Goal: Task Accomplishment & Management: Manage account settings

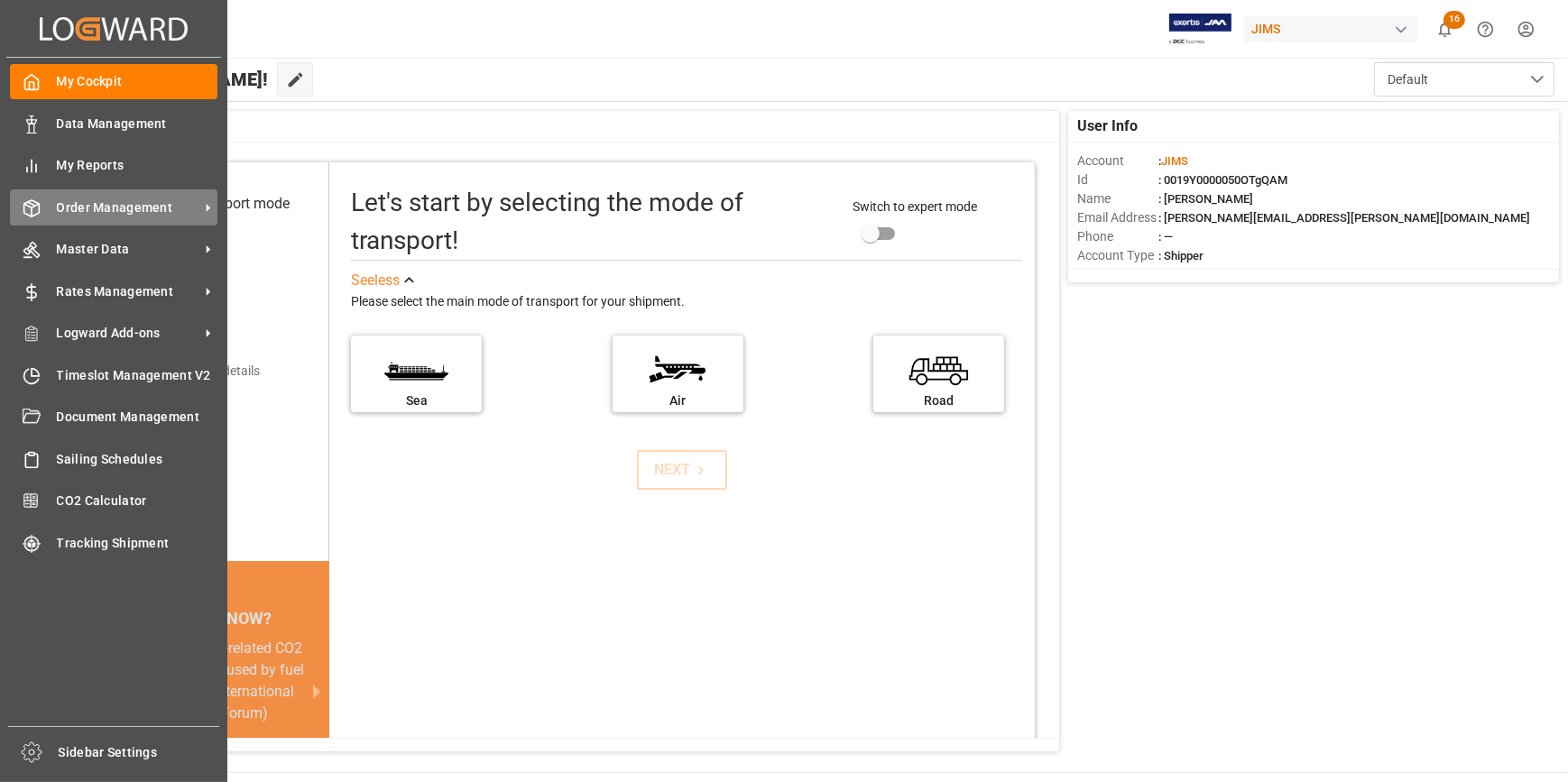
click at [101, 203] on span "Order Management" at bounding box center [128, 208] width 142 height 19
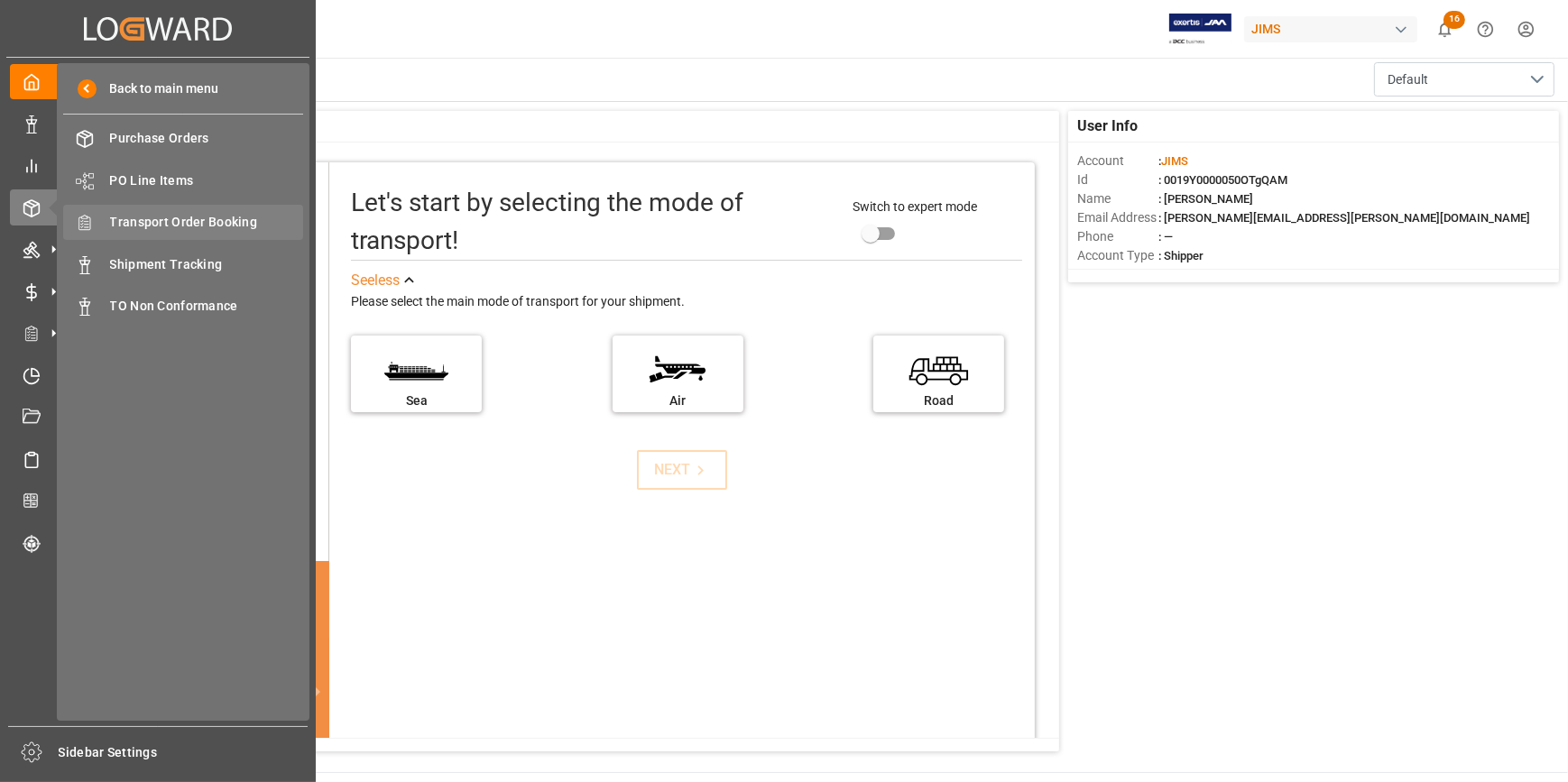
click at [222, 225] on span "Transport Order Booking" at bounding box center [207, 223] width 194 height 19
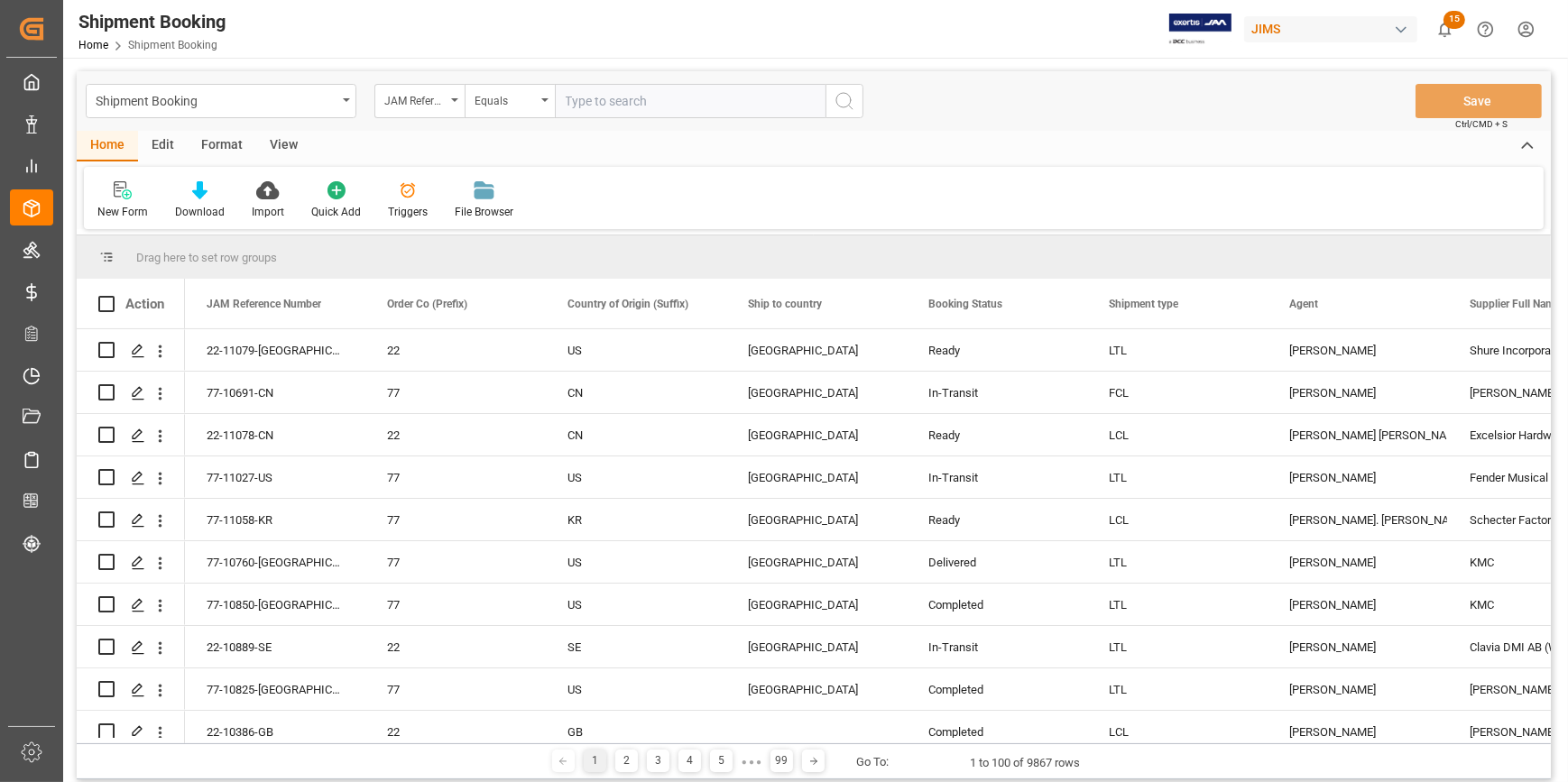
click at [580, 99] on input "text" at bounding box center [689, 101] width 270 height 34
paste input "22-10058-CN"
type input "22-10058-CN"
click at [840, 99] on icon "search button" at bounding box center [844, 101] width 21 height 21
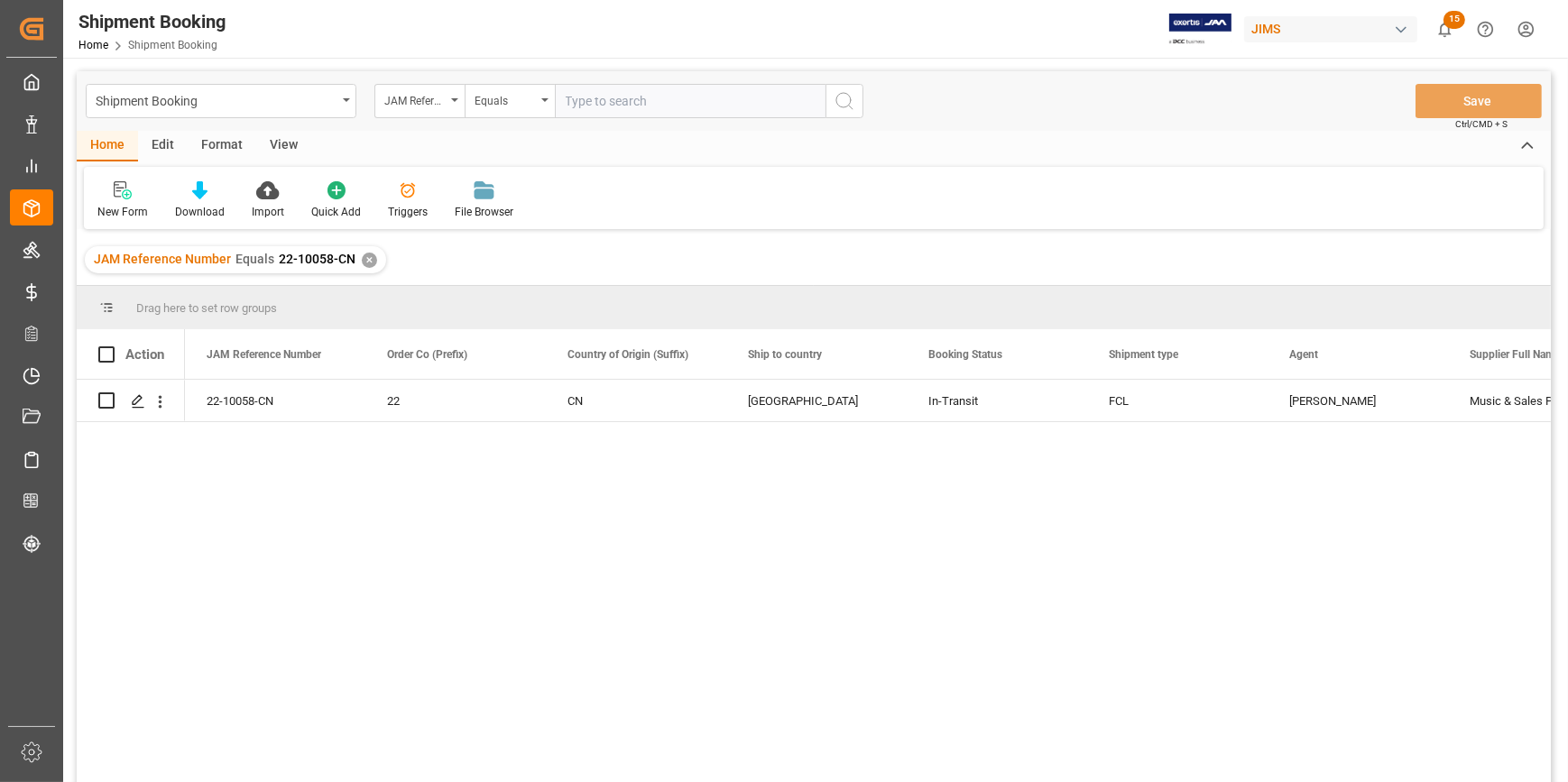
drag, startPoint x: 518, startPoint y: 566, endPoint x: 361, endPoint y: 447, distance: 197.0
click at [516, 558] on div "22-10058-CN 22 CN United States In-Transit FCL [PERSON_NAME] Music & Sales Pro …" at bounding box center [867, 586] width 1365 height 414
click at [137, 397] on polygon "Press SPACE to select this row." at bounding box center [137, 399] width 9 height 9
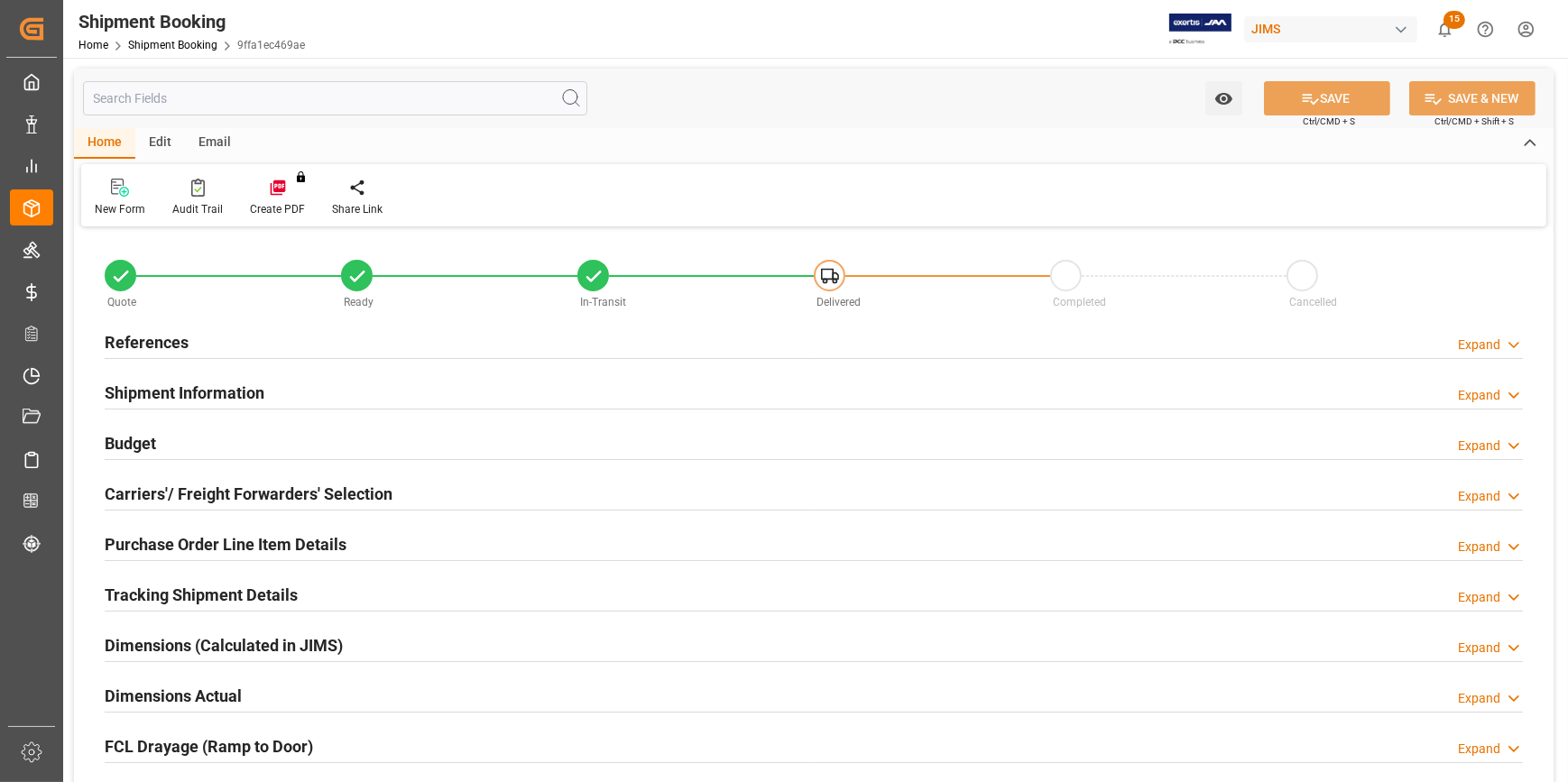
type input "4"
type input "[DATE]"
click at [164, 342] on h2 "References" at bounding box center [146, 342] width 84 height 24
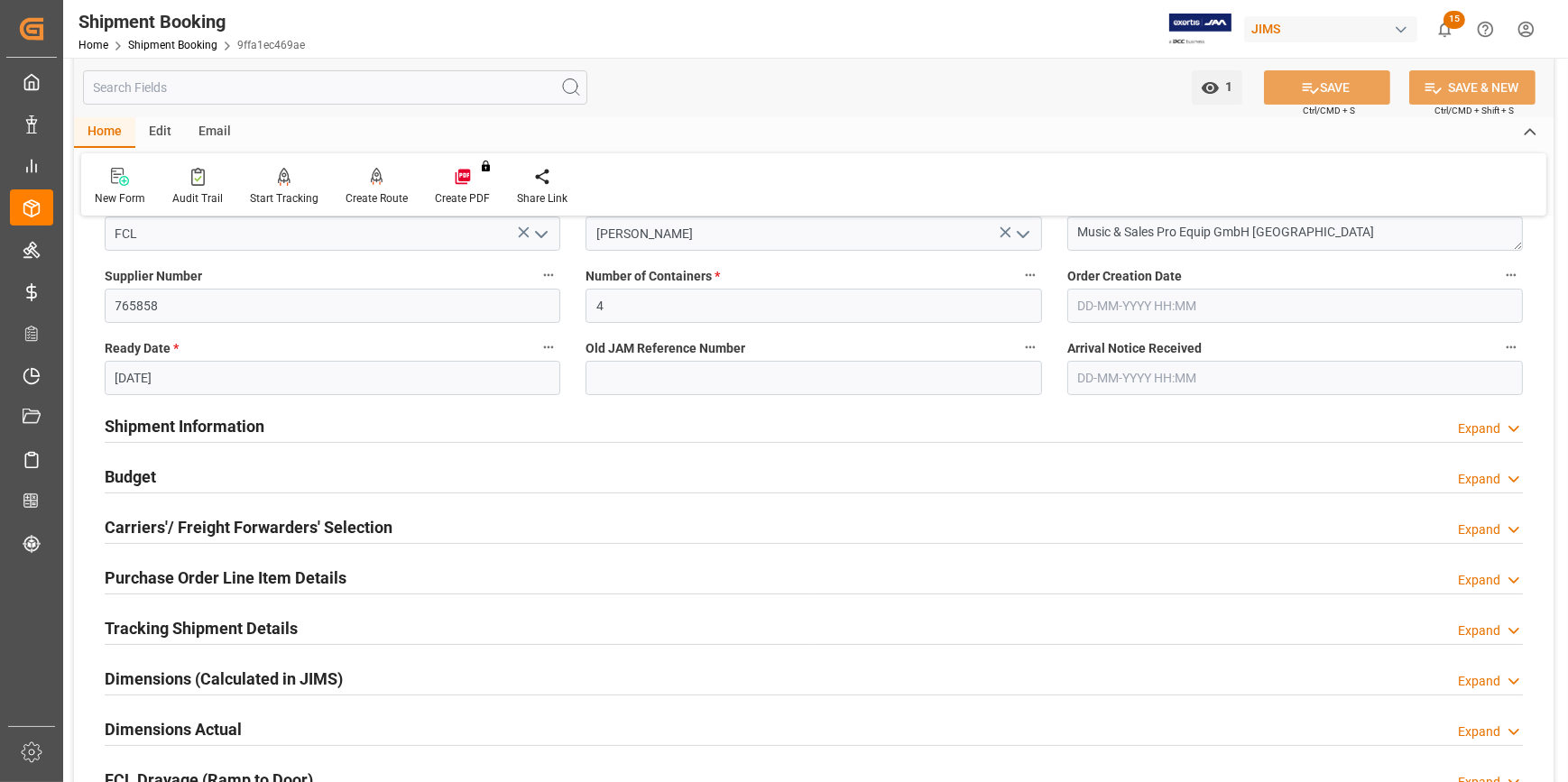
scroll to position [491, 0]
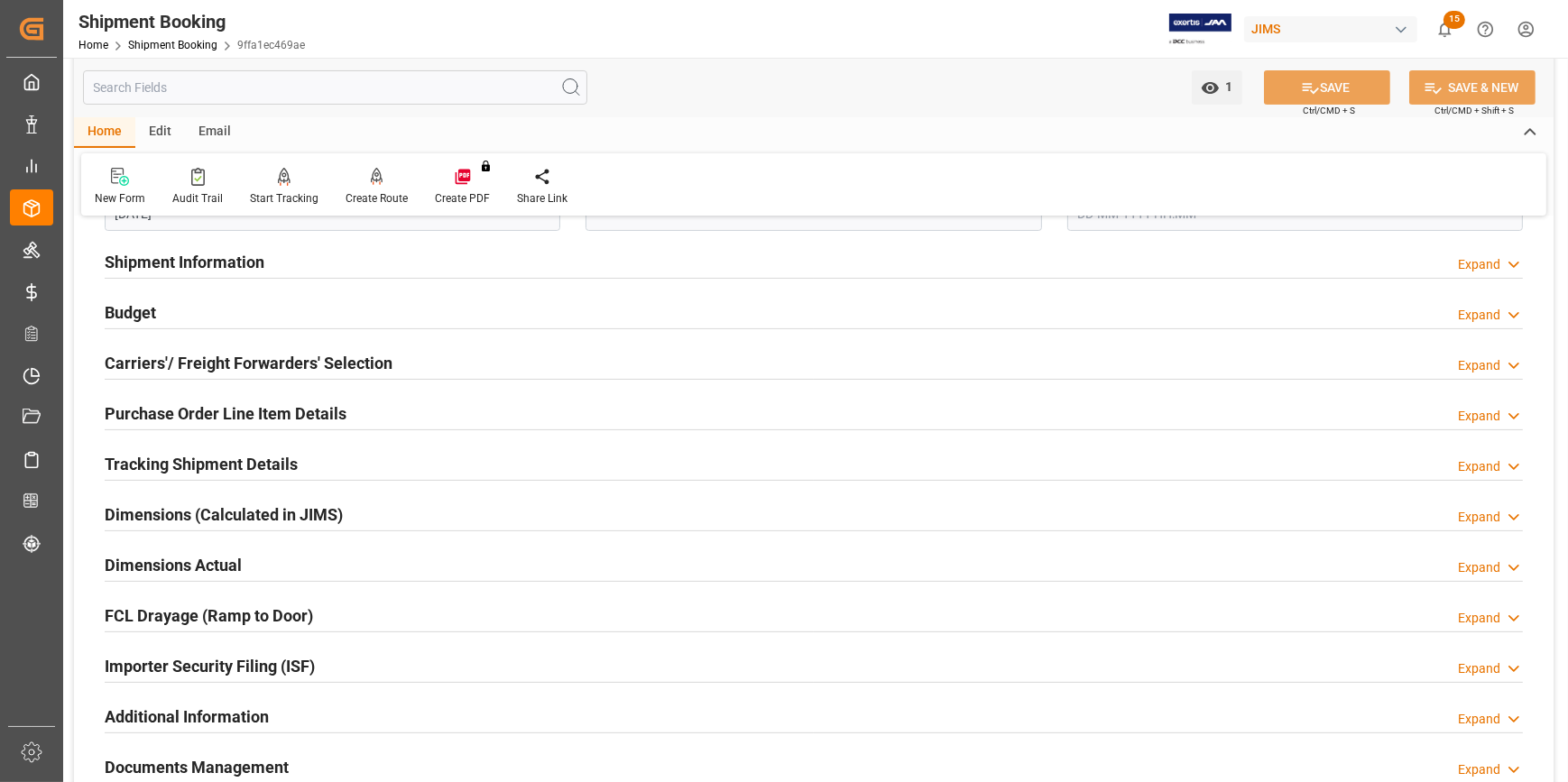
click at [202, 669] on h2 "Importer Security Filing (ISF)" at bounding box center [209, 666] width 210 height 24
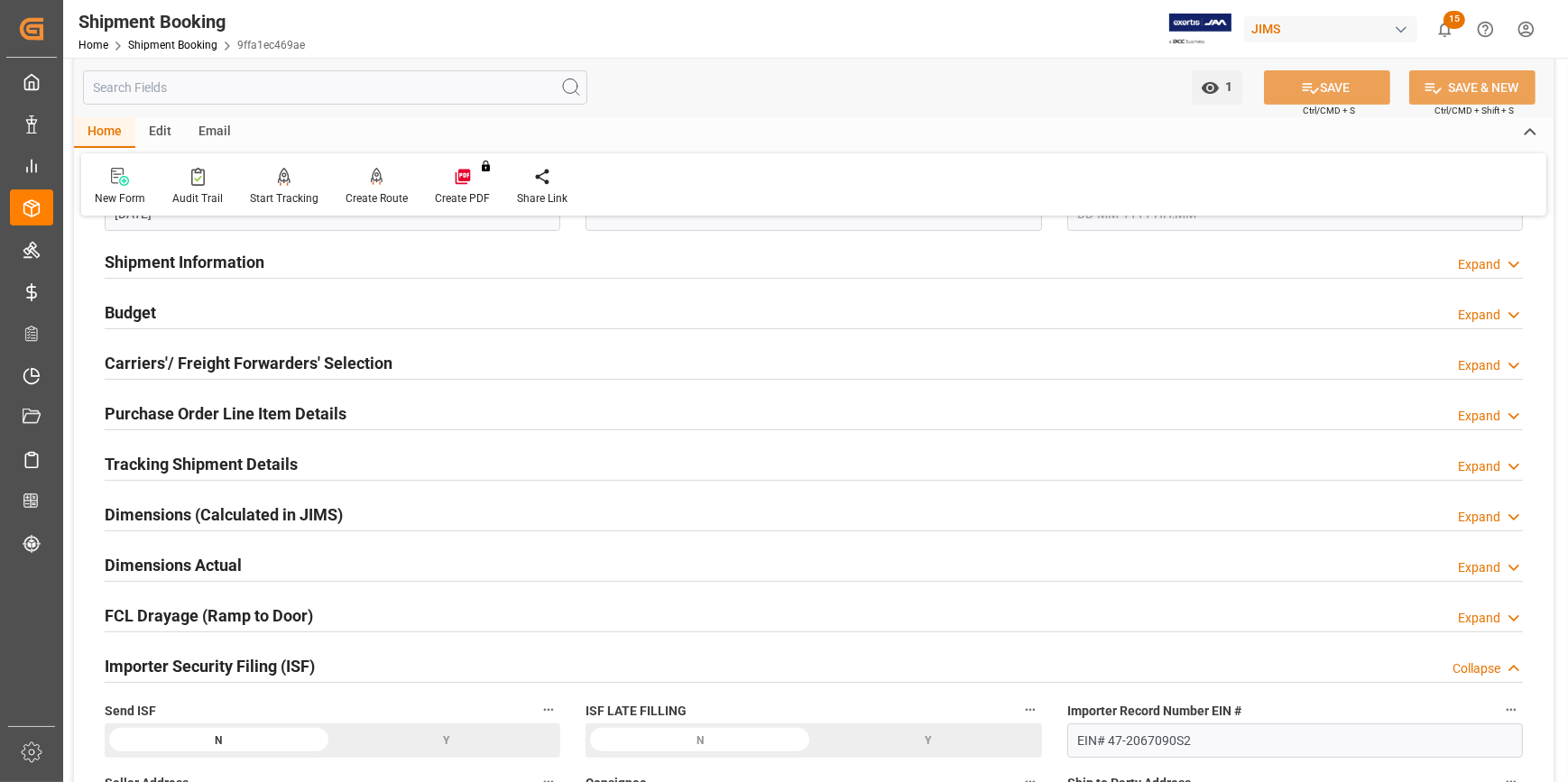
click at [213, 415] on h2 "Purchase Order Line Item Details" at bounding box center [225, 413] width 241 height 24
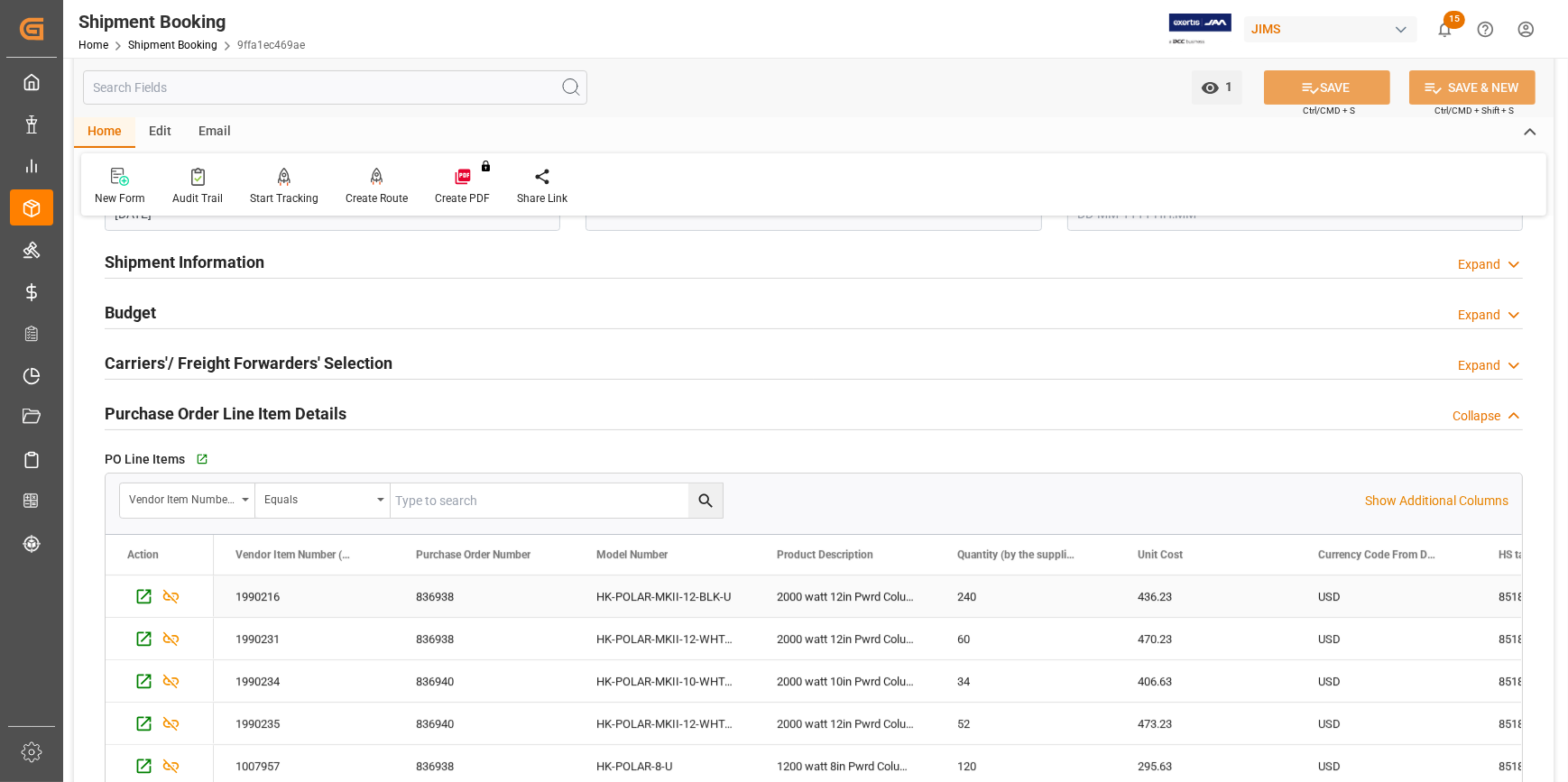
click at [698, 593] on div "HK-POLAR-MKII-12-BLK-U" at bounding box center [665, 596] width 180 height 42
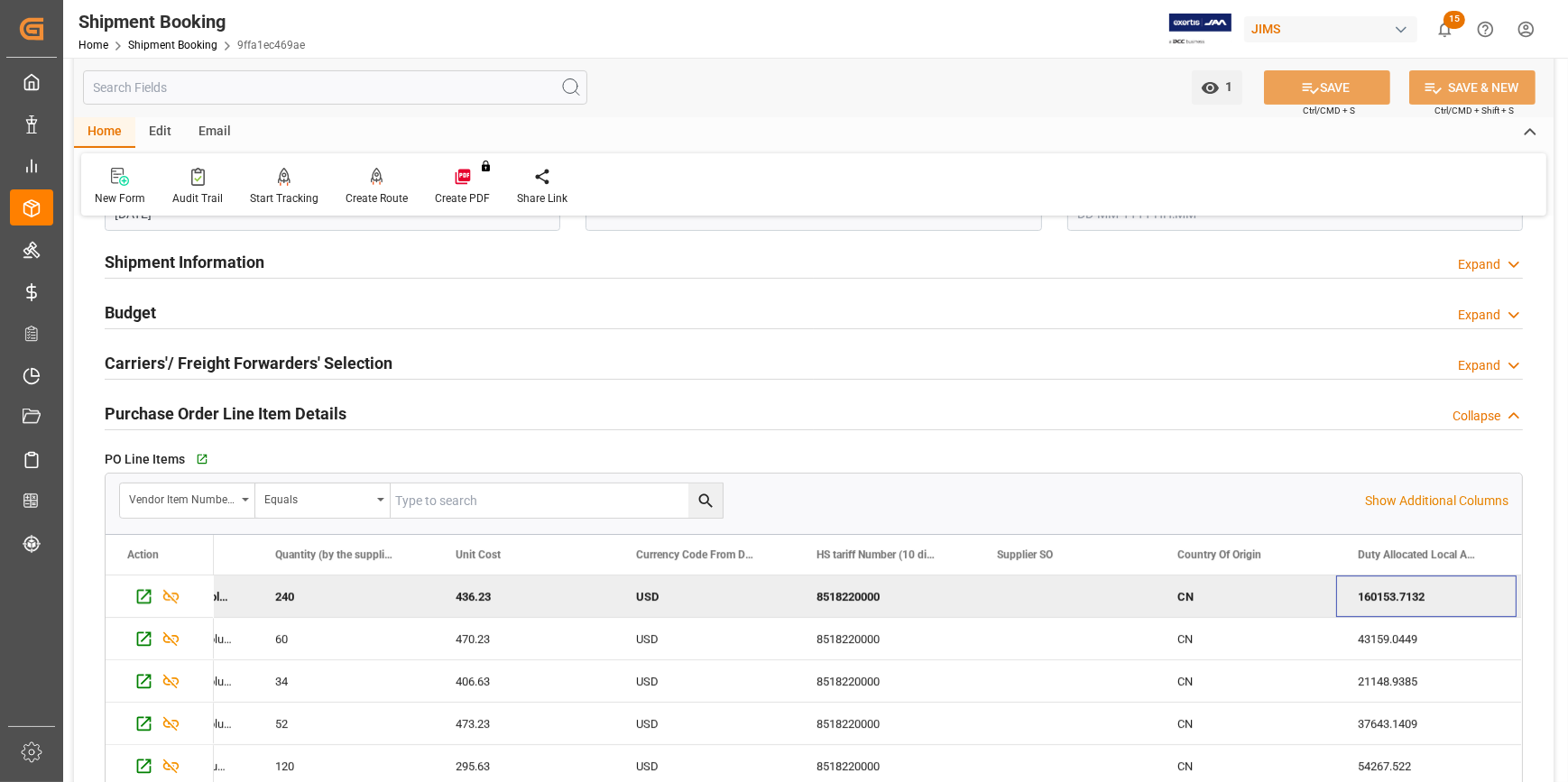
scroll to position [0, 1223]
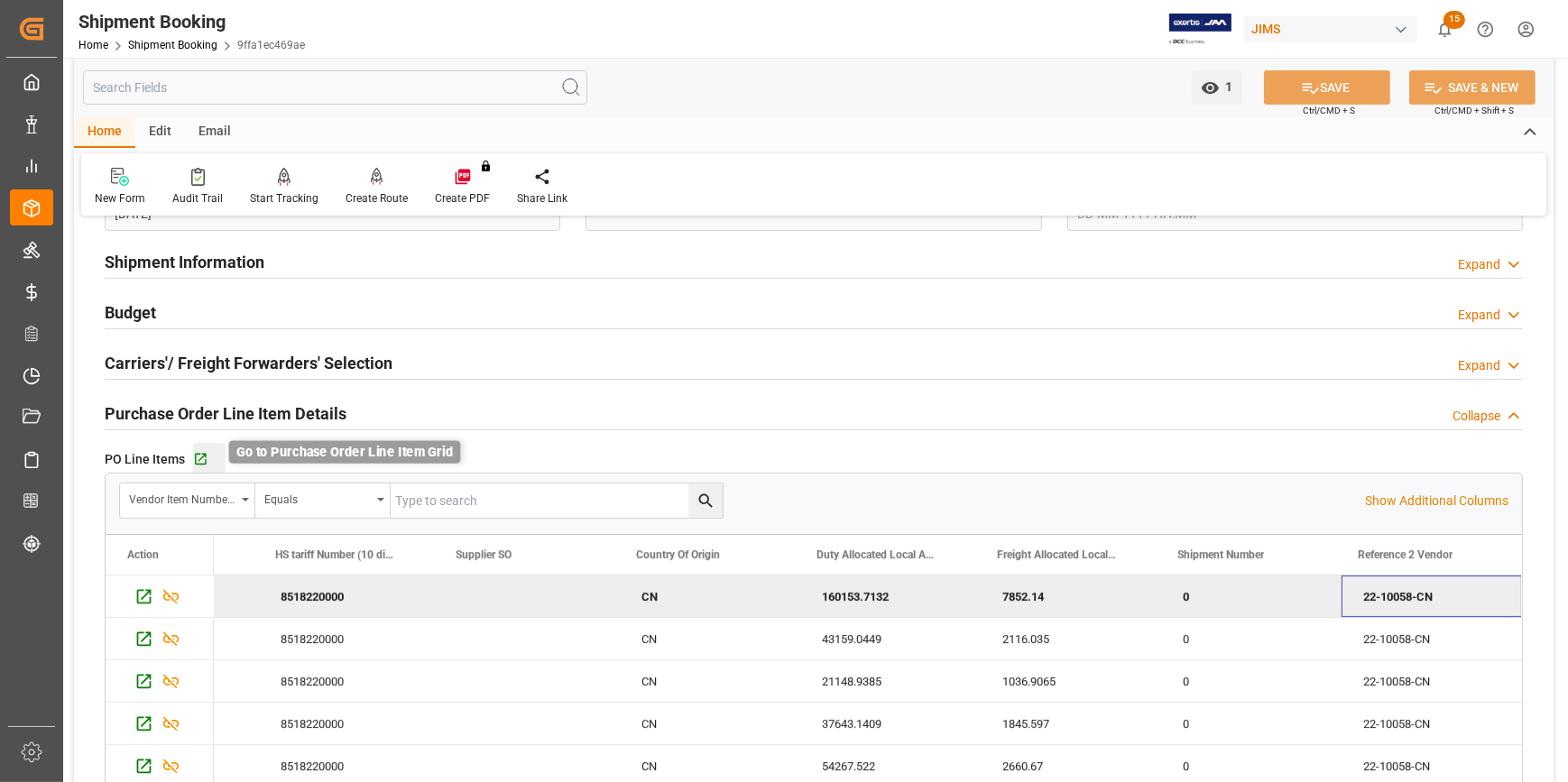
click at [200, 452] on icon "button" at bounding box center [201, 459] width 16 height 16
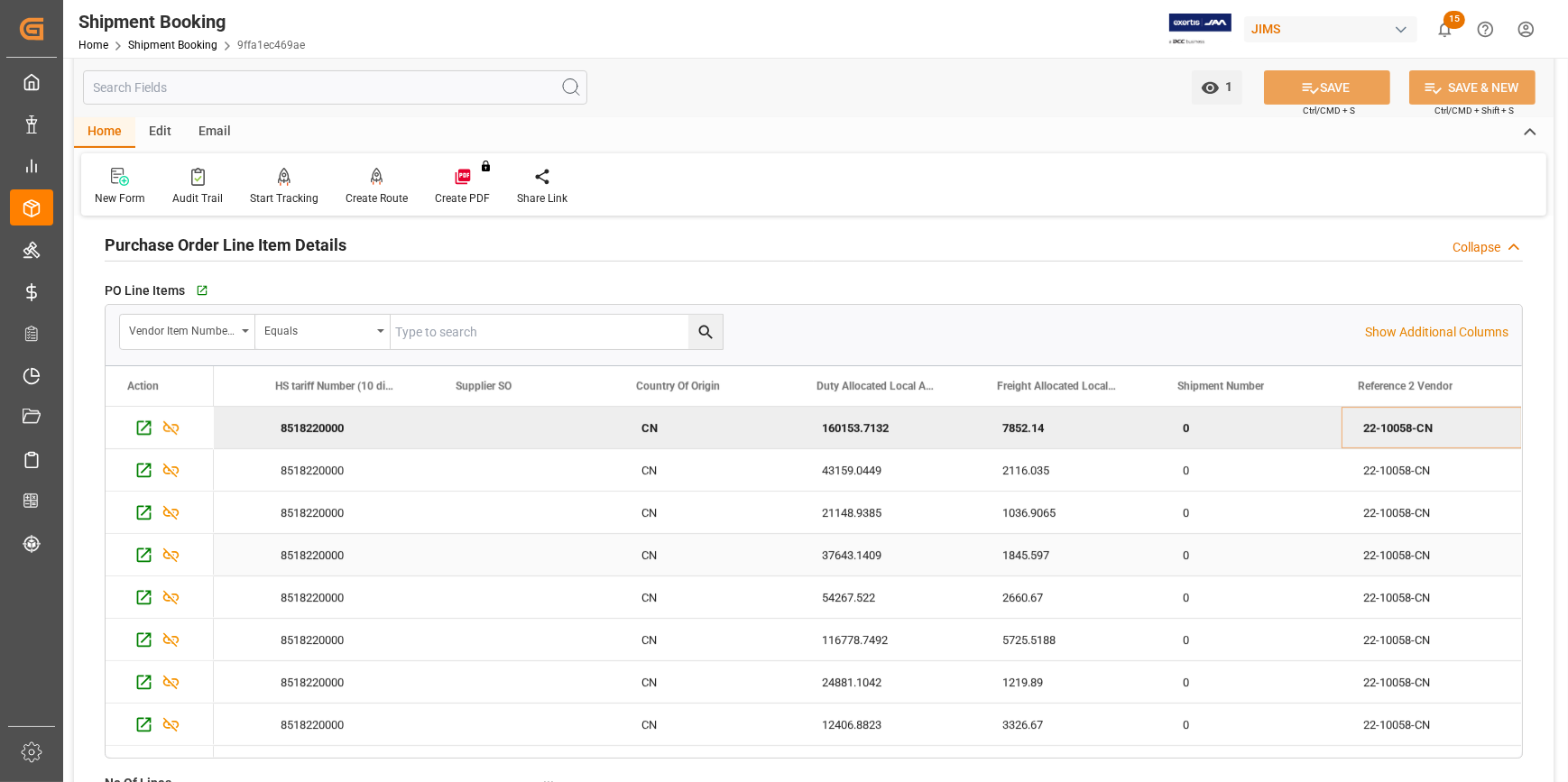
scroll to position [656, 0]
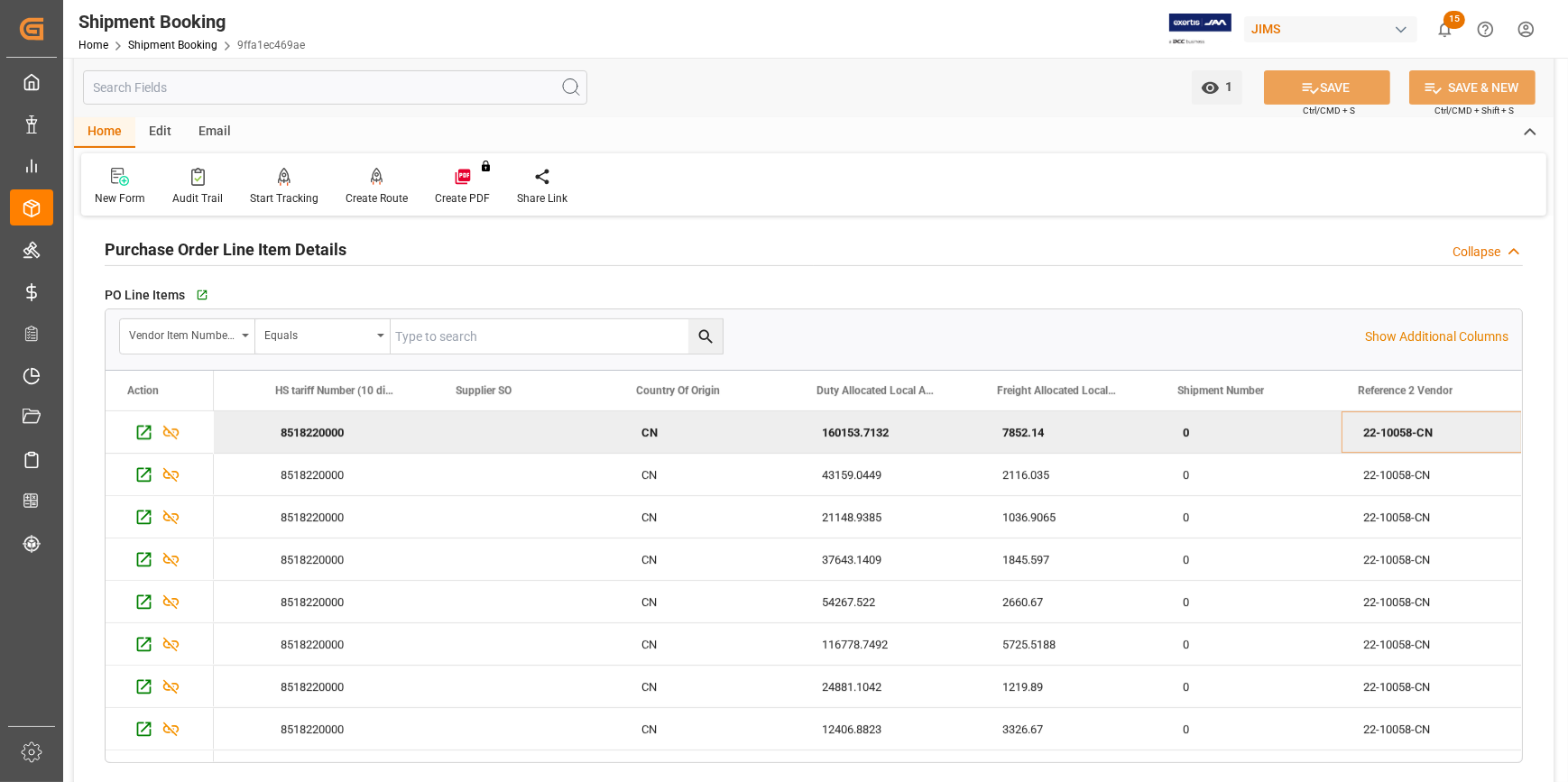
click at [481, 427] on div "Press SPACE to deselect this row." at bounding box center [529, 431] width 180 height 42
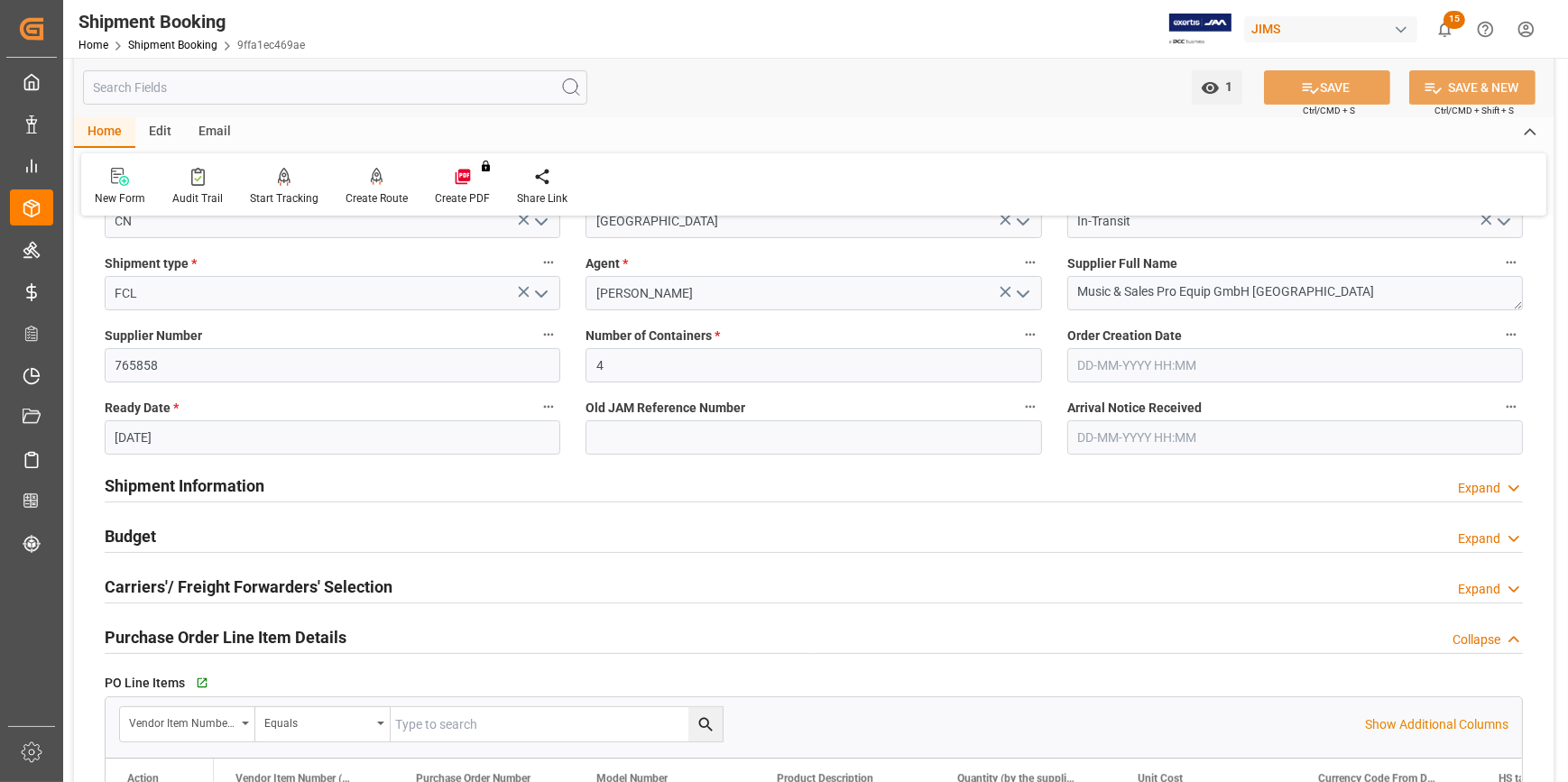
scroll to position [163, 0]
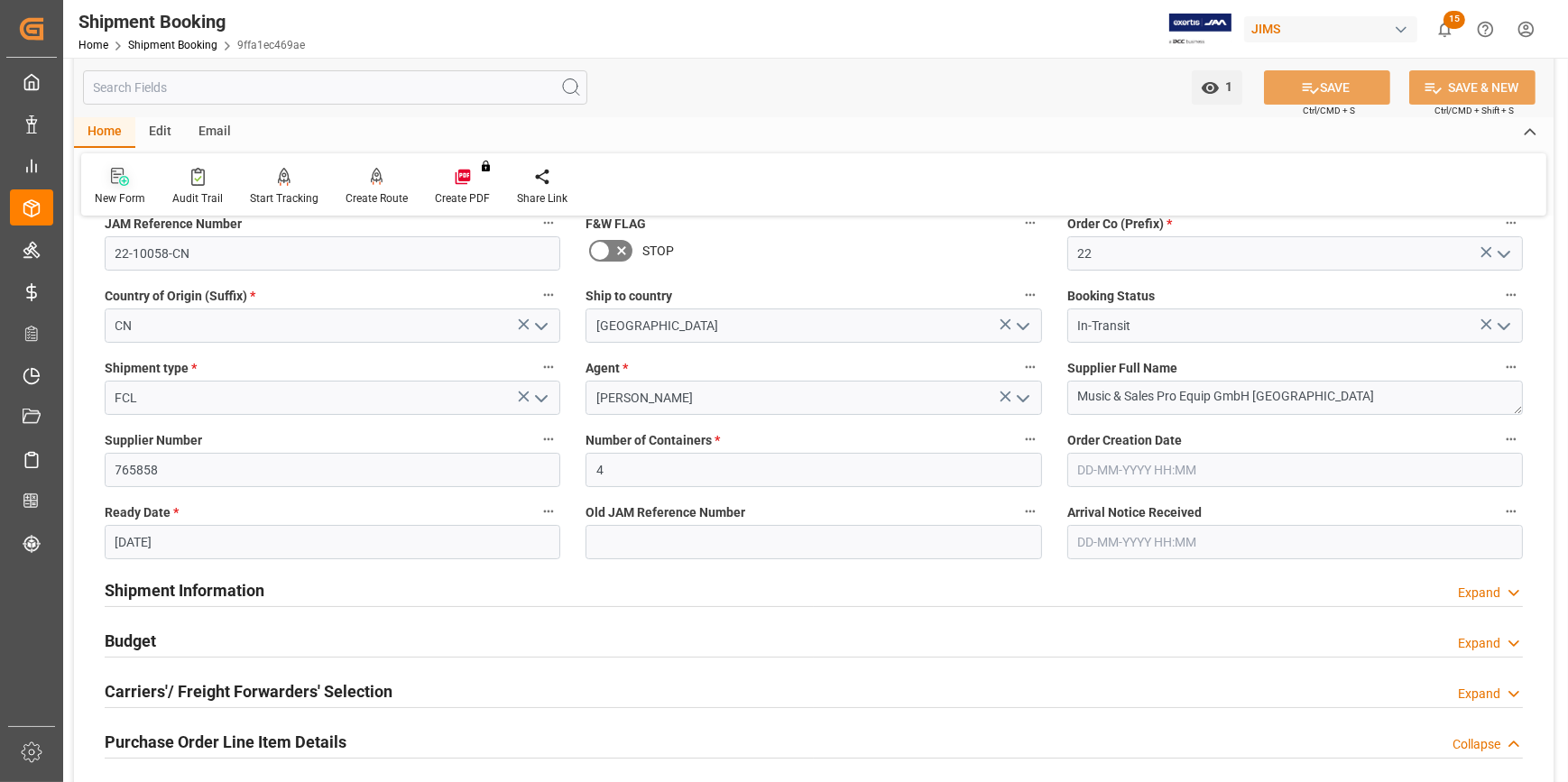
click at [113, 188] on div "New Form" at bounding box center [120, 186] width 78 height 40
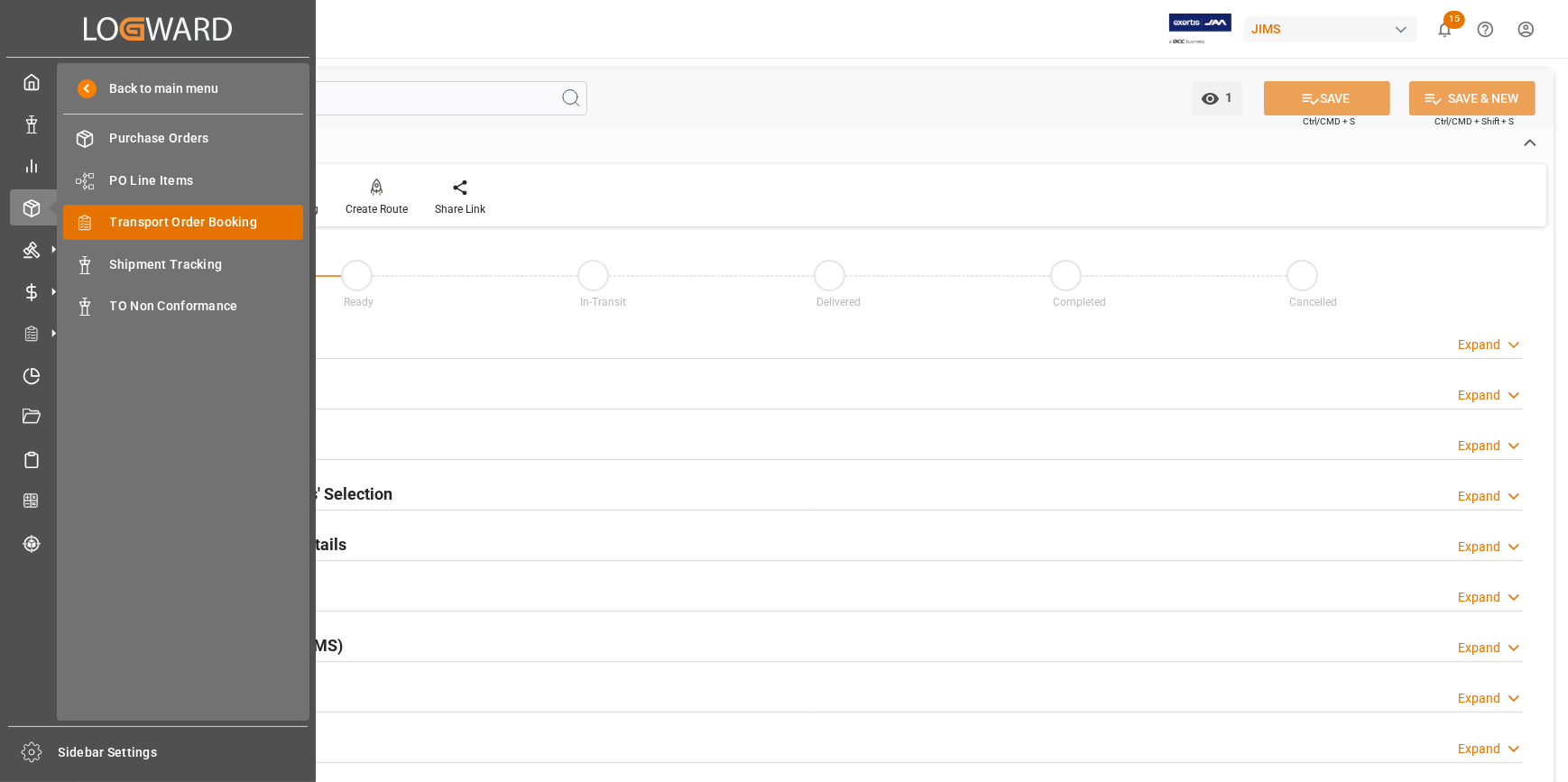
click at [278, 232] on span "Transport Order Booking" at bounding box center [207, 223] width 194 height 19
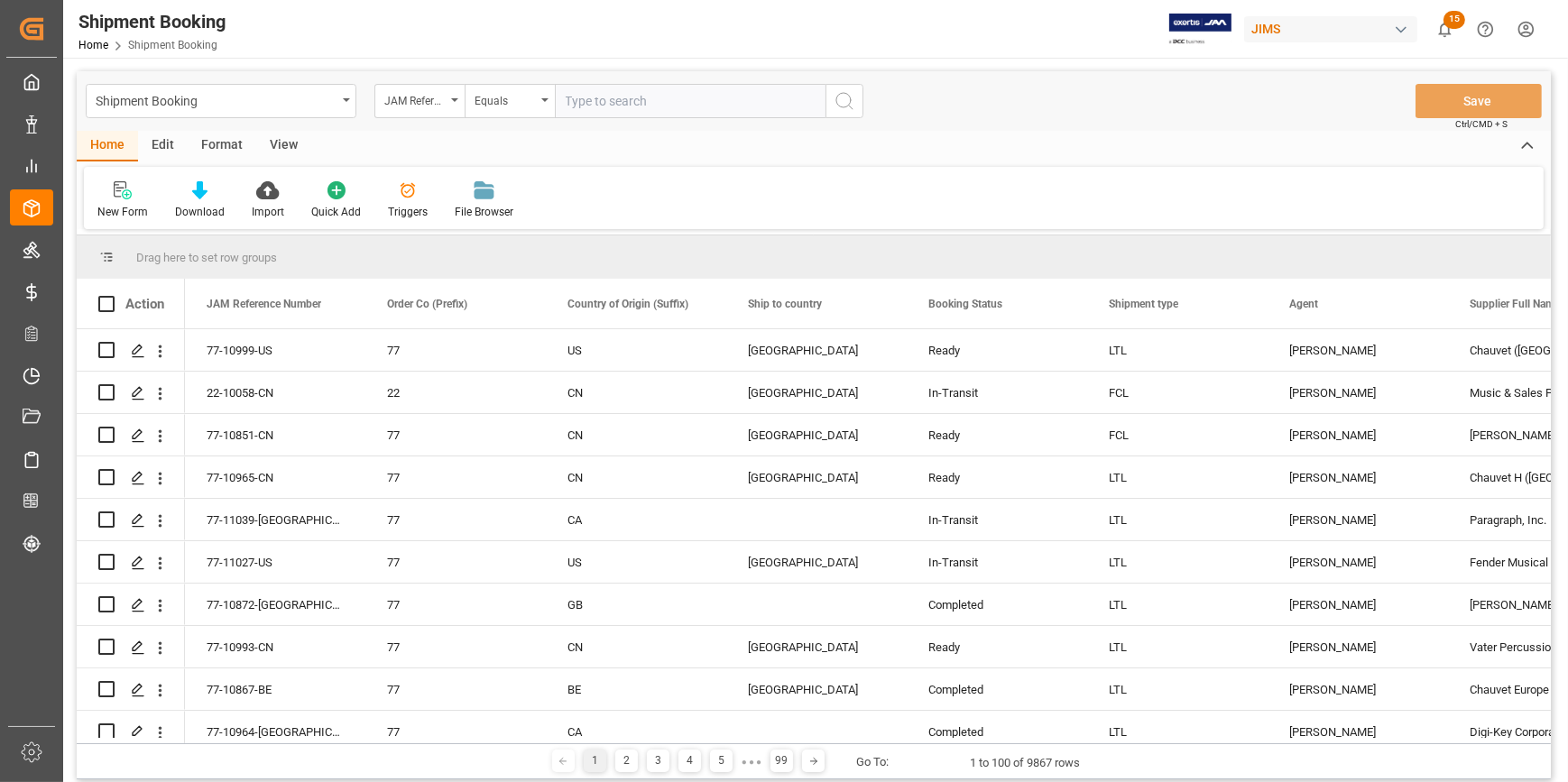
click at [587, 98] on input "text" at bounding box center [689, 101] width 270 height 34
type input "22-10058-CN"
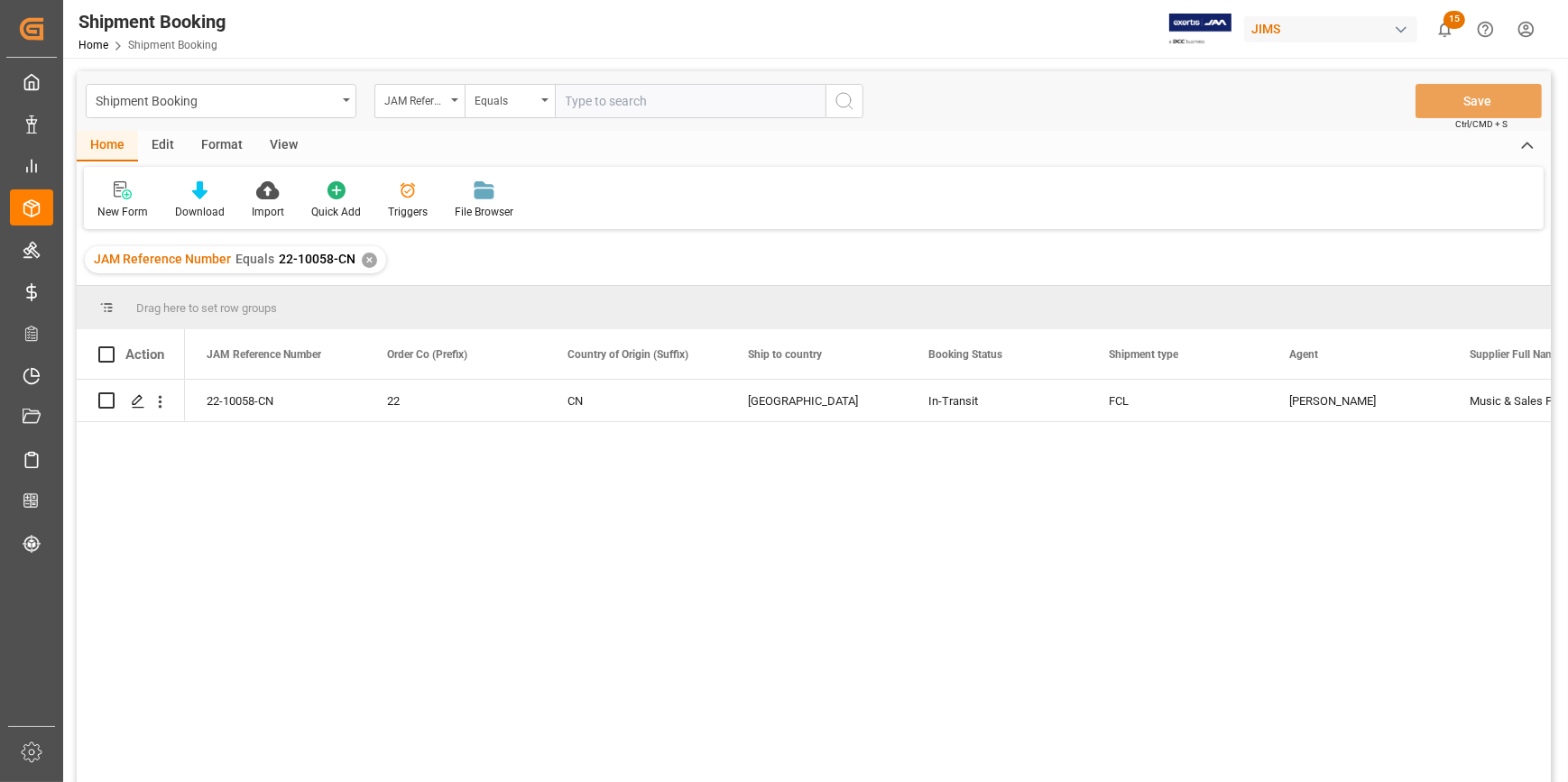
click at [541, 591] on div "22-10058-CN 22 CN United States In-Transit FCL Catherine Heng Music & Sales Pro…" at bounding box center [867, 586] width 1365 height 414
click at [136, 401] on icon "Press SPACE to select this row." at bounding box center [138, 401] width 15 height 15
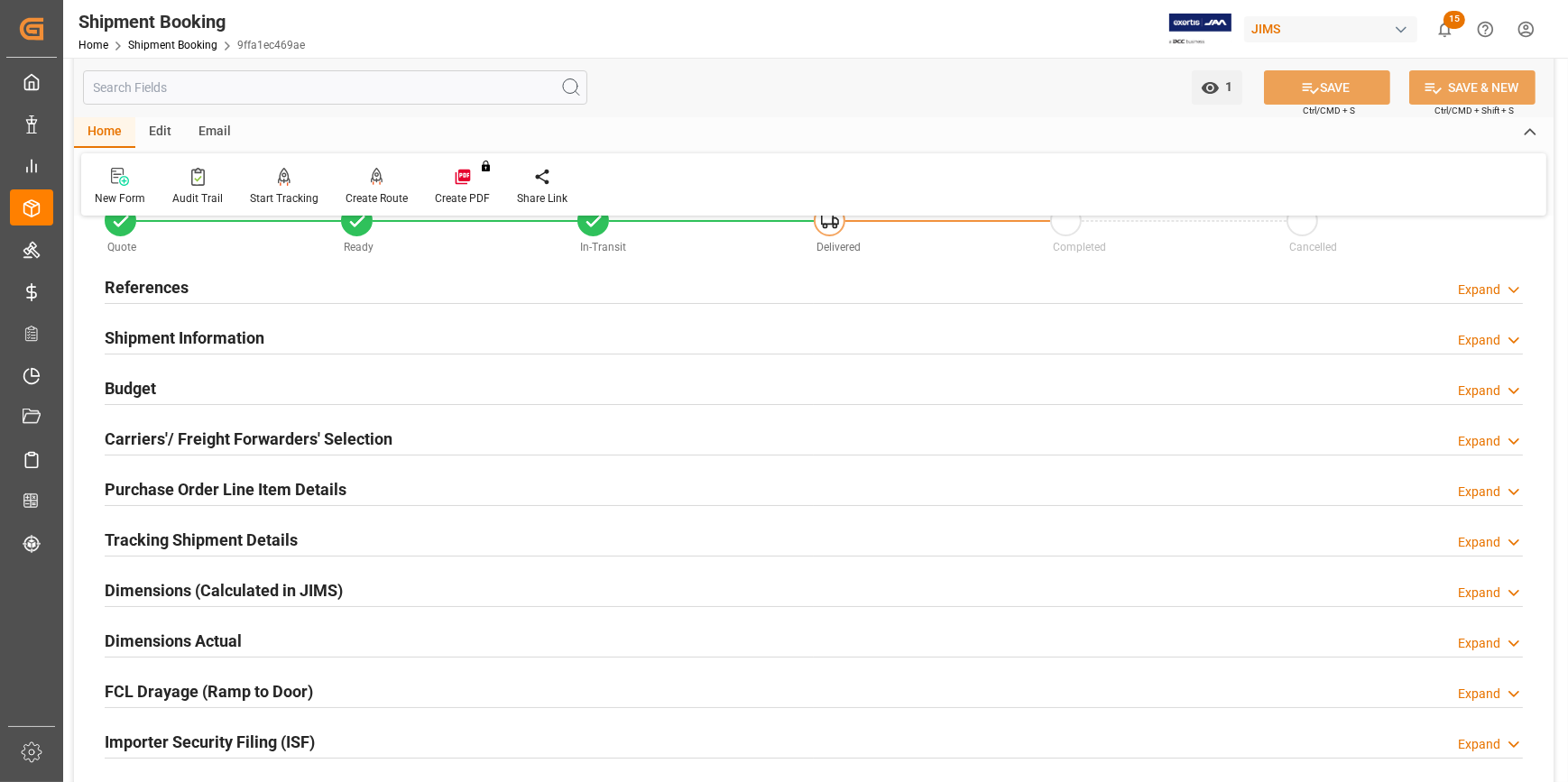
scroll to position [163, 0]
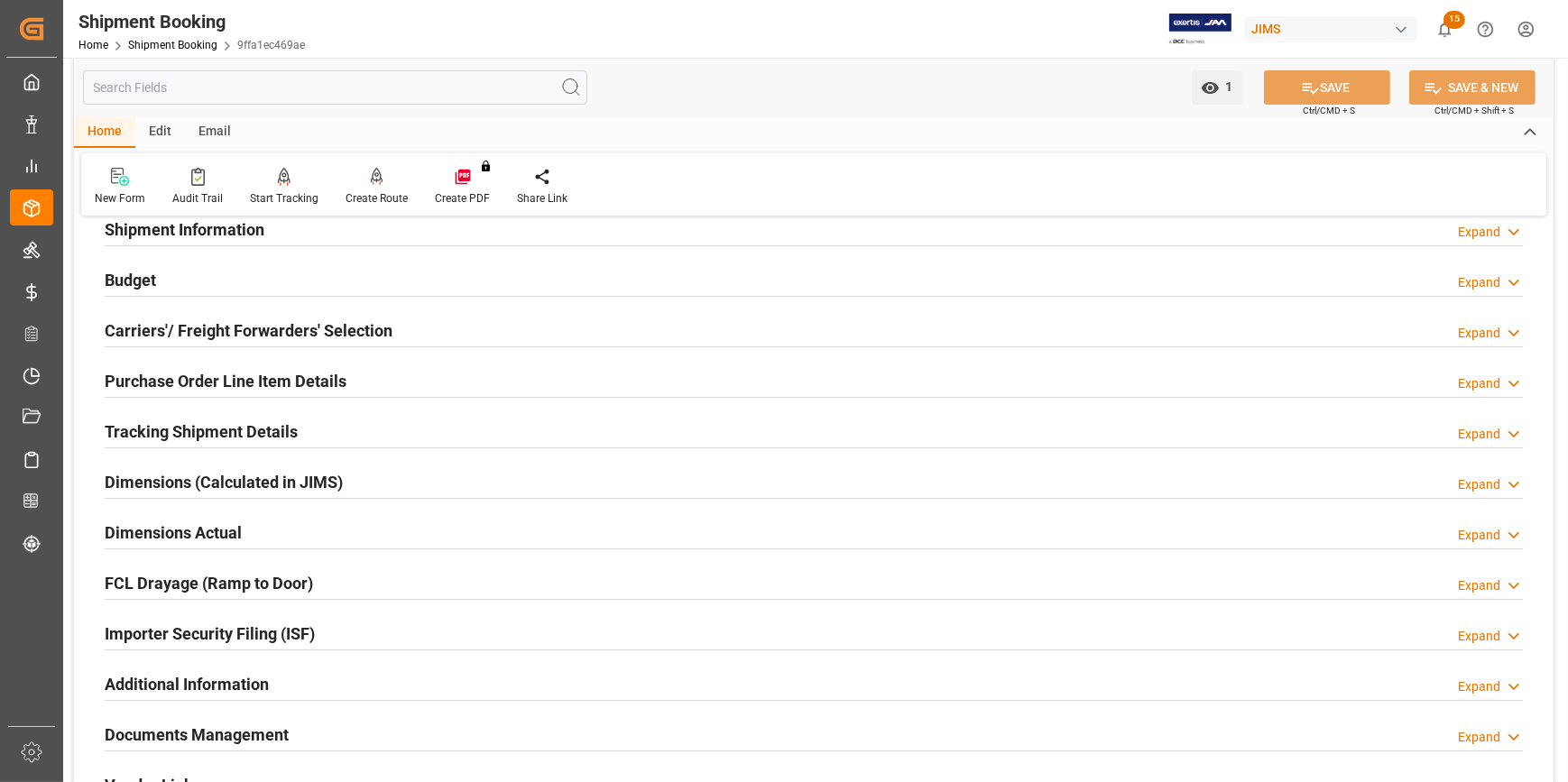
click at [230, 632] on h2 "Importer Security Filing (ISF)" at bounding box center [209, 633] width 210 height 24
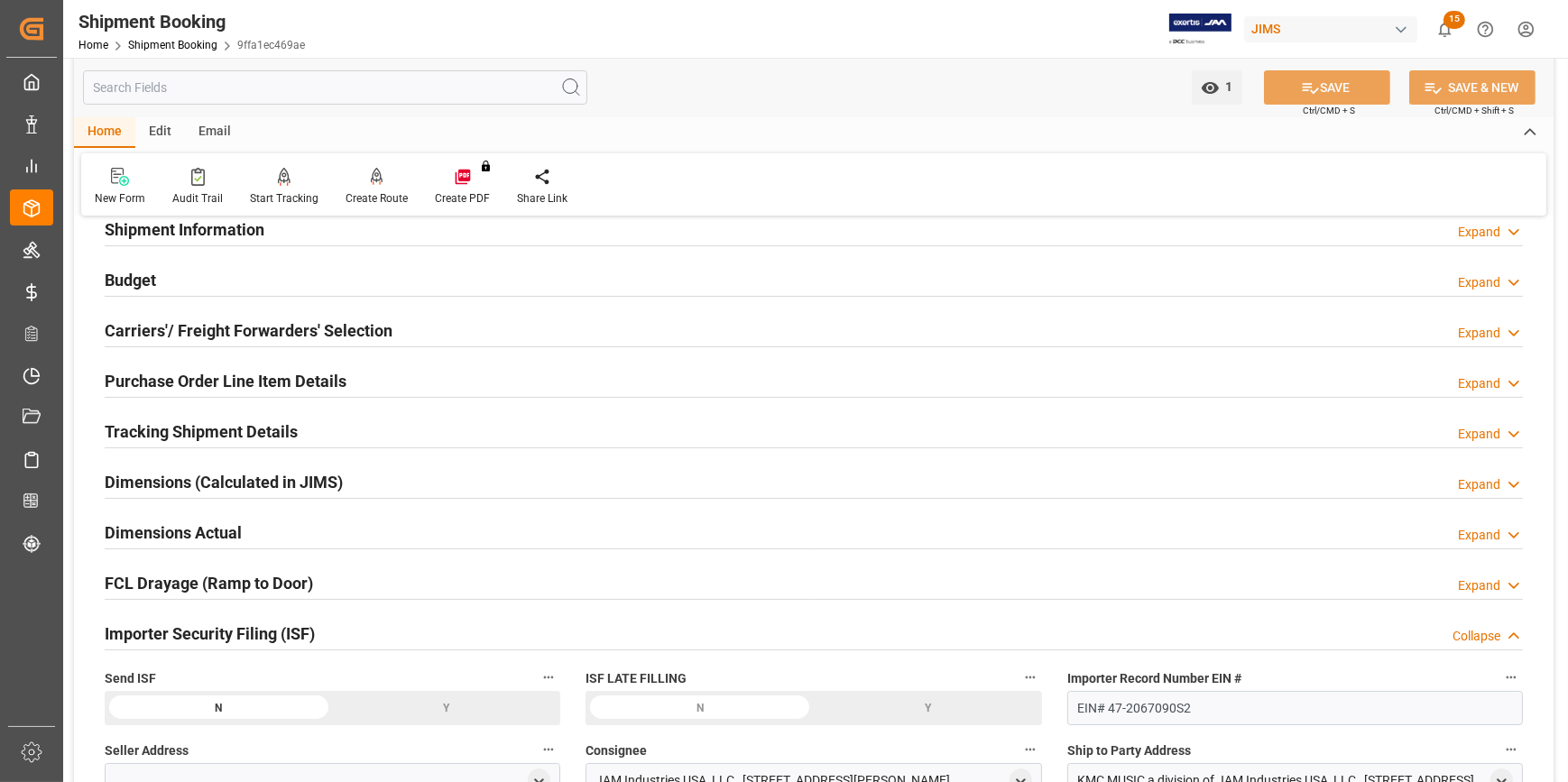
scroll to position [491, 0]
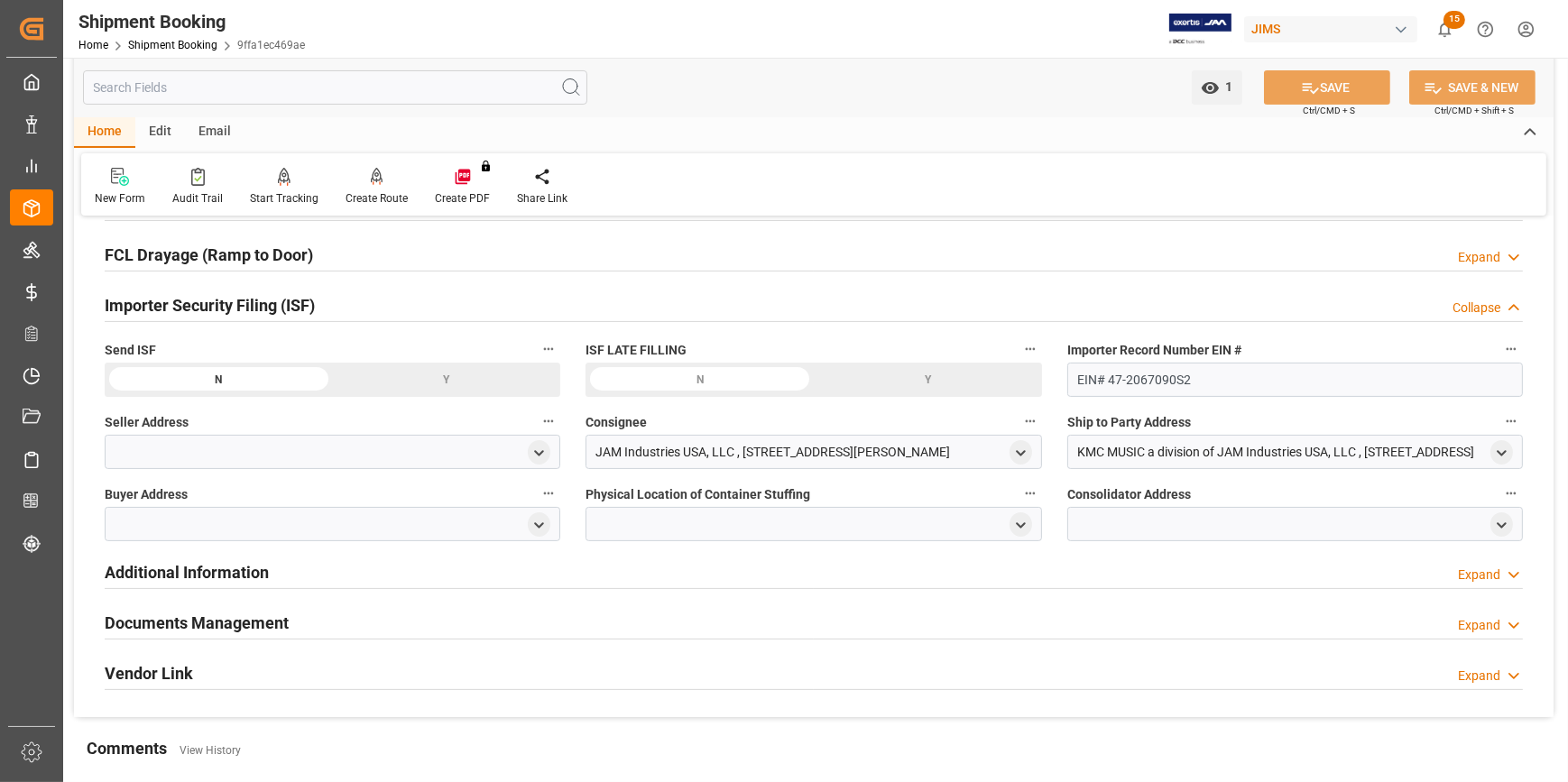
click at [210, 454] on div at bounding box center [332, 452] width 455 height 34
click at [540, 459] on div "open menu" at bounding box center [538, 452] width 22 height 24
click at [416, 459] on div at bounding box center [332, 452] width 455 height 34
click at [478, 439] on div at bounding box center [332, 452] width 455 height 34
click at [486, 443] on div at bounding box center [332, 452] width 455 height 34
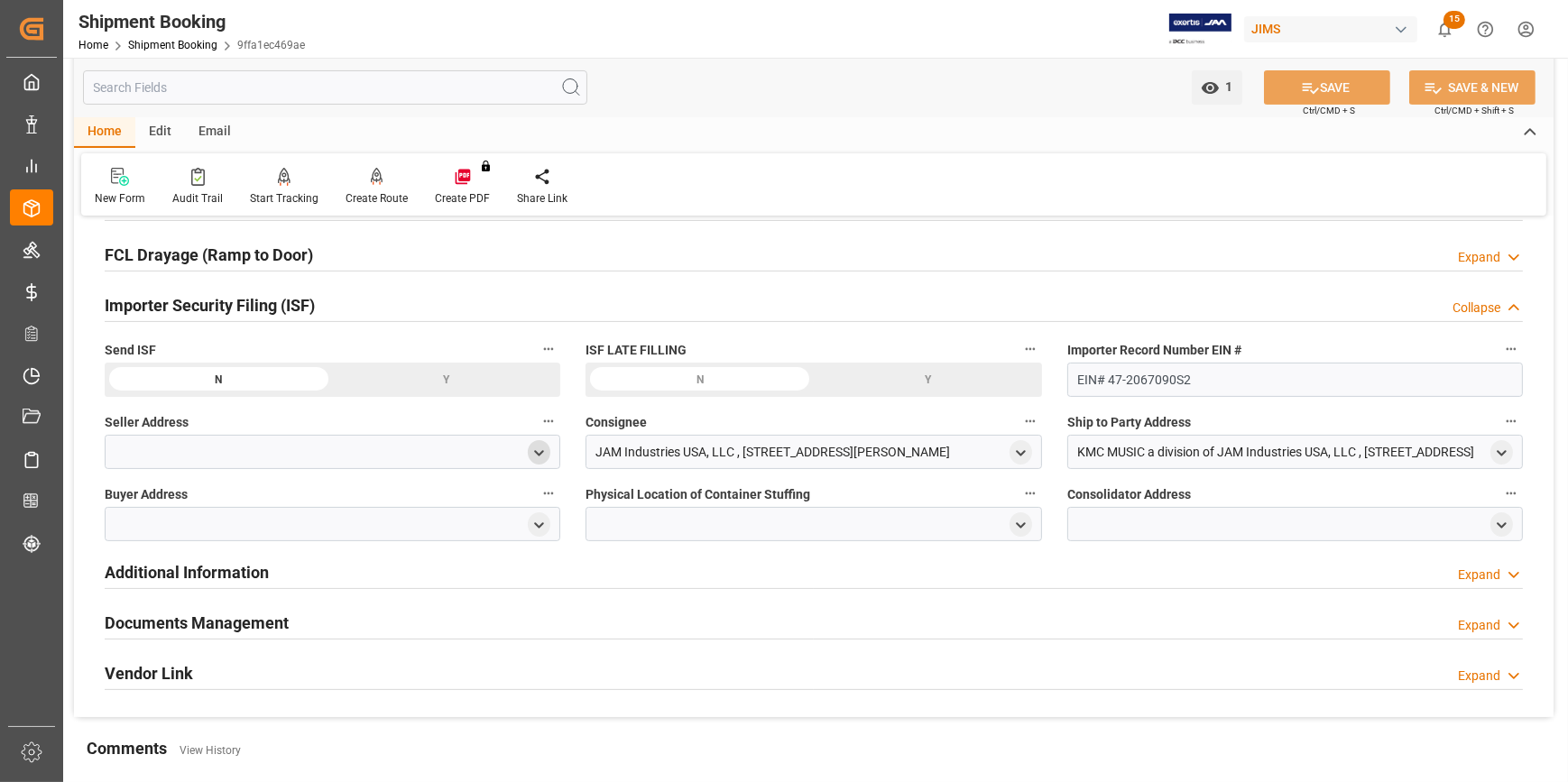
click at [533, 447] on icon "open menu" at bounding box center [539, 454] width 16 height 16
click at [309, 501] on input at bounding box center [305, 505] width 375 height 34
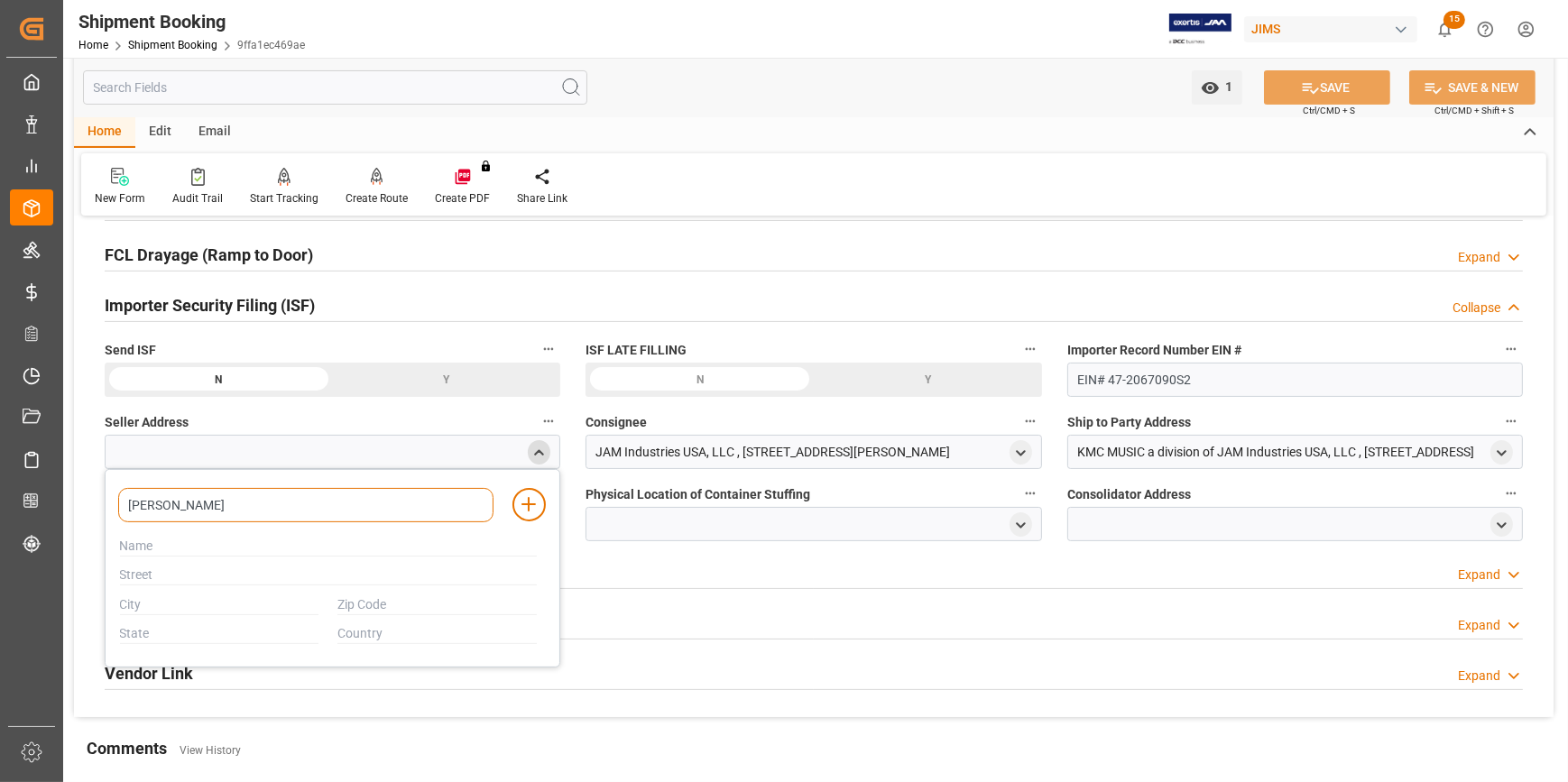
type input "J"
type input "S"
click at [158, 504] on input at bounding box center [305, 505] width 375 height 34
paste input "MUSIC & SALES PROFESSIONAL EQUIPMENT GMBH"
type input "MUSIC & SALES PROFESSIONAL EQUIPMENT GMBH"
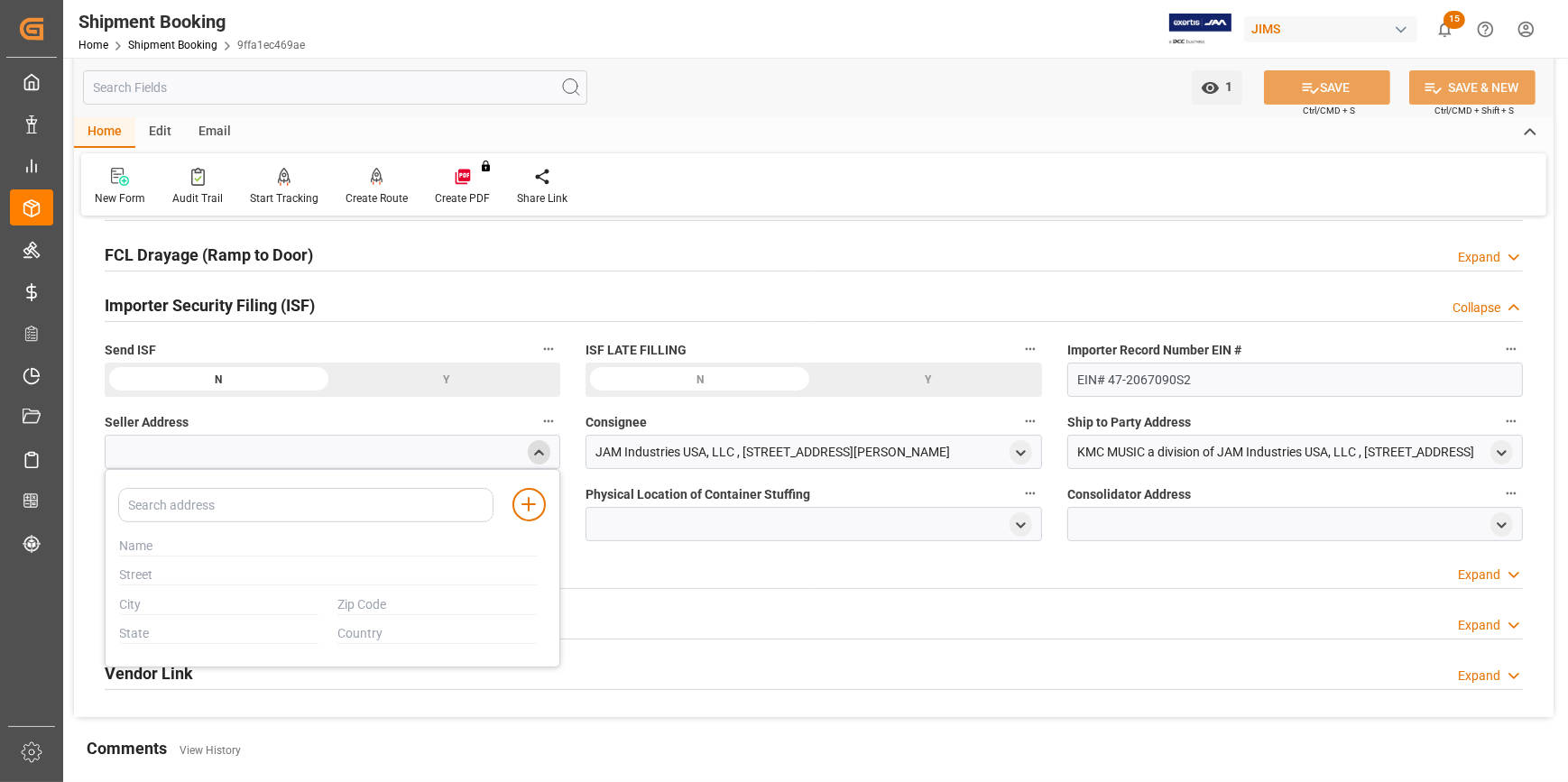
click at [179, 537] on div at bounding box center [298, 534] width 375 height 20
click at [157, 549] on input "text" at bounding box center [329, 547] width 417 height 19
paste input "MUSIC & SALES PROFESSIONAL EQUIPMENT GMBH"
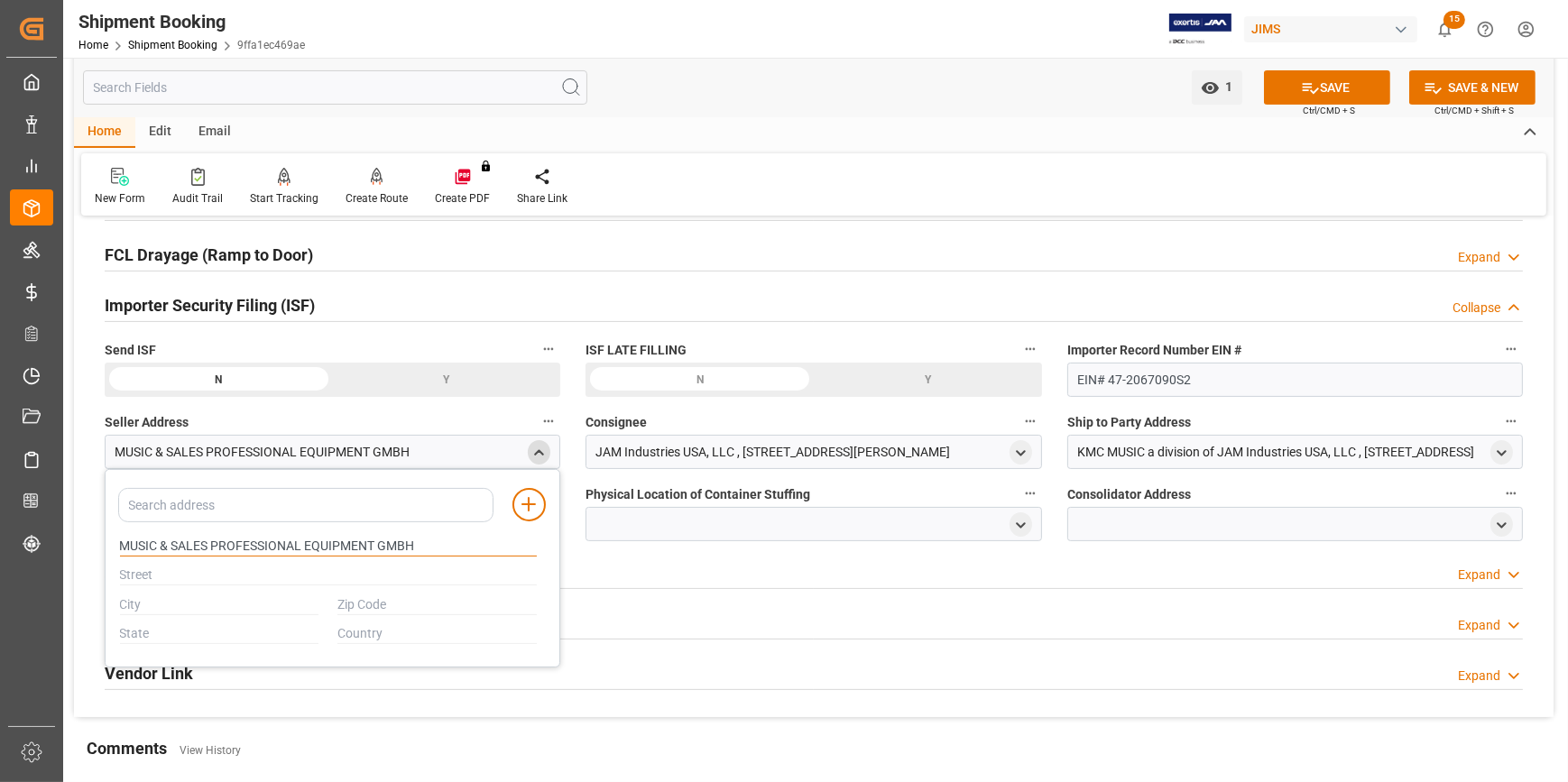
type input "MUSIC & SALES PROFESSIONAL EQUIPMENT GMBH"
click at [153, 573] on input "text" at bounding box center [329, 576] width 417 height 19
click at [180, 579] on input "text" at bounding box center [329, 576] width 417 height 19
paste input "TRITSCHLER STR 3 ST WENDEL SAARLAND DE SAARLAND 66606"
click at [462, 579] on input "TRITSCHLER STR 3 ST WENDEL SAARLAND DE SAARLAND 66606" at bounding box center [329, 576] width 417 height 19
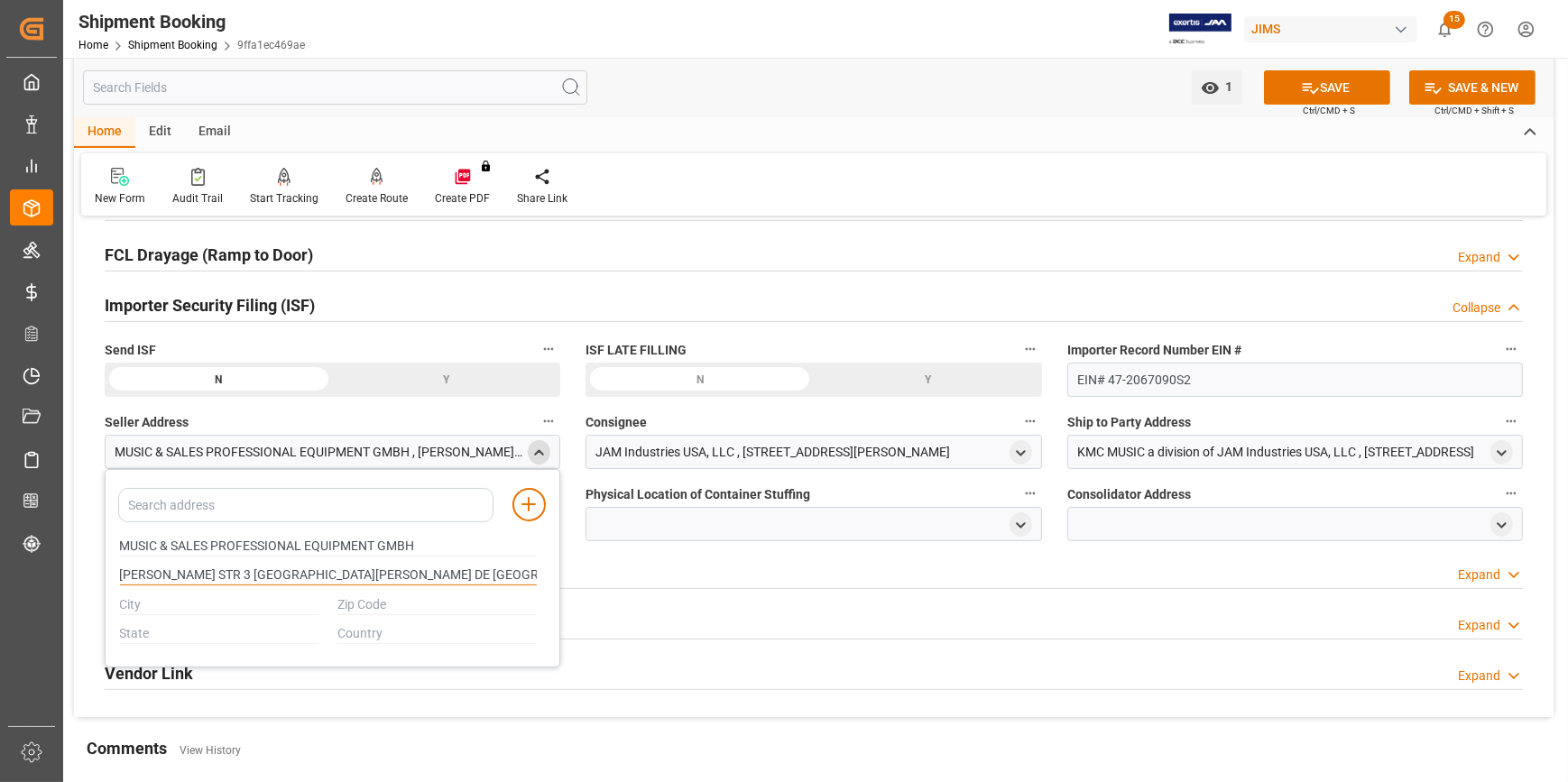
click at [462, 579] on input "TRITSCHLER STR 3 ST WENDEL SAARLAND DE SAARLAND 66606" at bounding box center [329, 576] width 417 height 19
type input "TRITSCHLER STR 3 ST WENDEL SAARLAND DE SAARLAND"
click at [161, 629] on input "text" at bounding box center [220, 634] width 200 height 19
click at [339, 596] on input "text" at bounding box center [437, 605] width 200 height 19
paste input "66606"
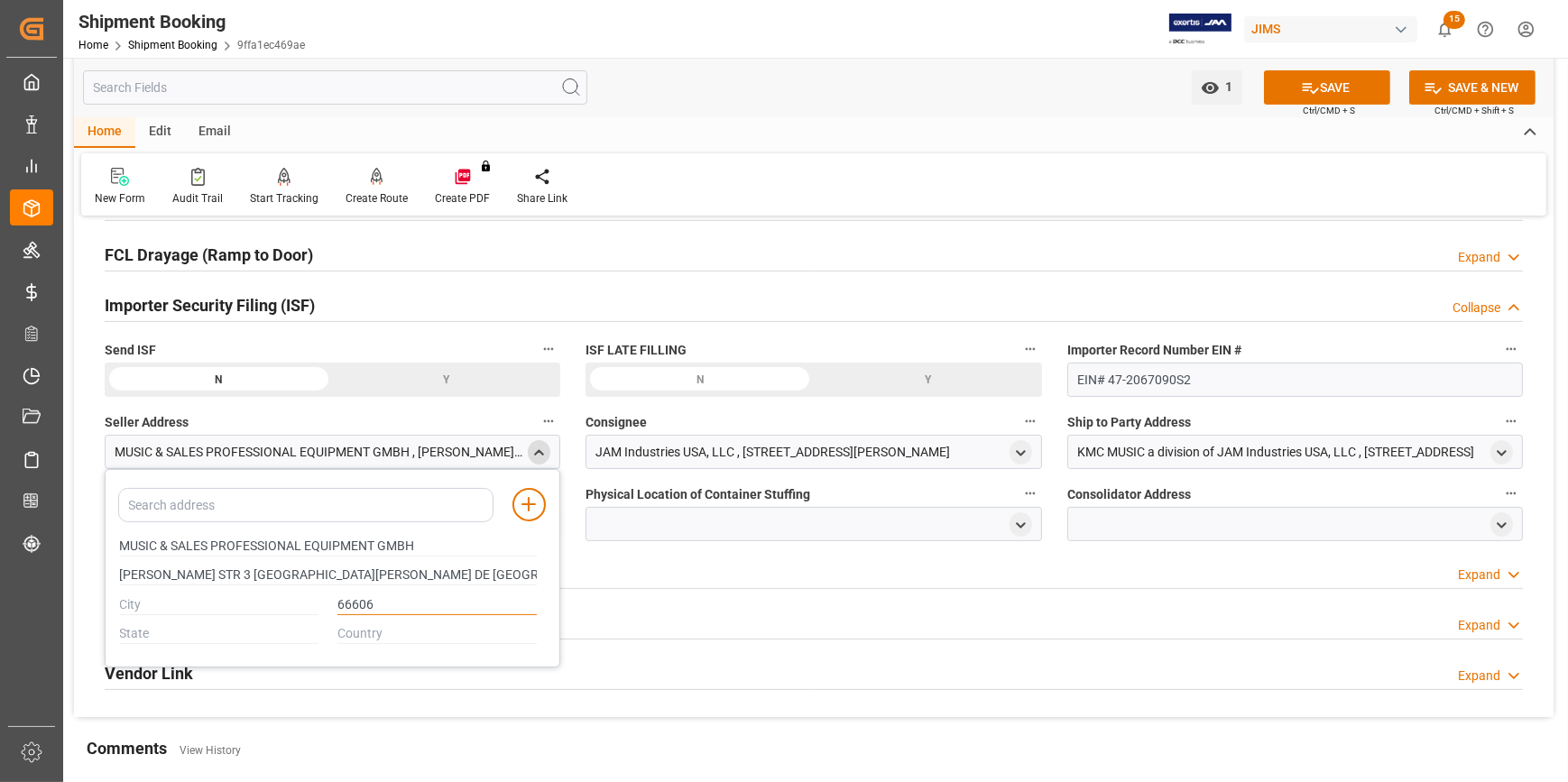
type input "66606"
click at [124, 605] on input "text" at bounding box center [220, 605] width 200 height 19
drag, startPoint x: 231, startPoint y: 573, endPoint x: 299, endPoint y: 571, distance: 68.0
click at [299, 571] on input "TRITSCHLER STR 3 ST WENDEL SAARLAND DE SAARLAND" at bounding box center [329, 576] width 417 height 19
click at [126, 605] on input "text" at bounding box center [220, 605] width 200 height 19
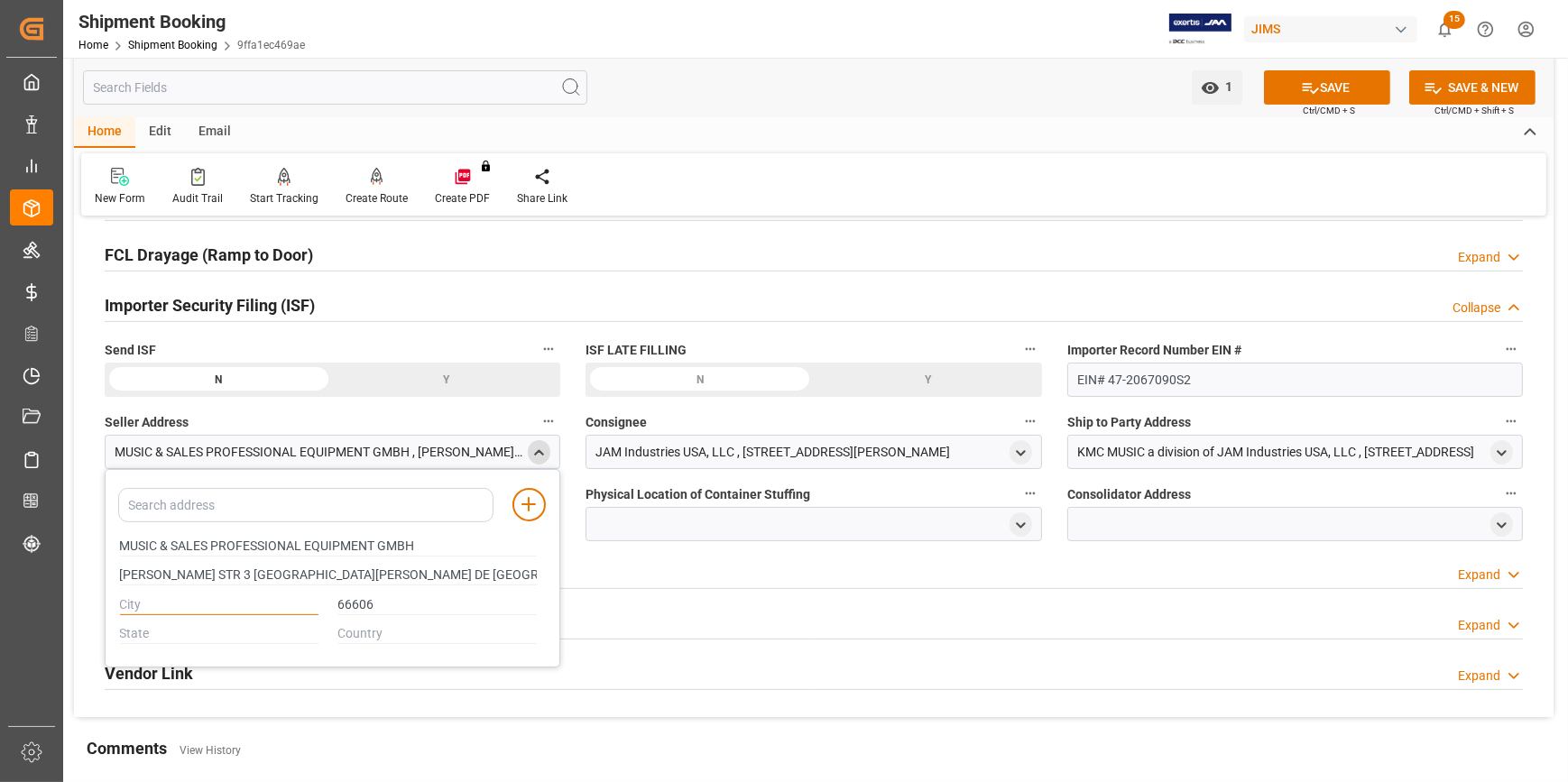
paste input "ST WENDEL"
type input "ST WENDEL"
click at [355, 576] on input "TRITSCHLER STR 3 ST WENDEL SAARLAND DE SAARLAND" at bounding box center [329, 576] width 417 height 19
drag, startPoint x: 298, startPoint y: 576, endPoint x: 422, endPoint y: 562, distance: 124.8
click at [422, 562] on div "TRITSCHLER STR 3 ST WENDEL SAARLAND DE SAARLAND" at bounding box center [329, 576] width 436 height 30
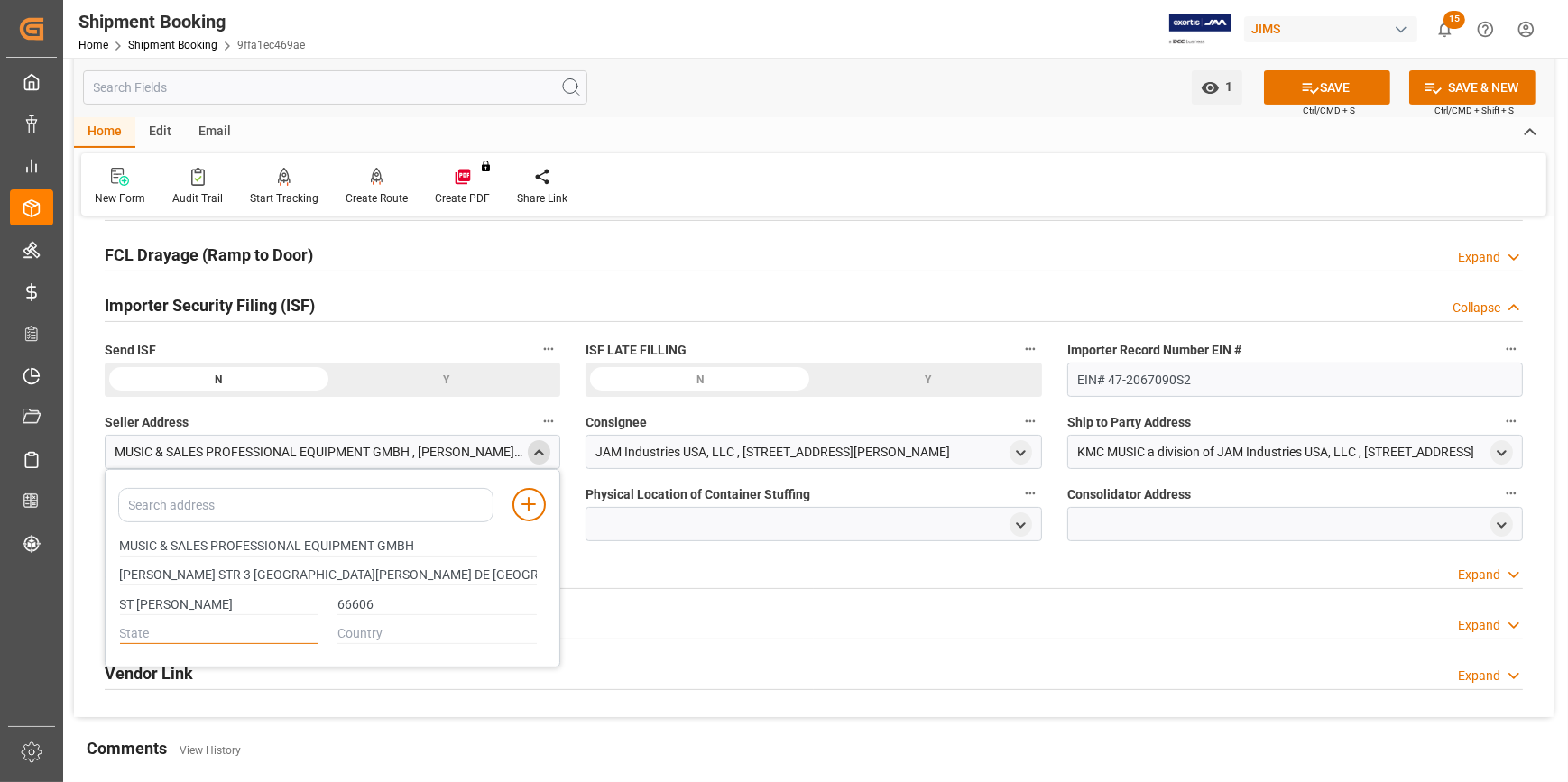
click at [184, 635] on input "text" at bounding box center [220, 634] width 200 height 19
paste input "SAARLAND DE SAAR"
type input "SAARLAND DE SAAR"
click at [360, 627] on input "text" at bounding box center [437, 634] width 200 height 19
type input "DE"
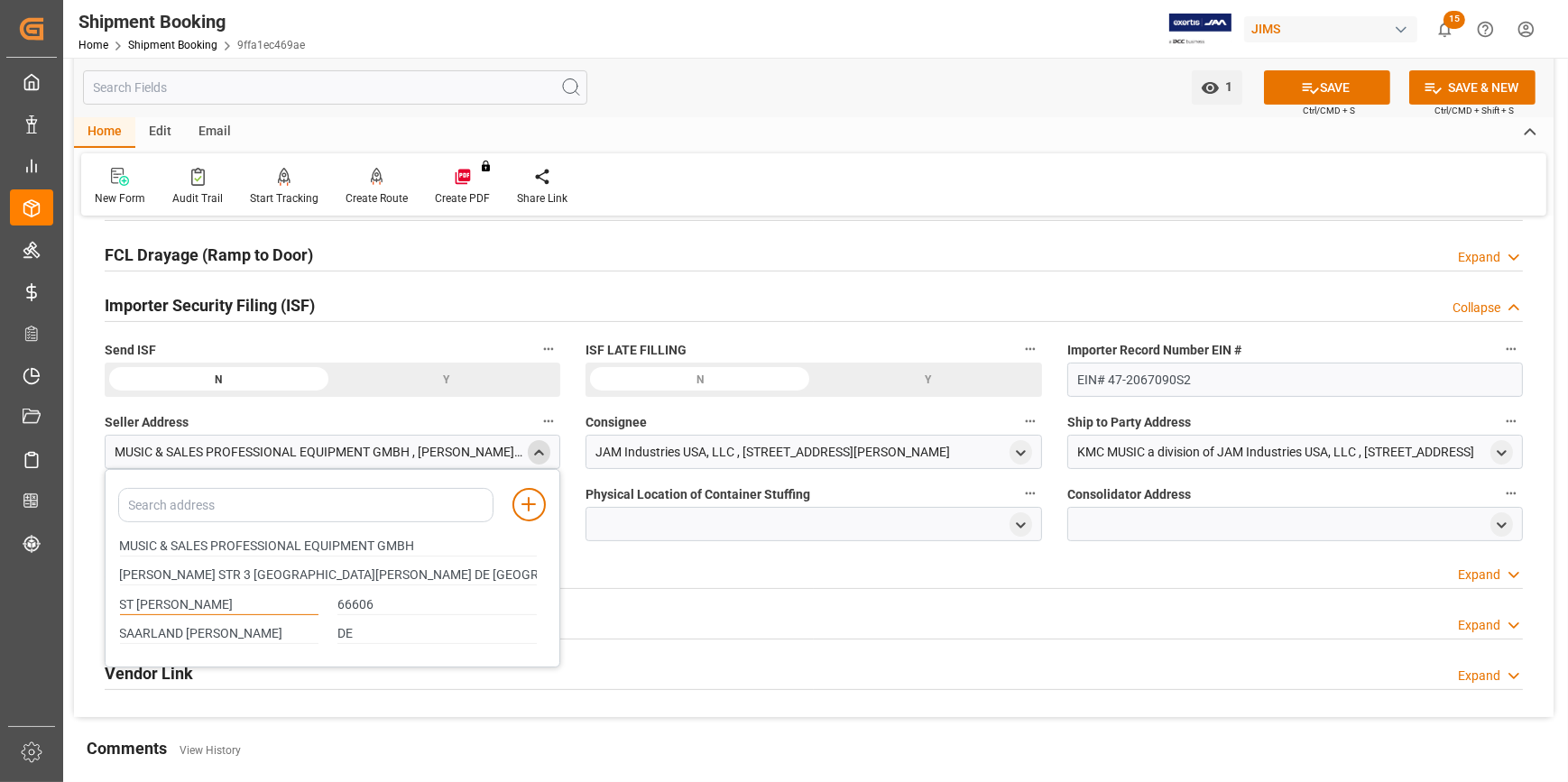
click at [192, 601] on input "ST WENDEL" at bounding box center [220, 605] width 200 height 19
drag, startPoint x: 193, startPoint y: 595, endPoint x: 117, endPoint y: 600, distance: 76.2
click at [117, 600] on div "ST WENDEL" at bounding box center [219, 605] width 218 height 30
click at [241, 634] on input "SAARLAND DE SAAR" at bounding box center [220, 634] width 200 height 19
type input "SAARLAND"
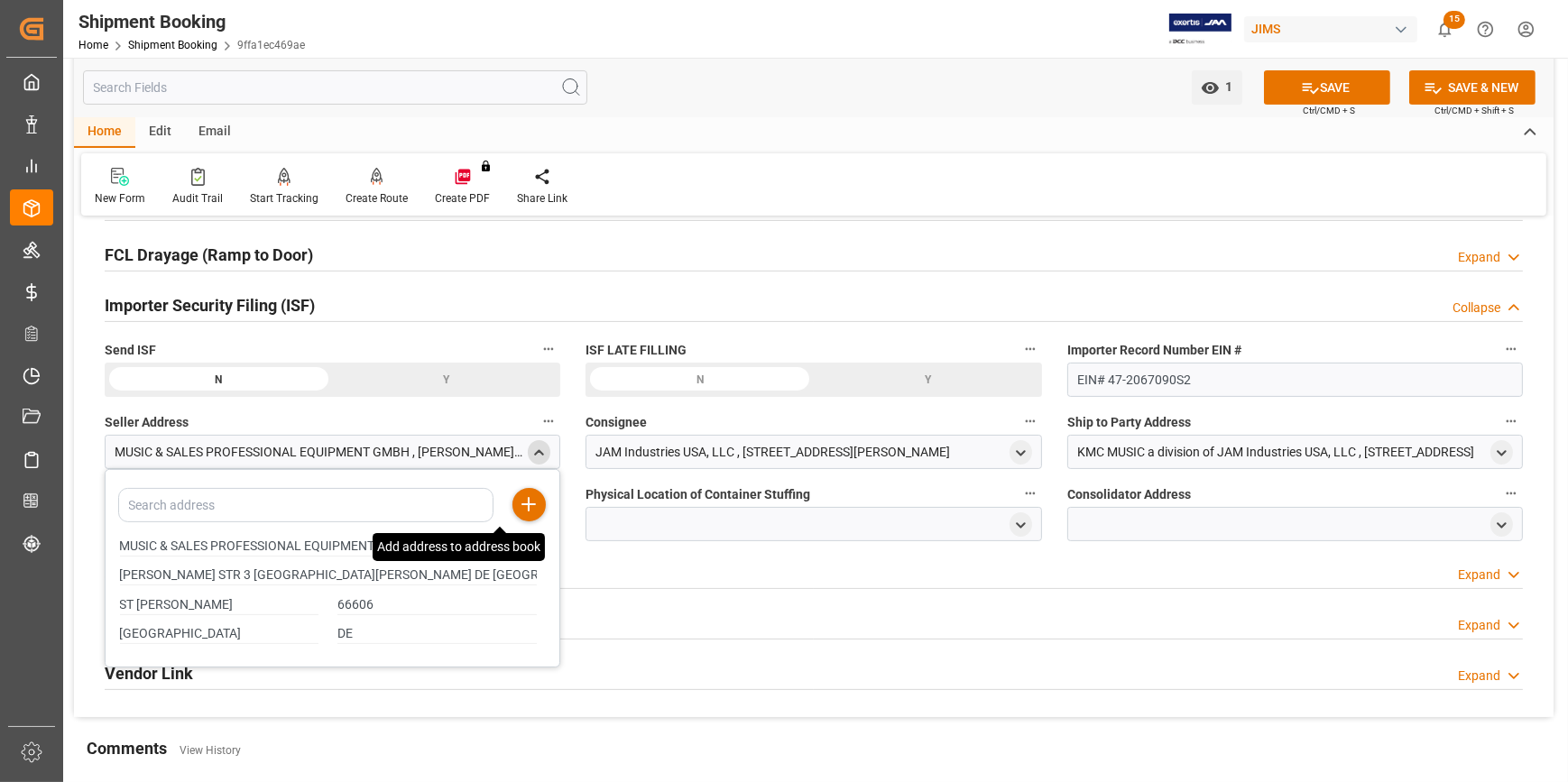
click at [517, 498] on icon at bounding box center [528, 504] width 21 height 21
click at [1097, 590] on div "Additional Information Expand" at bounding box center [813, 573] width 1443 height 50
click at [683, 516] on div at bounding box center [813, 523] width 455 height 34
click at [532, 513] on icon at bounding box center [528, 504] width 21 height 21
click at [542, 462] on div "MUSIC & SALES PROFESSIONAL EQUIPMENT GMBH , TRITSCHLER STR 3 ST WENDEL SAARLAND…" at bounding box center [332, 452] width 455 height 34
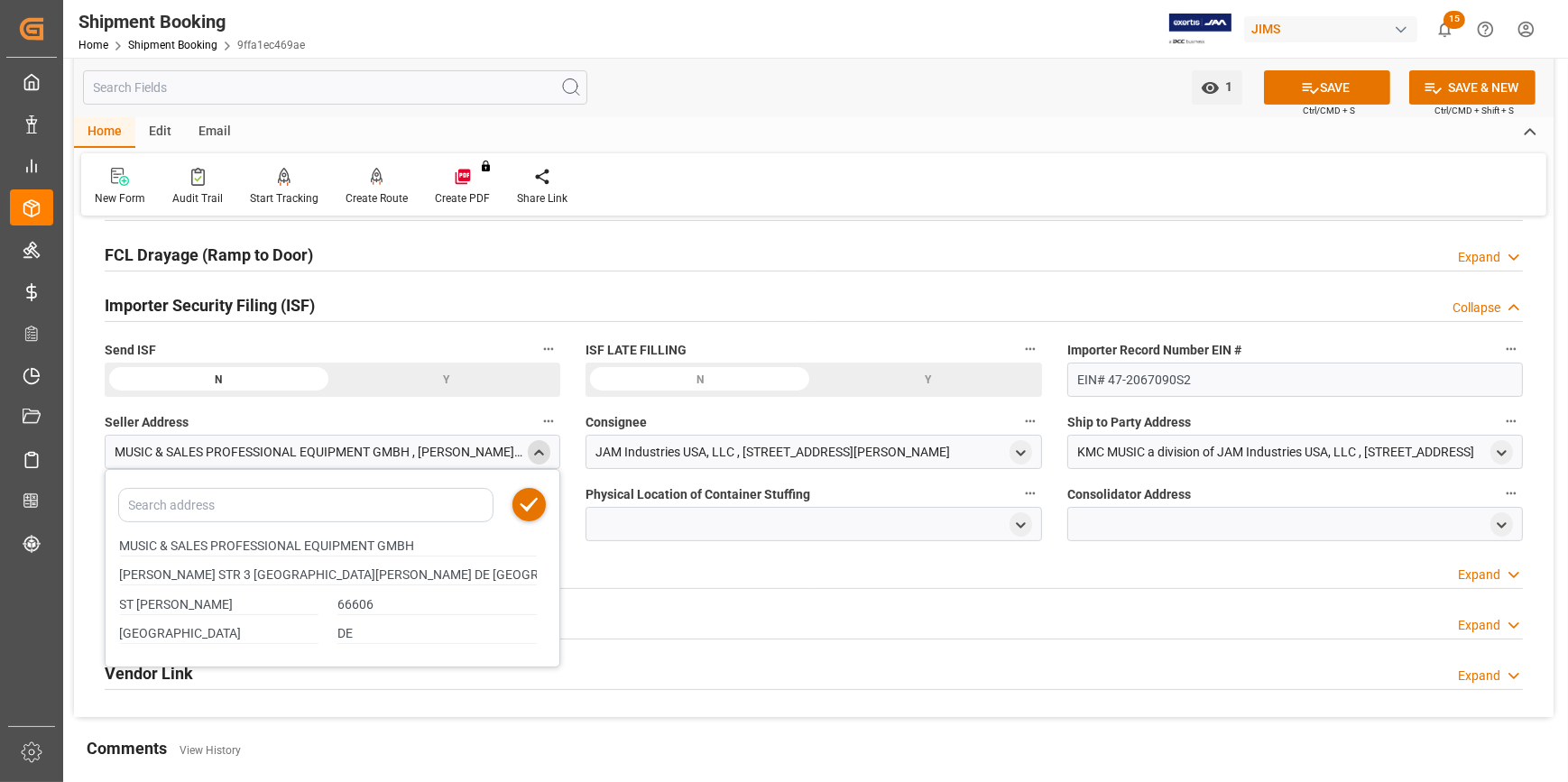
click at [541, 457] on icon "close menu" at bounding box center [539, 454] width 16 height 16
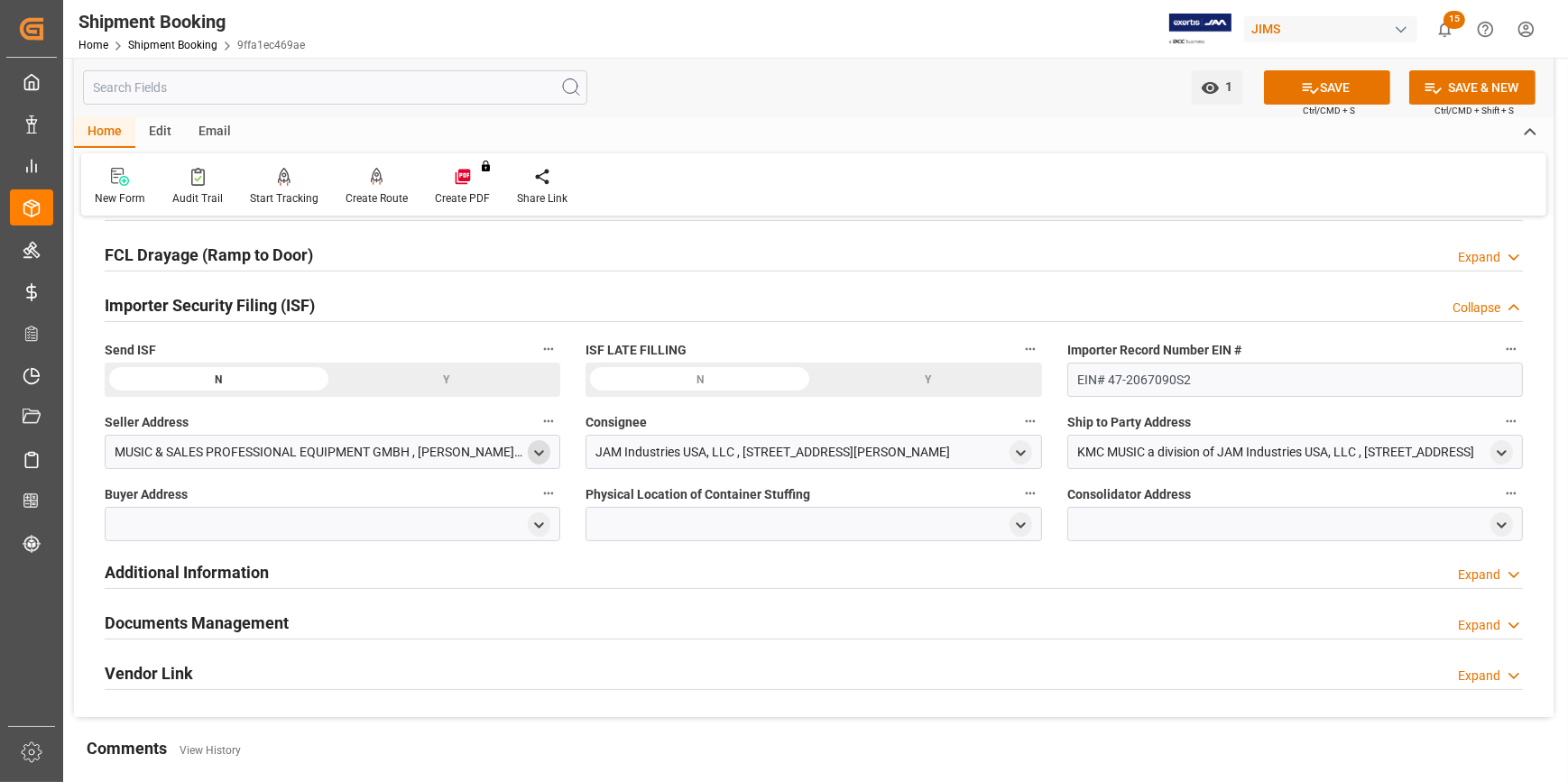
click at [190, 516] on div at bounding box center [332, 523] width 455 height 34
click at [539, 527] on icon "open menu" at bounding box center [539, 525] width 16 height 16
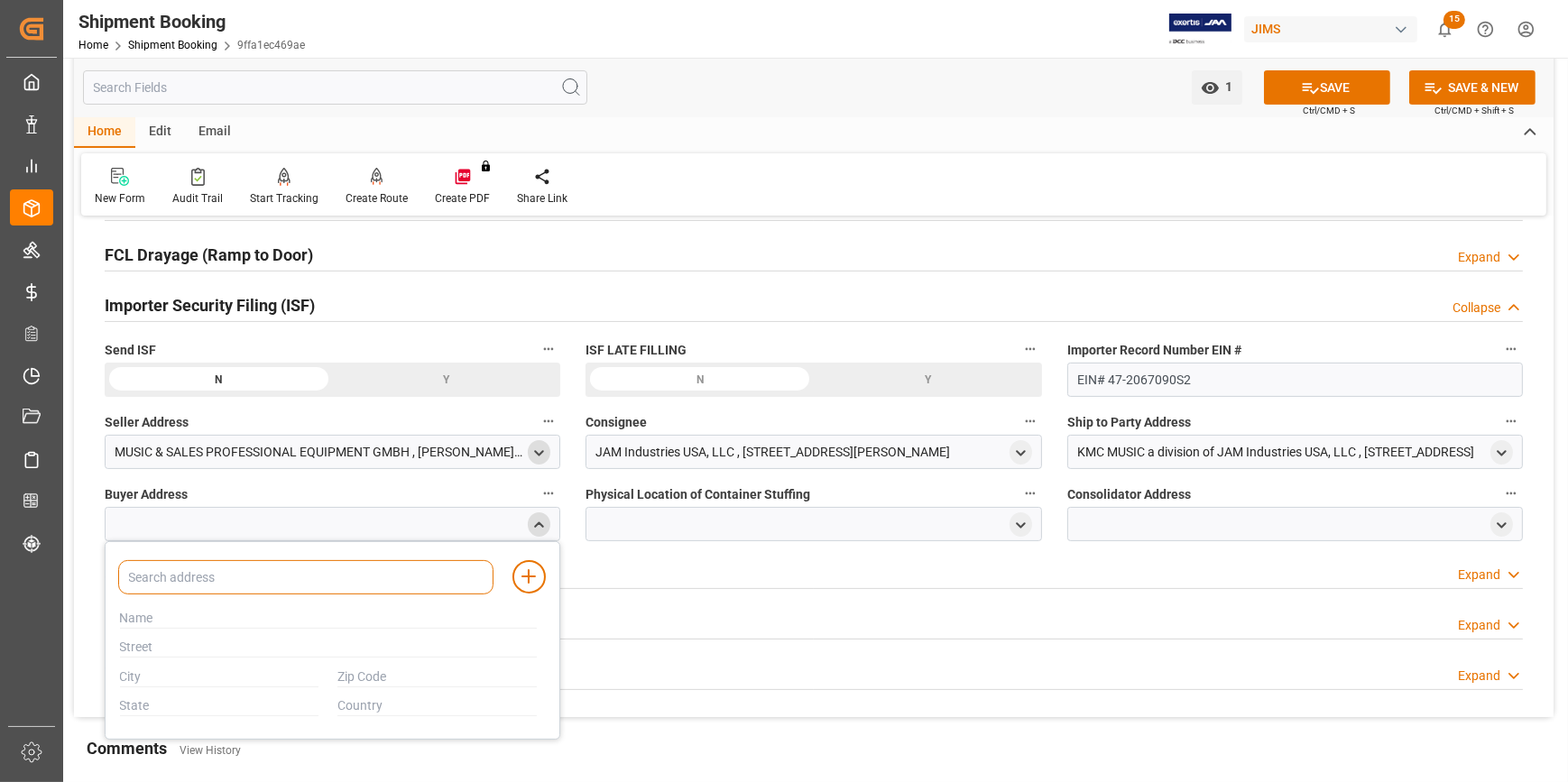
click at [196, 578] on input at bounding box center [305, 577] width 375 height 34
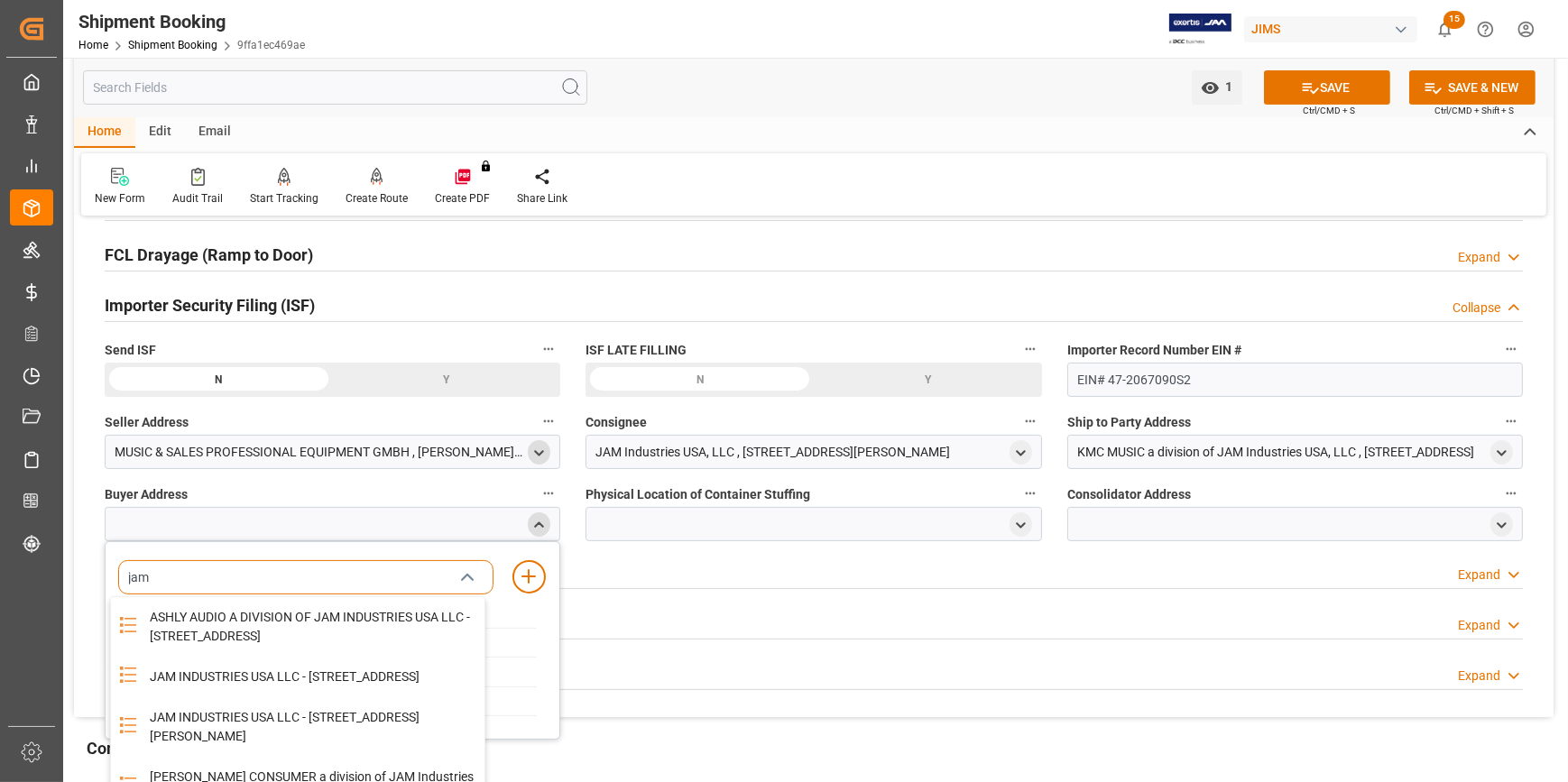
type input "jam"
click at [256, 697] on div "JAM INDUSTRIES USA LLC - 154 WOODLAWN RD, BERLIN, CT, US, 06037" at bounding box center [311, 677] width 345 height 41
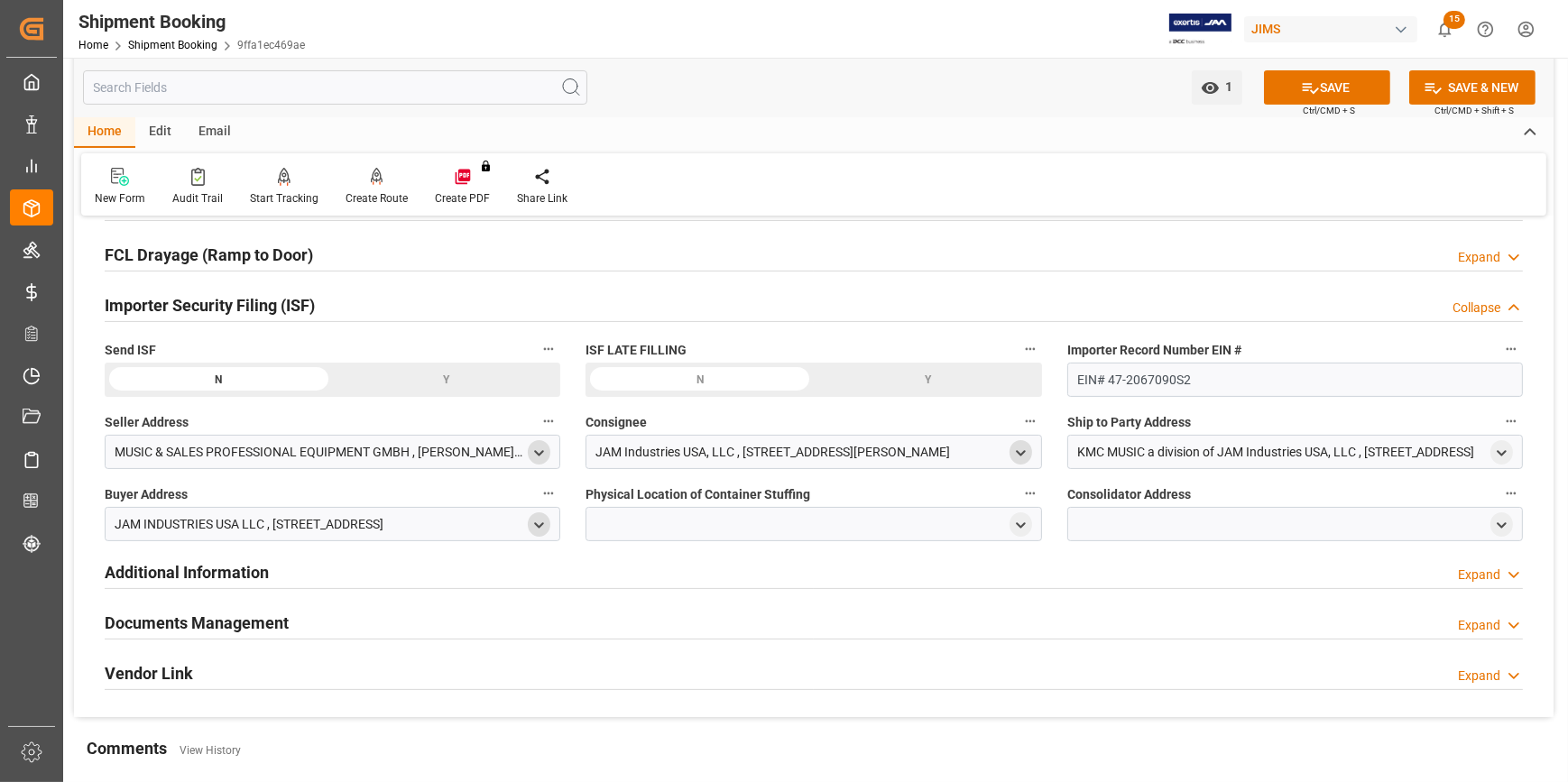
click at [1019, 450] on icon "open menu" at bounding box center [1020, 454] width 16 height 16
click at [680, 515] on input at bounding box center [786, 505] width 375 height 34
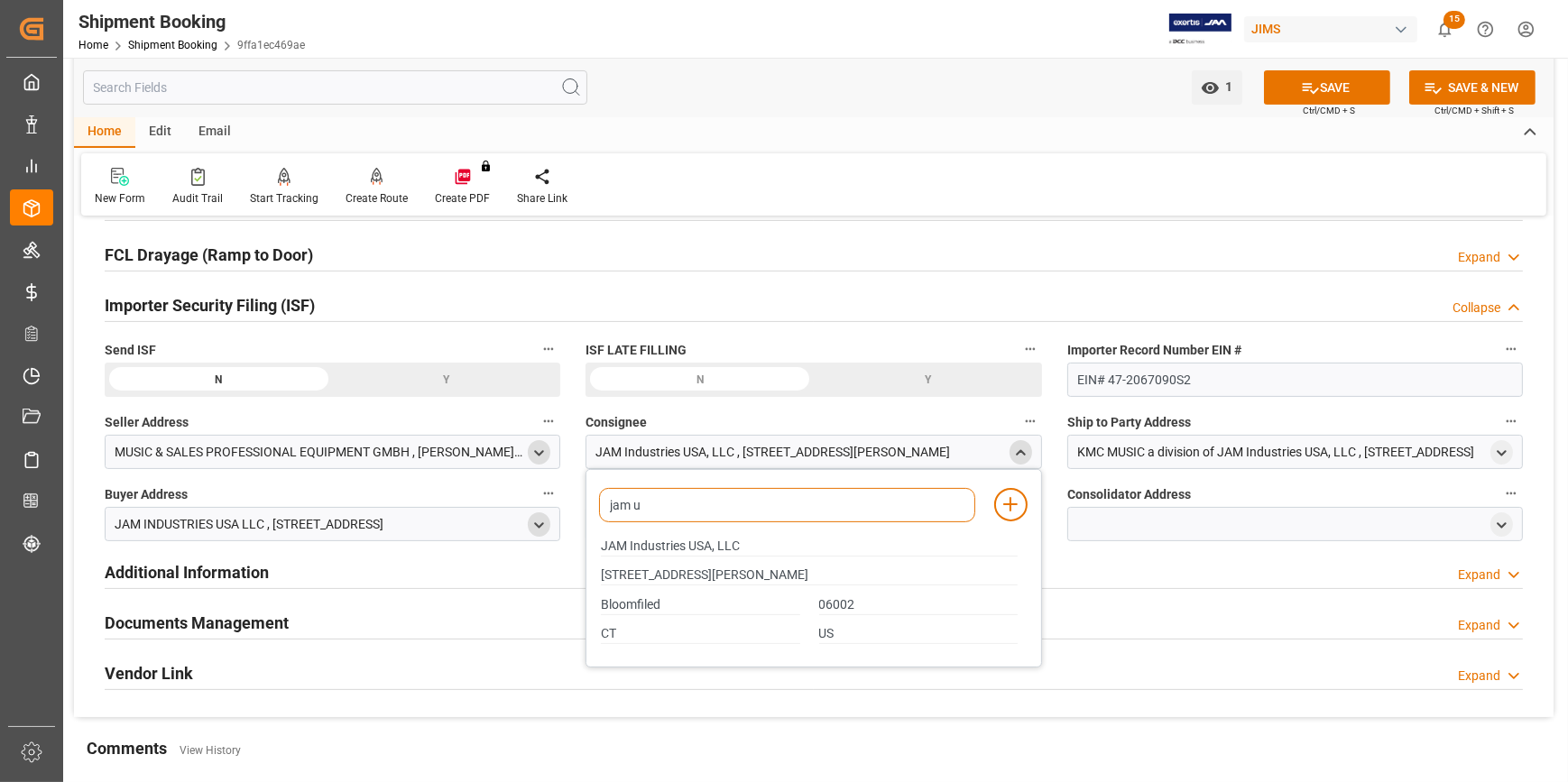
type input "jam"
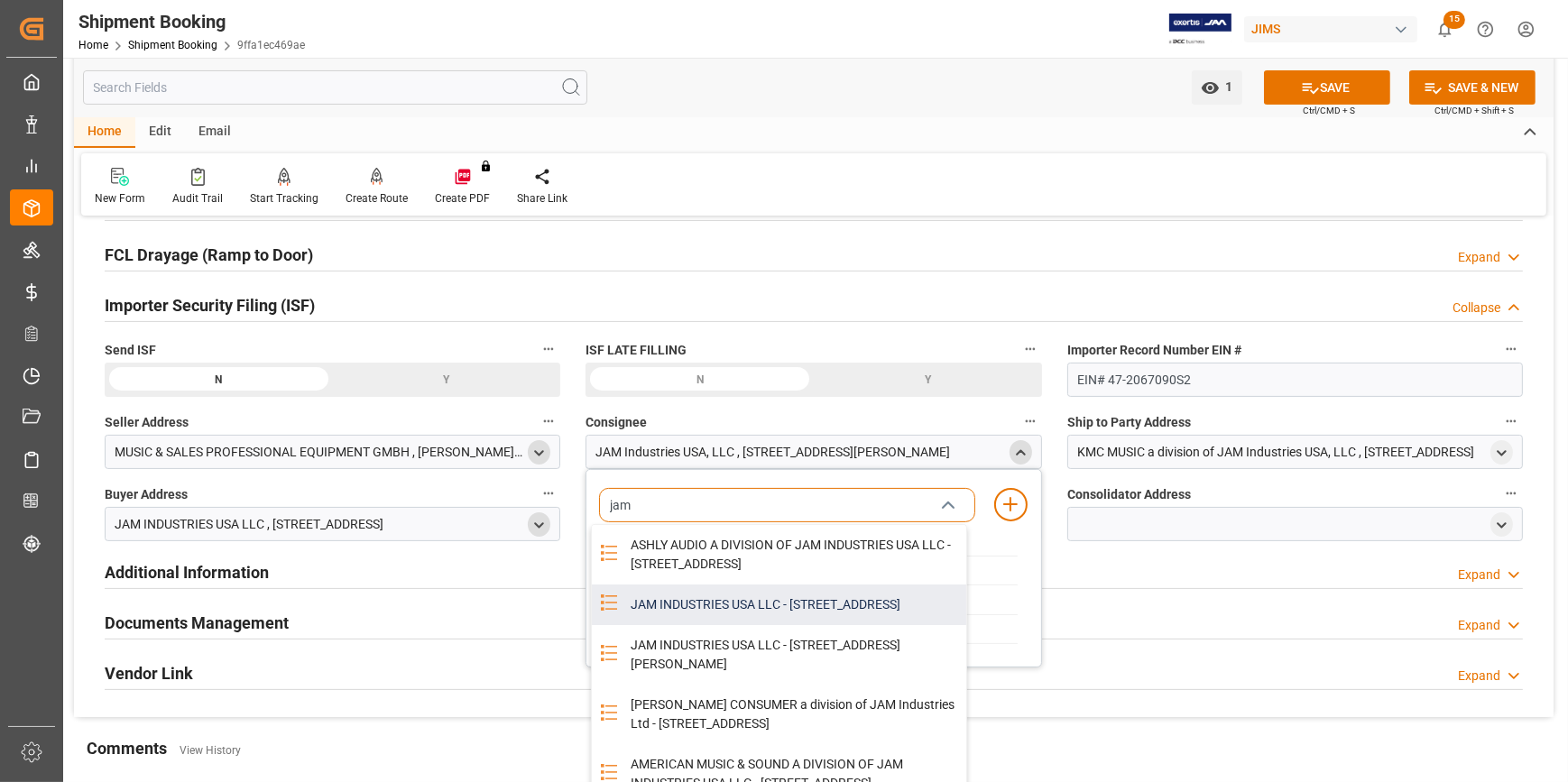
click at [691, 624] on div "JAM INDUSTRIES USA LLC - 154 WOODLAWN RD, BERLIN, CT, US, 06037" at bounding box center [792, 605] width 345 height 41
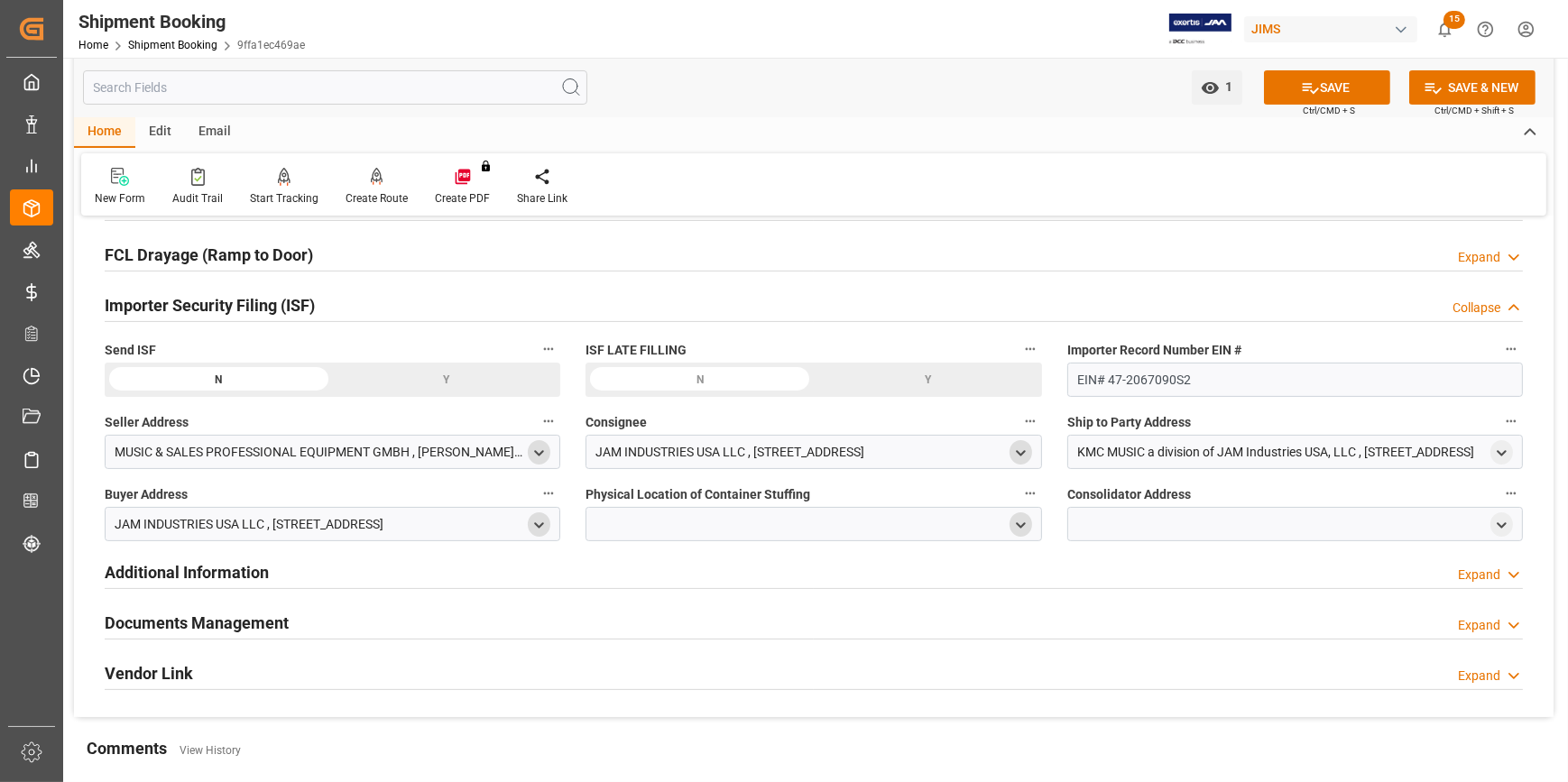
click at [1015, 531] on icon "open menu" at bounding box center [1020, 525] width 16 height 16
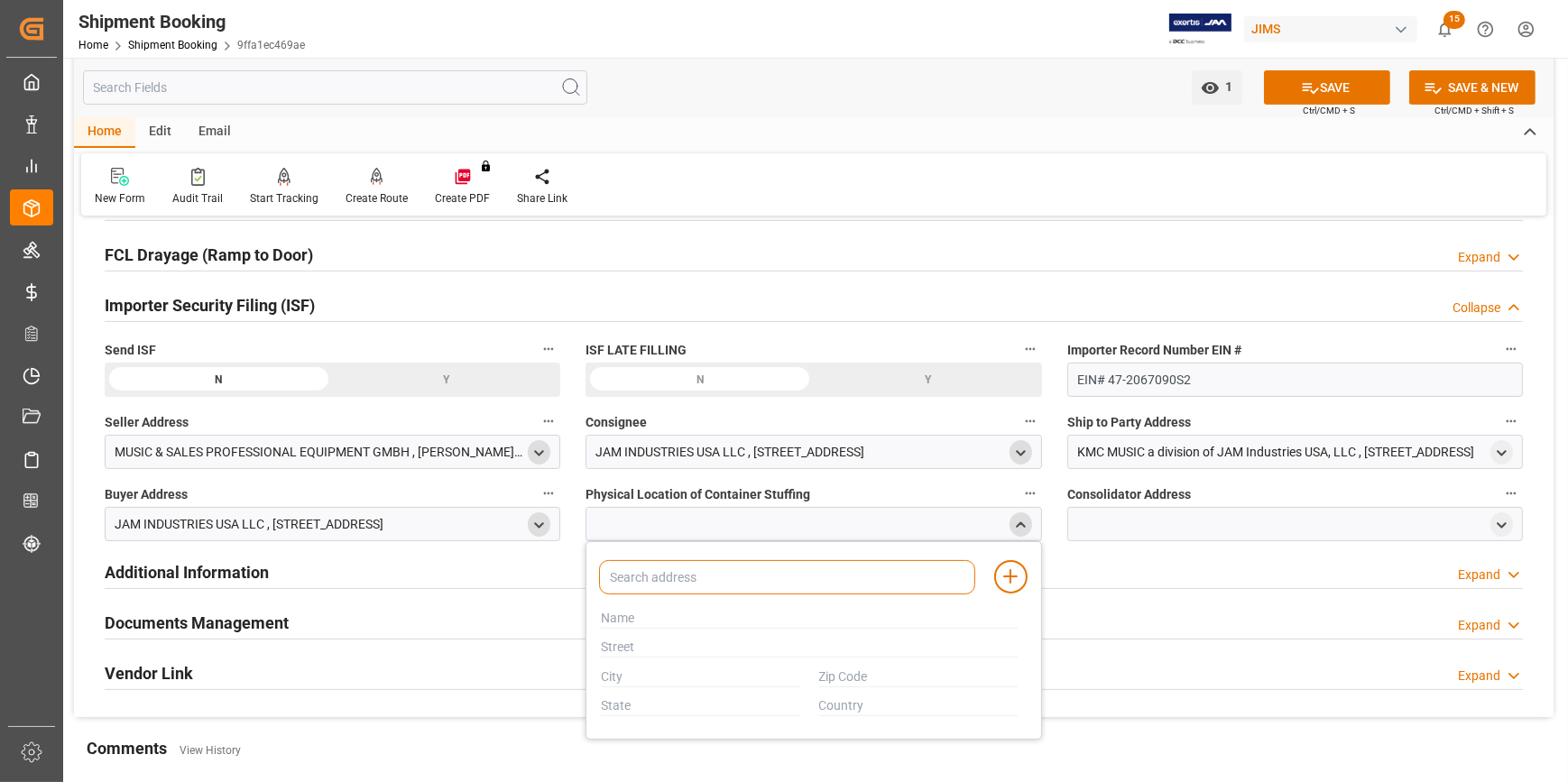
click at [729, 573] on input at bounding box center [786, 577] width 375 height 34
type input "soundking"
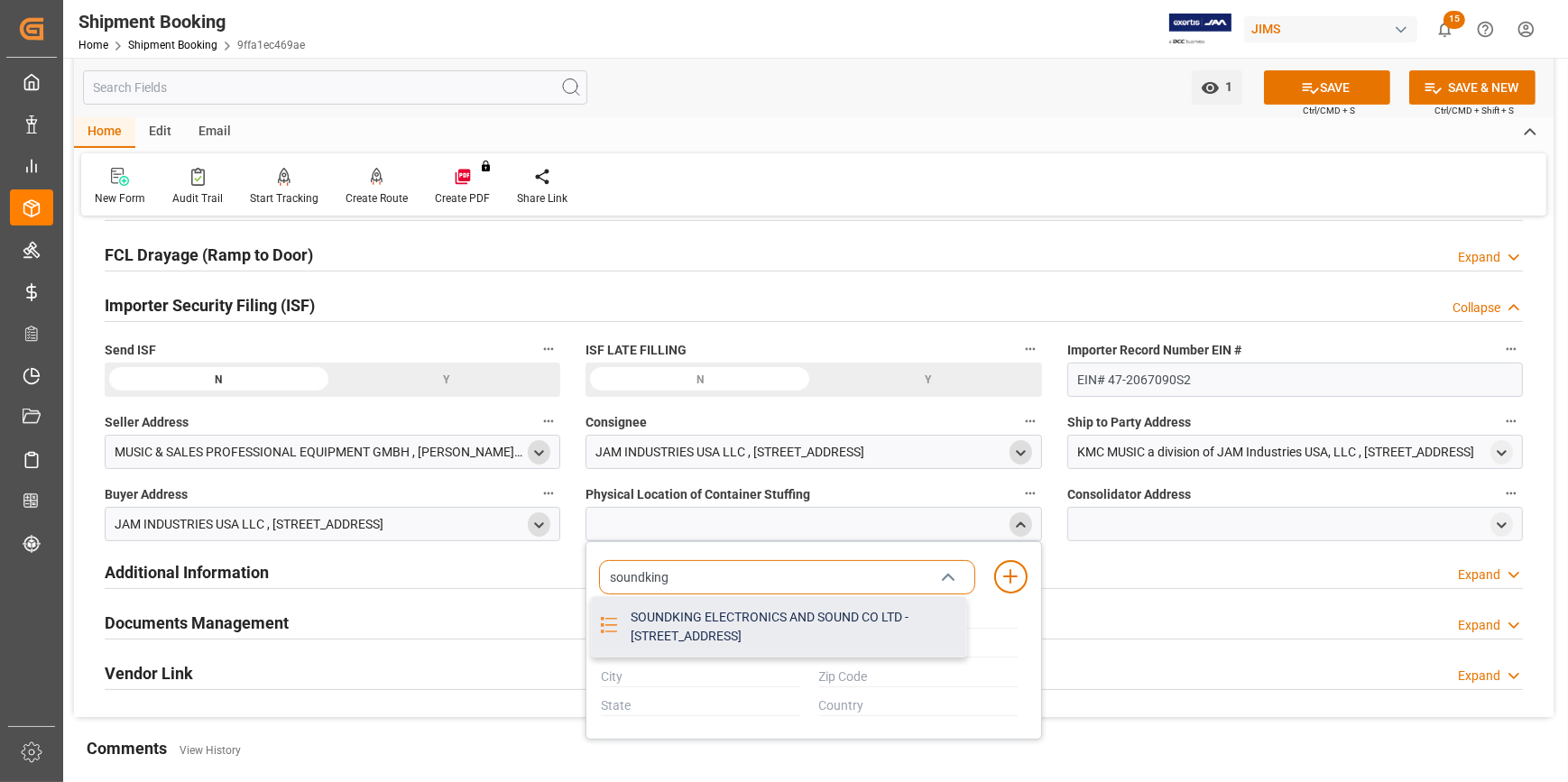
click at [743, 630] on div "SOUNDKING ELECTRONICS AND SOUND CO LTD - 818 CHENGXIN ROAD YINZHOU INVESTMENT I…" at bounding box center [792, 626] width 345 height 59
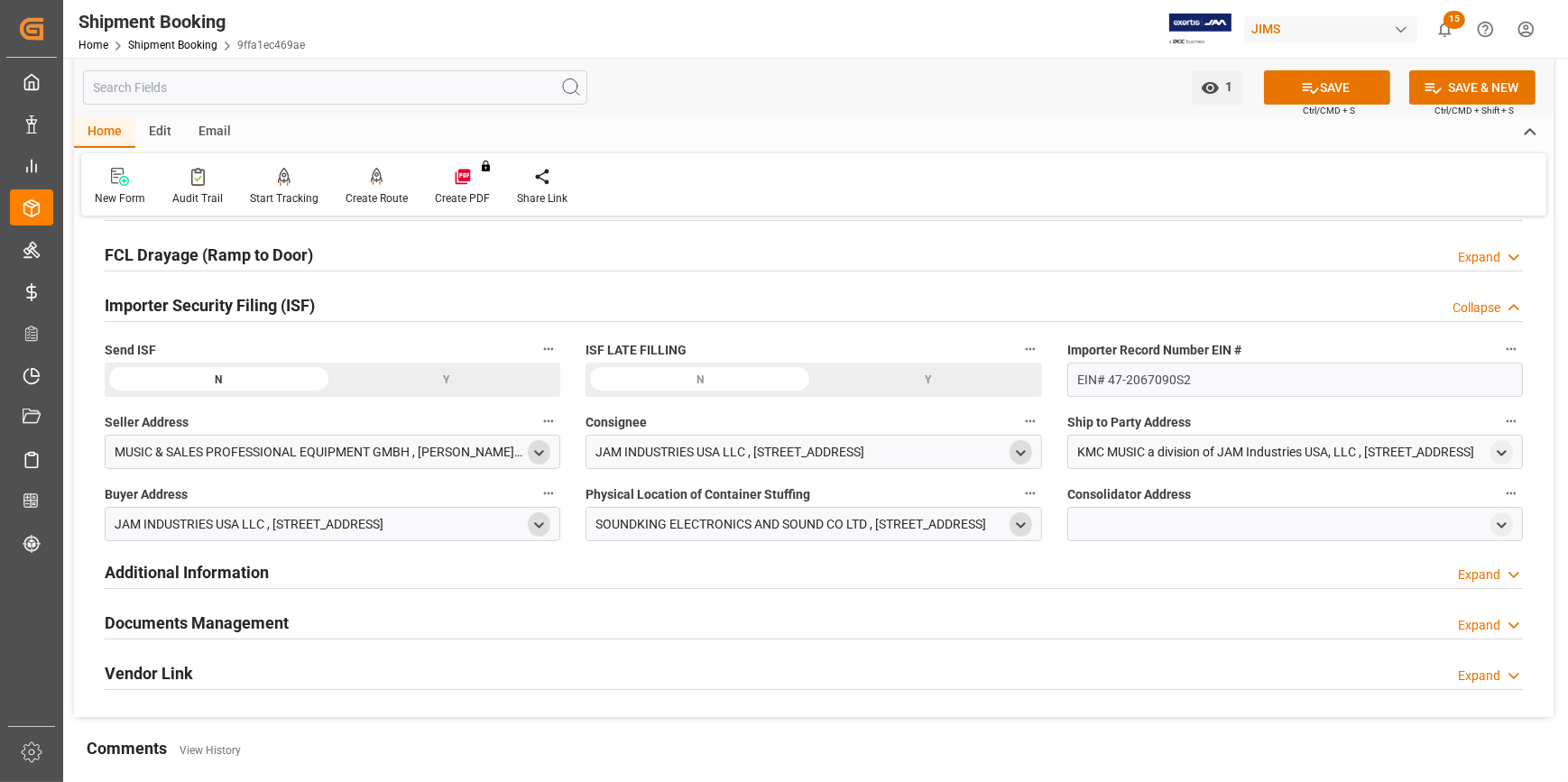
click at [1110, 520] on div at bounding box center [1295, 523] width 455 height 34
click at [1494, 526] on icon "open menu" at bounding box center [1501, 525] width 16 height 16
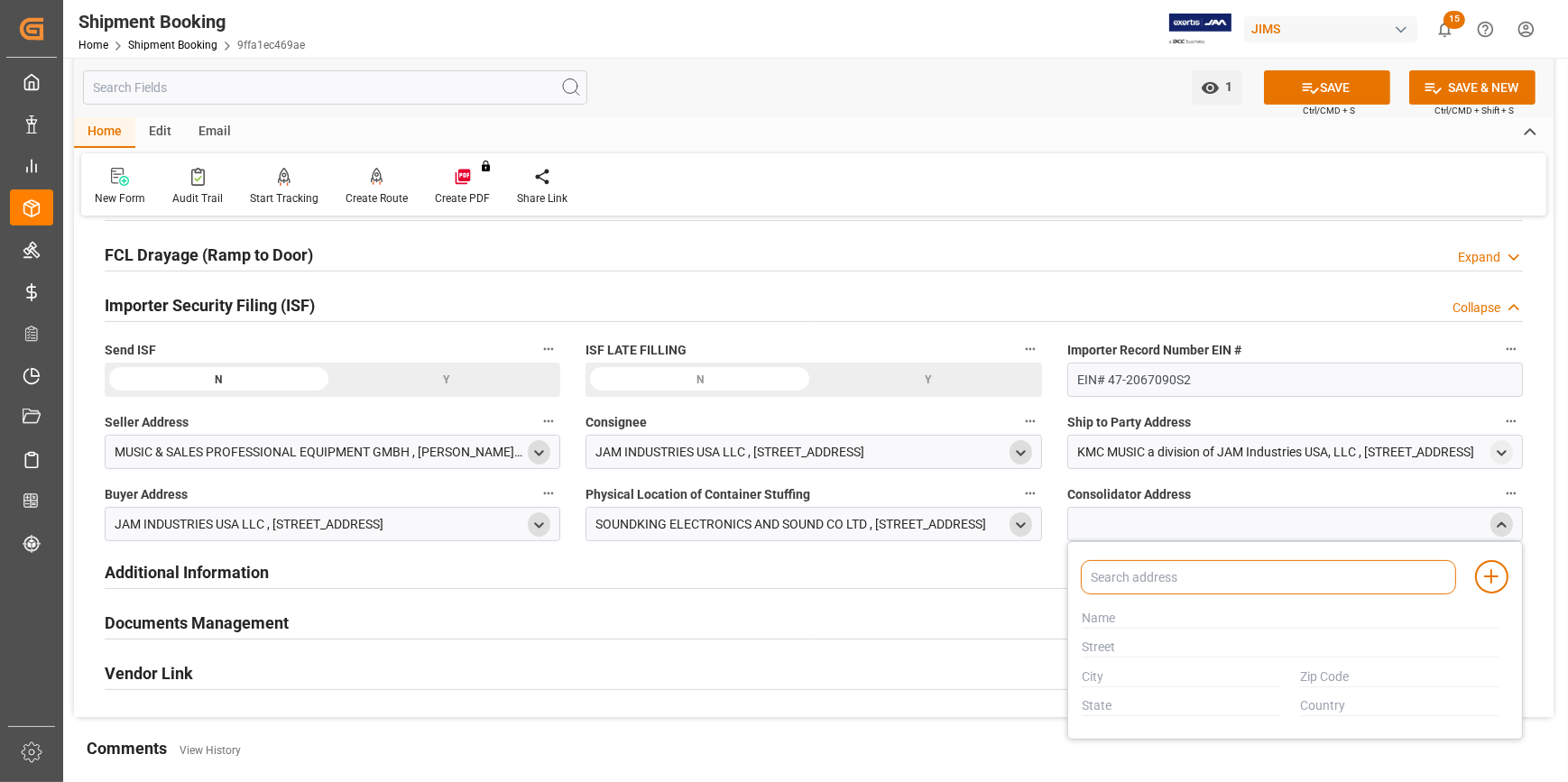
click at [1130, 579] on input at bounding box center [1268, 577] width 375 height 34
type input "sound"
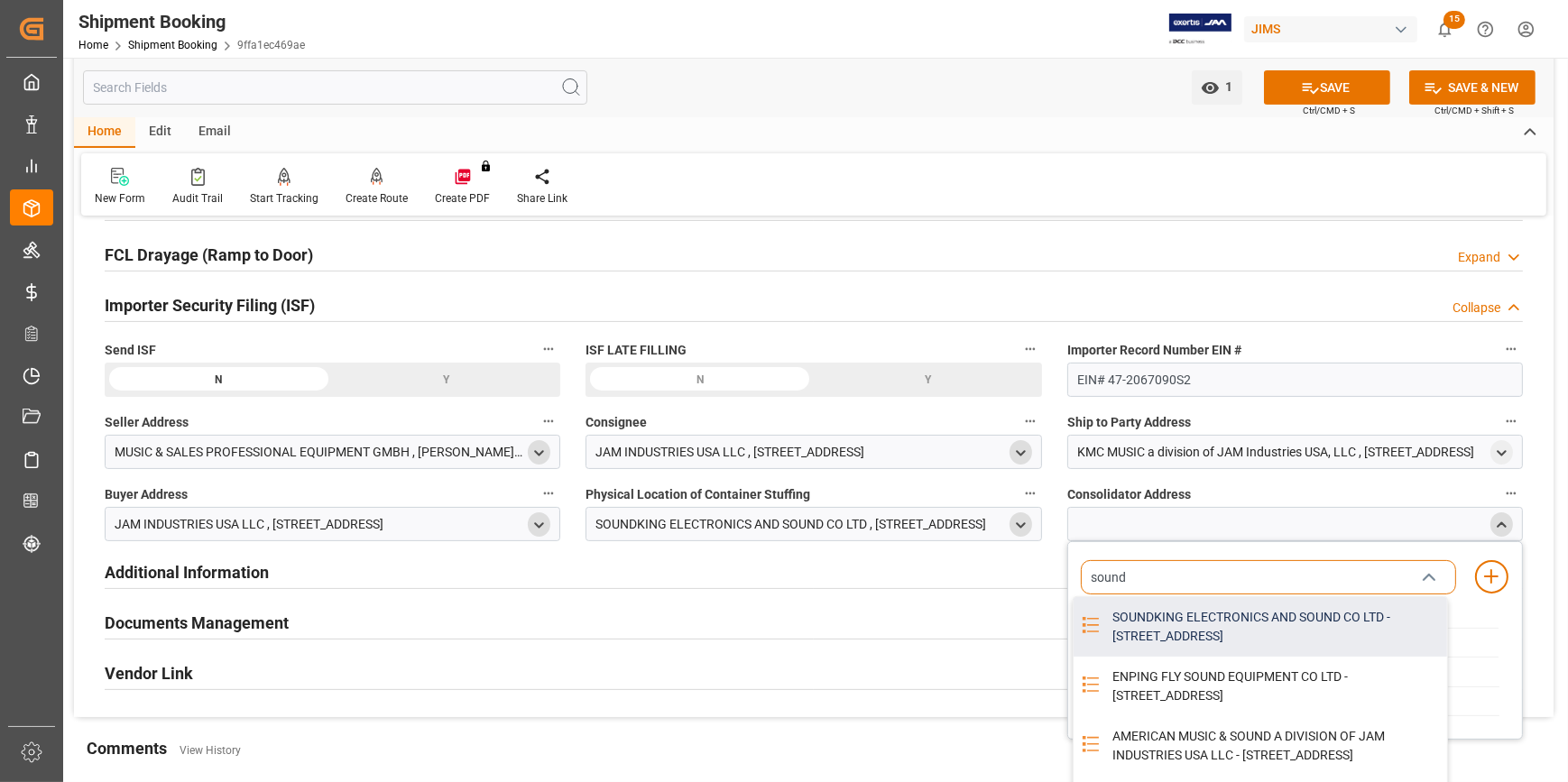
click at [1185, 657] on div "SOUNDKING ELECTRONICS AND SOUND CO LTD - 818 CHENGXIN ROAD YINZHOU INVESTMENT I…" at bounding box center [1273, 626] width 345 height 59
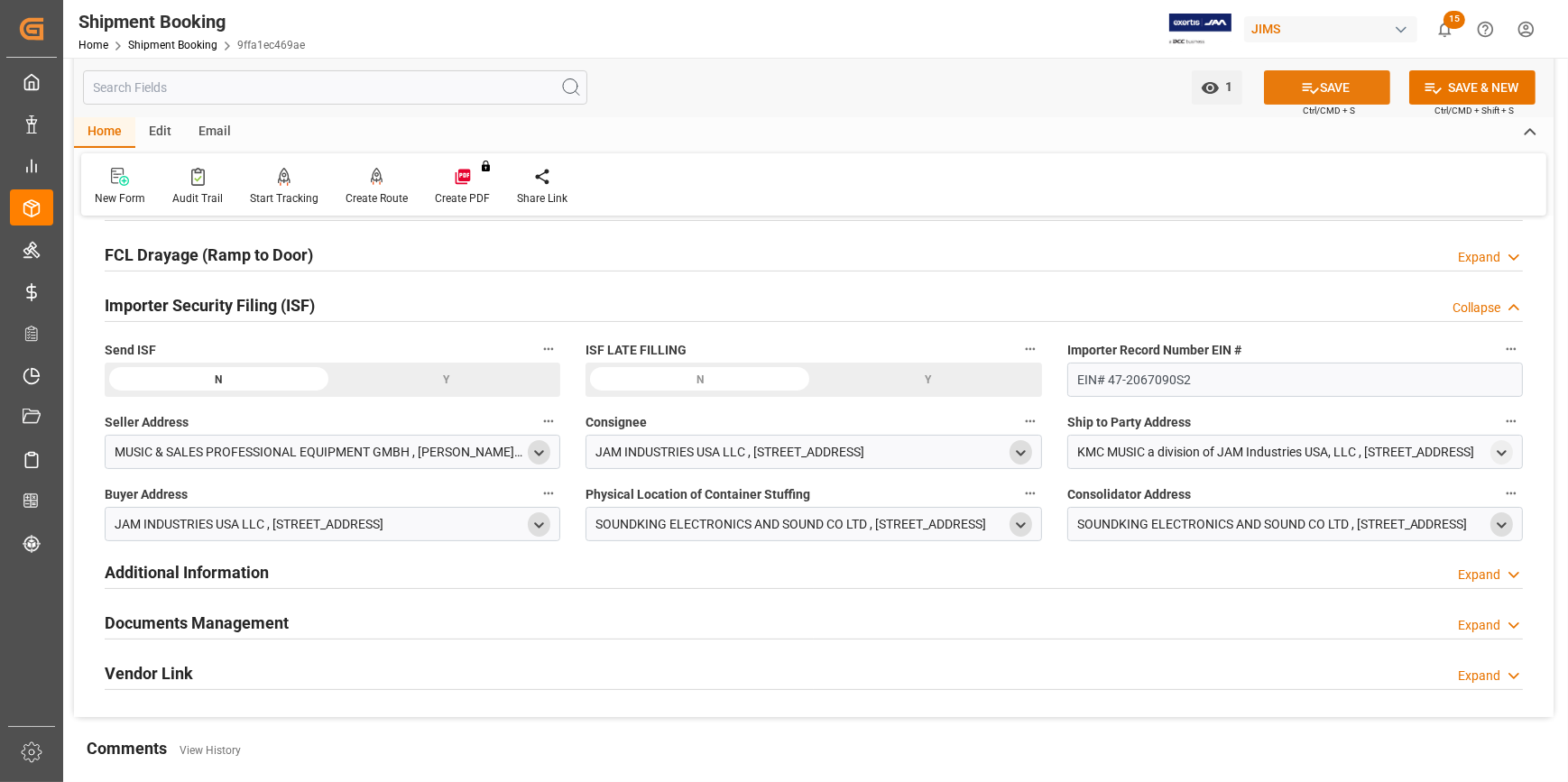
click at [1350, 84] on button "SAVE" at bounding box center [1327, 87] width 126 height 34
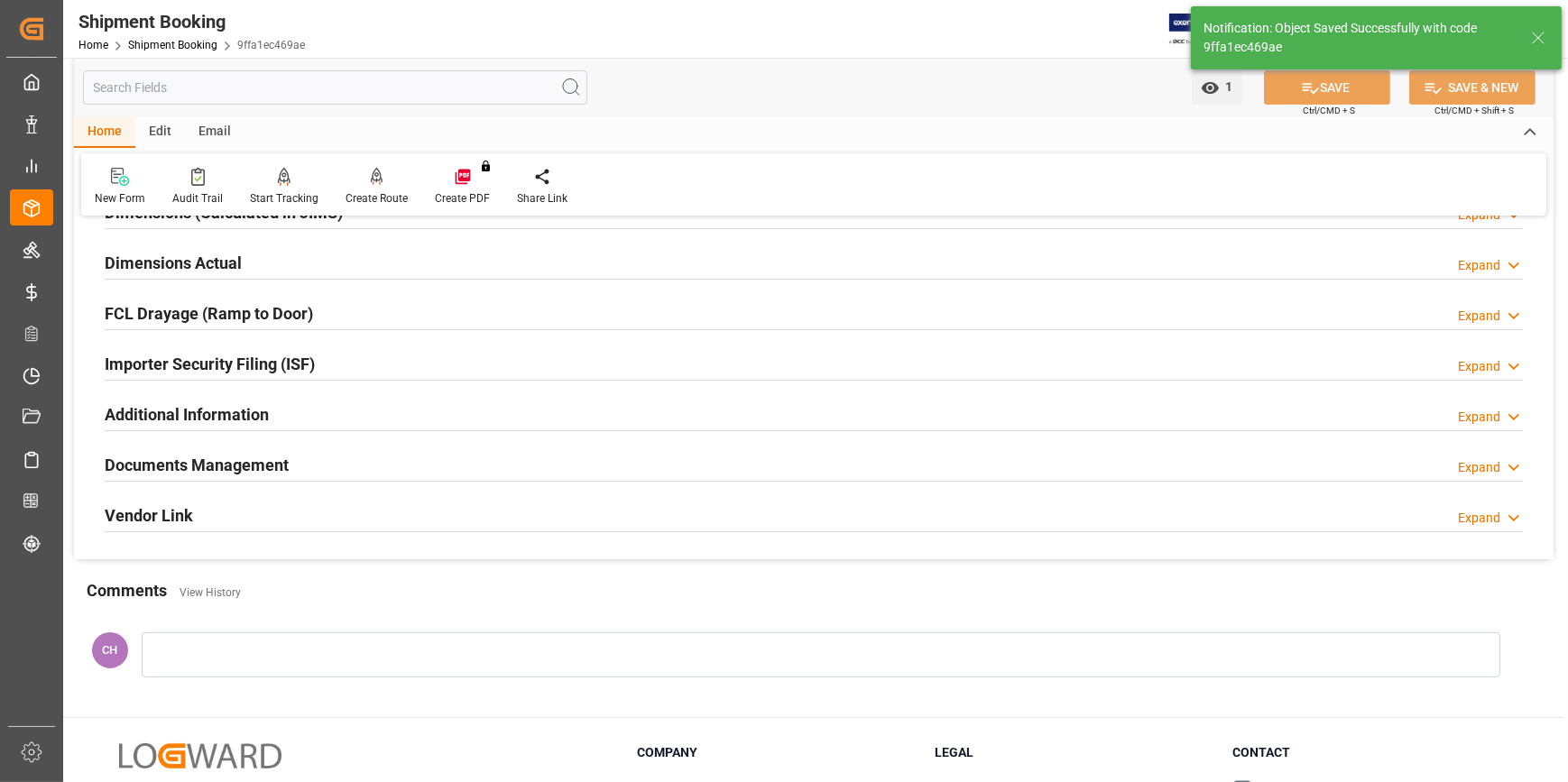
scroll to position [407, 0]
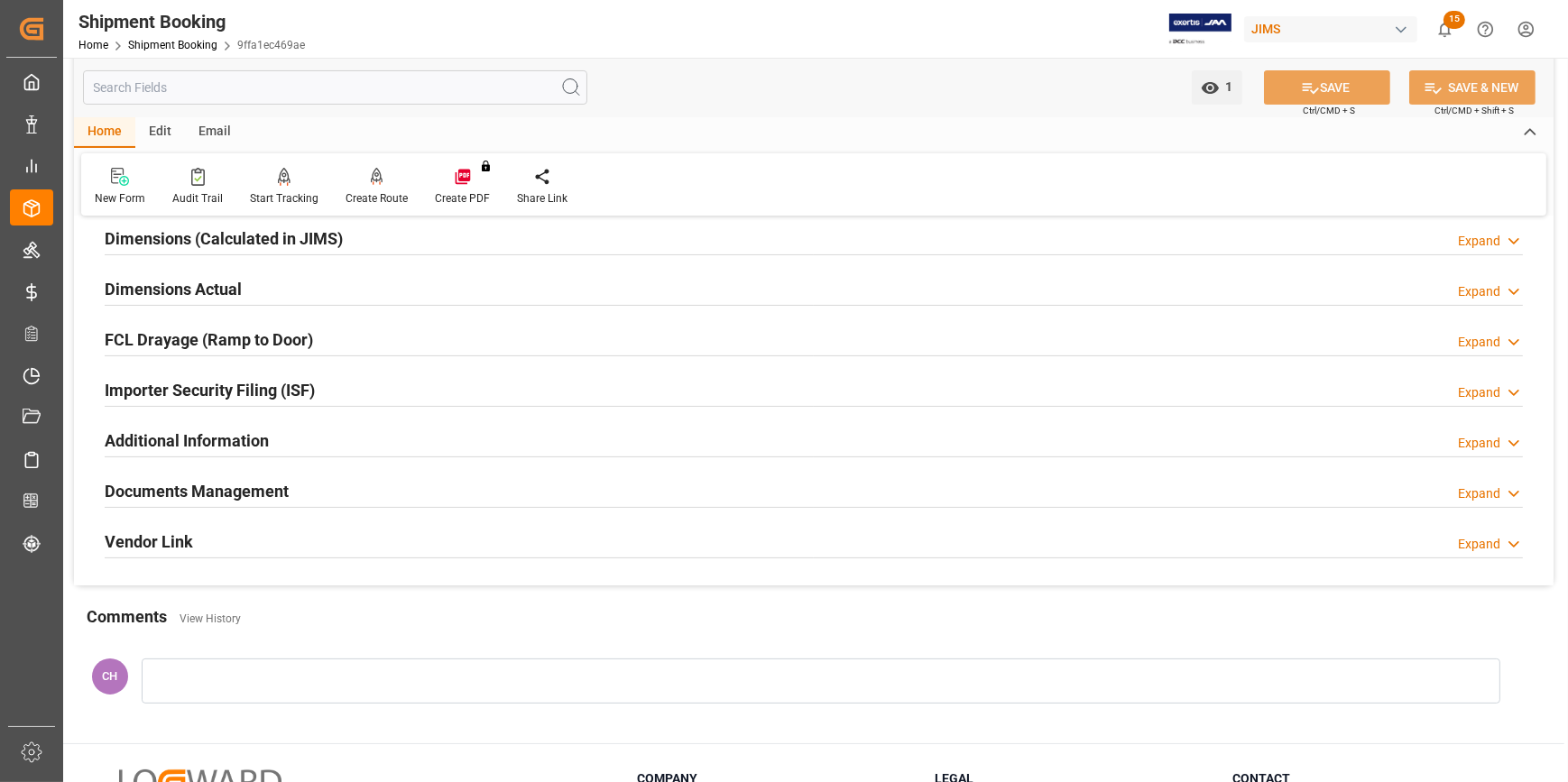
click at [143, 440] on h2 "Additional Information" at bounding box center [186, 440] width 164 height 24
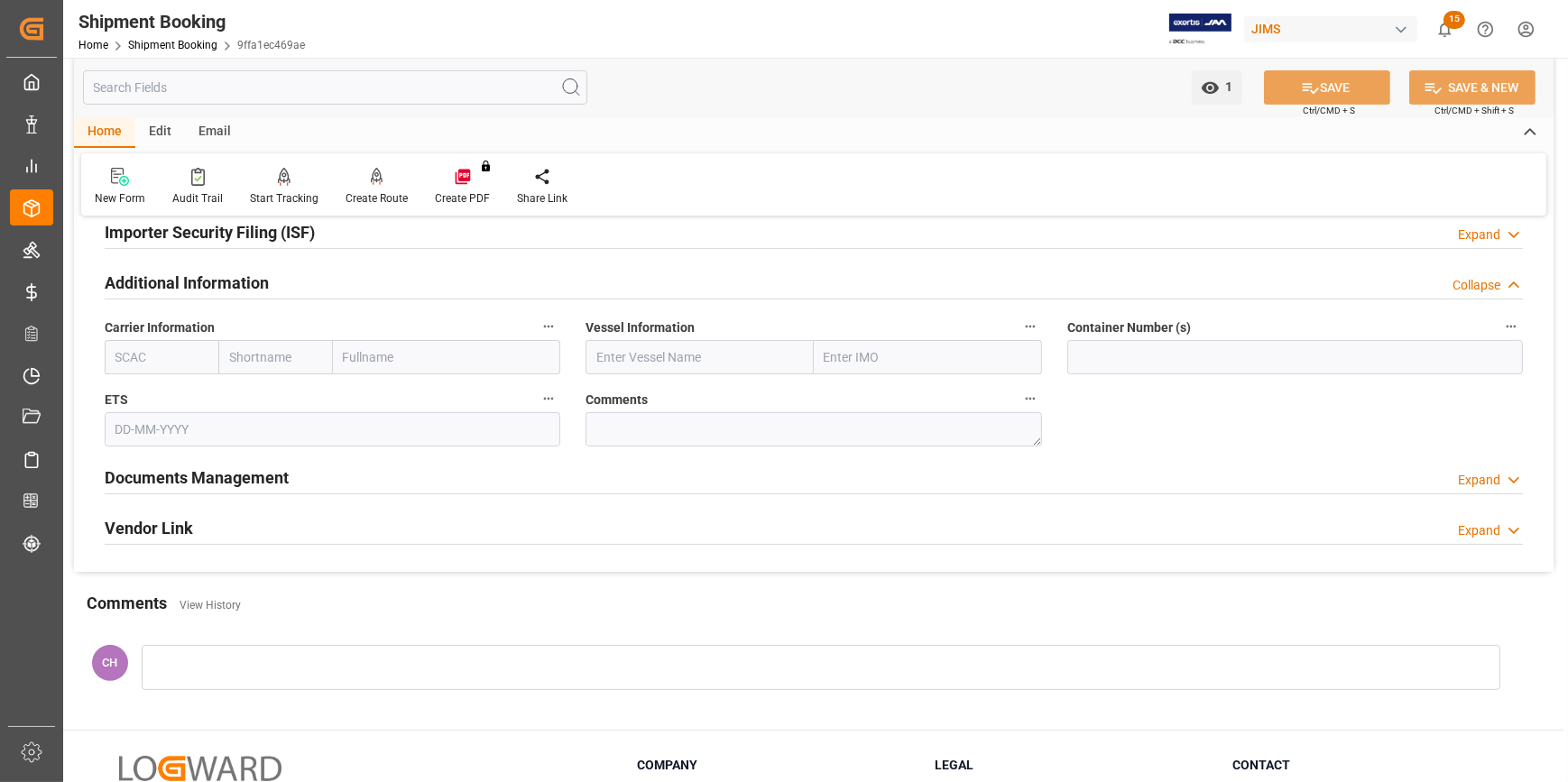
scroll to position [571, 0]
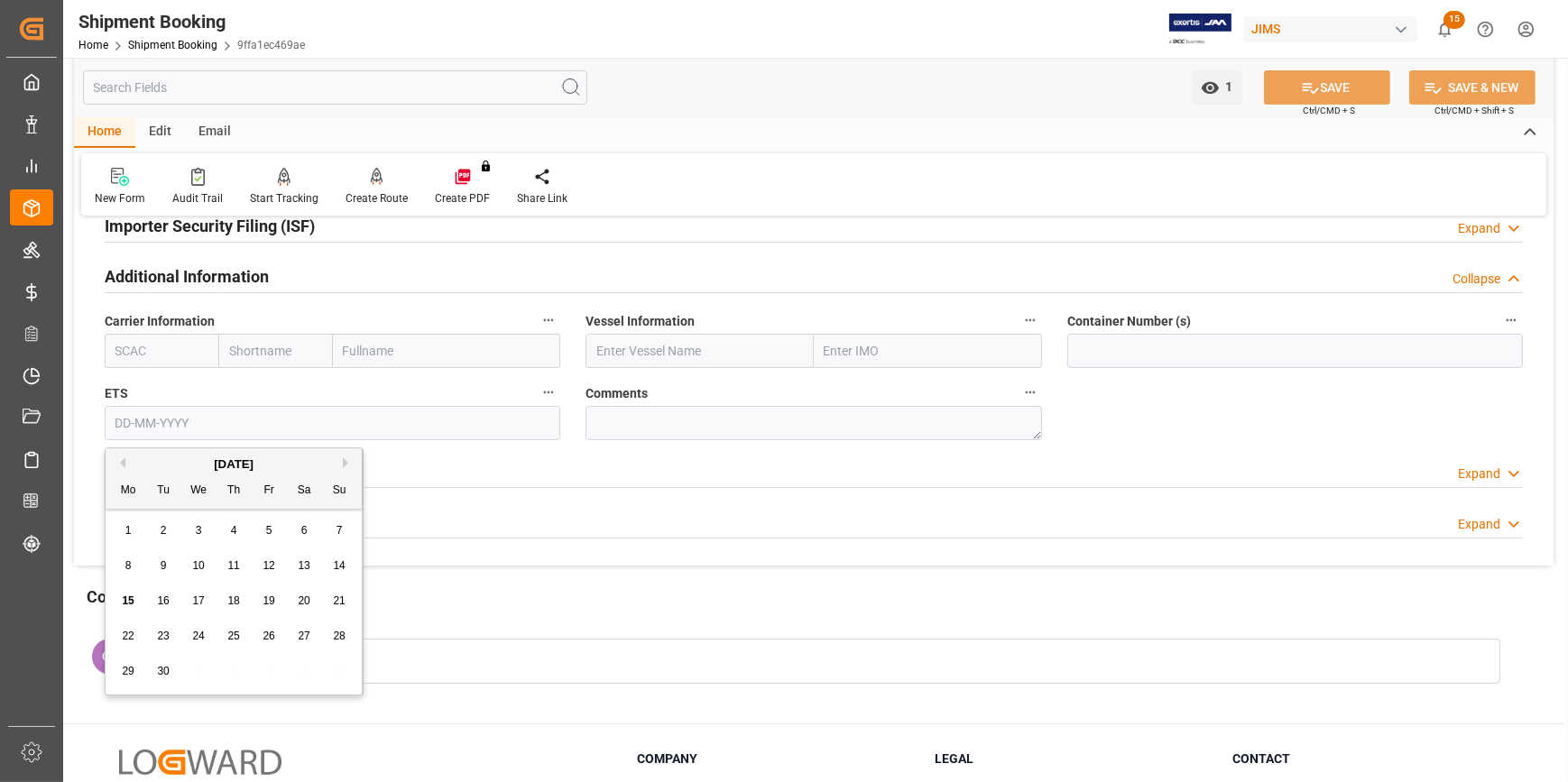
drag, startPoint x: 217, startPoint y: 426, endPoint x: 242, endPoint y: 428, distance: 25.1
click at [217, 426] on input "text" at bounding box center [332, 422] width 455 height 34
click at [157, 641] on span "18" at bounding box center [163, 636] width 12 height 13
type input "18-09-2001"
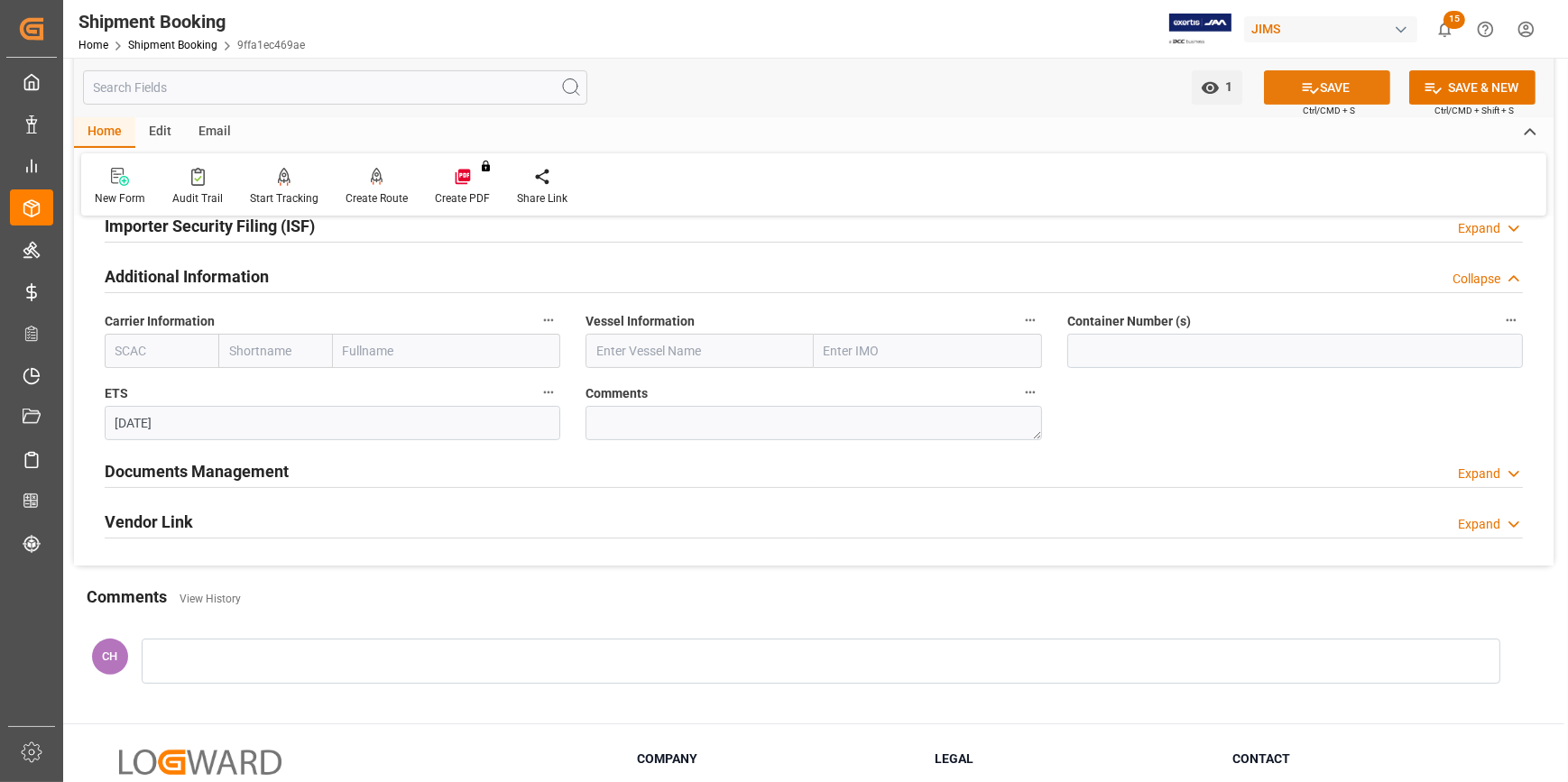
click at [1308, 84] on icon at bounding box center [1310, 88] width 19 height 19
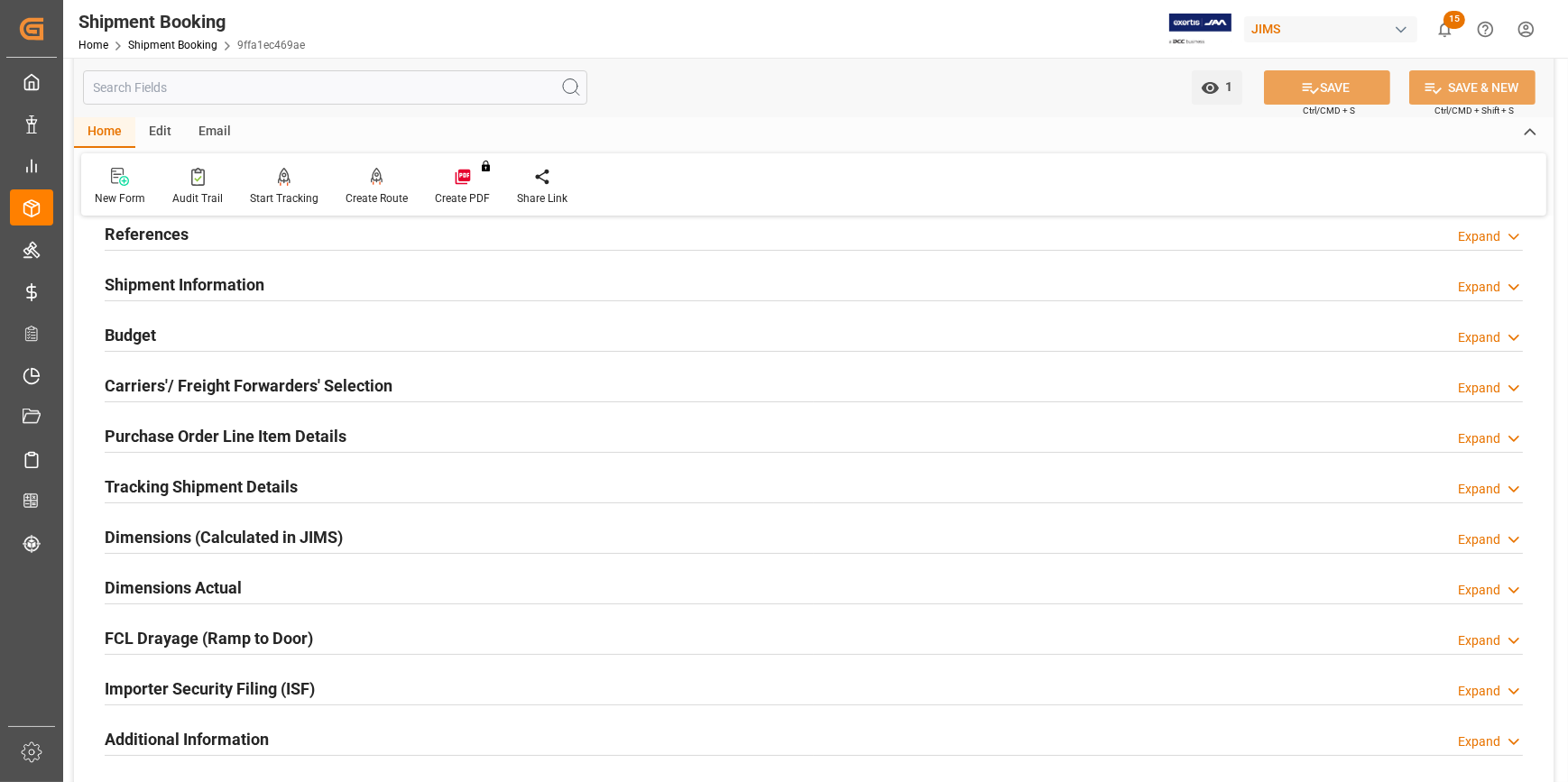
scroll to position [79, 0]
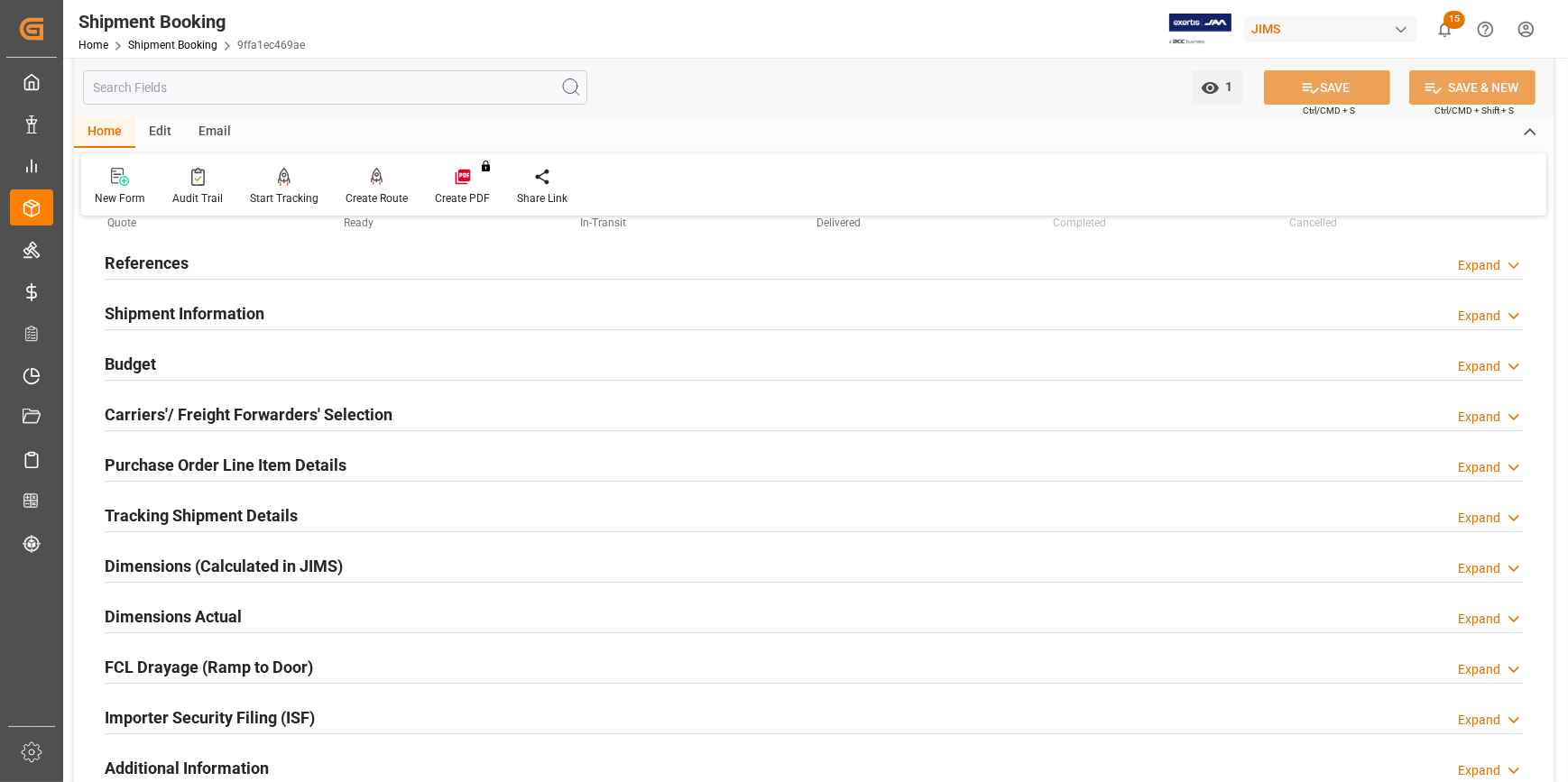
click at [200, 315] on h2 "Shipment Information" at bounding box center [184, 313] width 160 height 24
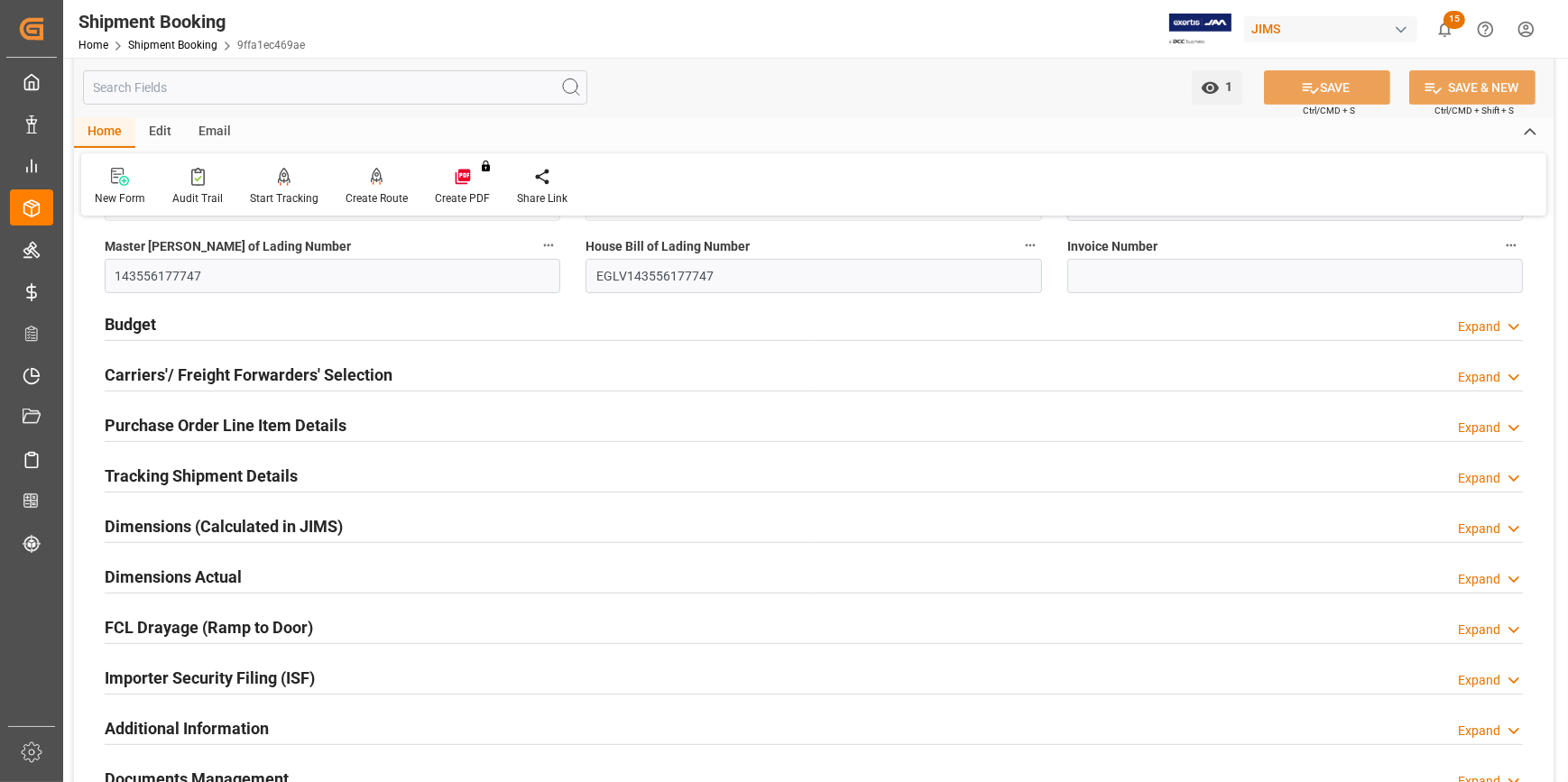
scroll to position [1065, 0]
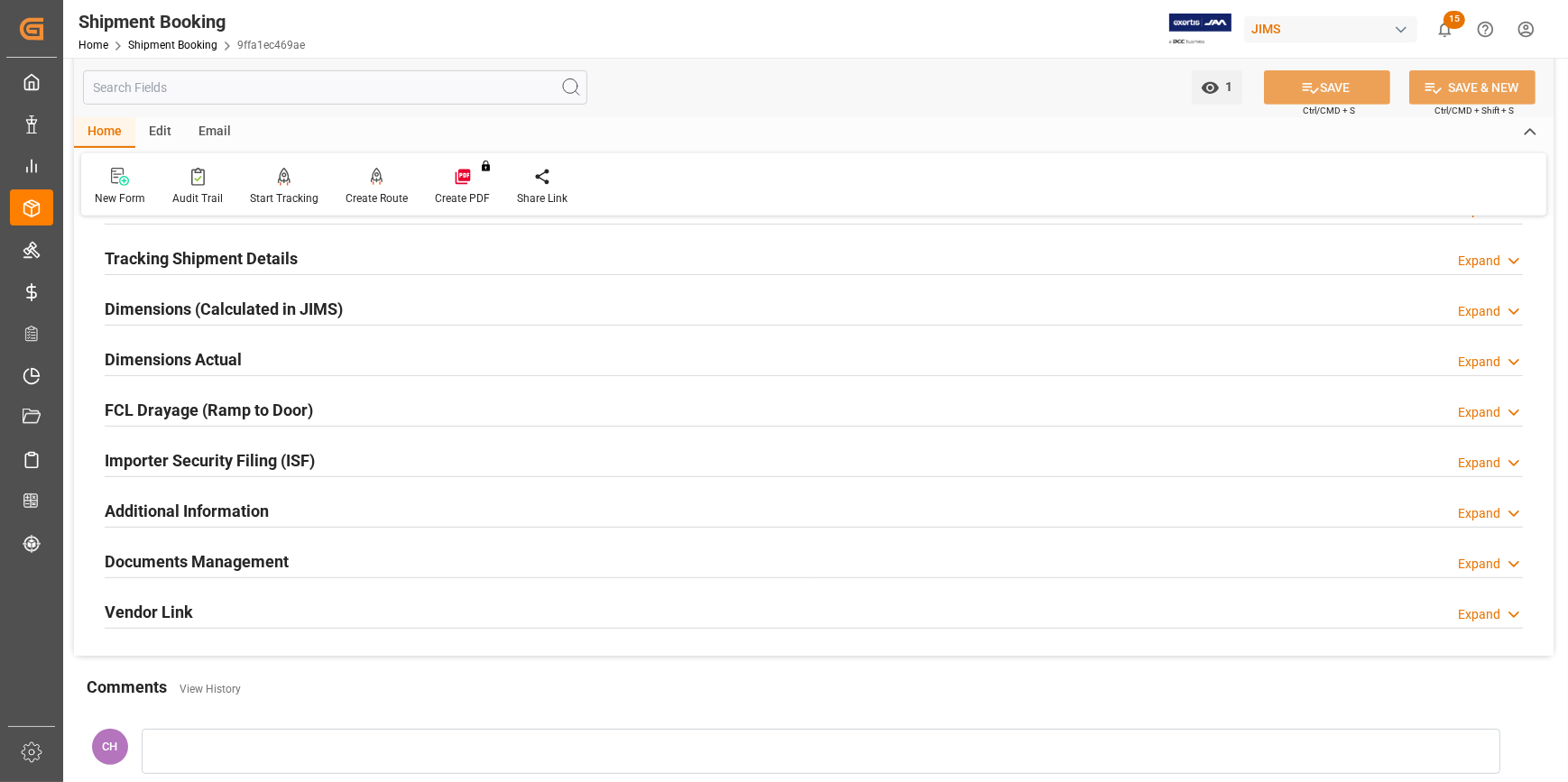
click at [225, 471] on div "Importer Security Filing (ISF)" at bounding box center [209, 458] width 210 height 34
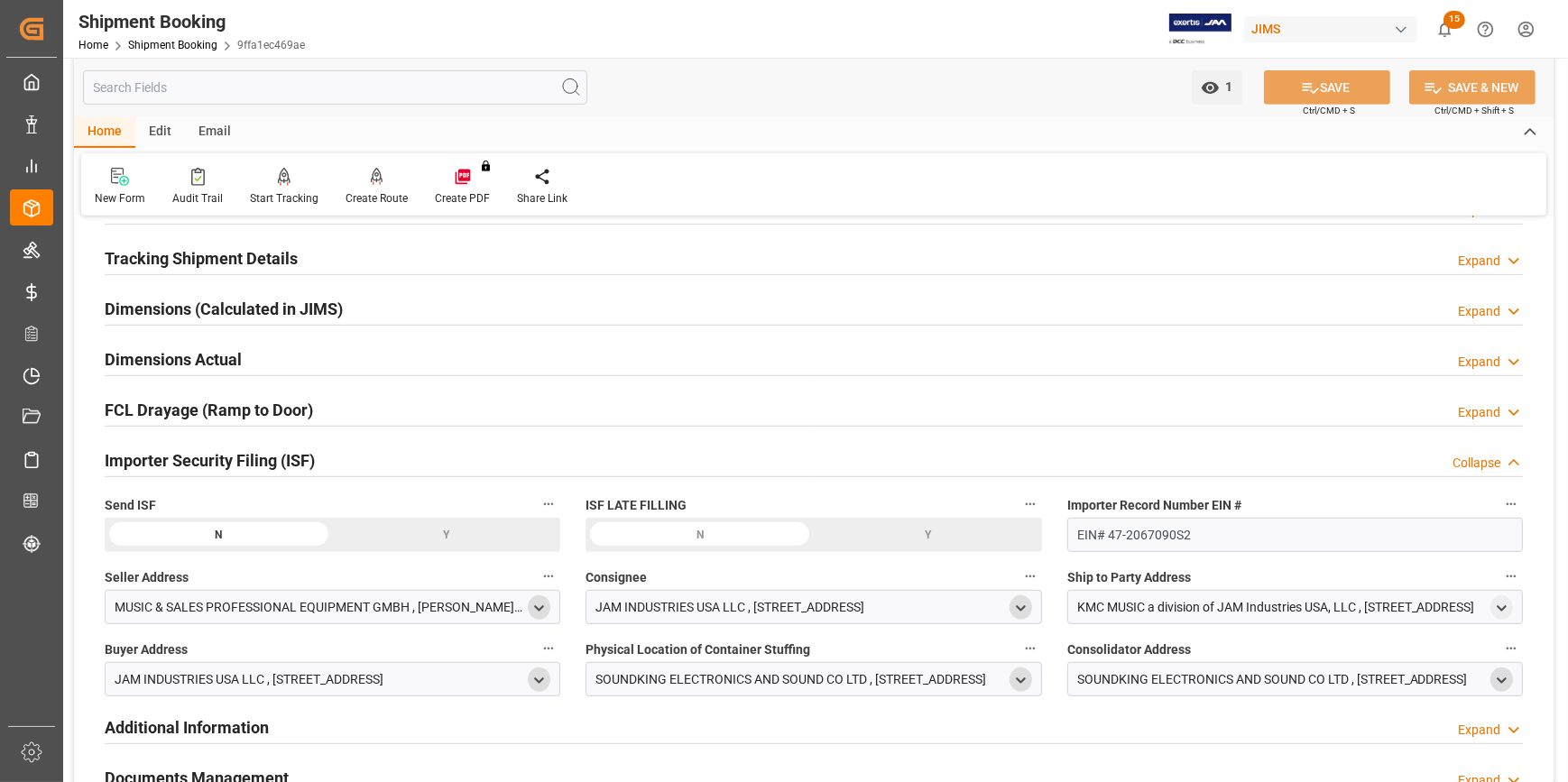
click at [421, 538] on div "Y" at bounding box center [446, 534] width 228 height 34
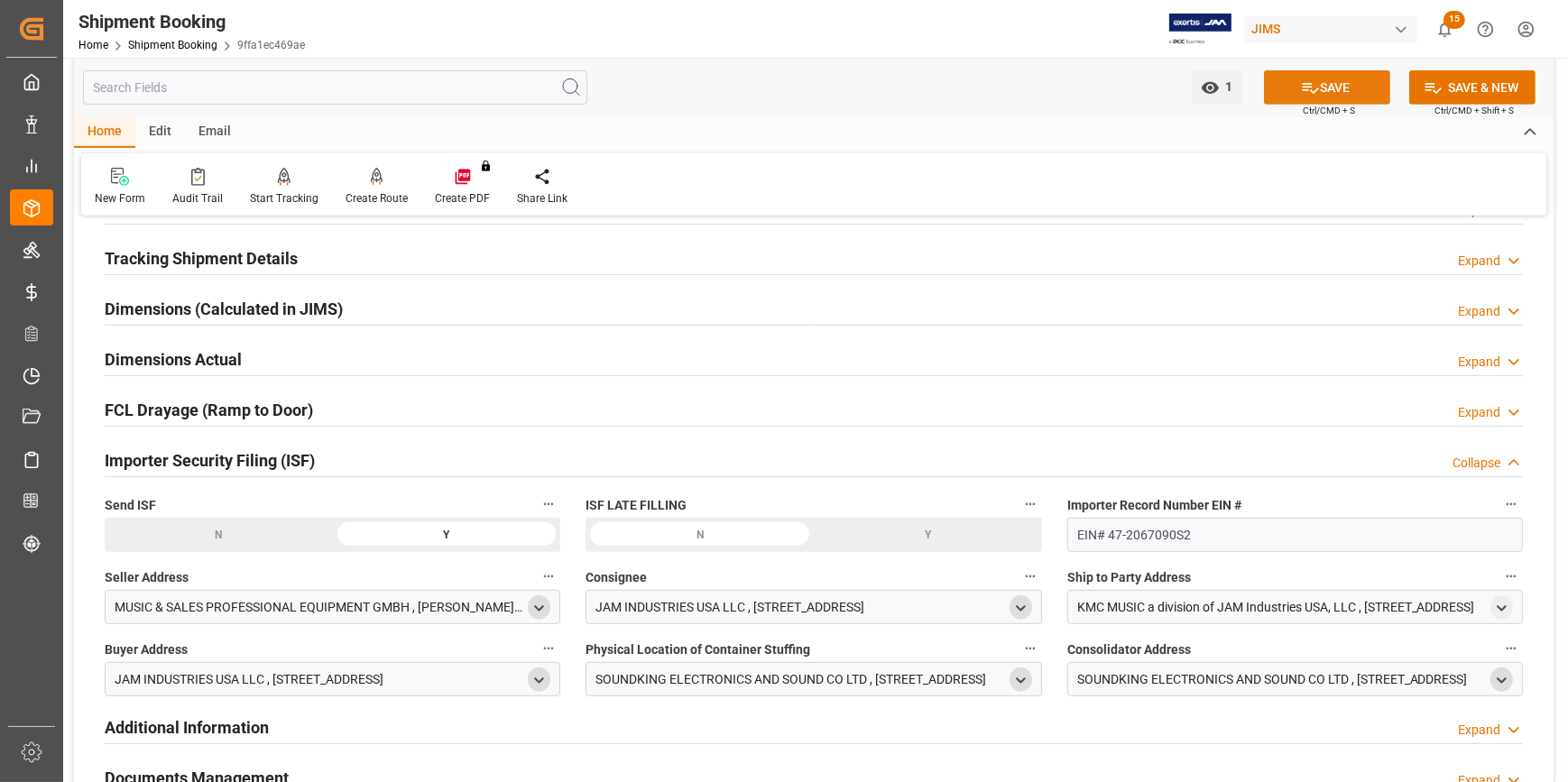
click at [1334, 86] on button "SAVE" at bounding box center [1327, 87] width 126 height 34
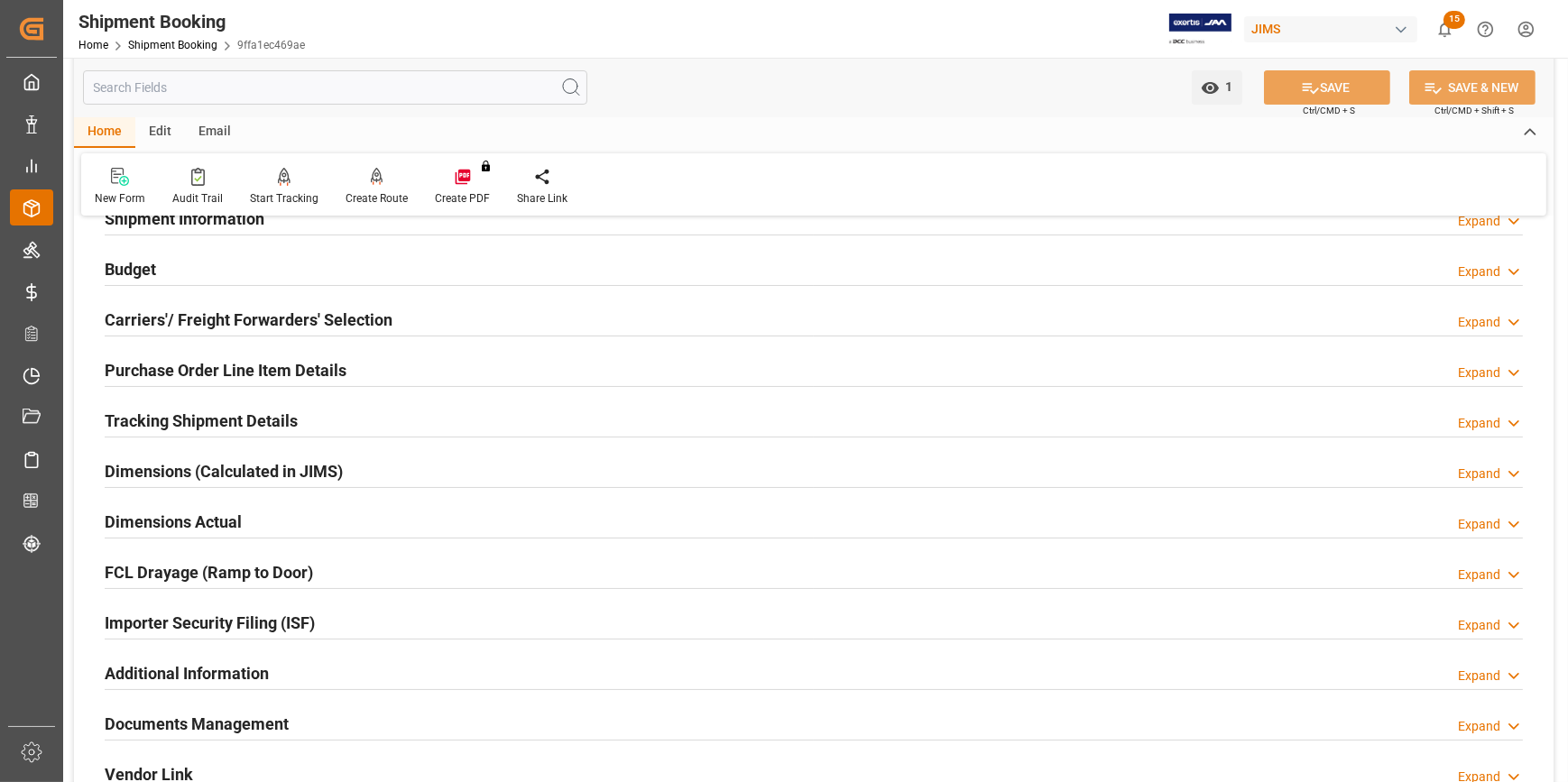
scroll to position [173, 0]
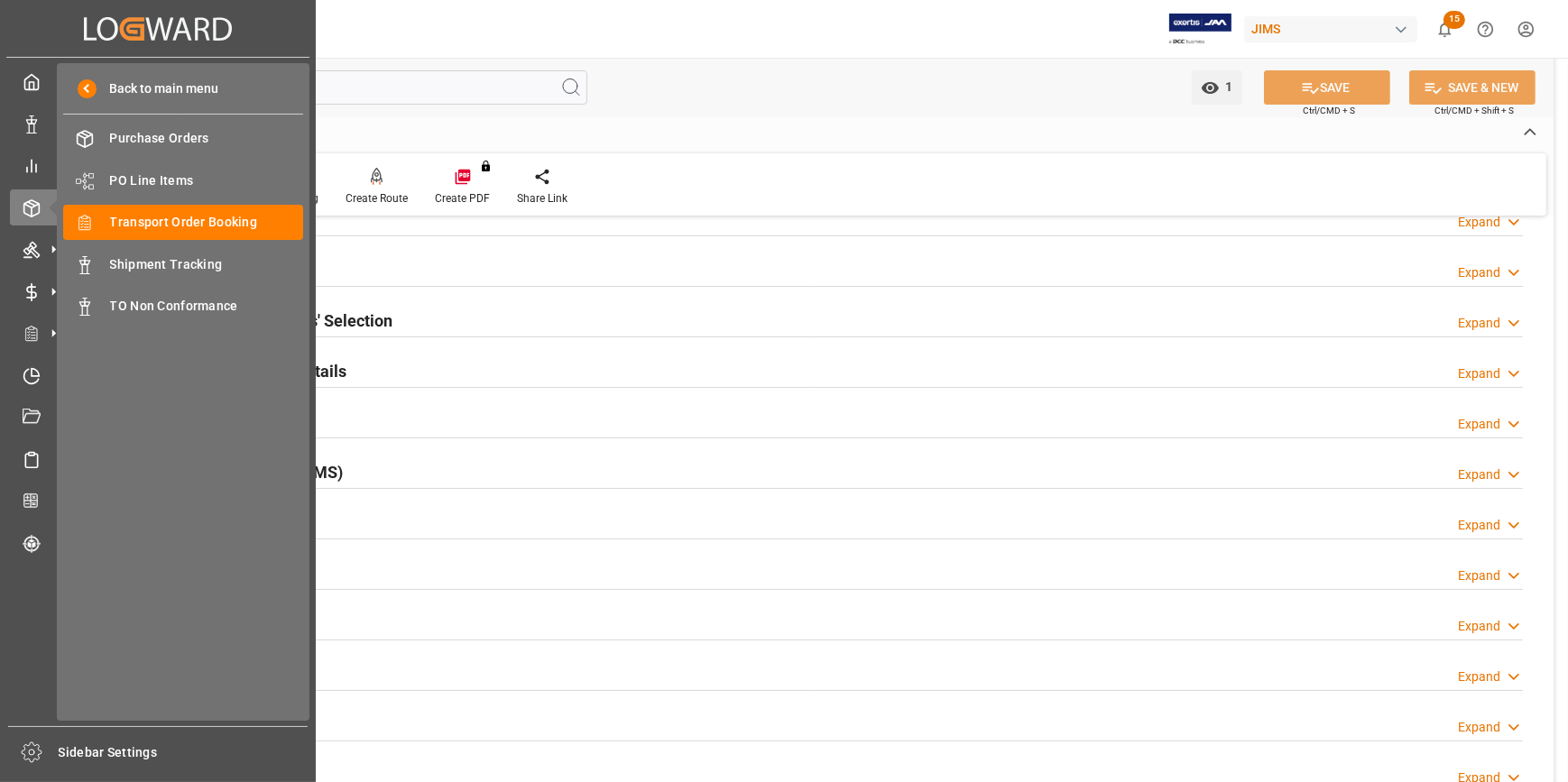
click at [185, 245] on div "Back to main menu Purchase Orders Purchase Orders PO Line Items PO Line Items T…" at bounding box center [183, 391] width 253 height 657
click at [178, 236] on div "Transport Order Booking Transport Order Booking" at bounding box center [183, 222] width 240 height 35
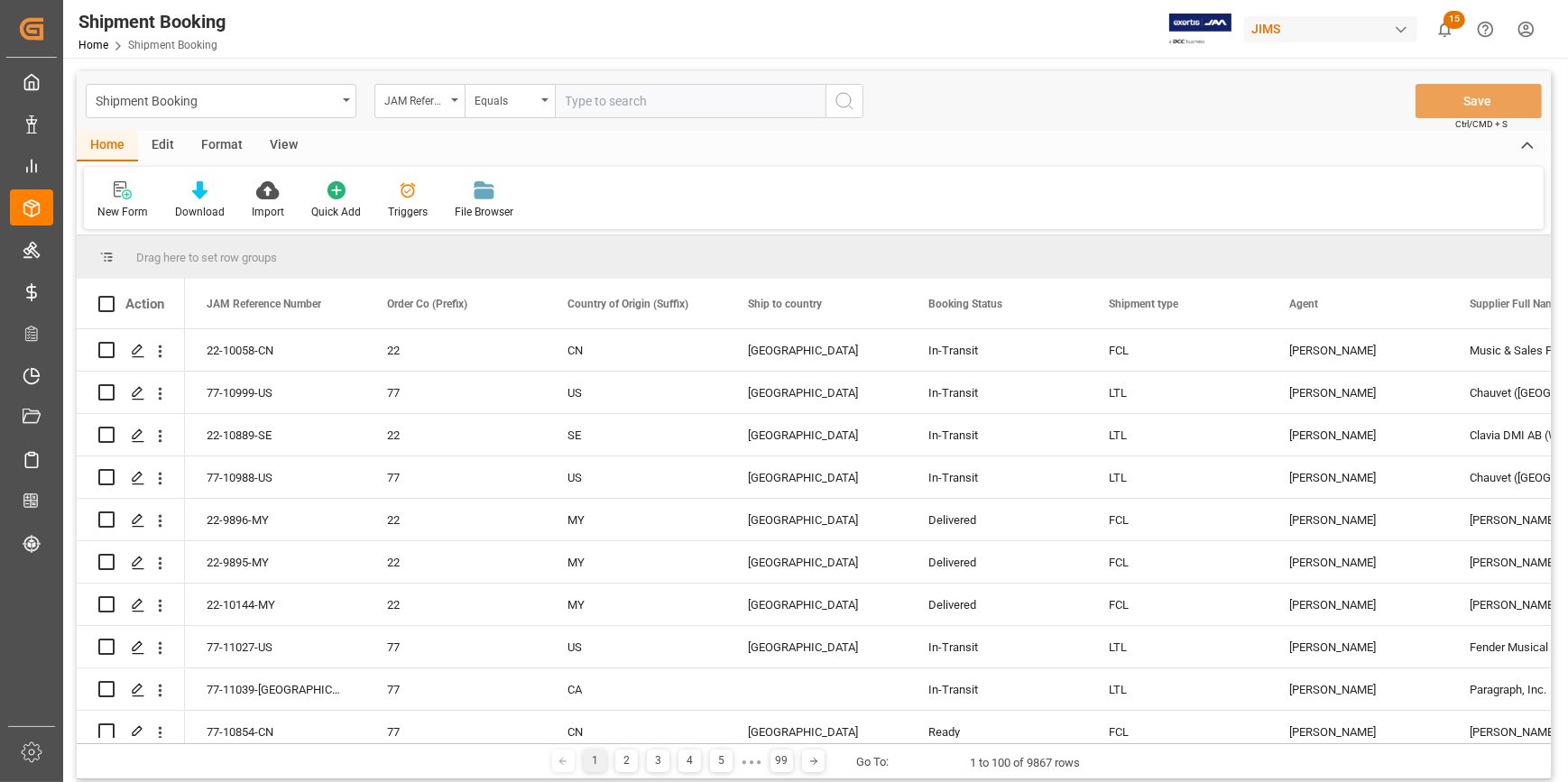
click at [615, 106] on input "text" at bounding box center [689, 101] width 270 height 34
type input "22-10839-KR"
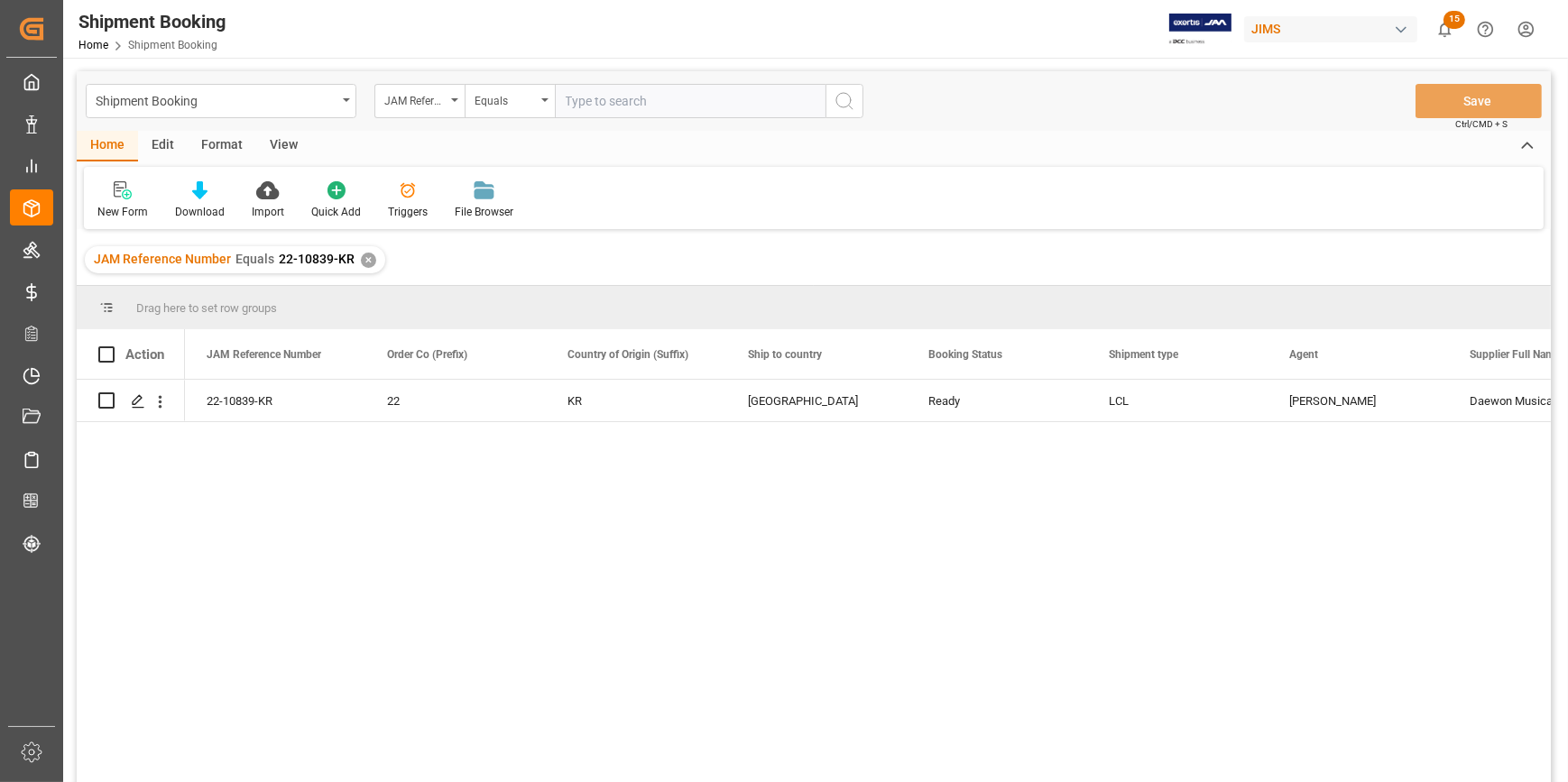
click at [776, 469] on div "22-10839-KR 22 KR United States Ready LCL Catherine Heng Daewon Musical Compani…" at bounding box center [867, 586] width 1365 height 414
click at [838, 606] on div "22-10839-KR 22 KR United States Ready LCL Catherine Heng Daewon Musical Compani…" at bounding box center [867, 586] width 1365 height 414
click at [129, 405] on div "Press SPACE to select this row." at bounding box center [138, 401] width 27 height 33
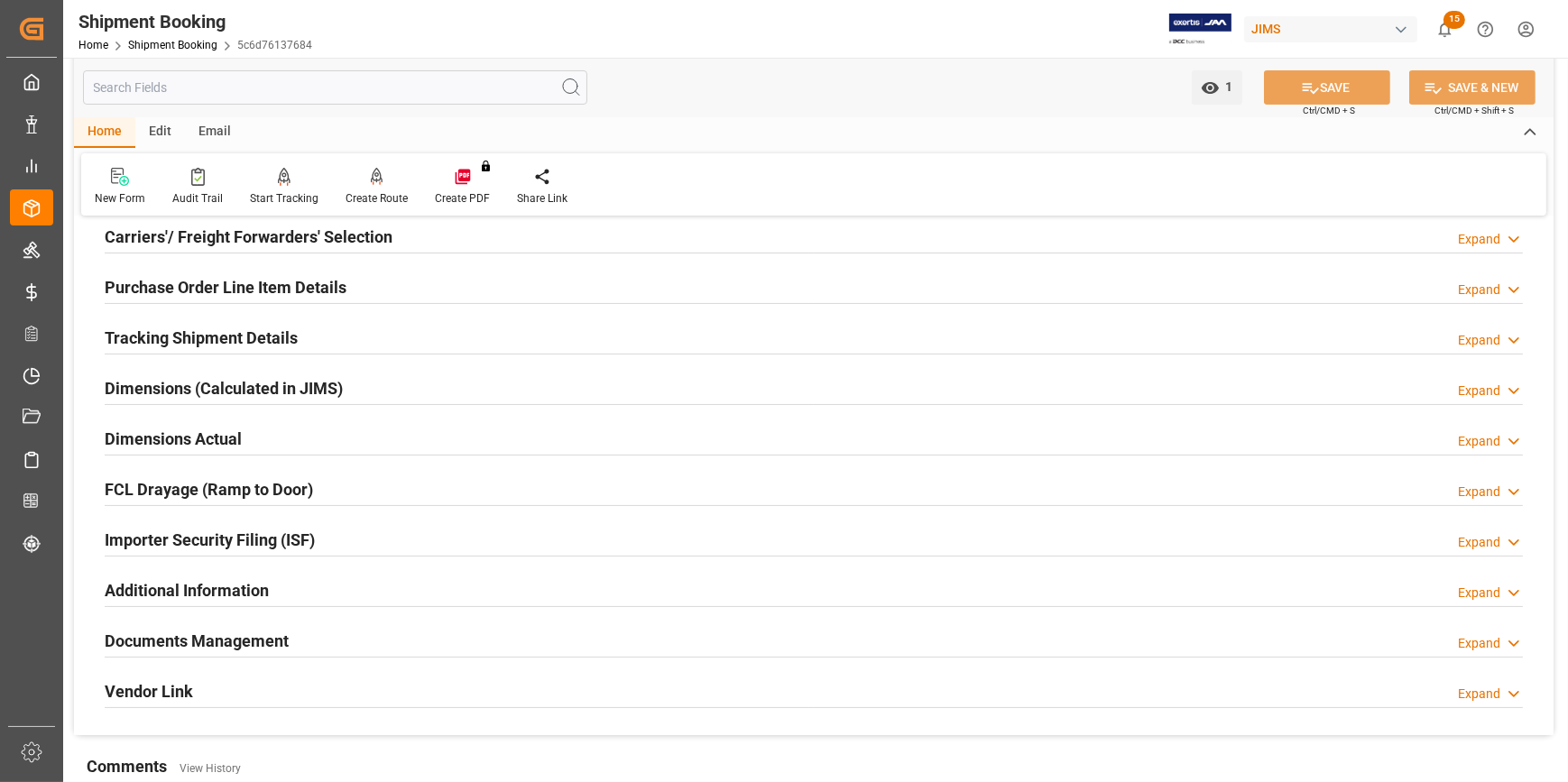
scroll to position [245, 0]
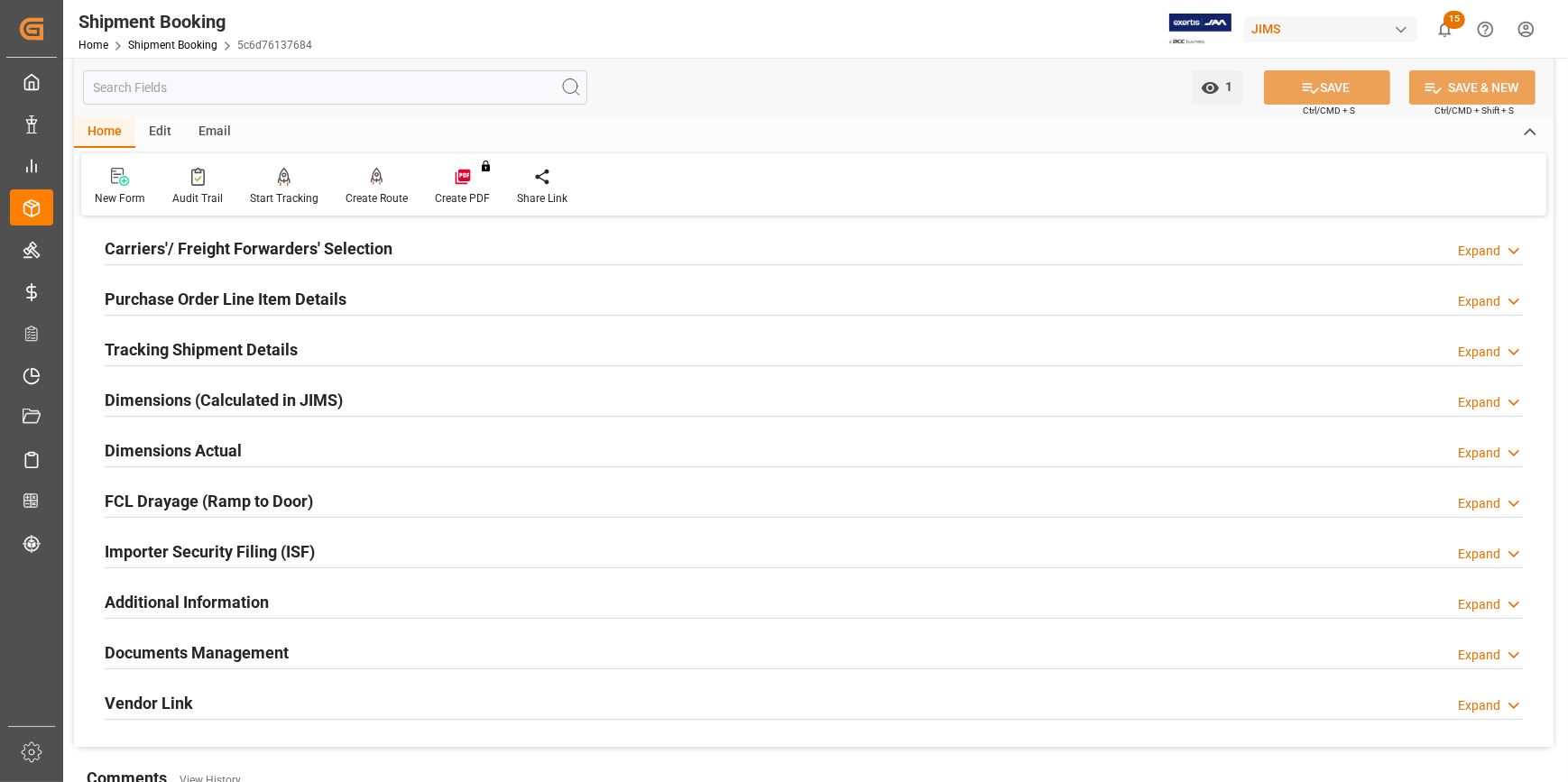
click at [274, 292] on h2 "Purchase Order Line Item Details" at bounding box center [225, 298] width 241 height 24
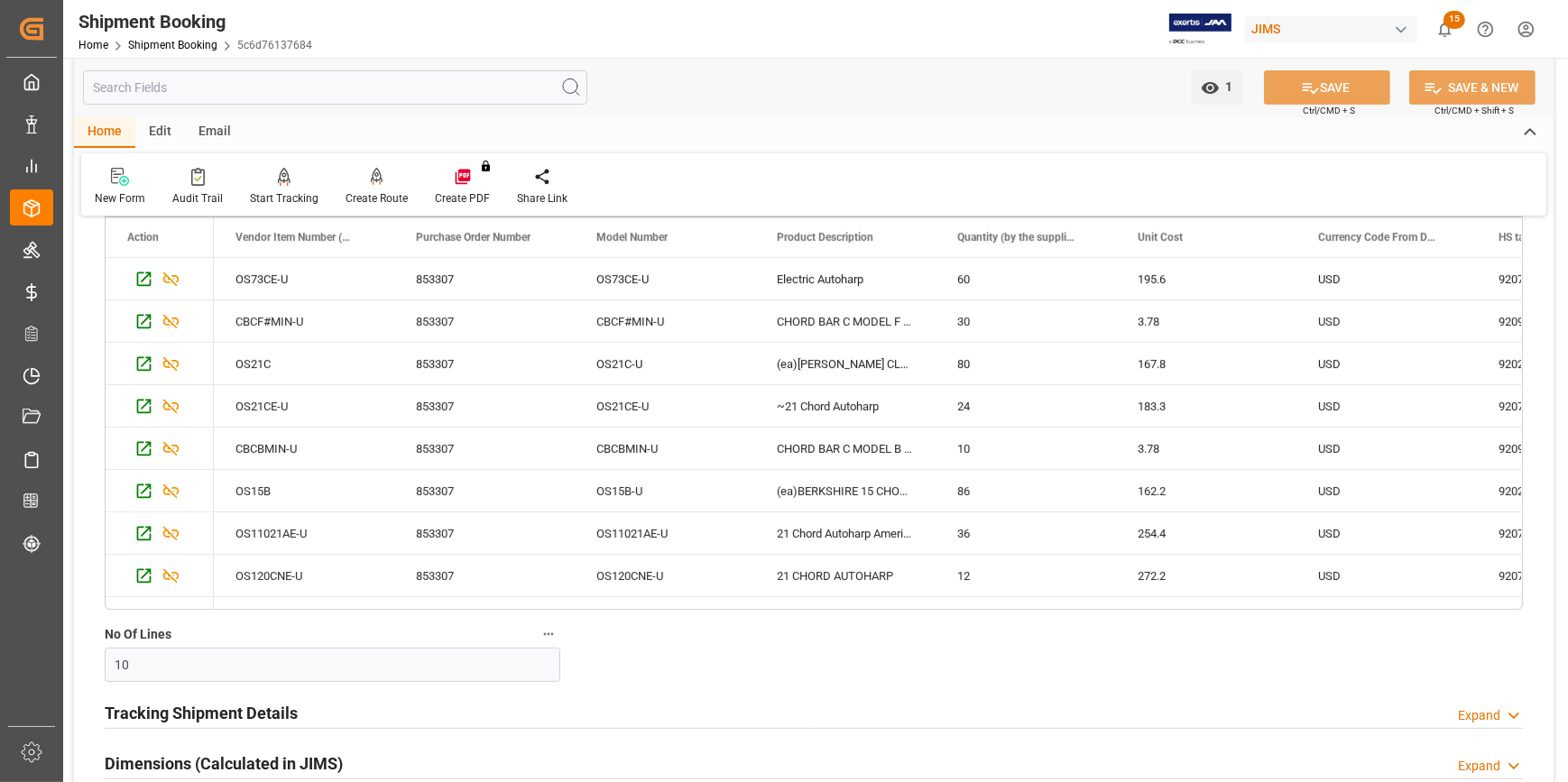
scroll to position [491, 0]
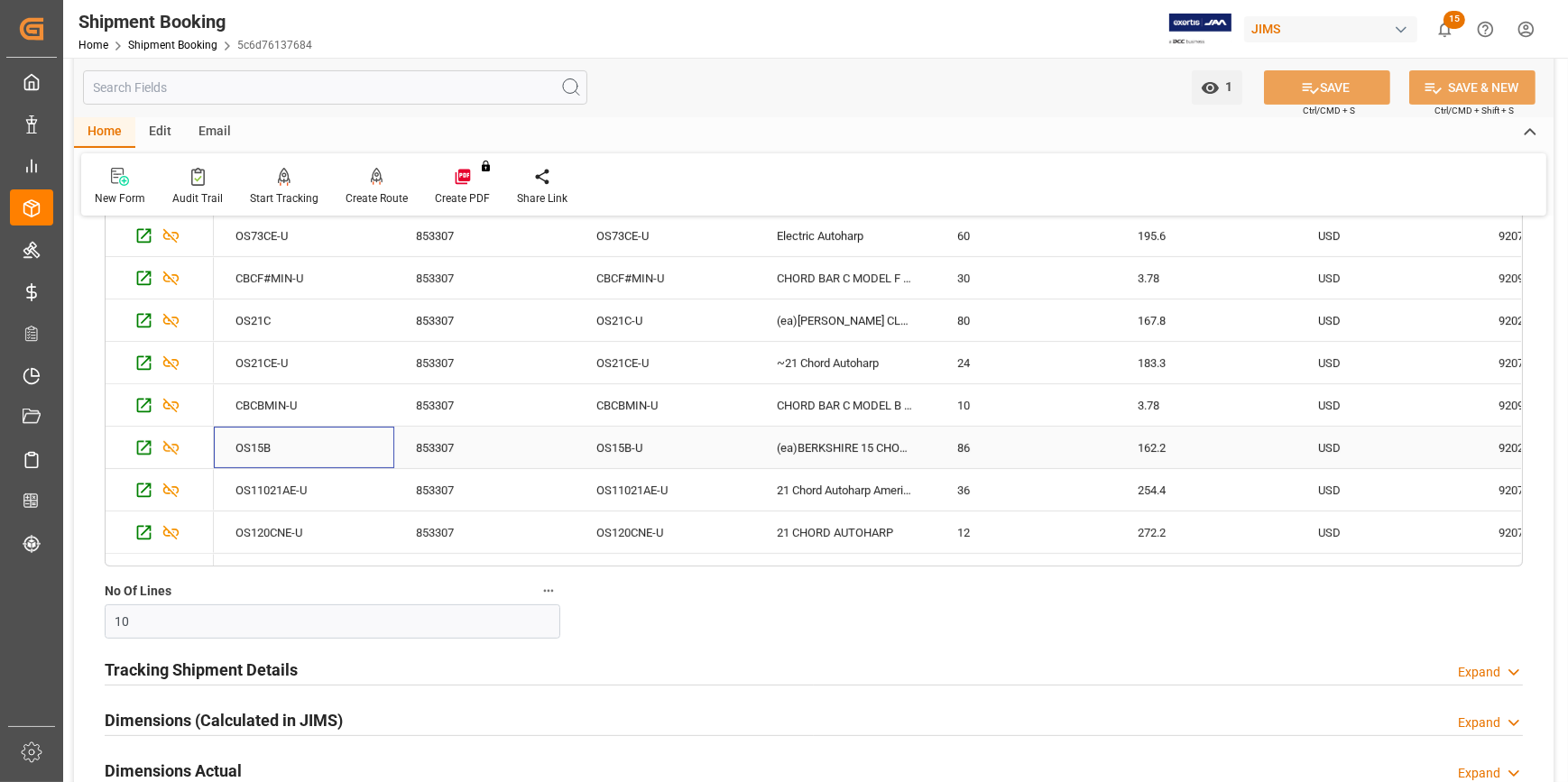
click at [315, 441] on div "OS15B" at bounding box center [304, 447] width 180 height 42
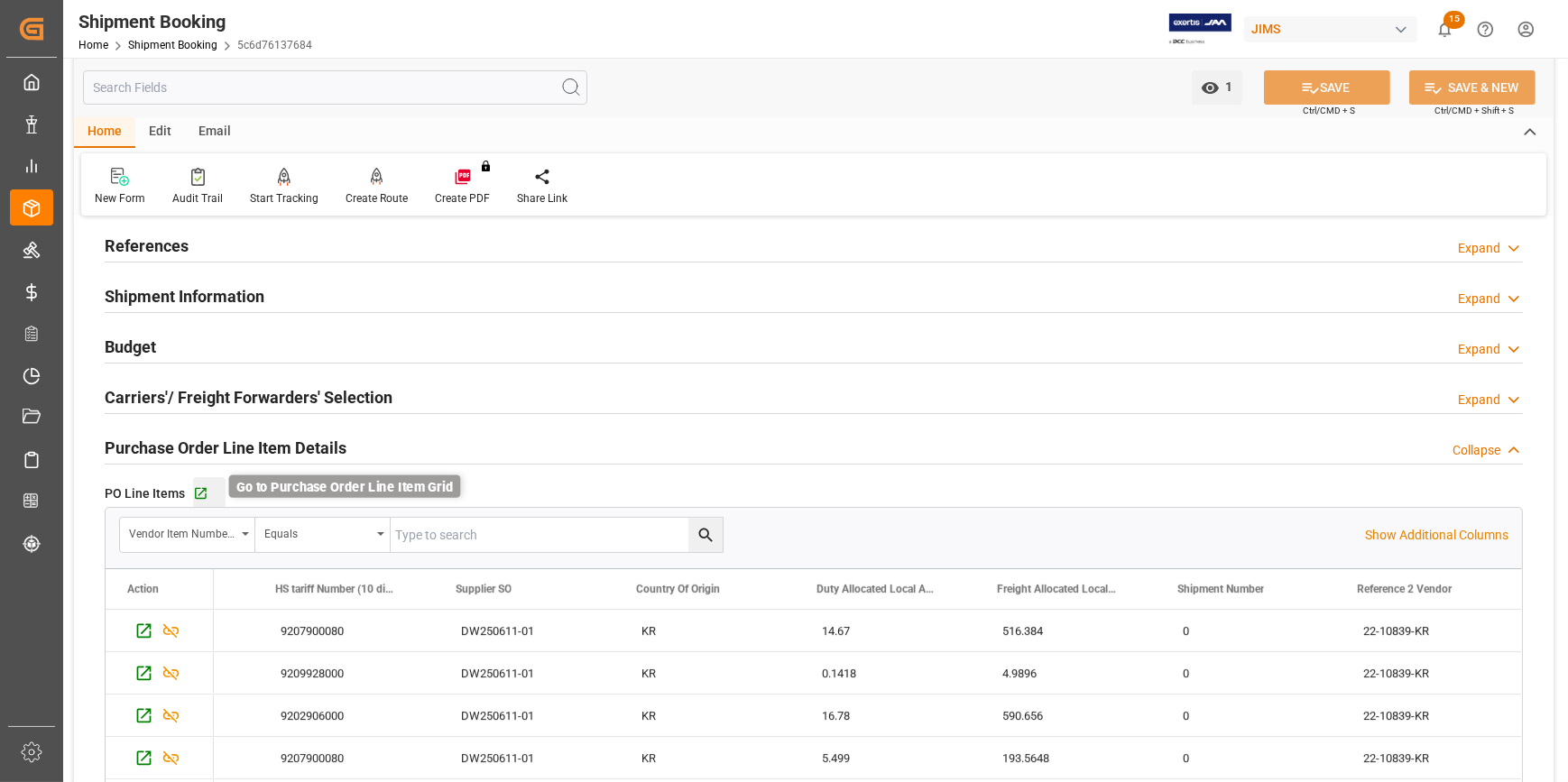
scroll to position [81, 0]
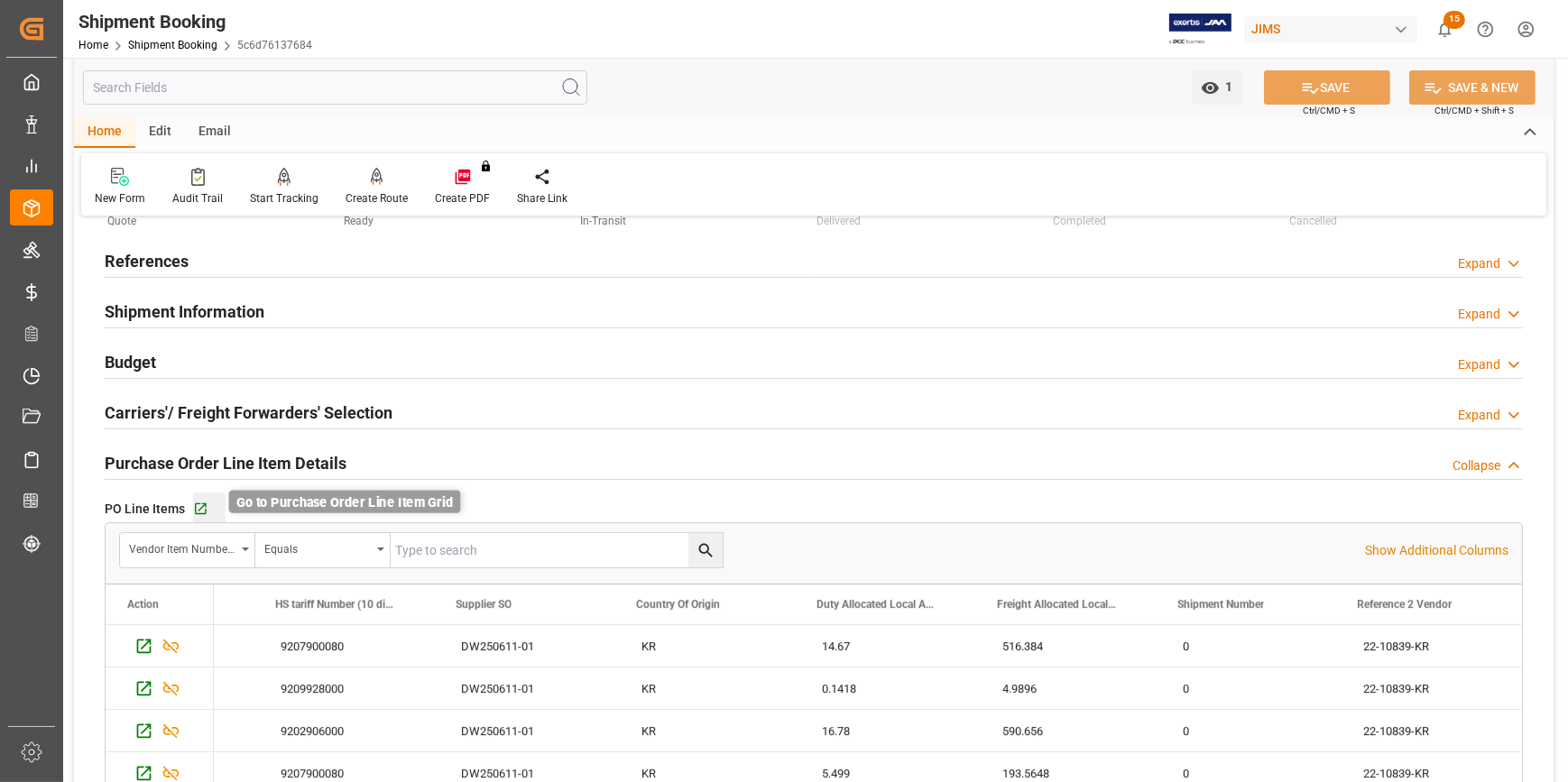
click at [195, 512] on icon "button" at bounding box center [201, 509] width 12 height 12
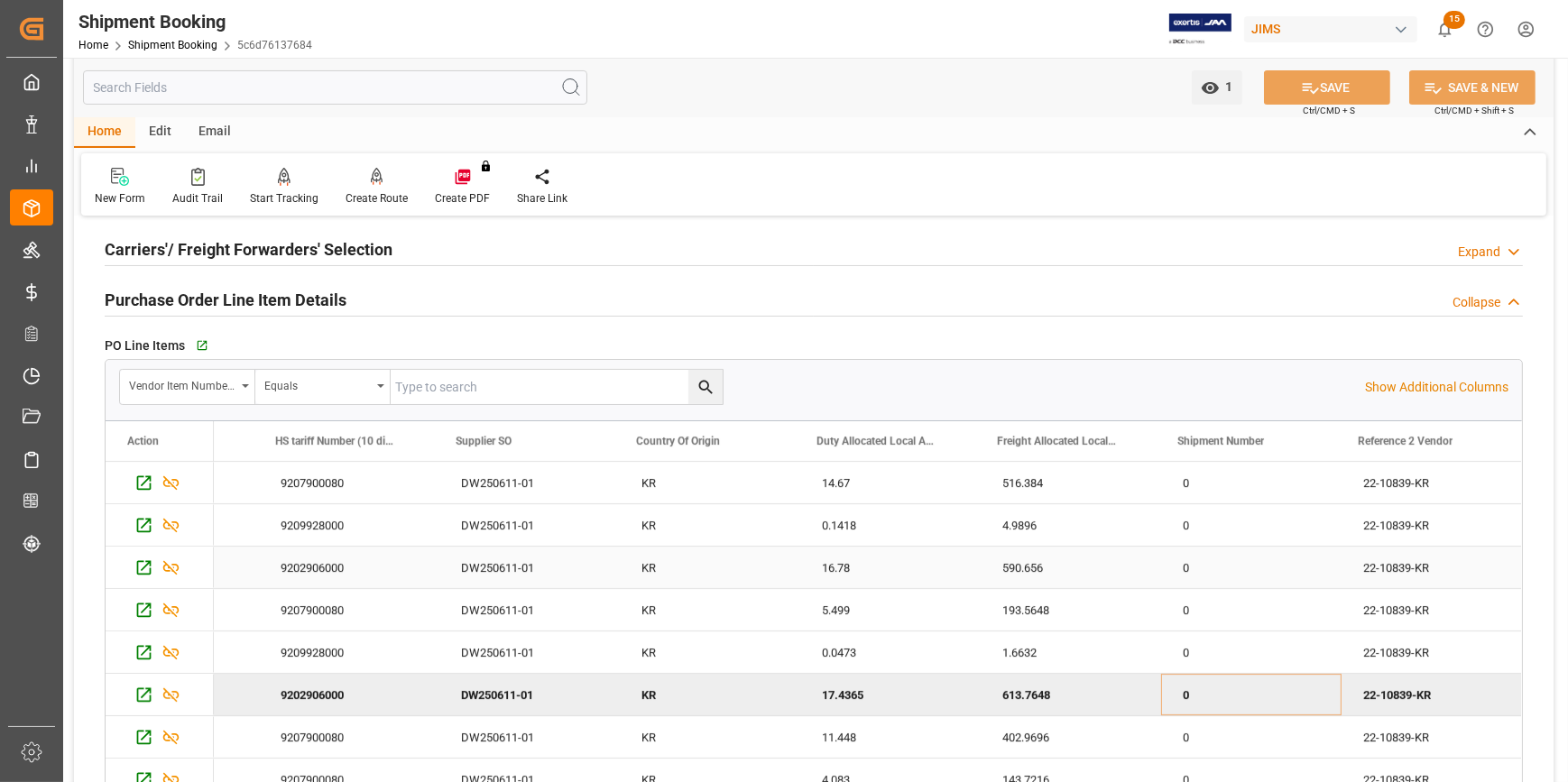
scroll to position [245, 0]
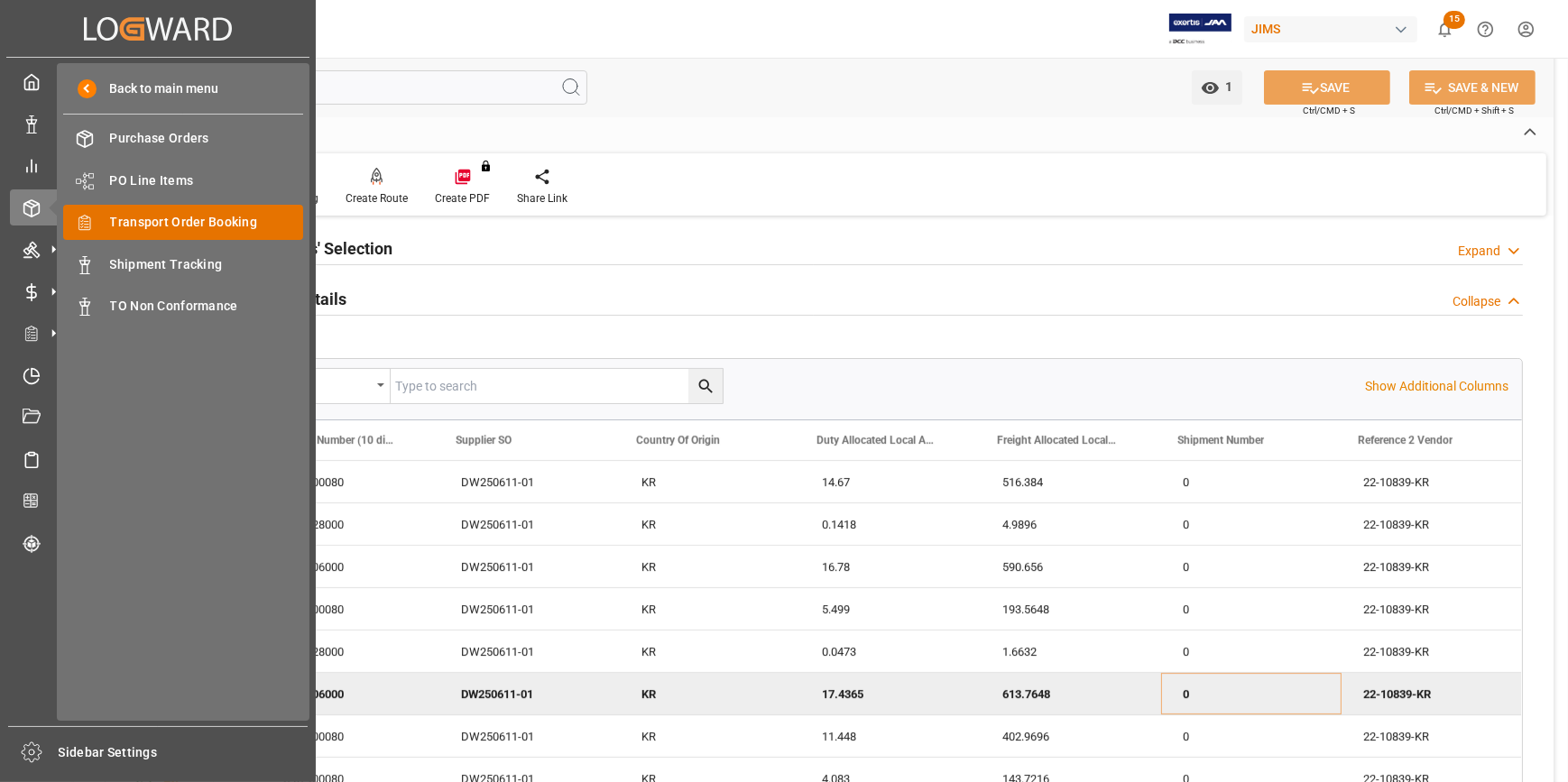
click at [212, 225] on span "Transport Order Booking" at bounding box center [207, 223] width 194 height 19
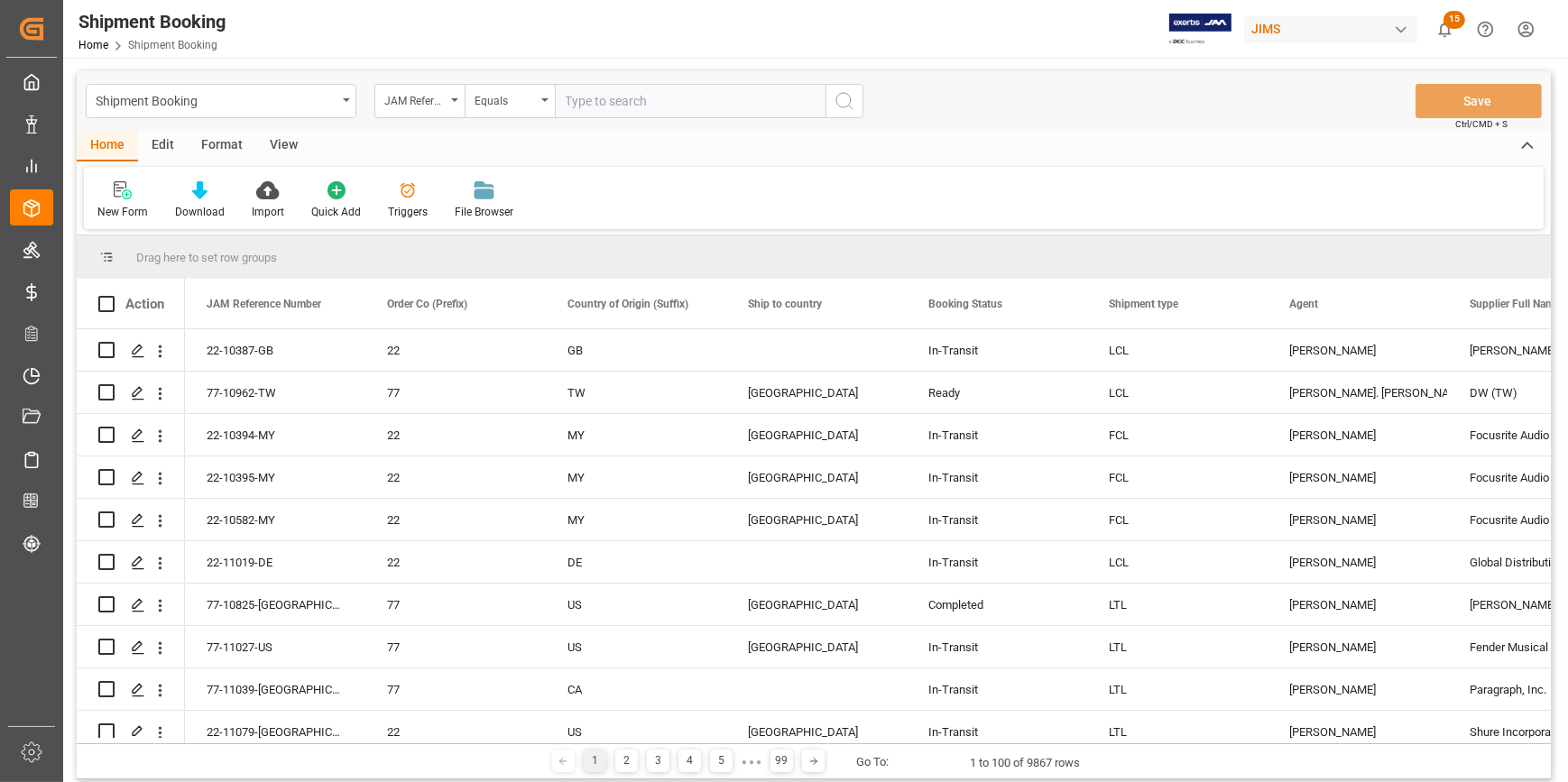
click at [587, 109] on input "text" at bounding box center [689, 101] width 270 height 34
paste input "22-10839-KR"
type input "22-10839-KR"
click at [842, 102] on icon "search button" at bounding box center [844, 101] width 21 height 21
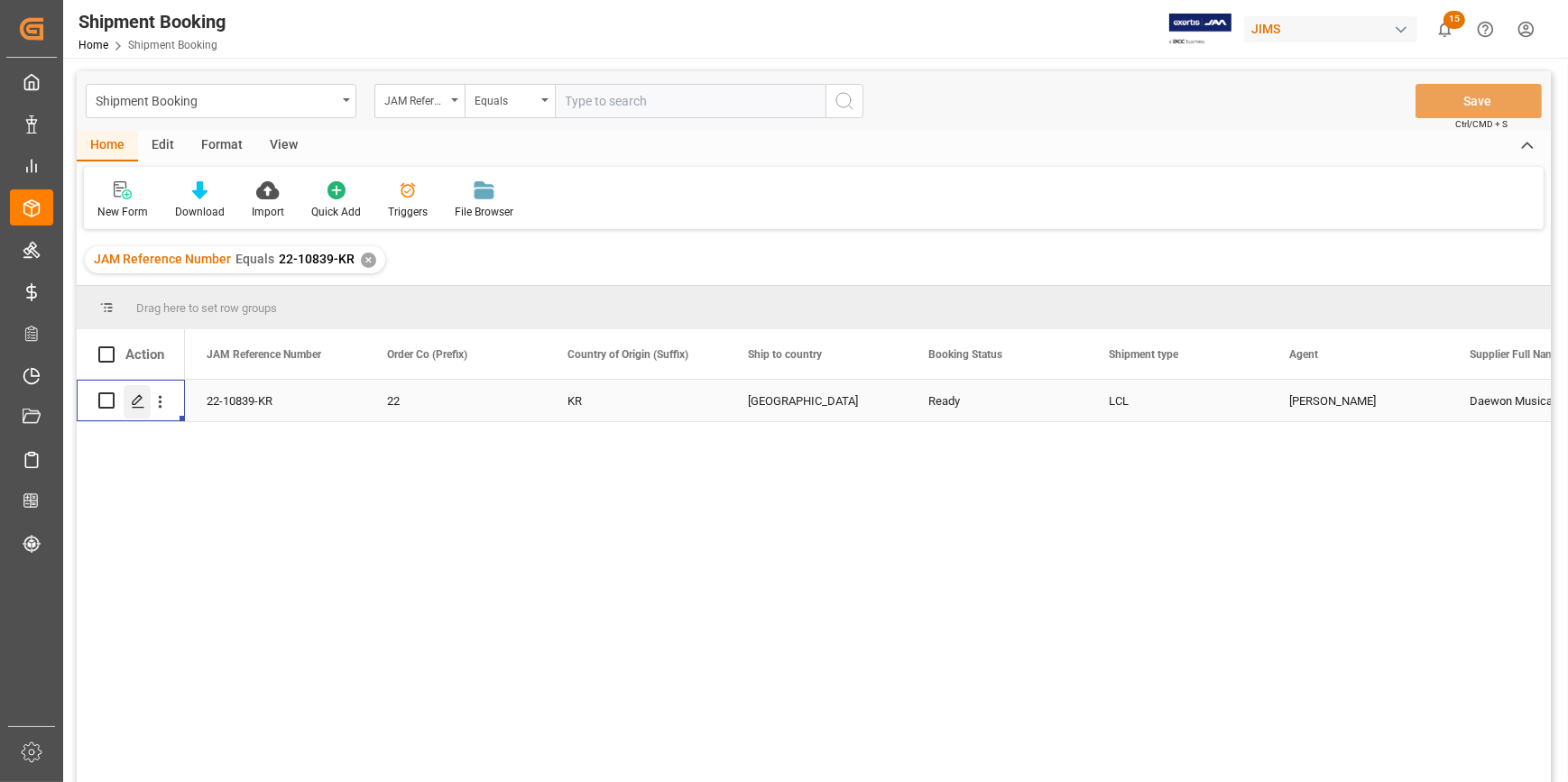
click at [140, 405] on icon "Press SPACE to select this row." at bounding box center [138, 401] width 15 height 15
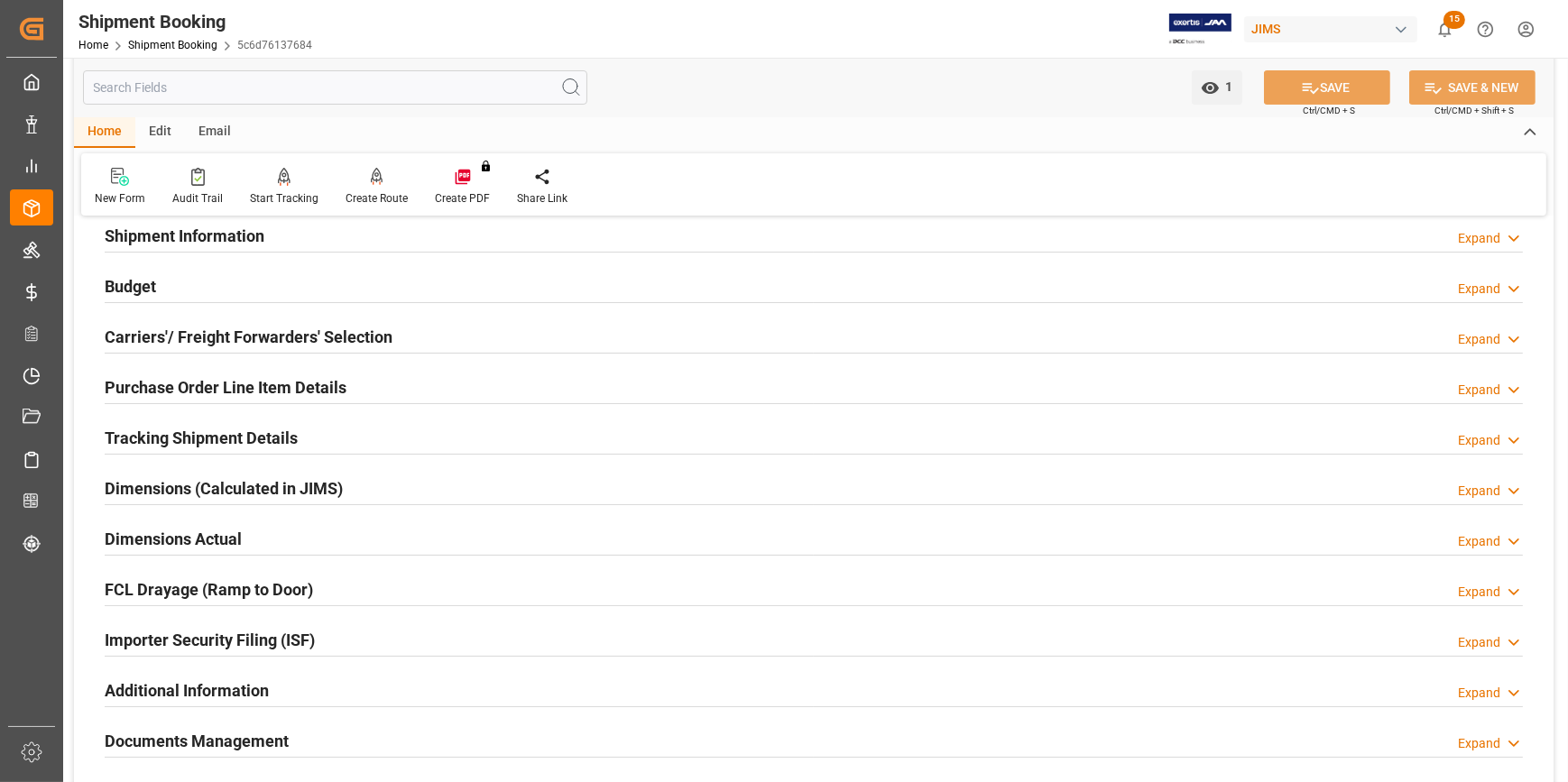
scroll to position [163, 0]
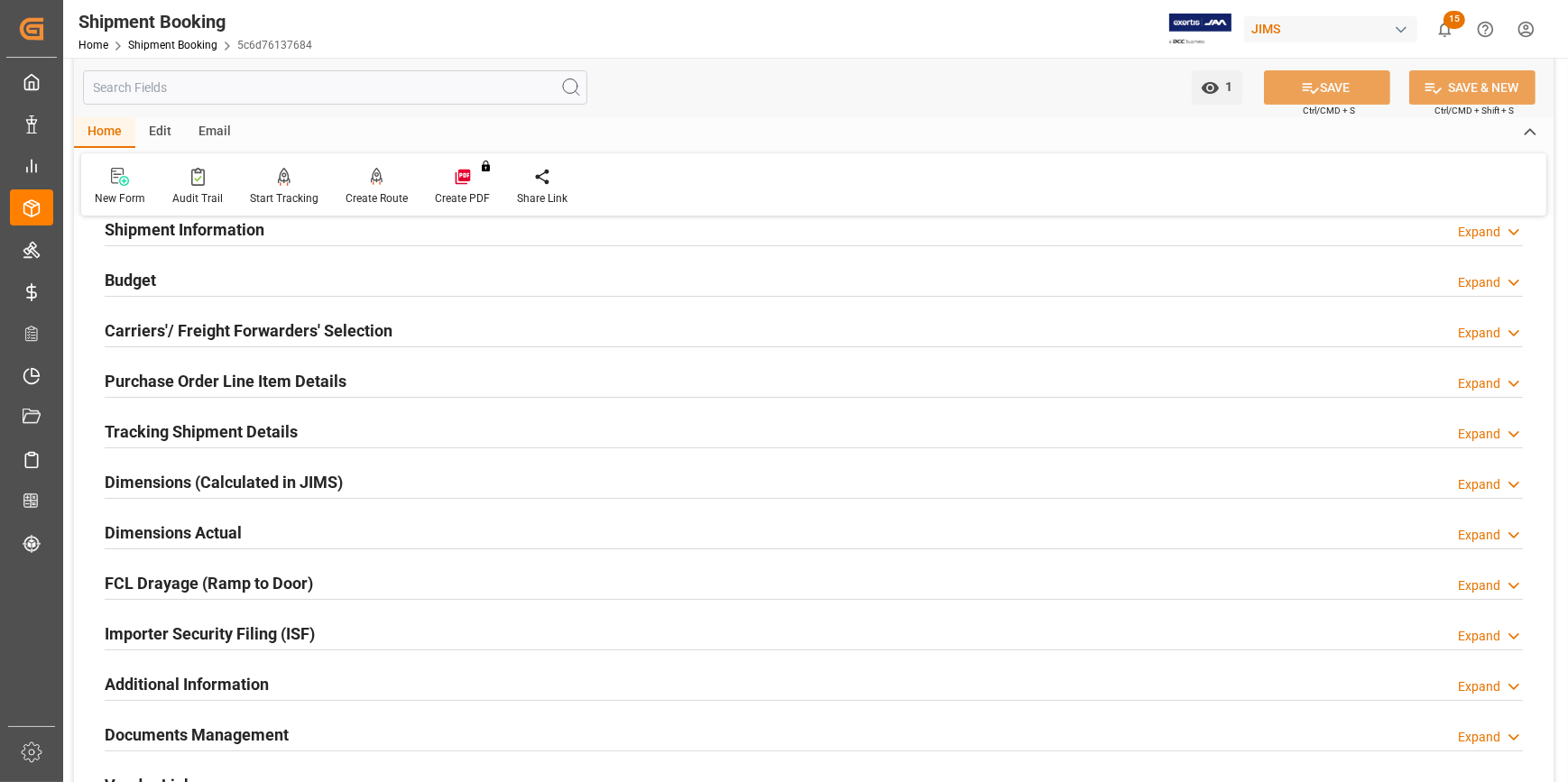
click at [251, 632] on h2 "Importer Security Filing (ISF)" at bounding box center [209, 633] width 210 height 24
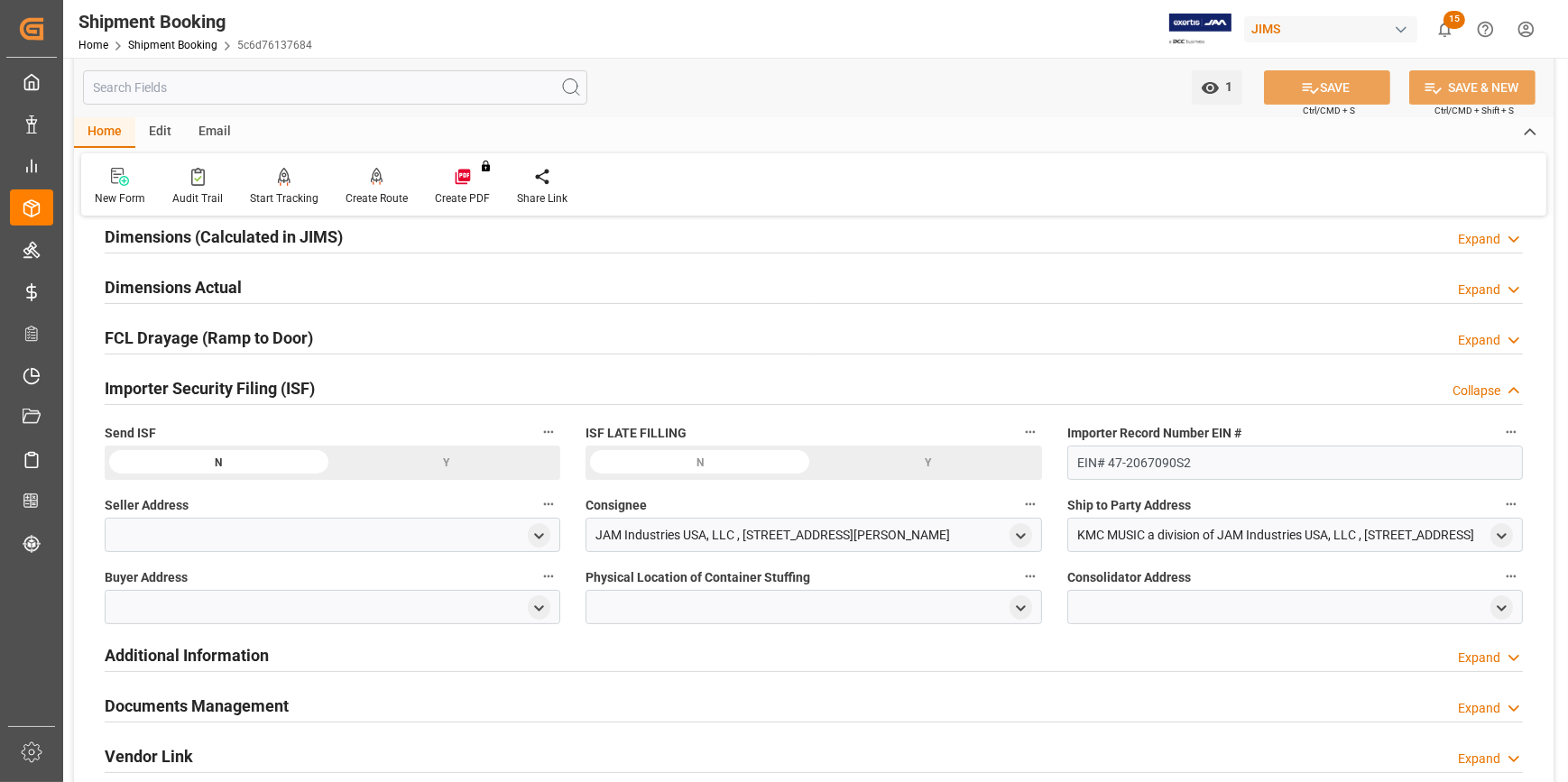
scroll to position [410, 0]
click at [538, 528] on icon "open menu" at bounding box center [539, 535] width 16 height 16
click at [154, 584] on input at bounding box center [305, 586] width 375 height 34
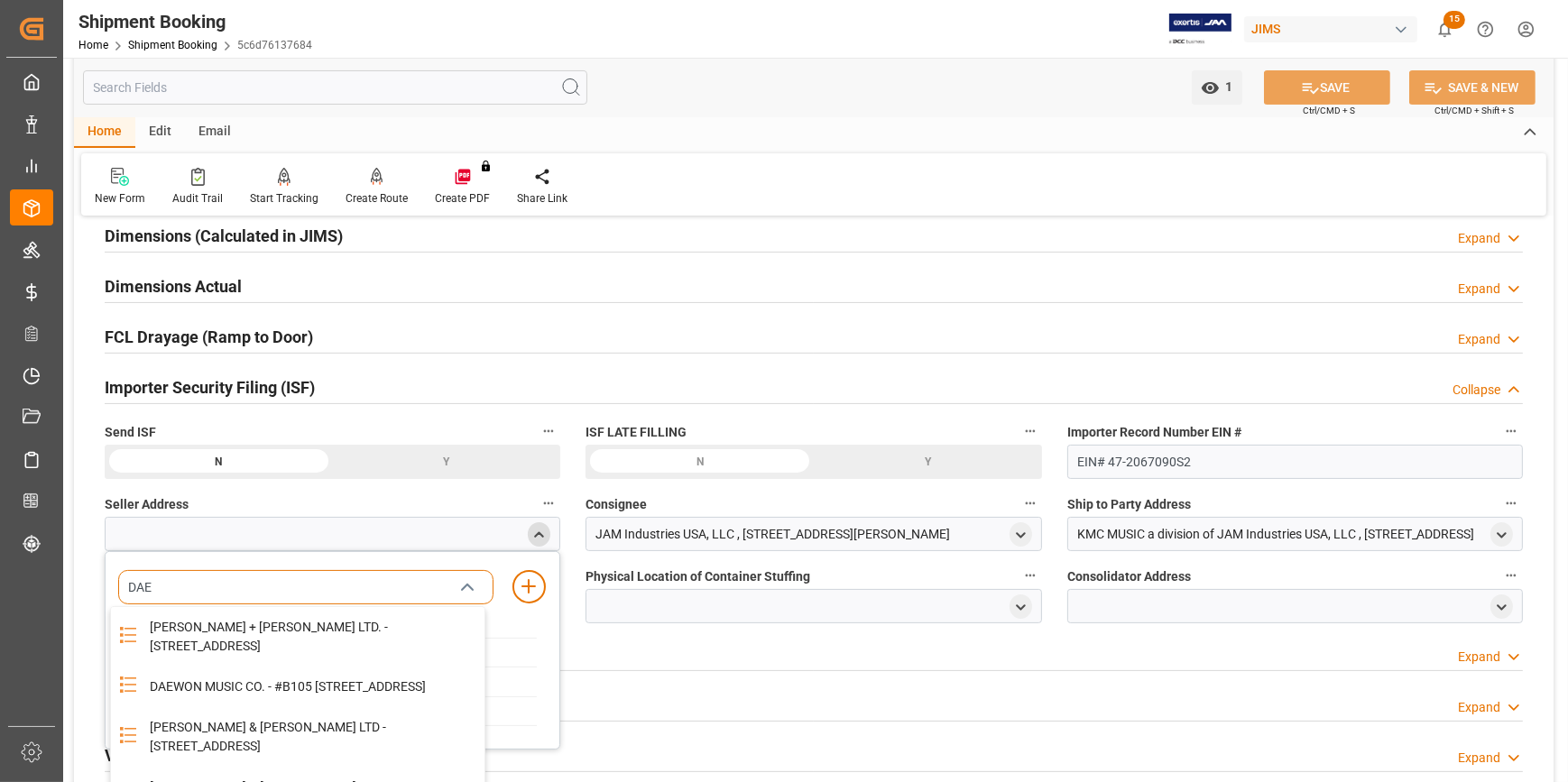
type input "DAEW"
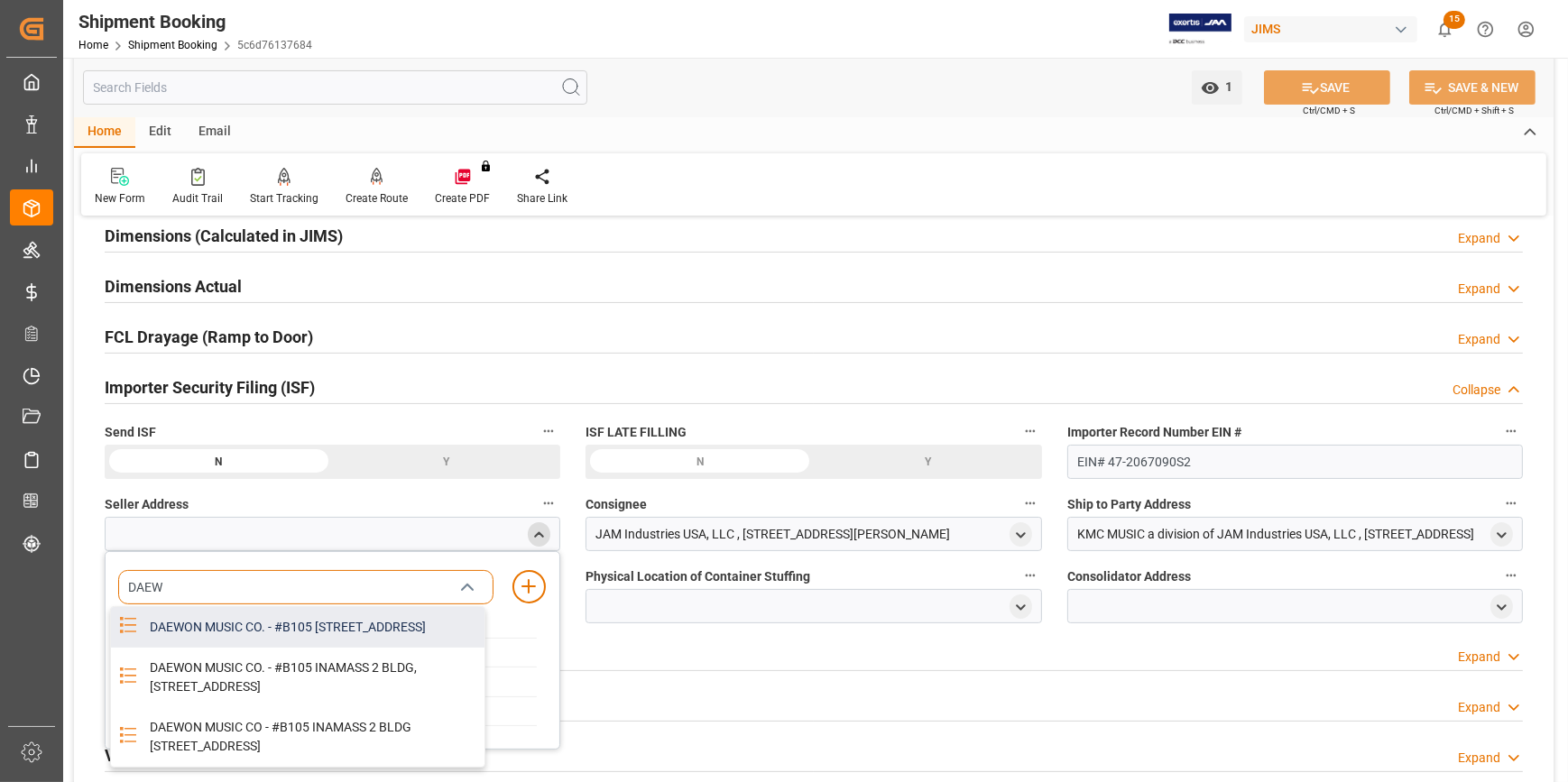
click at [196, 647] on div "DAEWON MUSIC CO. - #B105 INAMASS 2 BLDG, 35 MAGOKJUNGANG, GANGSEO-GU, SEOUL, KR…" at bounding box center [311, 627] width 345 height 41
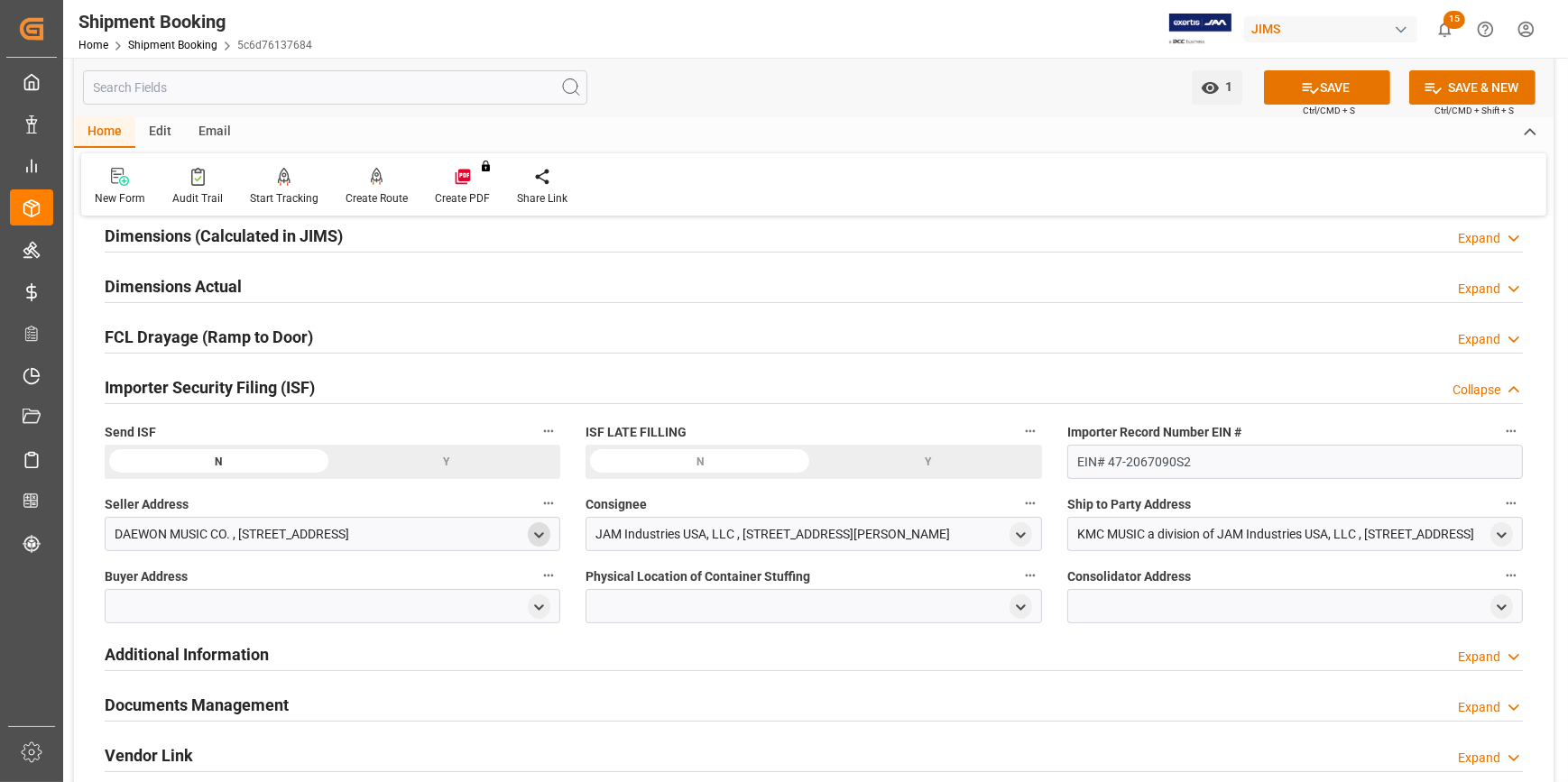
click at [544, 524] on div "open menu" at bounding box center [538, 534] width 22 height 24
click at [533, 535] on icon "open menu" at bounding box center [539, 535] width 16 height 16
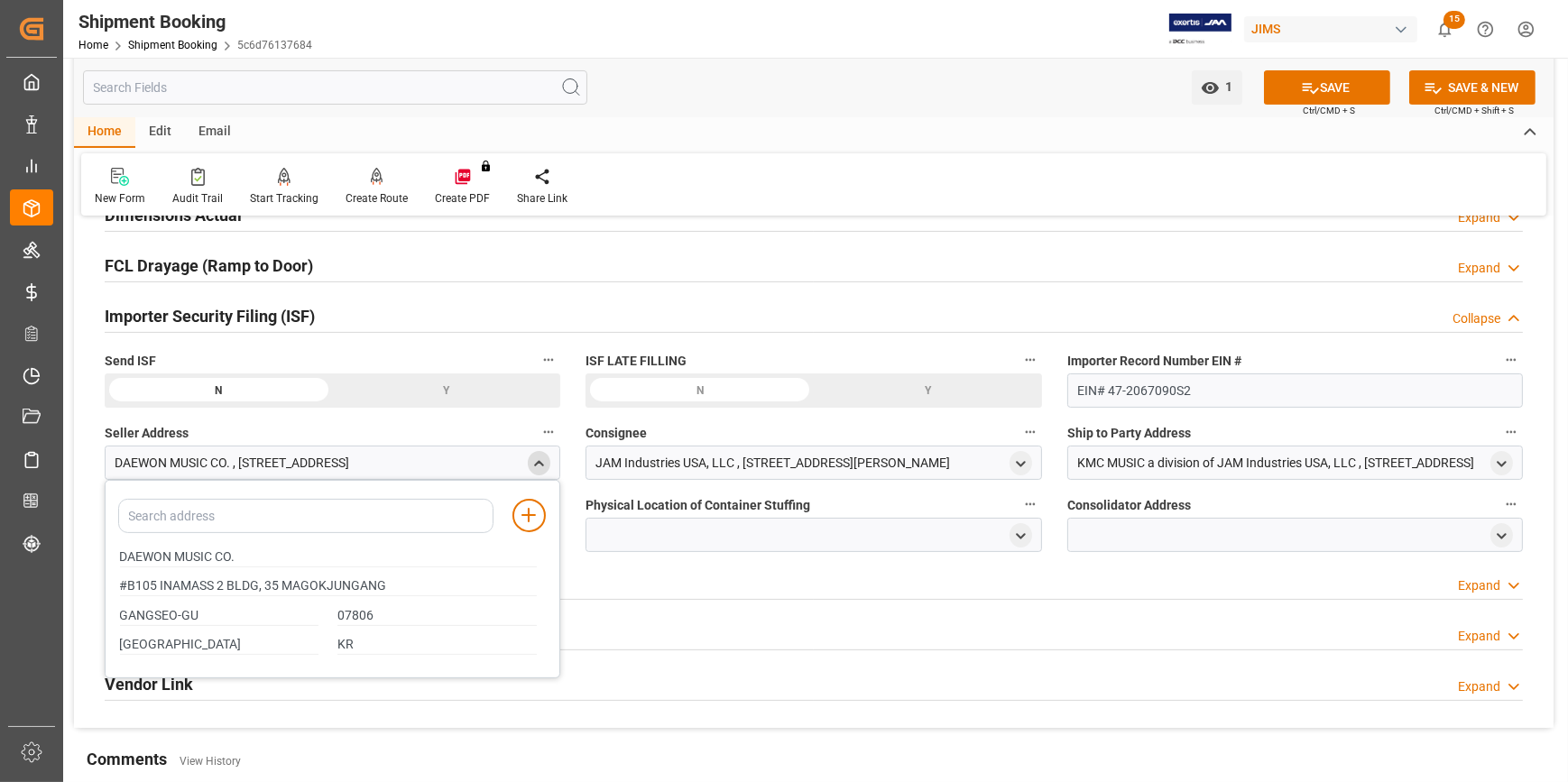
scroll to position [574, 0]
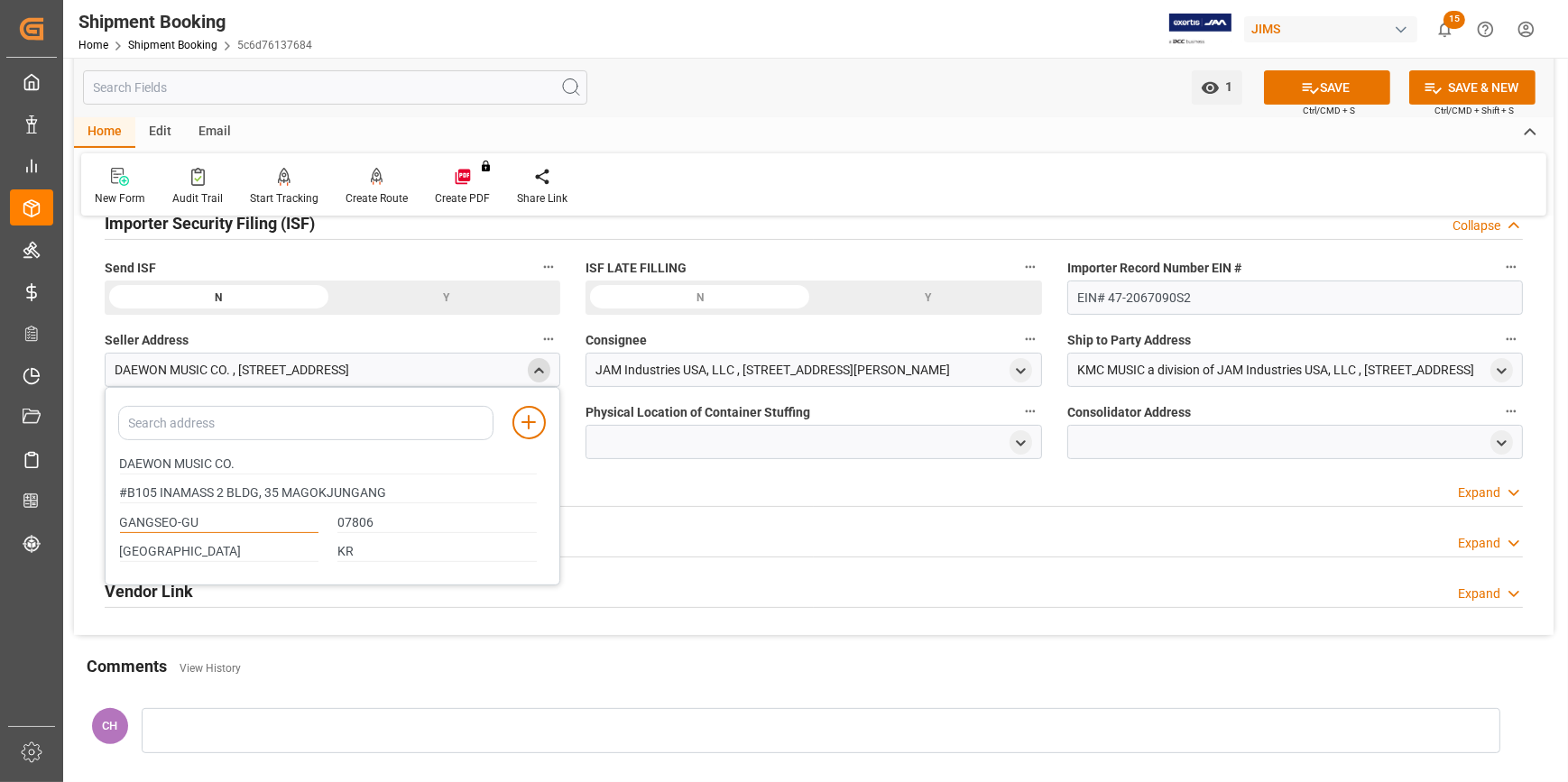
drag, startPoint x: 212, startPoint y: 520, endPoint x: 82, endPoint y: 523, distance: 130.0
click at [82, 523] on div "Quote Ready In-Transit Delivered Completed Cancelled References Expand JAM Refe…" at bounding box center [813, 146] width 1479 height 977
click at [716, 493] on div "Additional Information Expand" at bounding box center [813, 488] width 1418 height 34
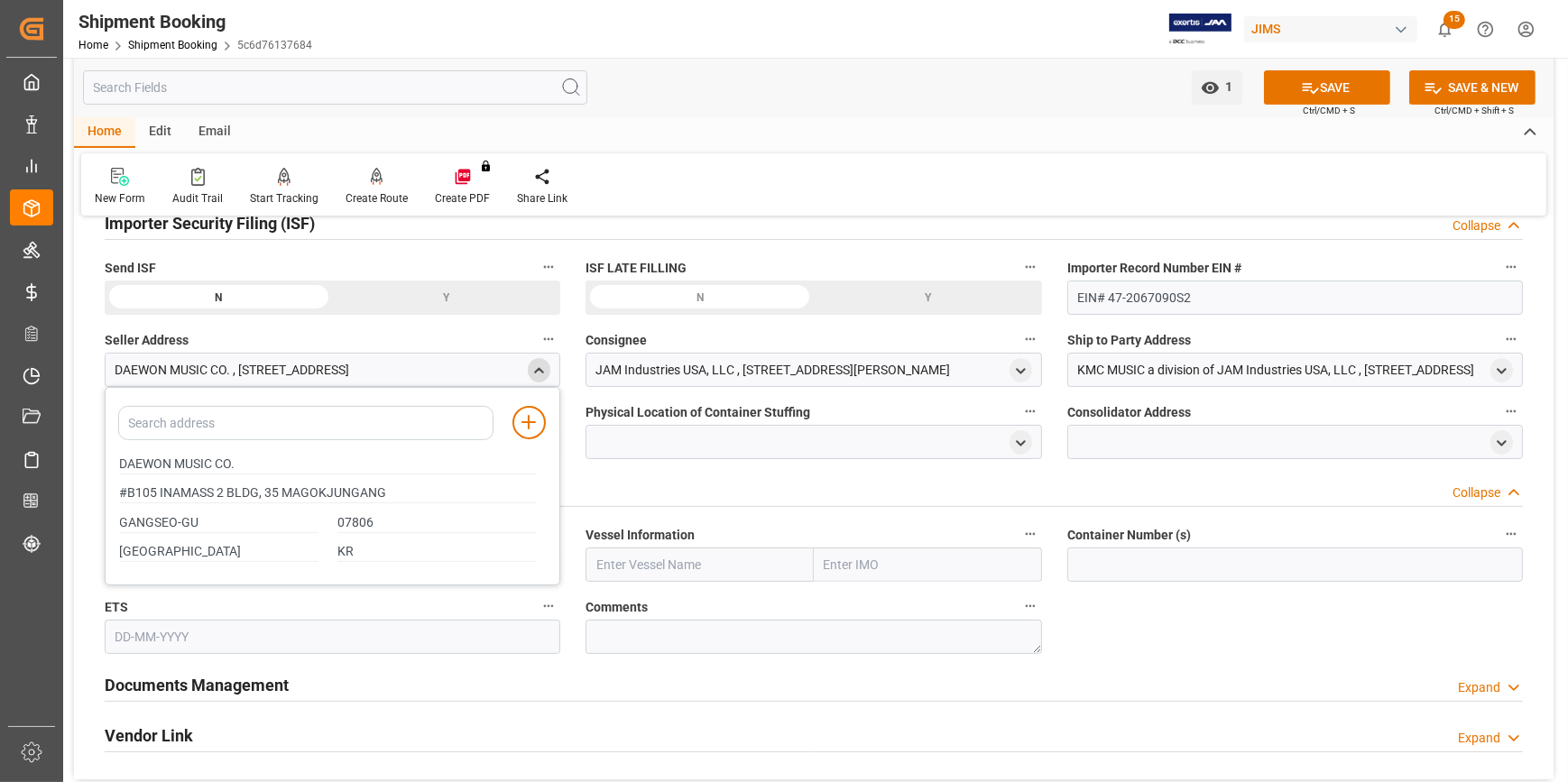
click at [536, 380] on div "DAEWON MUSIC CO. , #B105 INAMASS 2 BLDG, 35 MAGOKJUNGANG , GANGSEO-GU , SEOUL ,…" at bounding box center [332, 369] width 455 height 34
click at [543, 363] on icon "close menu" at bounding box center [539, 371] width 16 height 16
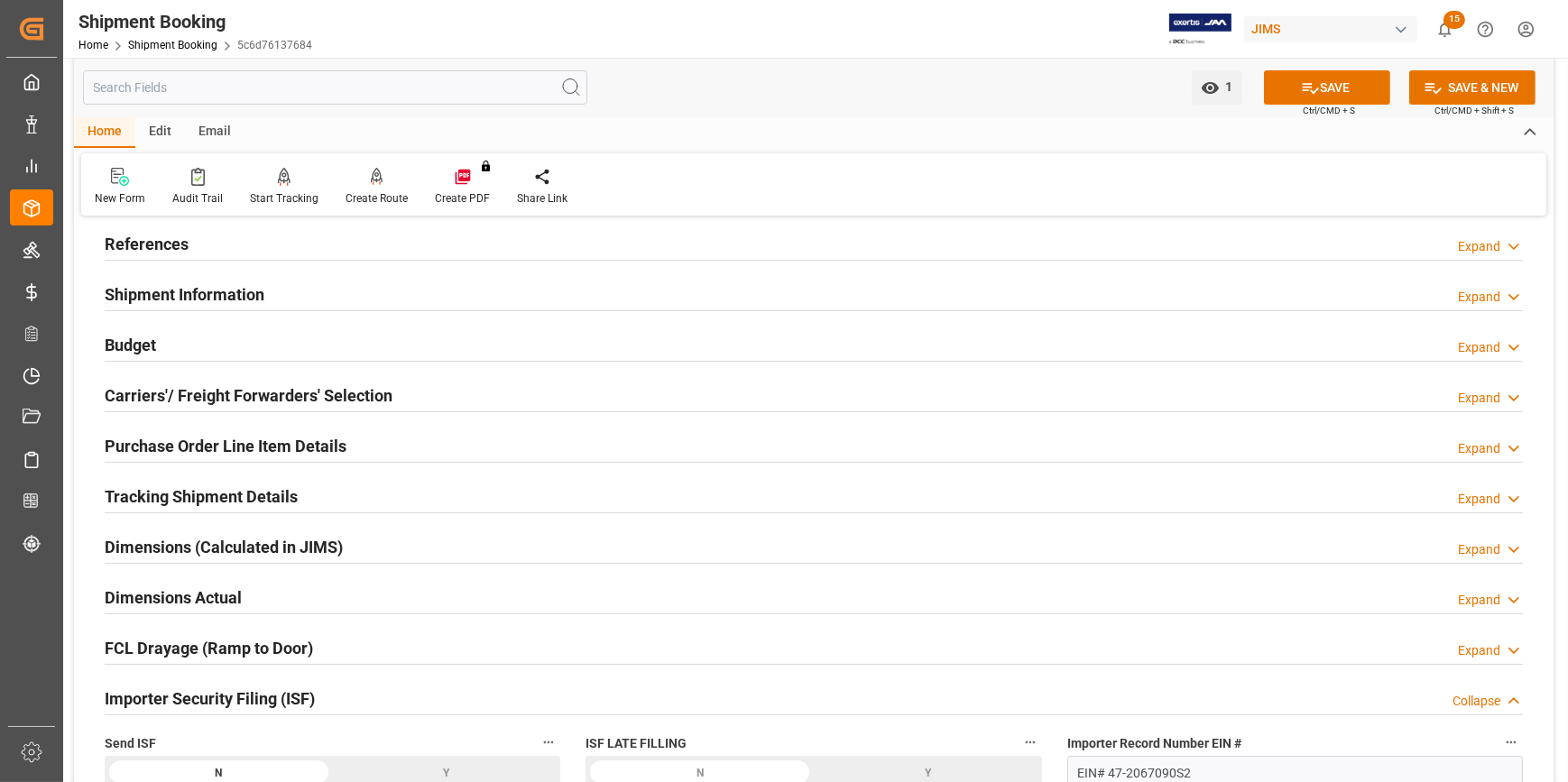
scroll to position [81, 0]
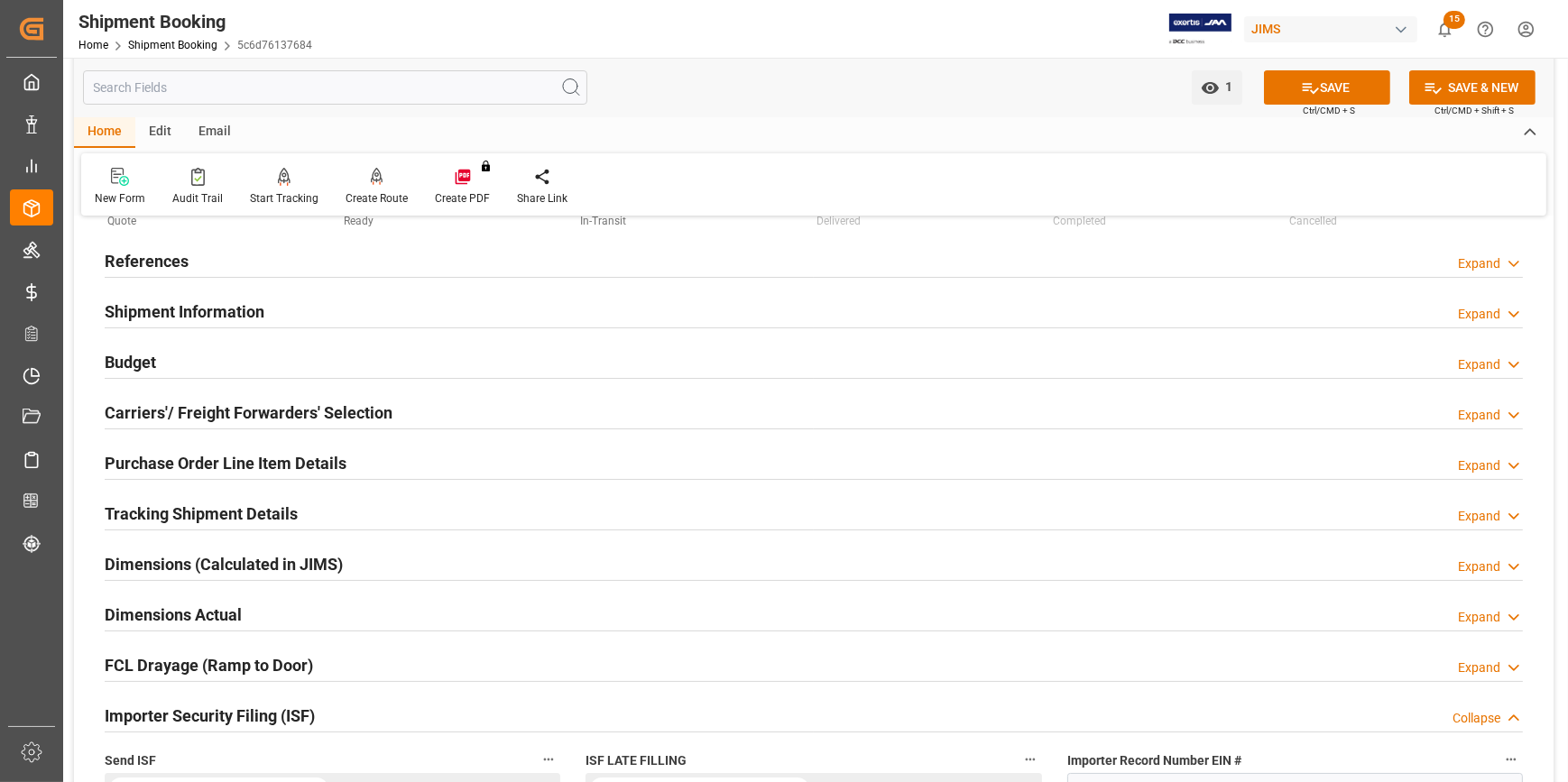
click at [301, 466] on h2 "Purchase Order Line Item Details" at bounding box center [225, 462] width 241 height 24
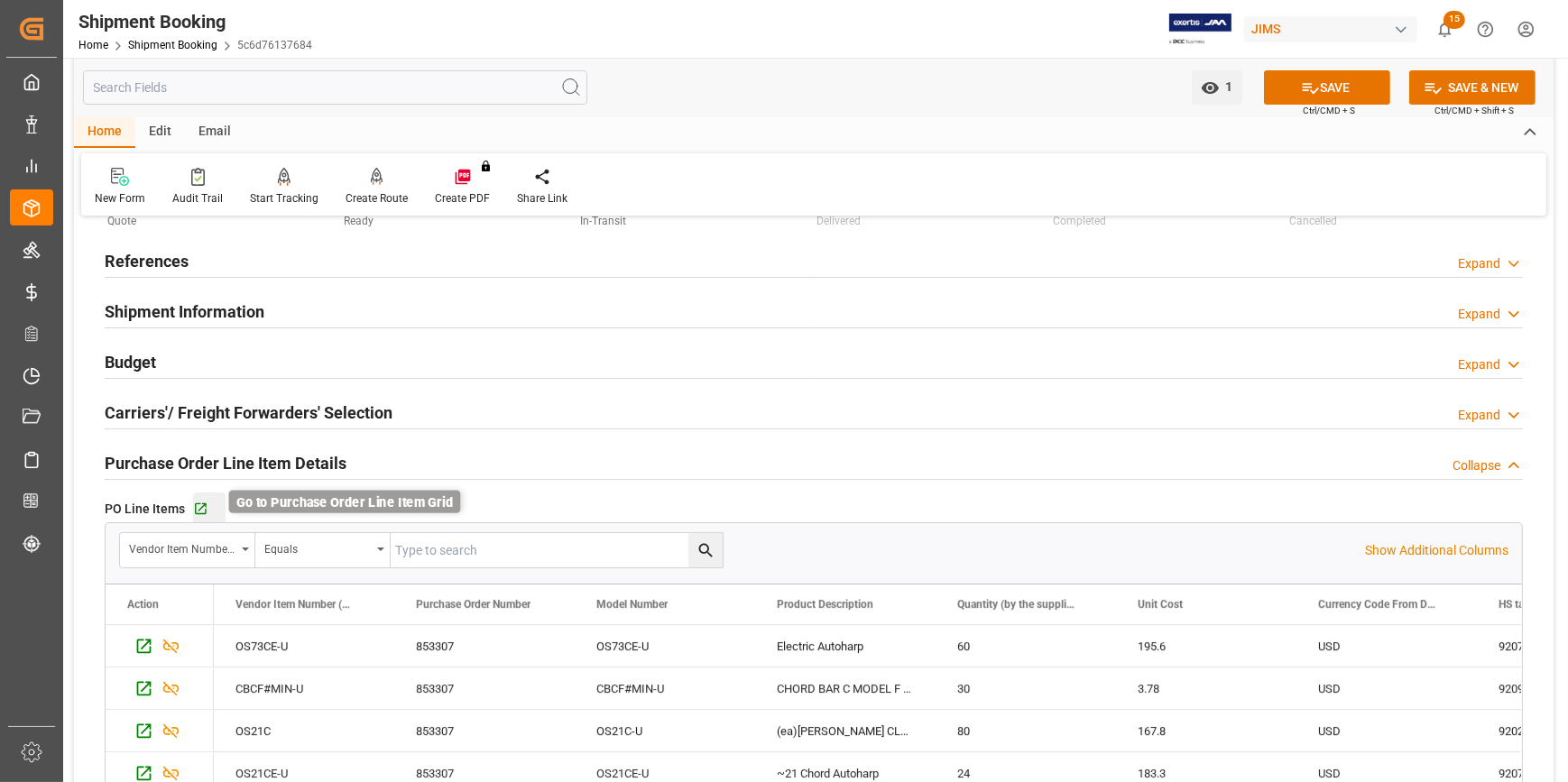
click at [195, 513] on icon "button" at bounding box center [201, 509] width 12 height 12
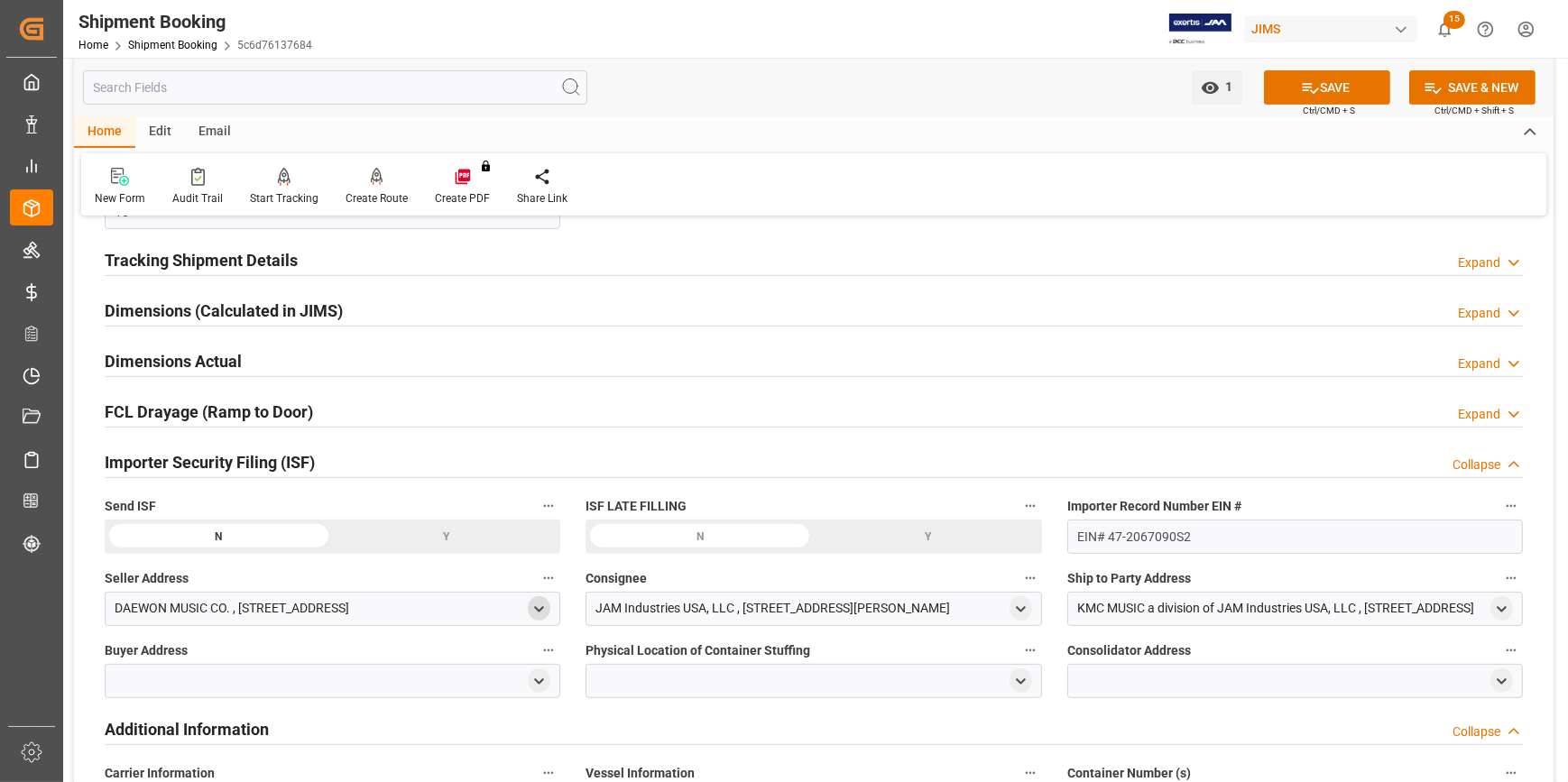
scroll to position [902, 0]
click at [279, 671] on div at bounding box center [332, 679] width 455 height 34
click at [278, 679] on div at bounding box center [332, 679] width 455 height 34
click at [495, 672] on div at bounding box center [332, 679] width 455 height 34
click at [529, 679] on div "open menu" at bounding box center [538, 679] width 22 height 24
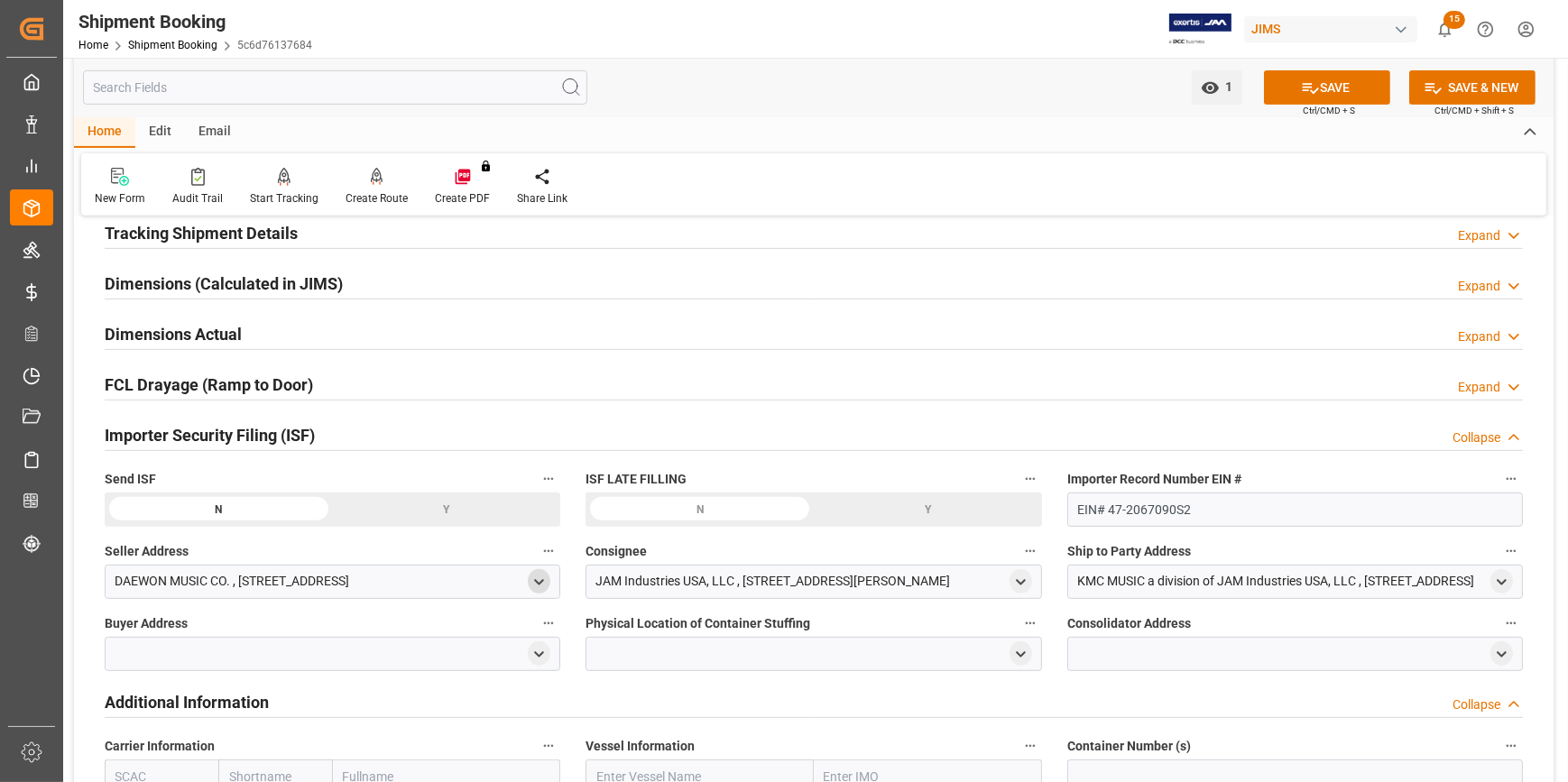
scroll to position [983, 0]
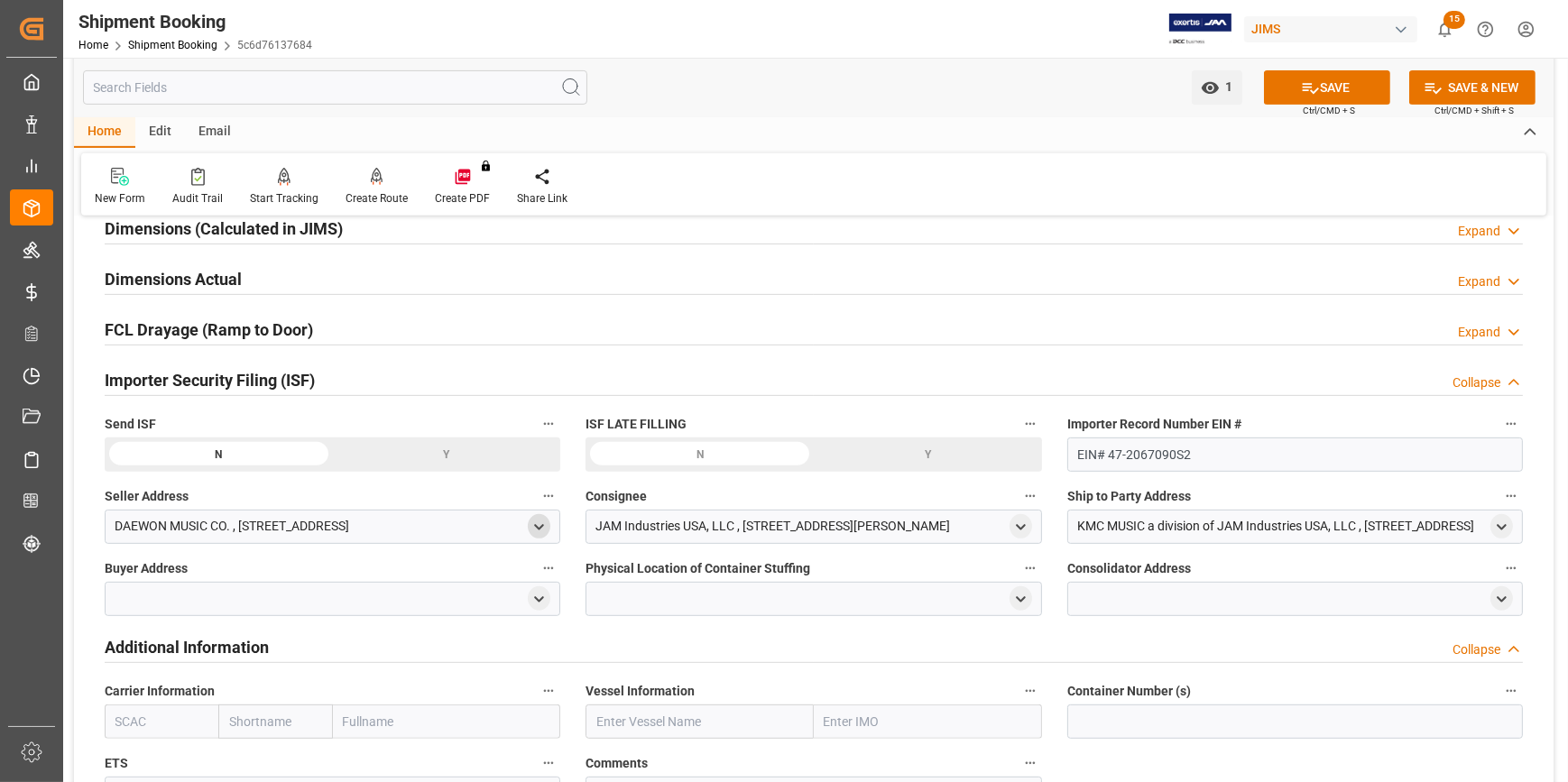
click at [293, 595] on div at bounding box center [332, 598] width 455 height 34
click at [533, 604] on icon "open menu" at bounding box center [539, 600] width 16 height 16
click at [325, 644] on input at bounding box center [305, 651] width 375 height 34
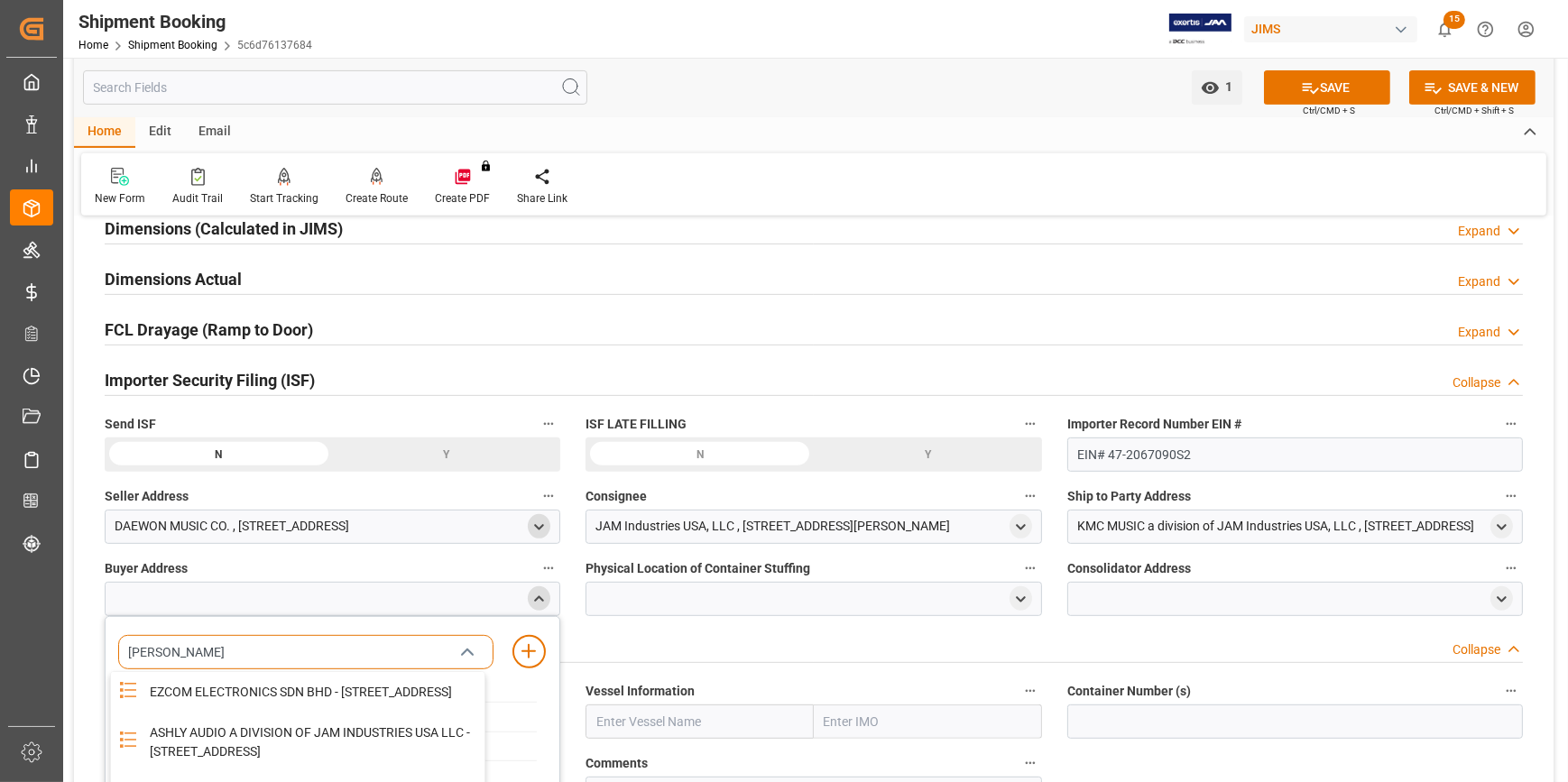
type input "JAM"
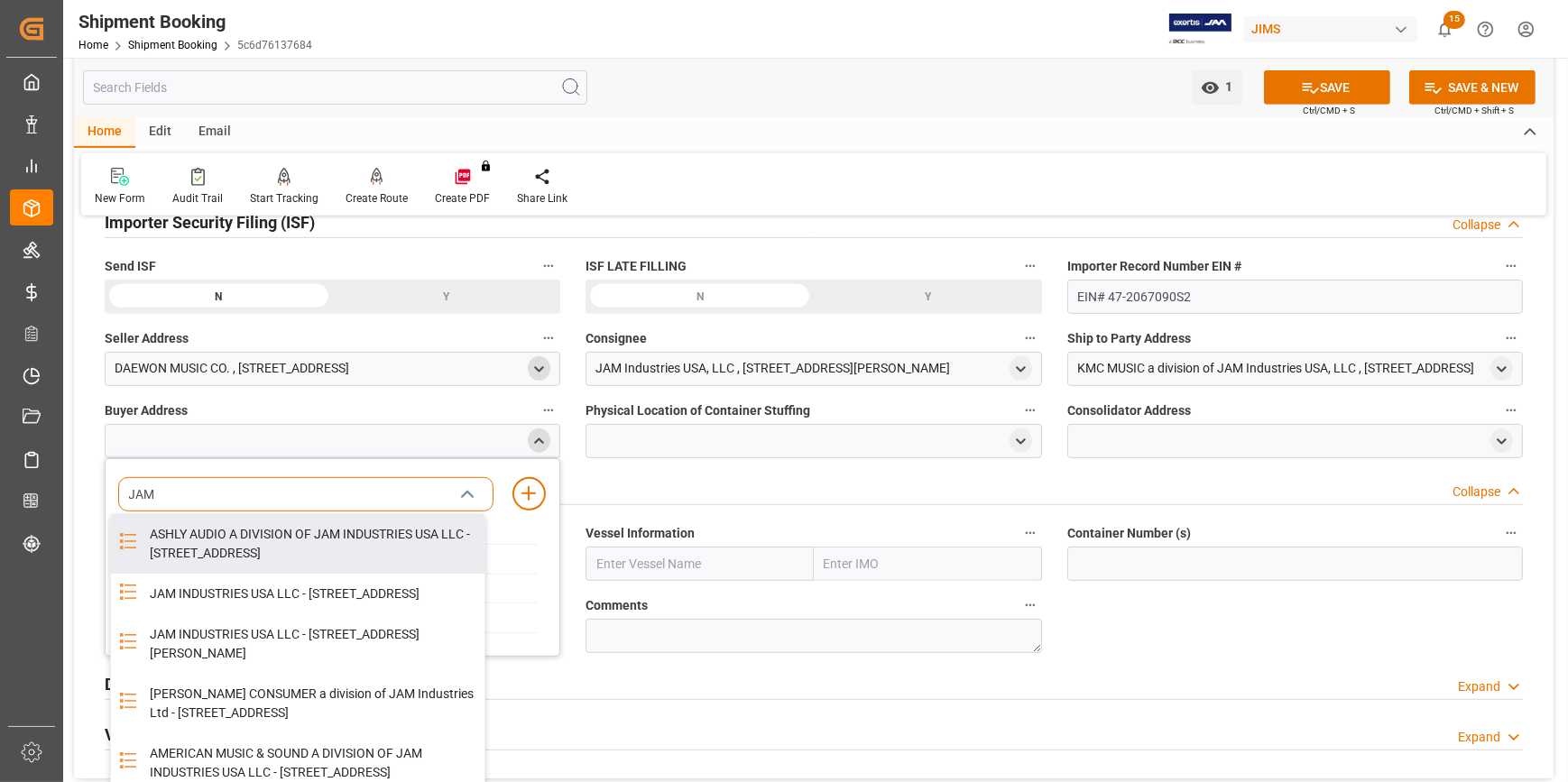
scroll to position [1147, 0]
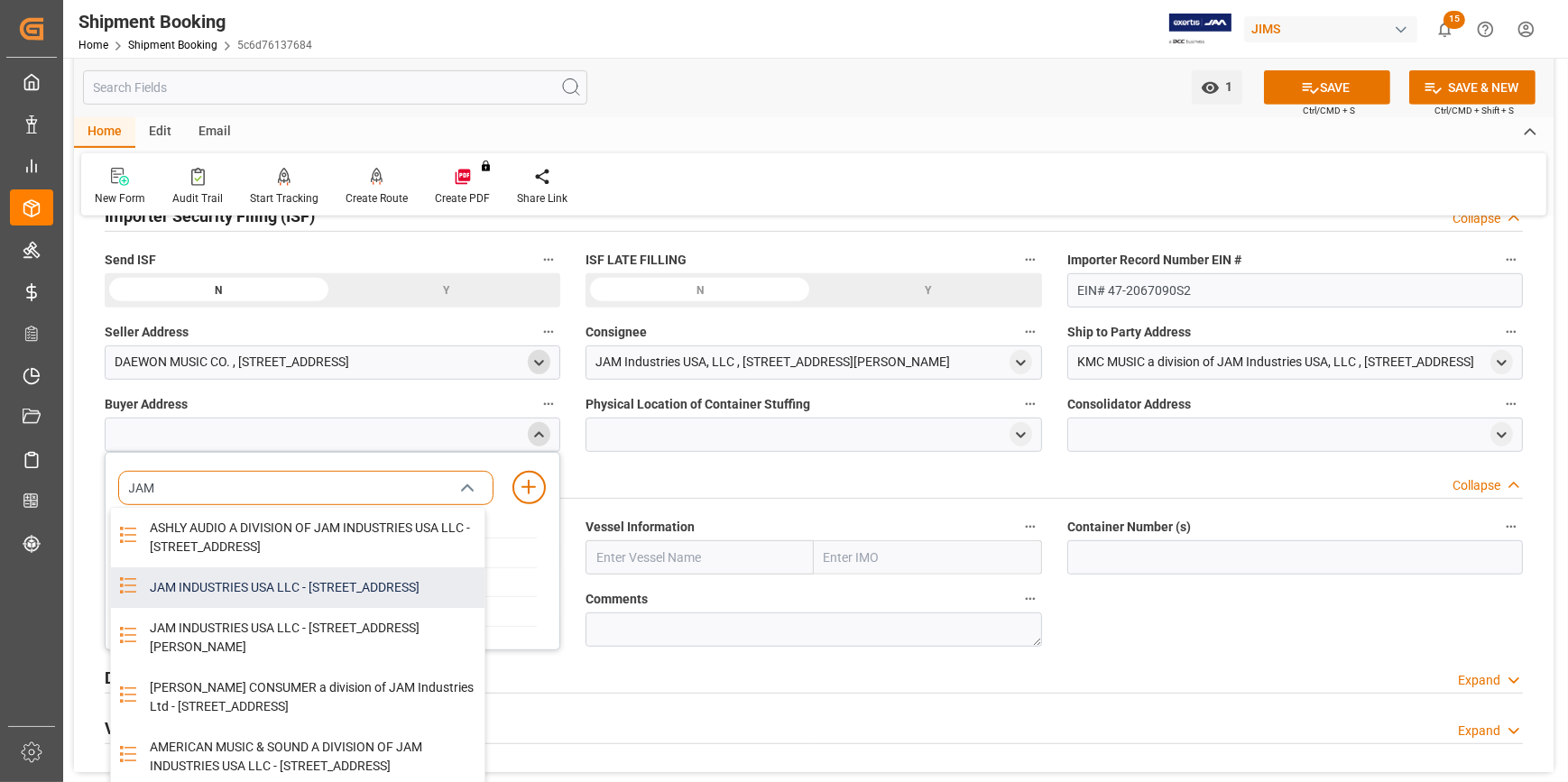
click at [300, 608] on div "JAM INDUSTRIES USA LLC - 154 WOODLAWN RD, BERLIN, CT, US, 06037" at bounding box center [311, 587] width 345 height 41
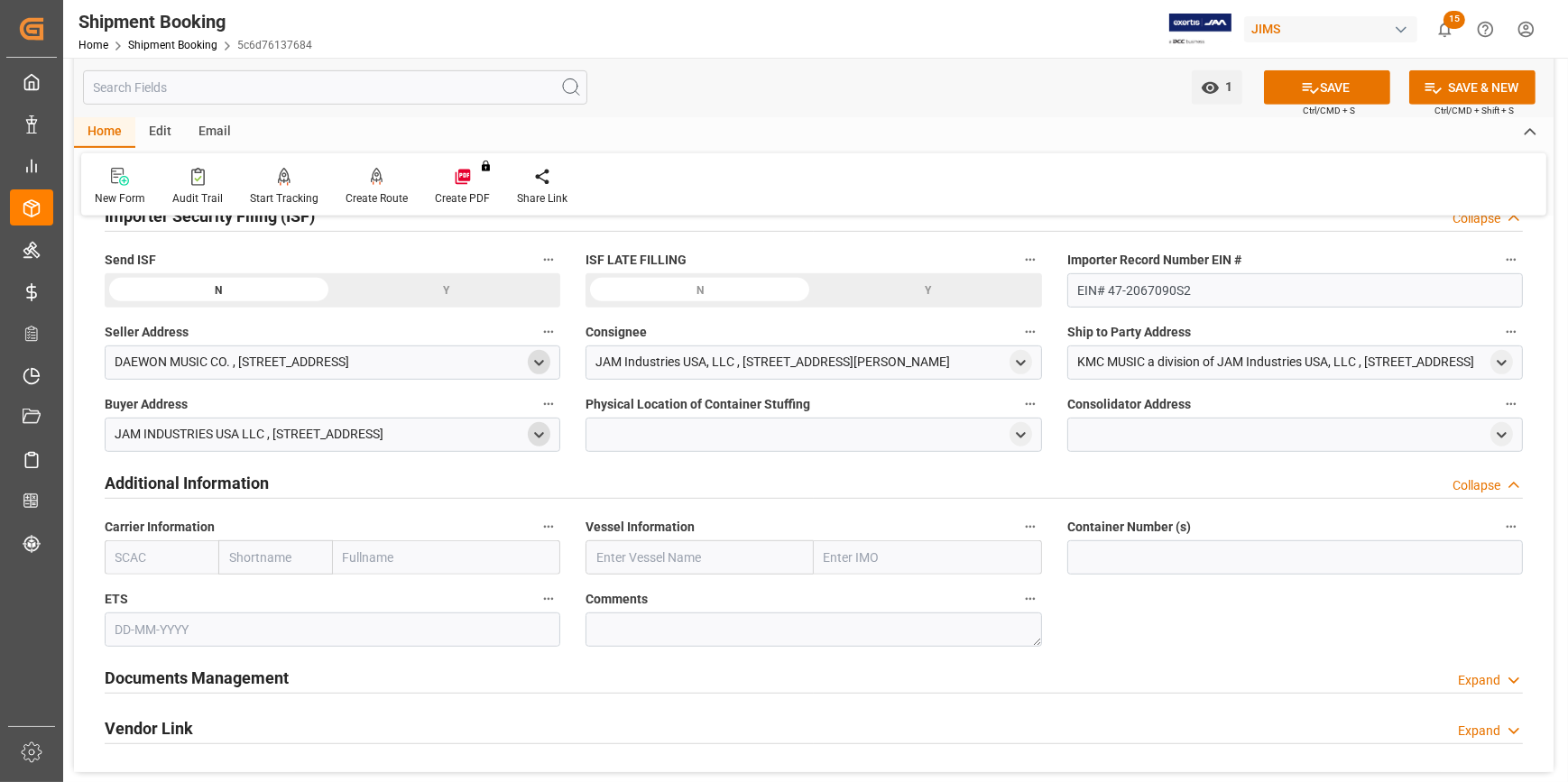
click at [1037, 369] on div "JAM Industries USA, LLC , 310 WEST NEWBERRY Road , Bloomfiled , CT , US - 06002" at bounding box center [813, 361] width 455 height 34
click at [1021, 365] on icon "open menu" at bounding box center [1020, 363] width 16 height 16
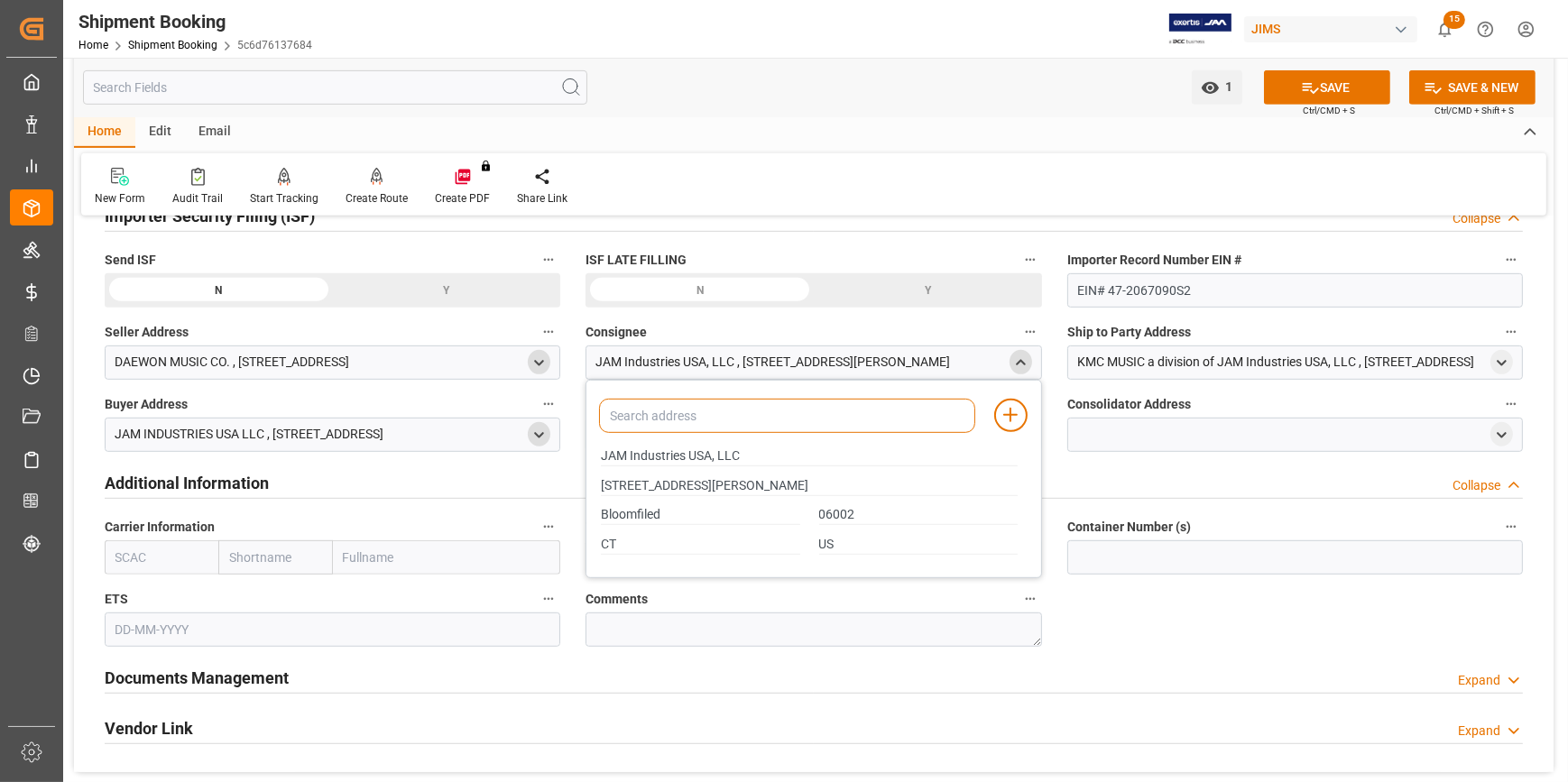
click at [791, 413] on input at bounding box center [786, 415] width 375 height 34
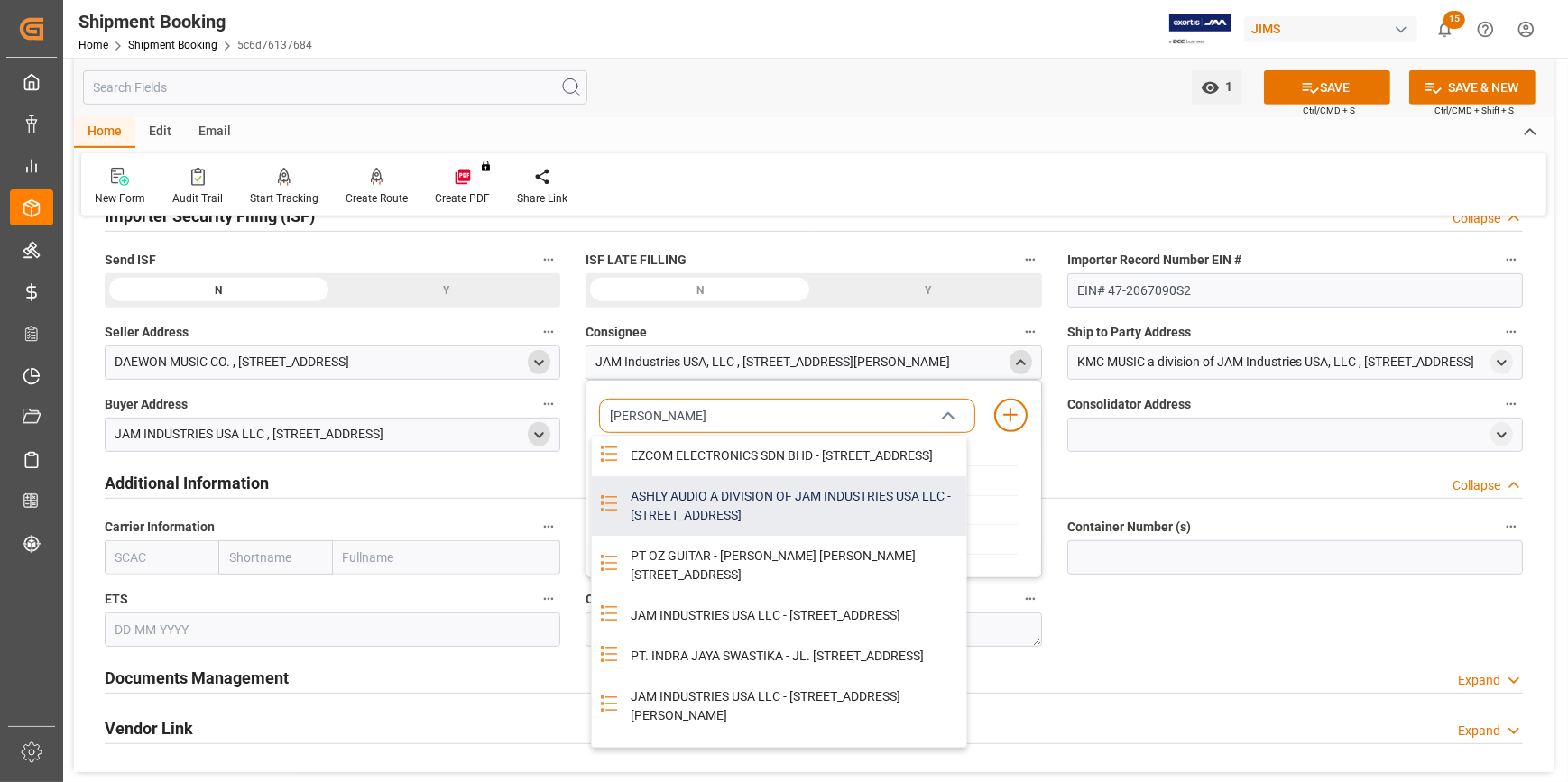
type input "JAM"
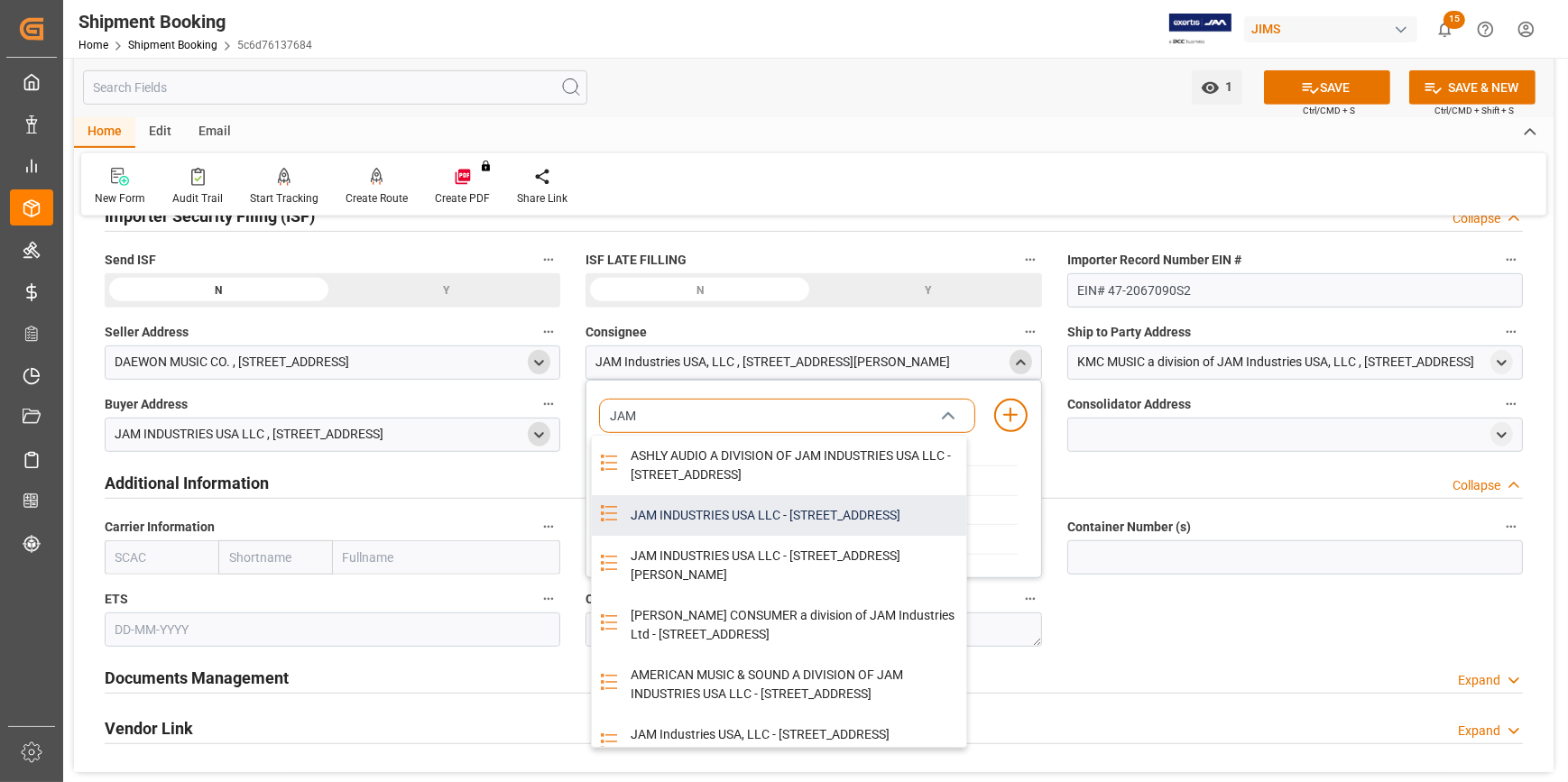
click at [758, 527] on div "JAM INDUSTRIES USA LLC - 154 WOODLAWN RD, BERLIN, CT, US, 06037" at bounding box center [792, 516] width 345 height 41
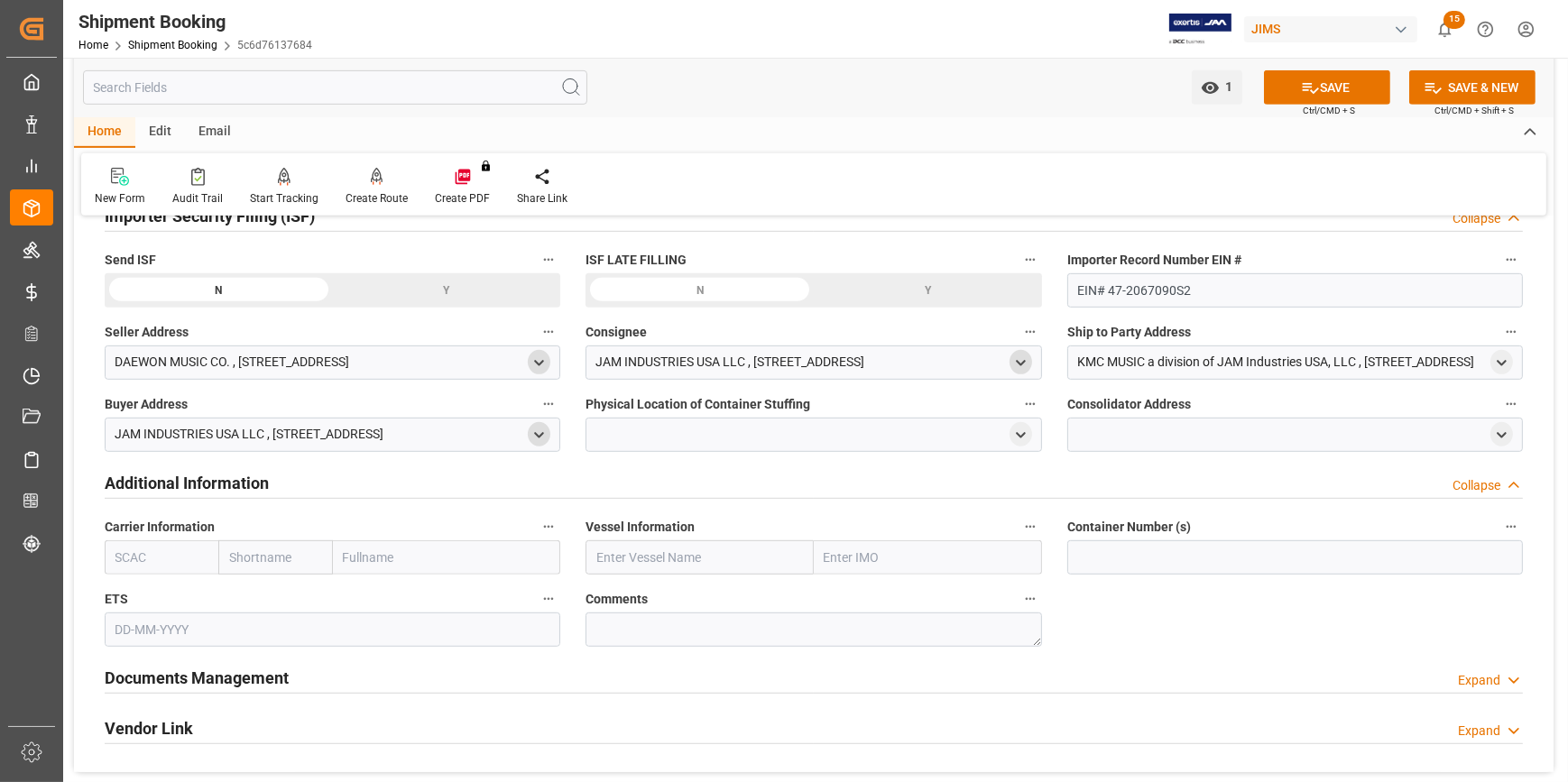
click at [656, 427] on div at bounding box center [813, 434] width 455 height 34
click at [1015, 433] on icon "open menu" at bounding box center [1020, 435] width 16 height 16
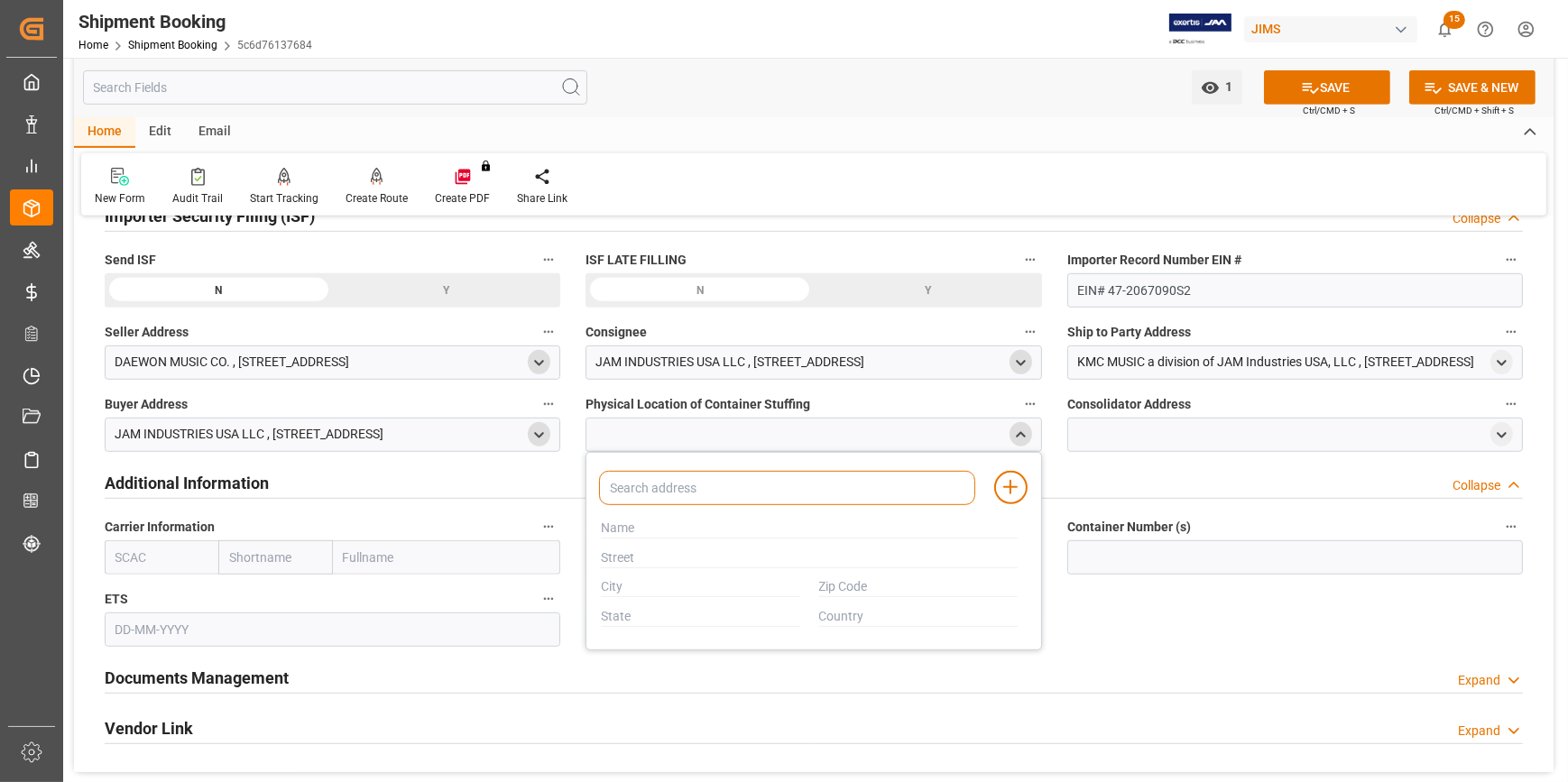
click at [648, 481] on input at bounding box center [786, 487] width 375 height 34
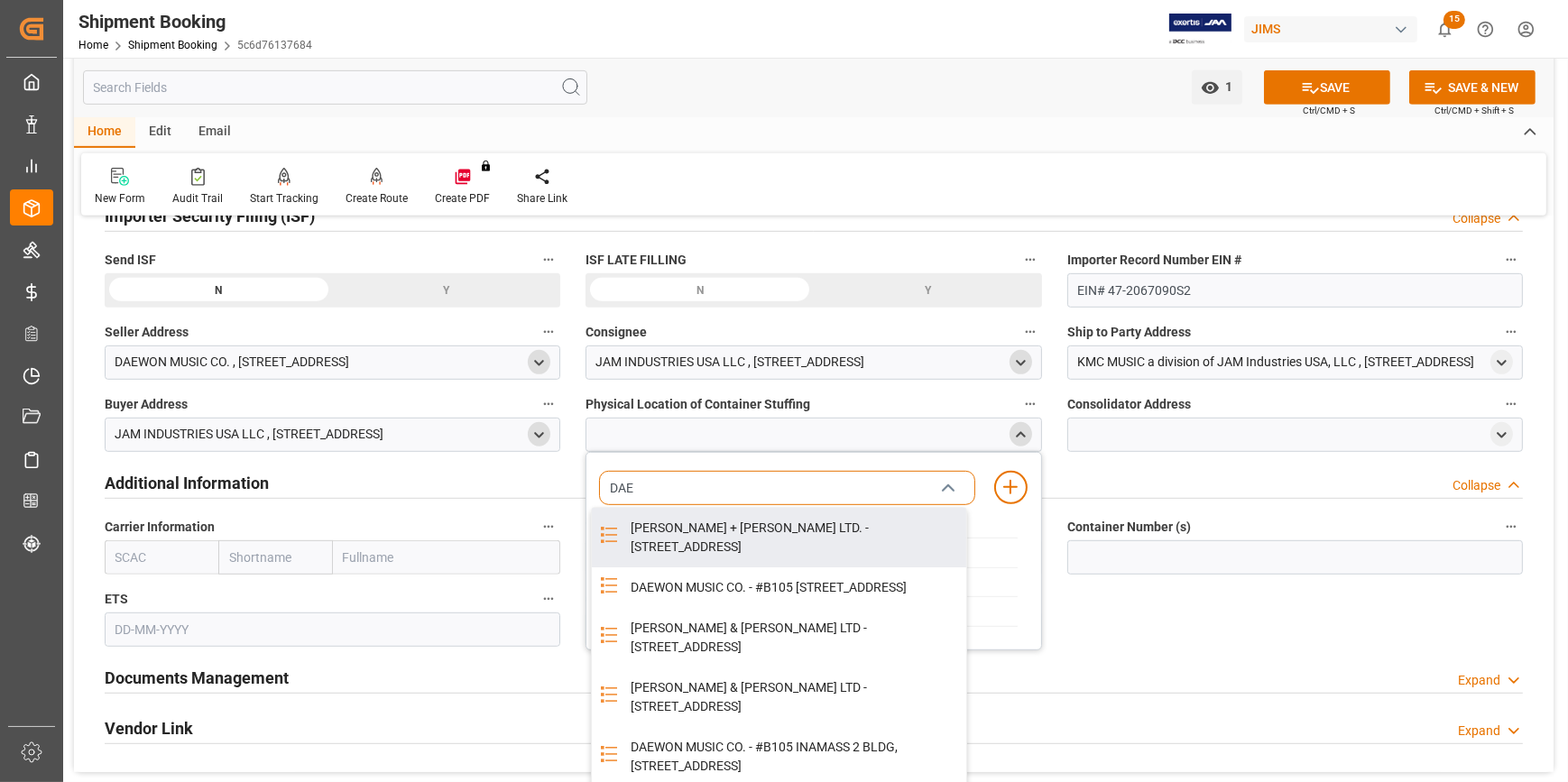
type input "DAE"
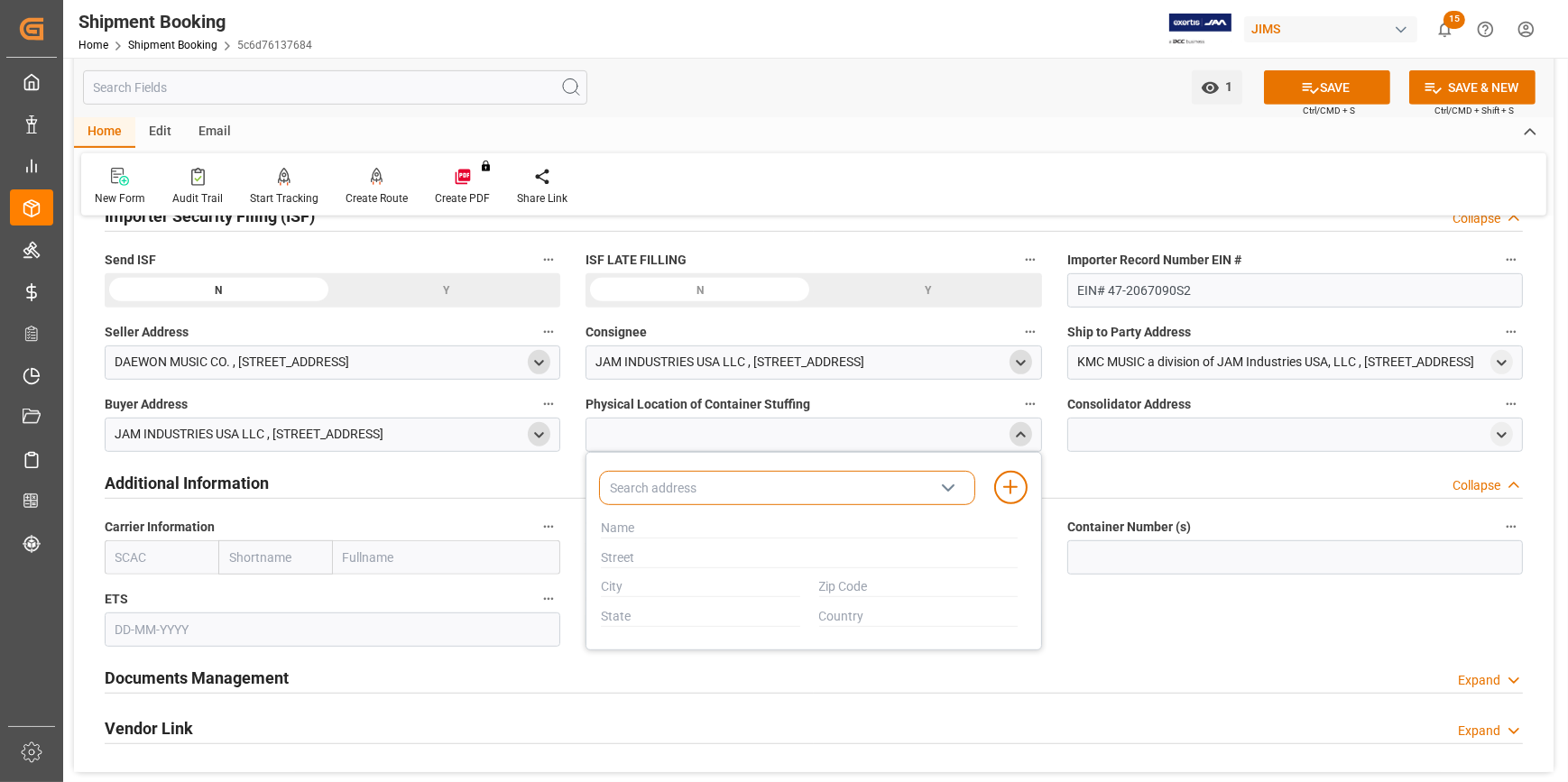
click at [616, 488] on input at bounding box center [786, 487] width 375 height 34
paste input "KO-SIN TRADING"
type input "KO-SIN TRADING"
click at [632, 527] on input "text" at bounding box center [809, 528] width 417 height 19
paste input "KO-SIN TRADING"
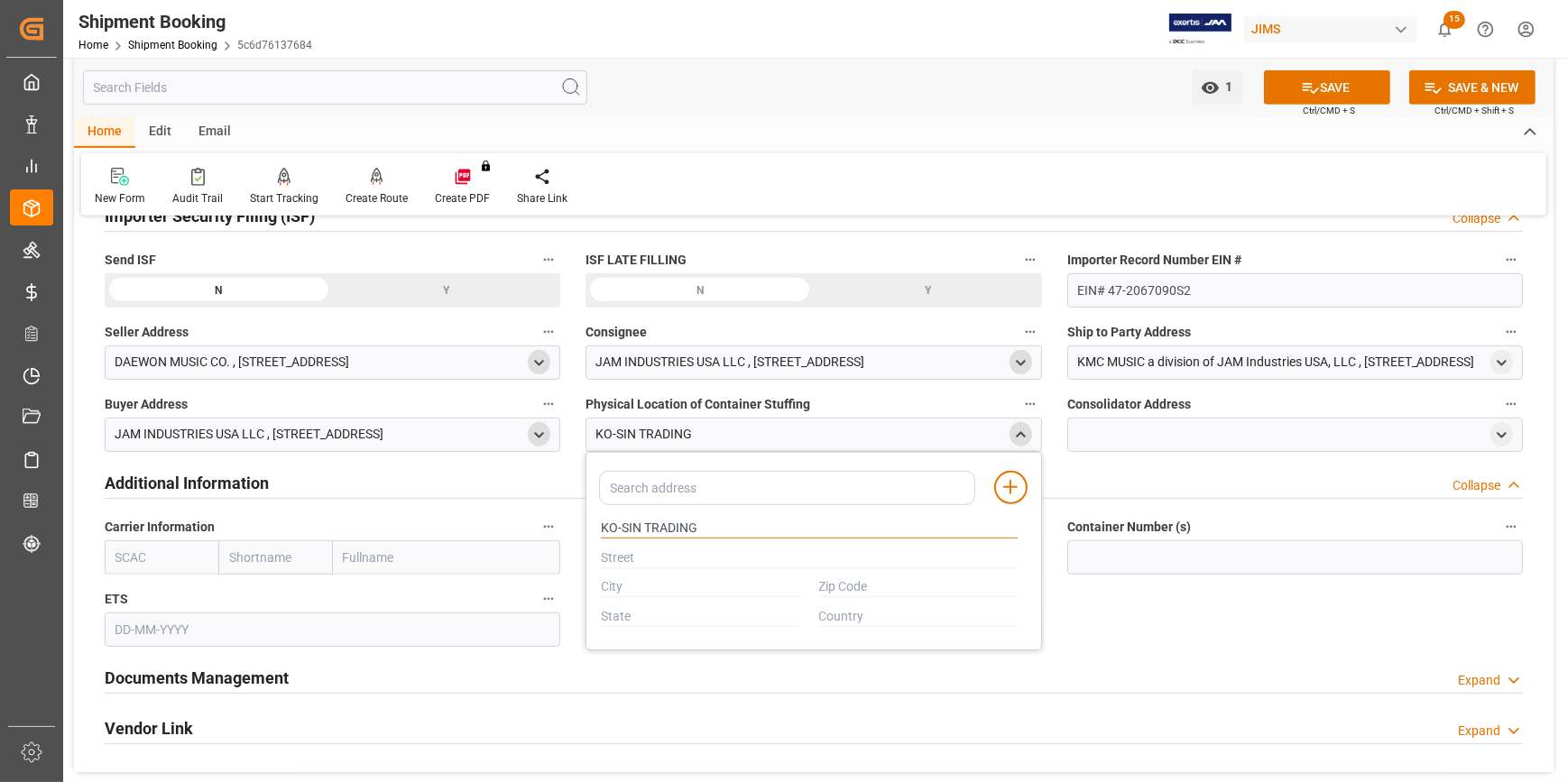
type input "KO-SIN TRADING"
click at [632, 549] on input "text" at bounding box center [809, 558] width 417 height 19
click at [622, 552] on input "text" at bounding box center [809, 558] width 417 height 19
paste input "#404, SWAEAM-RI, DAEGOT-MYEON,"
click at [632, 587] on input "text" at bounding box center [701, 587] width 200 height 19
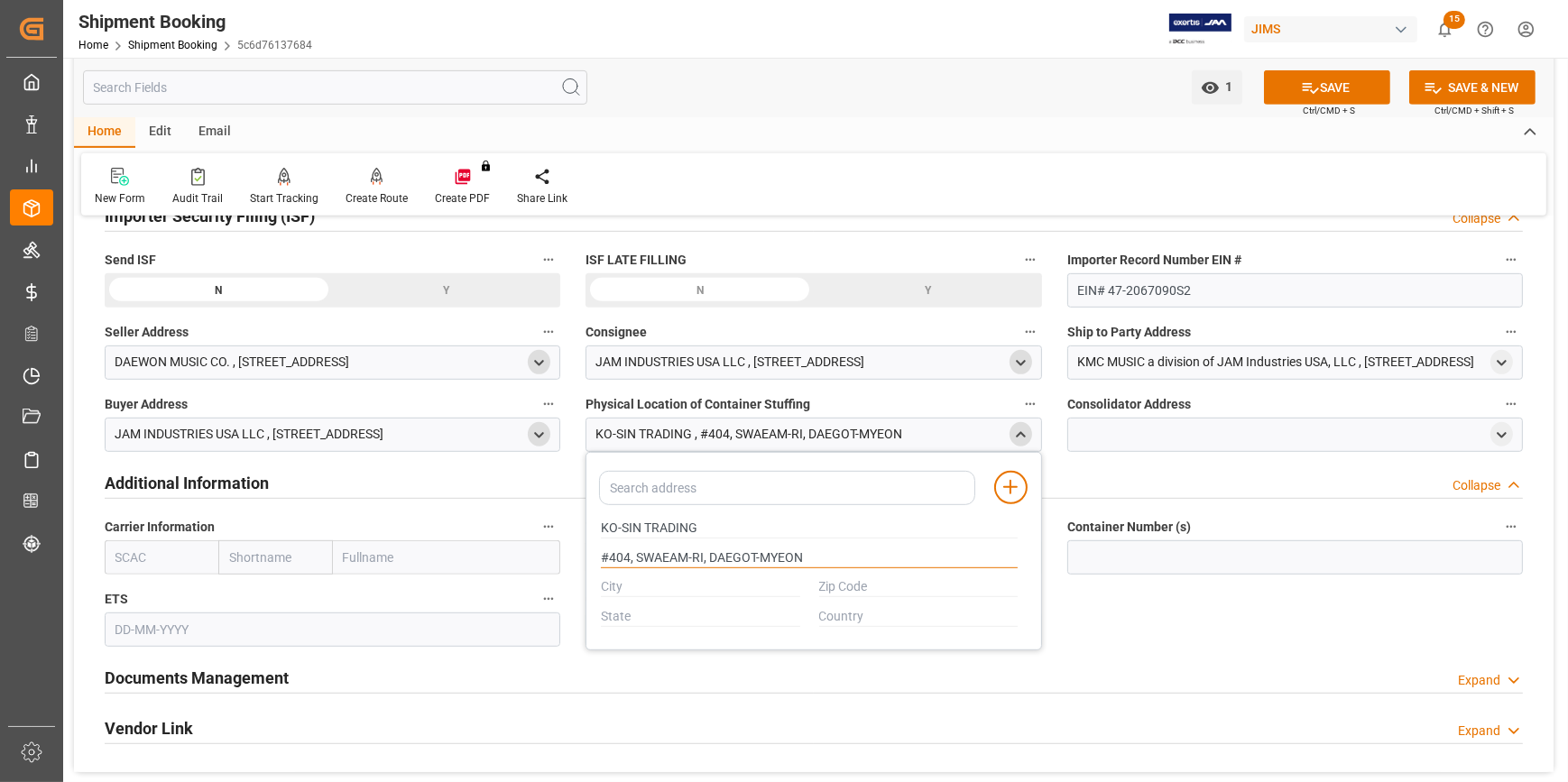
click at [825, 558] on input "#404, SWAEAM-RI, DAEGOT-MYEON" at bounding box center [809, 558] width 417 height 19
paste input "GIMPO-SI, GYEONGGI-DO,"
click at [801, 551] on input "#404, SWAEAM-RI, DAEGOT-MYEONGIMPO-SI, GYEONGGI-DO," at bounding box center [809, 558] width 417 height 19
type input "#404, SWAEAM-RI, DAEGOT-MYEON, GIMPO-SI, GYEONGGI-DO,"
click at [620, 590] on input "text" at bounding box center [701, 587] width 200 height 19
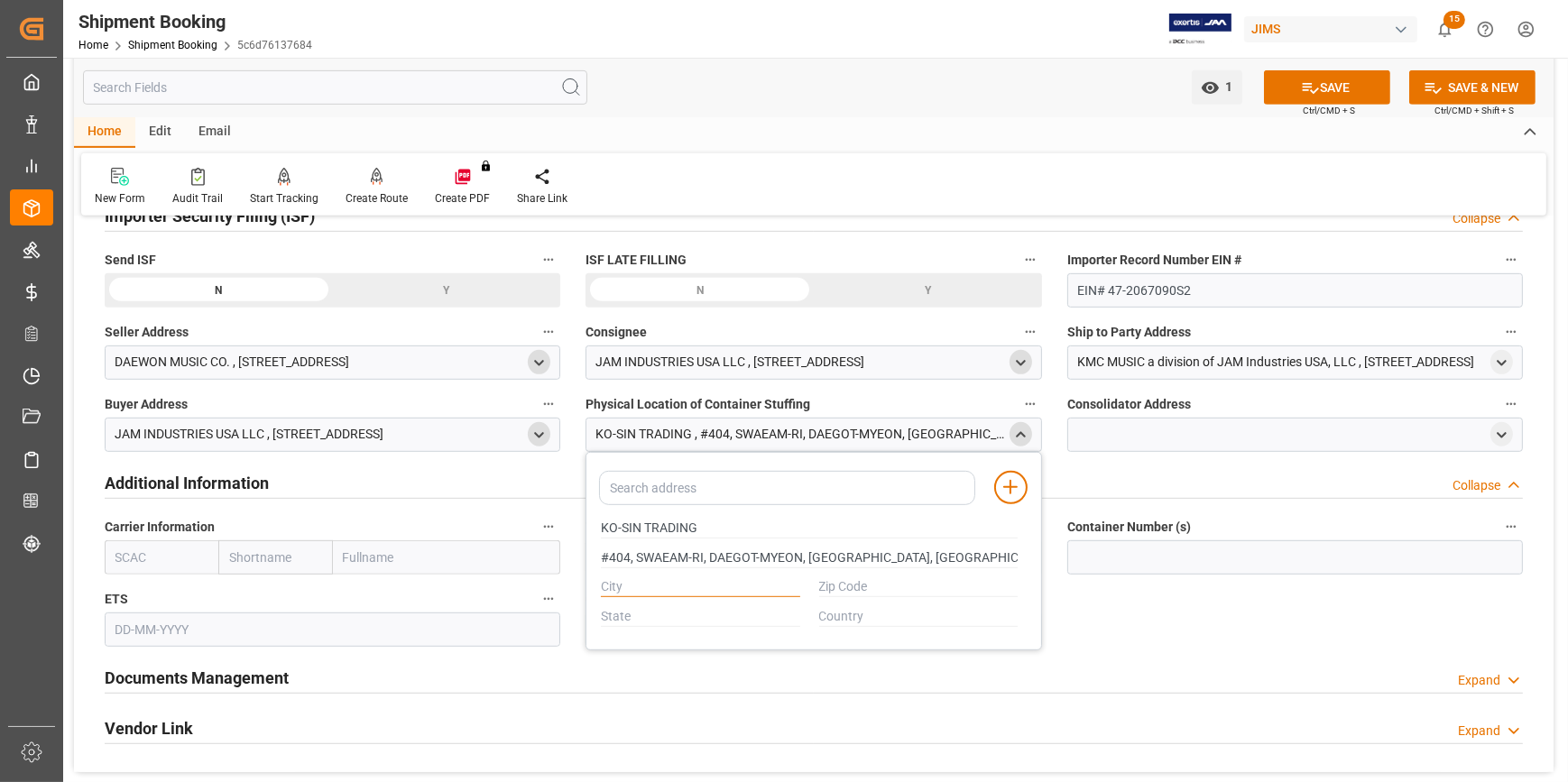
paste input "GIMPO-SI, GYEONGGI-DO,"
drag, startPoint x: 755, startPoint y: 583, endPoint x: 655, endPoint y: 586, distance: 100.0
click at [655, 586] on input "GIMPO-SI, GYEONGGI-DO," at bounding box center [701, 587] width 200 height 19
type input "GIMPO-SI"
click at [685, 611] on input "text" at bounding box center [701, 616] width 200 height 19
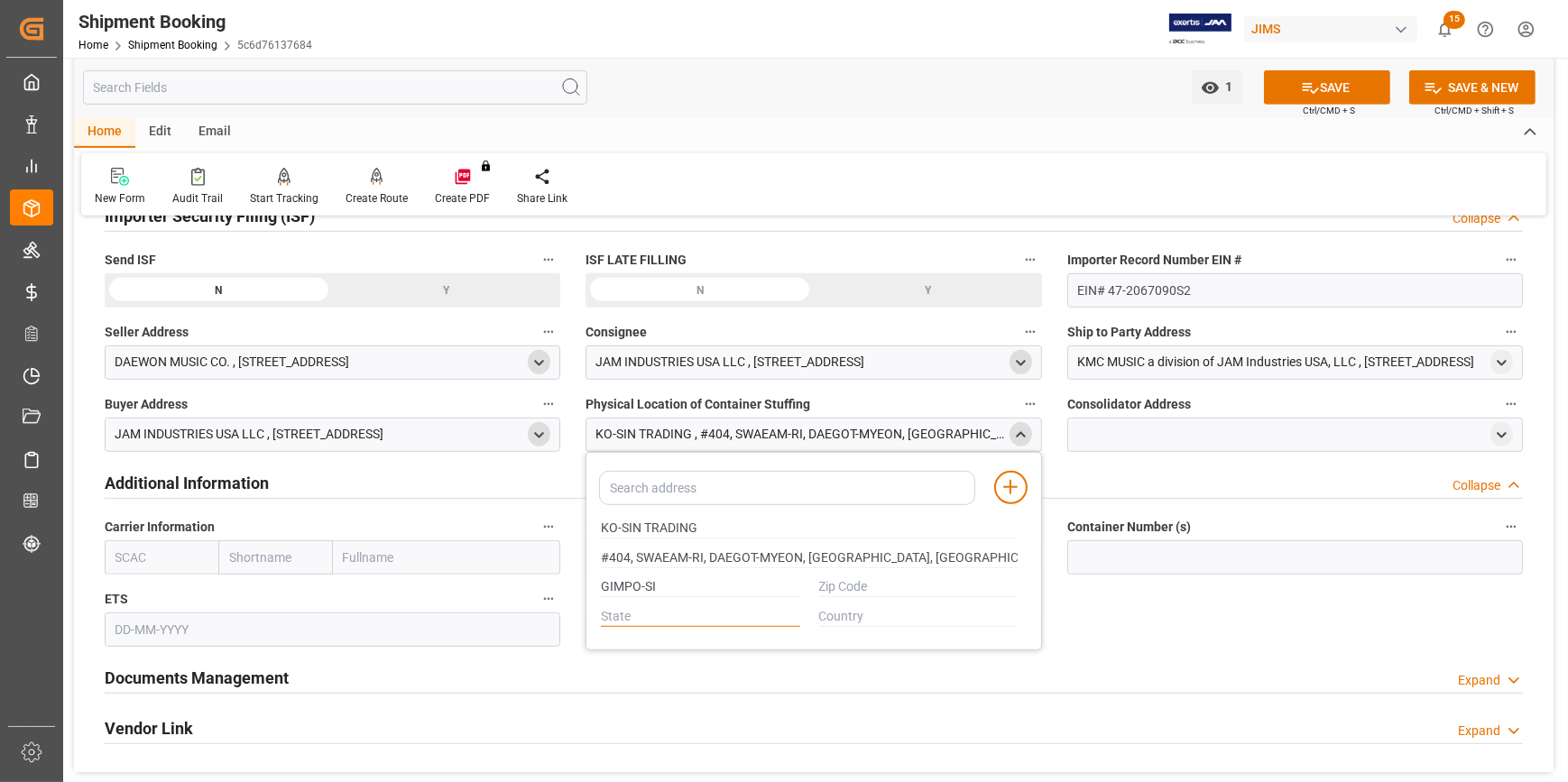
paste input "GIMPO-SI, GYEONGGI-DO,"
drag, startPoint x: 660, startPoint y: 612, endPoint x: 468, endPoint y: 586, distance: 193.8
type input "GYEONGGI-DO,"
click at [852, 619] on input "text" at bounding box center [919, 616] width 200 height 19
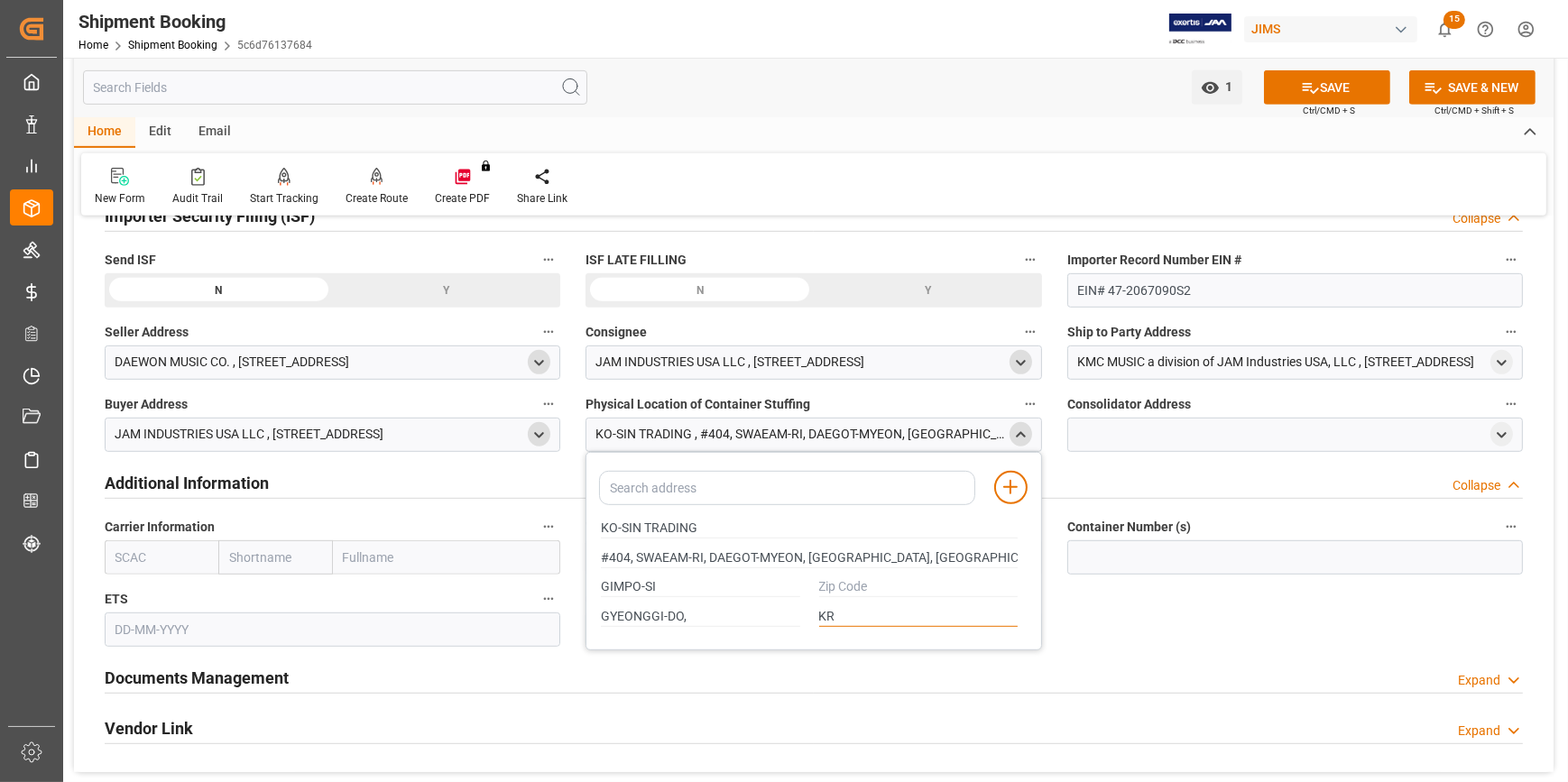
type input "KR"
click at [823, 586] on input "text" at bounding box center [919, 587] width 200 height 19
paste input "07500"
drag, startPoint x: 1108, startPoint y: 551, endPoint x: 1093, endPoint y: 559, distance: 17.0
click at [1108, 551] on input at bounding box center [1295, 557] width 455 height 34
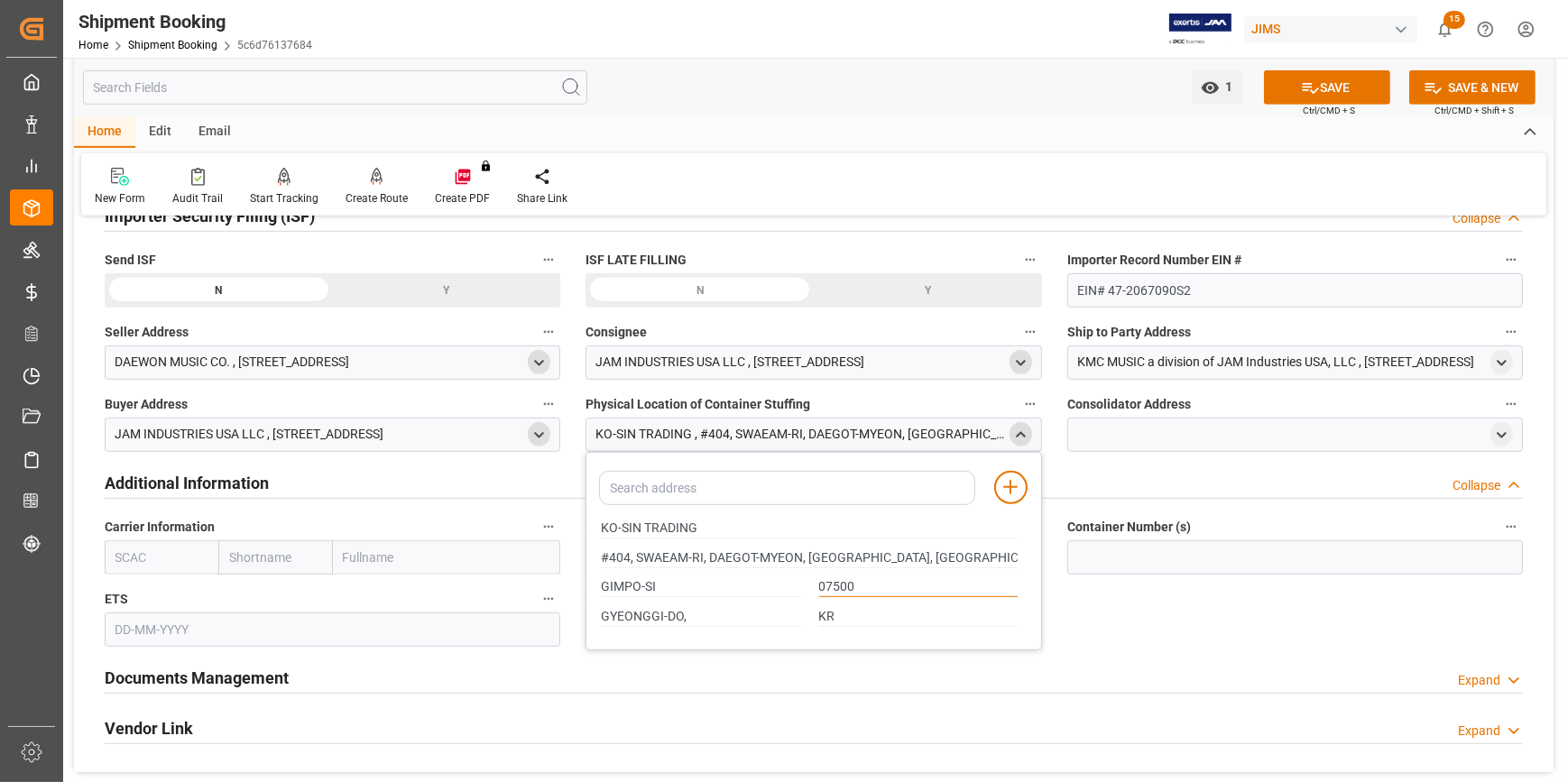
click at [865, 585] on input "07500" at bounding box center [919, 587] width 200 height 19
type input "07502"
click at [649, 526] on input "KO-SIN TRADING" at bounding box center [809, 528] width 417 height 19
drag, startPoint x: 715, startPoint y: 524, endPoint x: 594, endPoint y: 516, distance: 121.3
click at [594, 516] on div "KO-SIN TRADING" at bounding box center [809, 529] width 436 height 30
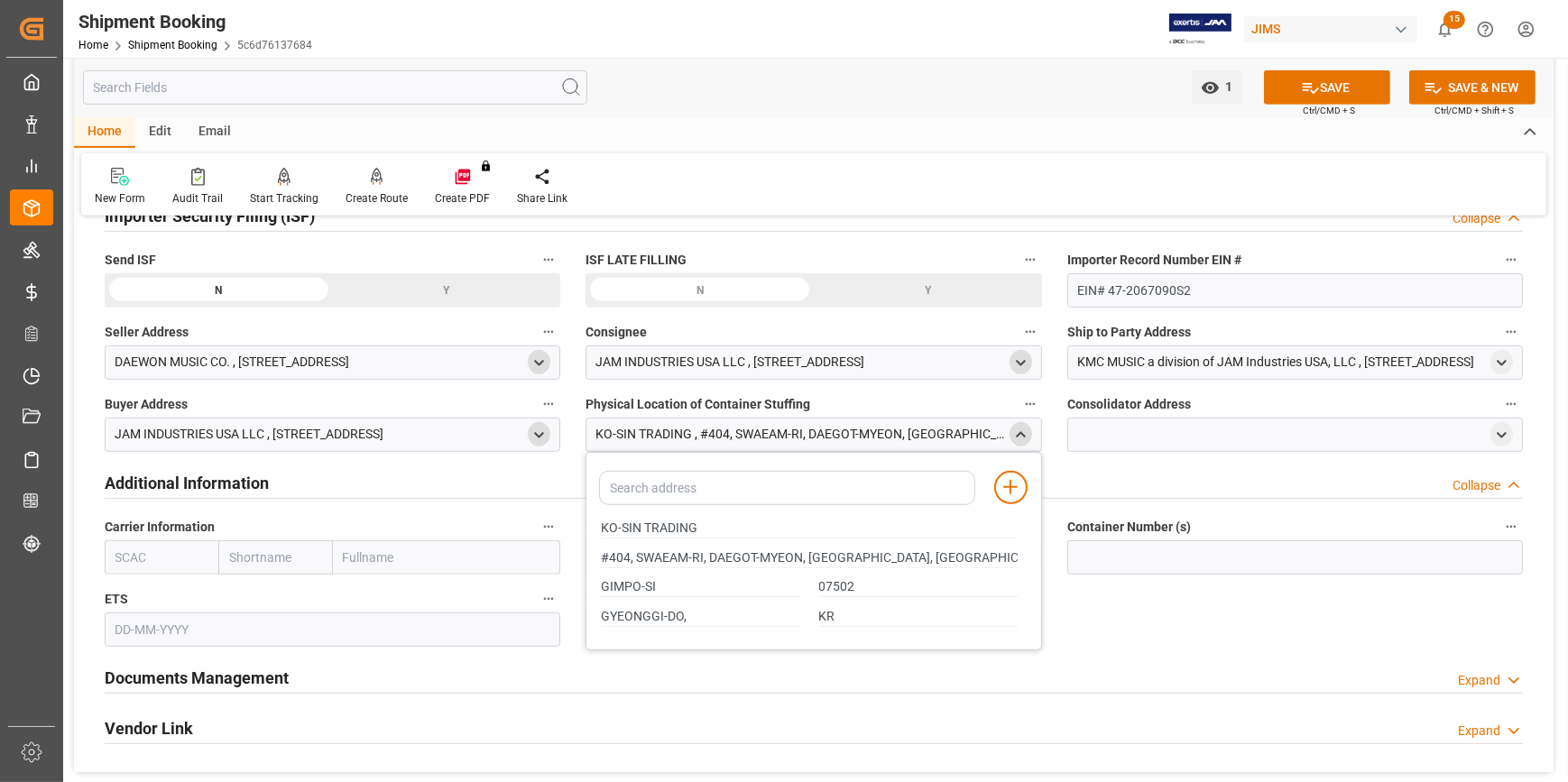
click at [1105, 437] on div at bounding box center [1295, 434] width 455 height 34
click at [1495, 432] on icon "open menu" at bounding box center [1501, 435] width 16 height 16
click at [1127, 529] on input "text" at bounding box center [1290, 528] width 417 height 19
paste input "KO-SIN TRADING"
type input "KO-SIN TRADING"
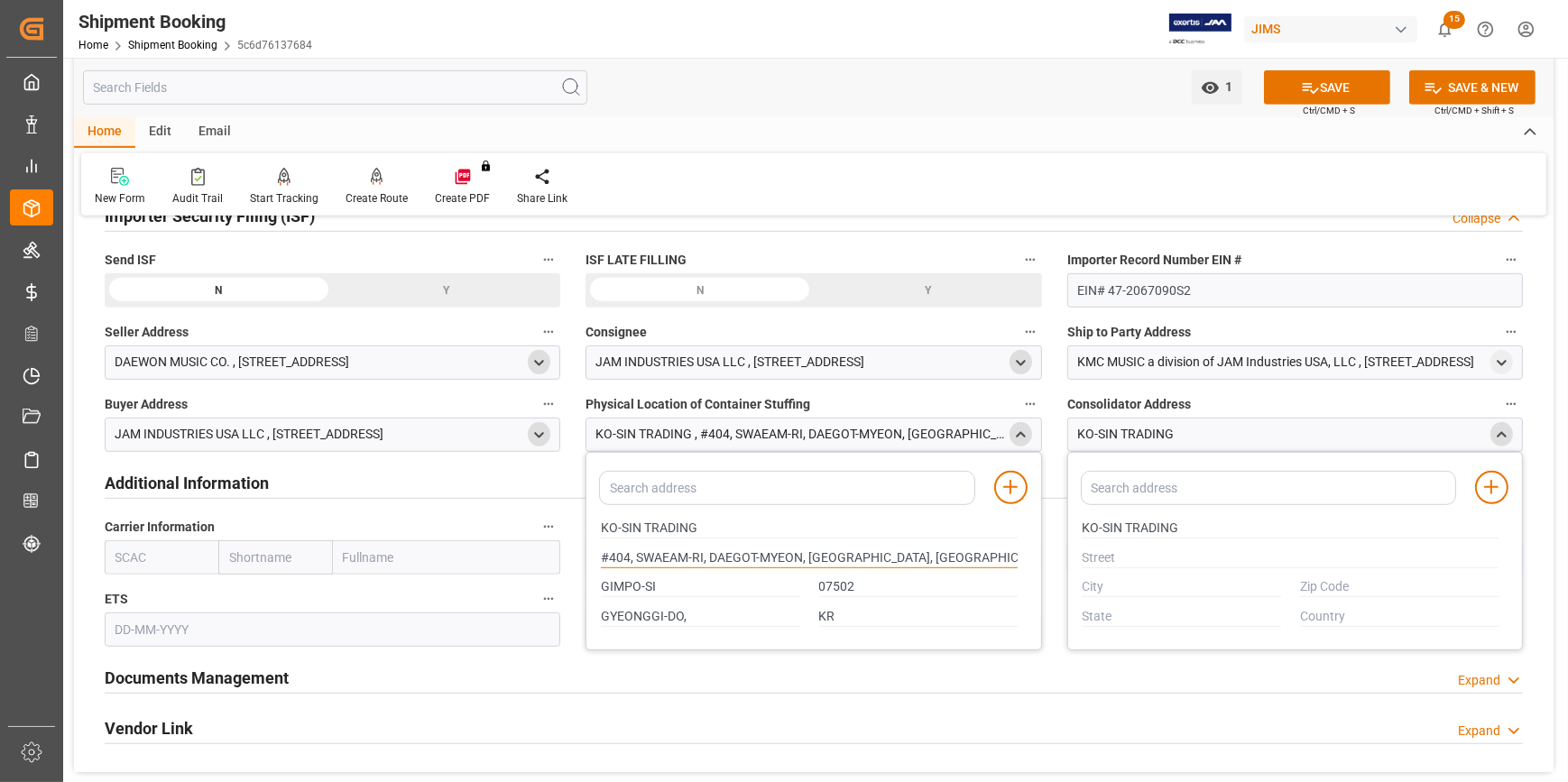
click at [635, 552] on input "#404, SWAEAM-RI, DAEGOT-MYEON, GIMPO-SI, GYEONGGI-DO," at bounding box center [809, 558] width 417 height 19
drag, startPoint x: 973, startPoint y: 544, endPoint x: 927, endPoint y: 548, distance: 46.2
click at [927, 548] on div "#404, SWAEAM-RI, DAEGOT-MYEON, GIMPO-SI, GYEONGGI-DO," at bounding box center [809, 557] width 436 height 30
drag, startPoint x: 960, startPoint y: 554, endPoint x: 469, endPoint y: 558, distance: 491.0
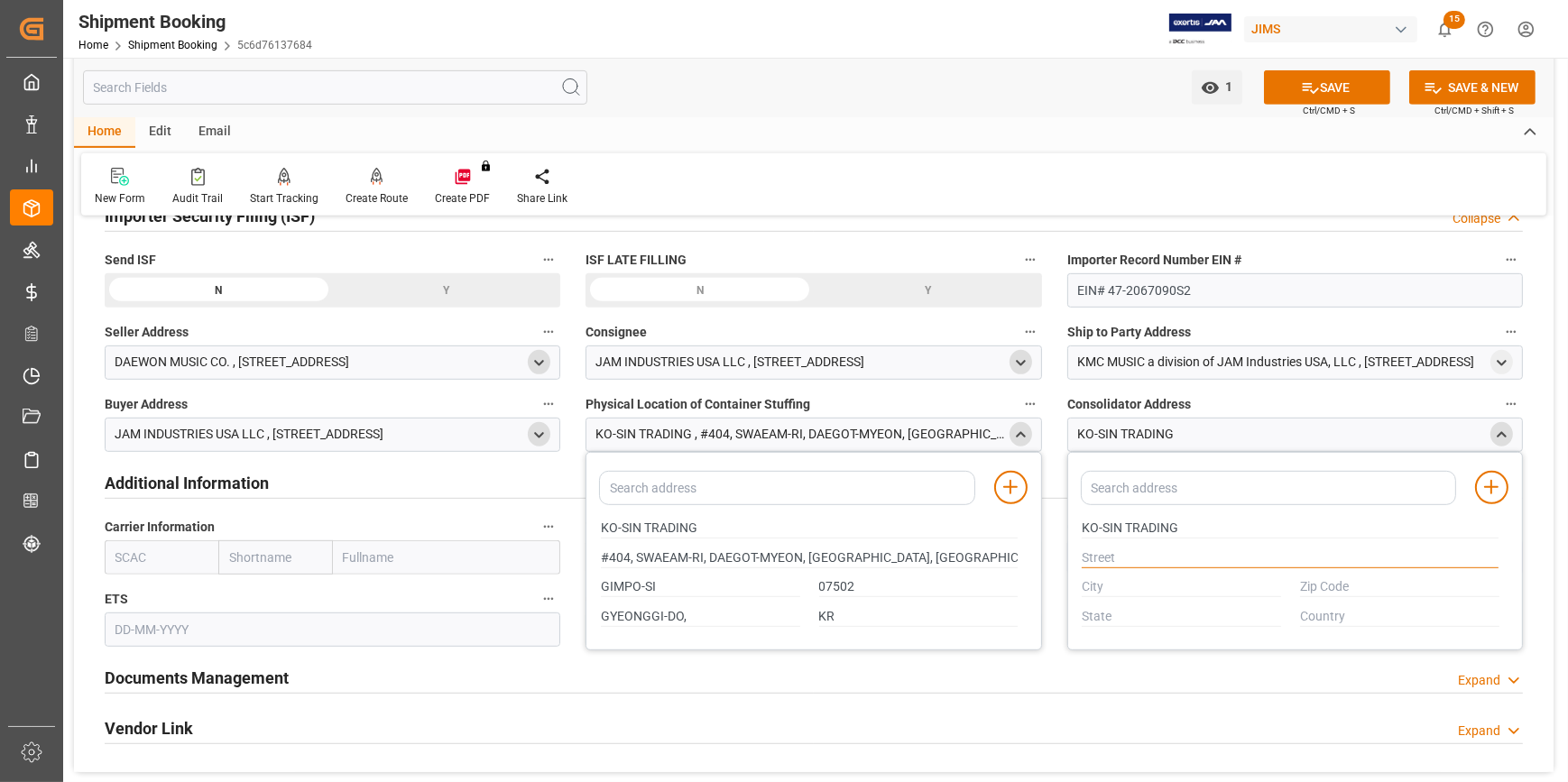
click at [1126, 562] on input "text" at bounding box center [1290, 558] width 417 height 19
paste input "#404, SWAEAM-RI, DAEGOT-MYEON, GIMPO-SI, GYEONGGI-DO,"
type input "#404, SWAEAM-RI, DAEGOT-MYEON, GIMPO-SI, GYEONGGI-DO,"
drag, startPoint x: 678, startPoint y: 592, endPoint x: 584, endPoint y: 594, distance: 94.0
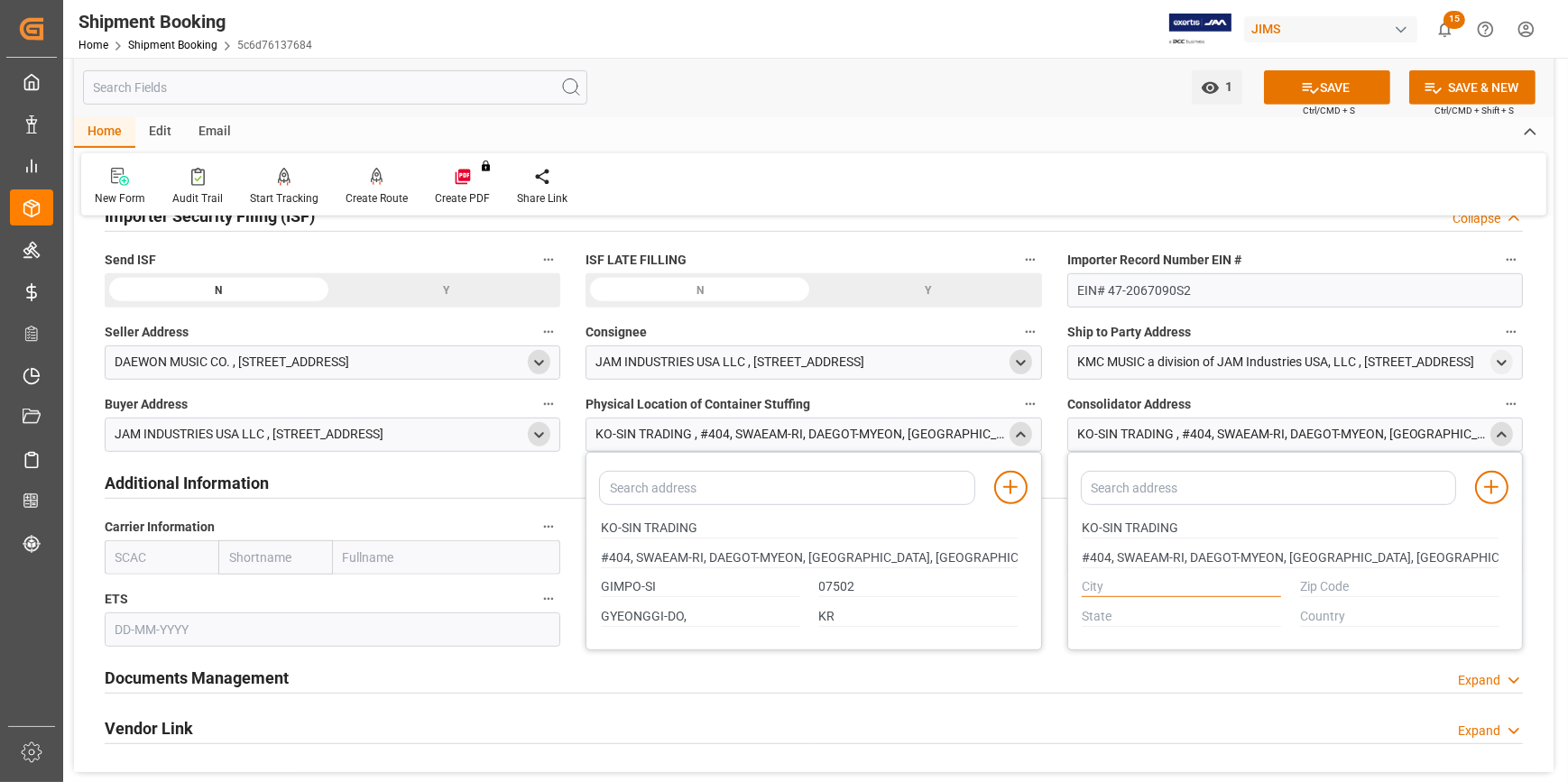
click at [1121, 592] on input "text" at bounding box center [1181, 587] width 200 height 19
paste input "GIMPO-SI"
type input "GIMPO-SI"
click at [1113, 613] on input "text" at bounding box center [1181, 616] width 200 height 19
drag, startPoint x: 690, startPoint y: 613, endPoint x: 541, endPoint y: 613, distance: 149.0
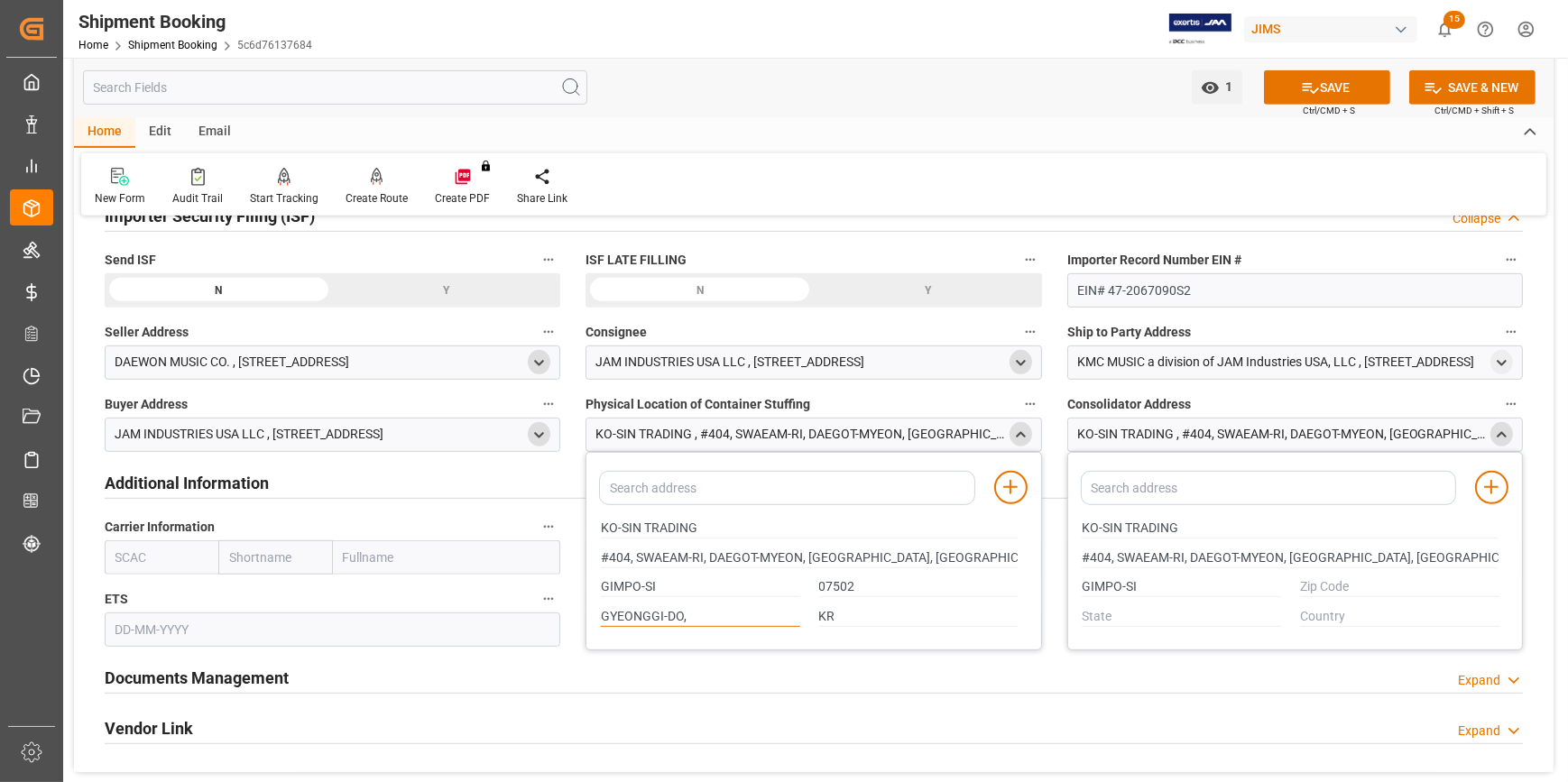
click at [1100, 613] on input "text" at bounding box center [1181, 616] width 200 height 19
paste input "GYEONGGI-DO,"
type input "GYEONGGI-DO"
click at [1147, 588] on input "GIMPO-SI" at bounding box center [1181, 587] width 200 height 19
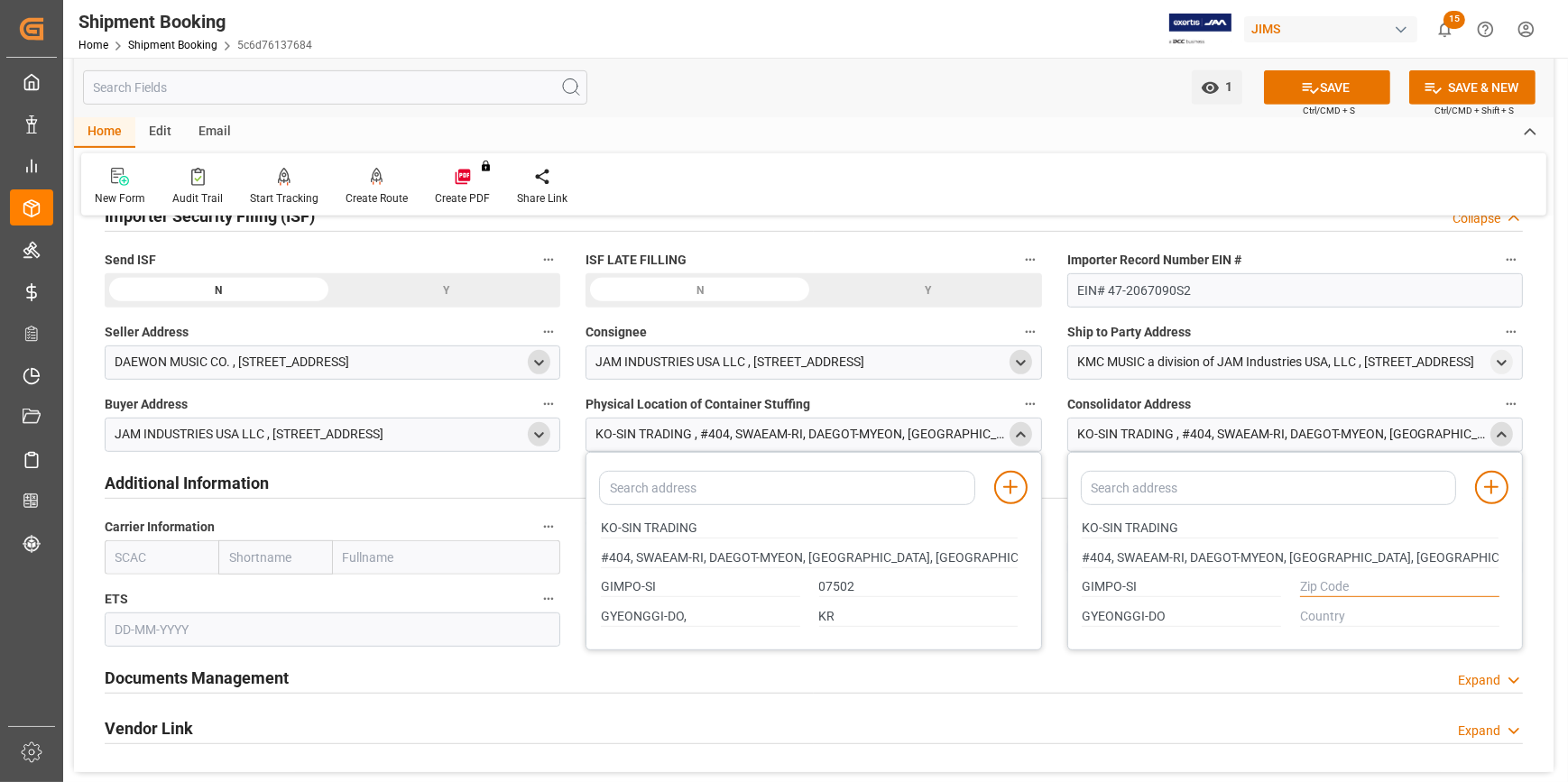
click at [1337, 590] on input "text" at bounding box center [1399, 587] width 200 height 19
type input "07502"
click at [1344, 607] on input "text" at bounding box center [1399, 616] width 200 height 19
type input "KR"
click at [1488, 478] on icon at bounding box center [1490, 486] width 21 height 21
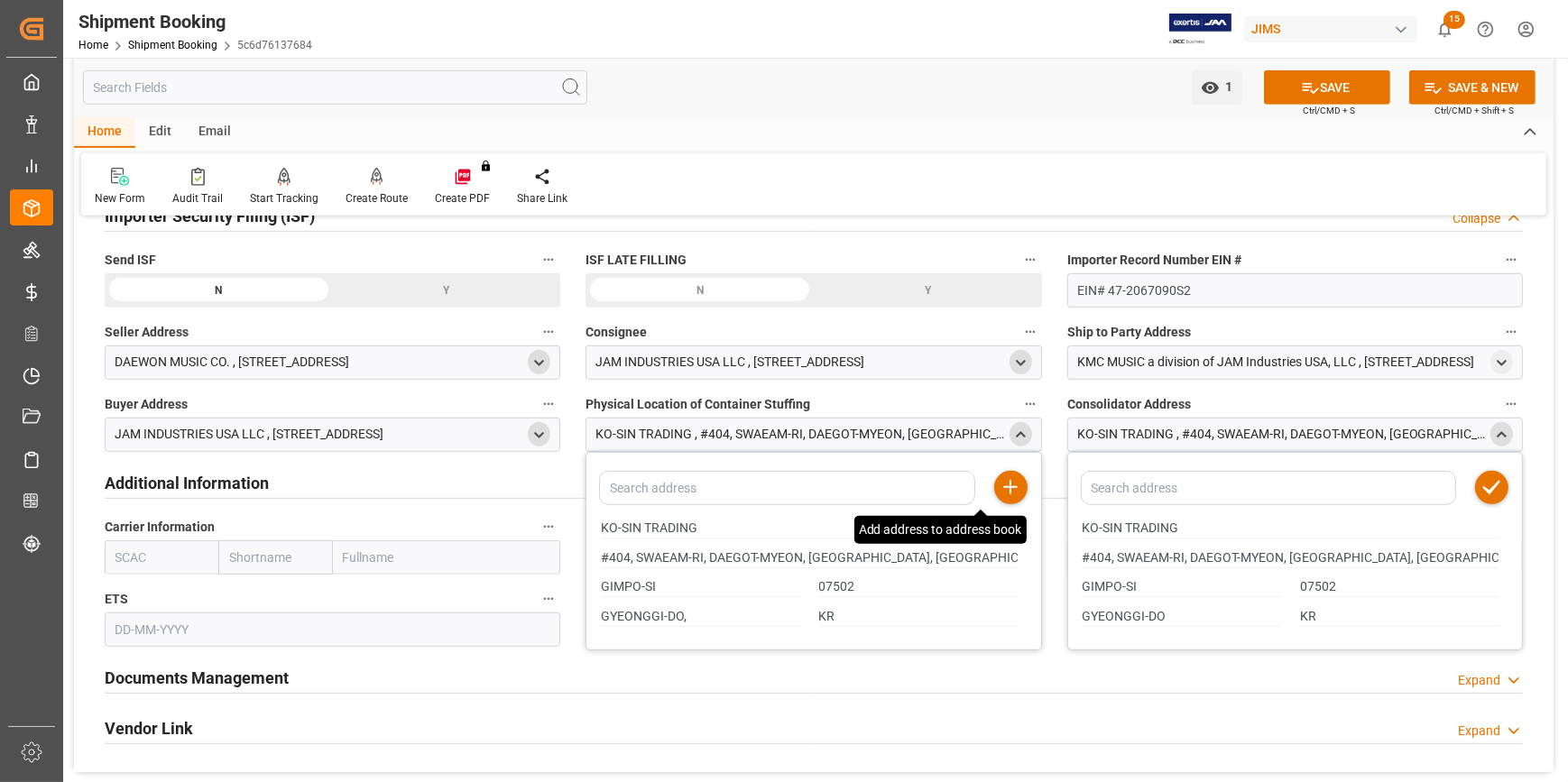
click at [1008, 493] on icon at bounding box center [1010, 486] width 21 height 21
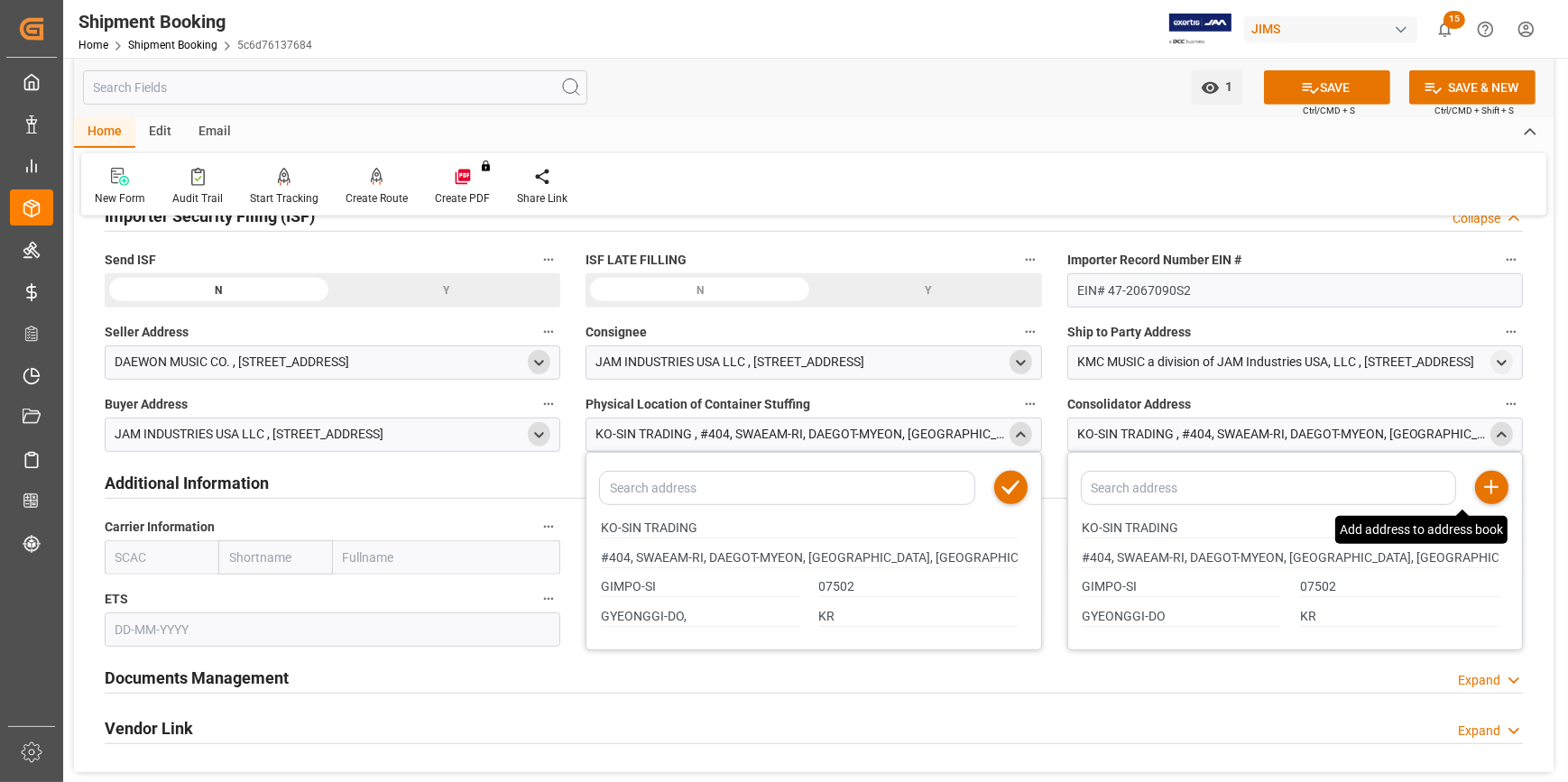
click at [1510, 436] on div "close menu" at bounding box center [1501, 434] width 22 height 24
click at [137, 630] on input "text" at bounding box center [332, 629] width 455 height 34
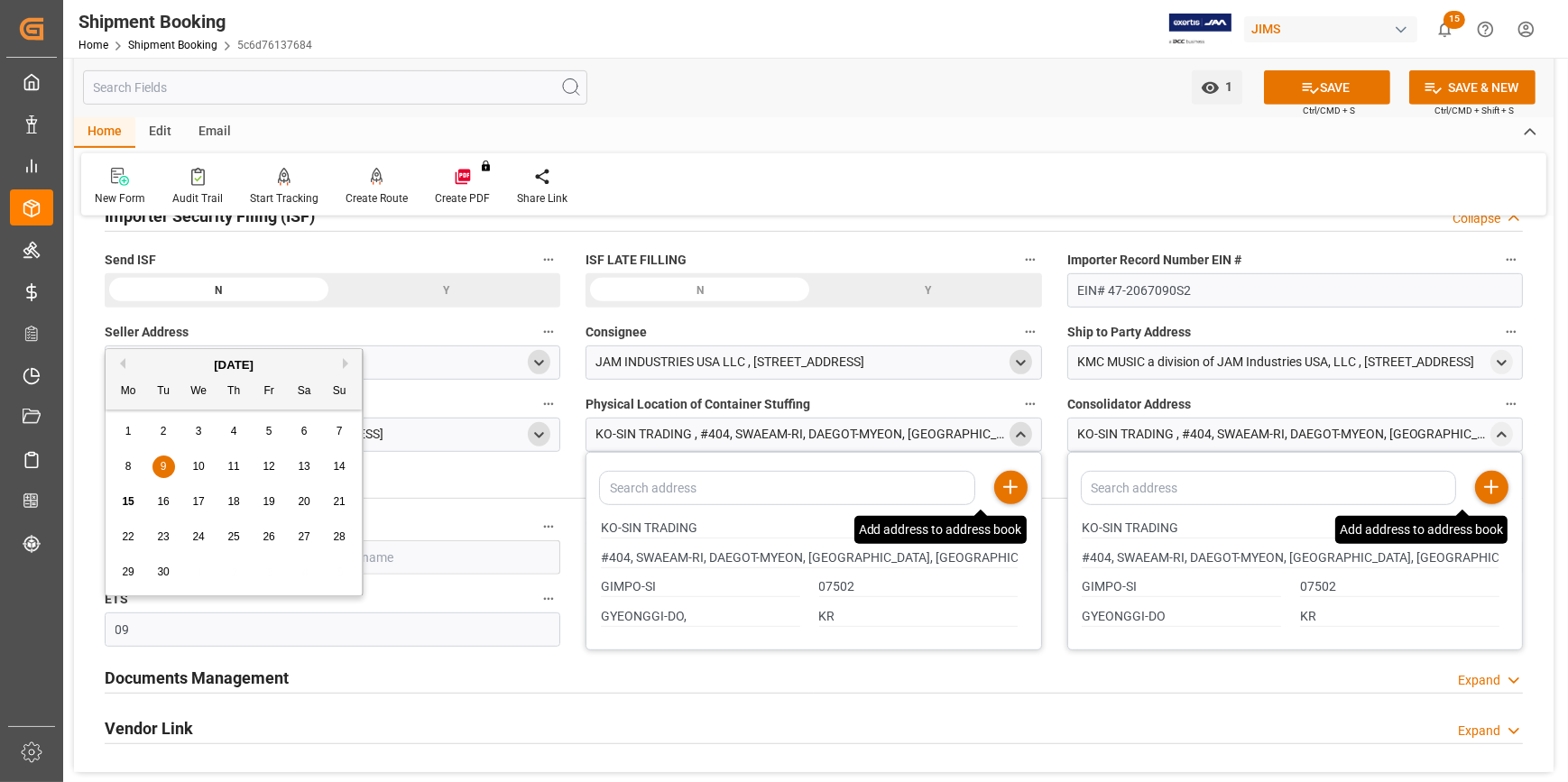
click at [237, 506] on span "18" at bounding box center [234, 501] width 12 height 13
type input "18-09-2025"
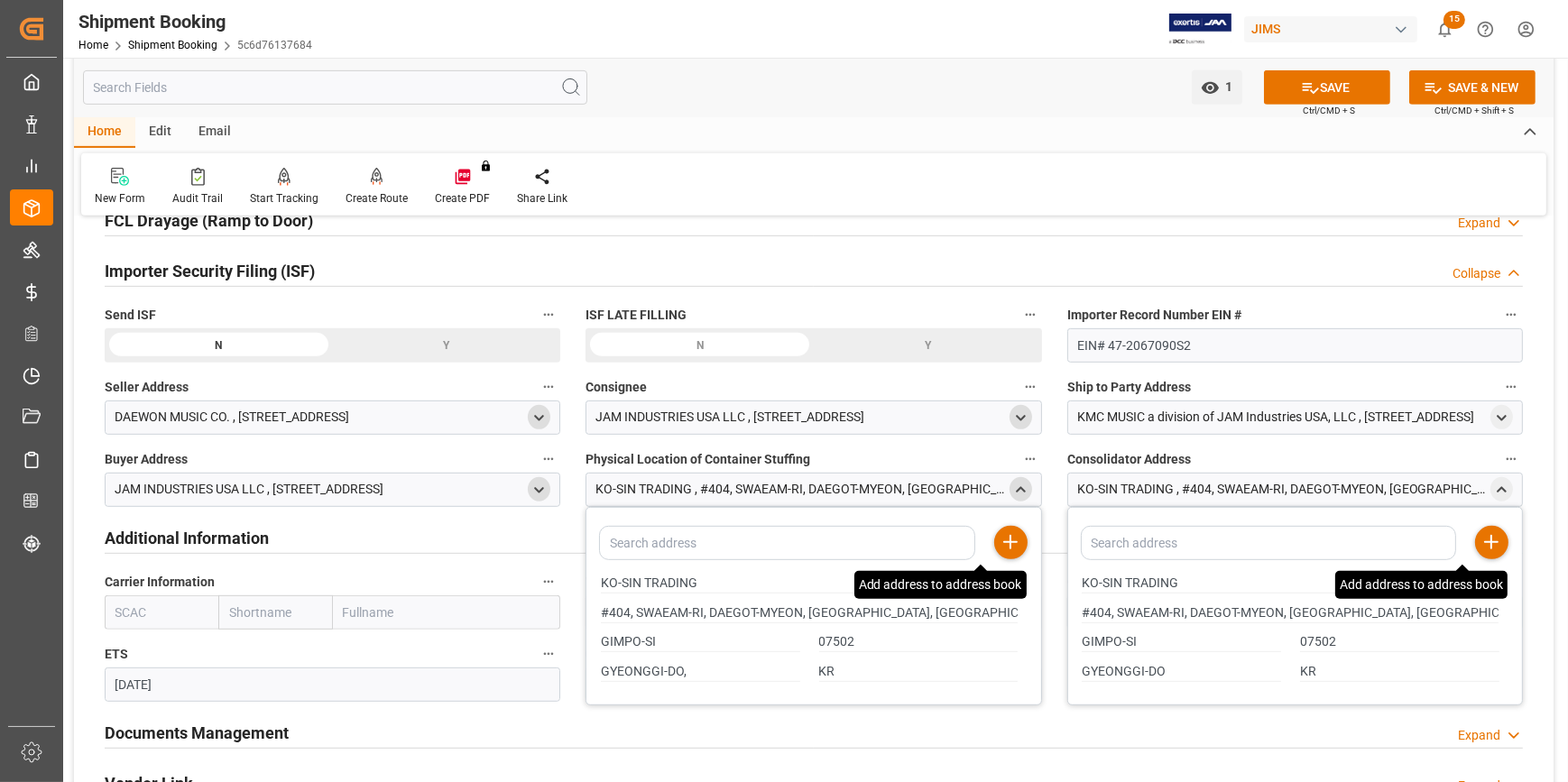
scroll to position [1065, 0]
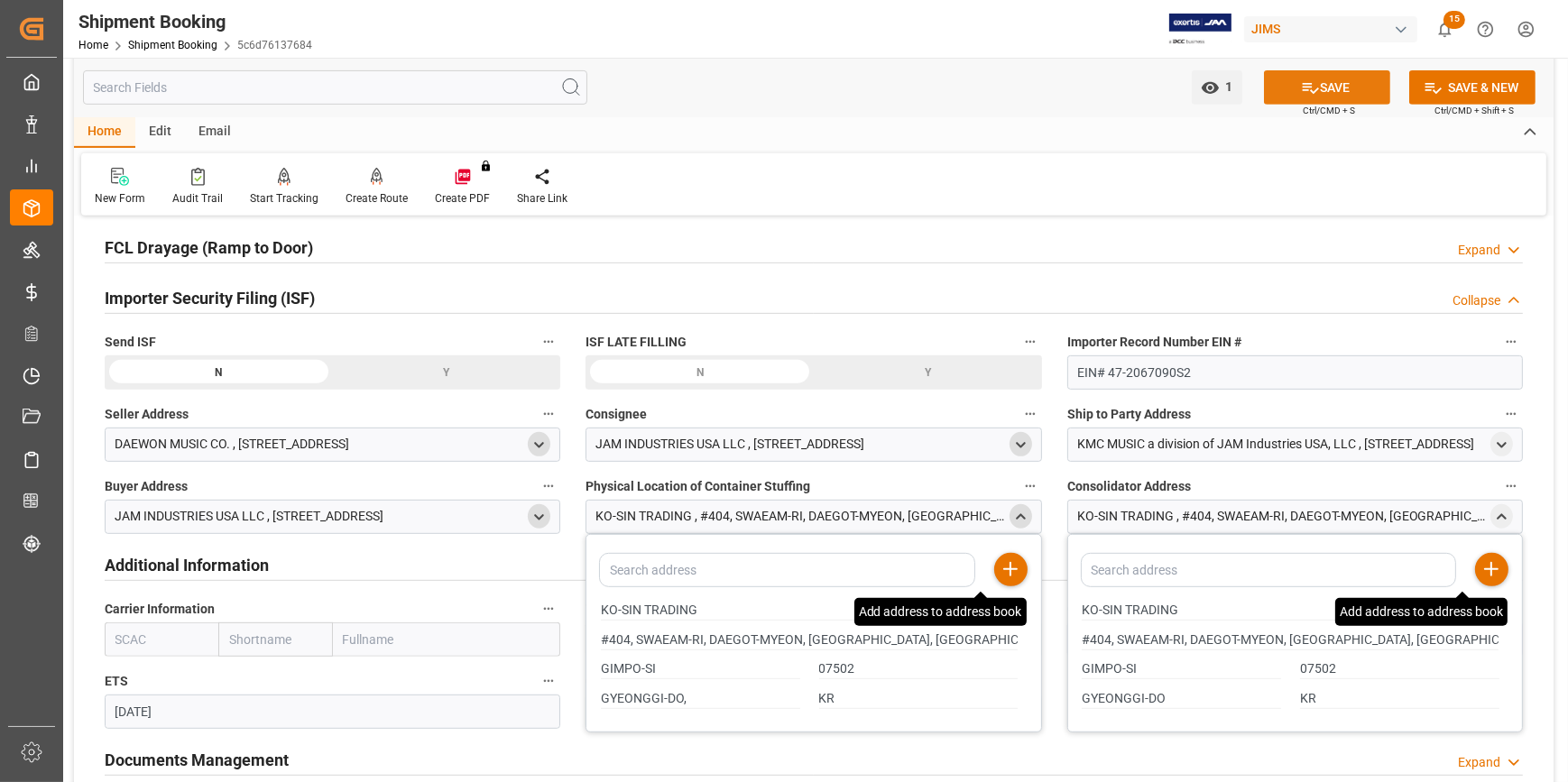
click at [1312, 88] on icon at bounding box center [1310, 88] width 19 height 19
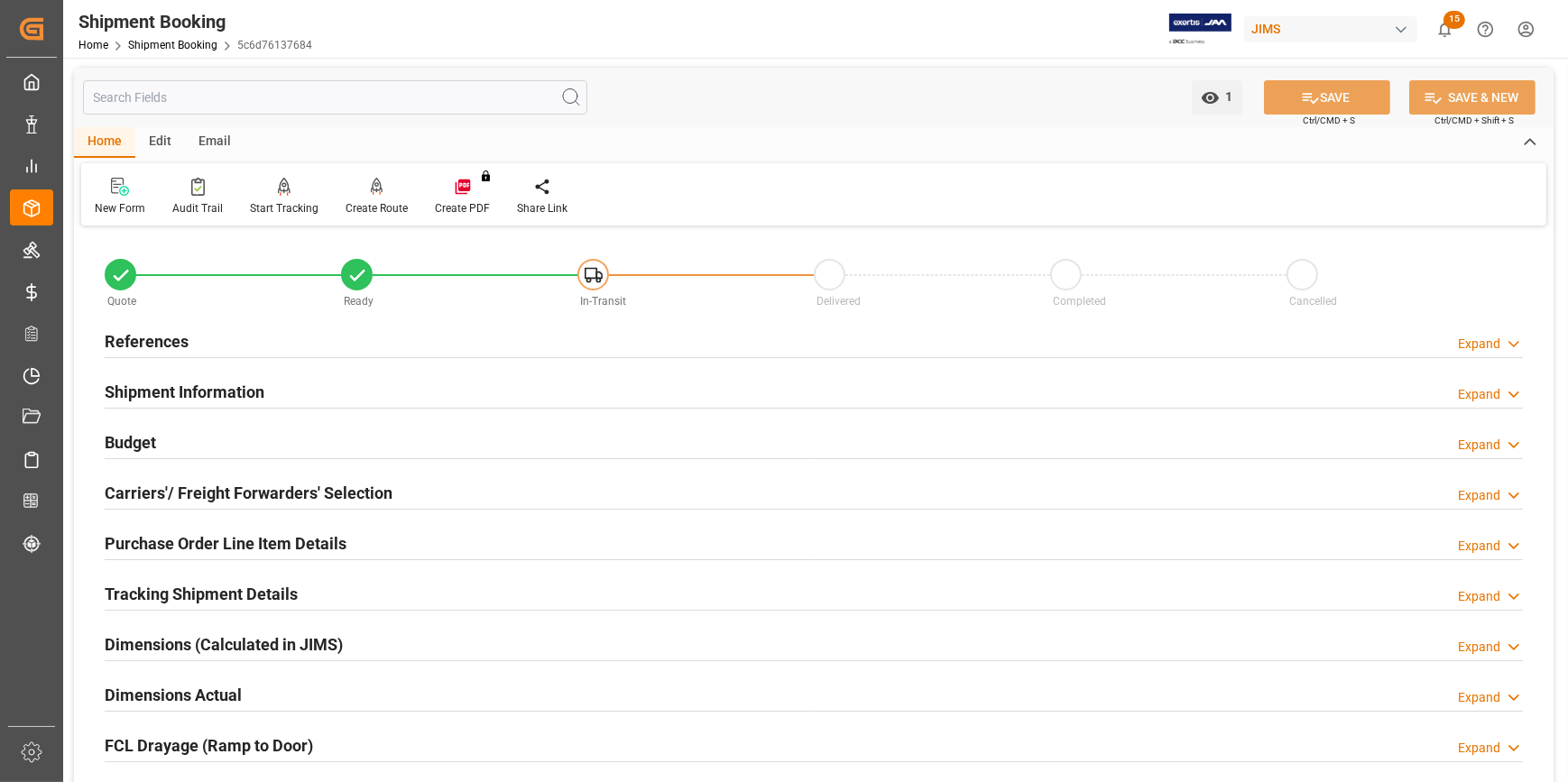
scroll to position [0, 0]
click at [200, 389] on h2 "Shipment Information" at bounding box center [184, 392] width 160 height 24
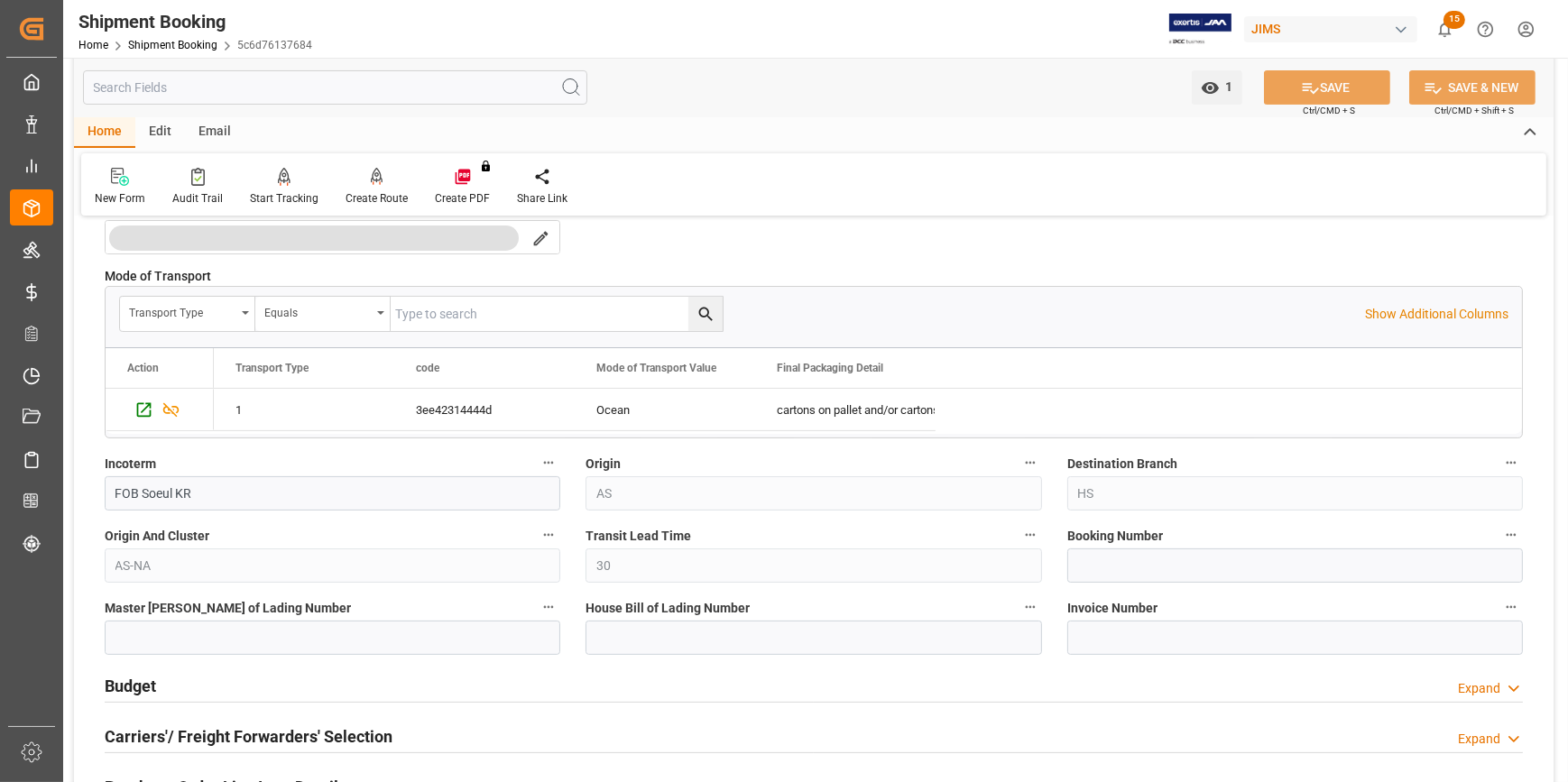
scroll to position [491, 0]
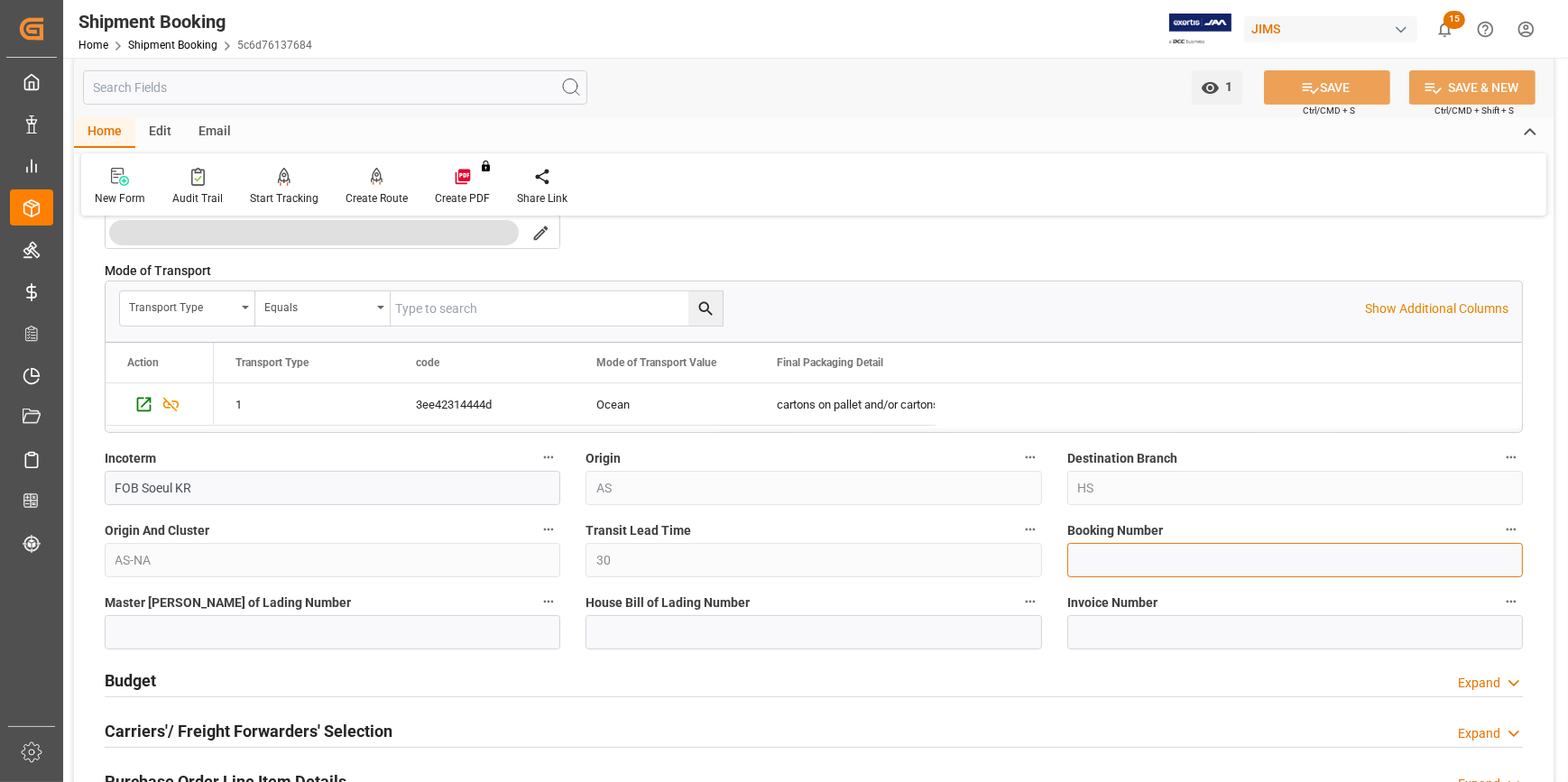
click at [1173, 568] on input at bounding box center [1295, 559] width 455 height 34
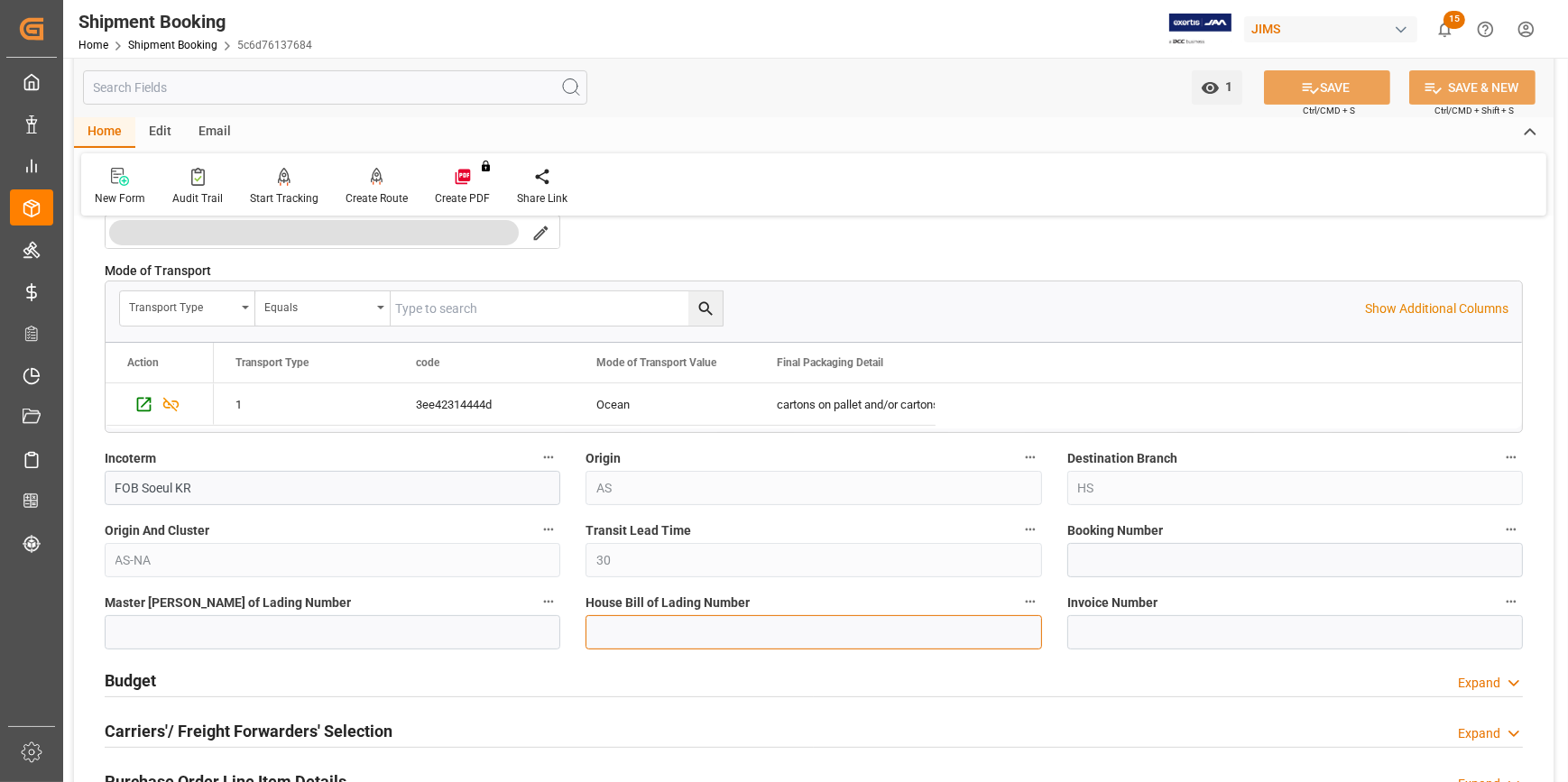
click at [593, 624] on input at bounding box center [813, 632] width 455 height 34
paste input "BANQ1069276211"
type input "BANQ1069276211"
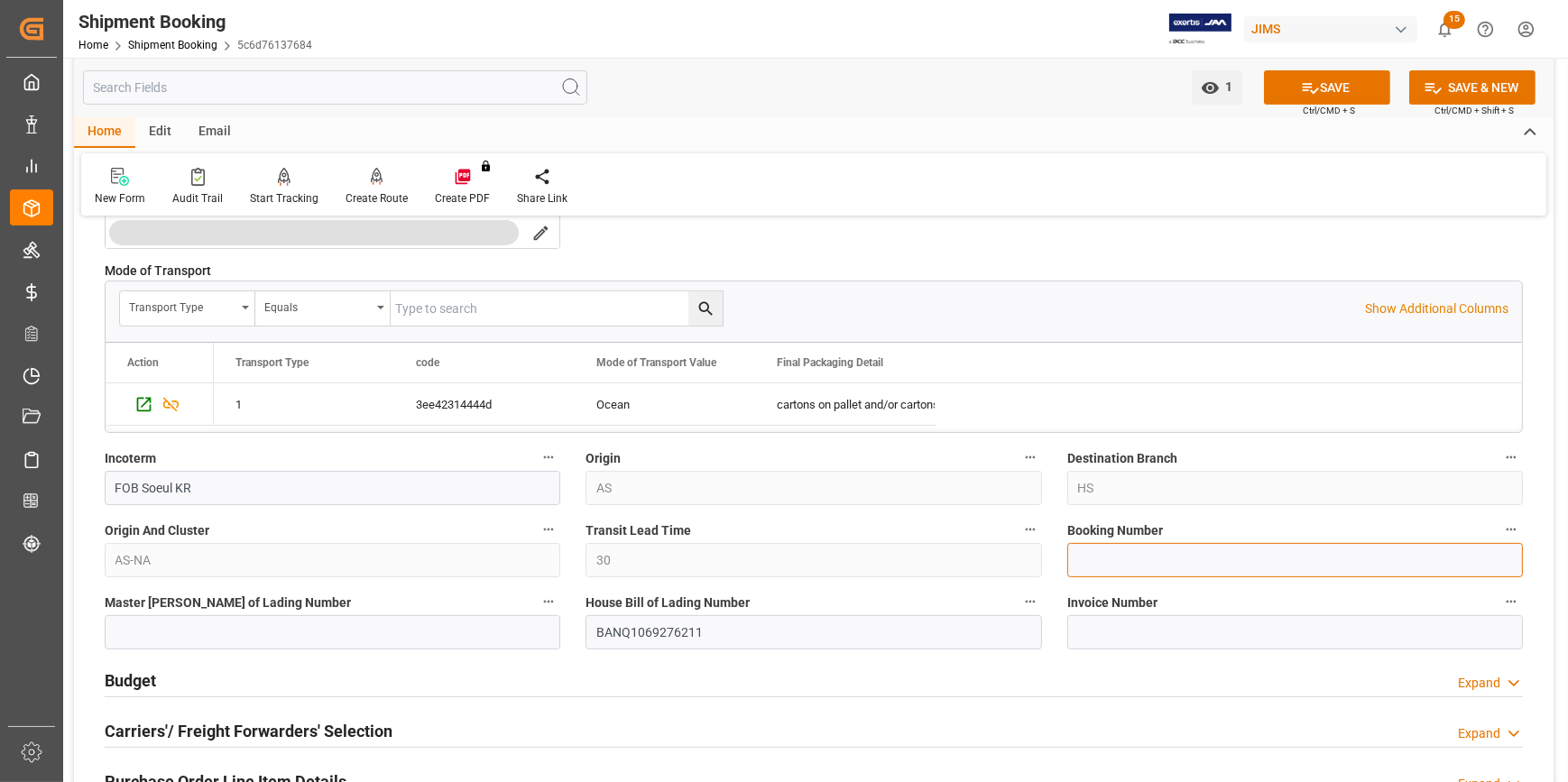
click at [1087, 566] on input at bounding box center [1295, 559] width 455 height 34
paste input "BANQ1069276211"
click at [1033, 553] on div "Quote Ready In-Transit Delivered Completed Cancelled References Expand JAM Refe…" at bounding box center [813, 485] width 1479 height 1489
click at [912, 559] on div "Quote Ready In-Transit Delivered Completed Cancelled References Expand JAM Refe…" at bounding box center [813, 485] width 1479 height 1489
type input "1069276211"
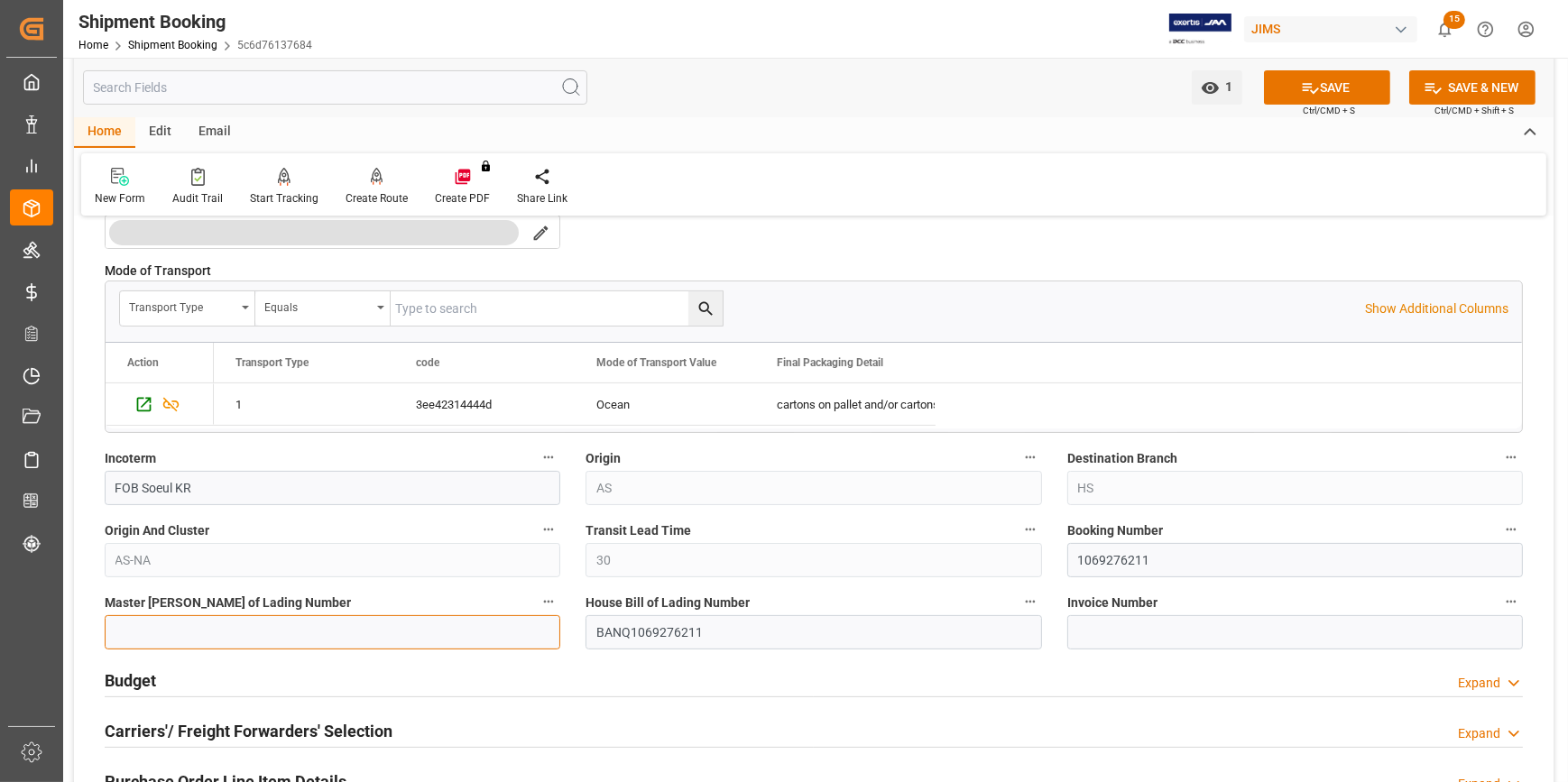
click at [163, 622] on input at bounding box center [332, 632] width 455 height 34
paste input "1069276211"
type input "1069276211"
click at [1340, 76] on button "SAVE" at bounding box center [1327, 87] width 126 height 34
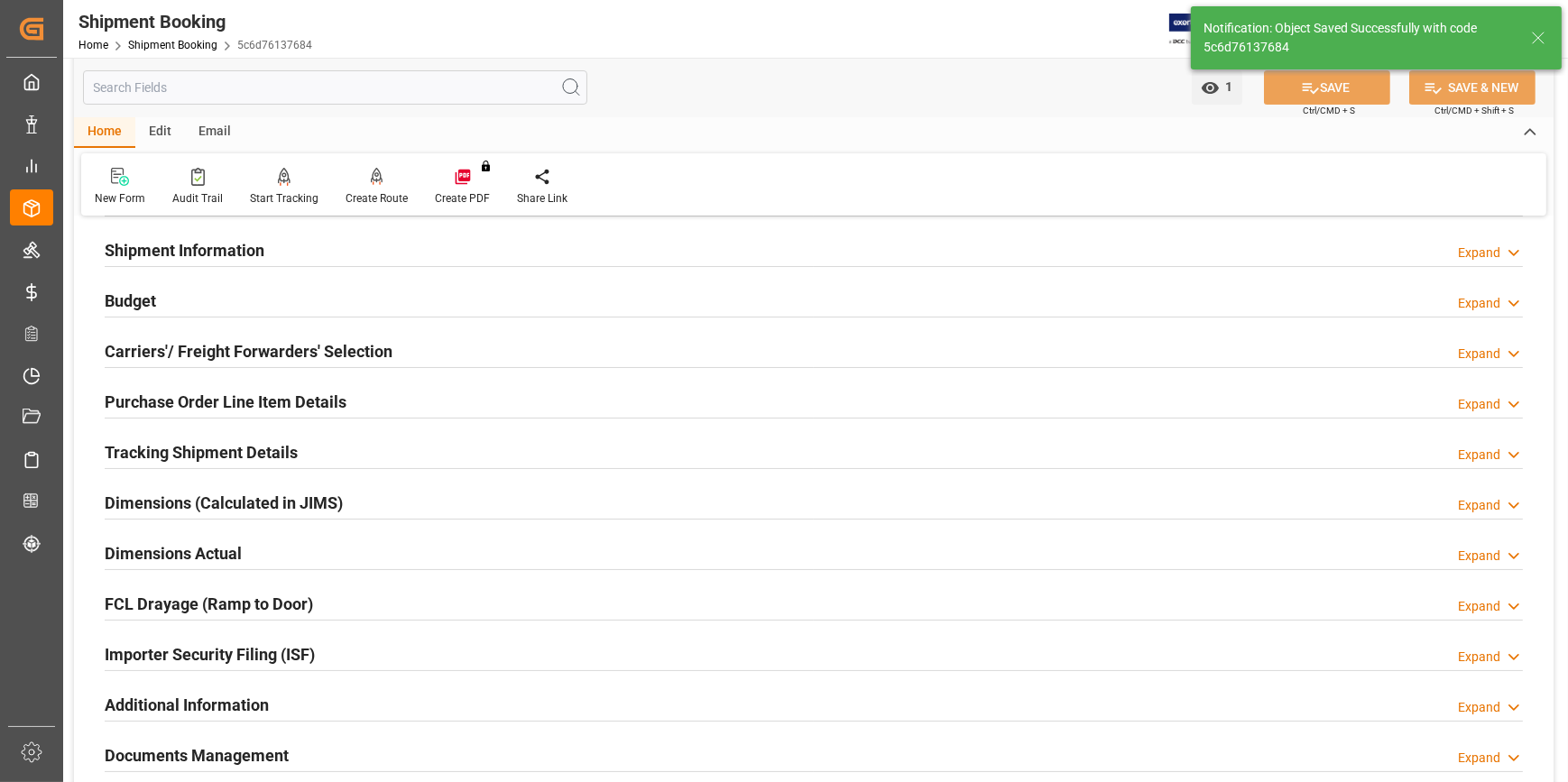
scroll to position [245, 0]
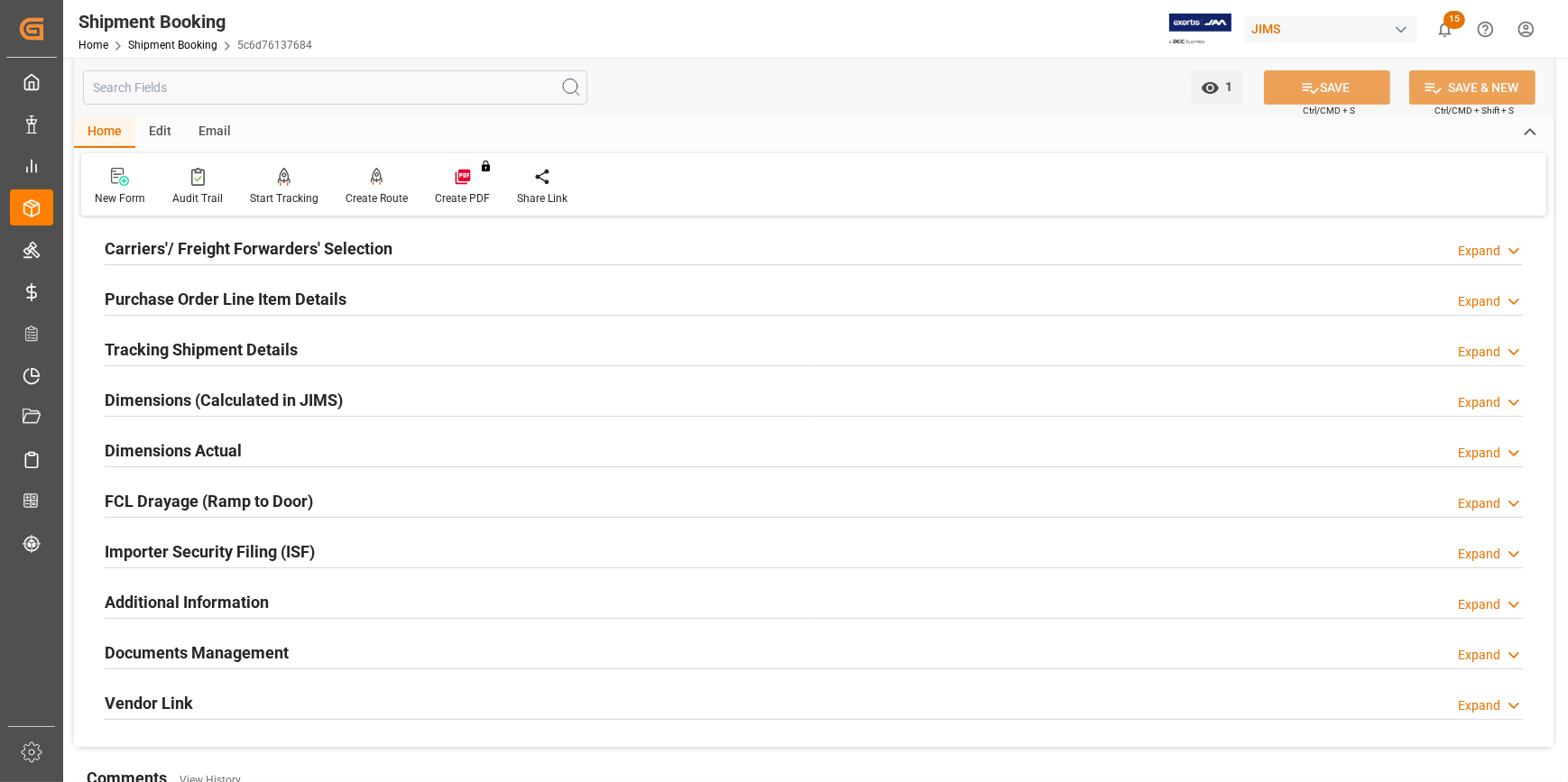
click at [214, 302] on h2 "Purchase Order Line Item Details" at bounding box center [225, 298] width 241 height 24
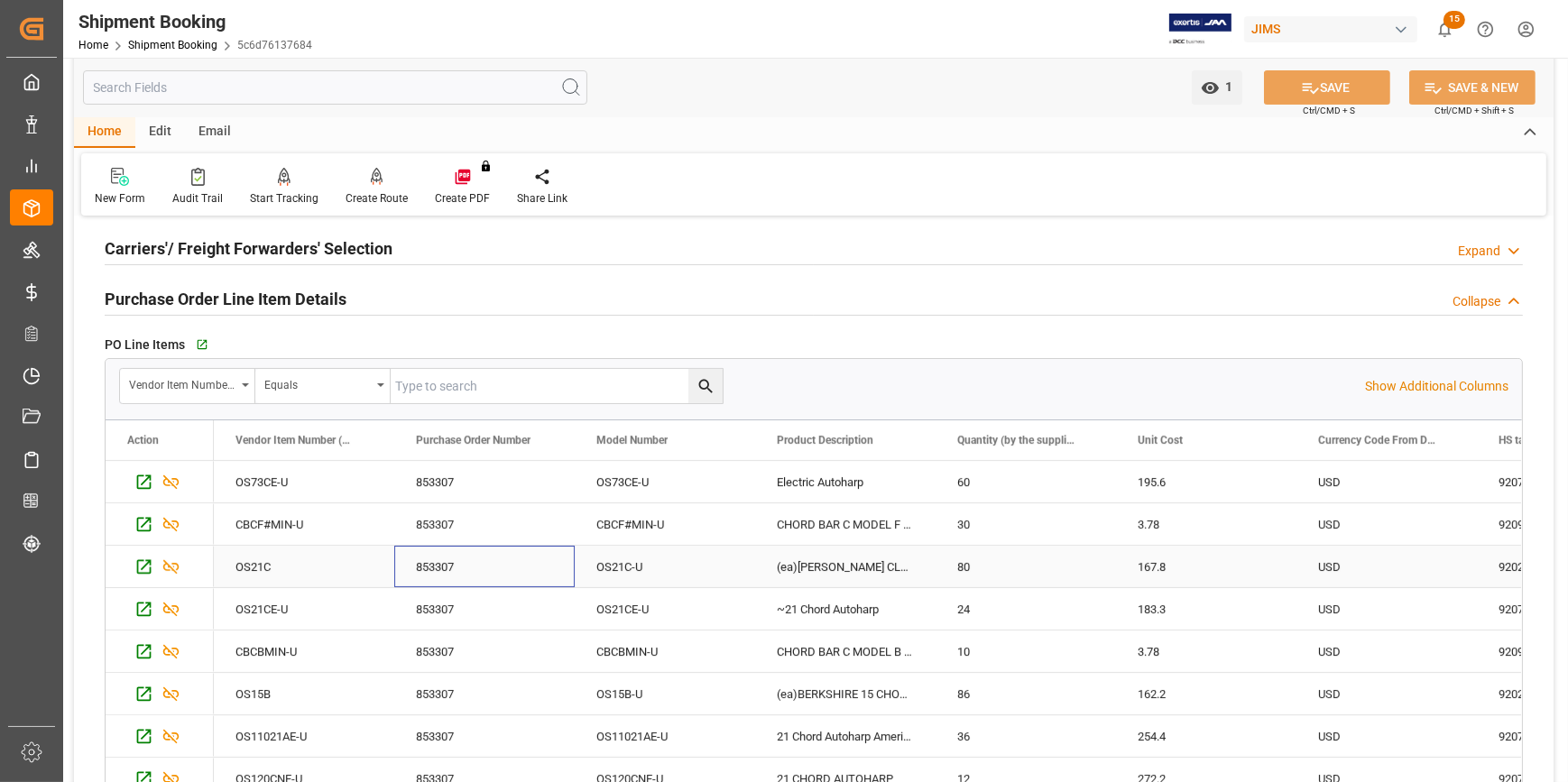
click at [462, 576] on div "853307" at bounding box center [485, 566] width 180 height 42
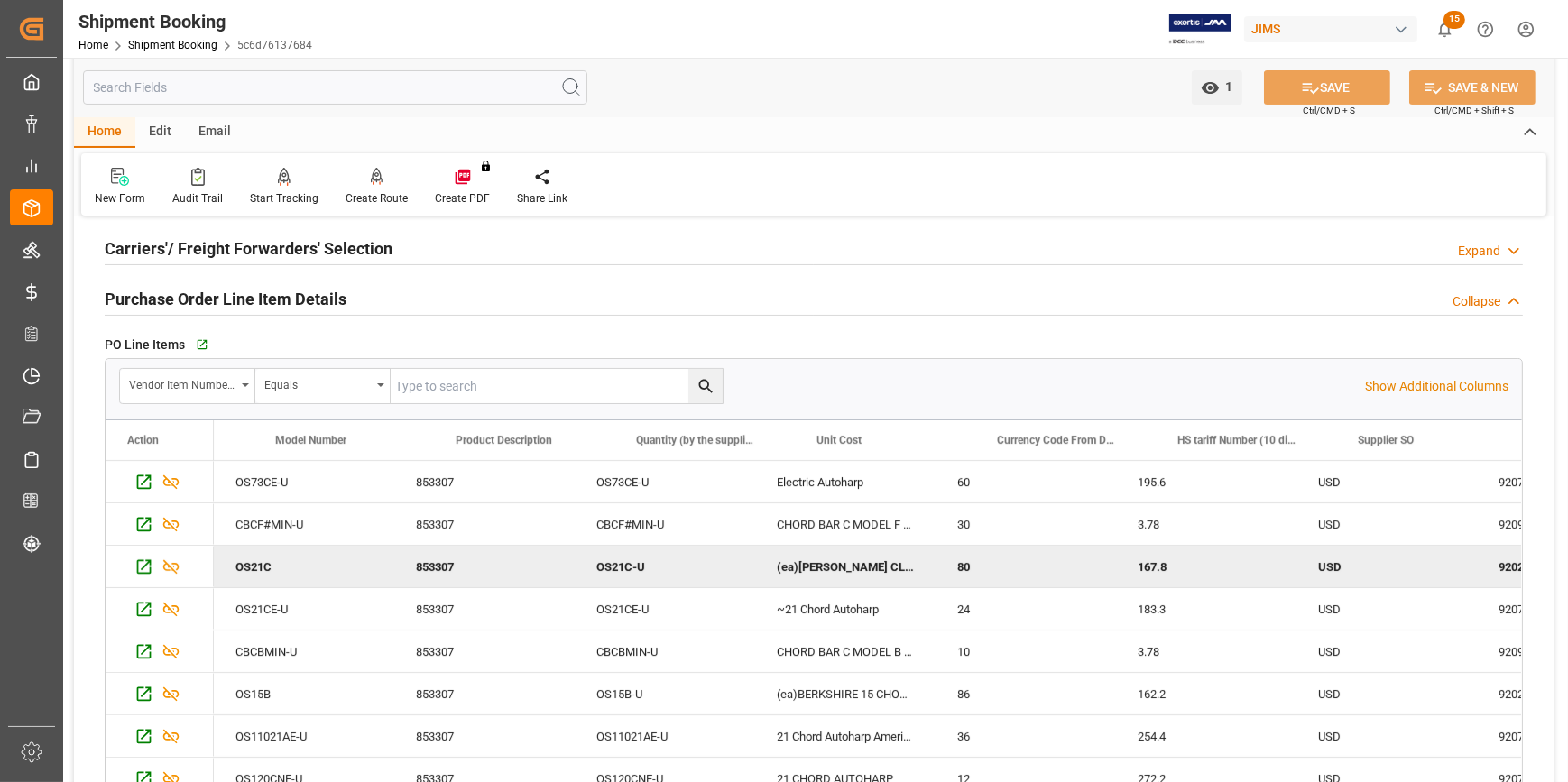
scroll to position [0, 321]
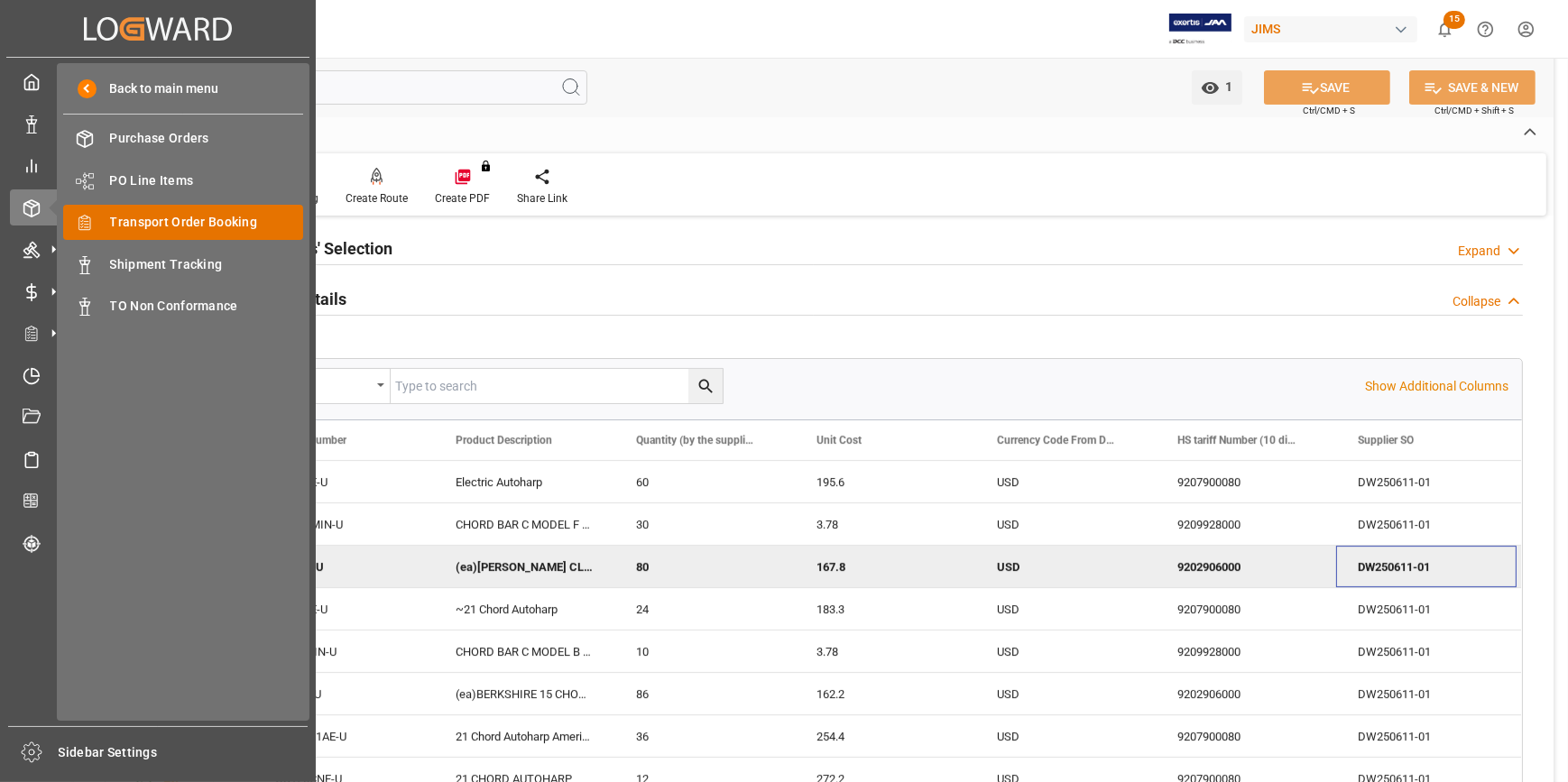
click at [200, 239] on div "Transport Order Booking Transport Order Booking" at bounding box center [183, 222] width 240 height 35
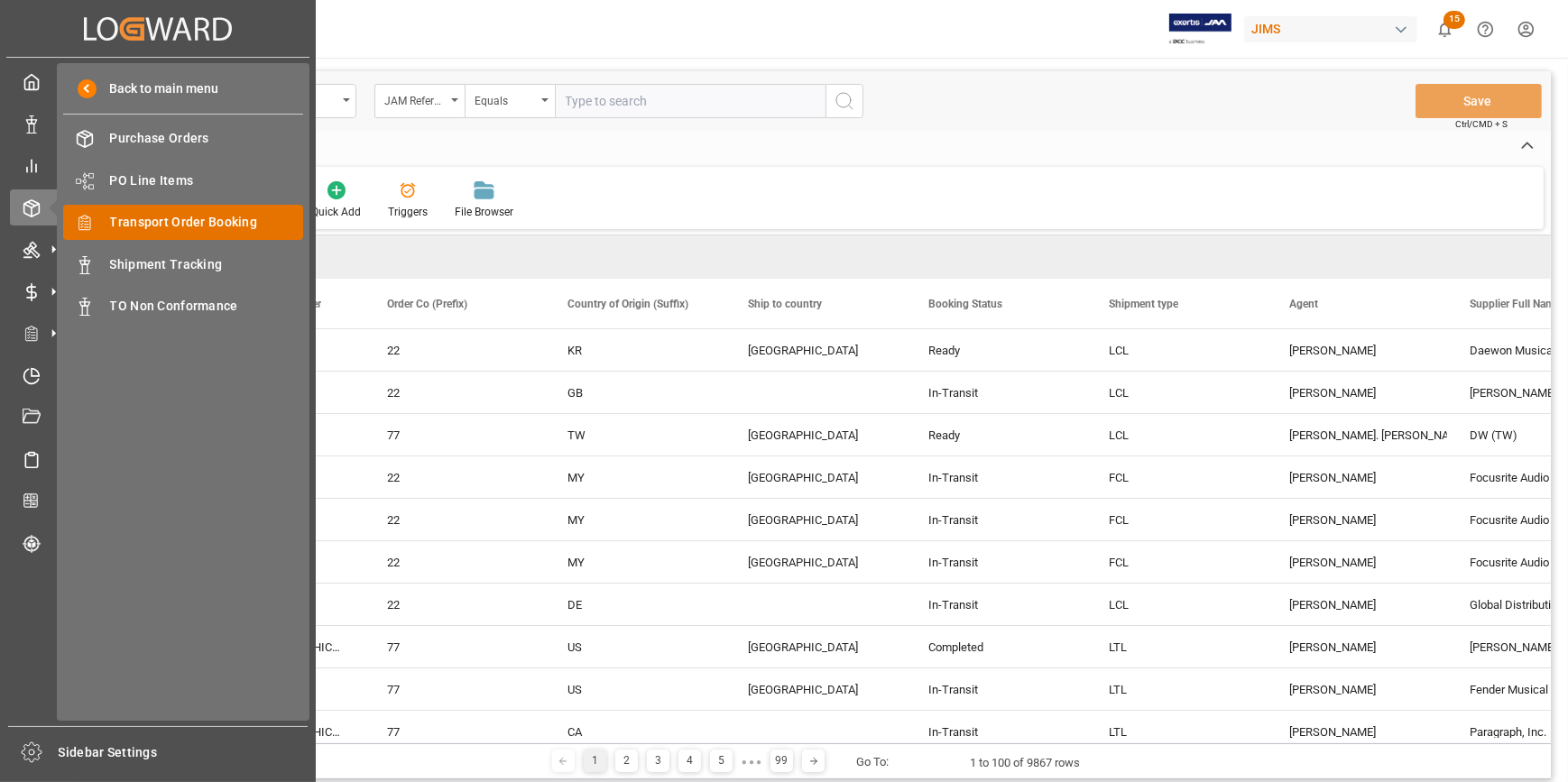
click at [206, 230] on span "Transport Order Booking" at bounding box center [207, 223] width 194 height 19
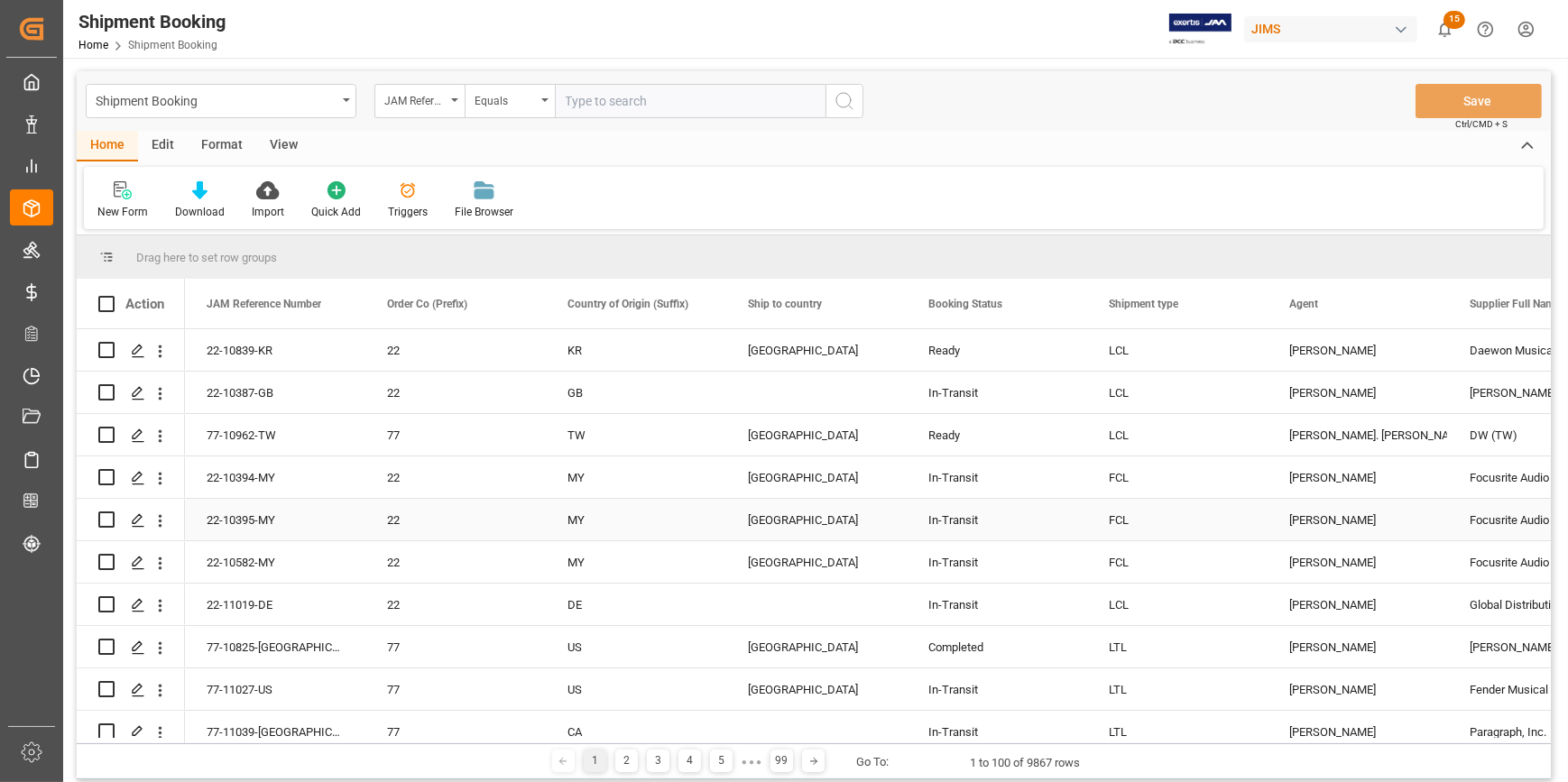
click at [677, 518] on div "MY" at bounding box center [635, 520] width 137 height 42
click at [126, 349] on div "Press SPACE to select this row." at bounding box center [138, 351] width 27 height 33
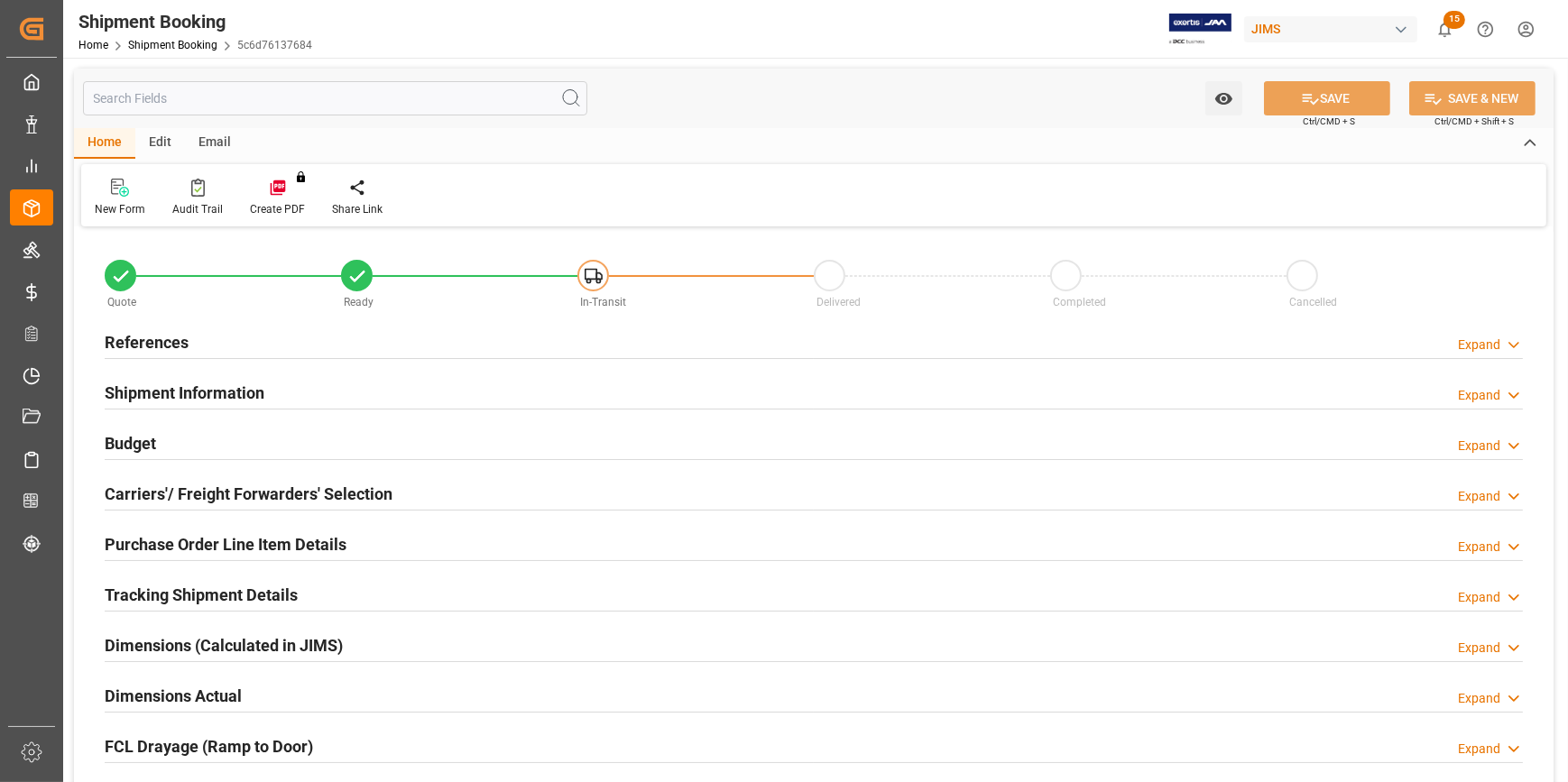
type input "0"
type input "72.2778"
type input "2544.1786"
type input "2000"
type input "57822.24"
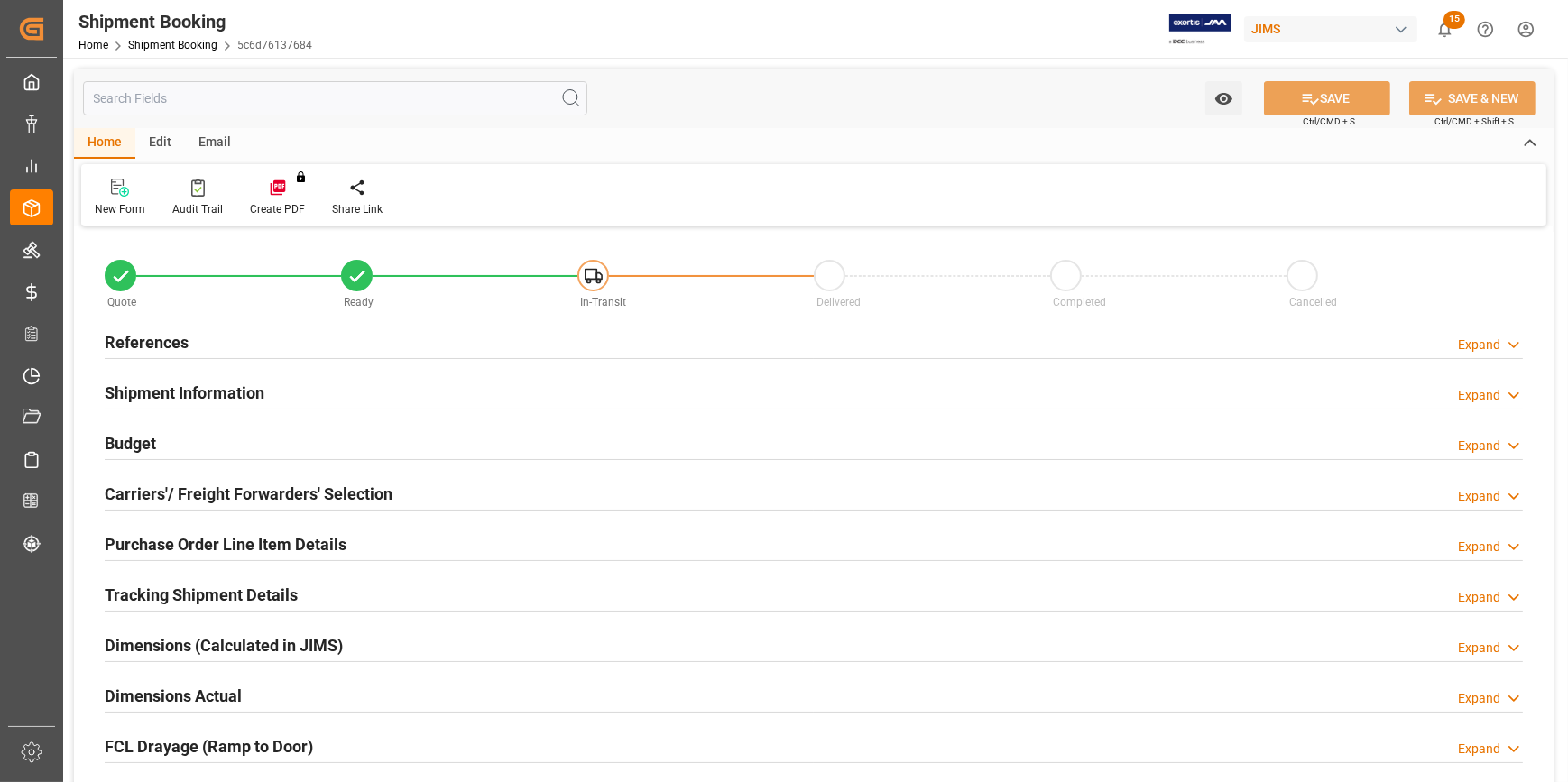
type input "08-09-2025"
click at [159, 352] on h2 "References" at bounding box center [146, 342] width 84 height 24
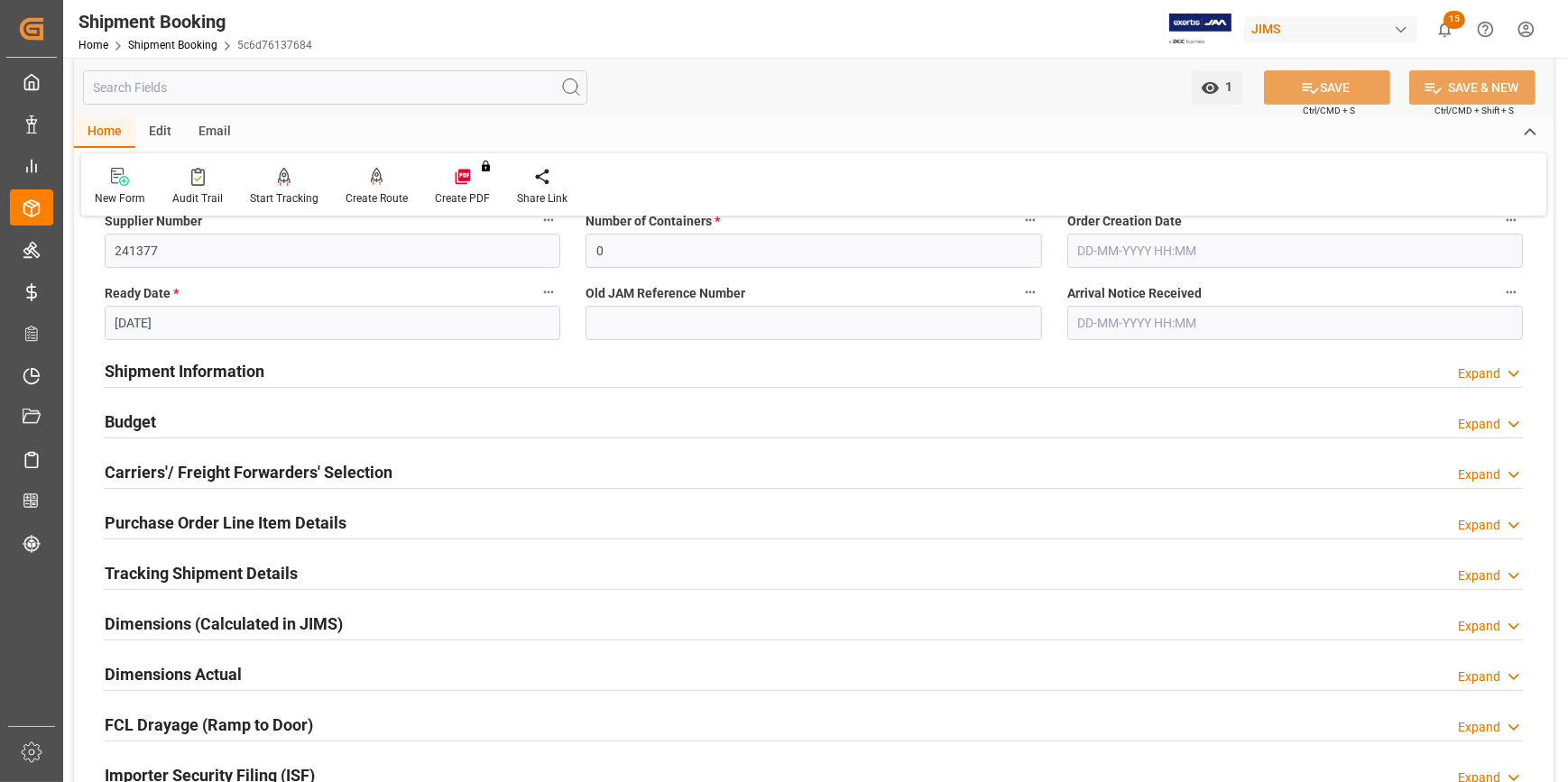
scroll to position [410, 0]
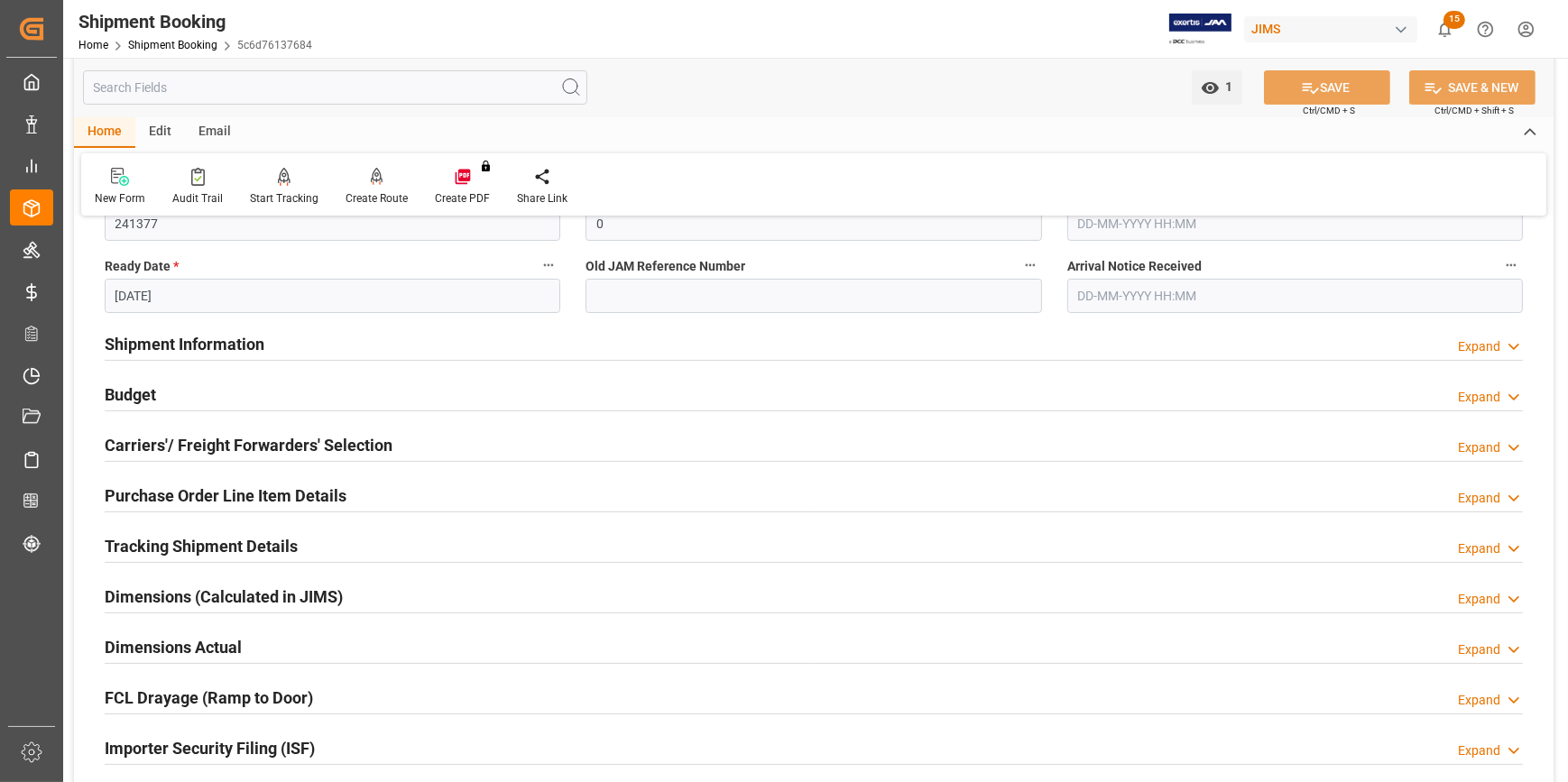
click at [140, 397] on h2 "Budget" at bounding box center [130, 394] width 51 height 24
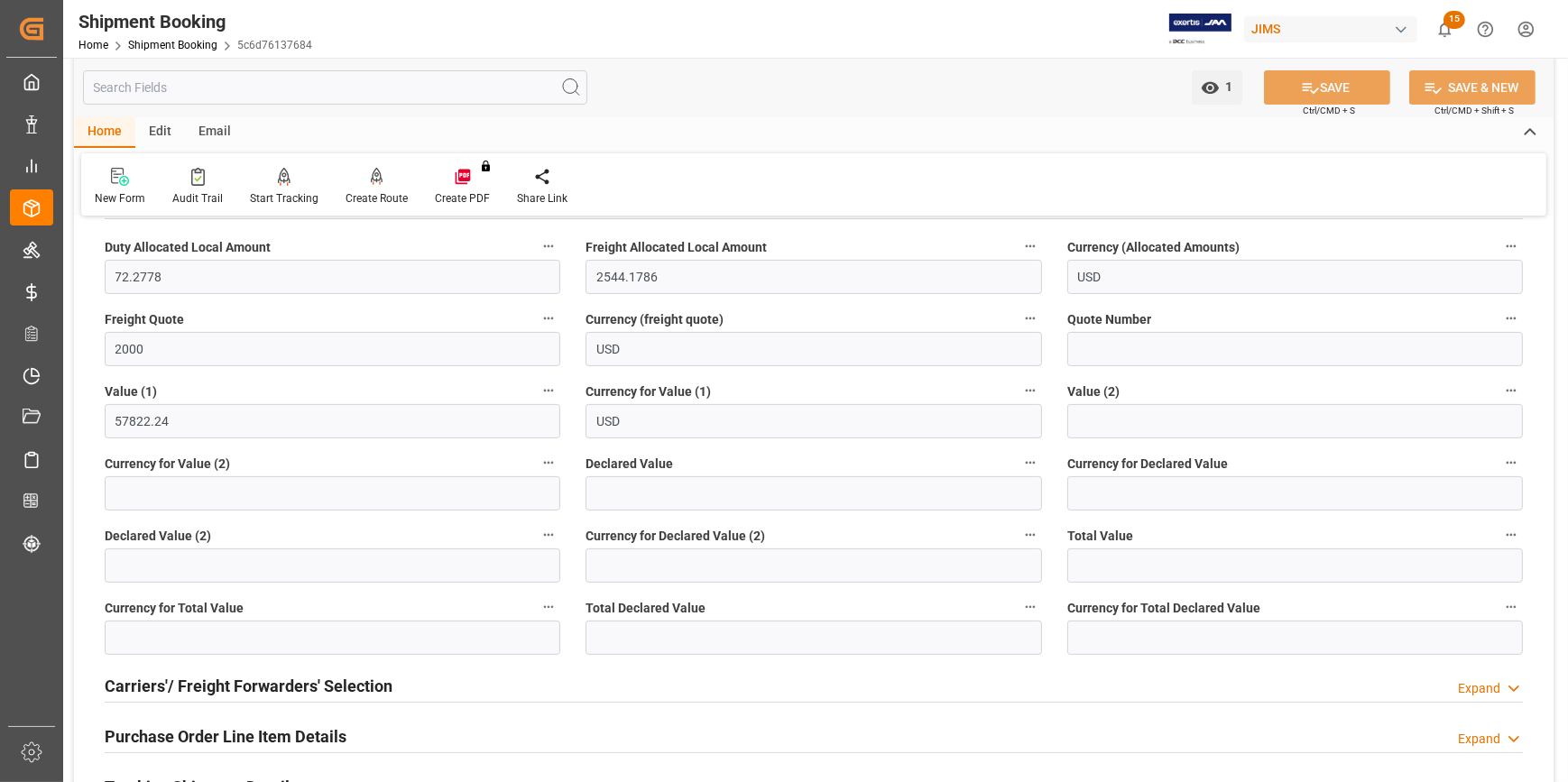
scroll to position [574, 0]
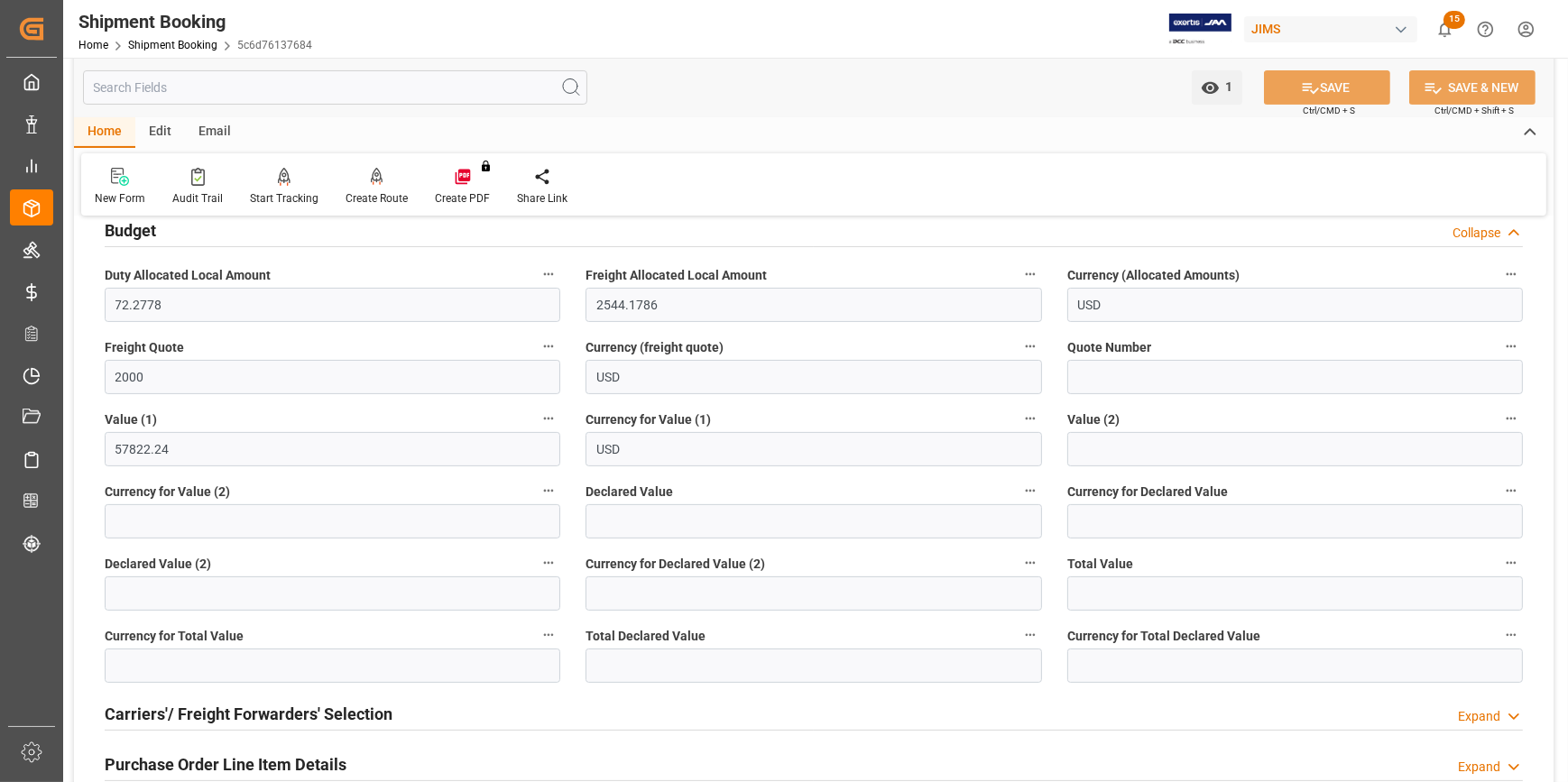
click at [304, 696] on div "Carriers'/ Freight Forwarders' Selection" at bounding box center [248, 712] width 288 height 34
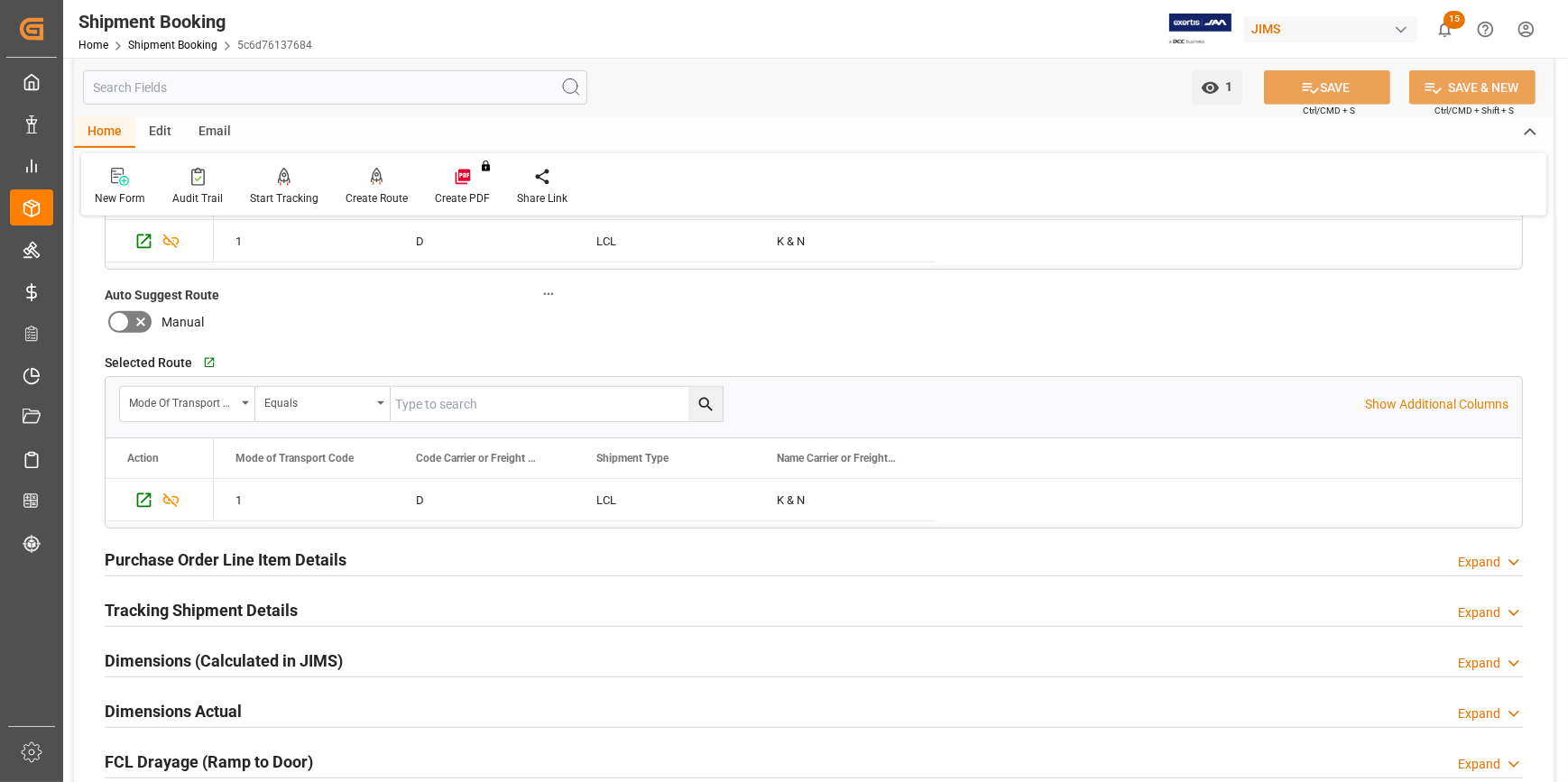
scroll to position [1311, 0]
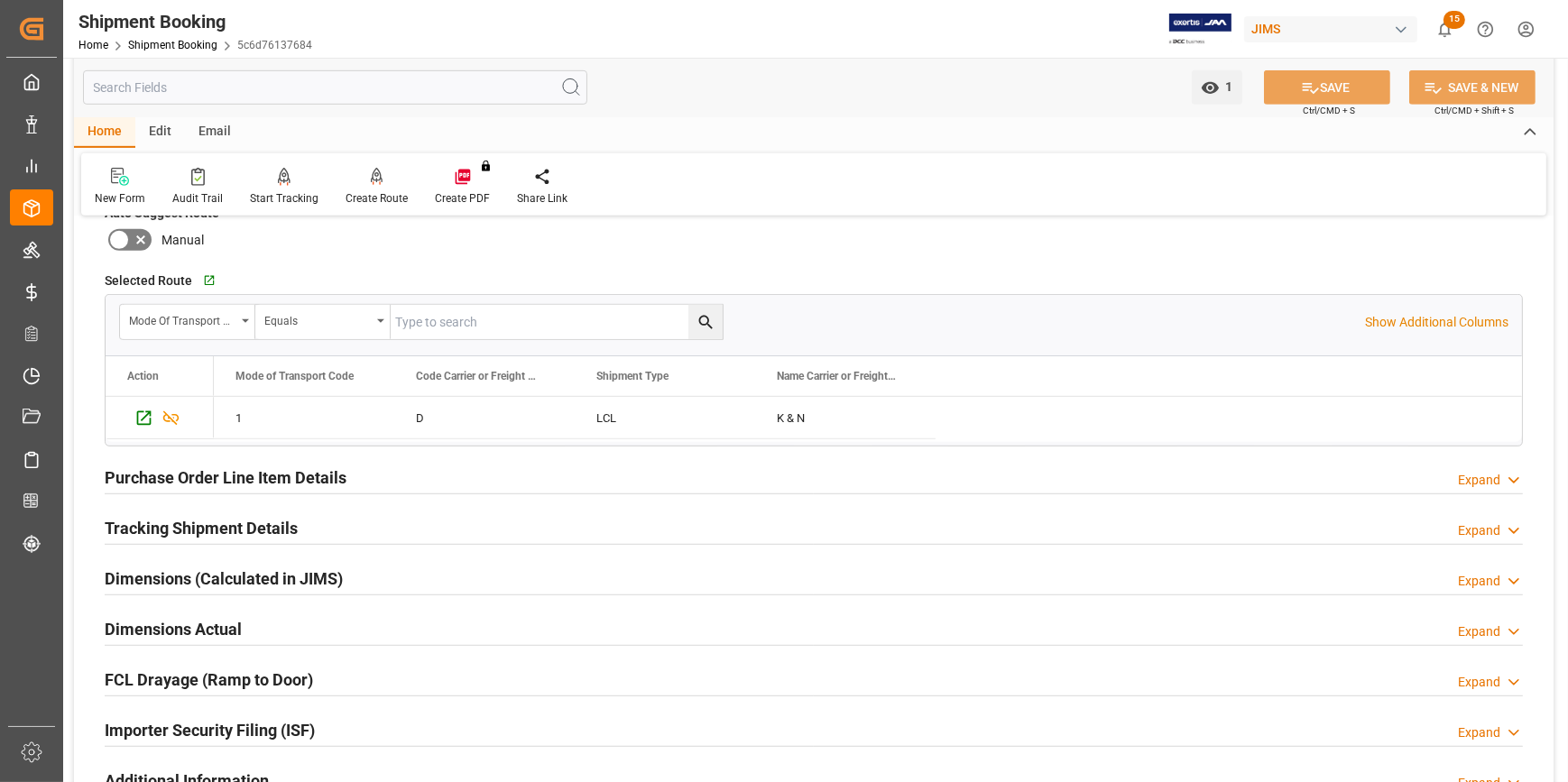
click at [157, 469] on h2 "Purchase Order Line Item Details" at bounding box center [225, 477] width 241 height 24
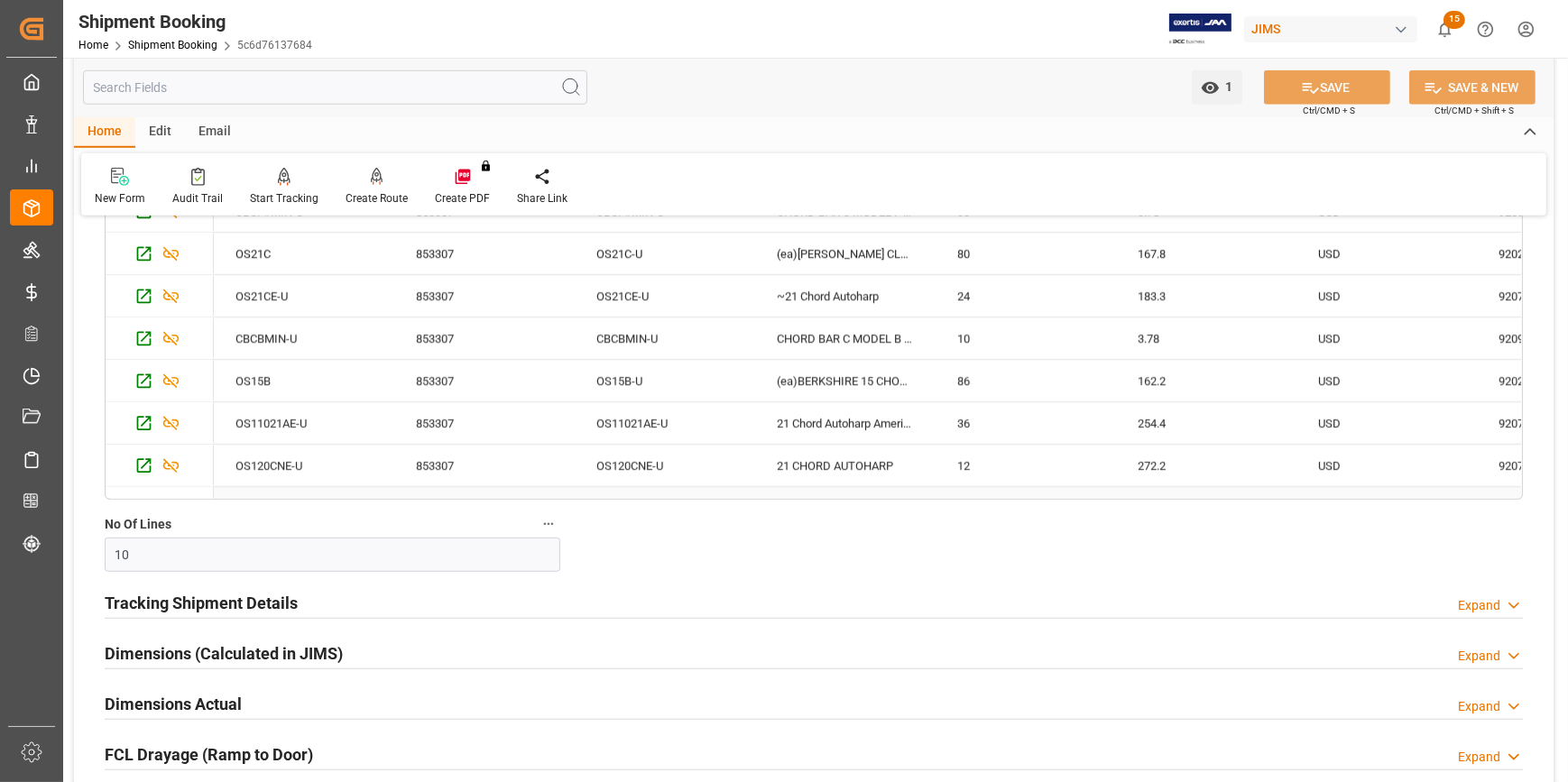
scroll to position [1803, 0]
click at [159, 608] on h2 "Tracking Shipment Details" at bounding box center [201, 602] width 193 height 24
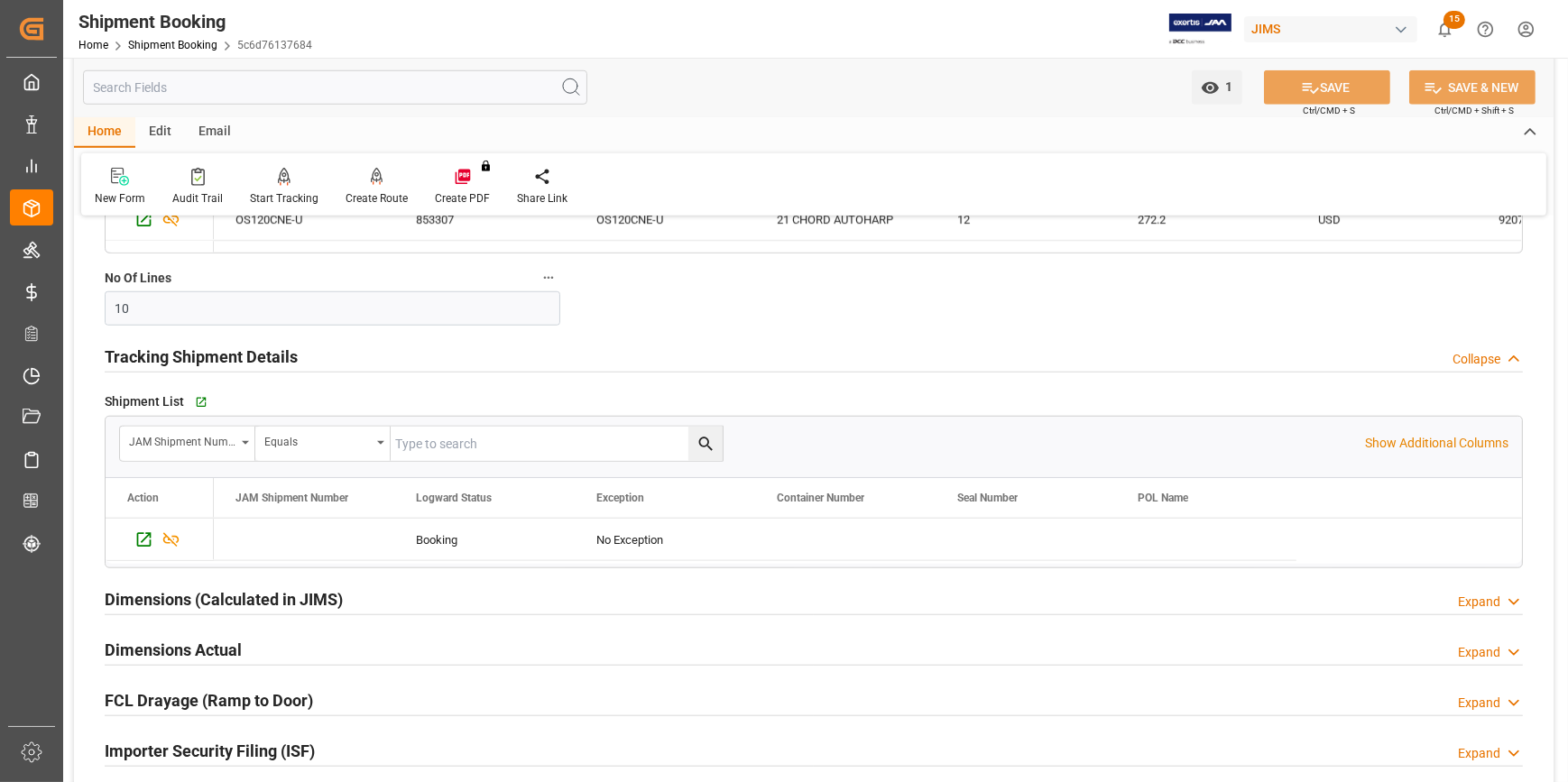
scroll to position [2213, 0]
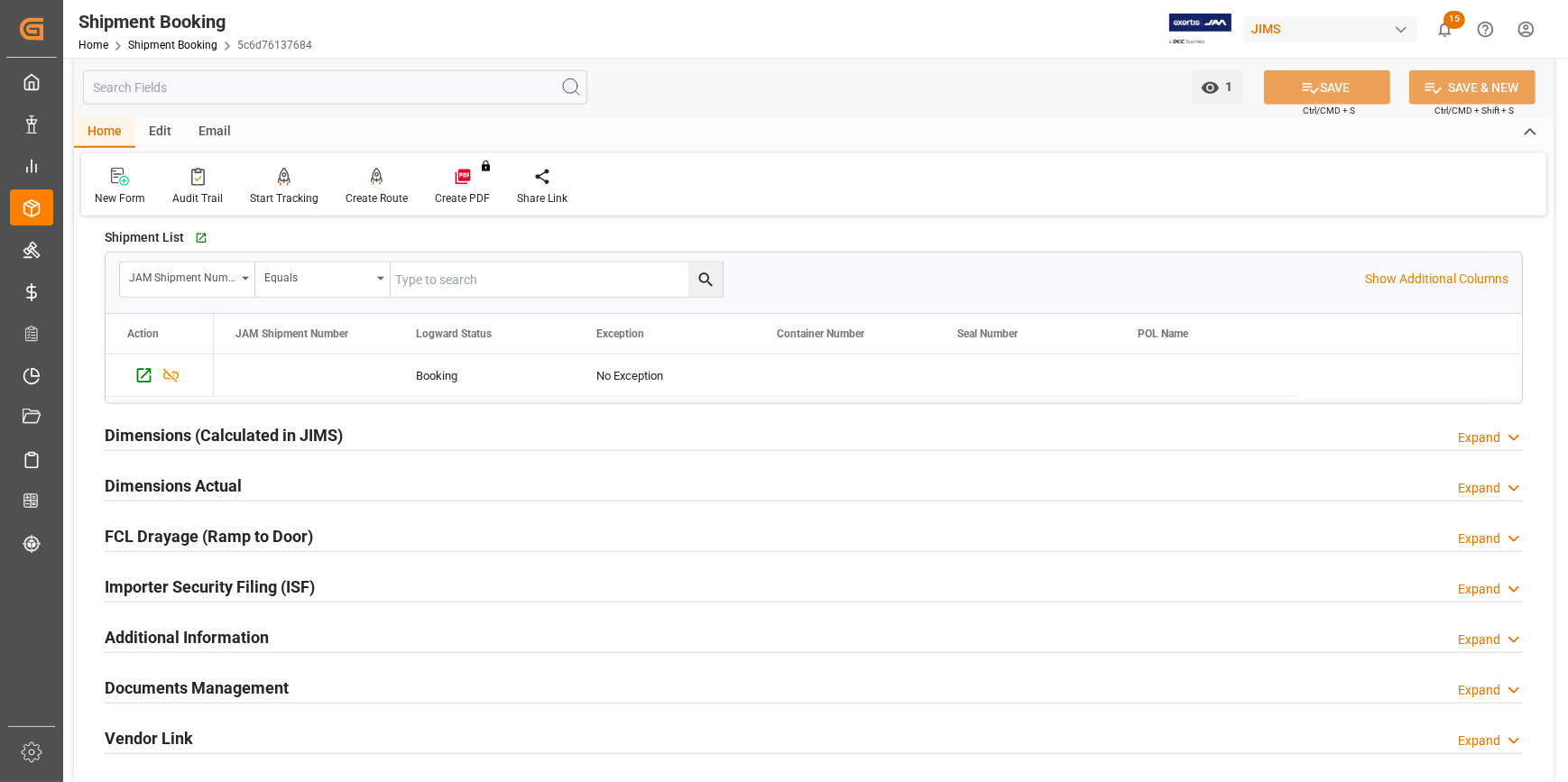
click at [263, 582] on h2 "Importer Security Filing (ISF)" at bounding box center [209, 586] width 210 height 24
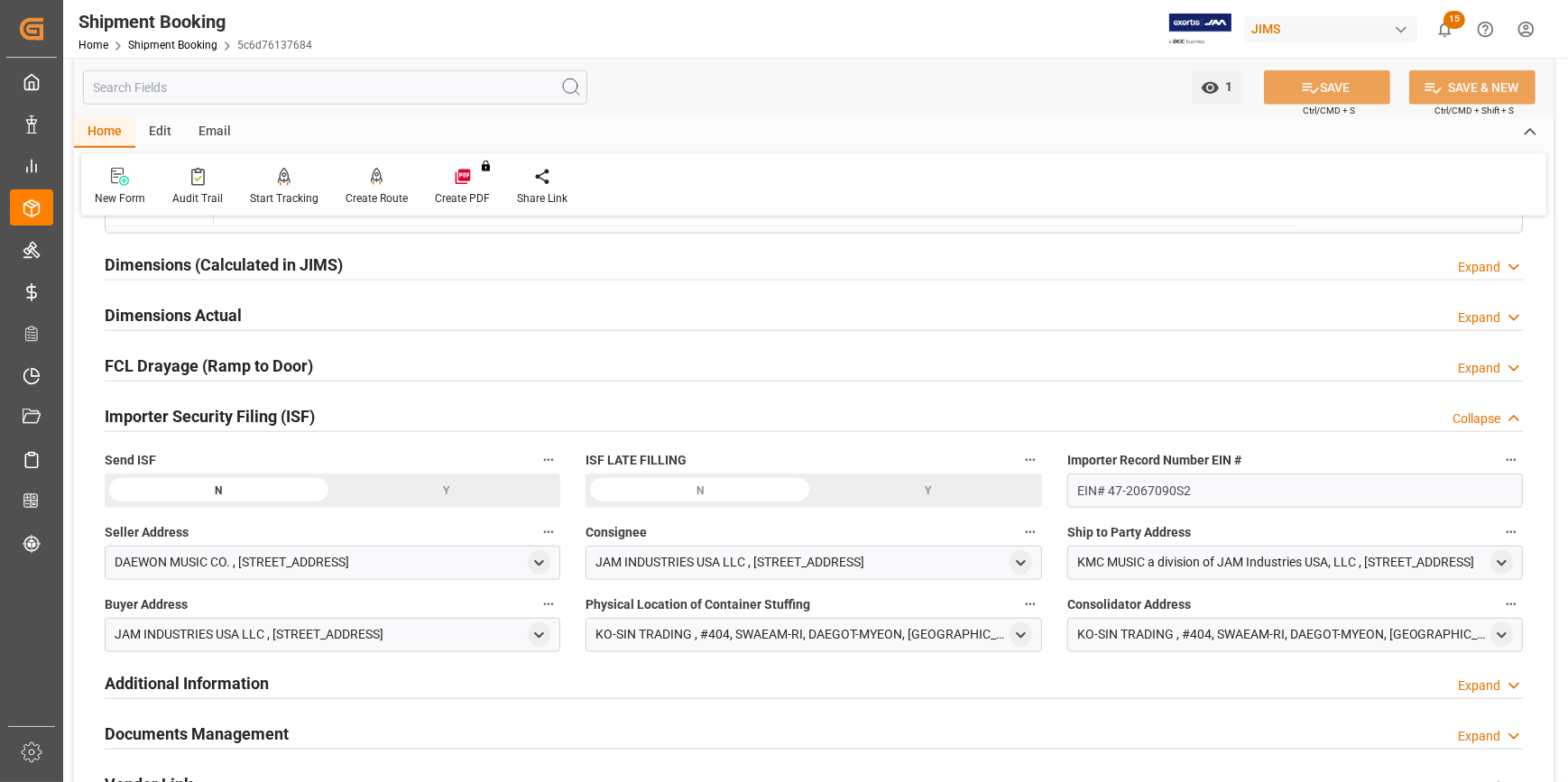
scroll to position [2377, 0]
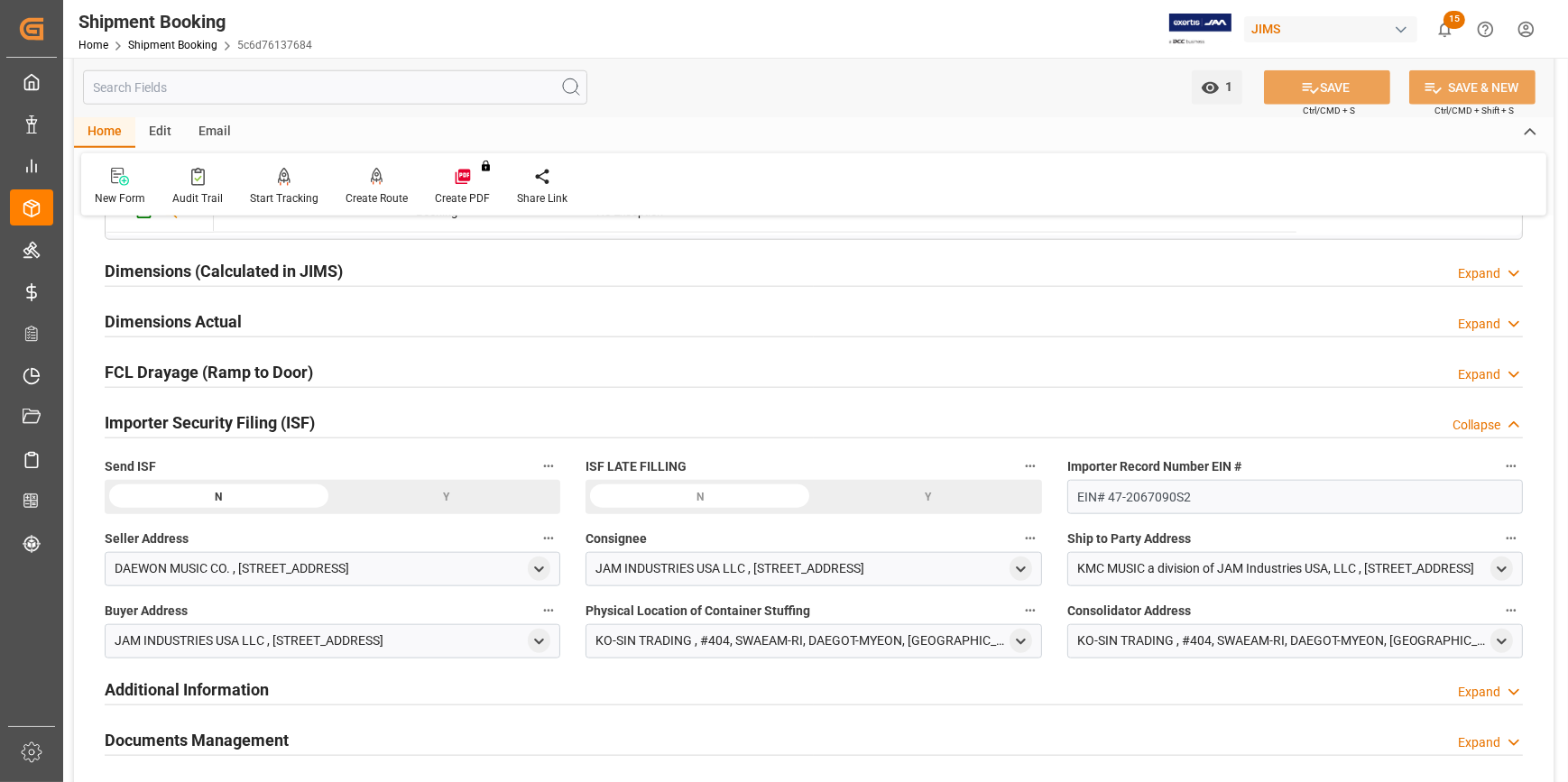
click at [441, 500] on div "Y" at bounding box center [446, 496] width 228 height 34
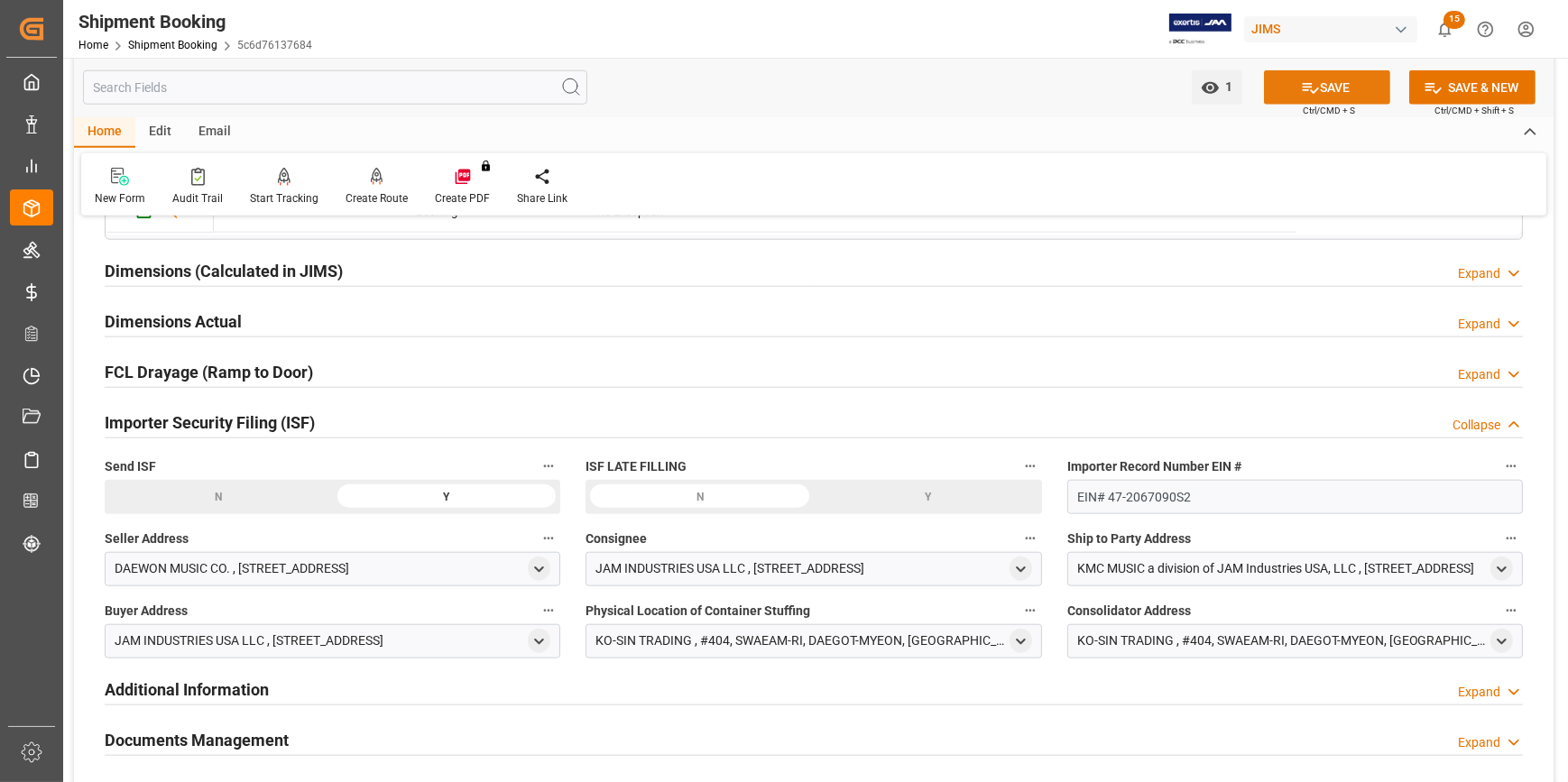
click at [1303, 84] on icon at bounding box center [1310, 88] width 19 height 19
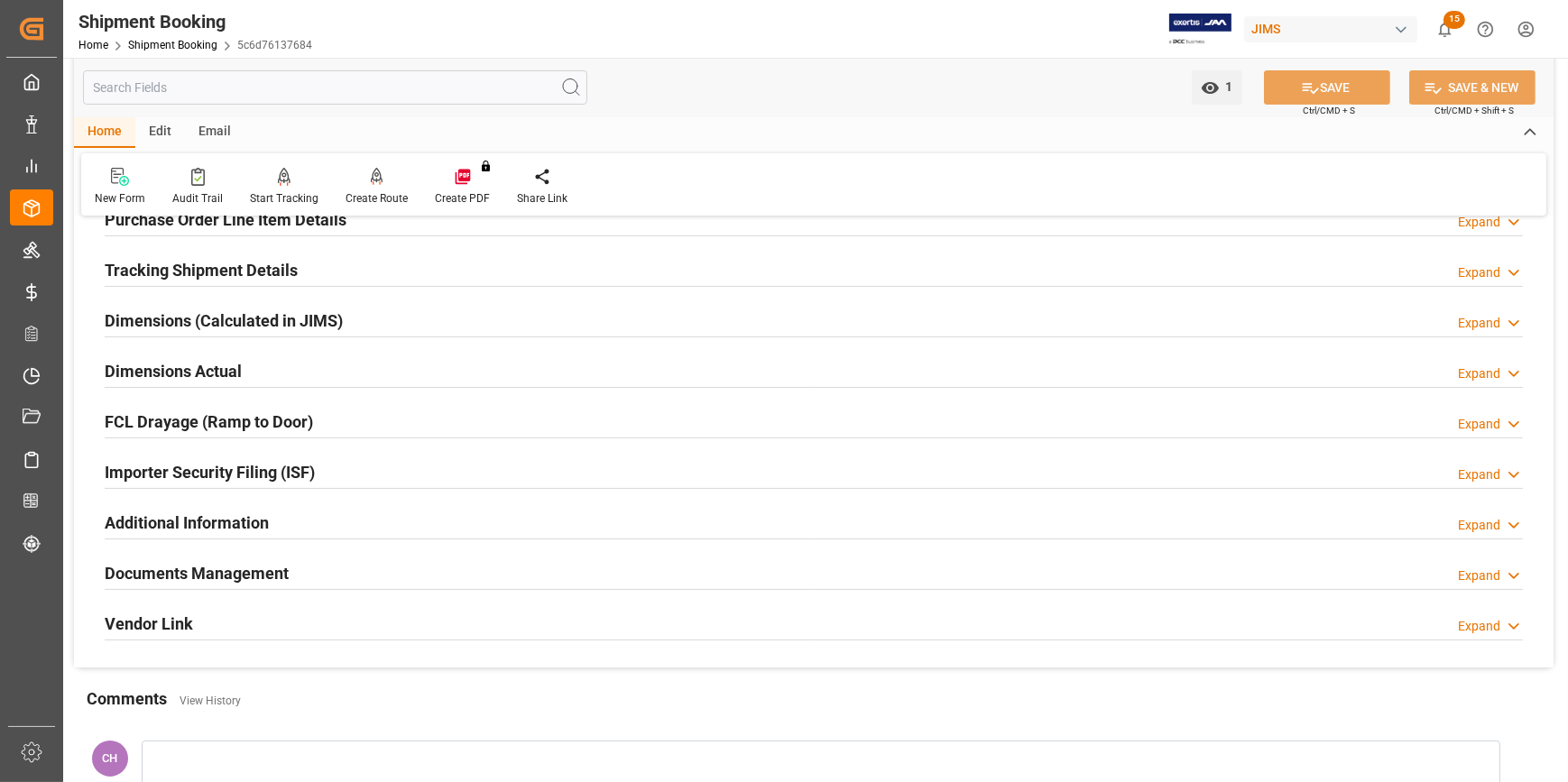
scroll to position [295, 0]
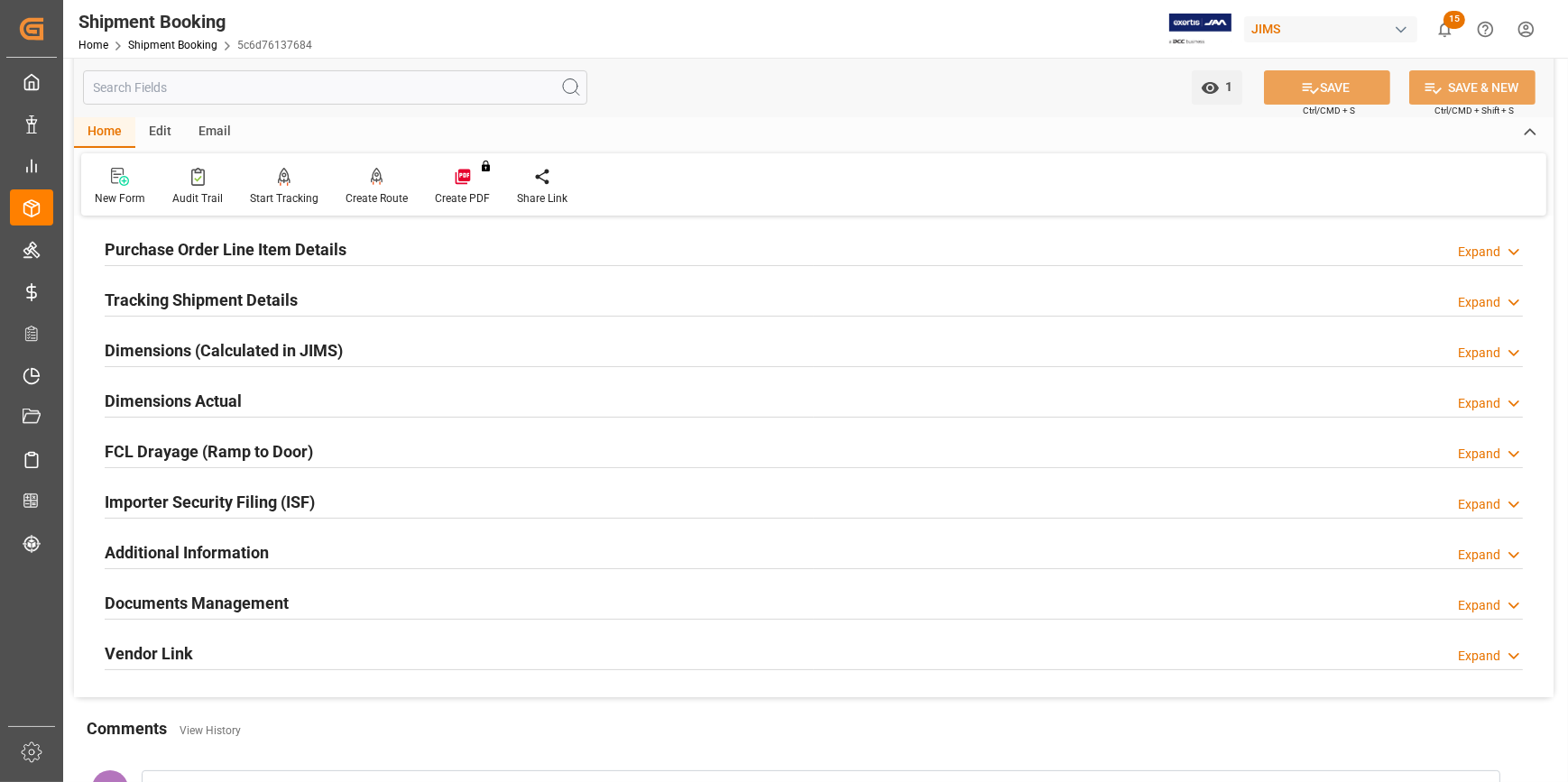
click at [215, 507] on h2 "Importer Security Filing (ISF)" at bounding box center [209, 501] width 210 height 24
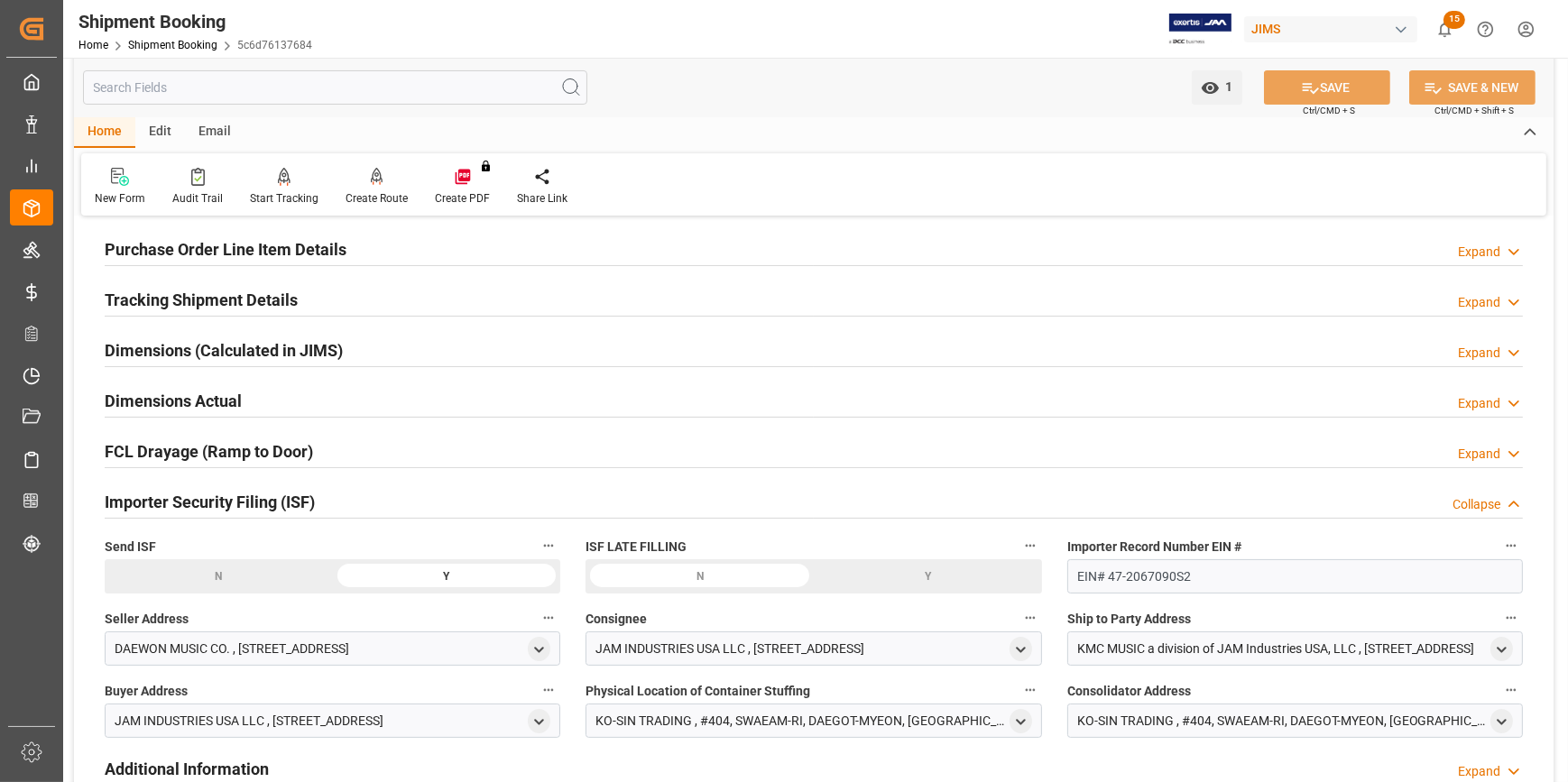
click at [198, 250] on h2 "Purchase Order Line Item Details" at bounding box center [225, 249] width 241 height 24
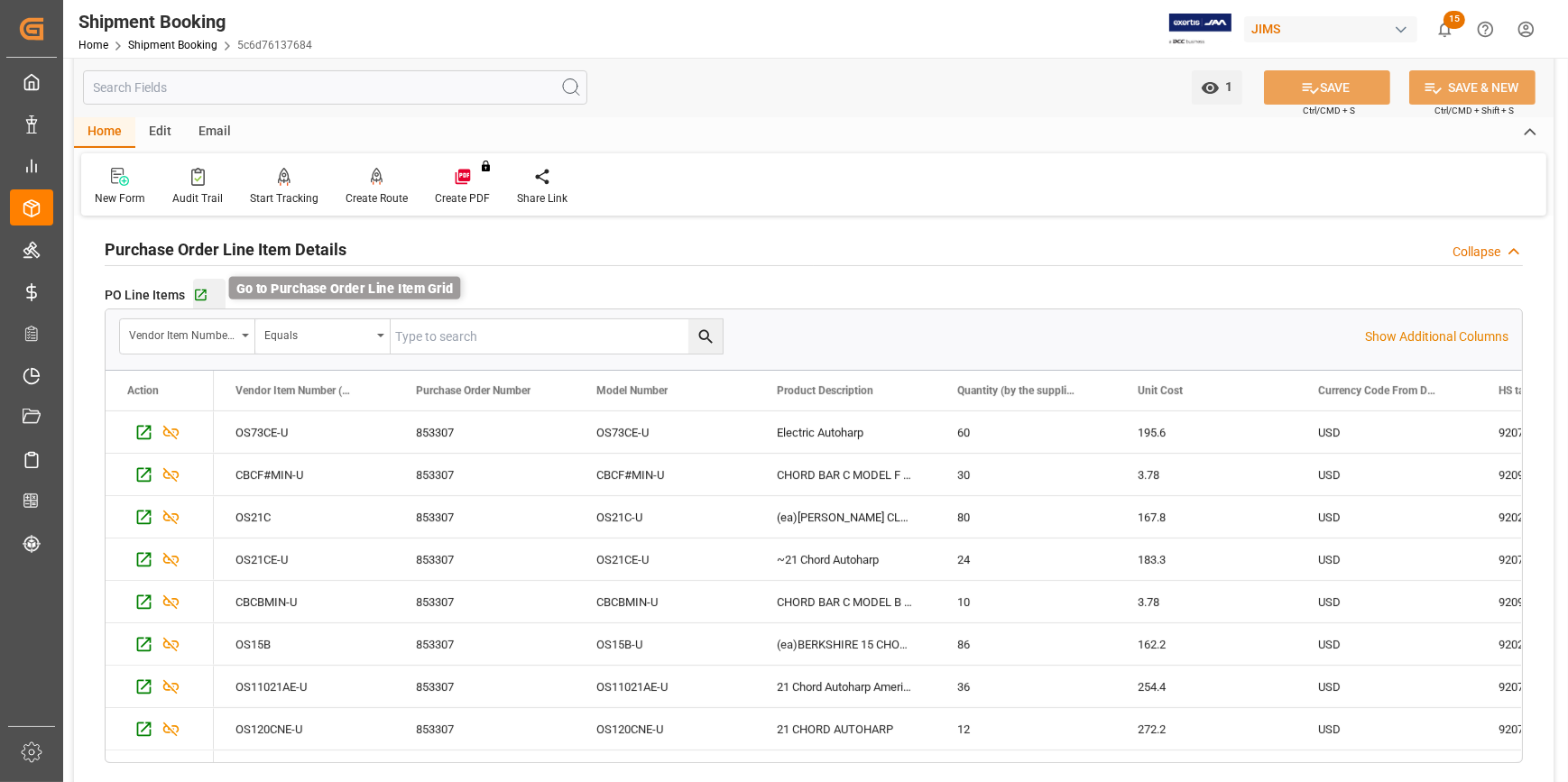
click at [204, 298] on icon "button" at bounding box center [201, 296] width 12 height 12
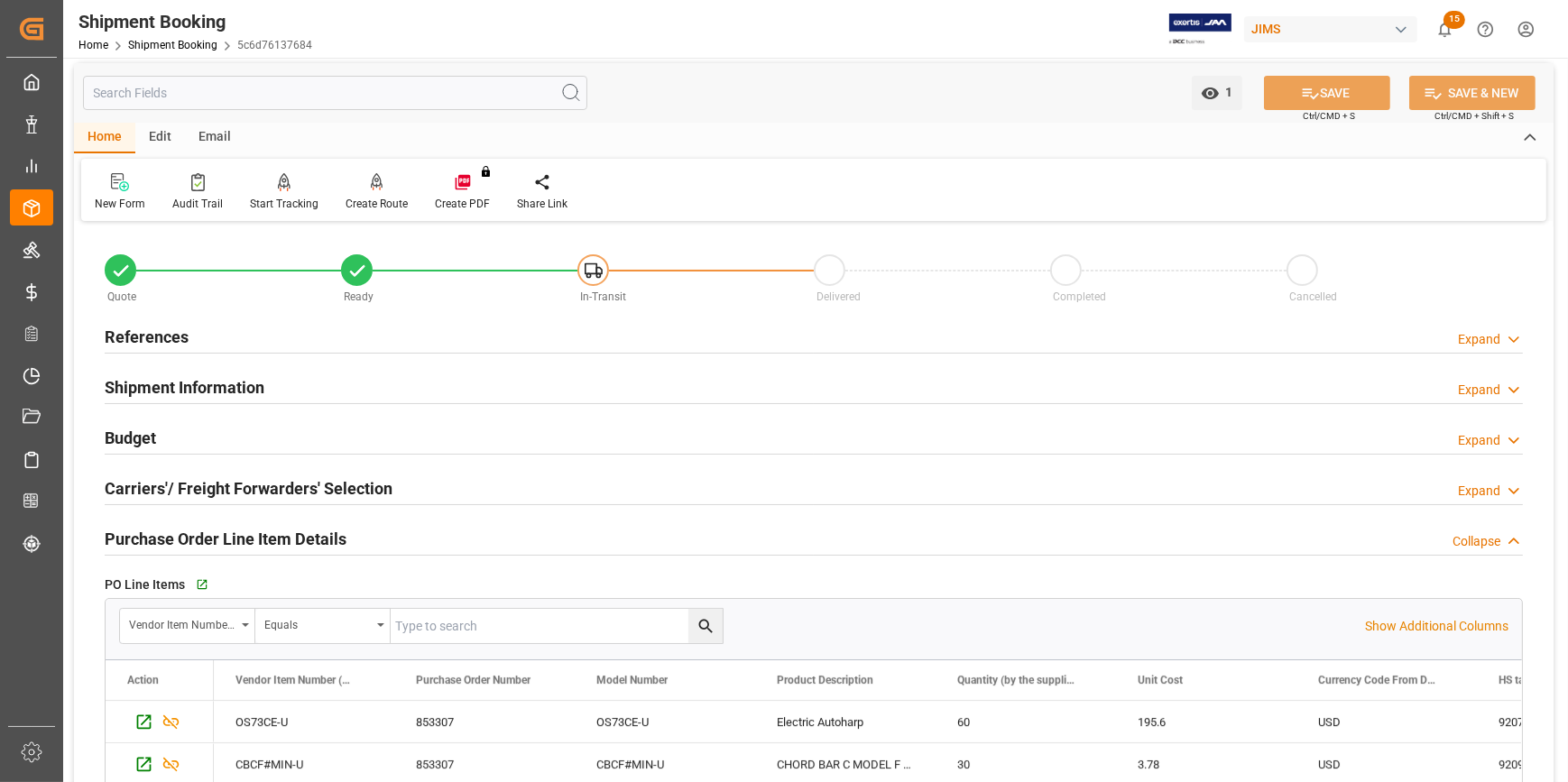
scroll to position [0, 0]
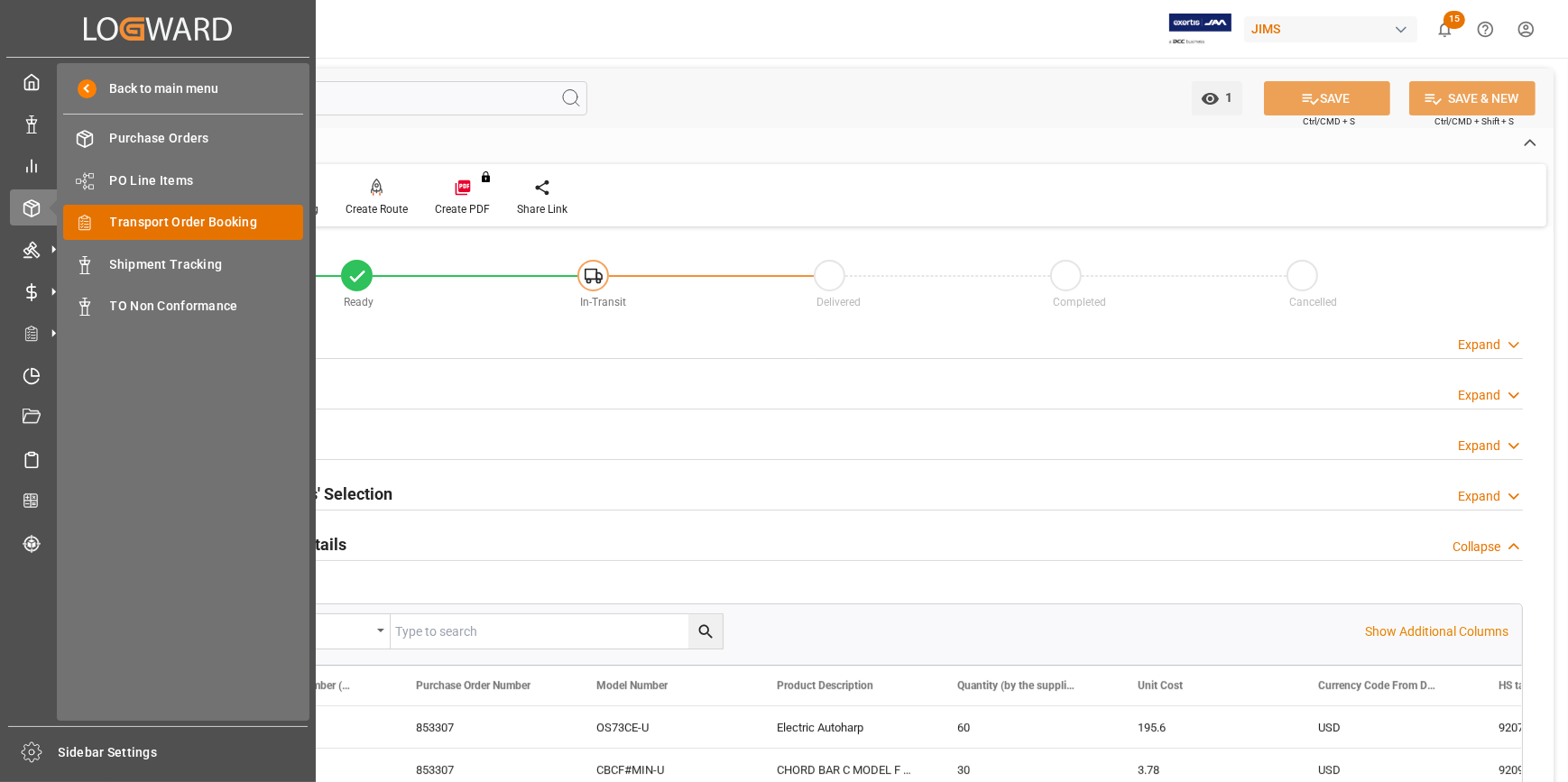
click at [211, 212] on div "Transport Order Booking Transport Order Booking" at bounding box center [183, 222] width 240 height 35
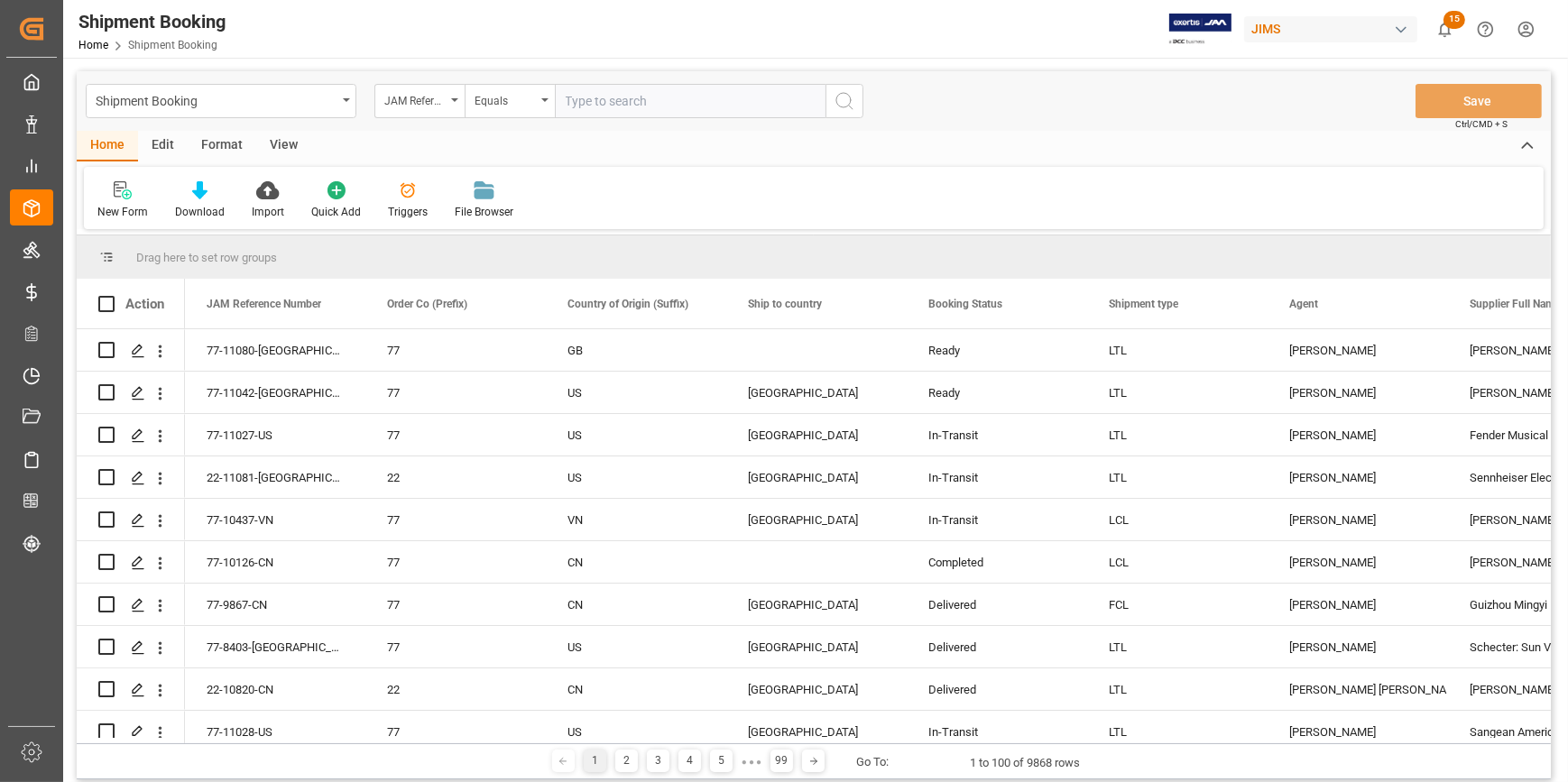
click at [575, 98] on input "text" at bounding box center [689, 101] width 270 height 34
type input "22-10670-[GEOGRAPHIC_DATA]"
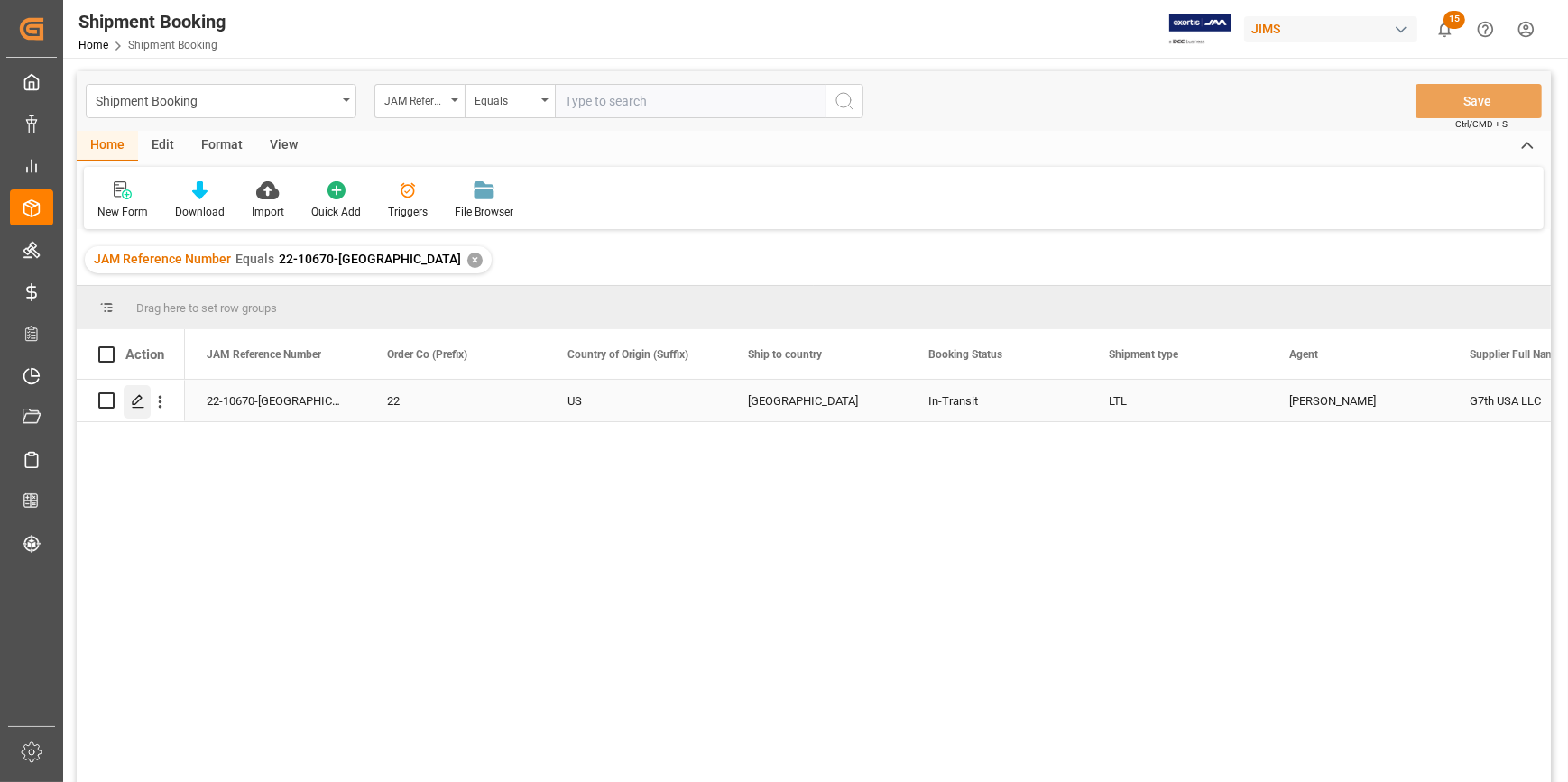
click at [138, 404] on icon "Press SPACE to select this row." at bounding box center [138, 401] width 15 height 15
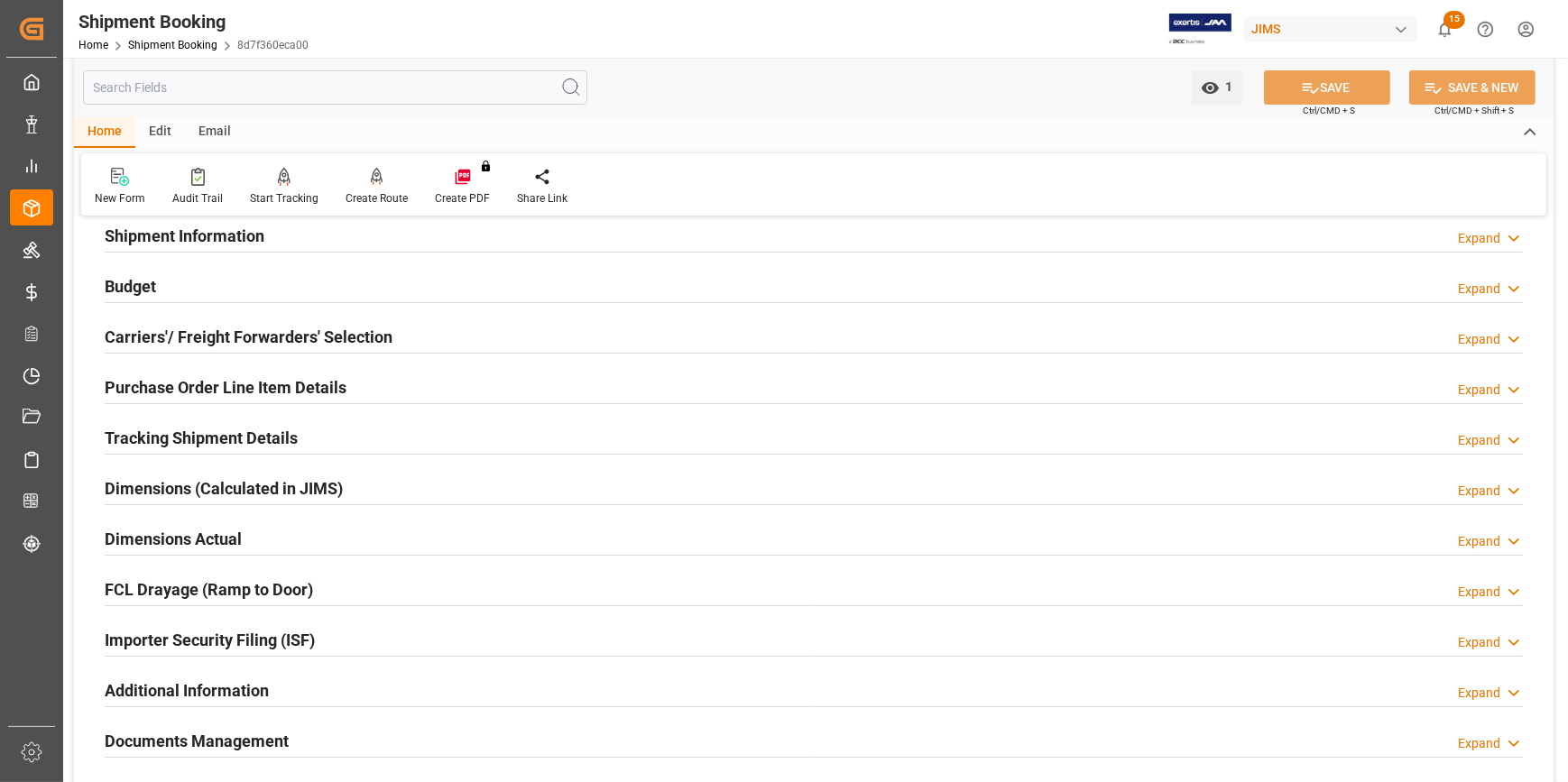
scroll to position [245, 0]
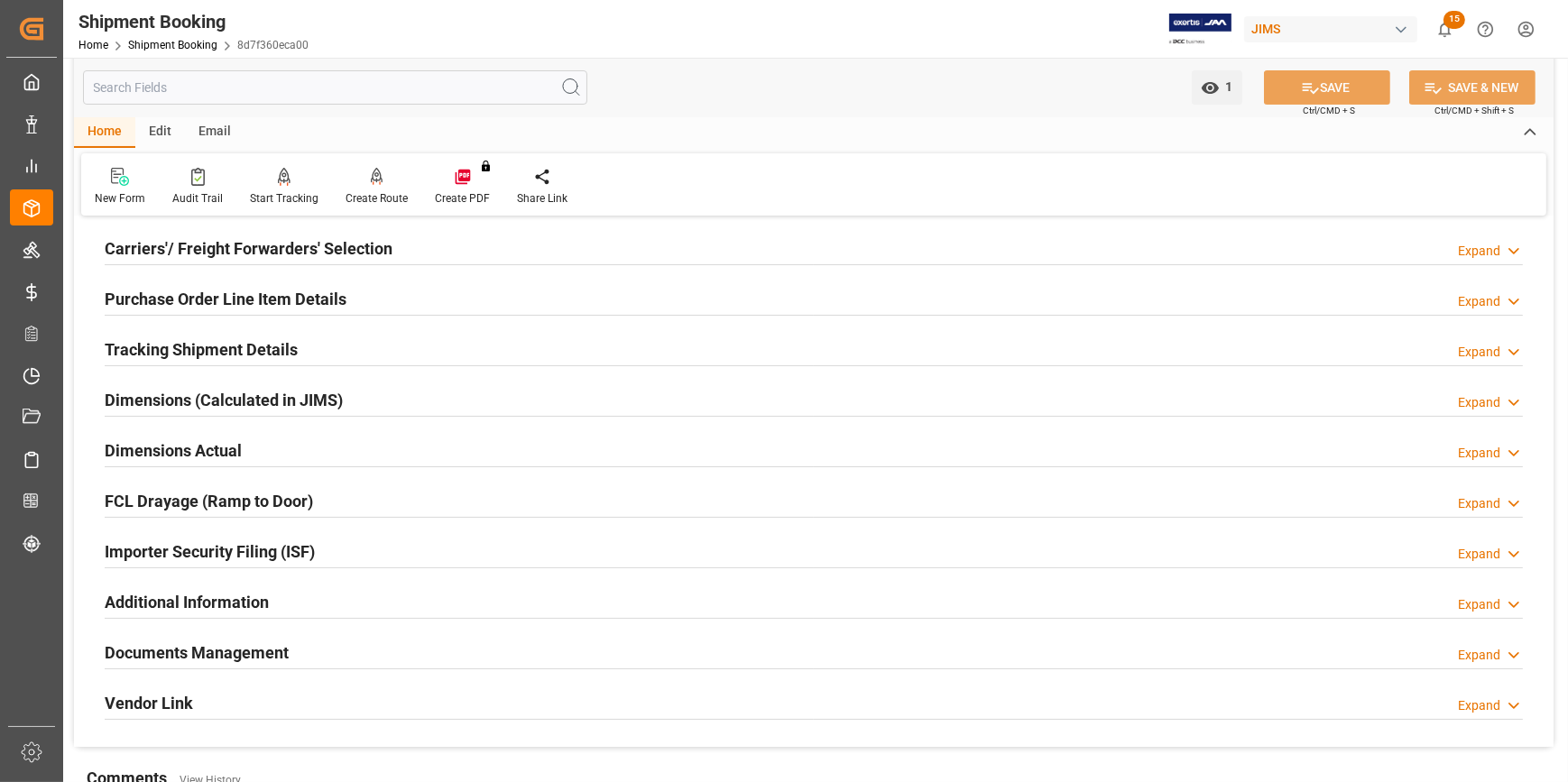
click at [198, 351] on h2 "Tracking Shipment Details" at bounding box center [201, 349] width 193 height 24
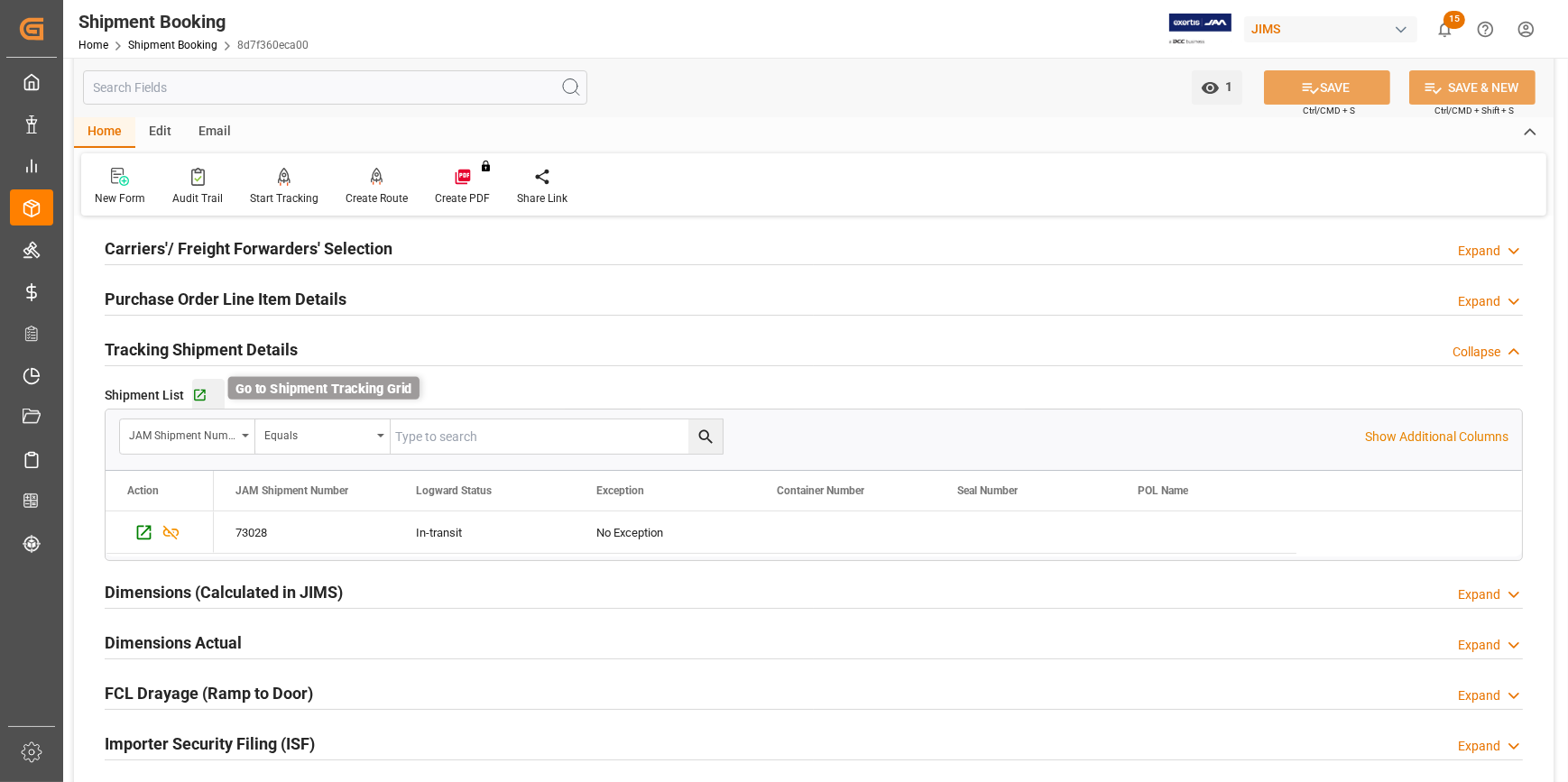
click at [195, 398] on icon "button" at bounding box center [200, 395] width 12 height 12
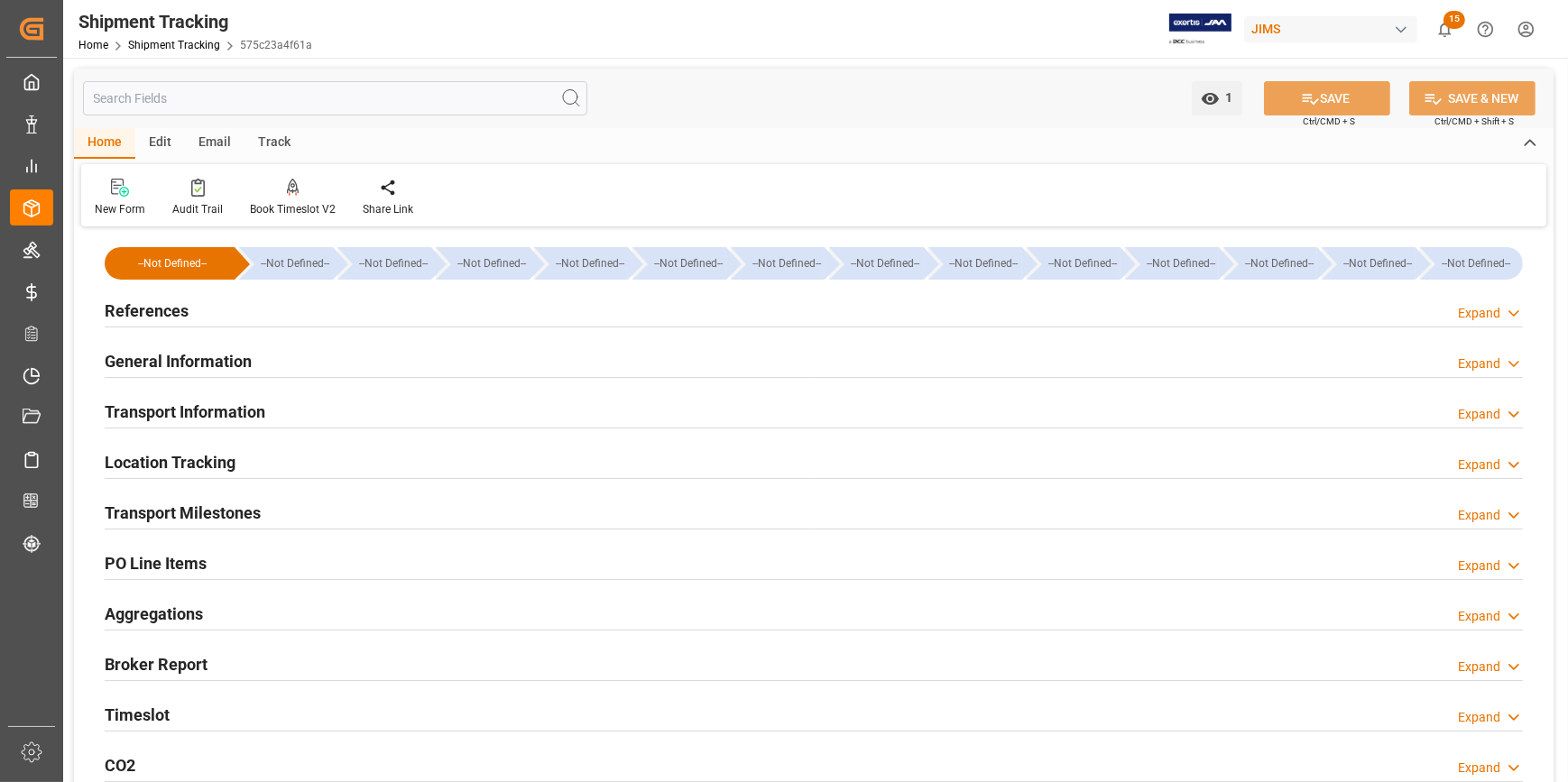
type input "10-07-2025"
click at [151, 299] on h2 "References" at bounding box center [146, 310] width 84 height 24
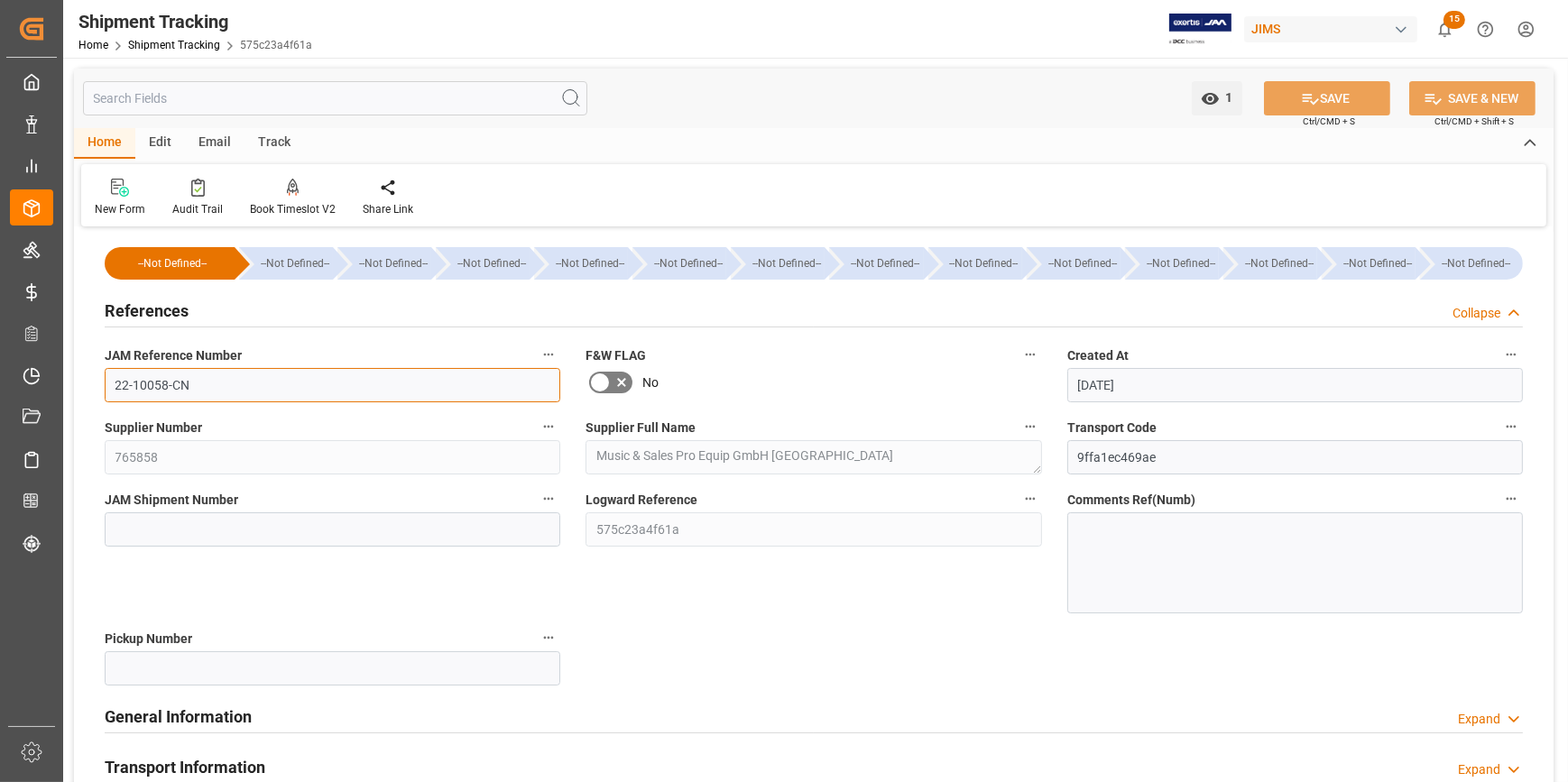
drag, startPoint x: 215, startPoint y: 395, endPoint x: 92, endPoint y: 373, distance: 125.0
click at [92, 373] on div "JAM Reference Number 22-10058-CN" at bounding box center [332, 372] width 481 height 72
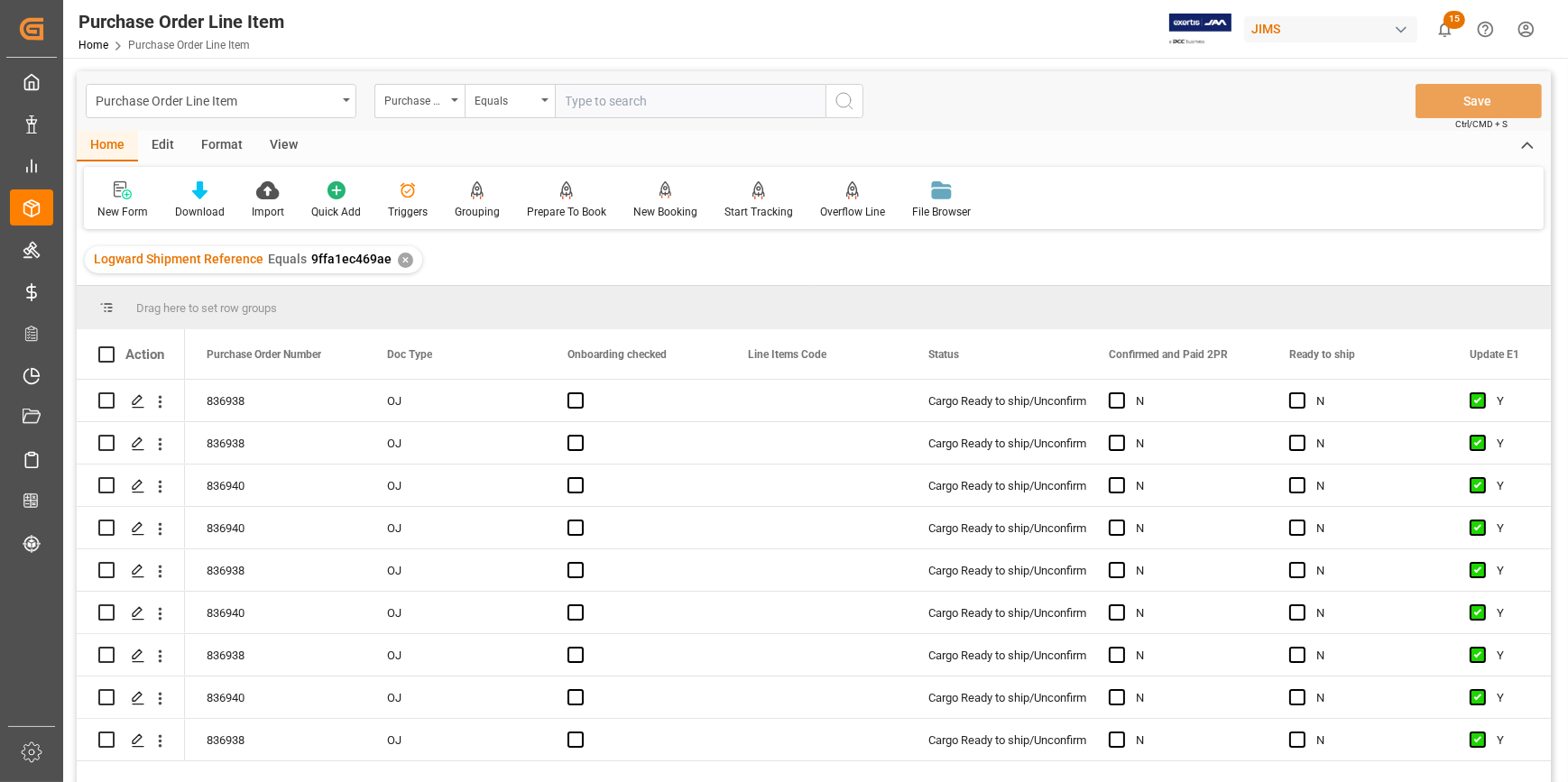
click at [278, 150] on div "View" at bounding box center [283, 146] width 55 height 31
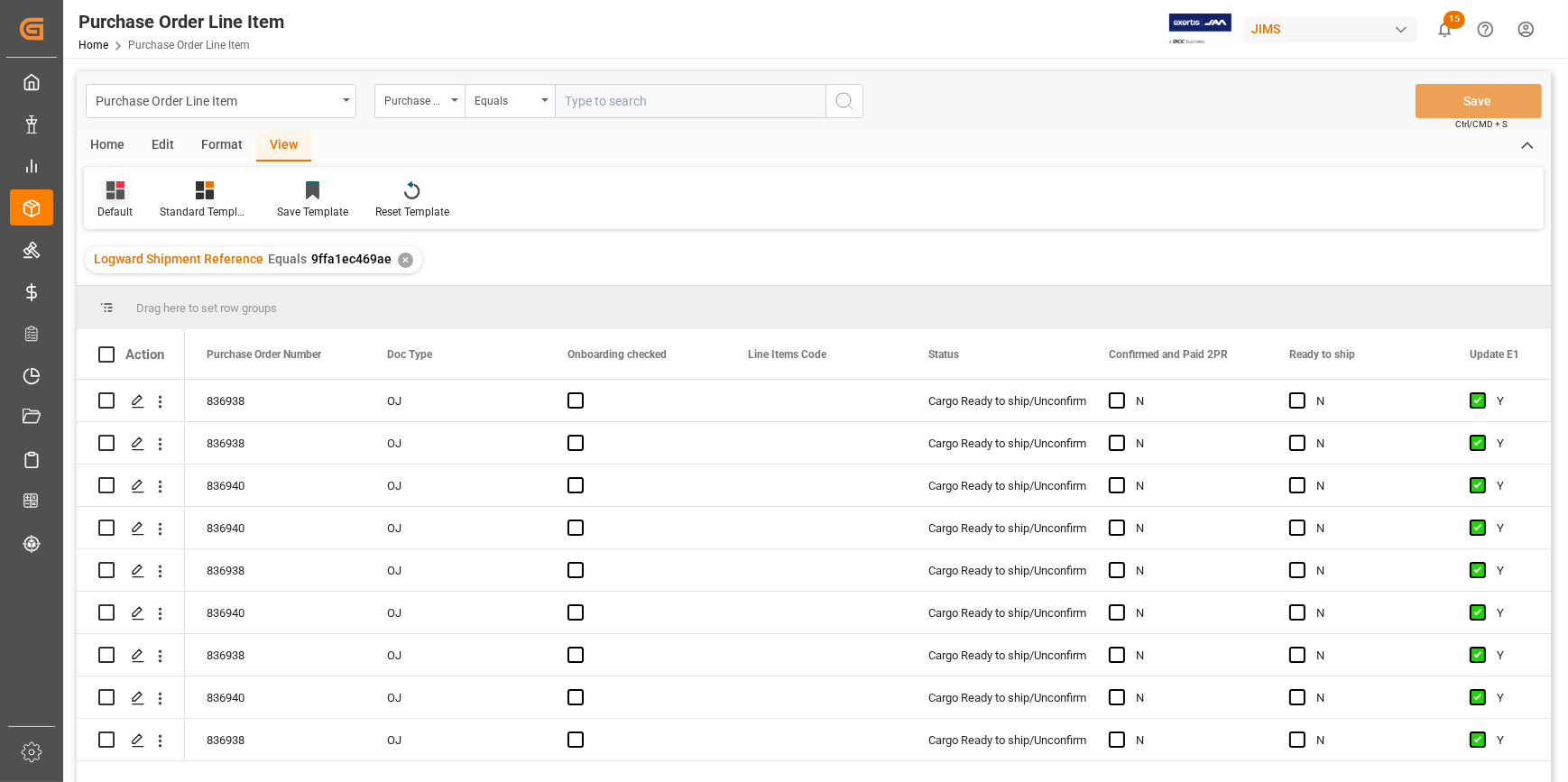
click at [129, 217] on div "Default" at bounding box center [115, 211] width 35 height 16
click at [134, 293] on div "ISF Manufacturer Info." at bounding box center [185, 292] width 158 height 19
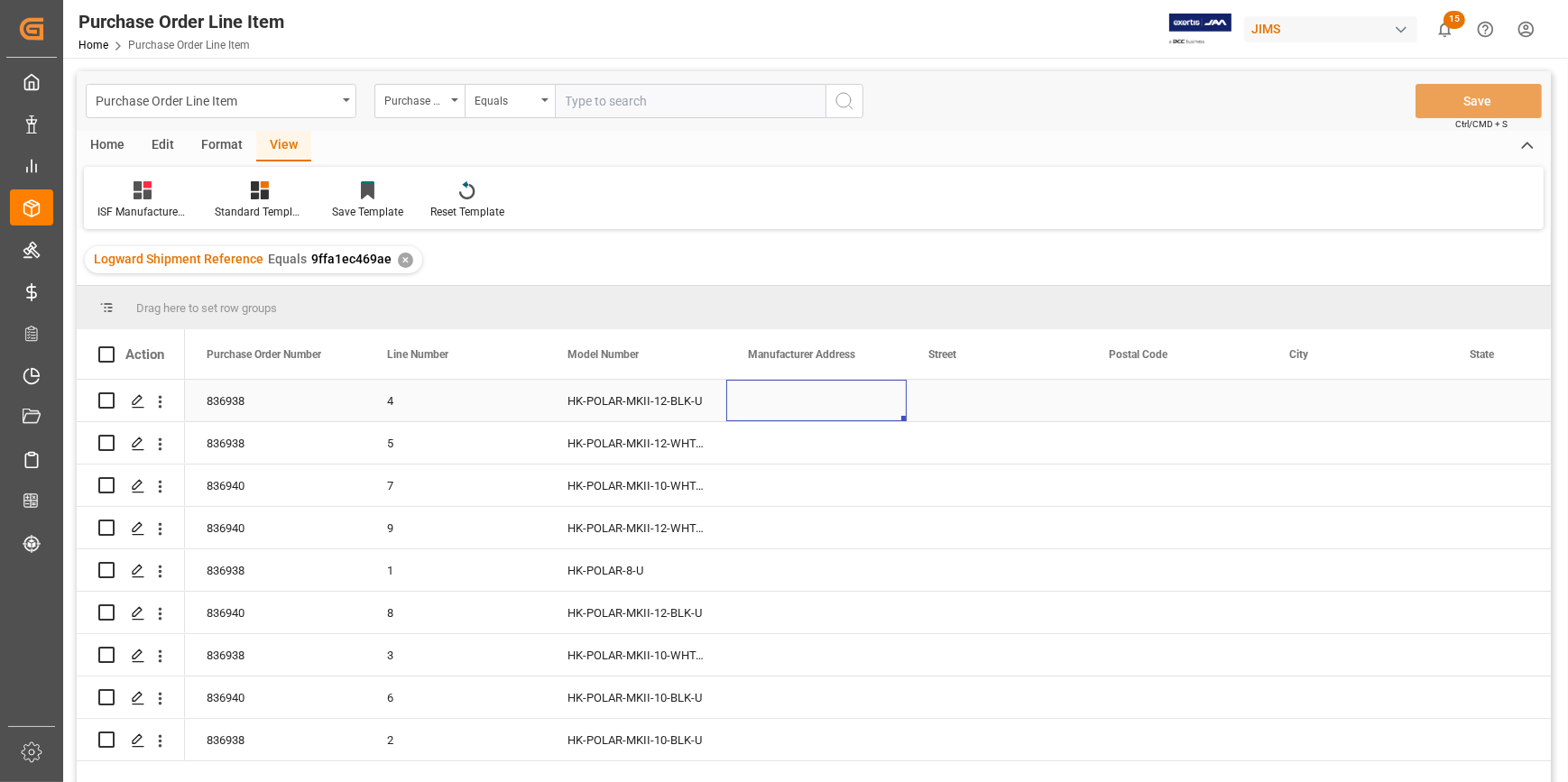
click at [823, 391] on div "Press SPACE to select this row." at bounding box center [816, 400] width 180 height 42
drag, startPoint x: 779, startPoint y: 387, endPoint x: 770, endPoint y: 396, distance: 12.7
click at [779, 387] on div "Press SPACE to select this row." at bounding box center [816, 400] width 180 height 42
click at [766, 411] on div "Press SPACE to select this row." at bounding box center [816, 400] width 180 height 42
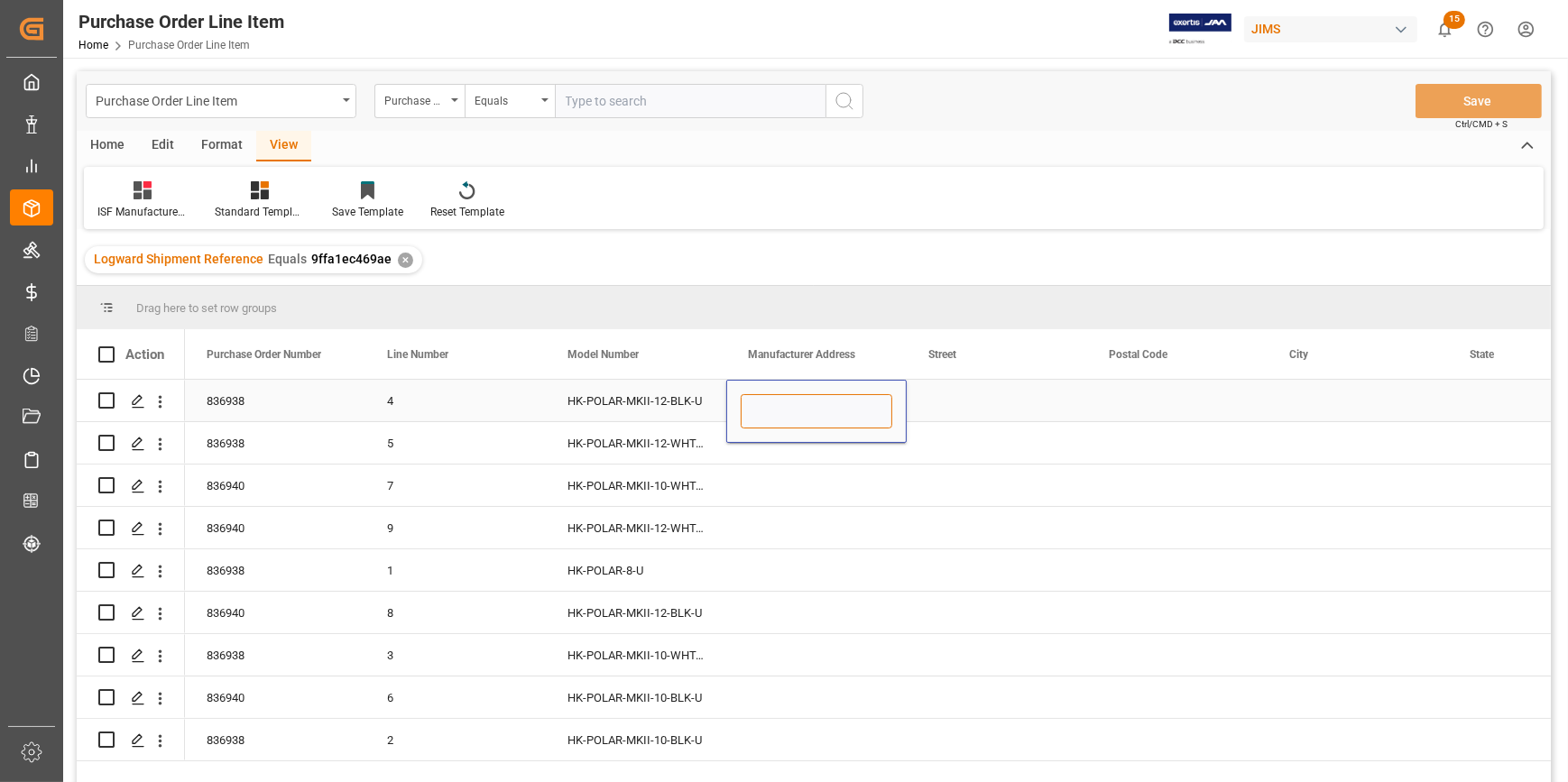
click at [768, 408] on input "Press SPACE to select this row." at bounding box center [816, 411] width 151 height 34
paste input "SOUNDKING ELECTRONICS AND SOUND CO LTD"
type input "SOUNDKING ELECTRONICS AND SOUND CO LTD"
click at [949, 391] on div "Press SPACE to select this row." at bounding box center [996, 400] width 180 height 42
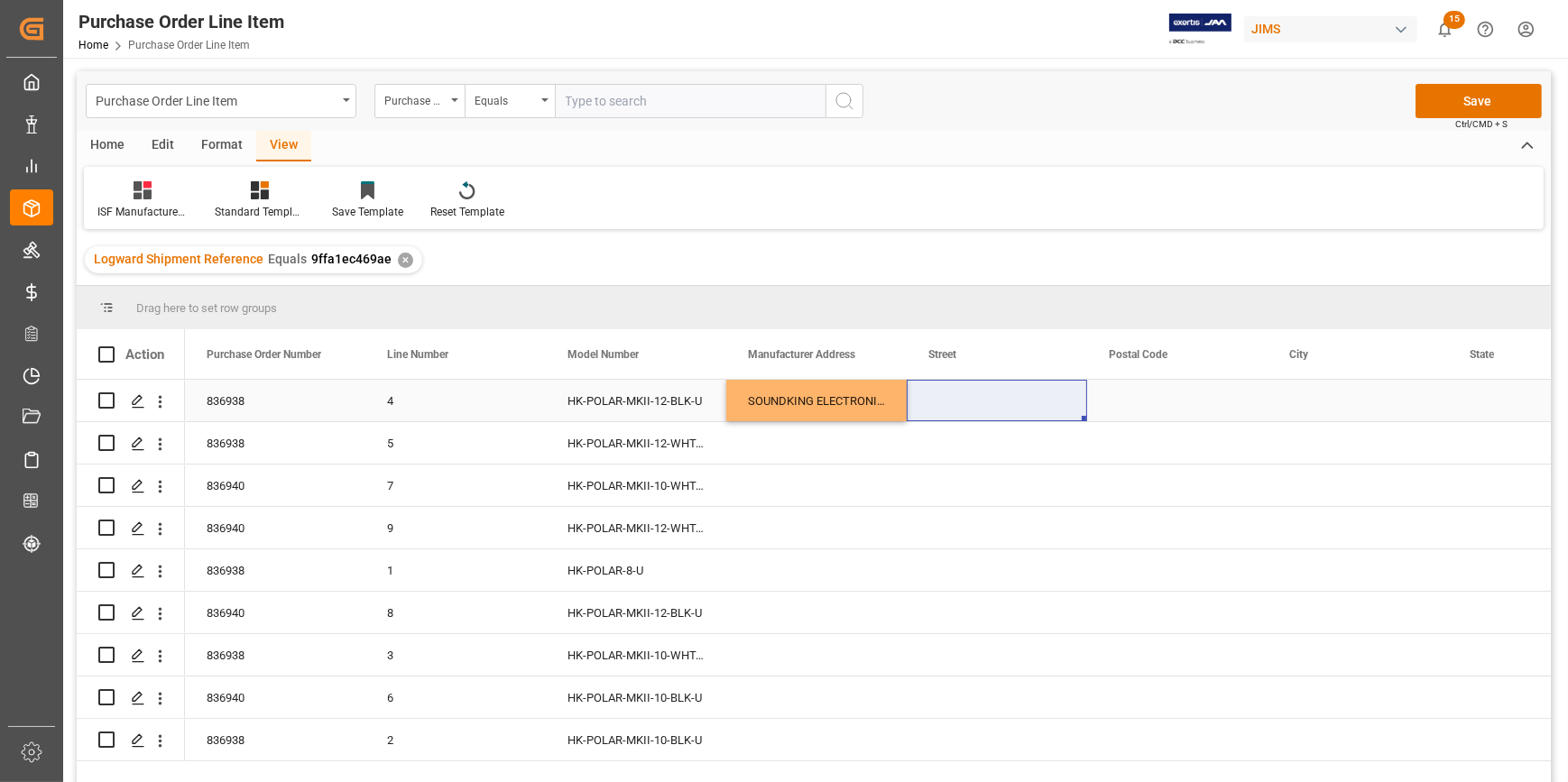
click at [994, 409] on div "Press SPACE to select this row." at bounding box center [996, 400] width 180 height 42
click at [992, 410] on input "Press SPACE to select this row." at bounding box center [996, 411] width 151 height 34
paste input "818 CHENGXIN ROAD YINZHOU INVESTMENT INDUSTRY PARK"
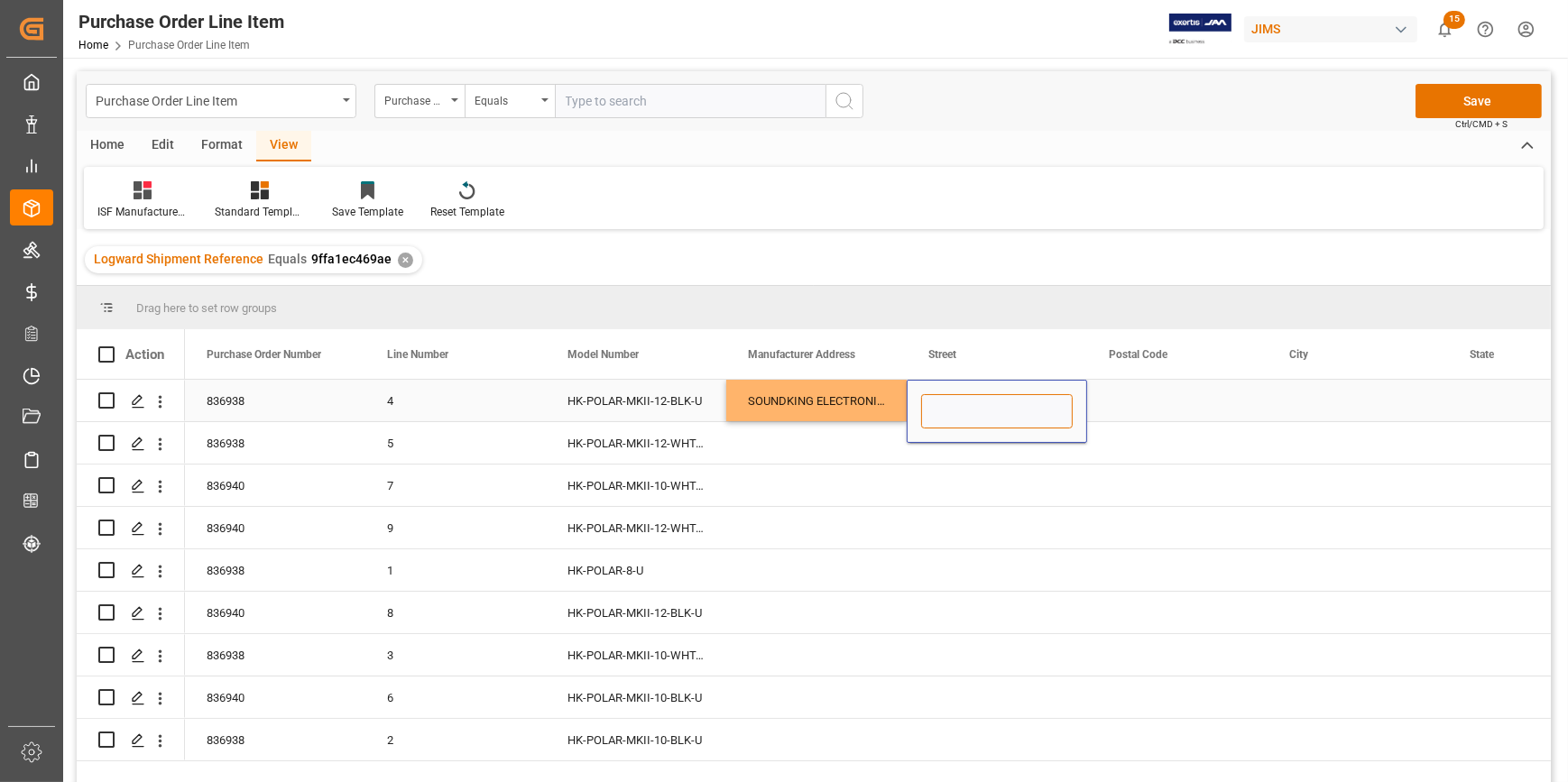
type input "818 CHENGXIN ROAD YINZHOU INVESTMENT INDUSTRY PARK"
click at [1140, 386] on div "Press SPACE to select this row." at bounding box center [1177, 400] width 180 height 42
click at [1202, 402] on div "Press SPACE to select this row." at bounding box center [1177, 400] width 180 height 42
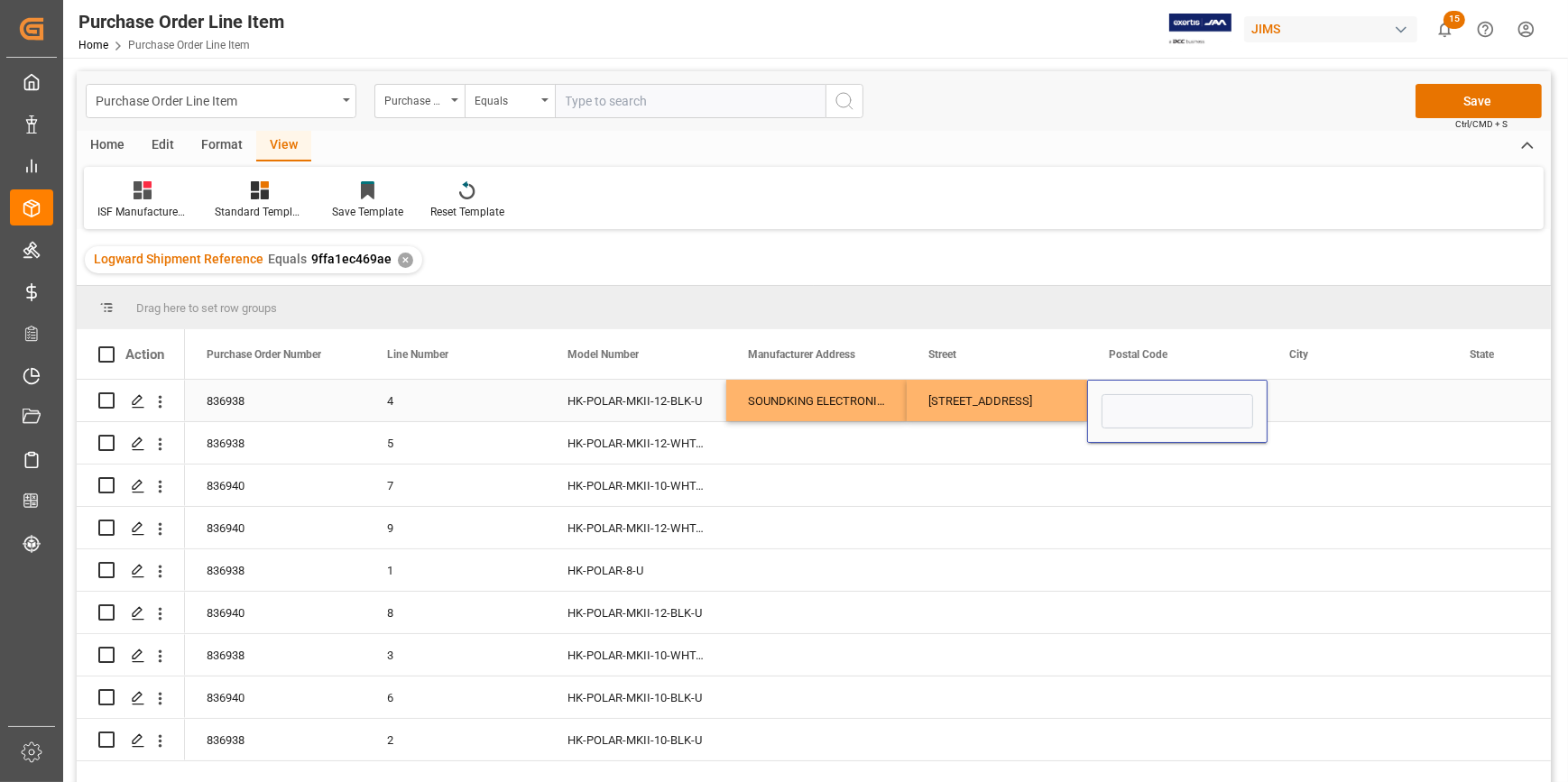
type input "315104"
click at [1290, 404] on div "Press SPACE to select this row." at bounding box center [1358, 400] width 180 height 42
click at [1311, 405] on div "Press SPACE to select this row." at bounding box center [1358, 400] width 180 height 42
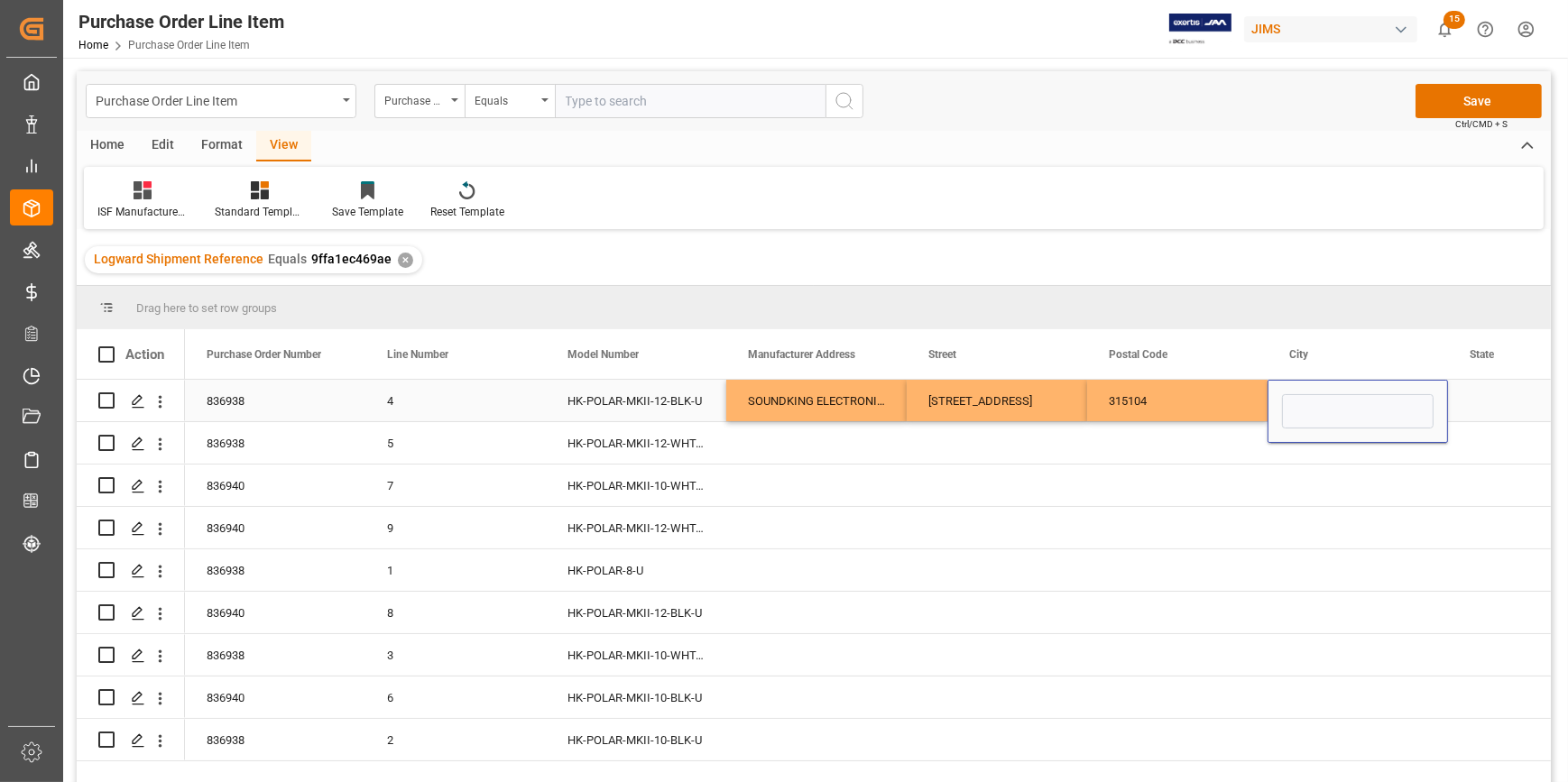
click at [1311, 405] on input "Press SPACE to select this row." at bounding box center [1358, 411] width 151 height 34
type input "n"
type input "NINGBO"
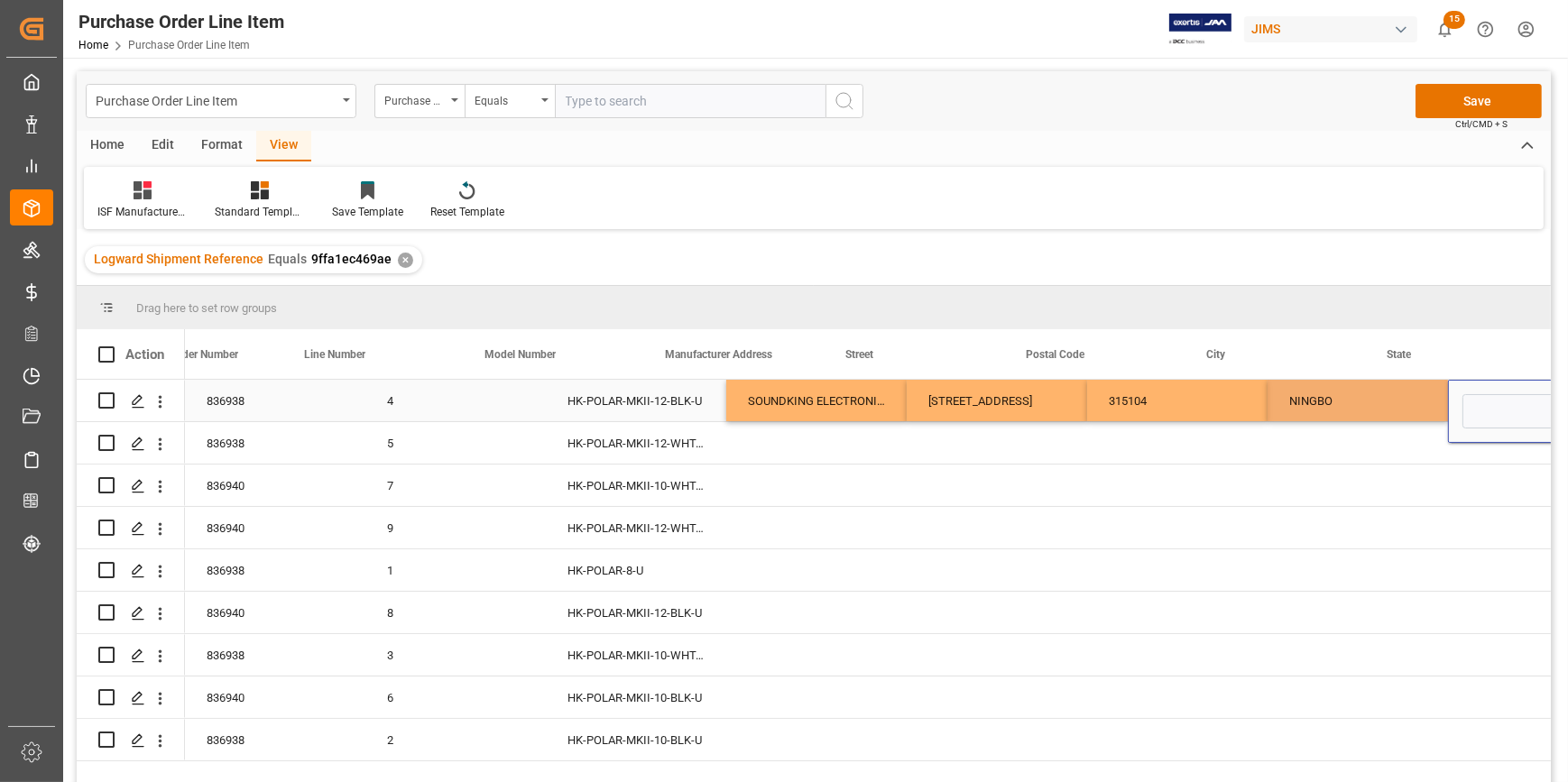
scroll to position [0, 82]
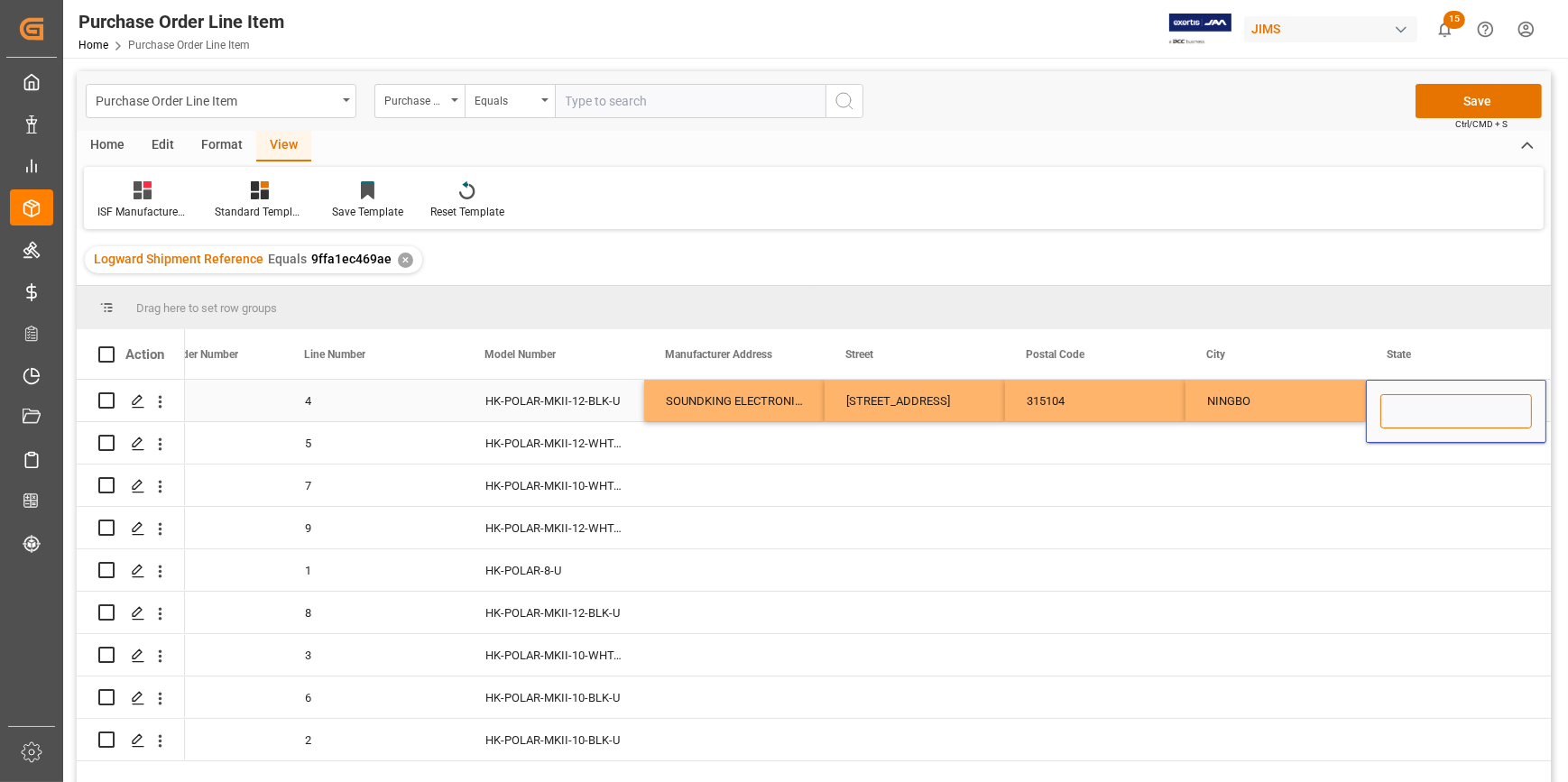
click at [1391, 412] on input "Press SPACE to select this row." at bounding box center [1456, 411] width 151 height 34
type input "ZHEJIANG"
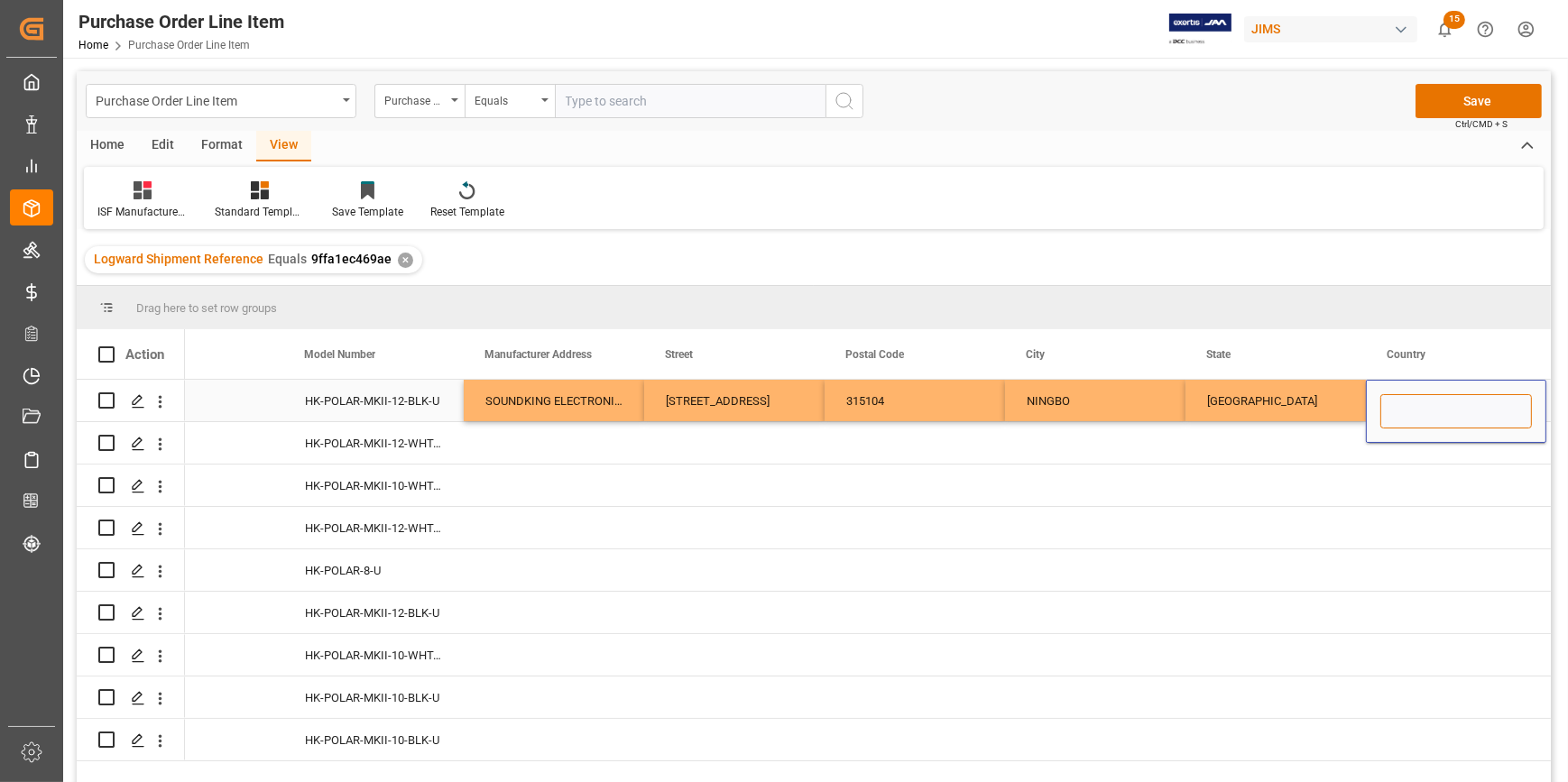
click at [1391, 412] on input "Press SPACE to select this row." at bounding box center [1456, 411] width 151 height 34
type input "CN"
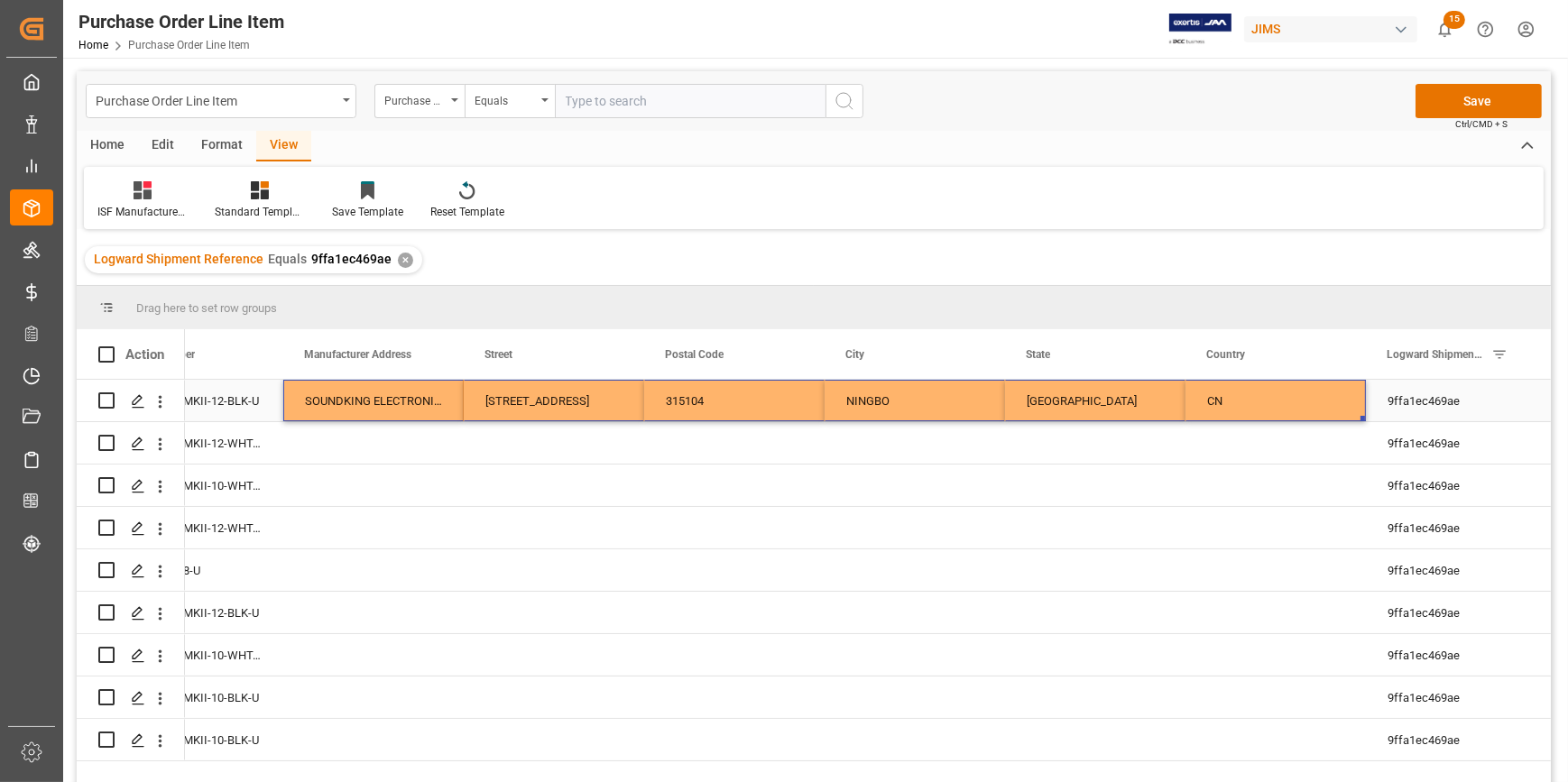
drag, startPoint x: 352, startPoint y: 395, endPoint x: 1235, endPoint y: 401, distance: 883.0
click at [1235, 401] on div "4 HK-POLAR-MKII-12-BLK-U SOUNDKING ELECTRONICS AND SOUND CO LTD 818 CHENGXIN RO…" at bounding box center [915, 401] width 2345 height 43
drag, startPoint x: 1362, startPoint y: 421, endPoint x: 1355, endPoint y: 744, distance: 323.1
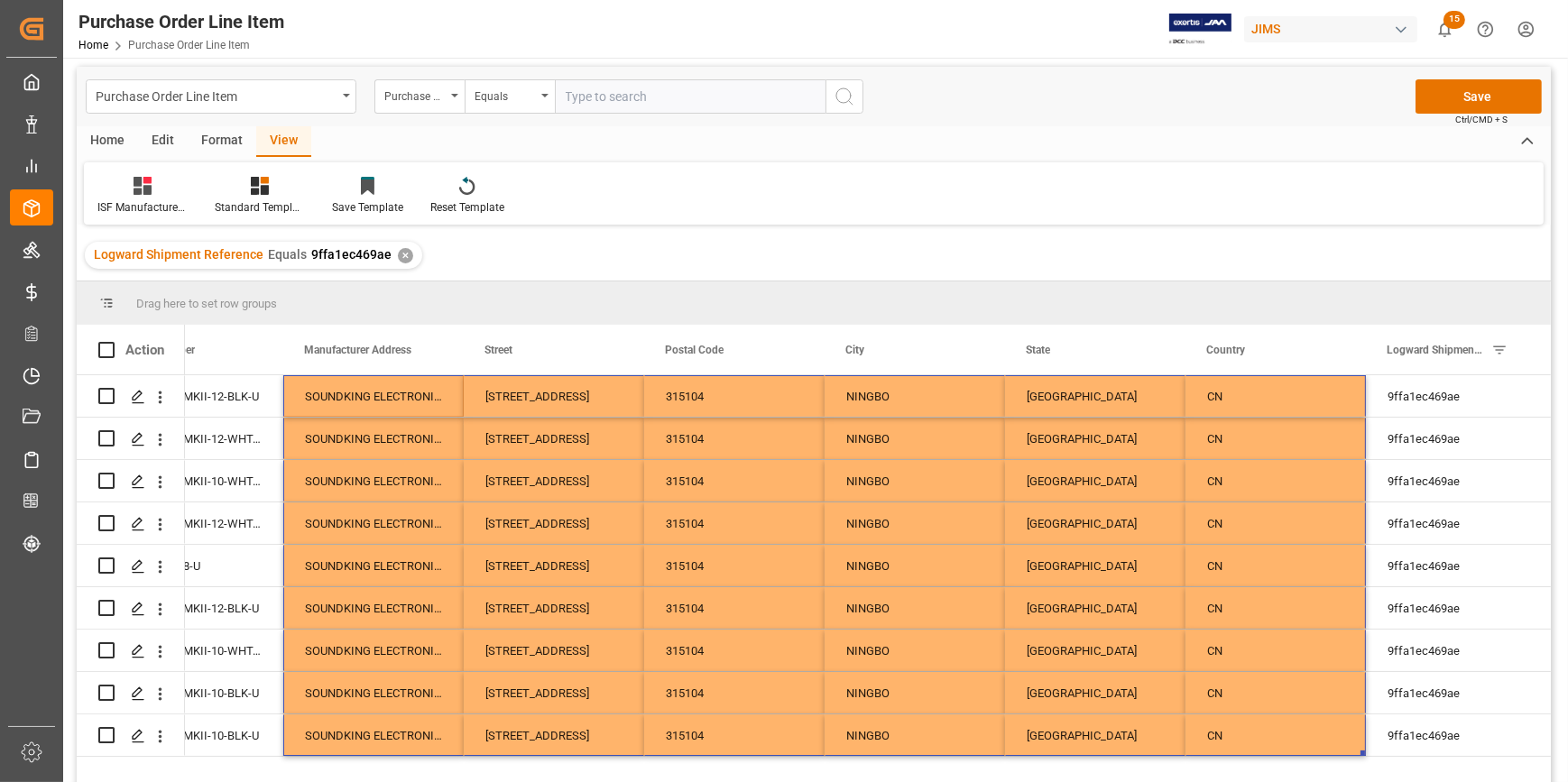
scroll to position [0, 0]
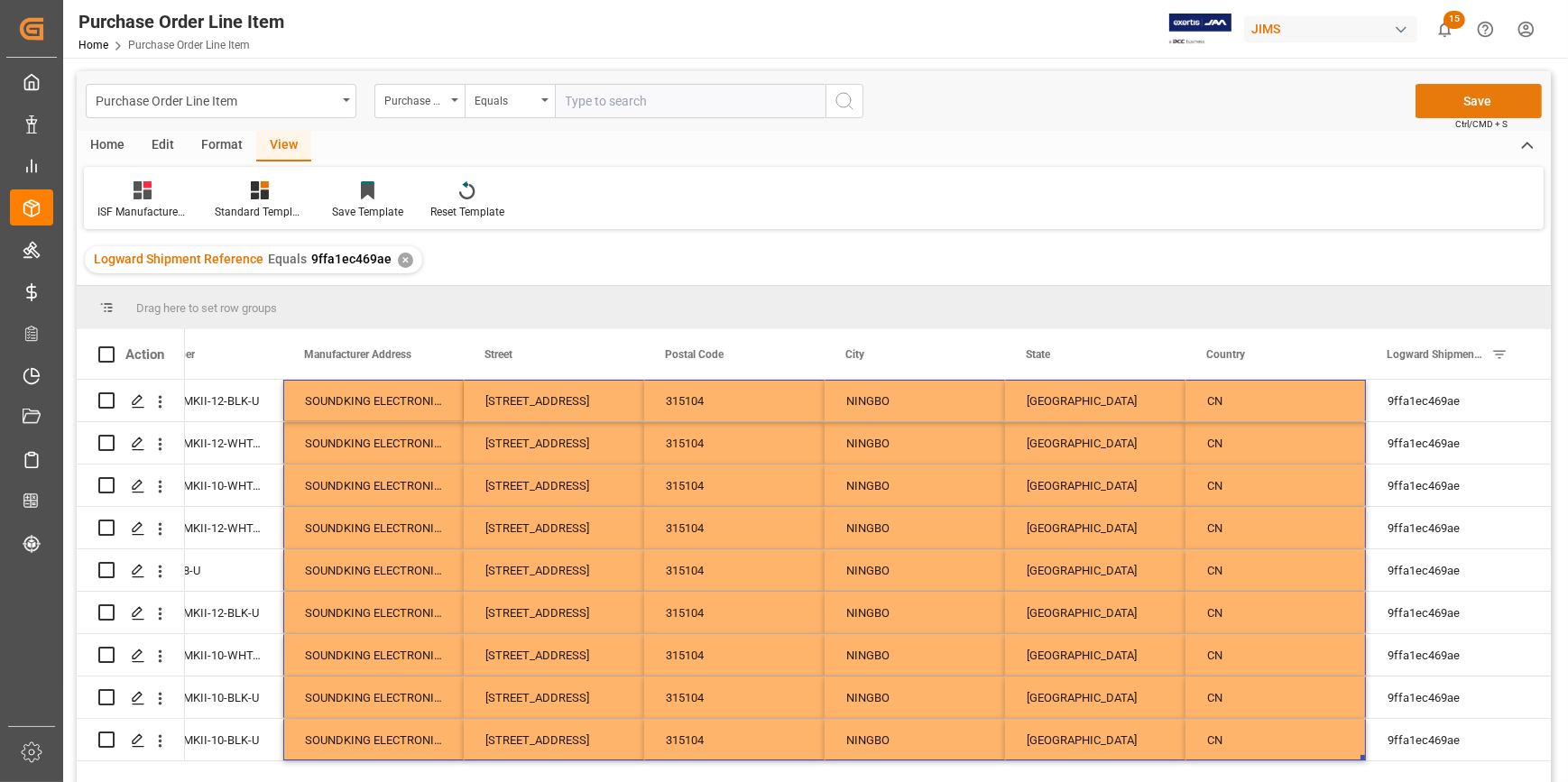
click at [1436, 100] on button "Save" at bounding box center [1478, 101] width 126 height 34
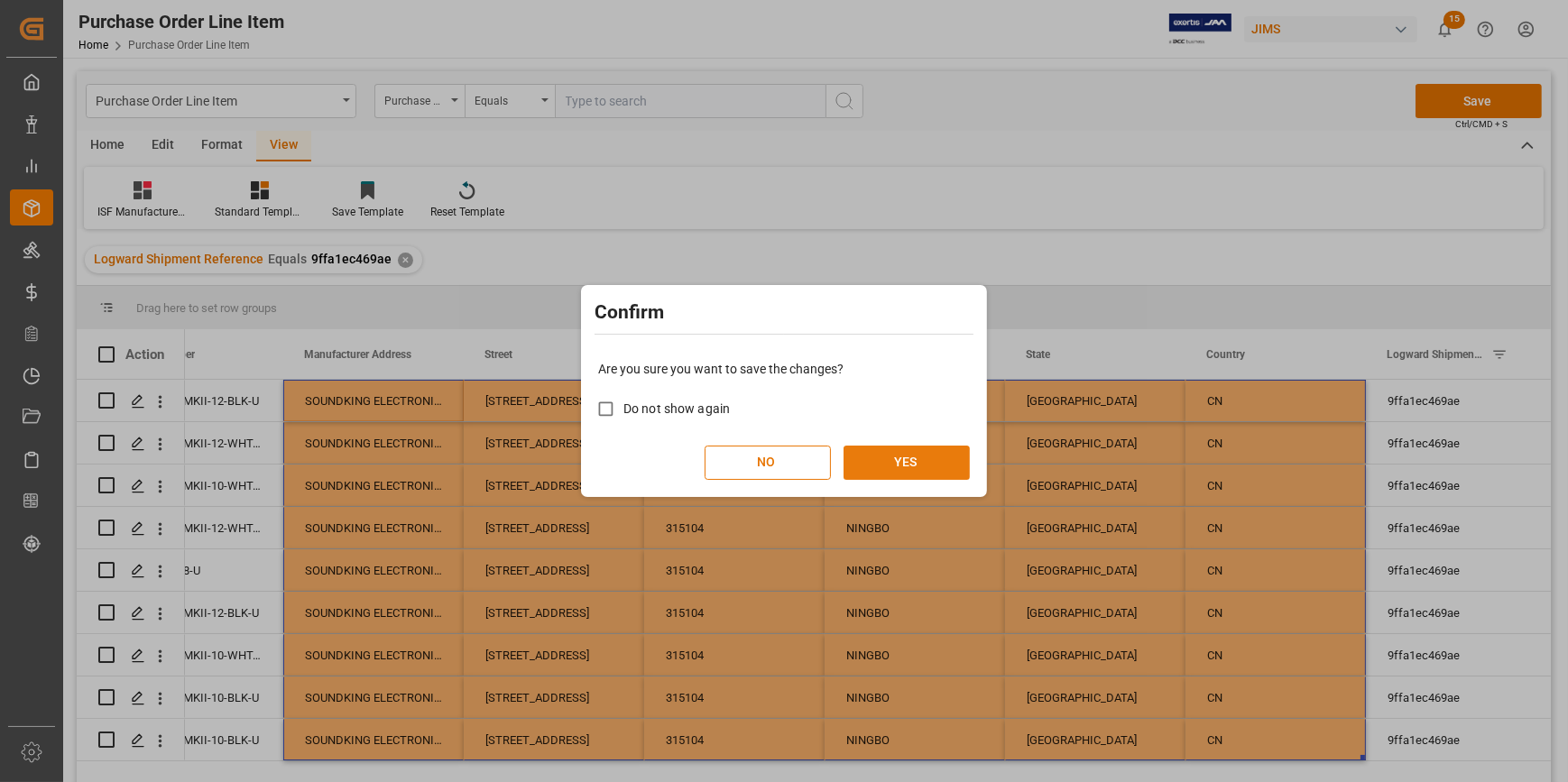
click at [914, 462] on button "YES" at bounding box center [906, 462] width 126 height 34
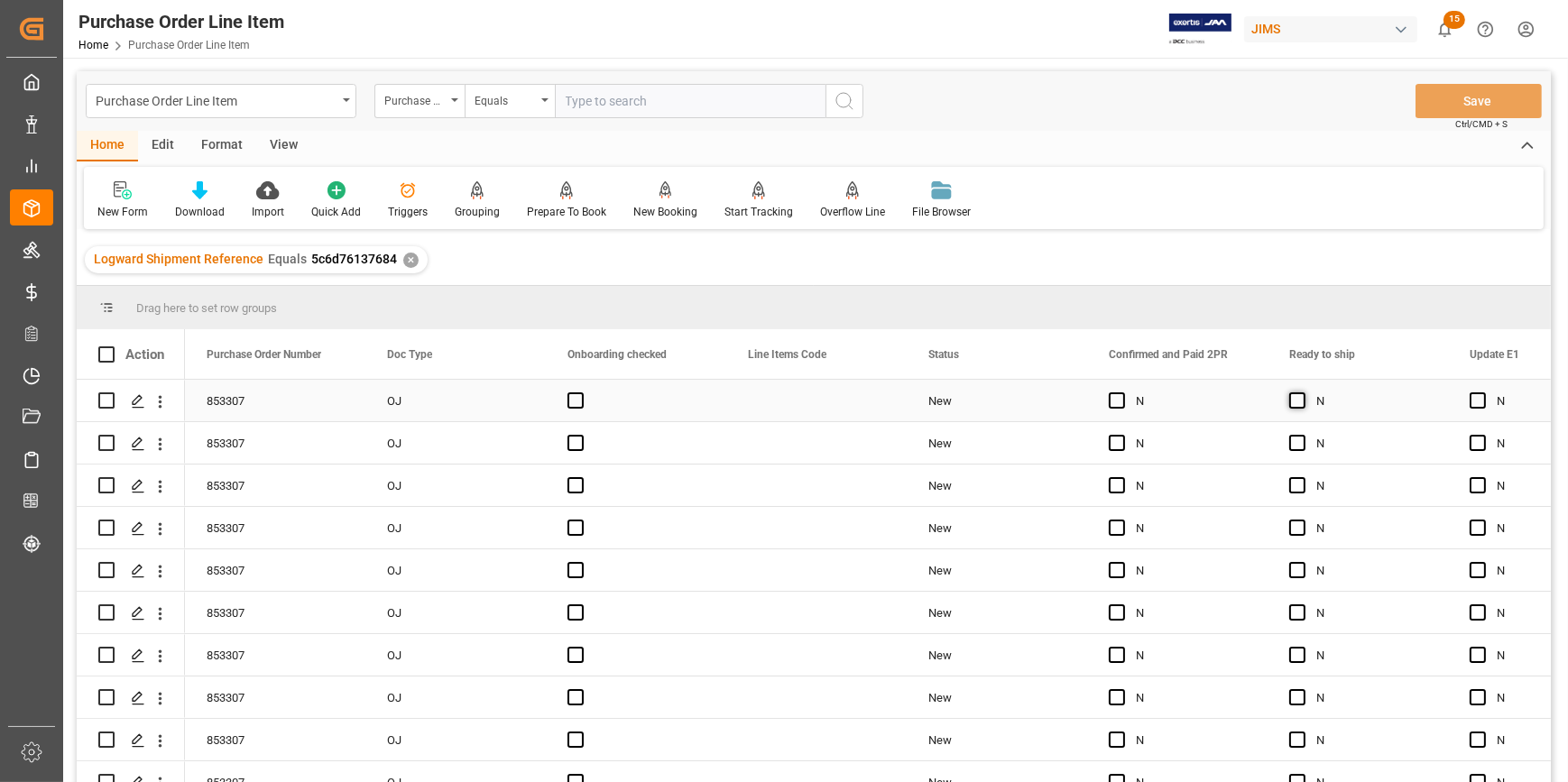
click at [1298, 405] on span "Press SPACE to select this row." at bounding box center [1297, 400] width 16 height 16
click at [1302, 392] on input "Press SPACE to select this row." at bounding box center [1302, 392] width 0 height 0
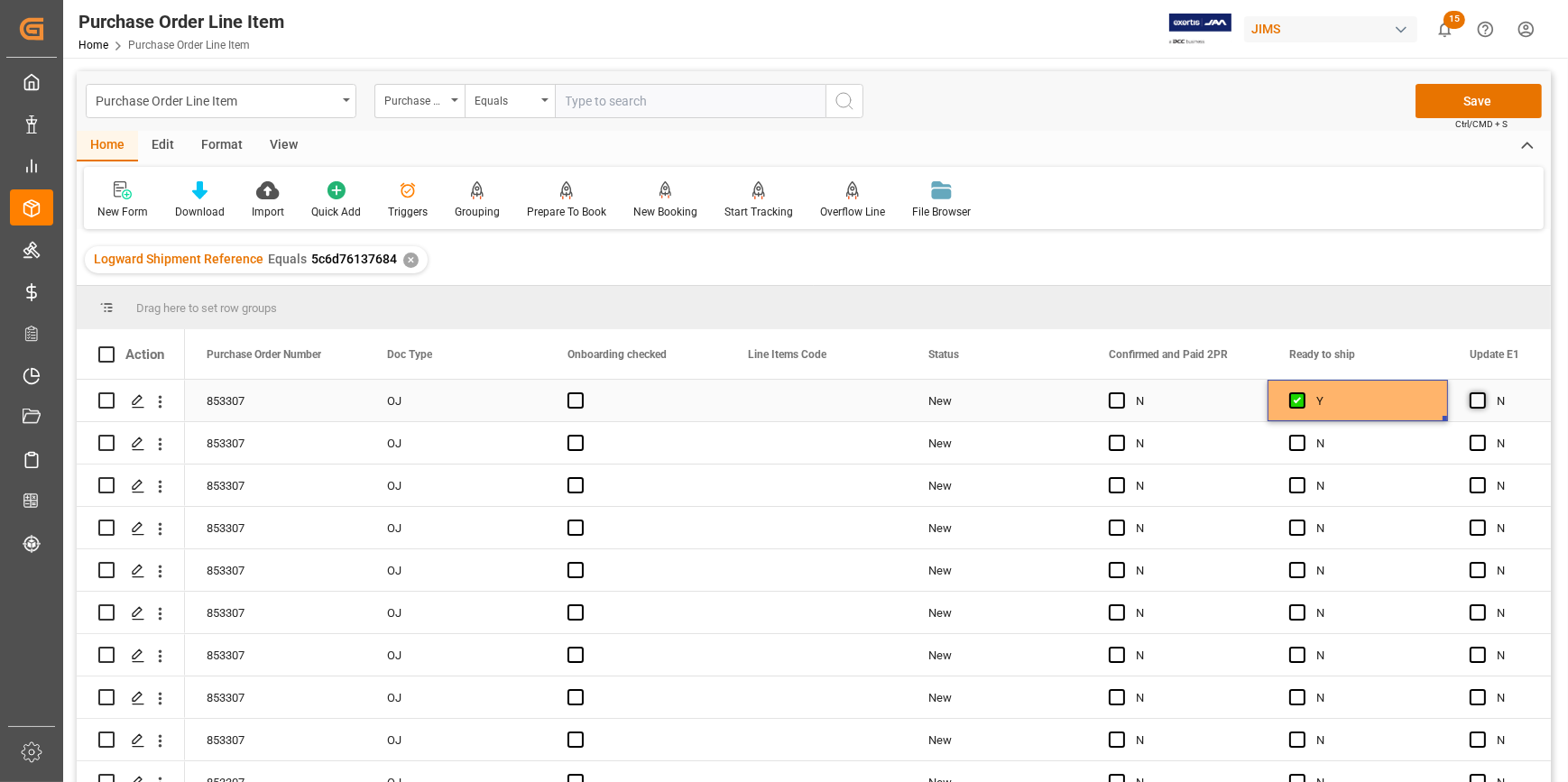
click at [1470, 405] on span "Press SPACE to select this row." at bounding box center [1477, 400] width 16 height 16
click at [1483, 392] on input "Press SPACE to select this row." at bounding box center [1483, 392] width 0 height 0
click at [1409, 410] on div "Y" at bounding box center [1371, 401] width 110 height 42
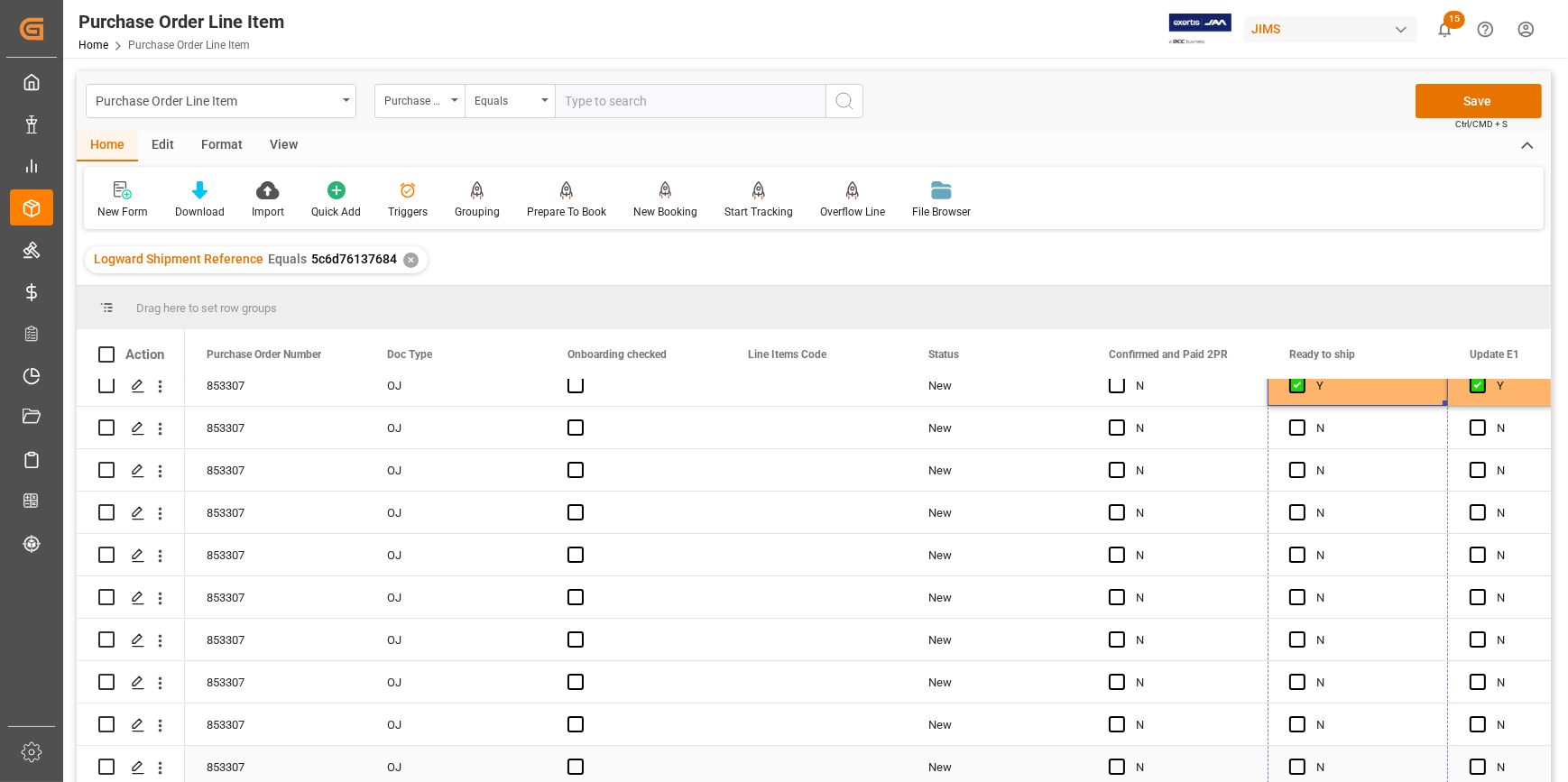
drag, startPoint x: 1442, startPoint y: 417, endPoint x: 1371, endPoint y: 759, distance: 349.3
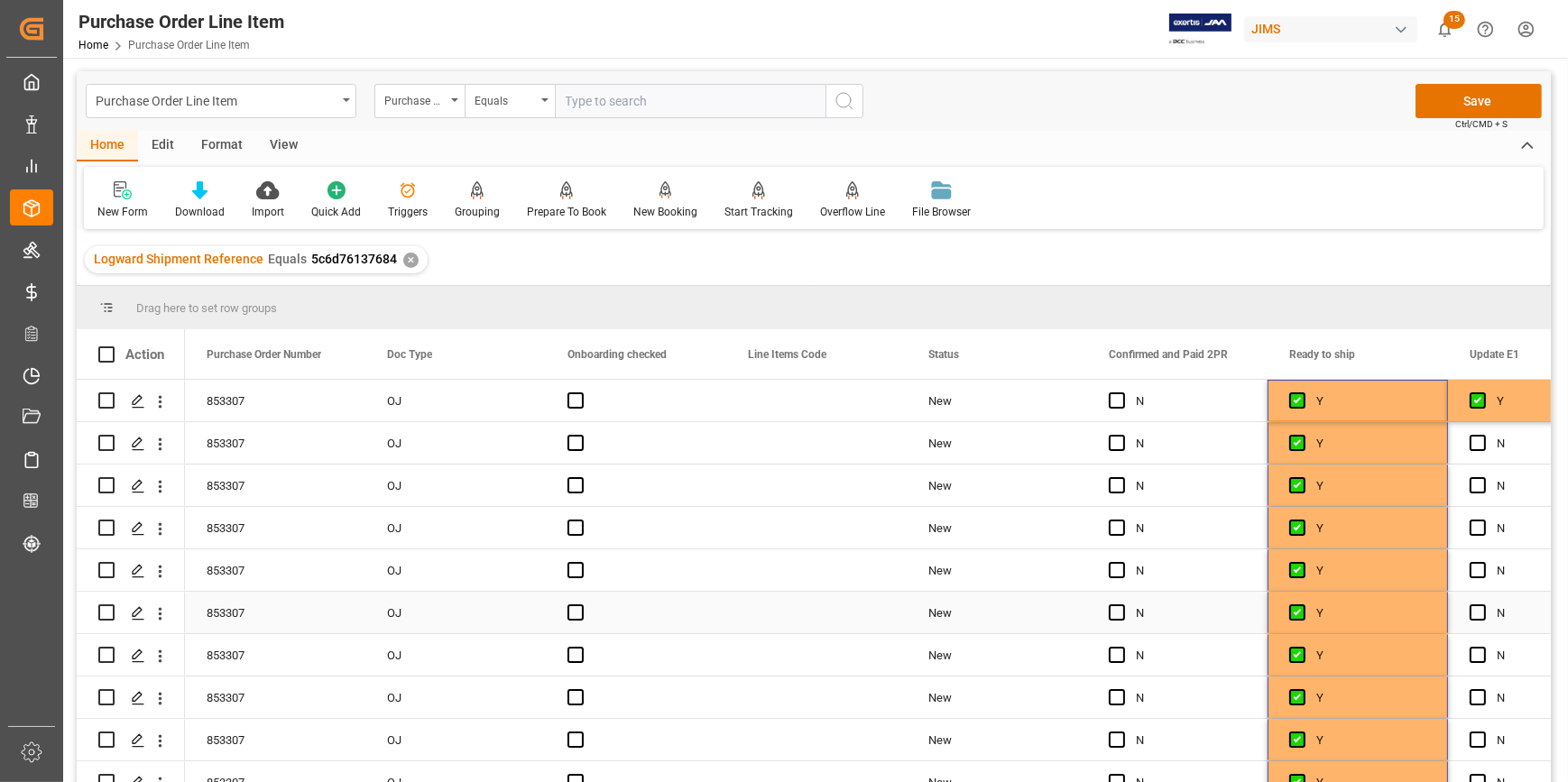
scroll to position [0, 0]
click at [1493, 407] on div "Press SPACE to select this row." at bounding box center [1483, 401] width 27 height 42
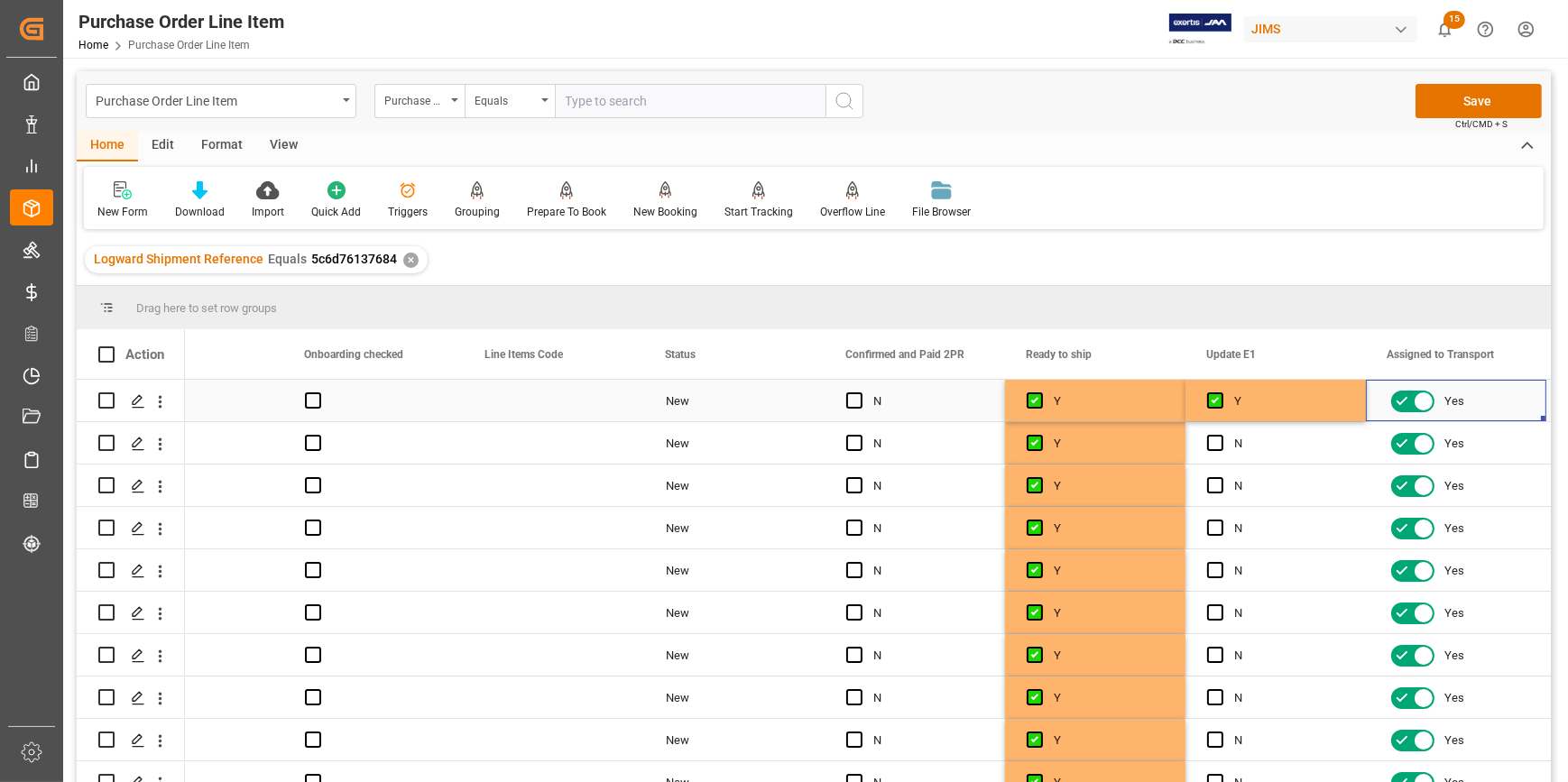
click at [1317, 400] on div "Y" at bounding box center [1289, 401] width 110 height 42
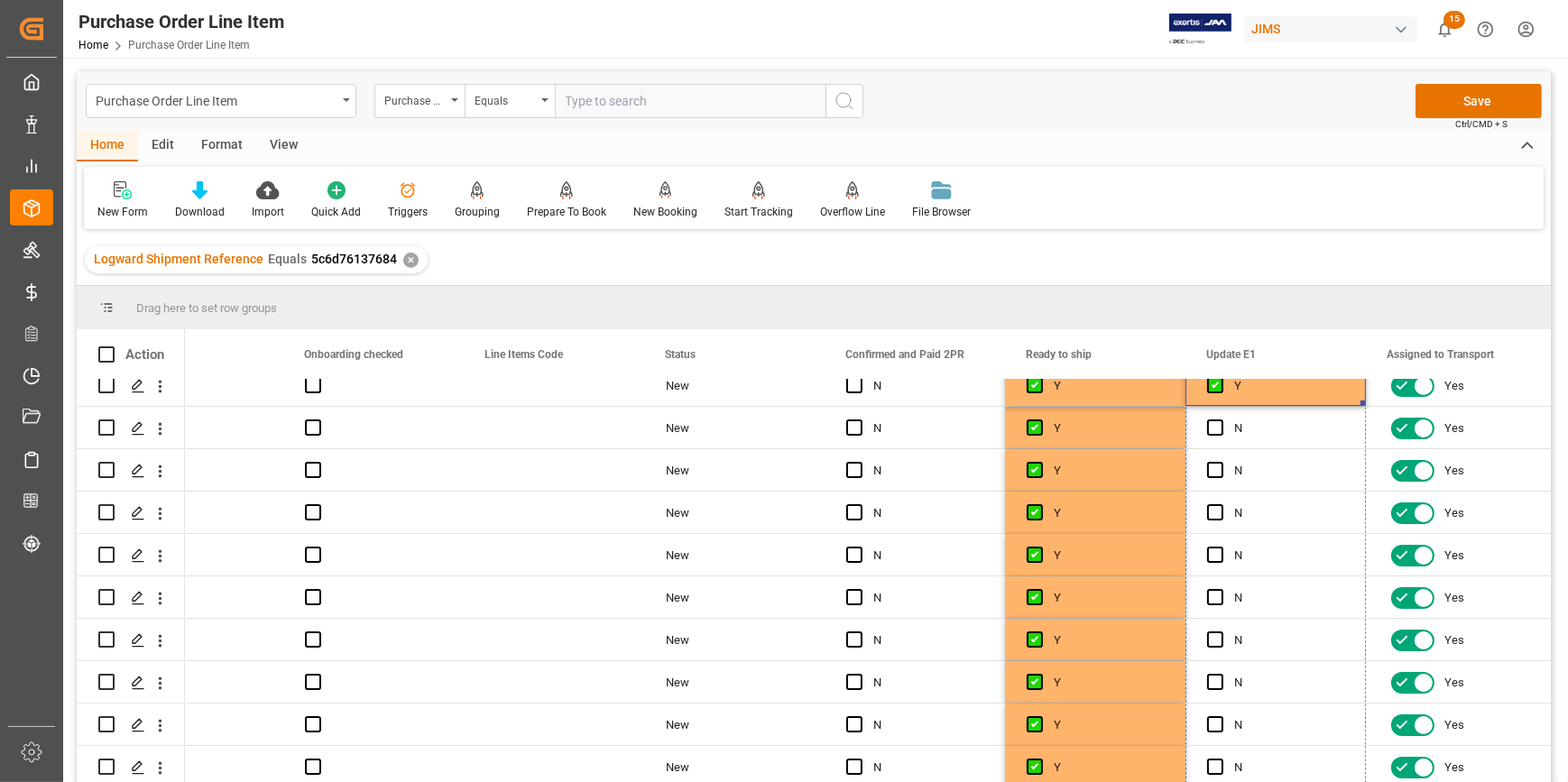
drag, startPoint x: 1363, startPoint y: 415, endPoint x: 1293, endPoint y: 807, distance: 398.2
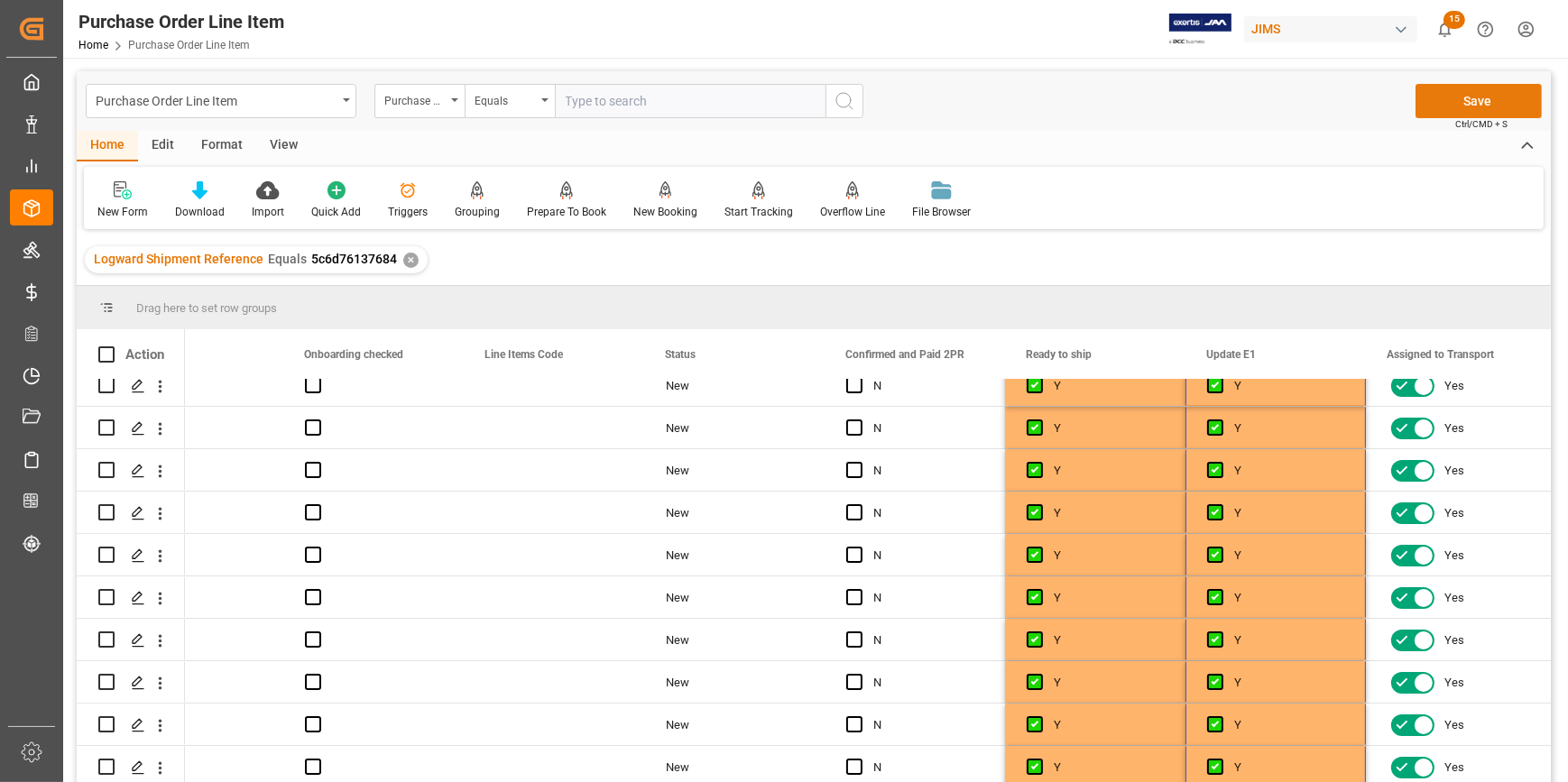
click at [1457, 108] on button "Save" at bounding box center [1478, 101] width 126 height 34
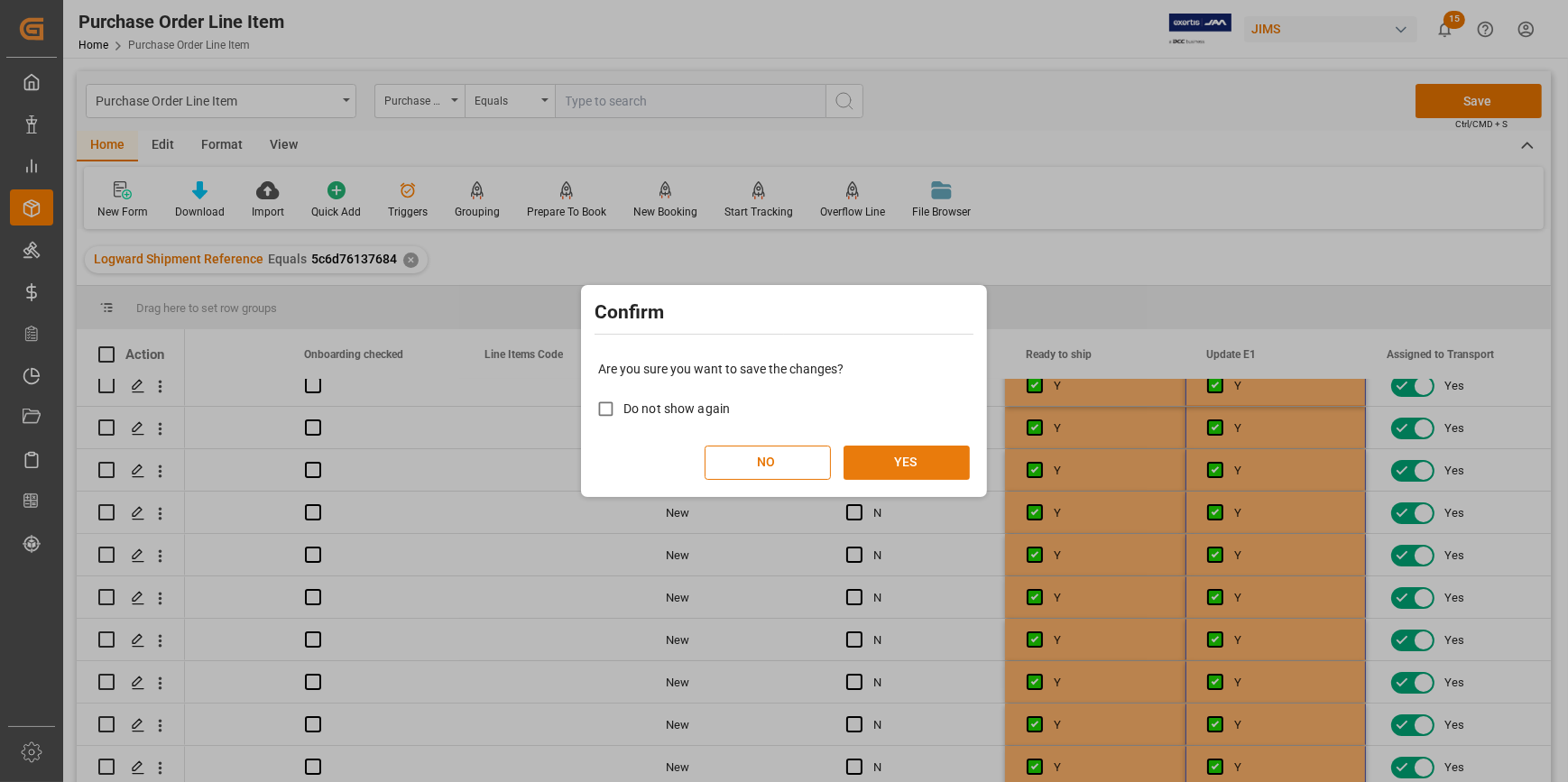
click at [886, 474] on button "YES" at bounding box center [906, 462] width 126 height 34
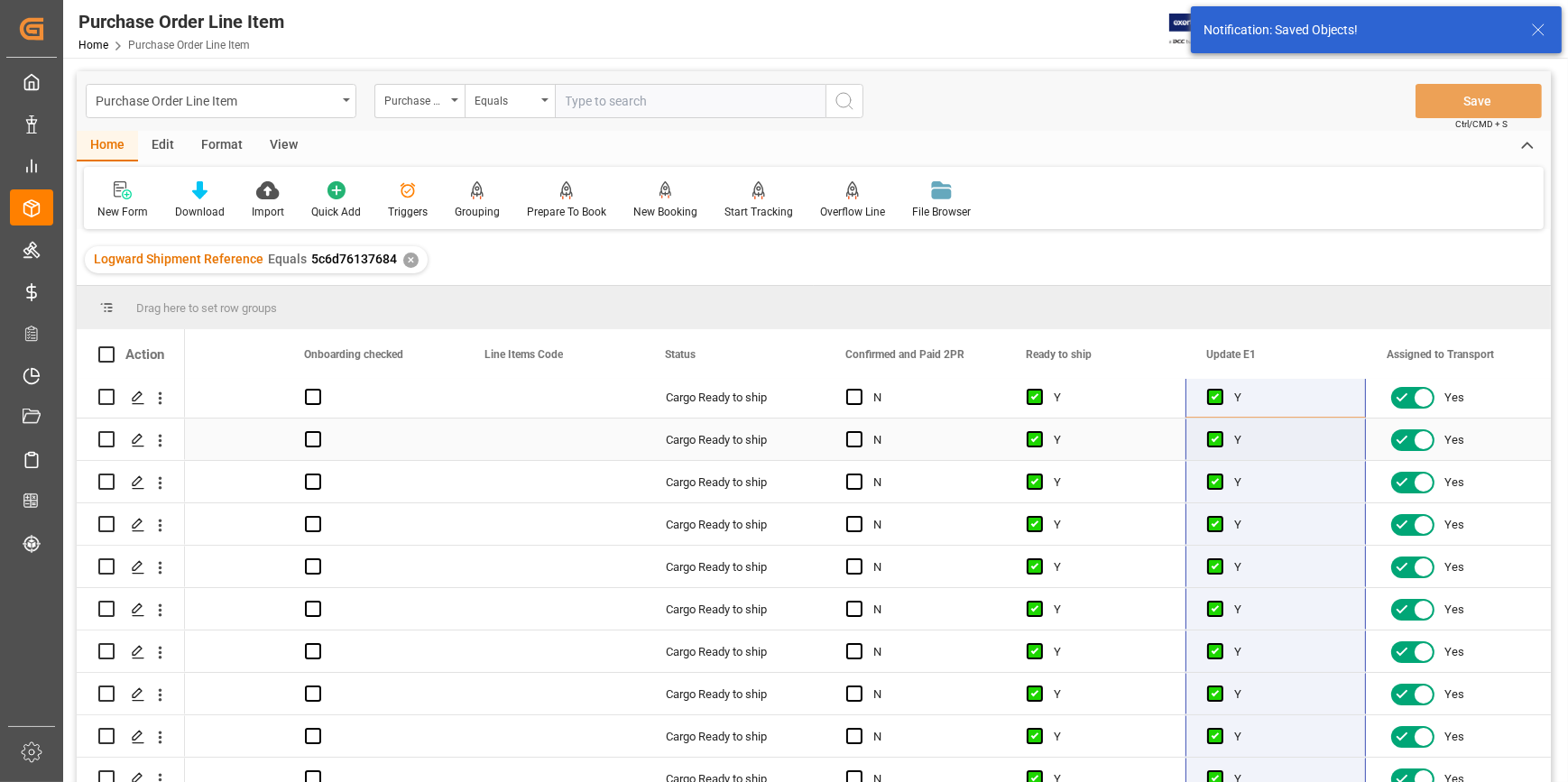
scroll to position [0, 0]
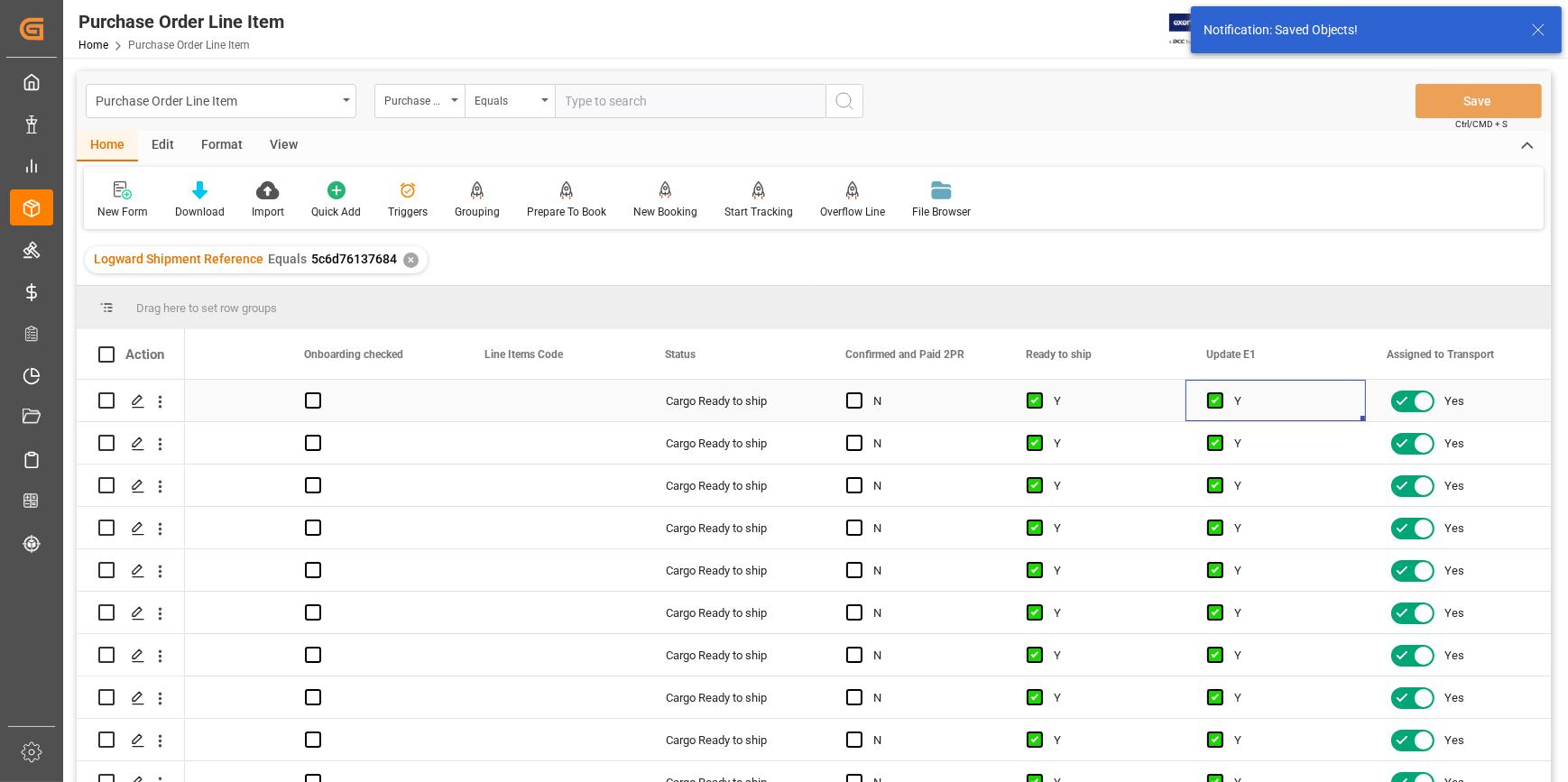
click at [1286, 410] on div "Y" at bounding box center [1289, 401] width 110 height 42
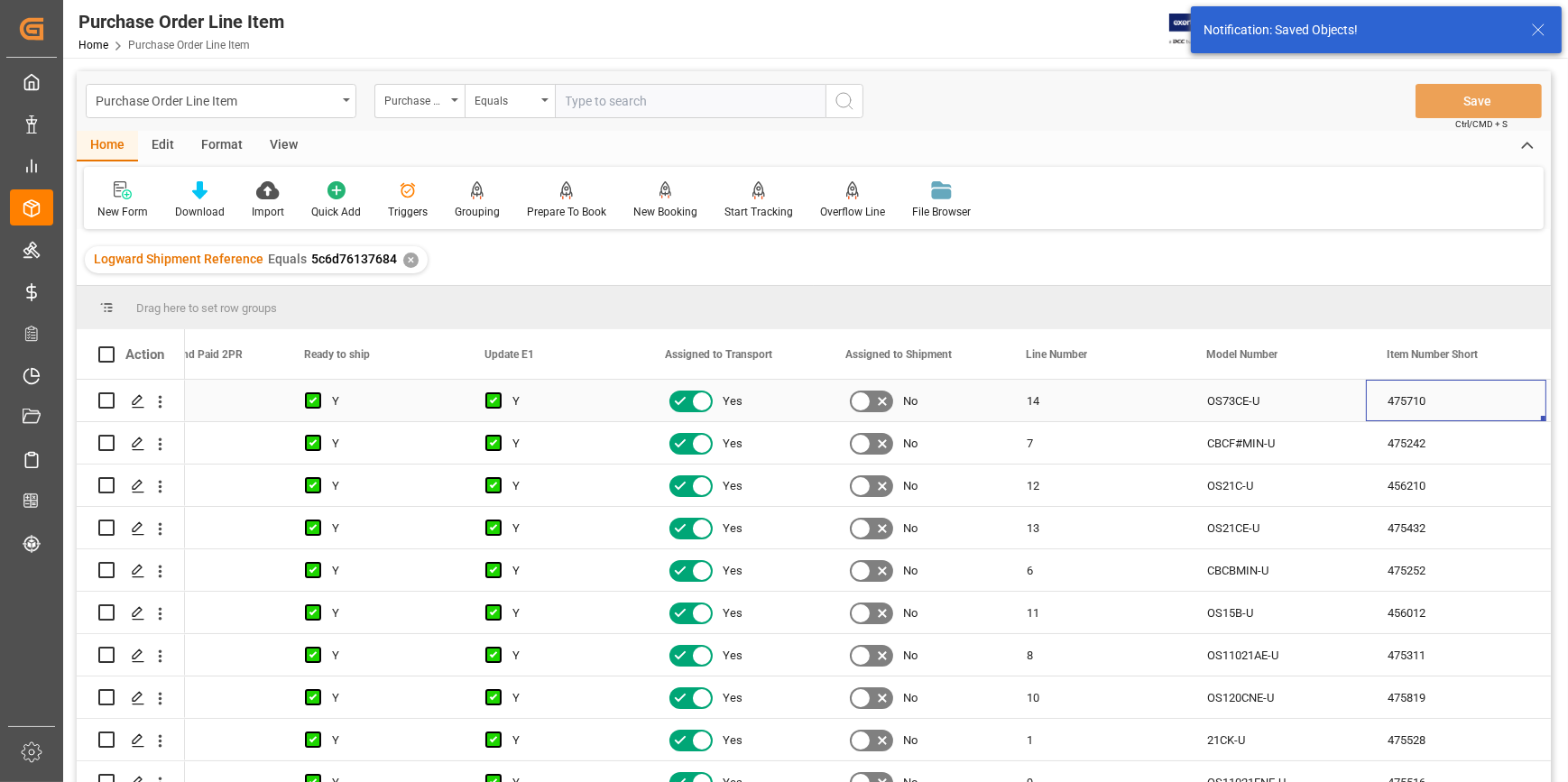
scroll to position [0, 1165]
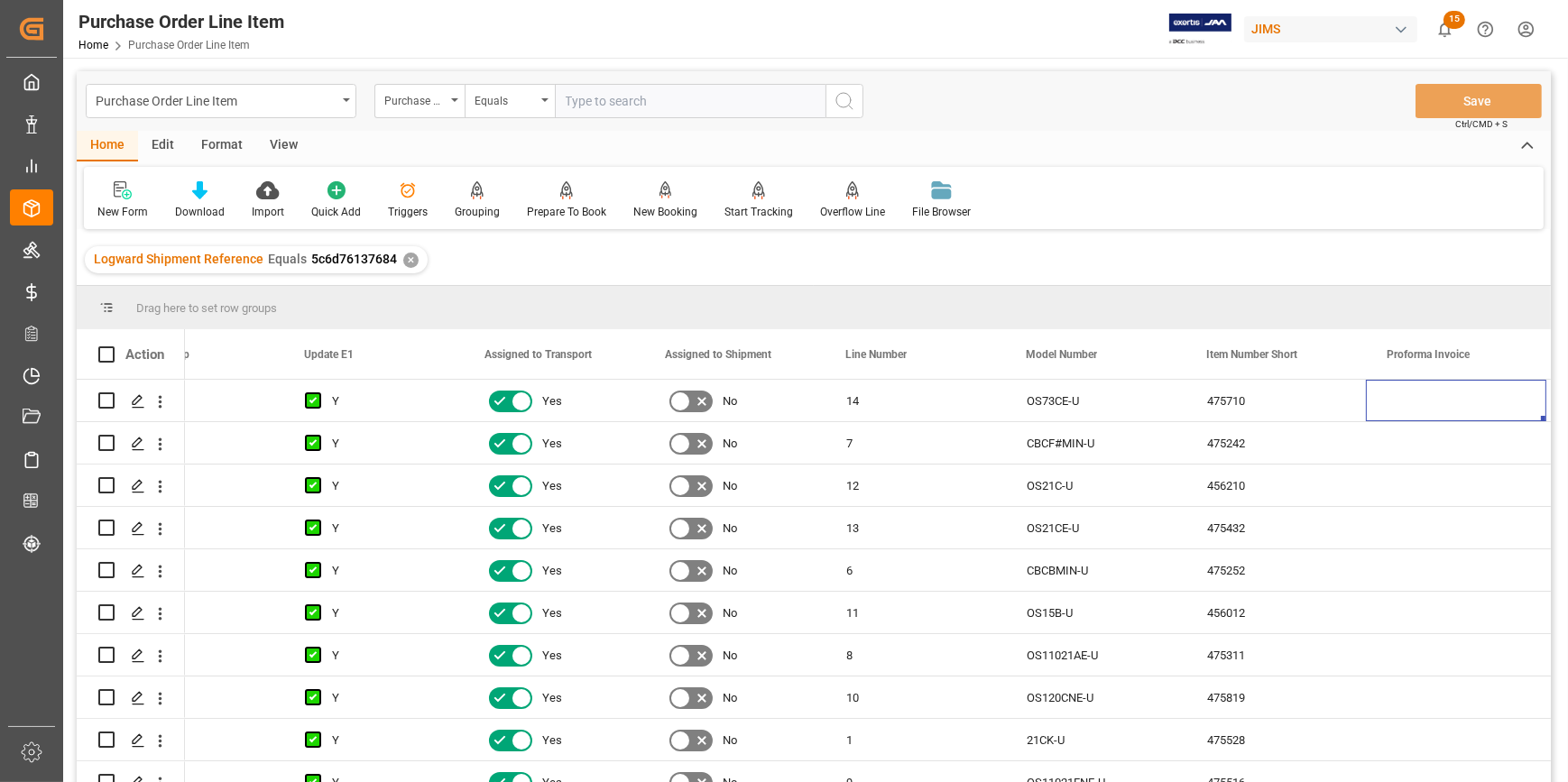
click at [288, 149] on div "View" at bounding box center [283, 146] width 55 height 31
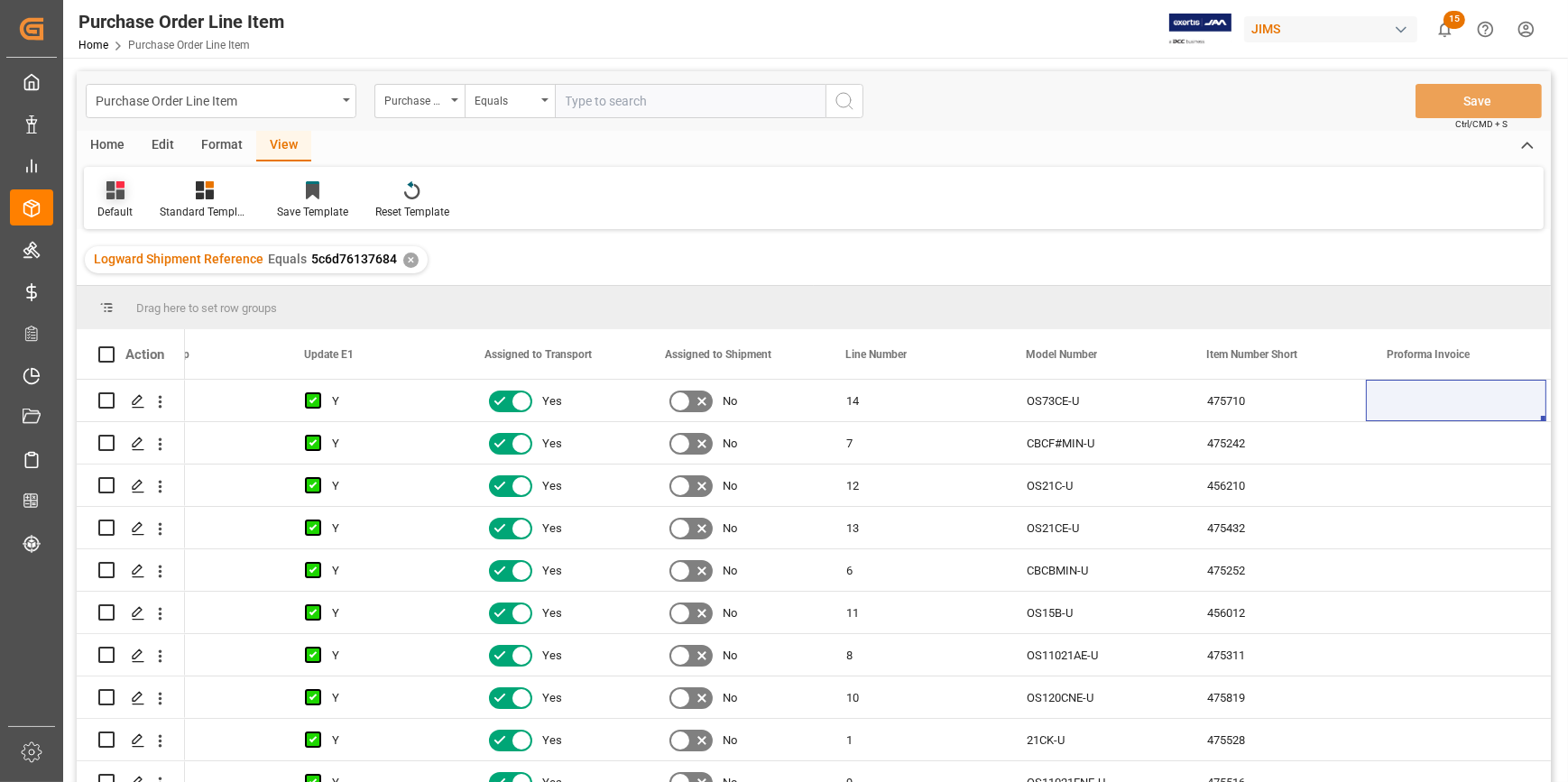
click at [112, 203] on div "Default" at bounding box center [115, 211] width 35 height 16
click at [129, 297] on div "ISF Manufacturer Info." at bounding box center [185, 292] width 158 height 19
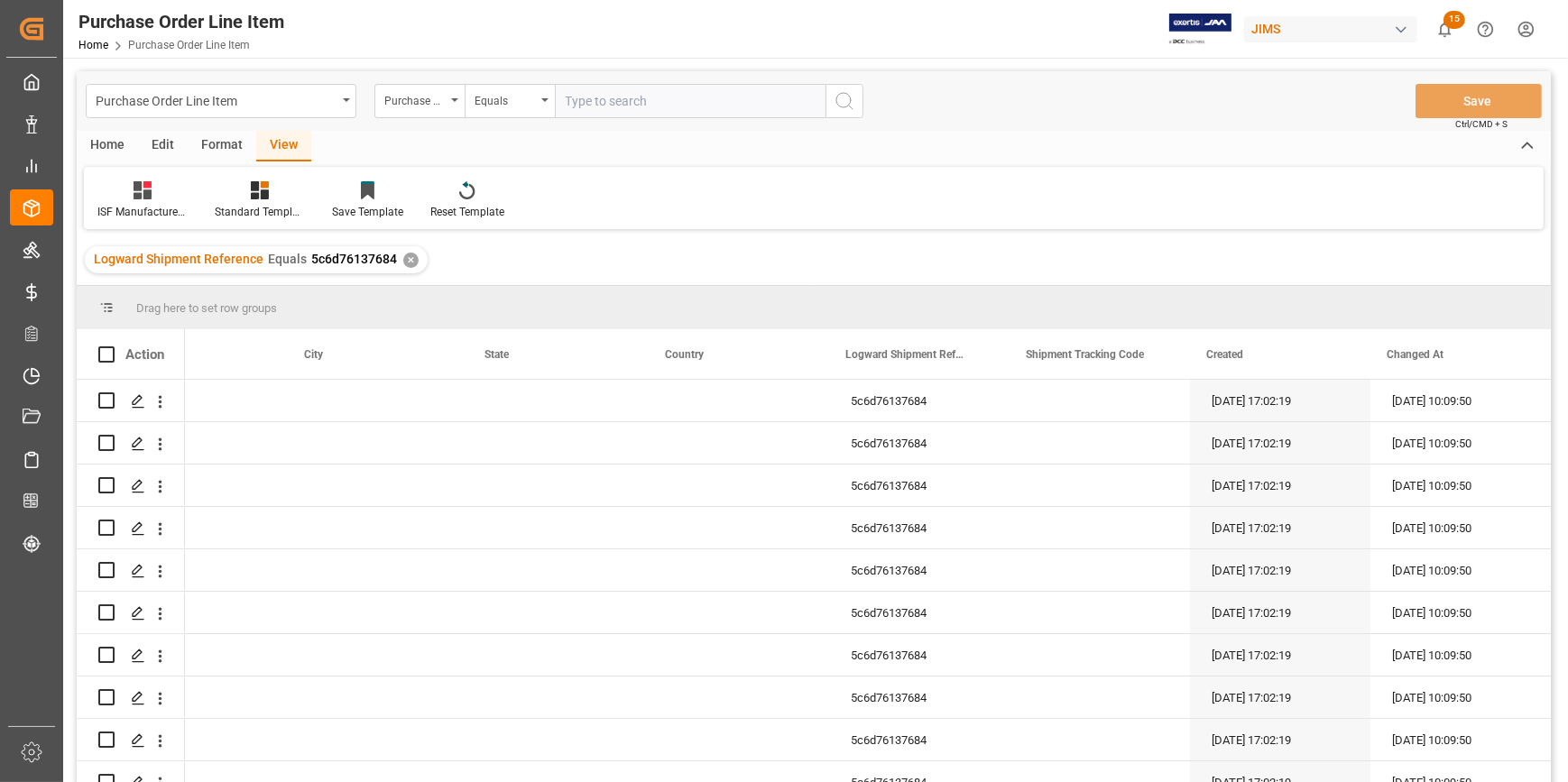
scroll to position [0, 984]
click at [609, 396] on div "Press SPACE to select this row." at bounding box center [558, 400] width 180 height 42
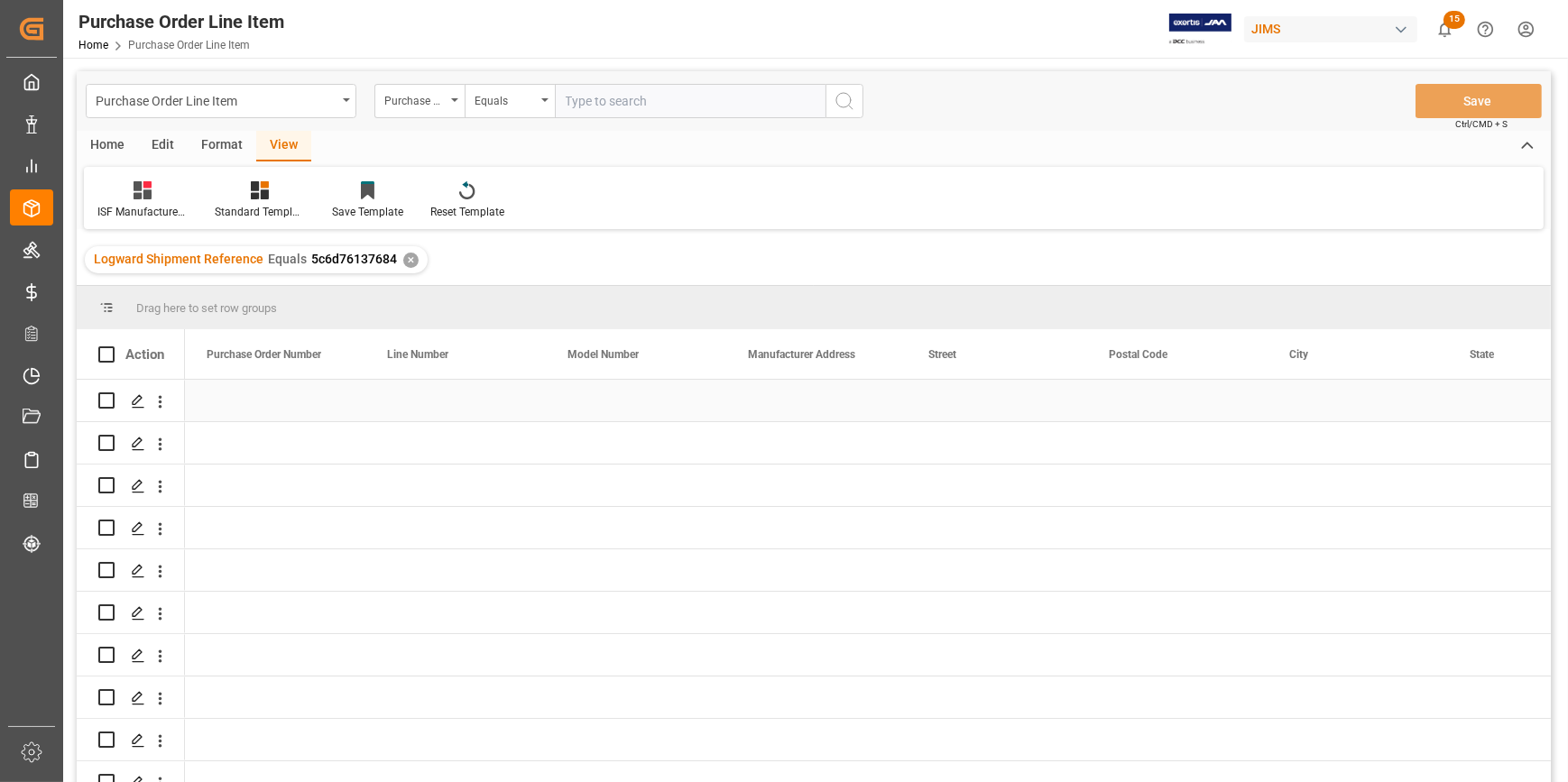
scroll to position [0, 0]
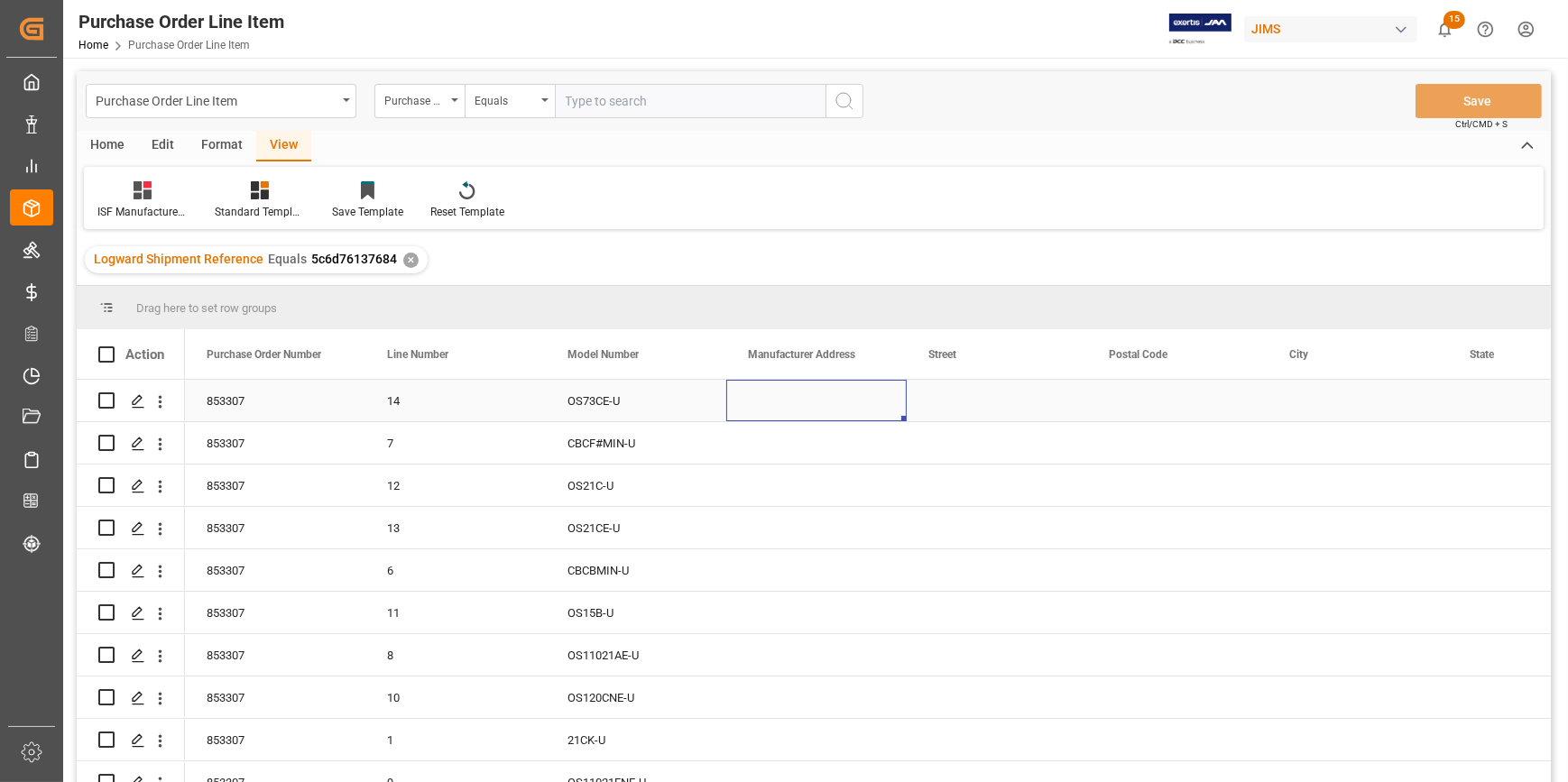
click at [819, 409] on div "Press SPACE to select this row." at bounding box center [816, 400] width 180 height 42
click at [793, 416] on div "Press SPACE to select this row." at bounding box center [816, 400] width 180 height 42
click at [783, 408] on div "Press SPACE to select this row." at bounding box center [816, 400] width 180 height 42
click at [851, 402] on div "Press SPACE to select this row." at bounding box center [816, 400] width 180 height 42
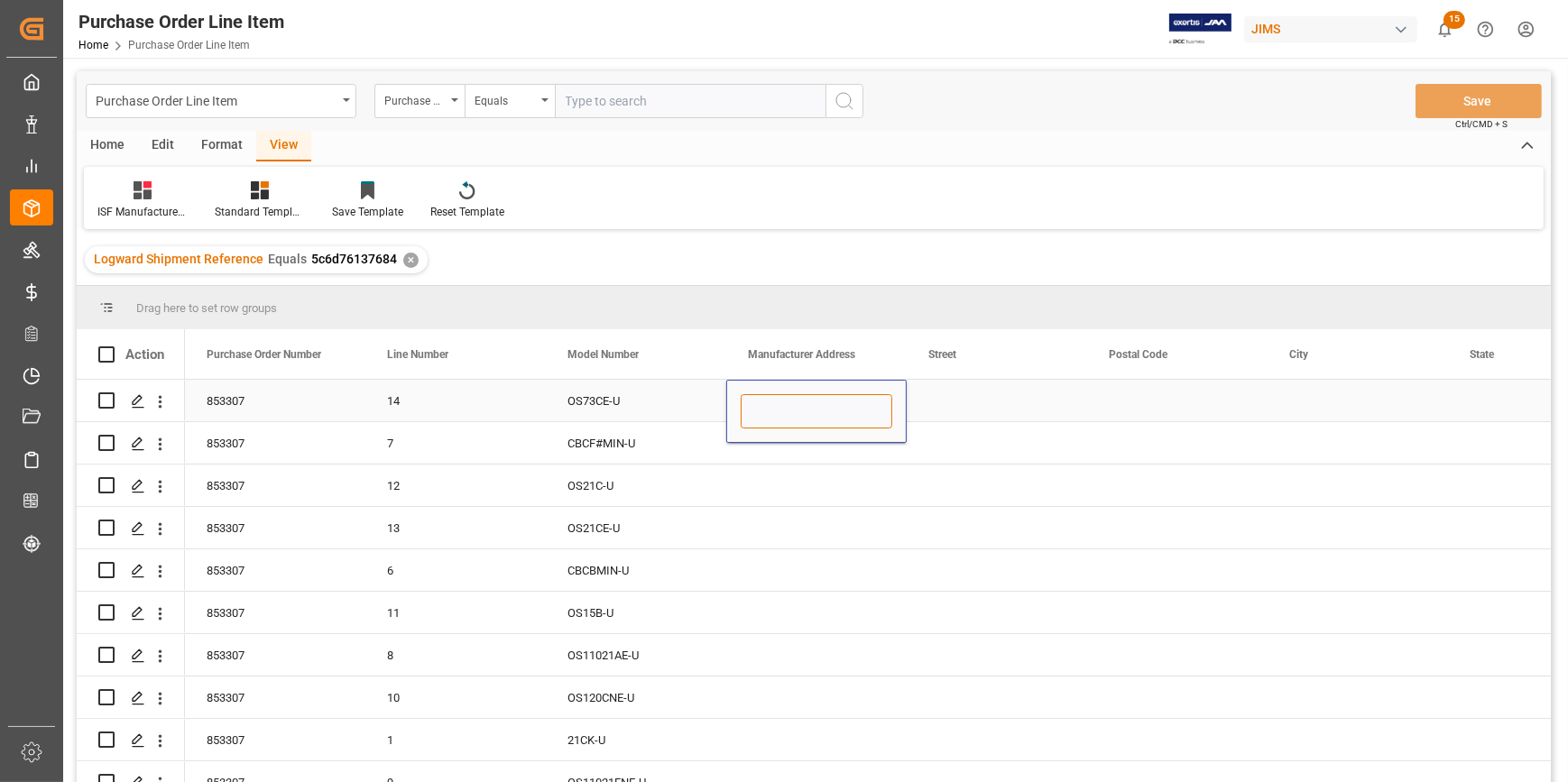
click at [843, 410] on input "Press SPACE to select this row." at bounding box center [816, 411] width 151 height 34
paste input "DAEWON MUSIC CO."
type input "DAEWON MUSIC CO."
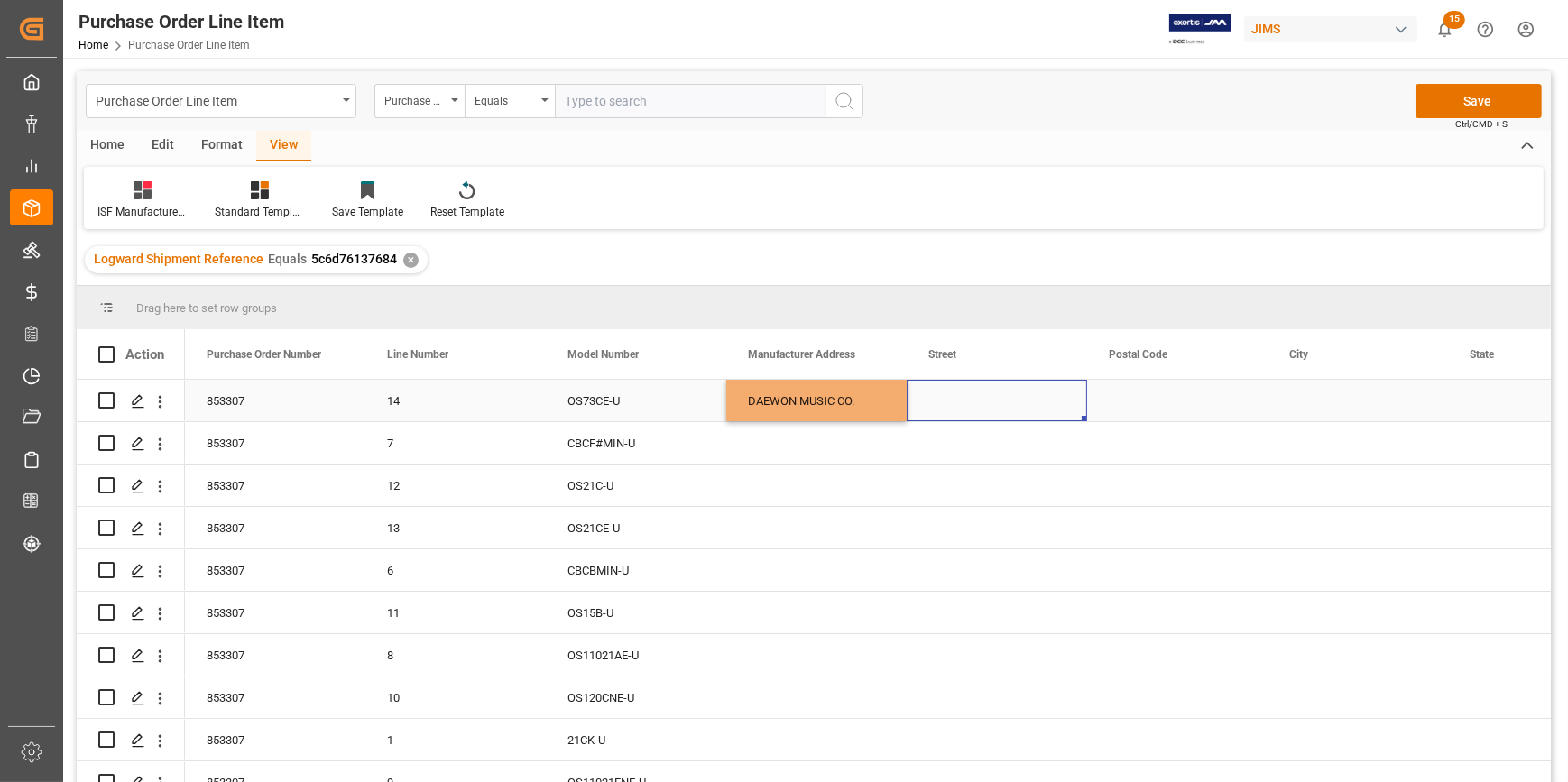
click at [957, 411] on div "Press SPACE to select this row." at bounding box center [996, 400] width 180 height 42
click at [970, 404] on div "Press SPACE to select this row." at bounding box center [996, 400] width 180 height 42
click at [958, 421] on input "Press SPACE to select this row." at bounding box center [996, 411] width 151 height 34
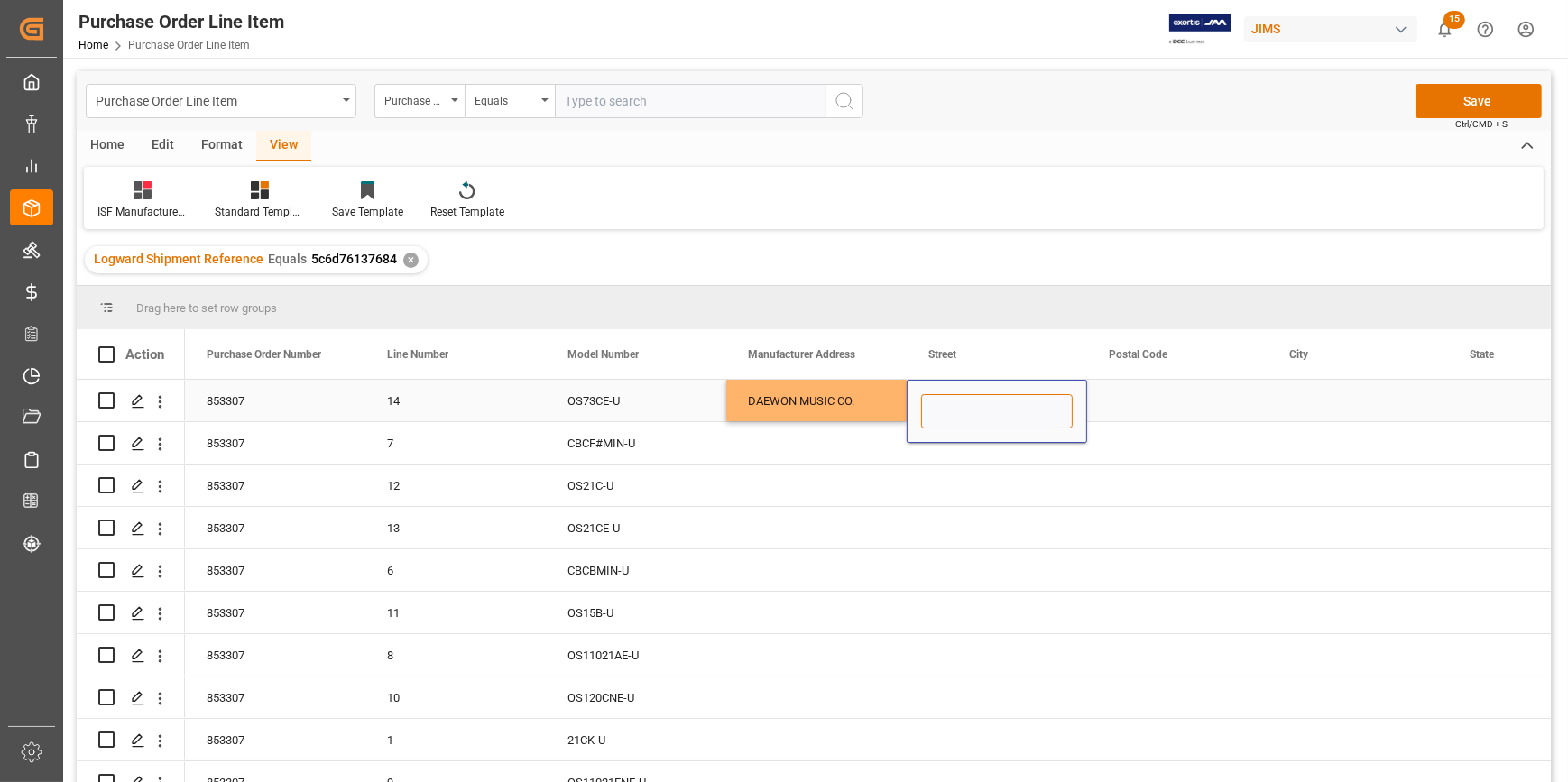
paste input "#B105 INAMASS 2 BLDG, 35 MAGOKJUNGANG 2-RO, GANGSEO-GU,SEOUL 07806 KR"
drag, startPoint x: 1007, startPoint y: 416, endPoint x: 1148, endPoint y: 409, distance: 141.2
click at [1148, 409] on div "#B105 INAMASS 2 BLDG, 35 MAGOKJUNGANG 2-RO, GANGSEO-GU,SEOUL 07806 KR DAEWON MU…" at bounding box center [1358, 401] width 2345 height 43
type input "#B105 INAMASS 2 BLDG, 35 MAGOKJUNGANG 2-RO, GANGSEO-GU,SEOUL"
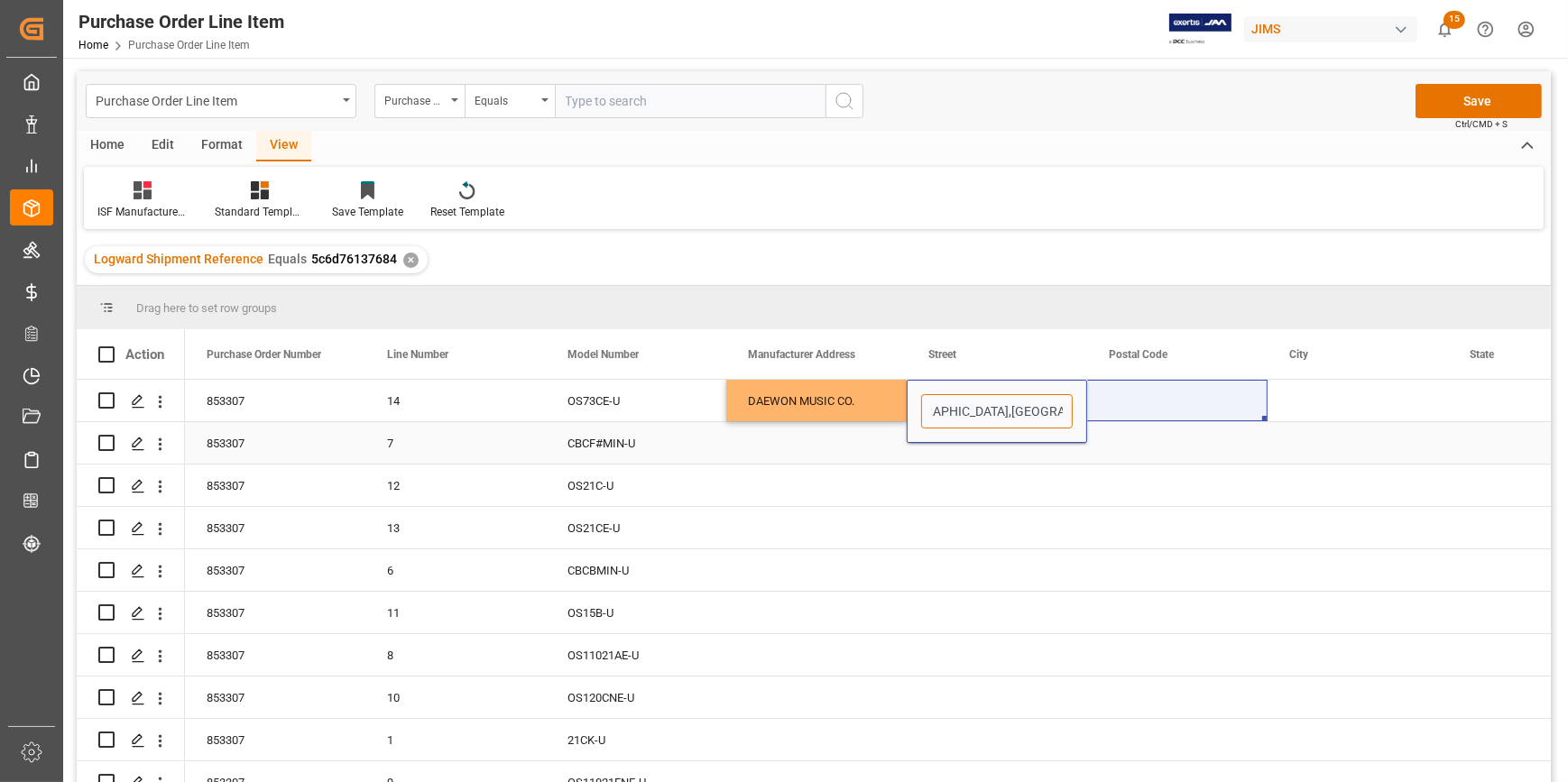
scroll to position [0, 292]
click at [1076, 511] on div "Press SPACE to select this row." at bounding box center [996, 527] width 180 height 42
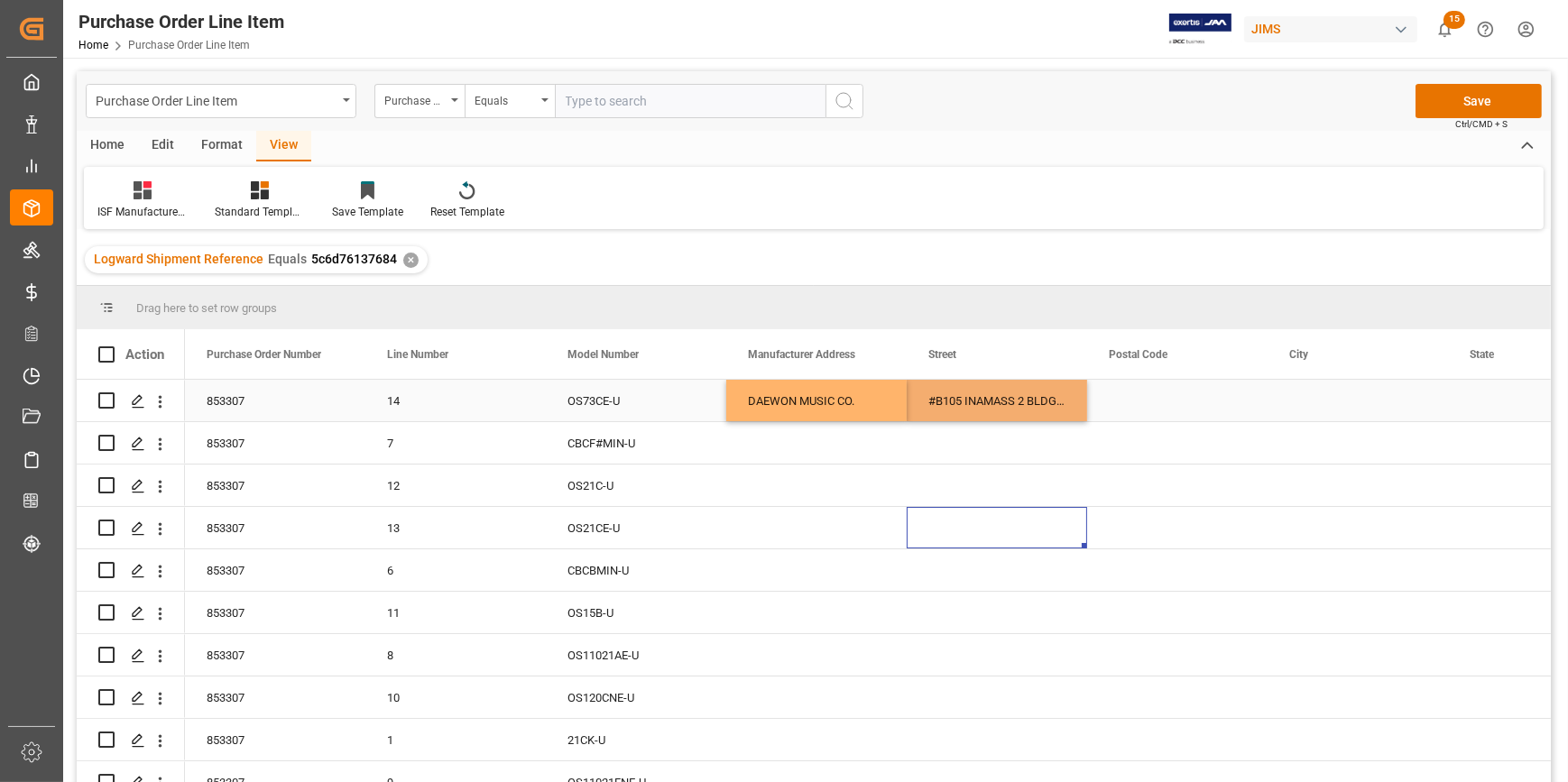
click at [1124, 391] on div "Press SPACE to select this row." at bounding box center [1177, 400] width 180 height 42
click at [1145, 406] on div "Press SPACE to select this row." at bounding box center [1177, 400] width 180 height 42
click at [827, 413] on div "DAEWON MUSIC CO." at bounding box center [816, 400] width 180 height 42
click at [1125, 397] on div "Press SPACE to select this row." at bounding box center [1177, 400] width 180 height 42
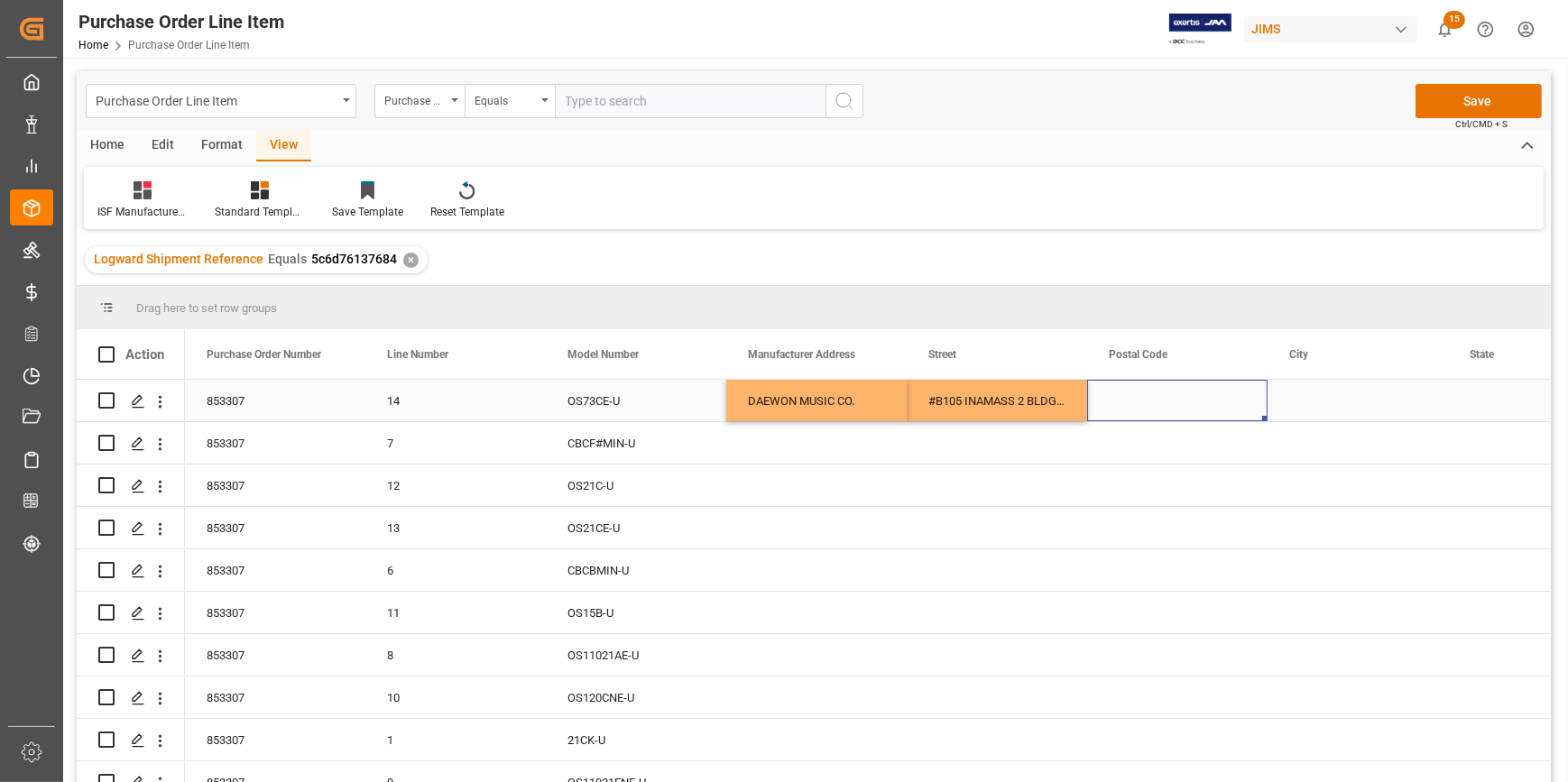
click at [1171, 385] on div "Press SPACE to select this row." at bounding box center [1177, 400] width 180 height 42
click at [1162, 408] on div "Press SPACE to select this row." at bounding box center [1177, 400] width 180 height 42
click at [1168, 396] on div "Press SPACE to select this row." at bounding box center [1177, 400] width 180 height 42
click at [1165, 397] on div "Press SPACE to select this row." at bounding box center [1177, 400] width 180 height 42
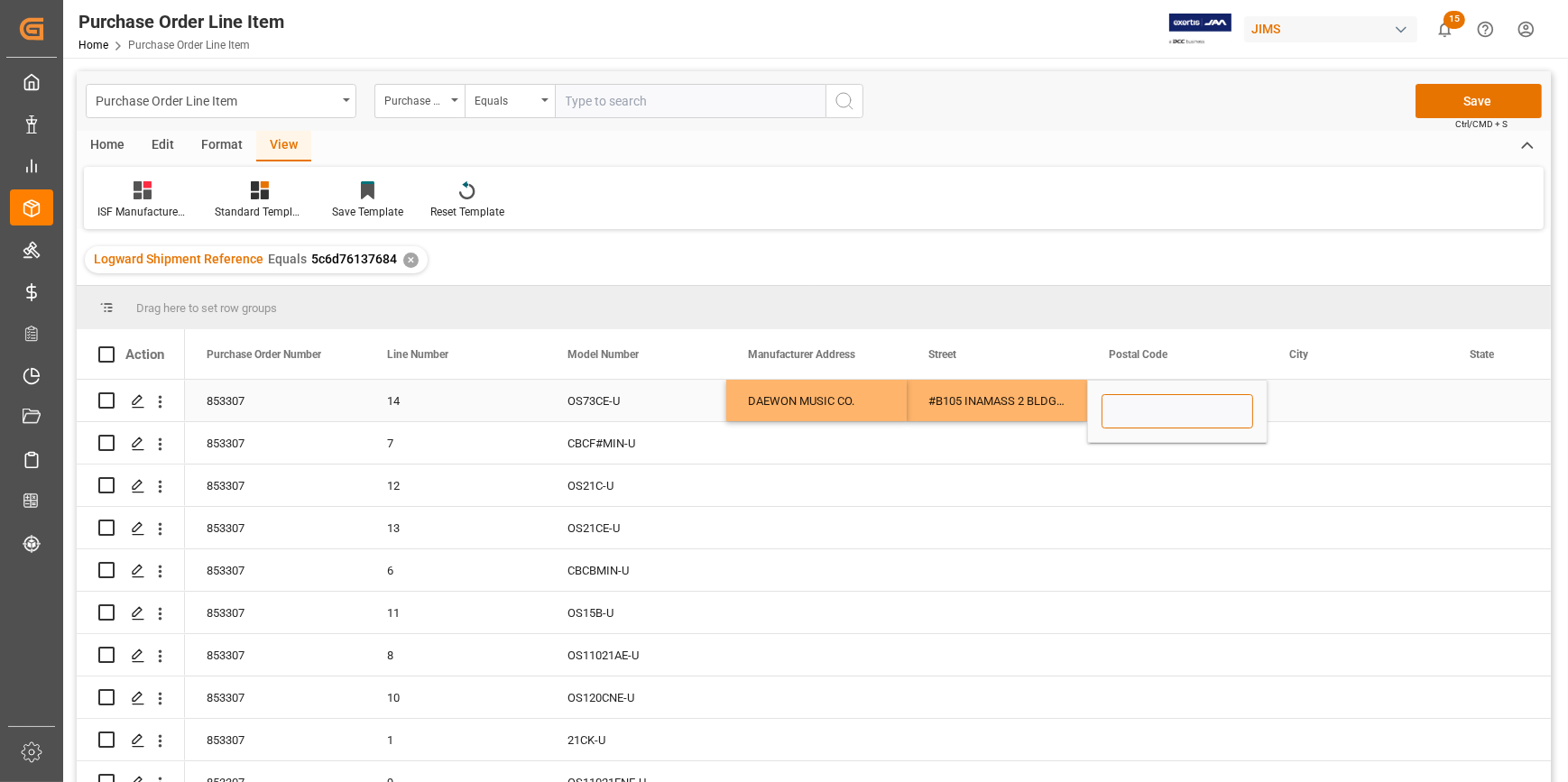
click at [1194, 416] on input "Press SPACE to select this row." at bounding box center [1176, 411] width 151 height 34
click at [1142, 400] on input "Press SPACE to select this row." at bounding box center [1176, 411] width 151 height 34
paste input "07806"
type input "07806"
click at [1345, 402] on div "Press SPACE to select this row." at bounding box center [1358, 400] width 180 height 42
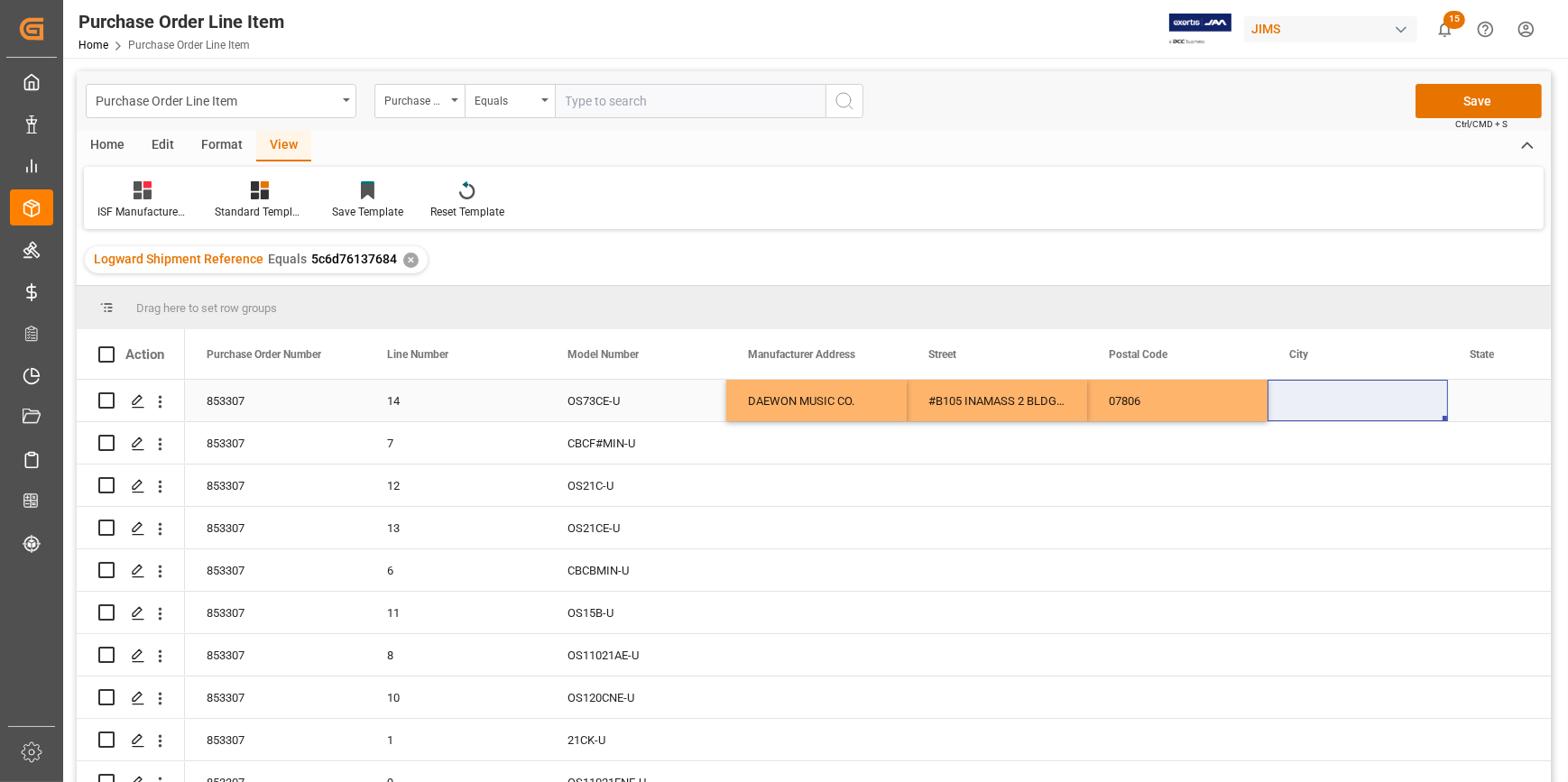
click at [1327, 404] on div "Press SPACE to select this row." at bounding box center [1358, 400] width 180 height 42
click at [1327, 404] on input "Press SPACE to select this row." at bounding box center [1358, 411] width 151 height 34
paste input "SEOUL"
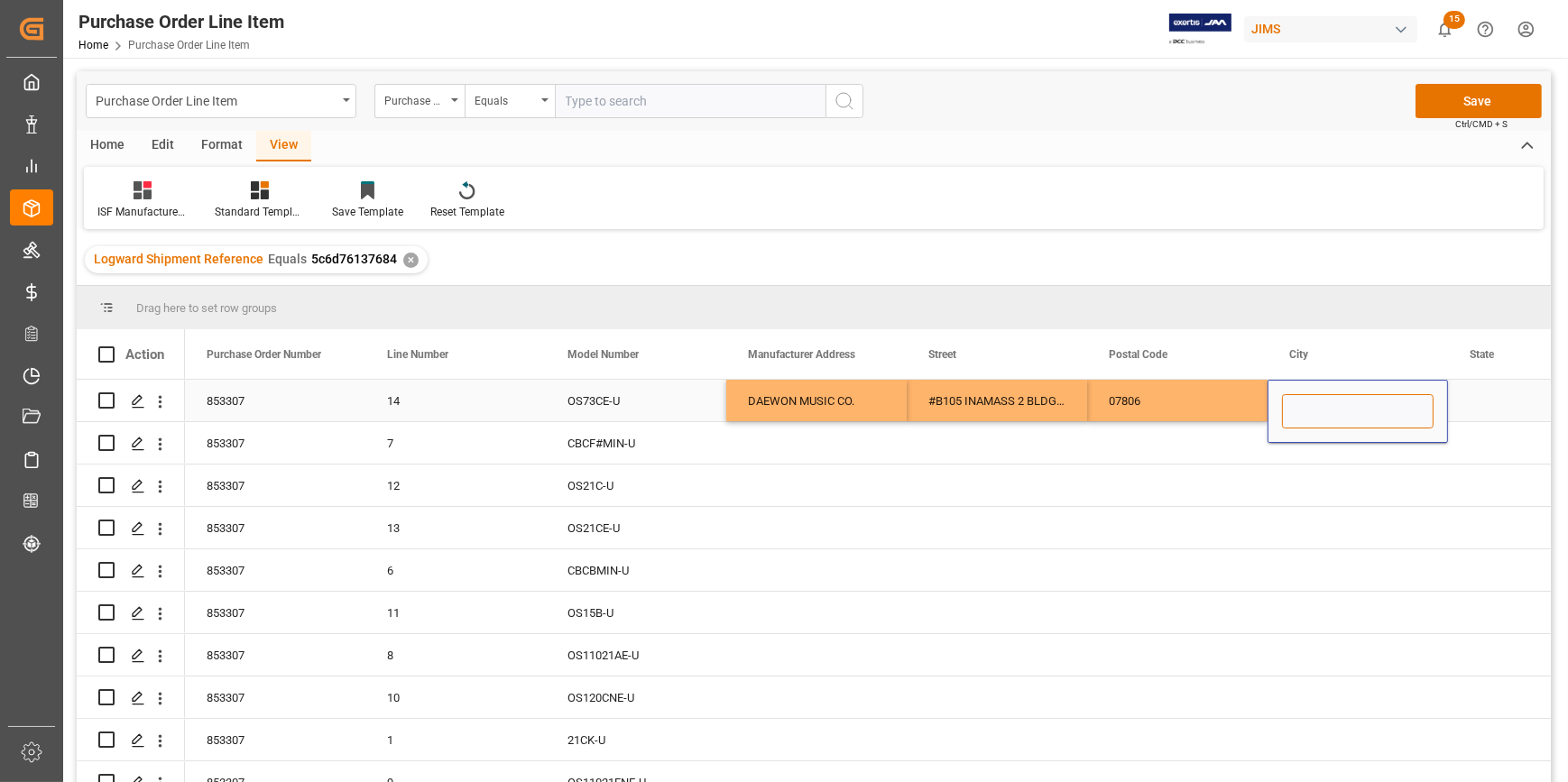
type input "SEOUL"
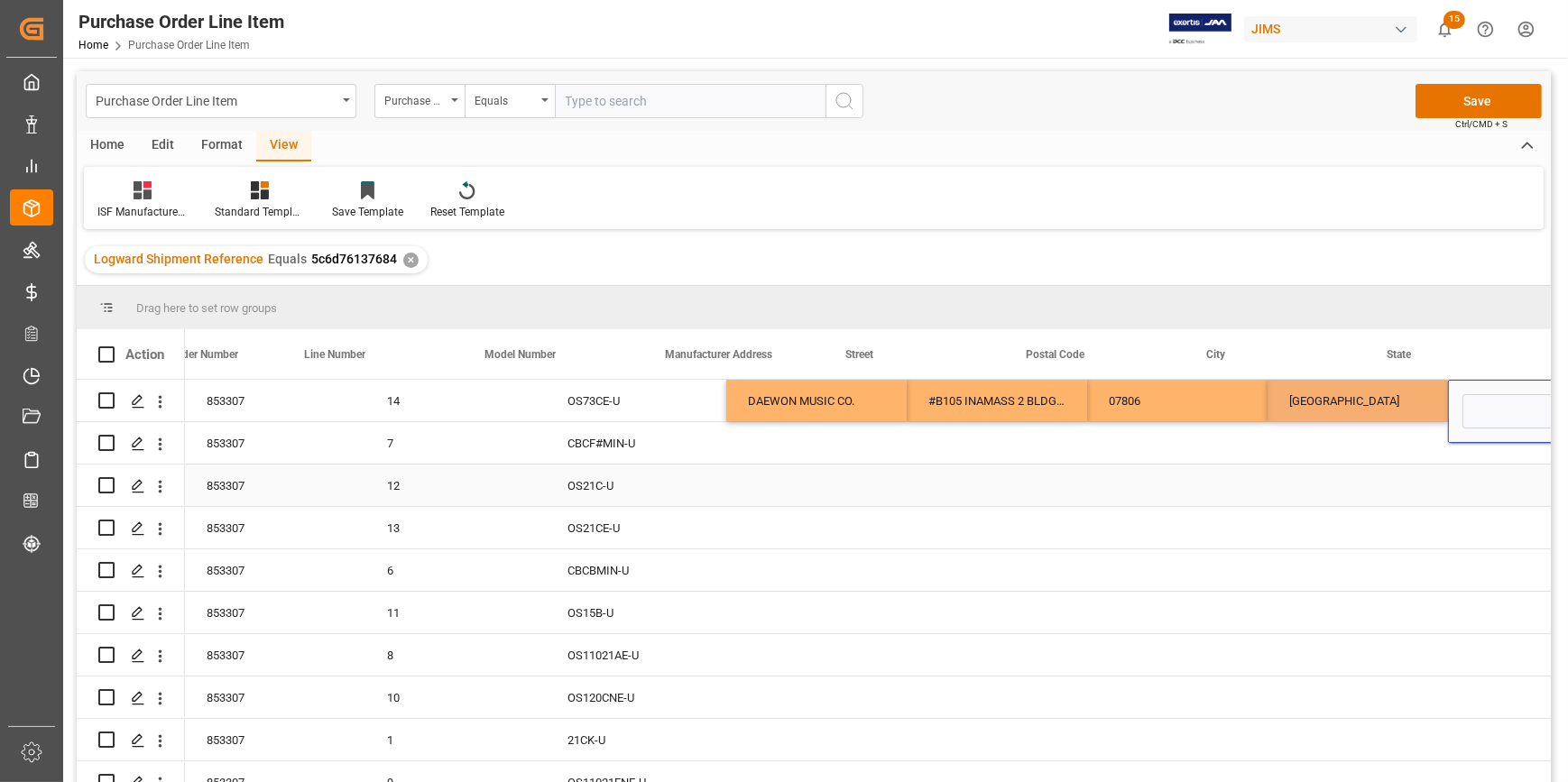
scroll to position [0, 82]
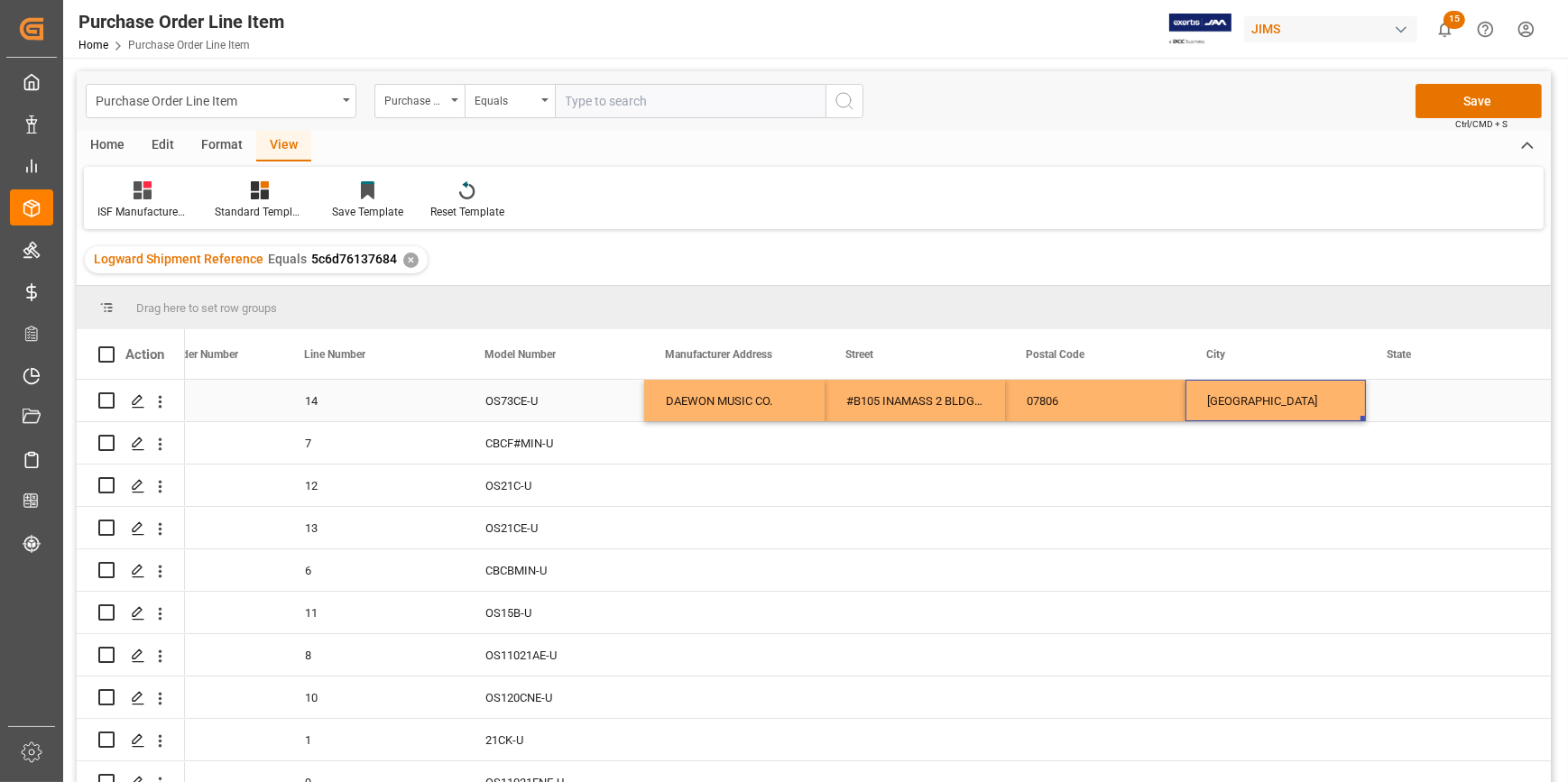
click at [1214, 400] on div "SEOUL" at bounding box center [1275, 400] width 180 height 42
click at [1214, 400] on input "SEOUL" at bounding box center [1275, 411] width 151 height 34
click at [1091, 523] on div "Press SPACE to select this row." at bounding box center [1095, 527] width 180 height 42
click at [1373, 403] on div "Press SPACE to select this row." at bounding box center [1456, 400] width 180 height 42
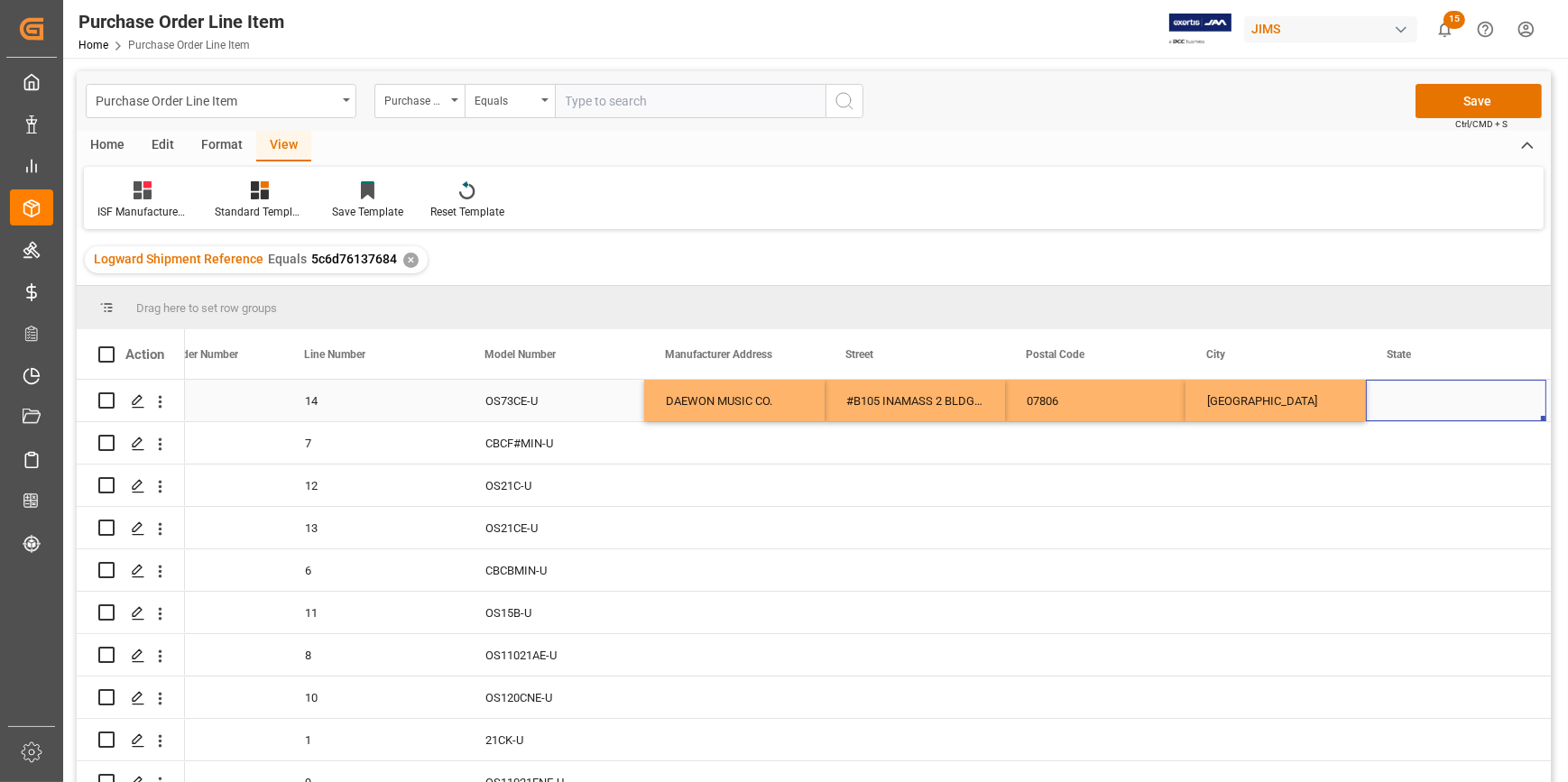
click at [1395, 410] on div "Press SPACE to select this row." at bounding box center [1456, 400] width 180 height 42
click at [1396, 410] on div "Press SPACE to select this row." at bounding box center [1456, 400] width 180 height 42
click at [1396, 410] on input "Press SPACE to select this row." at bounding box center [1456, 411] width 151 height 34
type input "s"
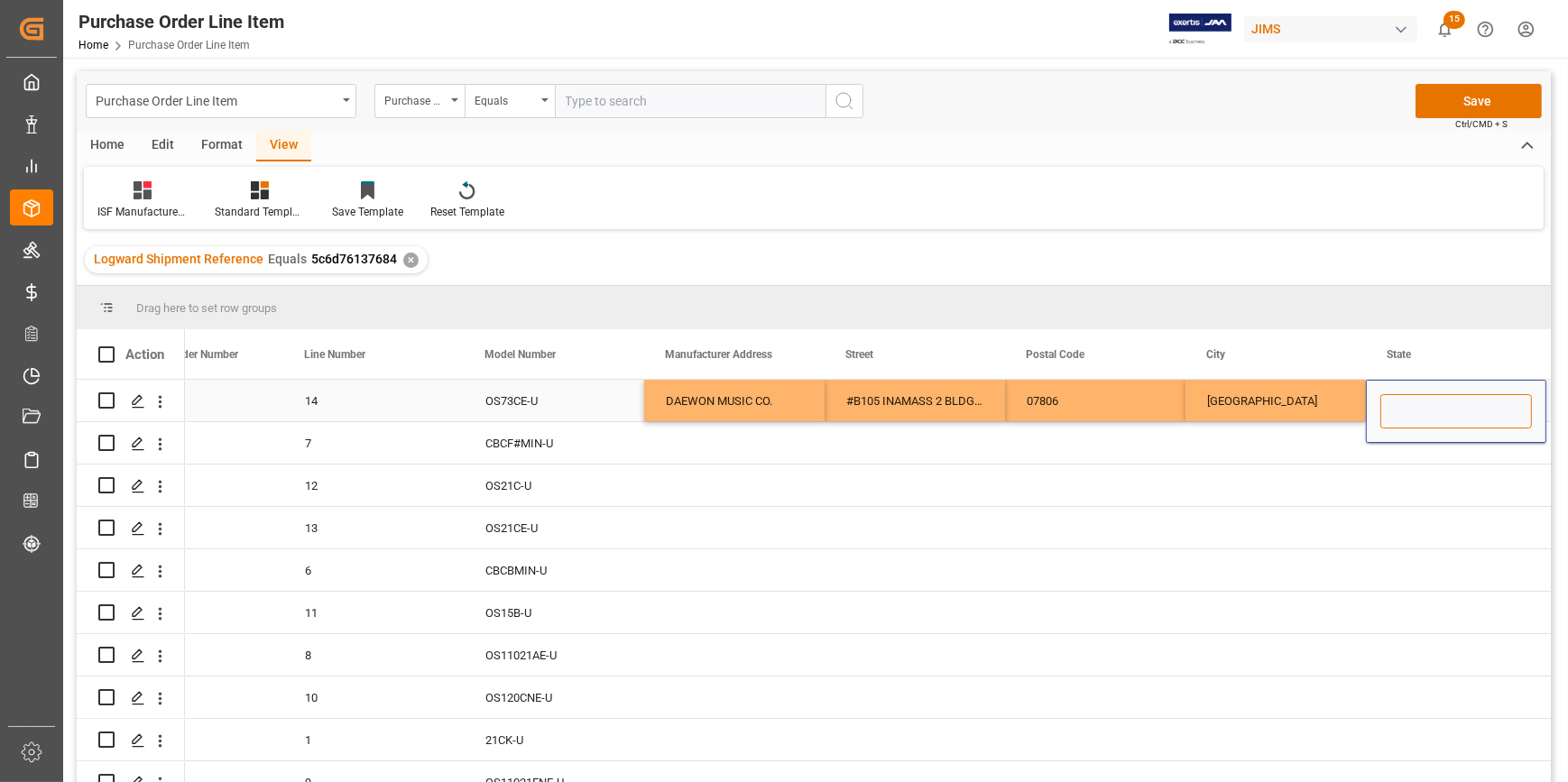
type input "s"
type input "SEOUL"
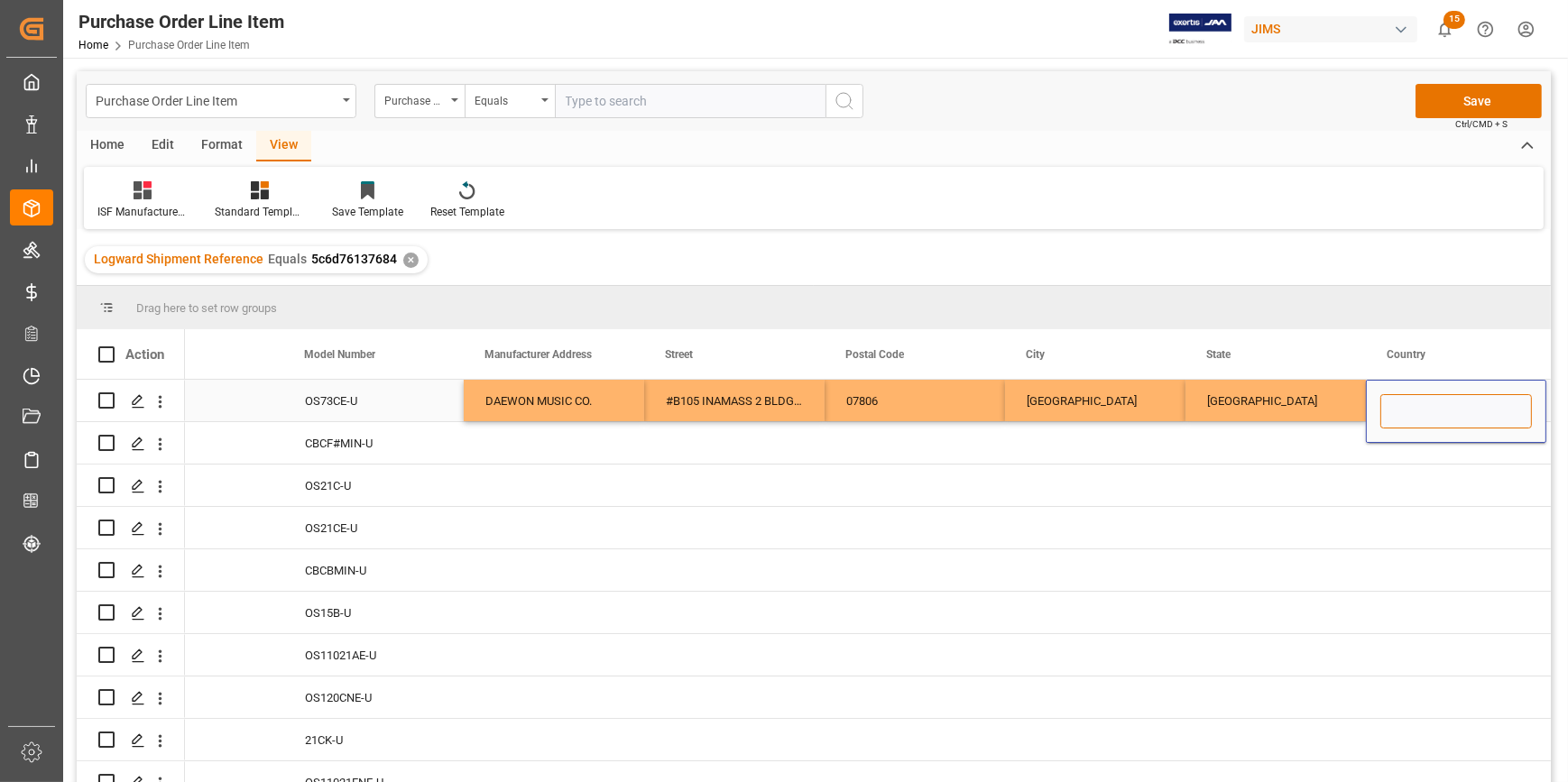
click at [1401, 416] on input "Press SPACE to select this row." at bounding box center [1456, 411] width 151 height 34
type input "KR"
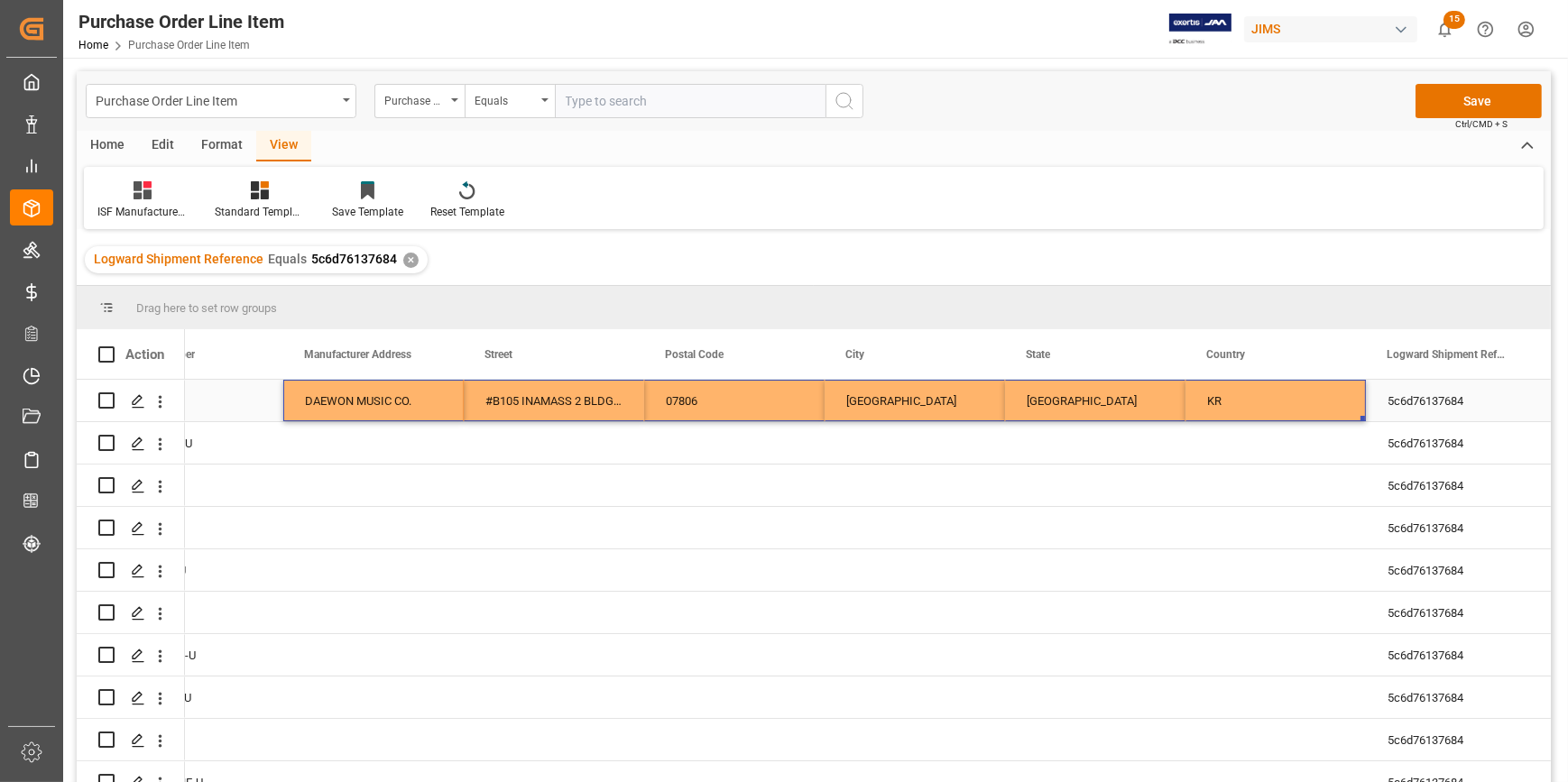
drag, startPoint x: 394, startPoint y: 396, endPoint x: 1276, endPoint y: 392, distance: 882.0
click at [1276, 392] on div "07806 SEOUL SEOUL KR #B105 INAMASS 2 BLDG, 35 MAGOKJUNGANG 2-RO, GANGSEO-GU,SEO…" at bounding box center [915, 401] width 2345 height 43
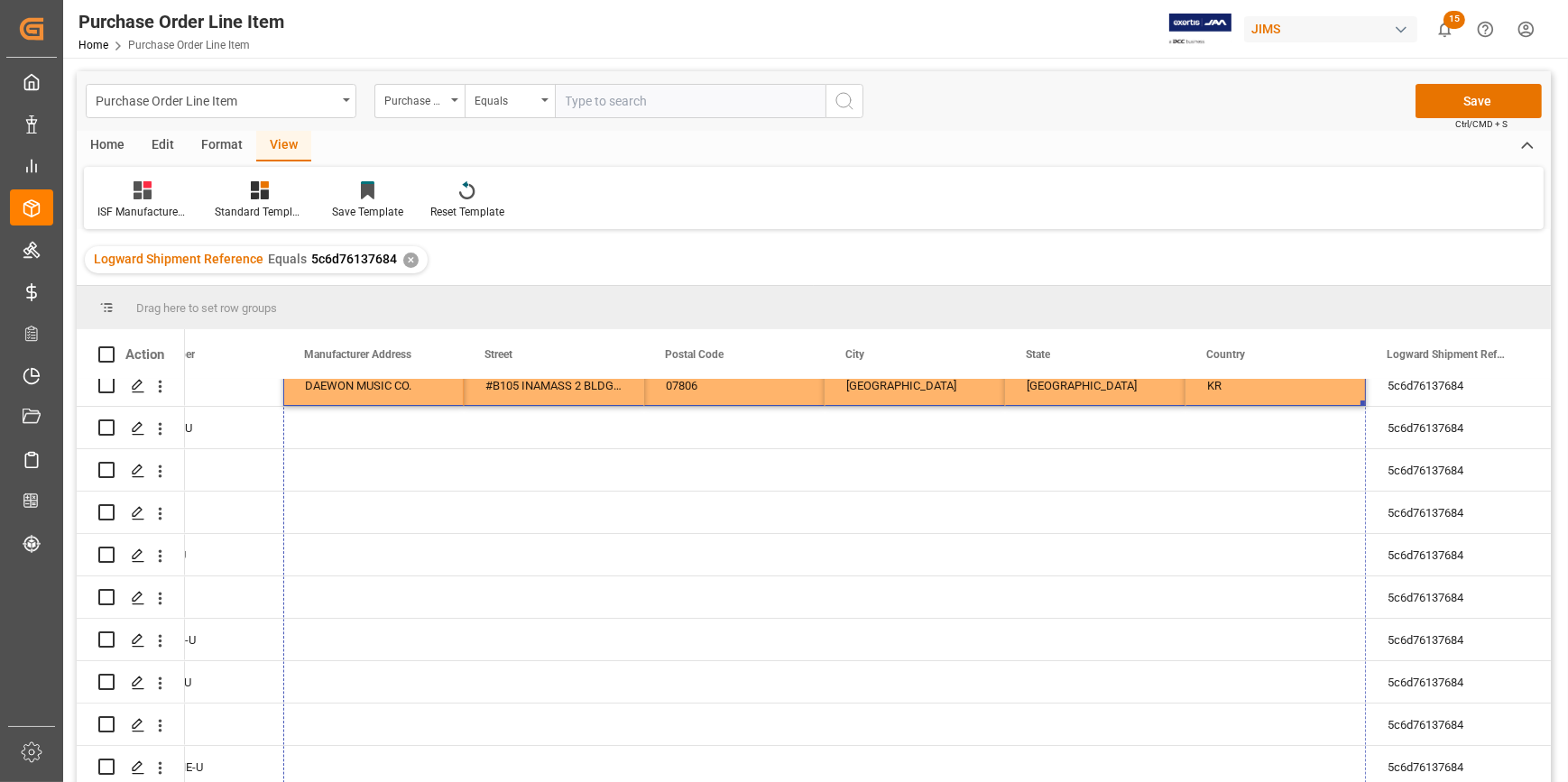
scroll to position [211, 0]
drag, startPoint x: 1362, startPoint y: 416, endPoint x: 1358, endPoint y: 625, distance: 209.0
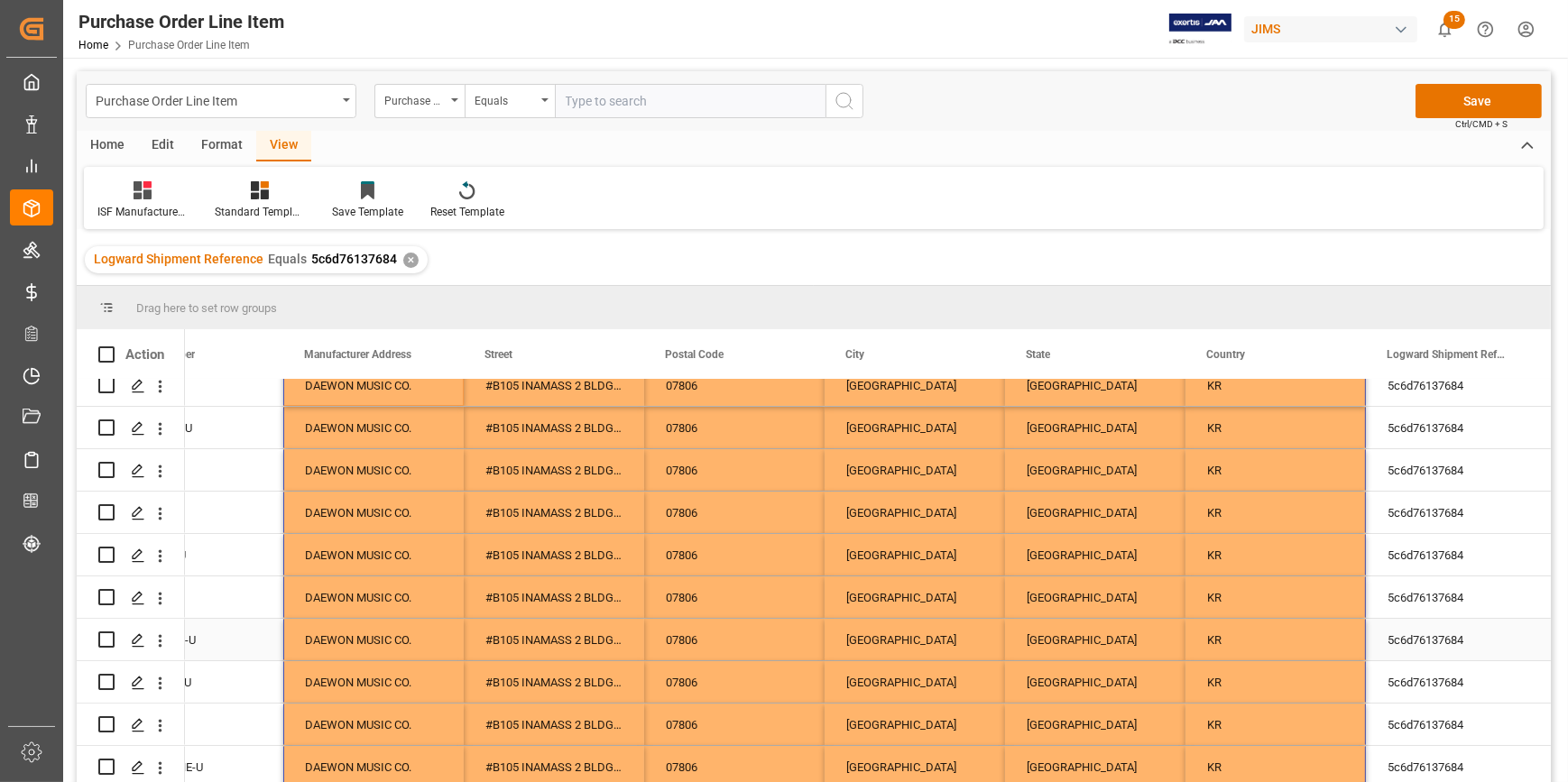
scroll to position [0, 0]
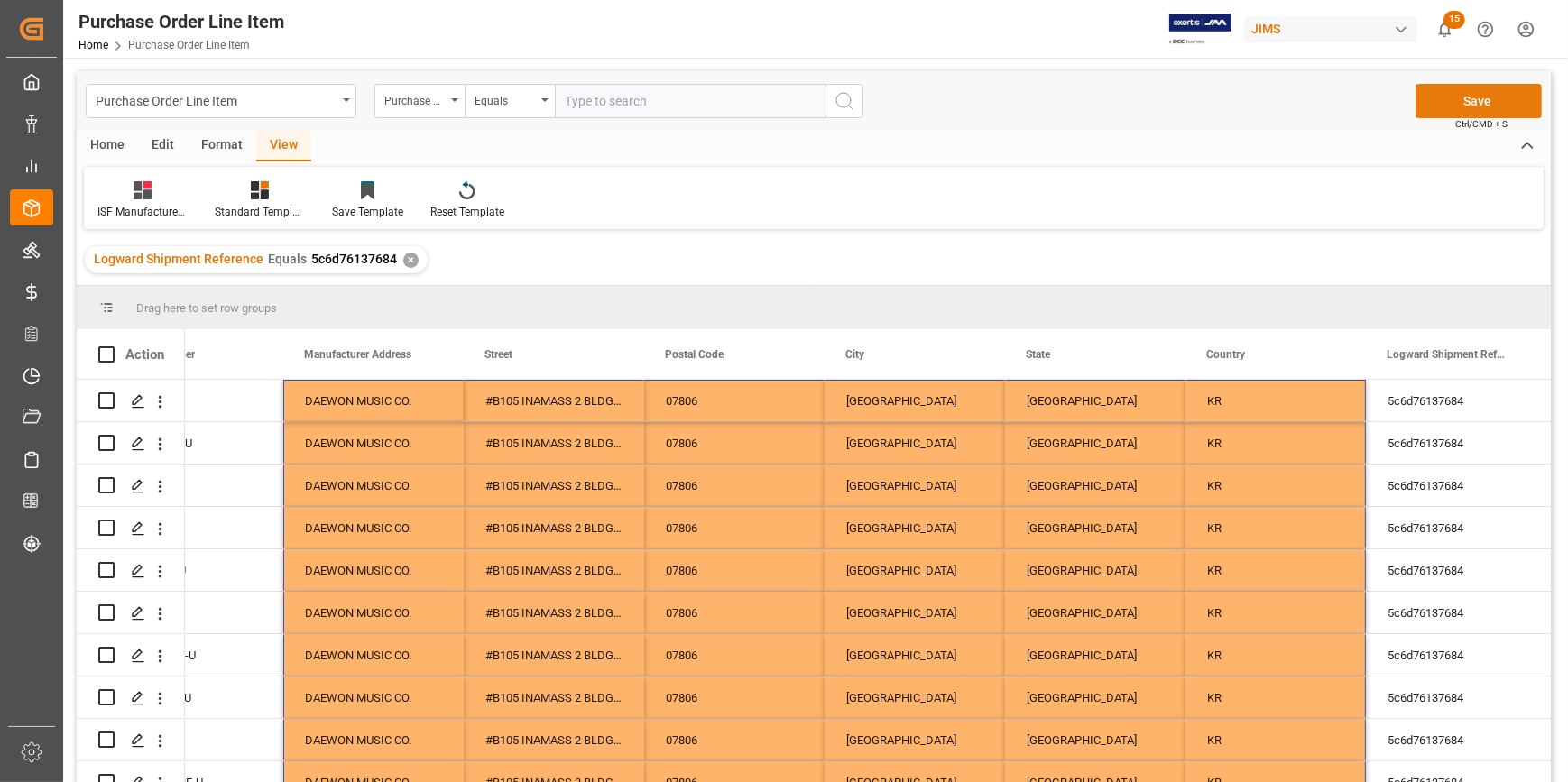
click at [1484, 103] on button "Save" at bounding box center [1478, 101] width 126 height 34
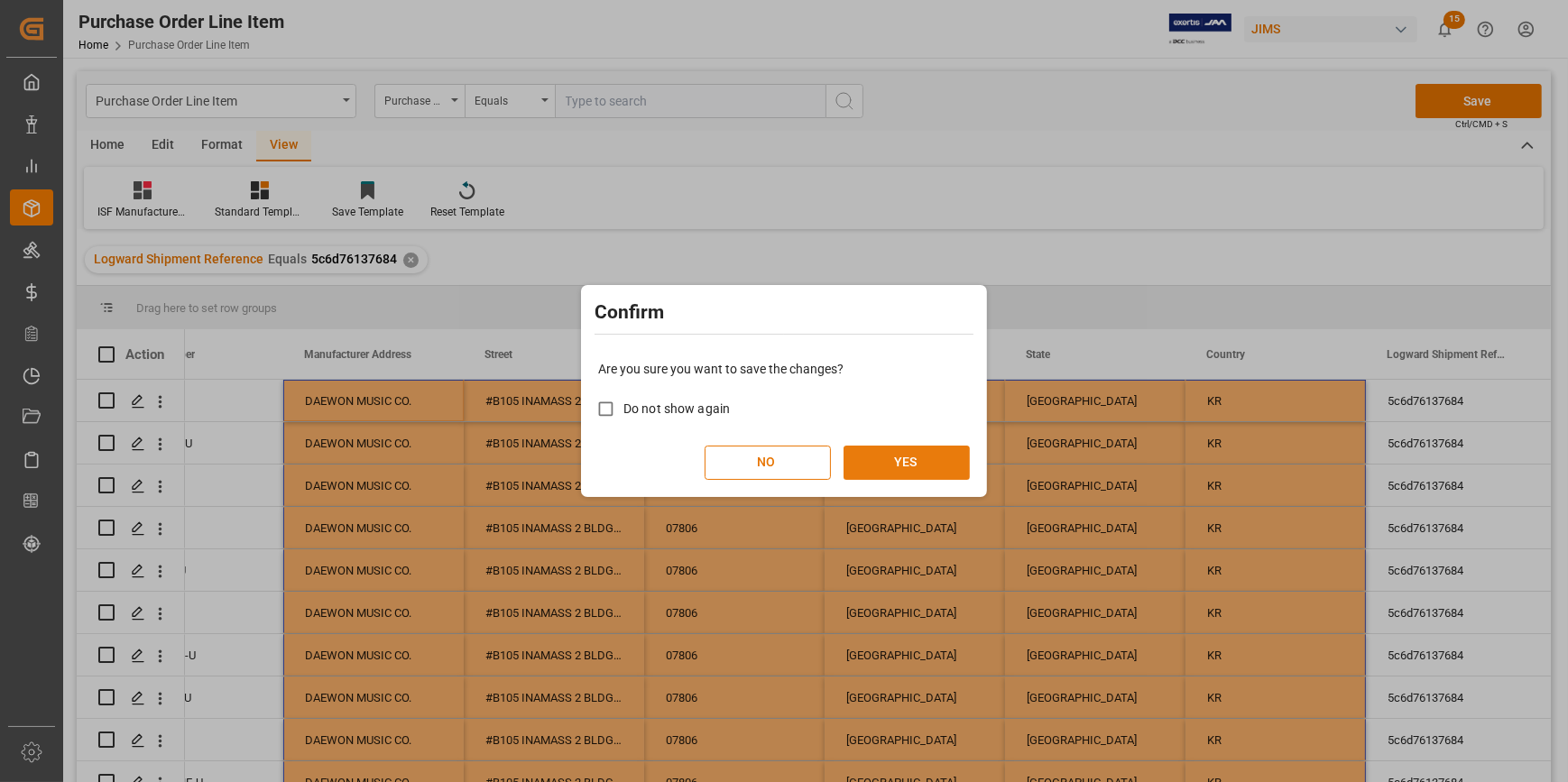
click at [893, 459] on button "YES" at bounding box center [906, 462] width 126 height 34
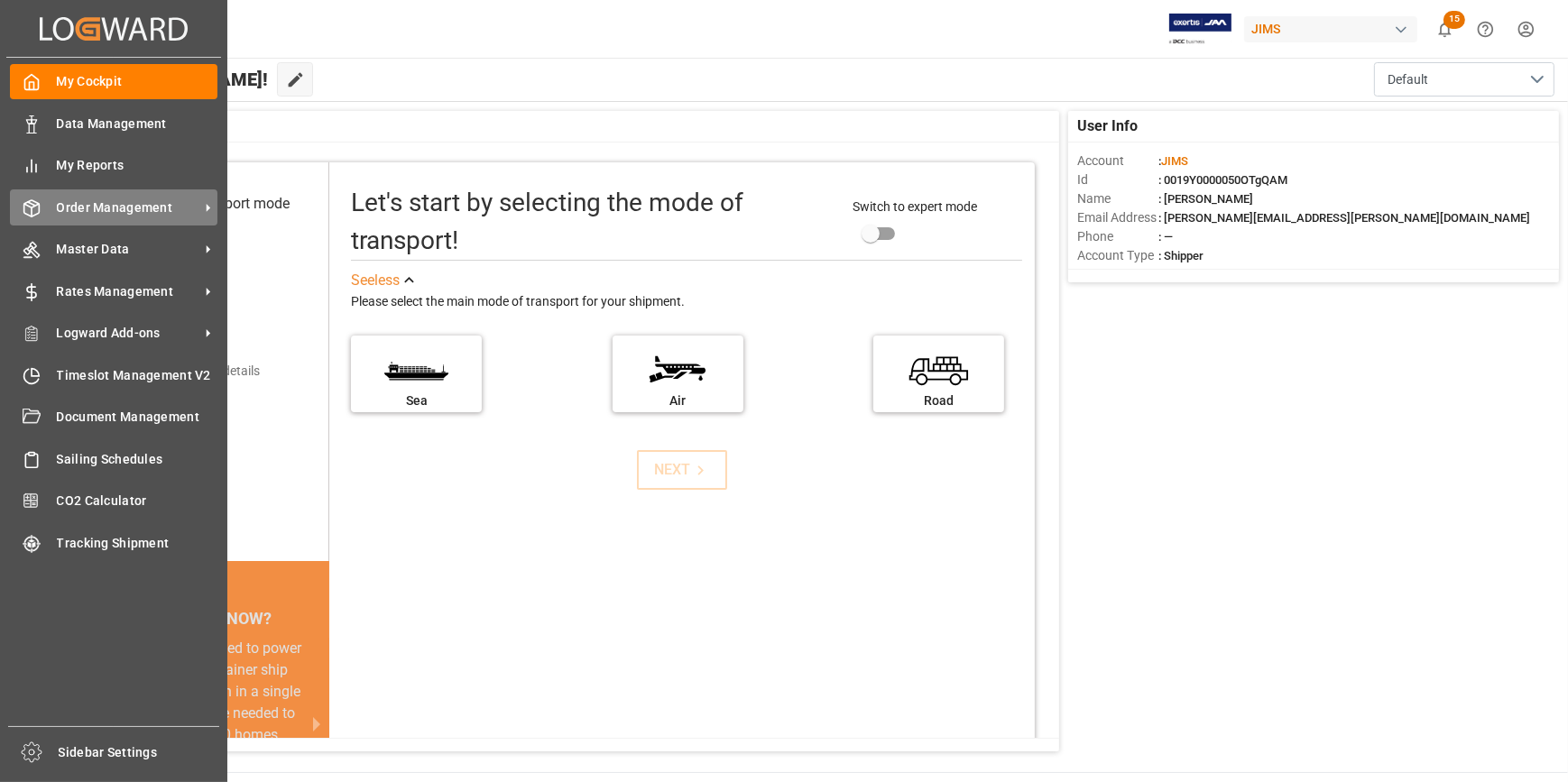
click at [109, 202] on span "Order Management" at bounding box center [128, 208] width 142 height 19
click at [146, 214] on span "Order Management" at bounding box center [128, 208] width 142 height 19
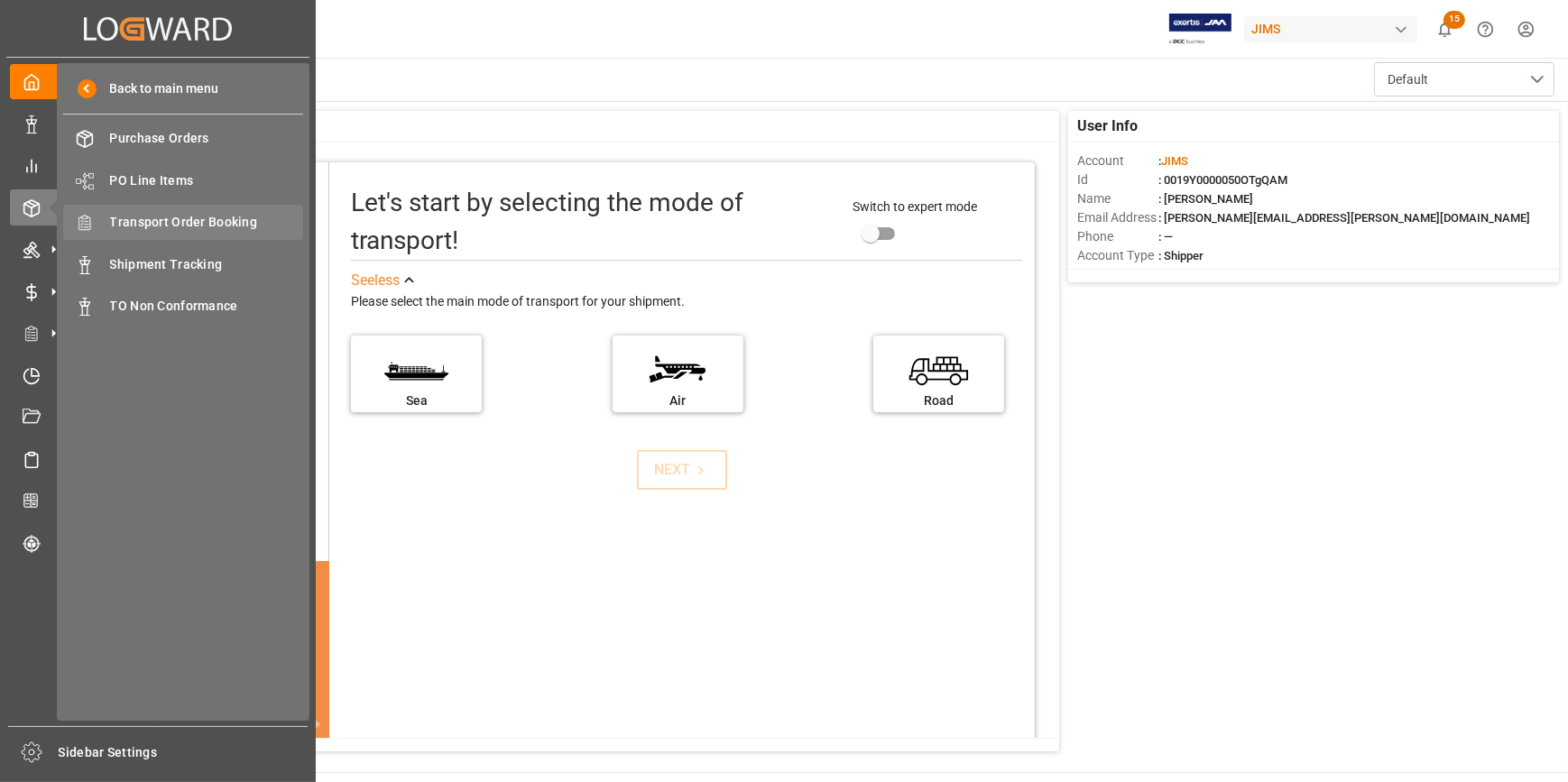
click at [172, 239] on div "Transport Order Booking Transport Order Booking" at bounding box center [183, 222] width 240 height 35
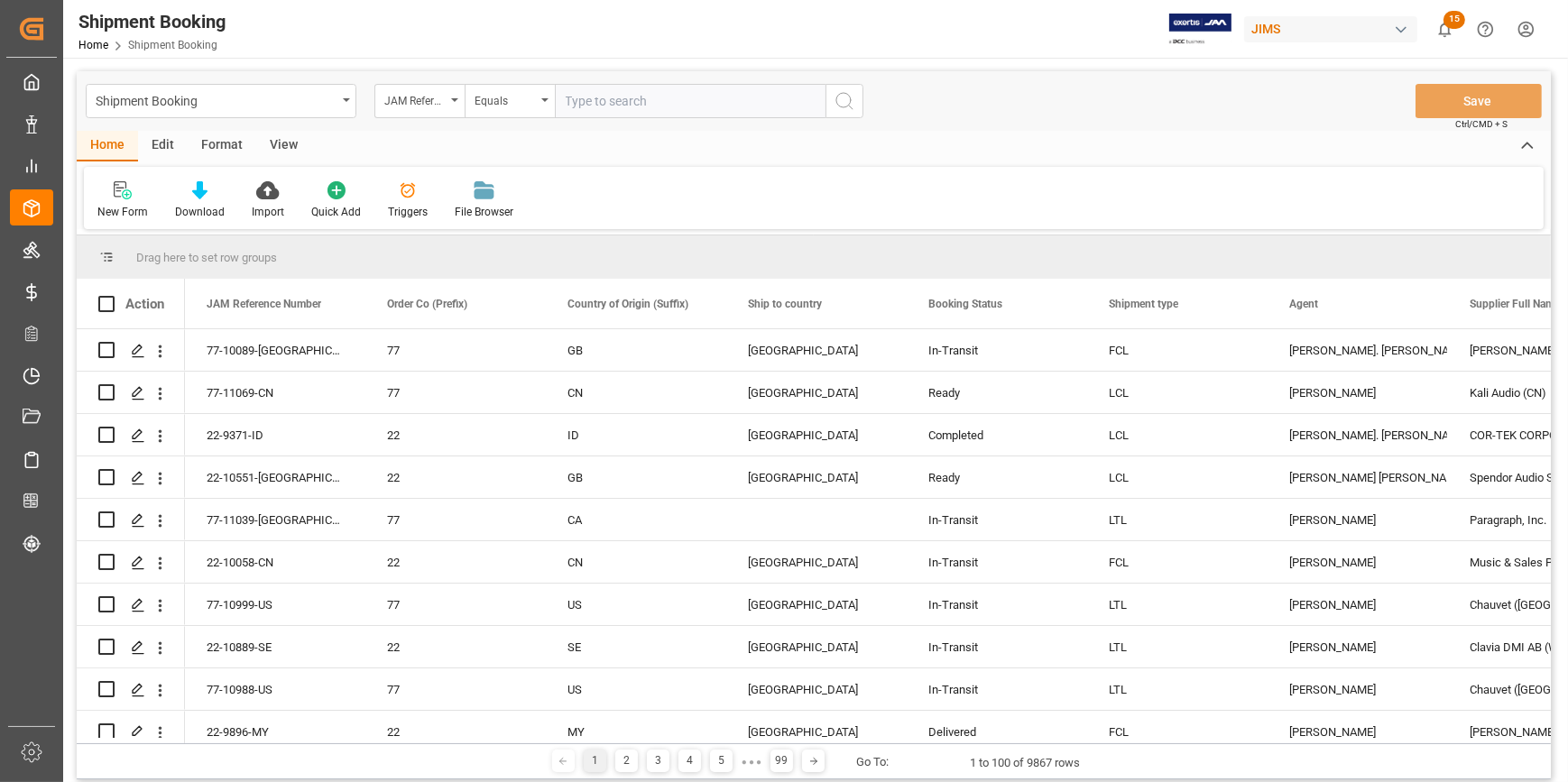
click at [603, 98] on input "text" at bounding box center [689, 101] width 270 height 34
type input "22-10670-[GEOGRAPHIC_DATA]"
click at [833, 105] on icon "search button" at bounding box center [844, 101] width 21 height 21
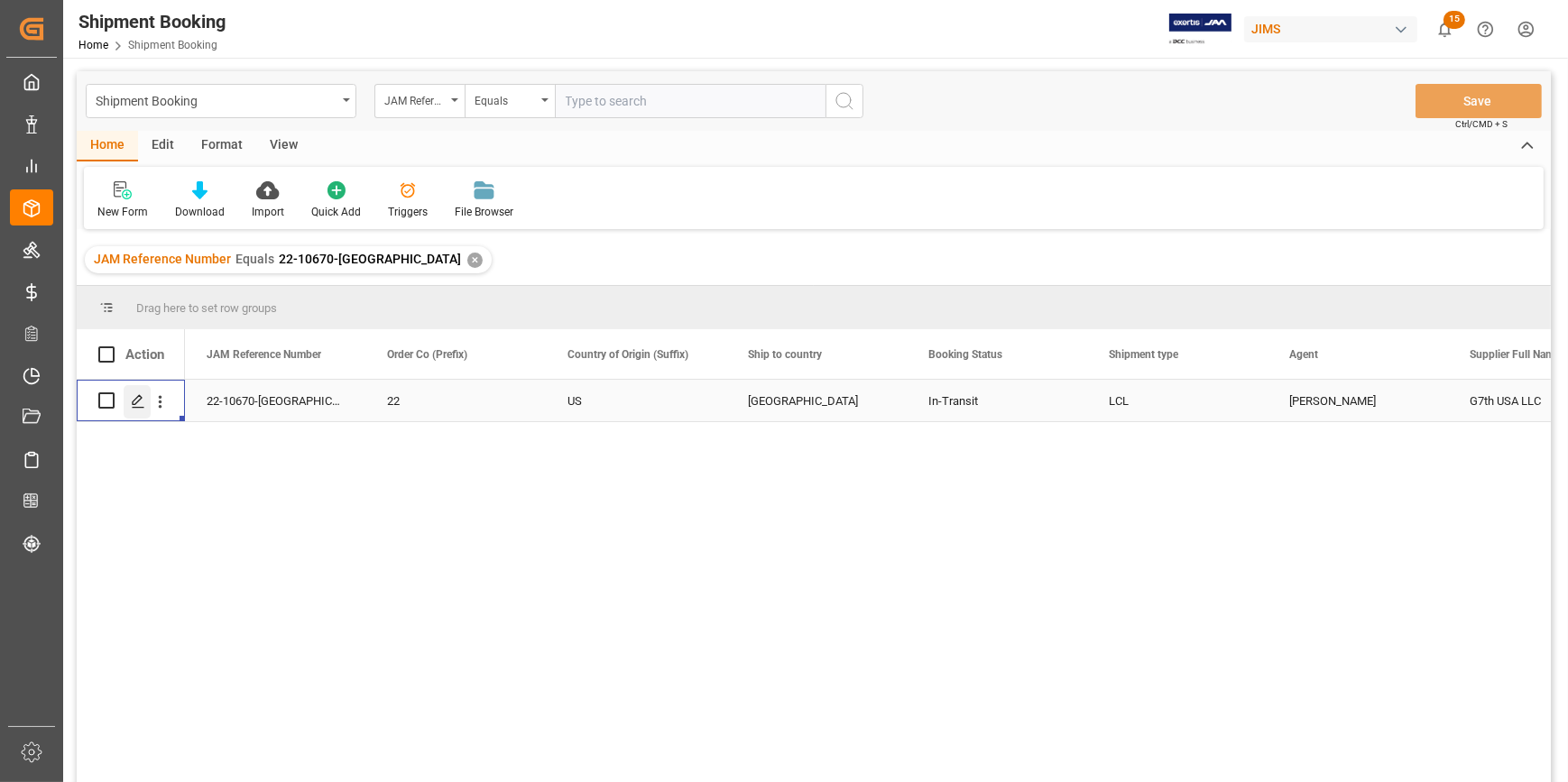
click at [138, 400] on polygon "Press SPACE to select this row." at bounding box center [137, 399] width 9 height 9
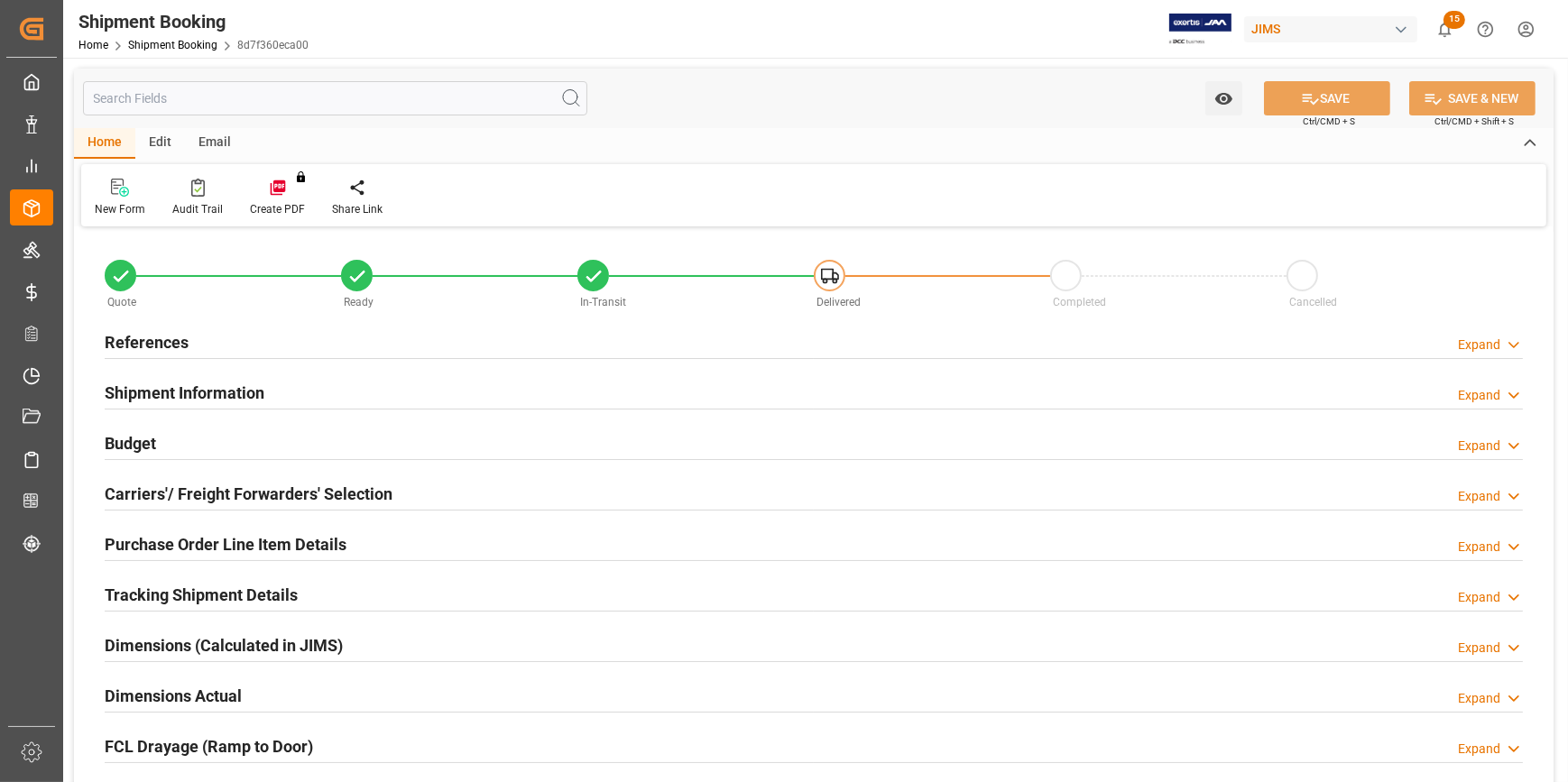
type input "-18"
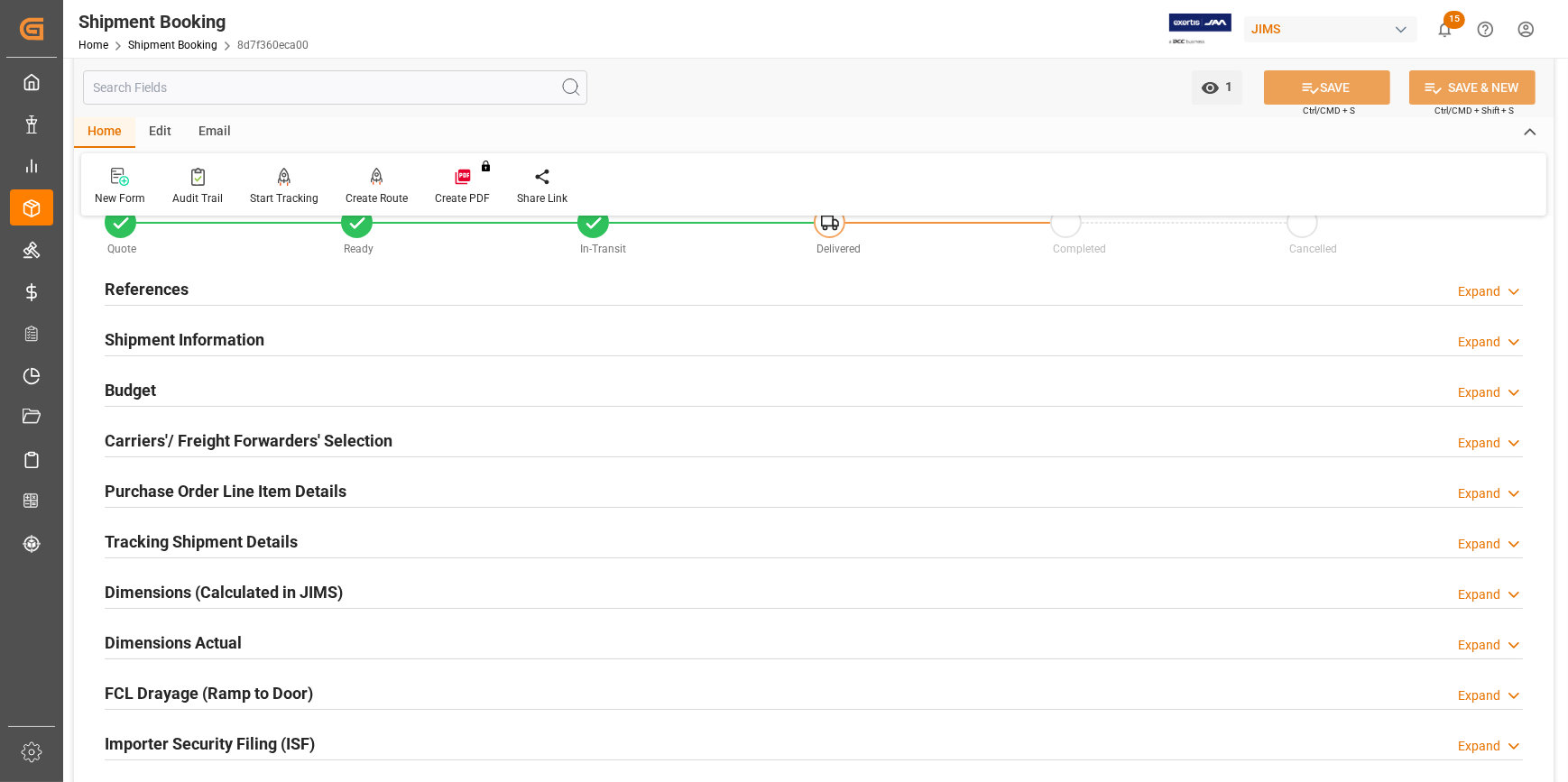
scroll to position [81, 0]
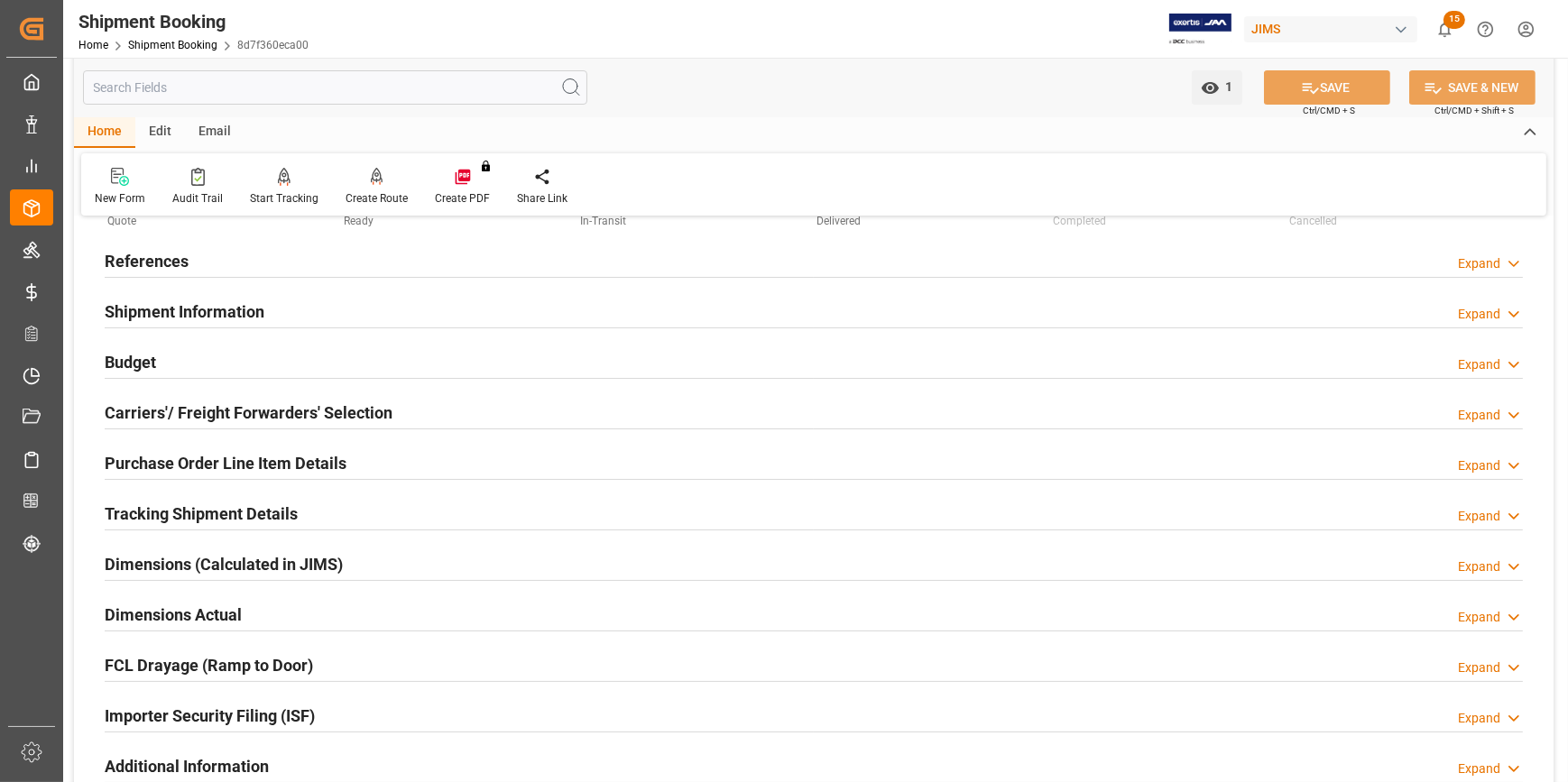
click at [160, 316] on h2 "Shipment Information" at bounding box center [184, 311] width 160 height 24
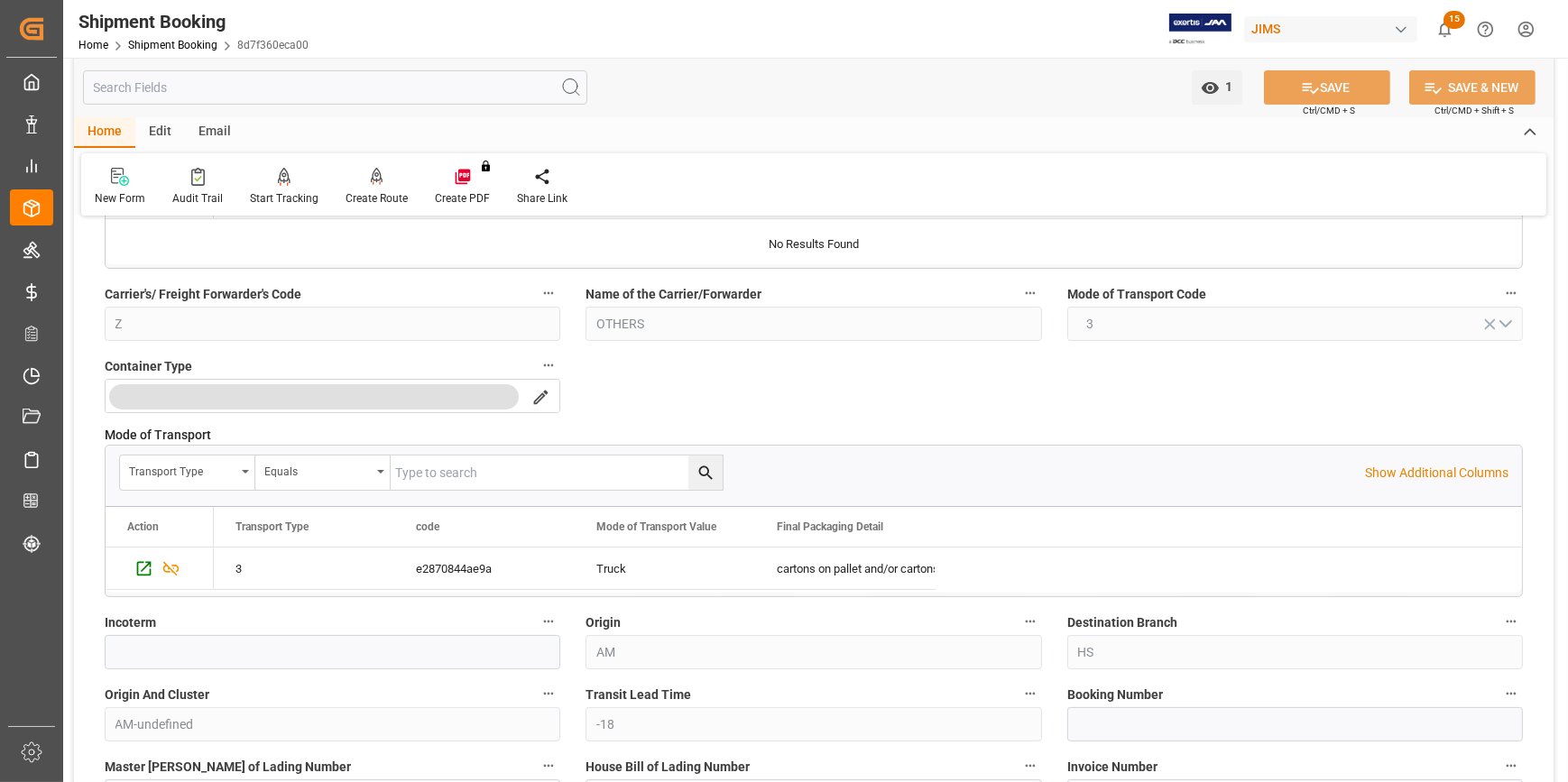
scroll to position [491, 0]
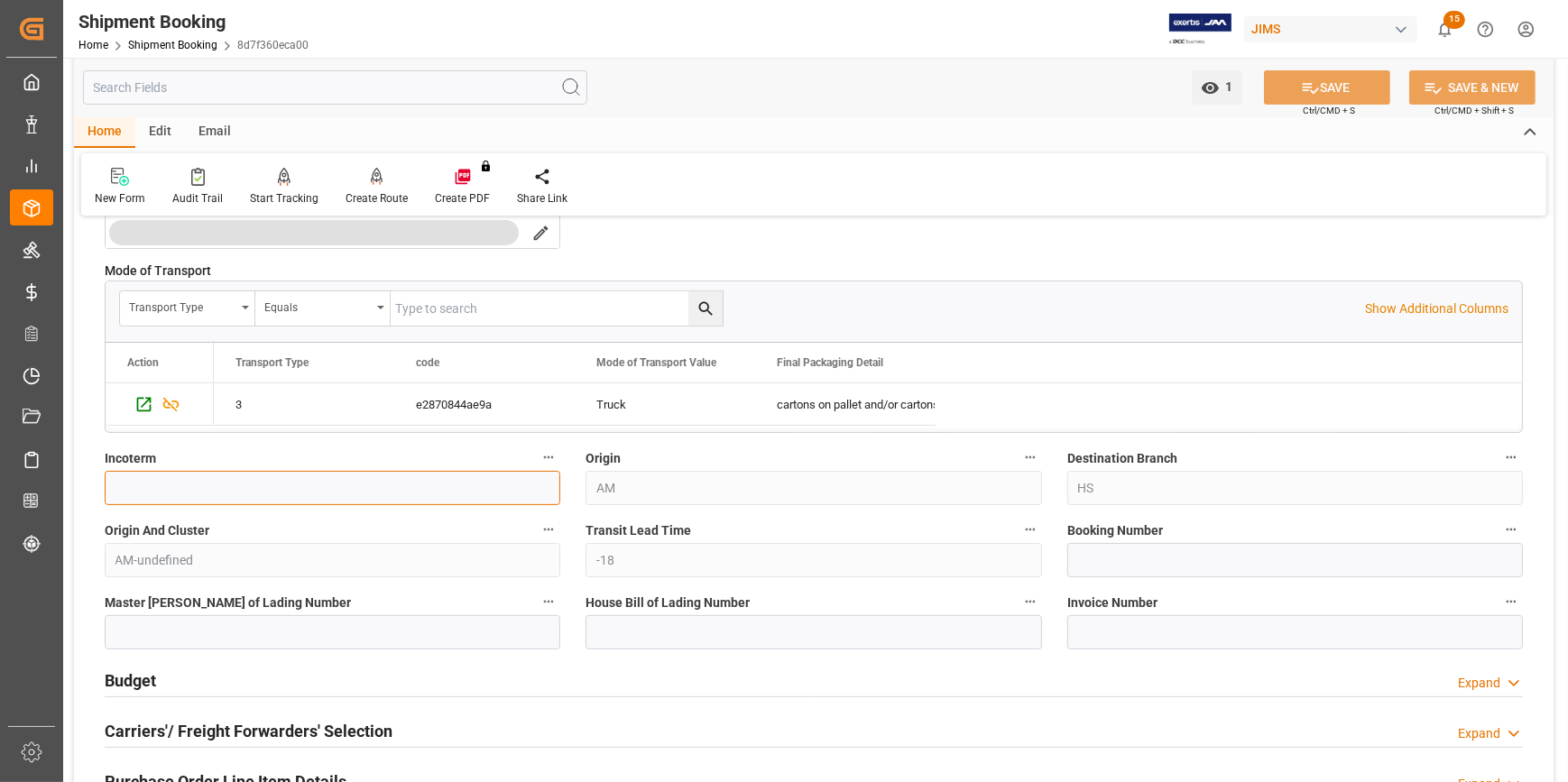
click at [235, 491] on input at bounding box center [332, 487] width 455 height 34
type input "DDP"
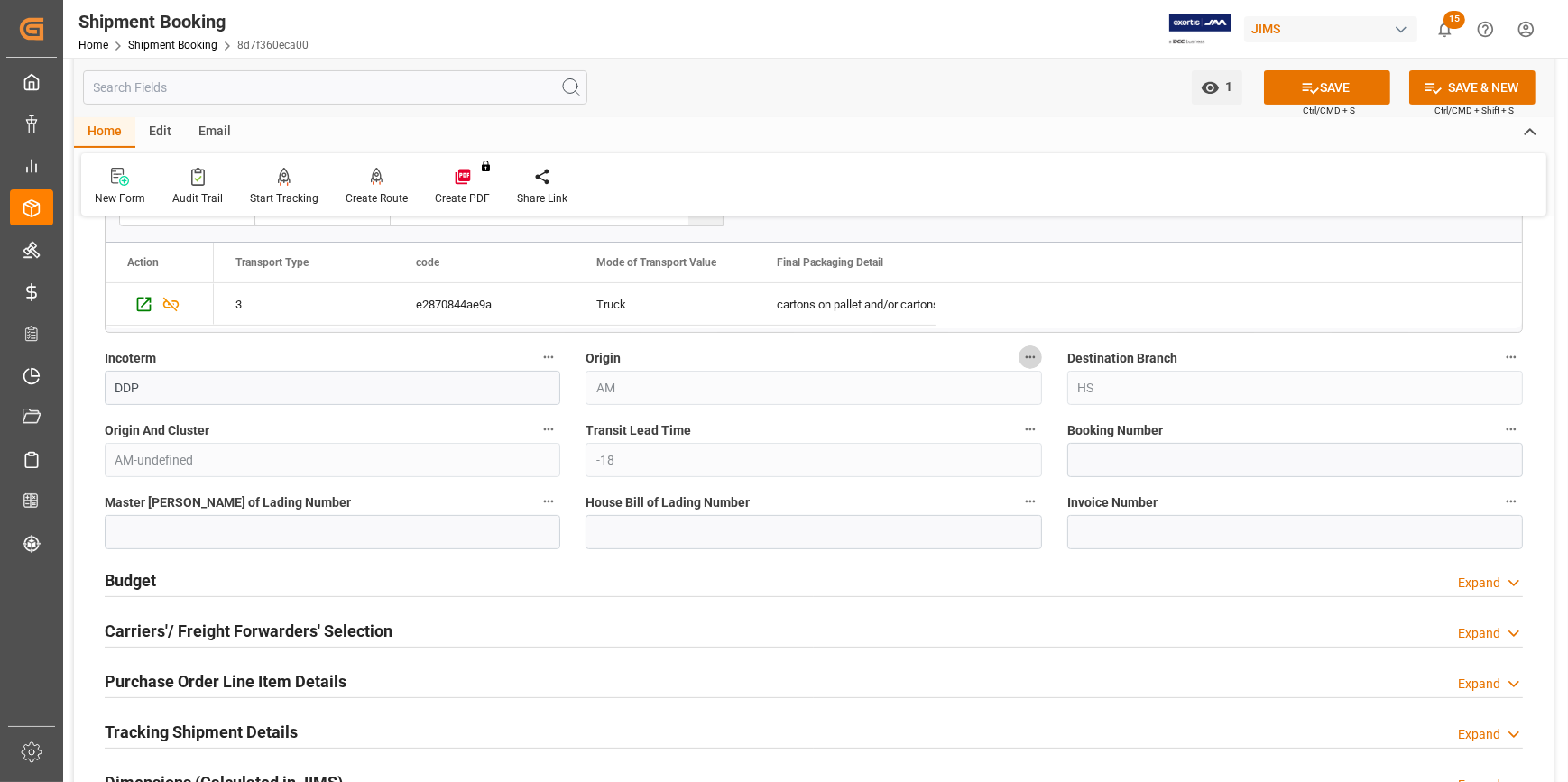
scroll to position [656, 0]
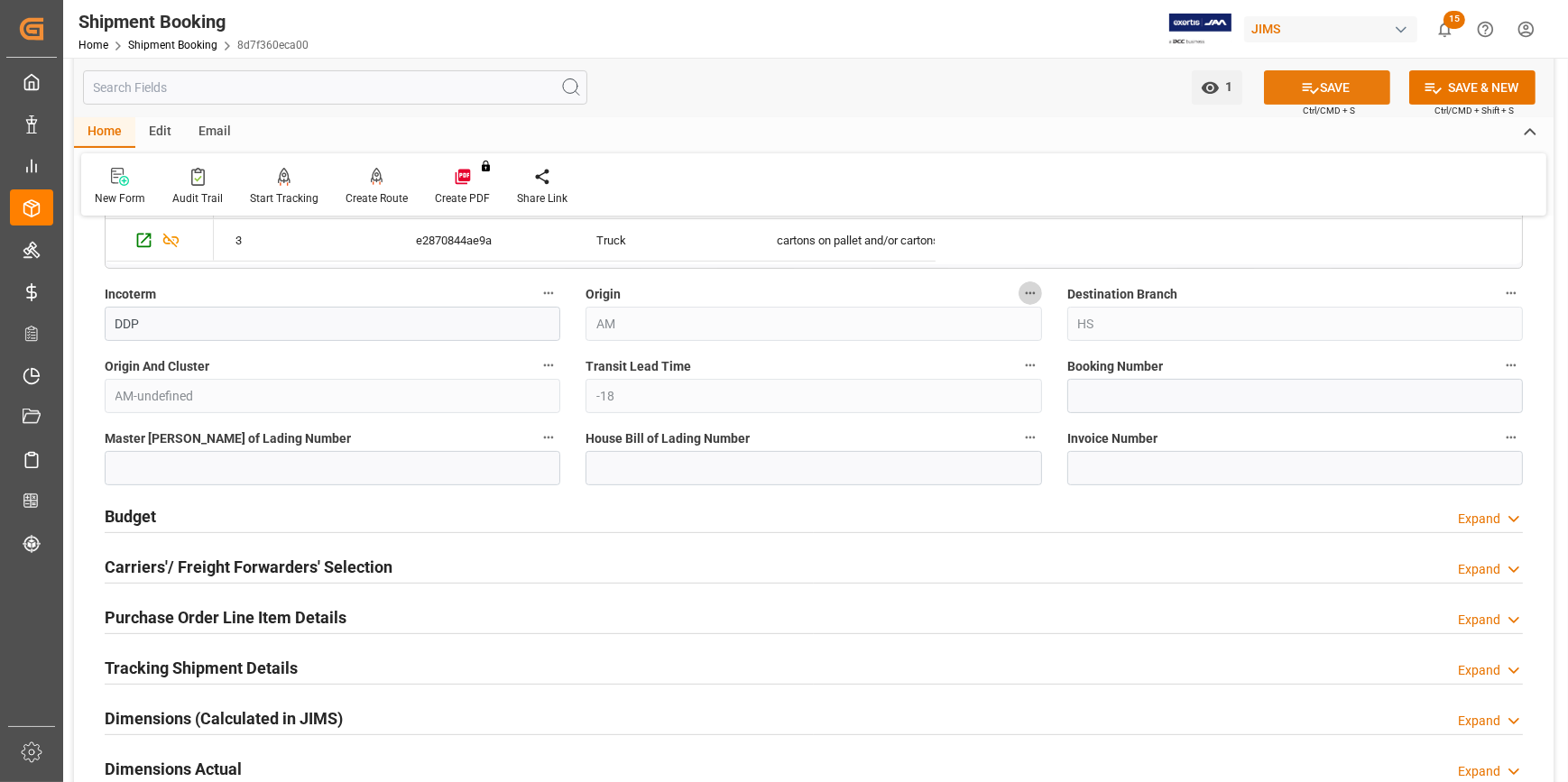
click at [1360, 73] on button "SAVE" at bounding box center [1327, 87] width 126 height 34
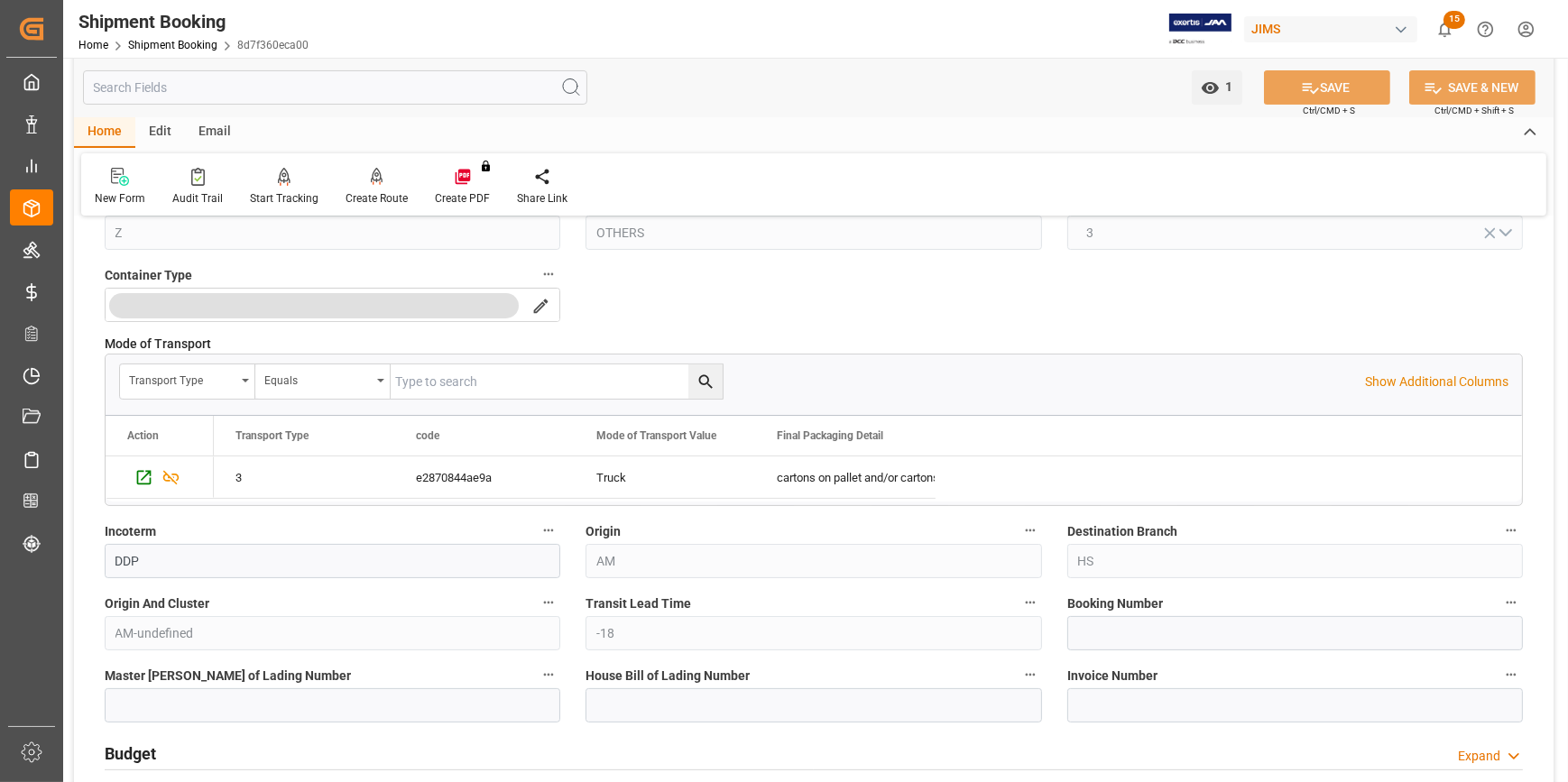
scroll to position [410, 0]
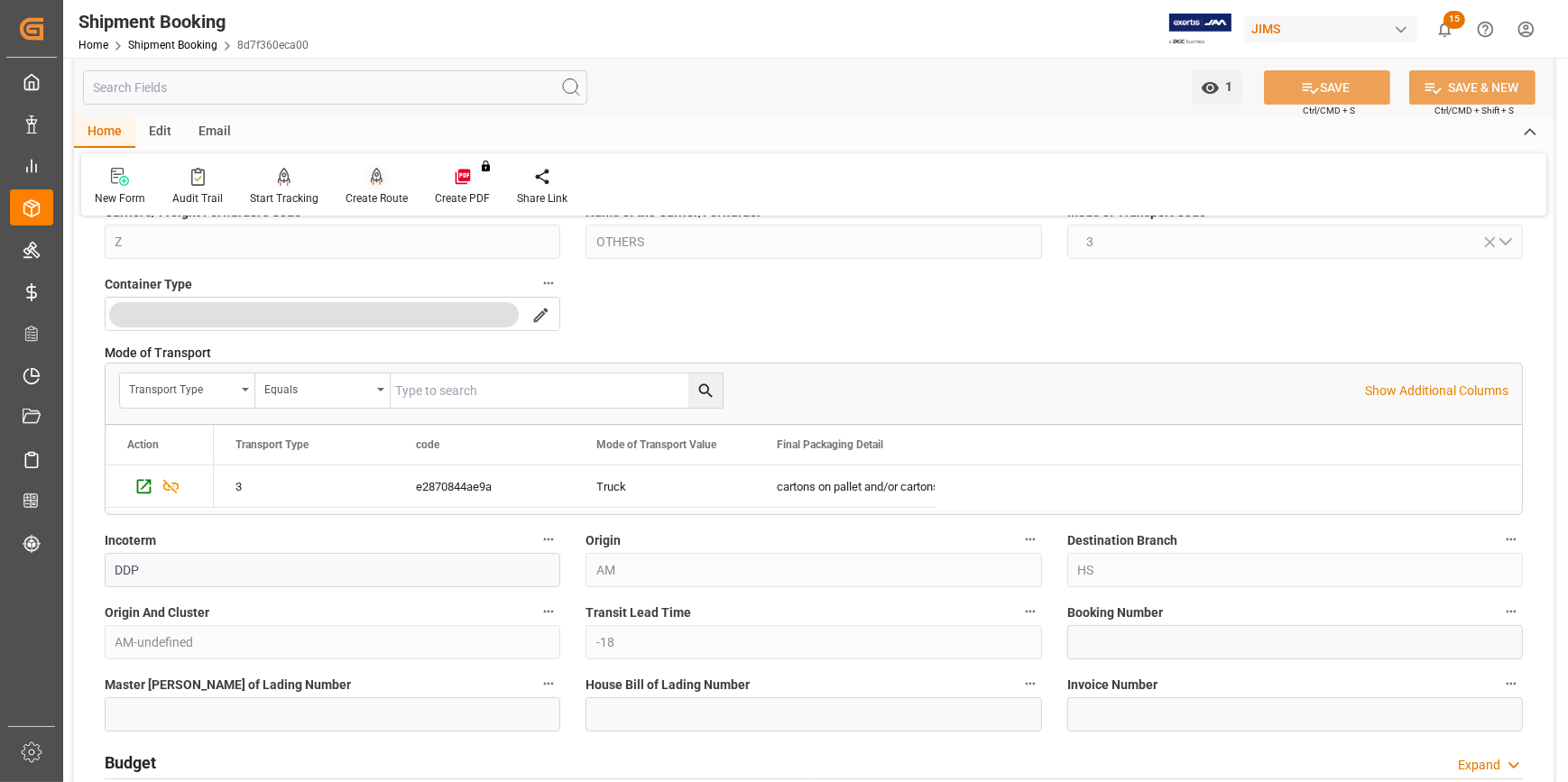
click at [368, 190] on div "Create Route" at bounding box center [376, 198] width 62 height 16
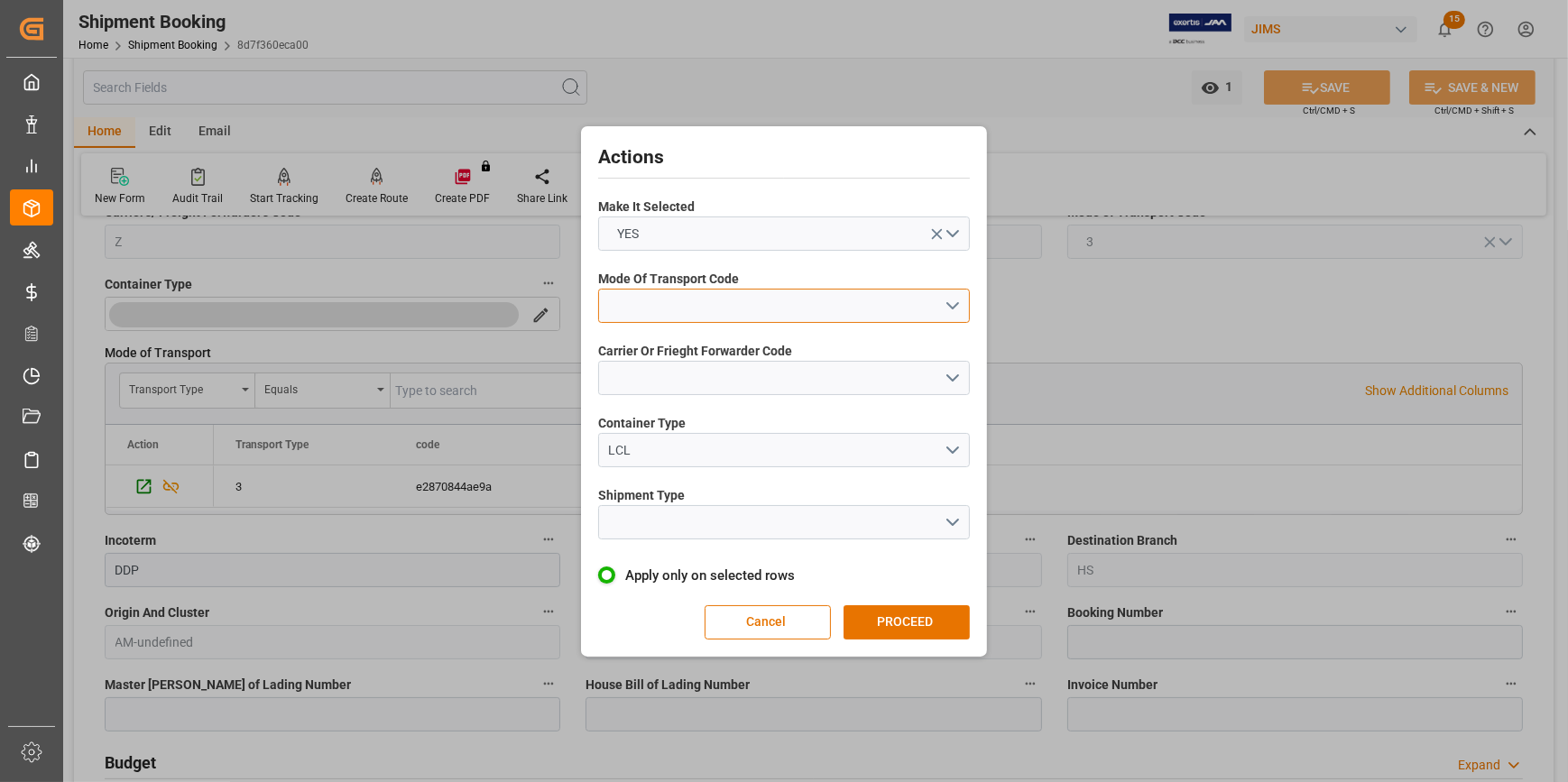
click at [644, 307] on button "open menu" at bounding box center [783, 305] width 371 height 34
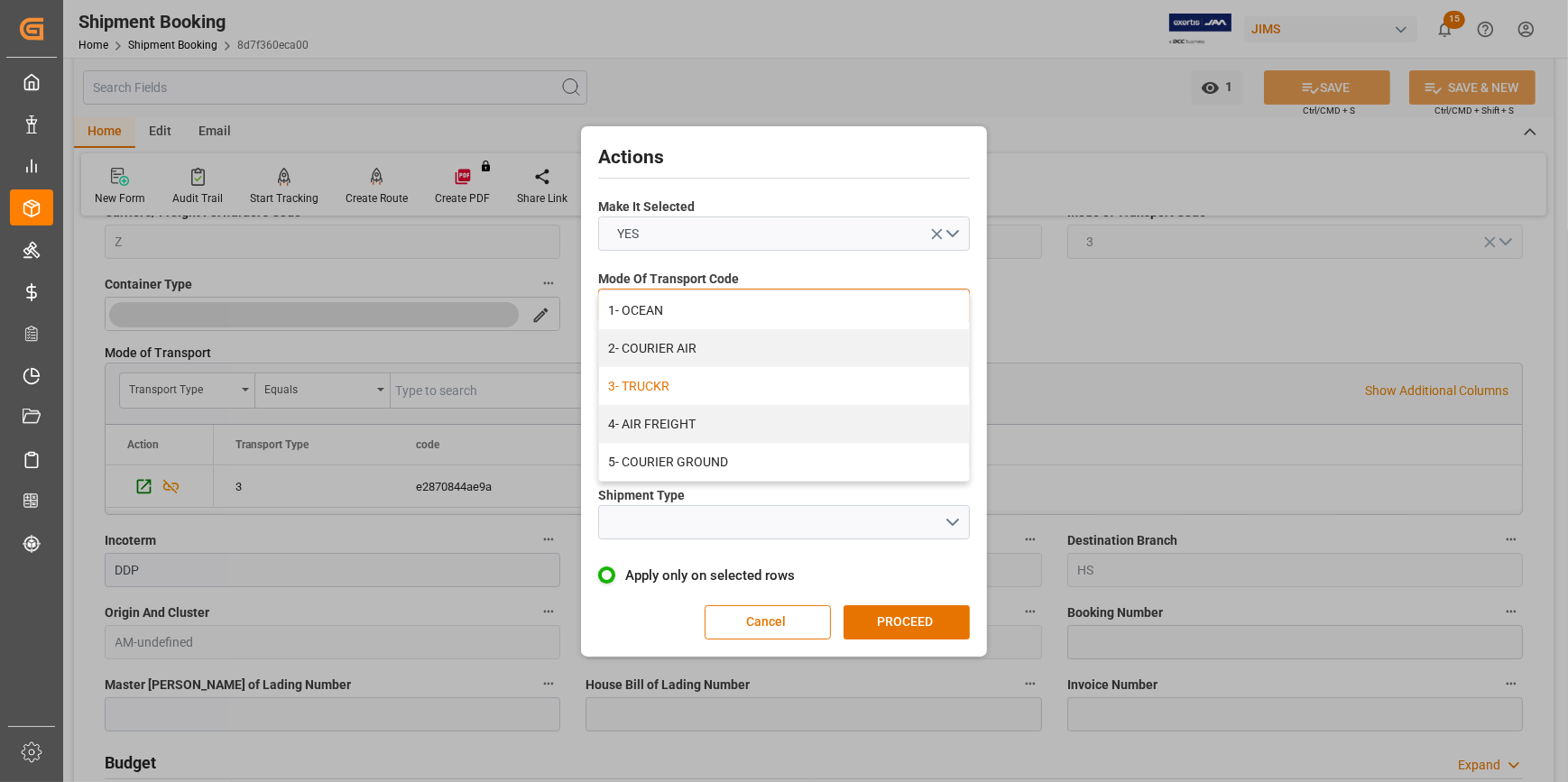
click at [689, 378] on div "3- TRUCKR" at bounding box center [784, 386] width 370 height 38
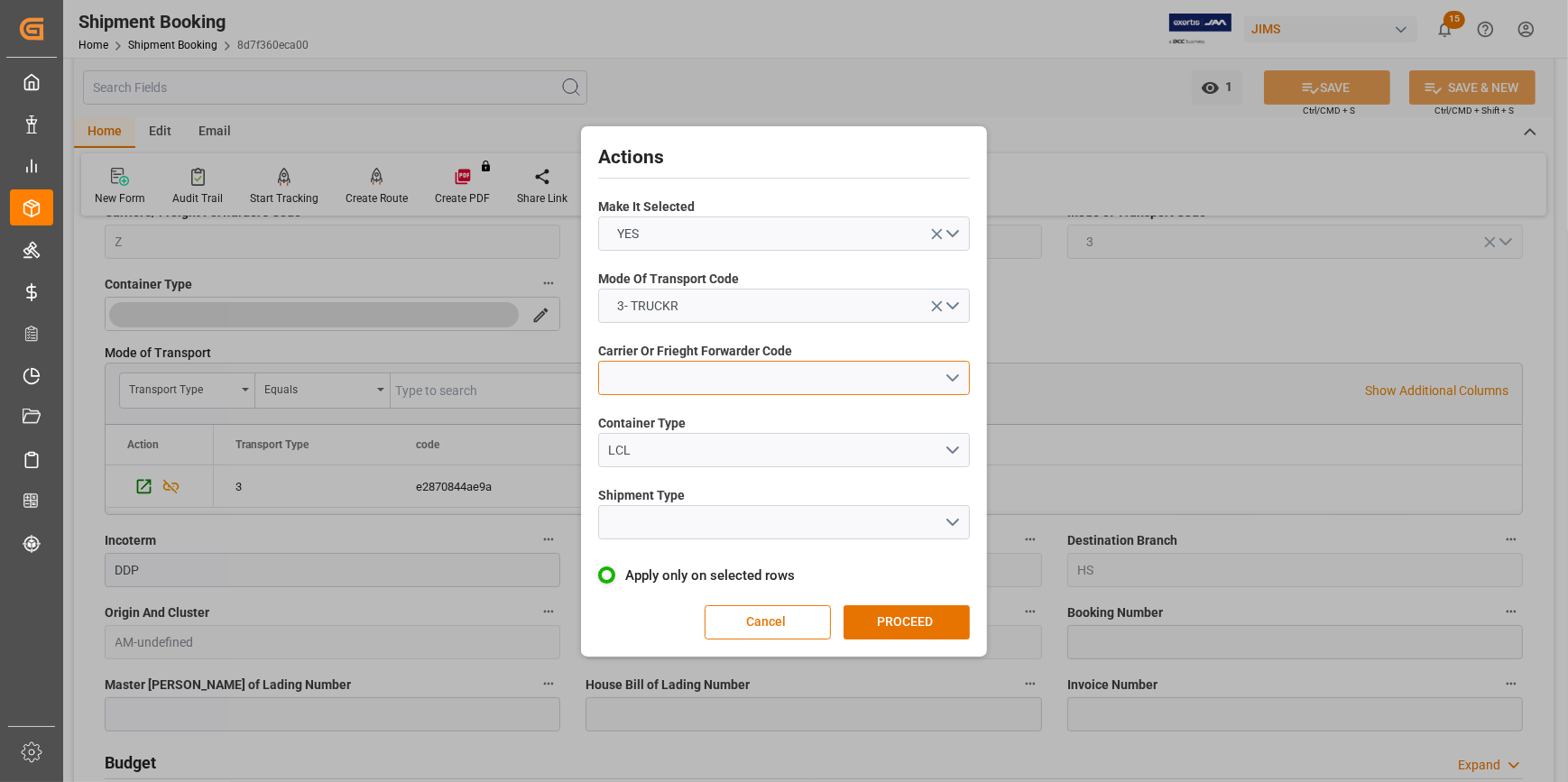
click at [683, 375] on button "open menu" at bounding box center [783, 377] width 371 height 34
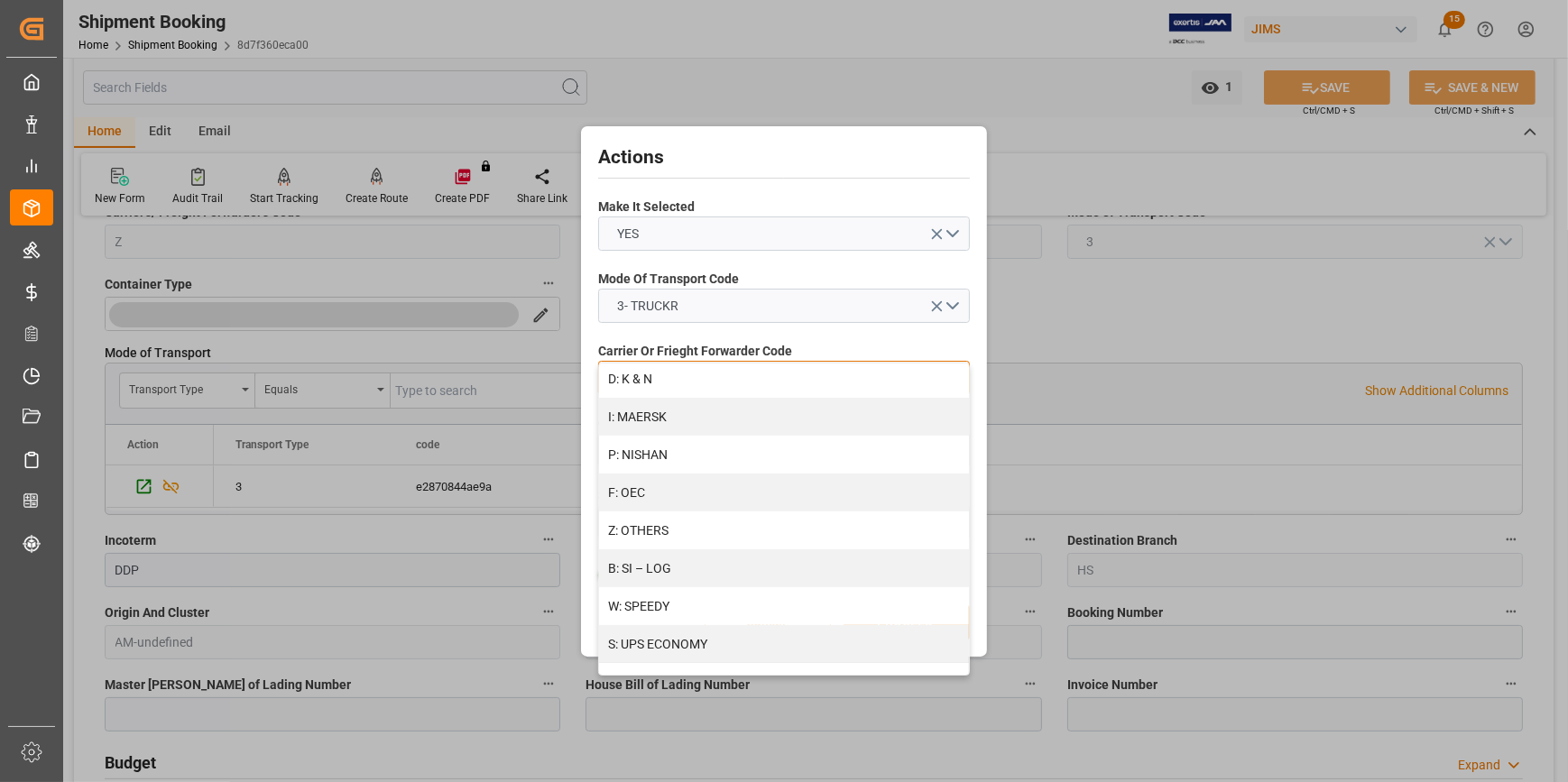
scroll to position [995, 0]
click at [687, 453] on div "Z: OTHERS" at bounding box center [784, 448] width 370 height 38
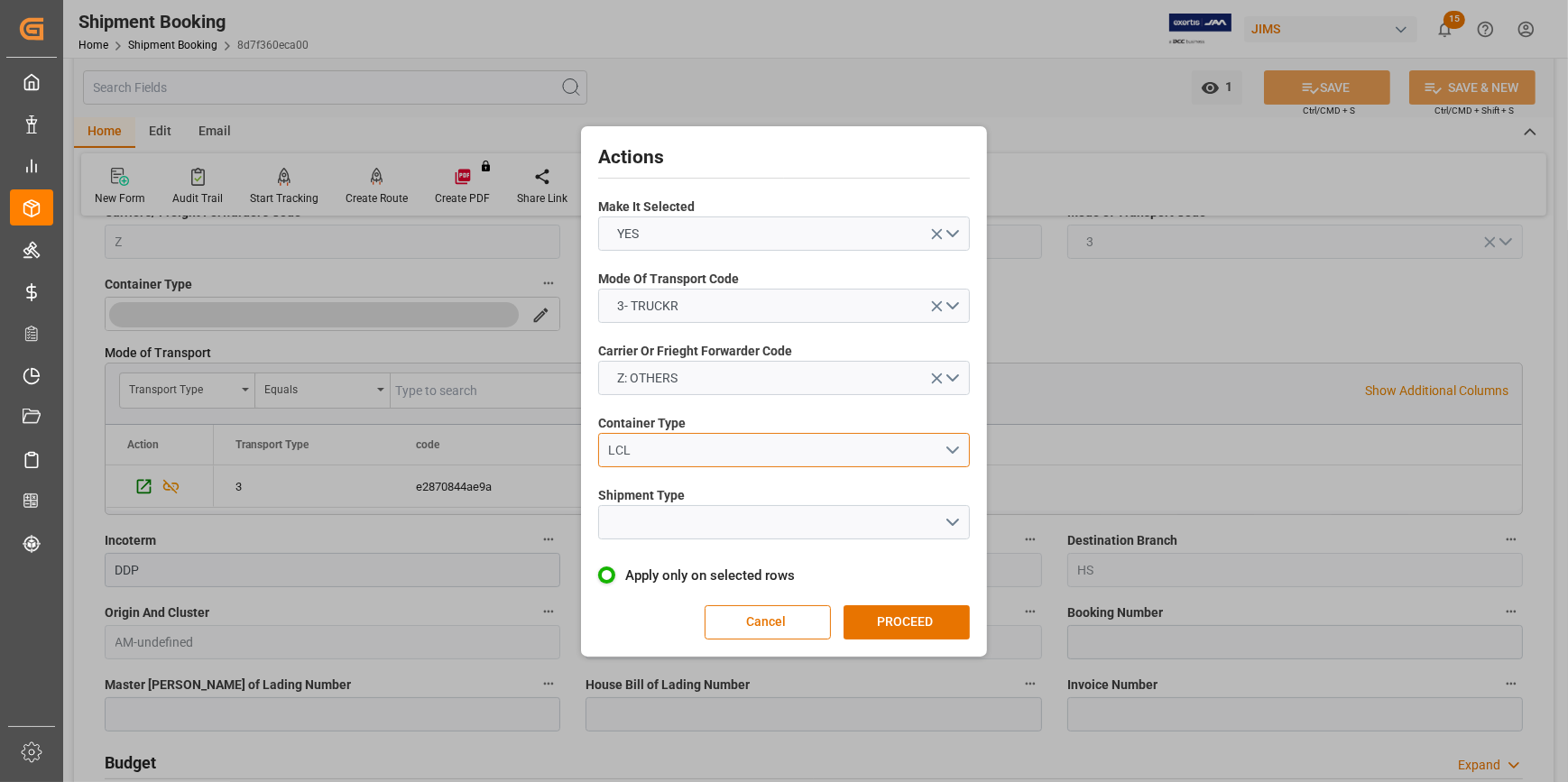
click at [623, 447] on div "LCL" at bounding box center [776, 451] width 335 height 19
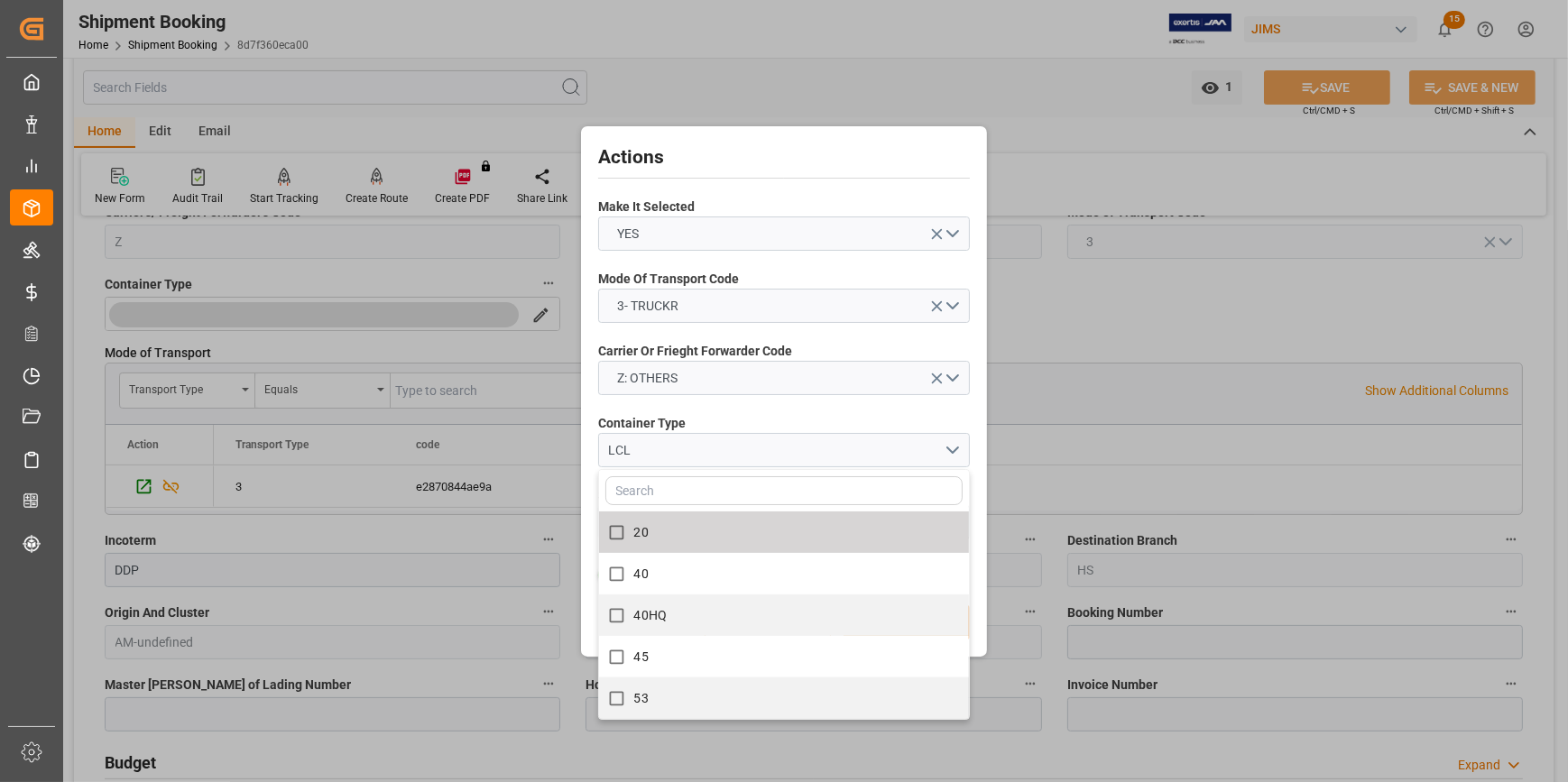
click at [762, 418] on label "Container Type" at bounding box center [783, 423] width 371 height 19
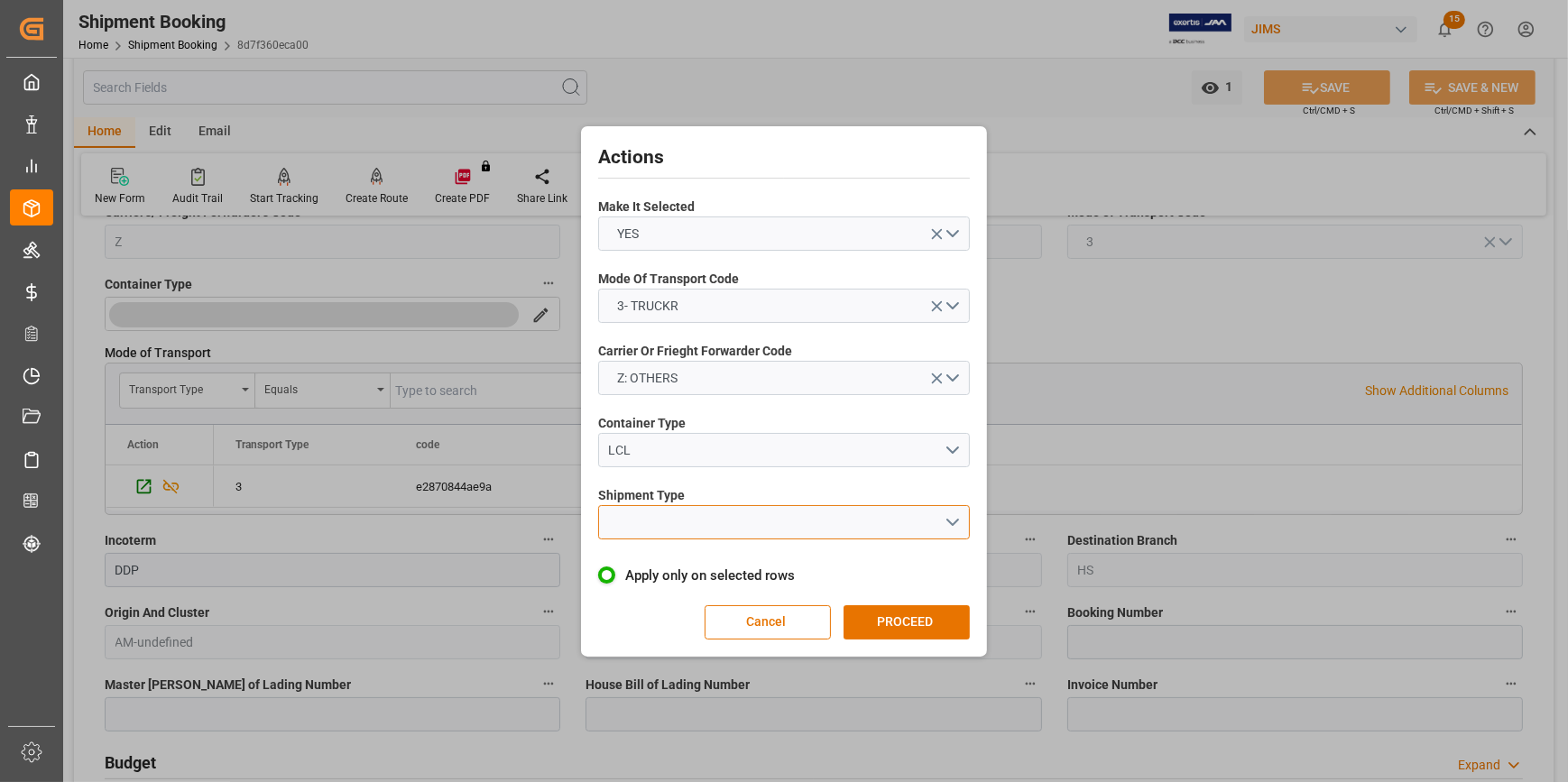
click at [685, 523] on button "open menu" at bounding box center [783, 521] width 371 height 34
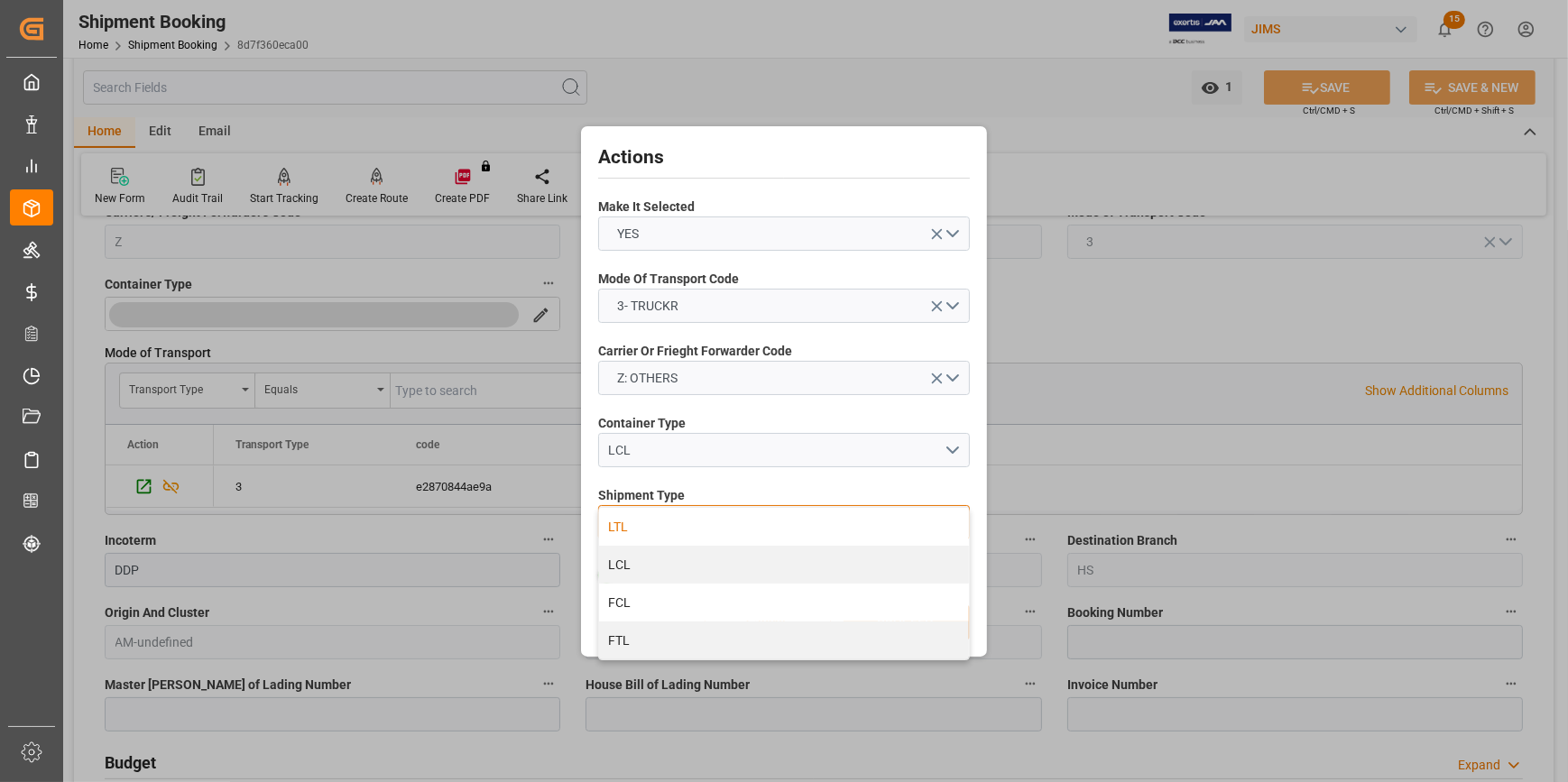
click at [659, 530] on div "LTL" at bounding box center [784, 526] width 370 height 38
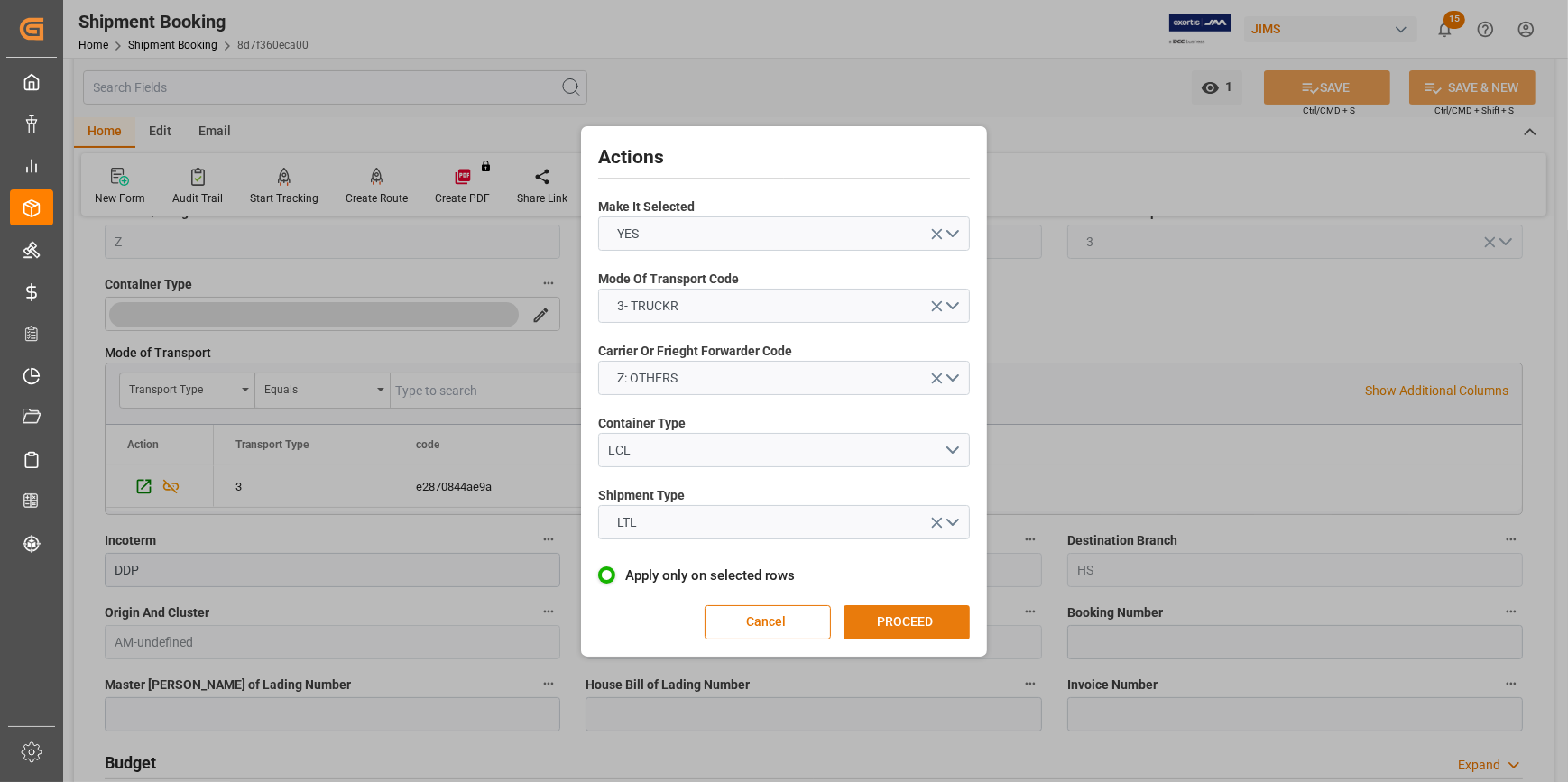
click at [874, 621] on button "PROCEED" at bounding box center [906, 622] width 126 height 34
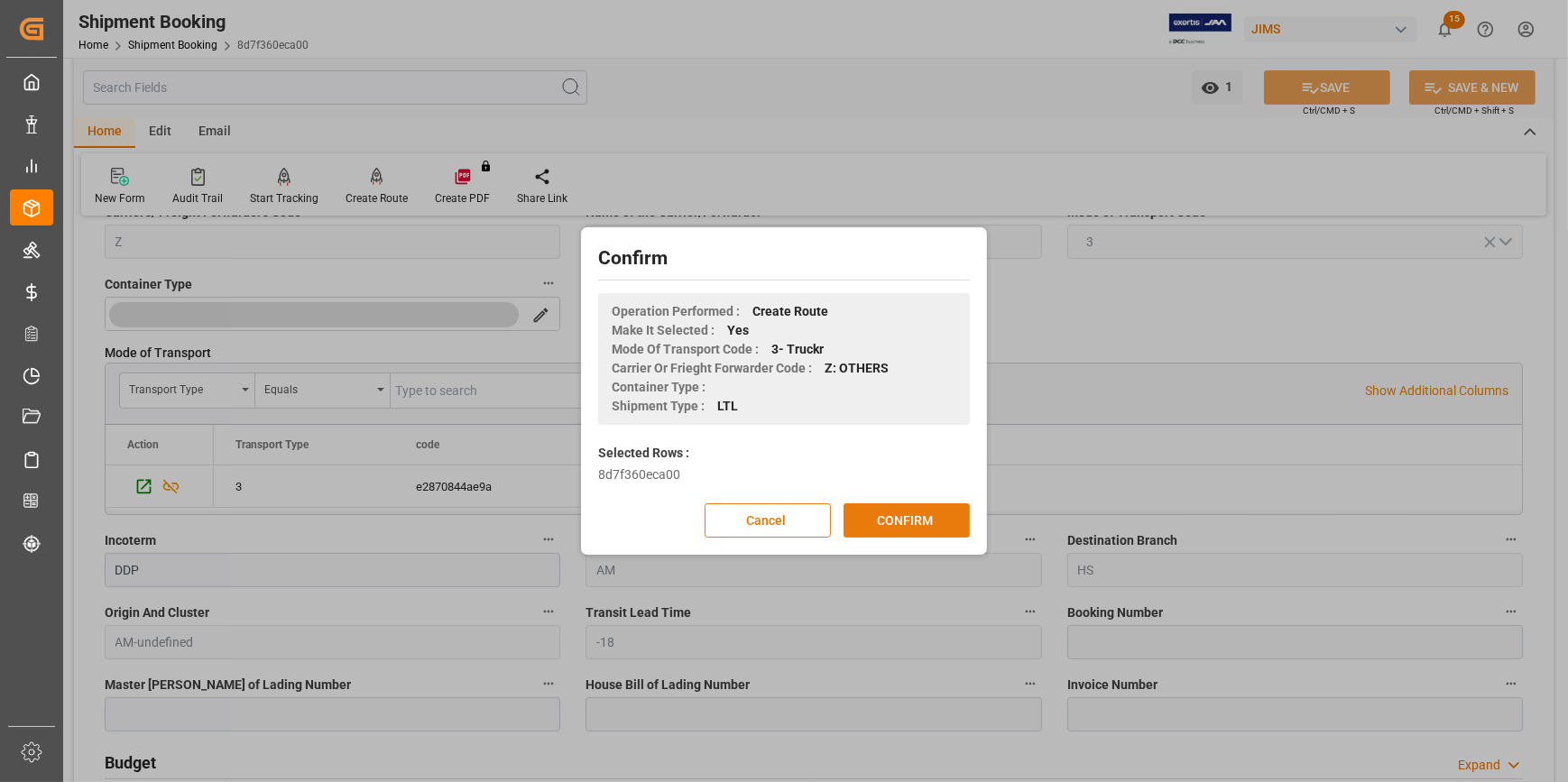
click at [934, 503] on div "Cancel CONFIRM" at bounding box center [783, 519] width 371 height 34
click at [882, 523] on button "CONFIRM" at bounding box center [906, 519] width 126 height 34
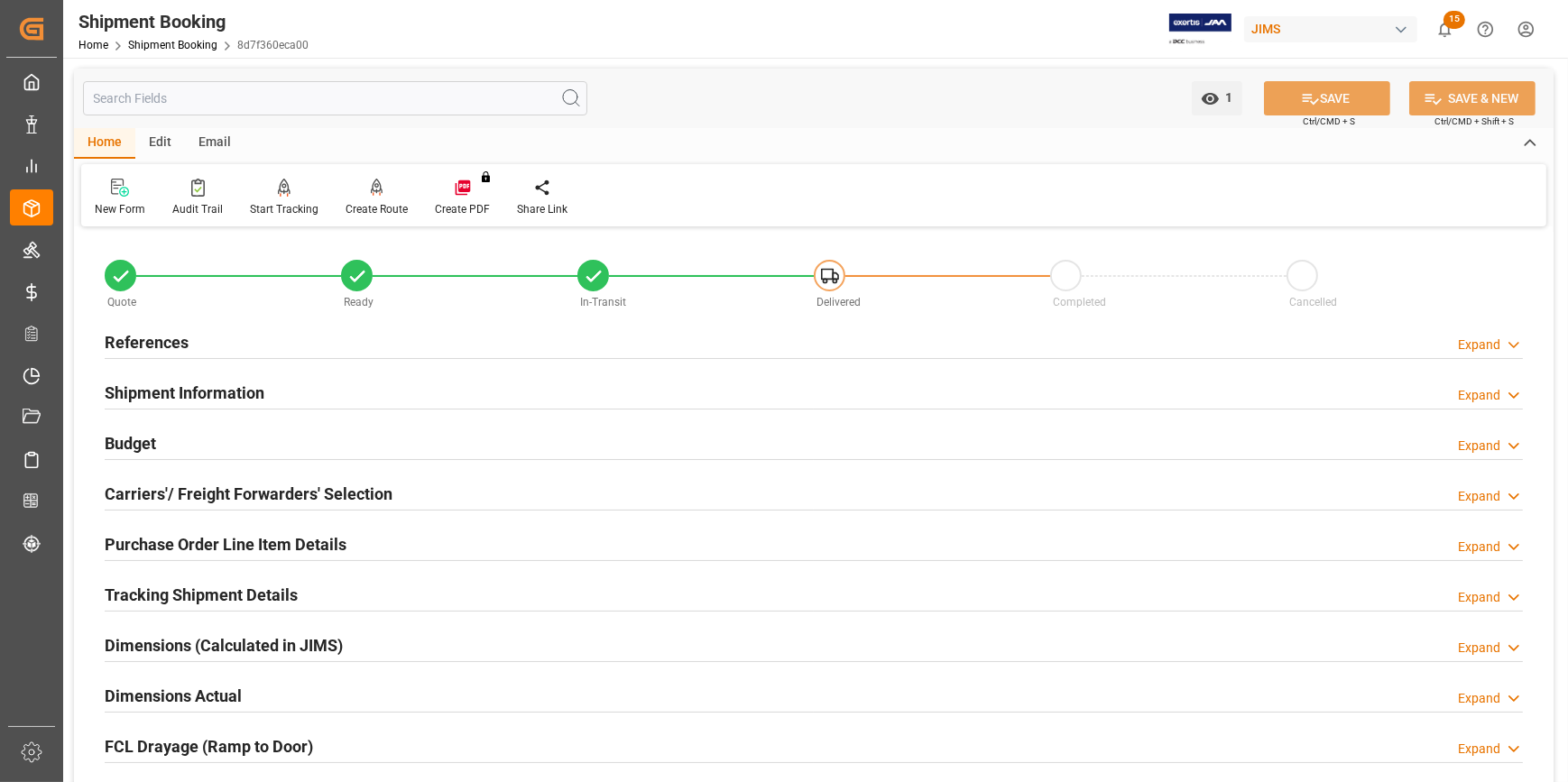
drag, startPoint x: 204, startPoint y: 543, endPoint x: 238, endPoint y: 543, distance: 34.0
click at [204, 543] on h2 "Purchase Order Line Item Details" at bounding box center [225, 544] width 241 height 24
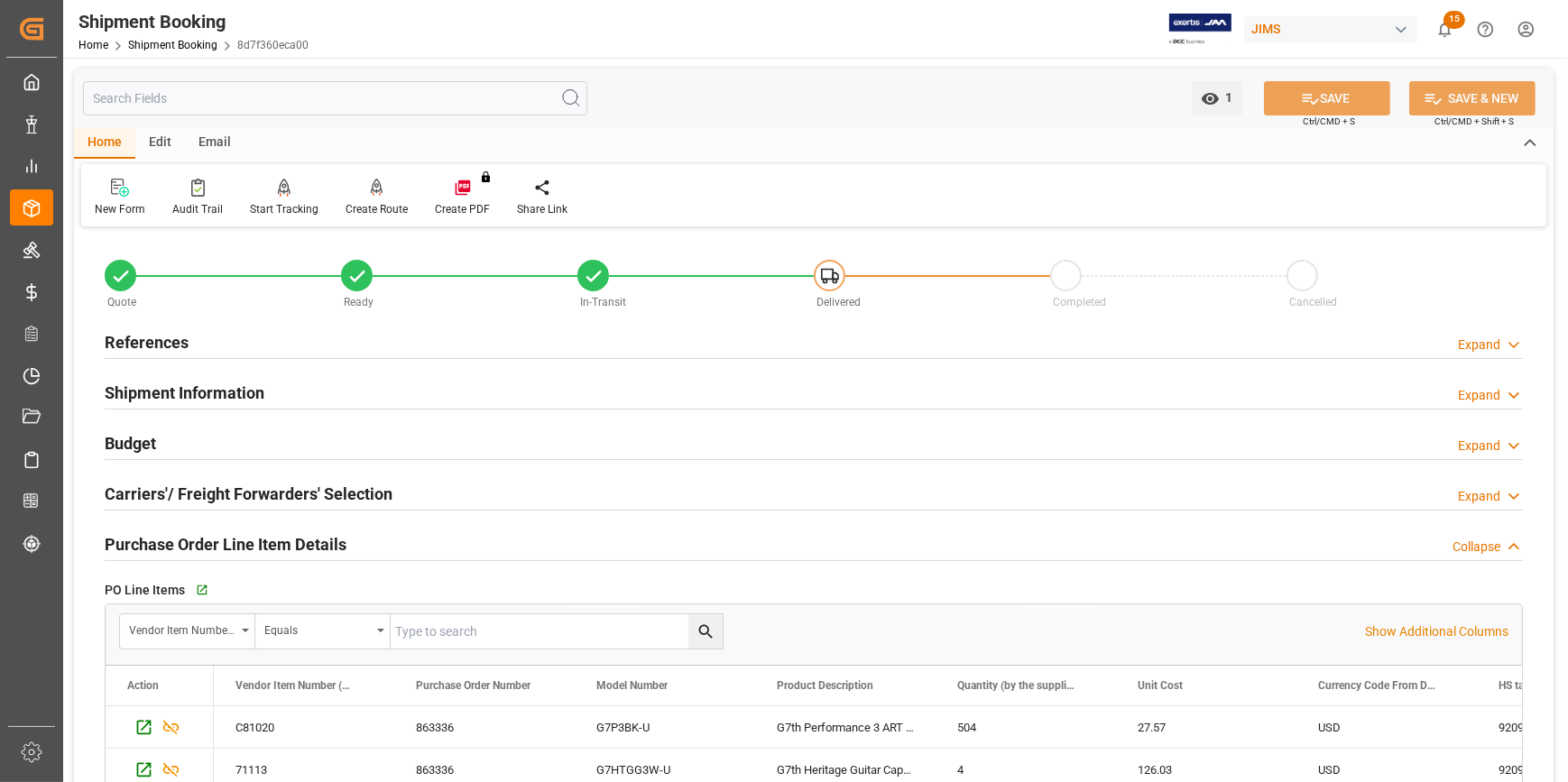
click at [191, 589] on div "Go to Purchase Order Line Item Grid" at bounding box center [387, 590] width 392 height 27
click at [200, 592] on icon "button" at bounding box center [201, 590] width 16 height 16
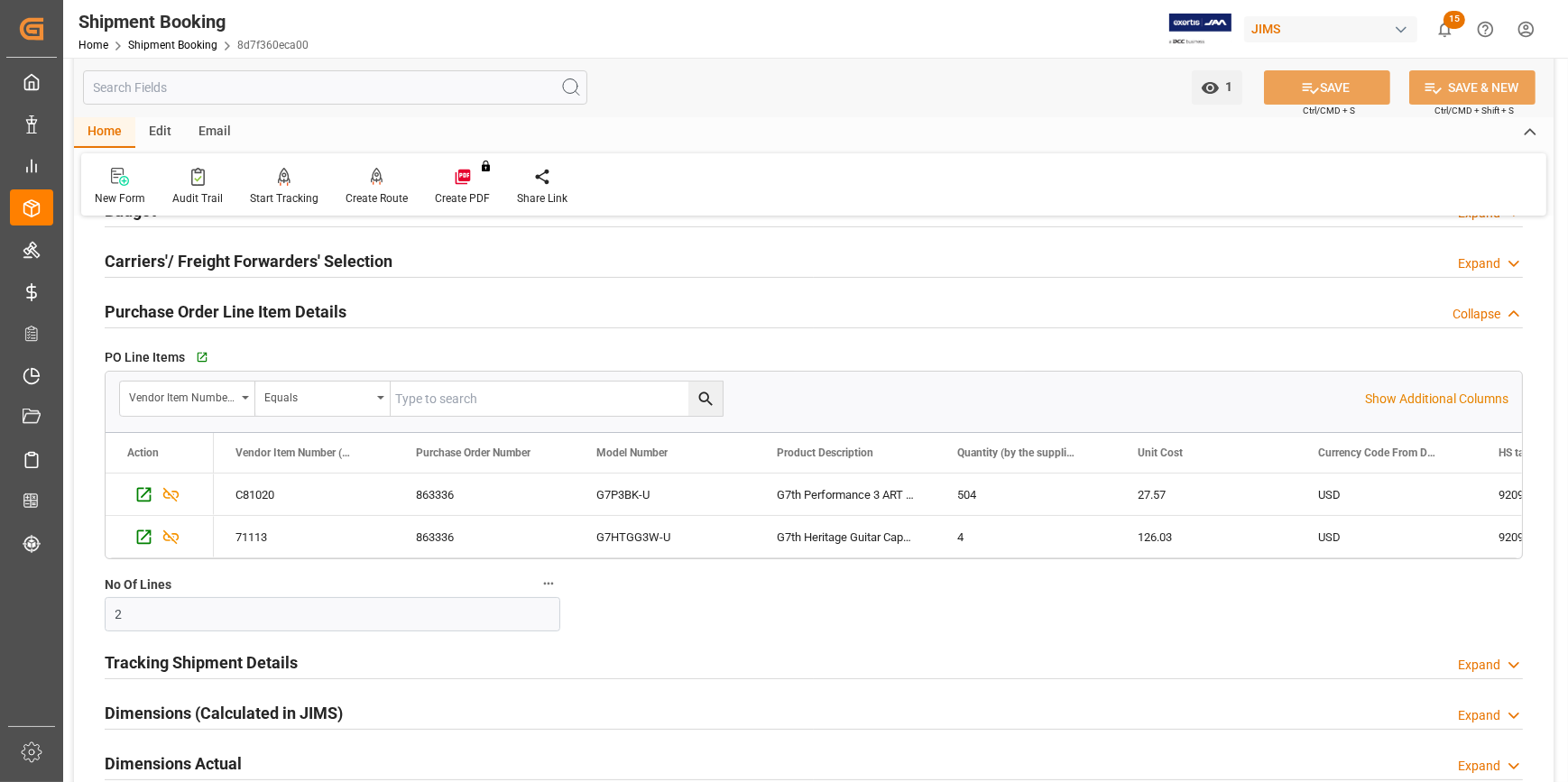
scroll to position [245, 0]
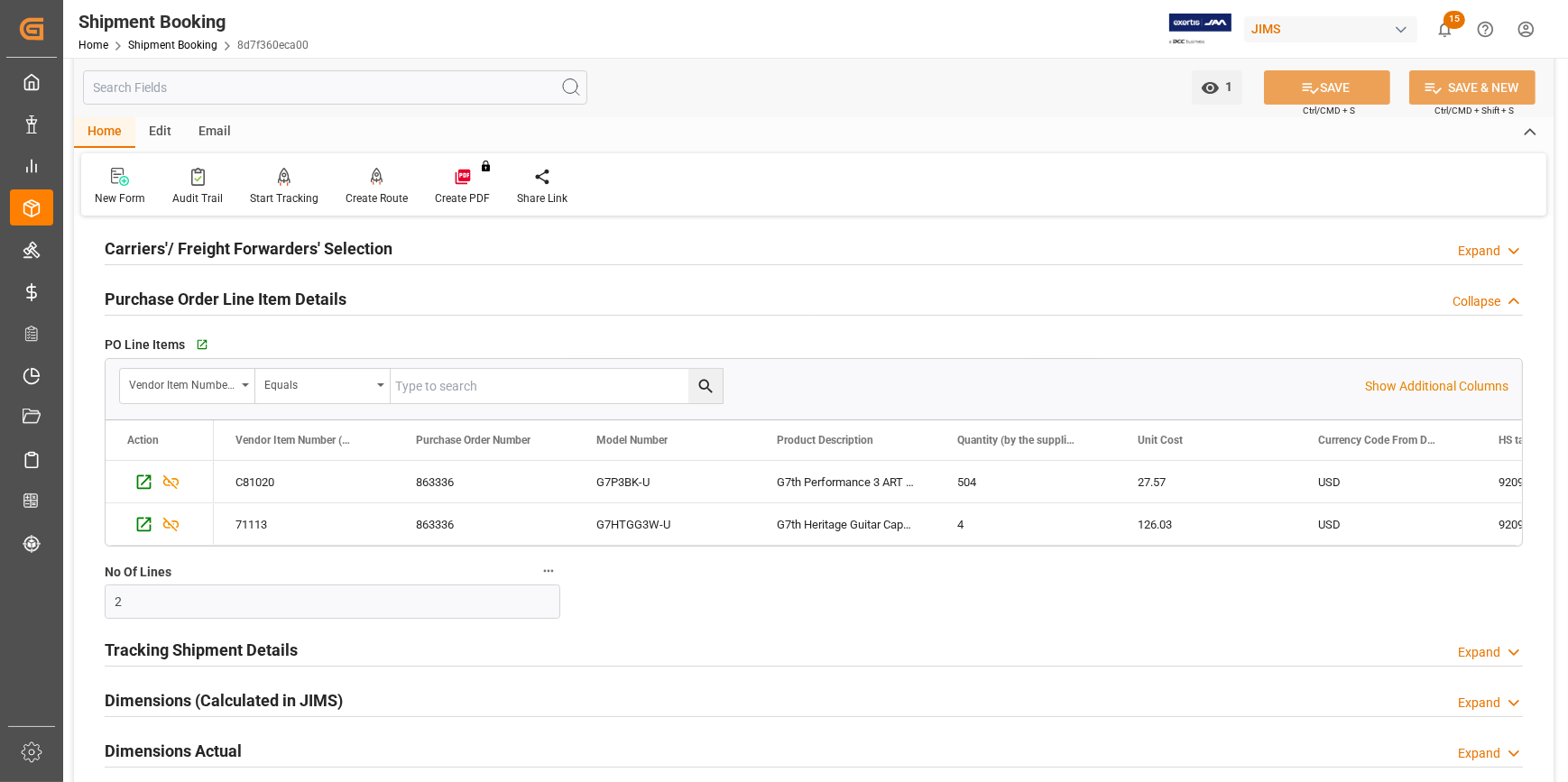
click at [183, 651] on h2 "Tracking Shipment Details" at bounding box center [201, 649] width 193 height 24
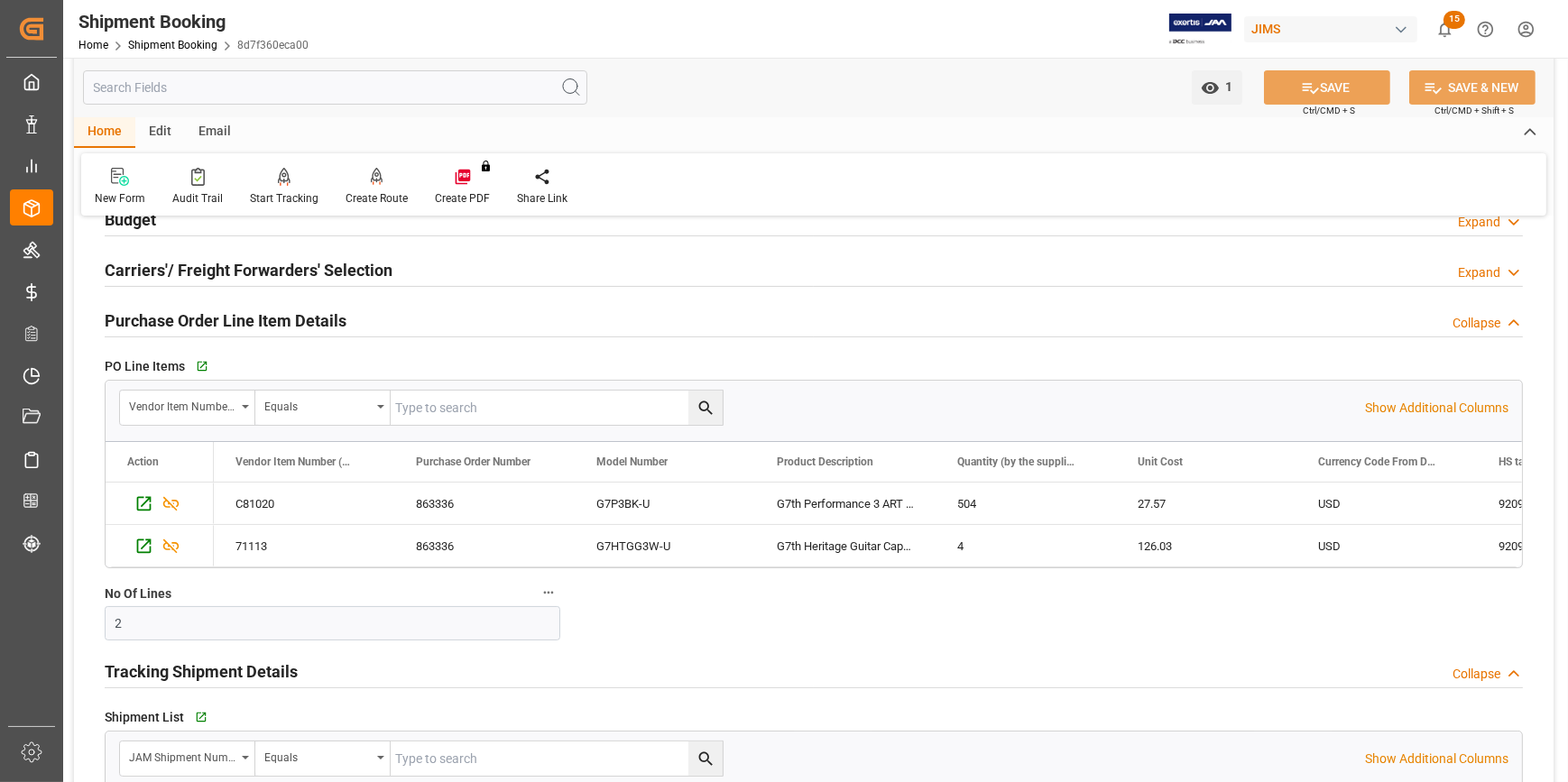
scroll to position [0, 0]
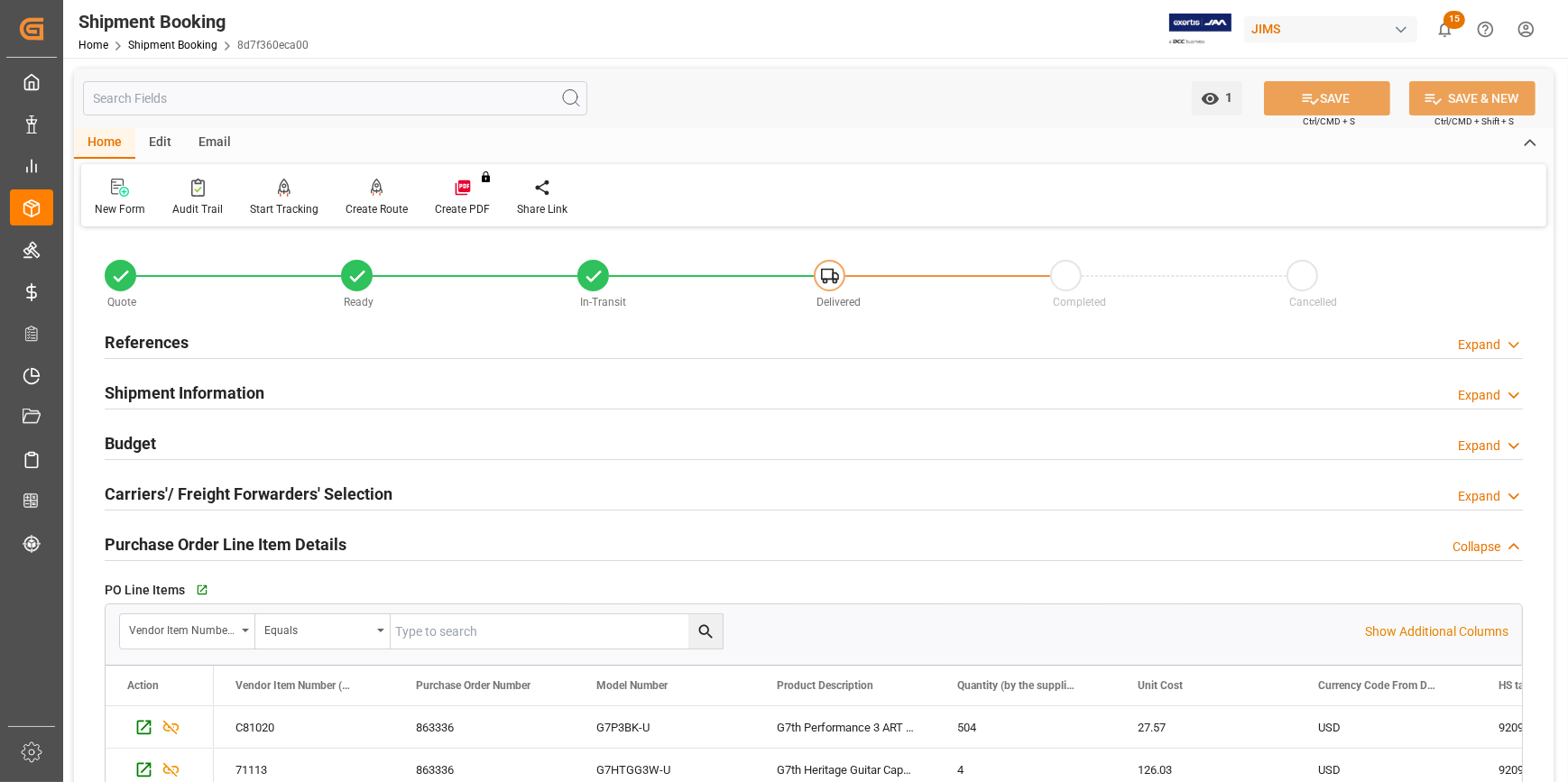
click at [169, 502] on h2 "Carriers'/ Freight Forwarders' Selection" at bounding box center [248, 493] width 288 height 24
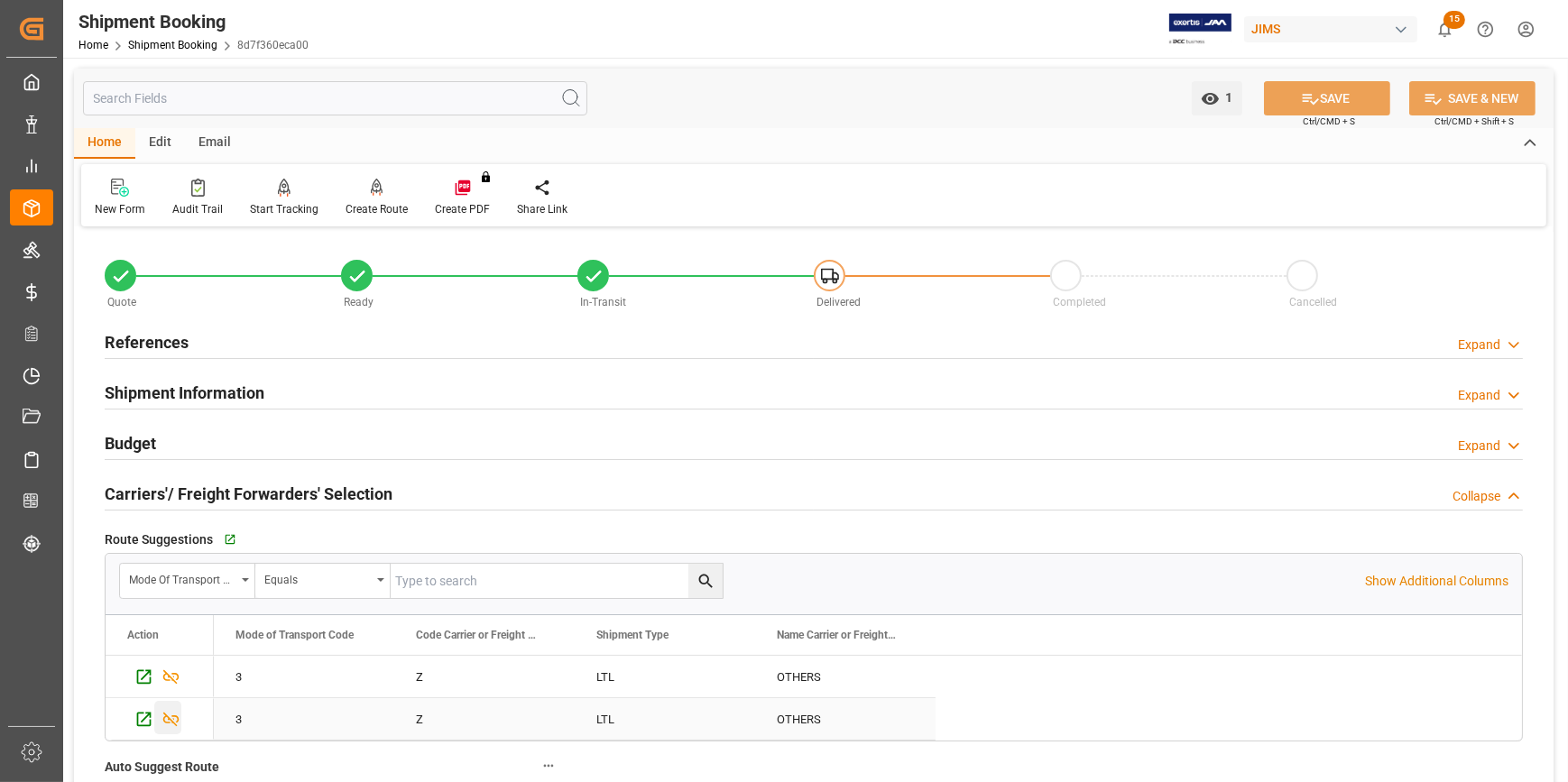
click at [167, 723] on icon "Press SPACE to select this row." at bounding box center [172, 719] width 19 height 19
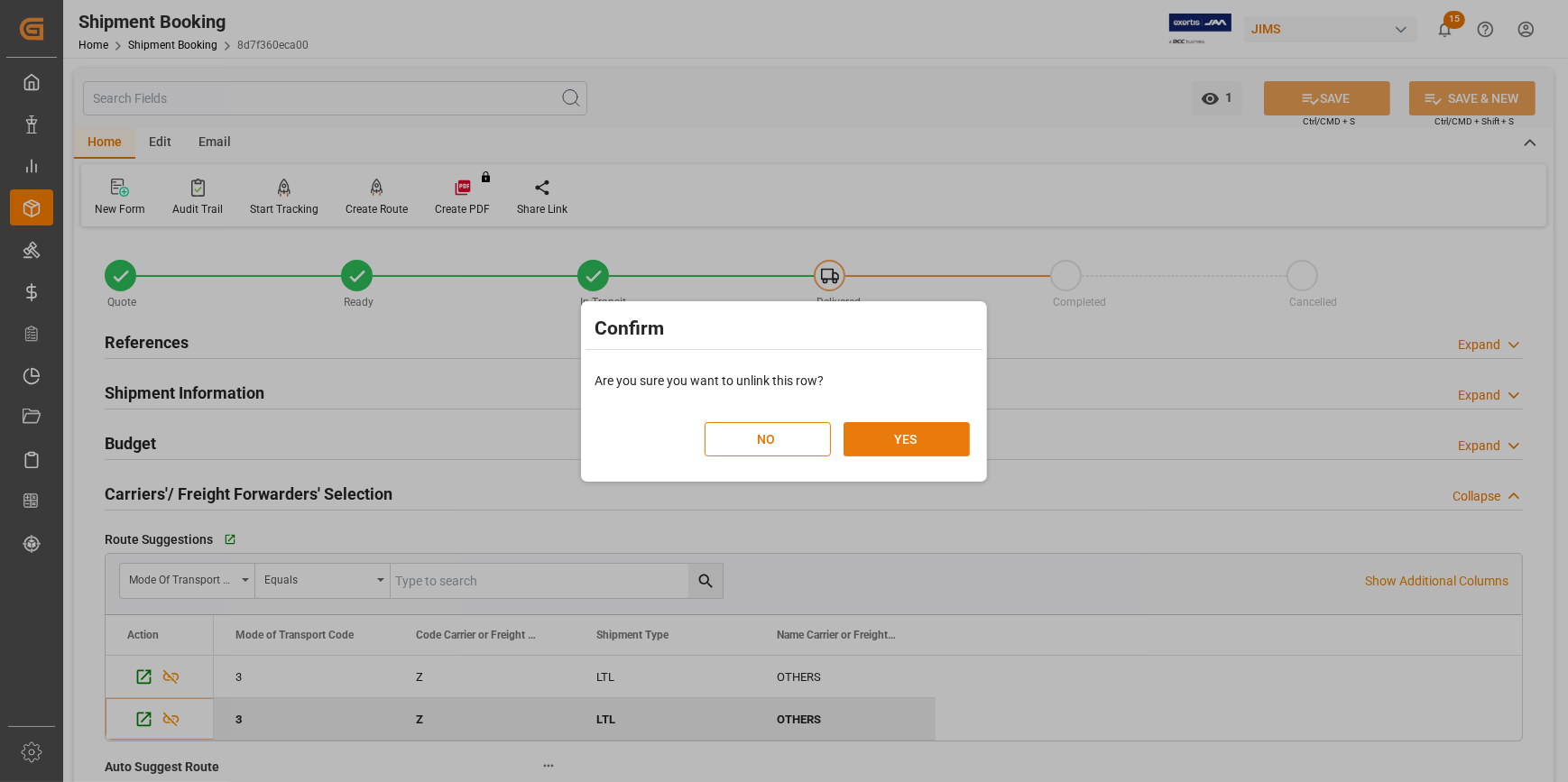
click at [887, 445] on button "YES" at bounding box center [906, 439] width 126 height 34
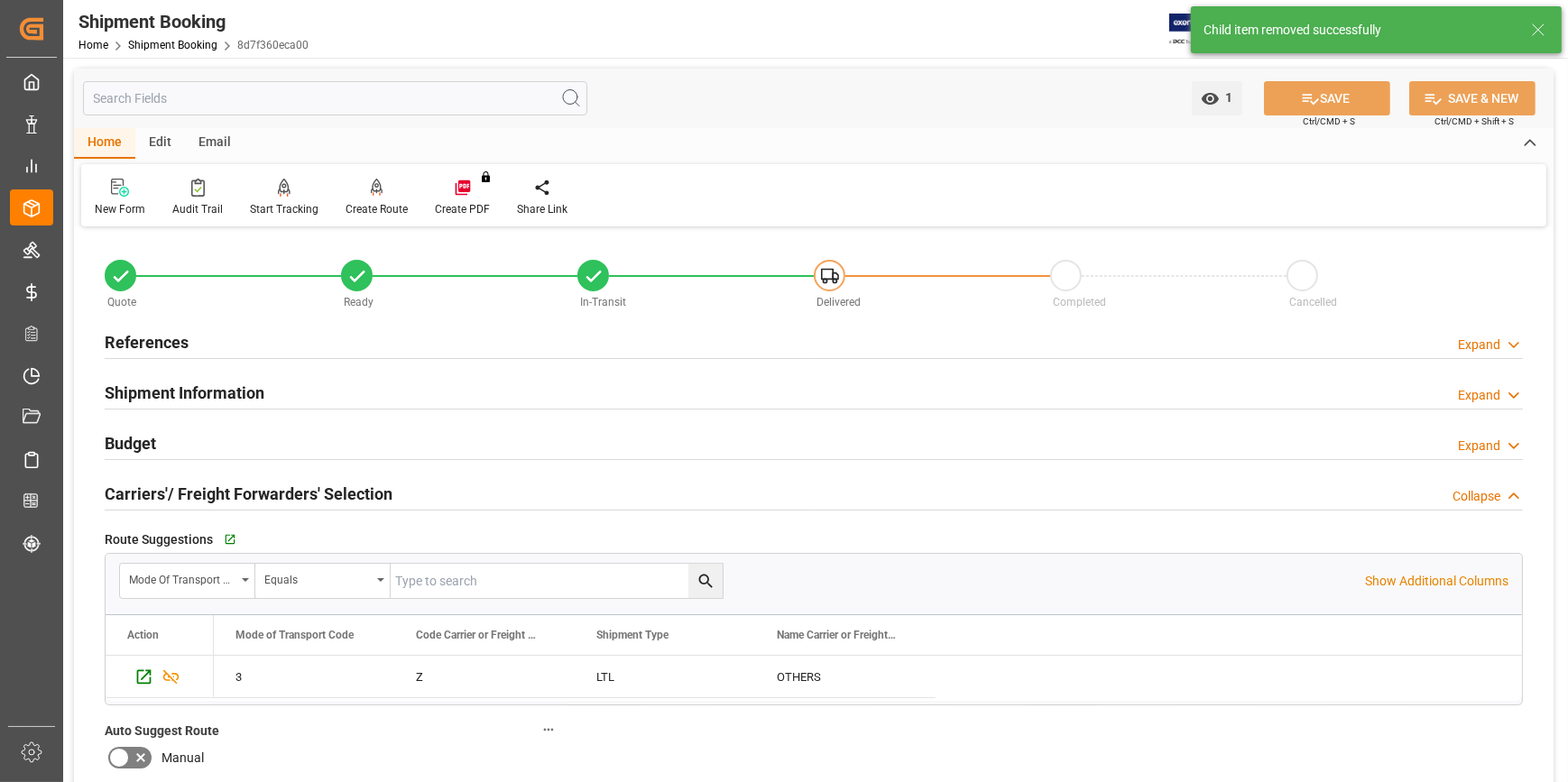
click at [164, 396] on h2 "Shipment Information" at bounding box center [184, 392] width 160 height 24
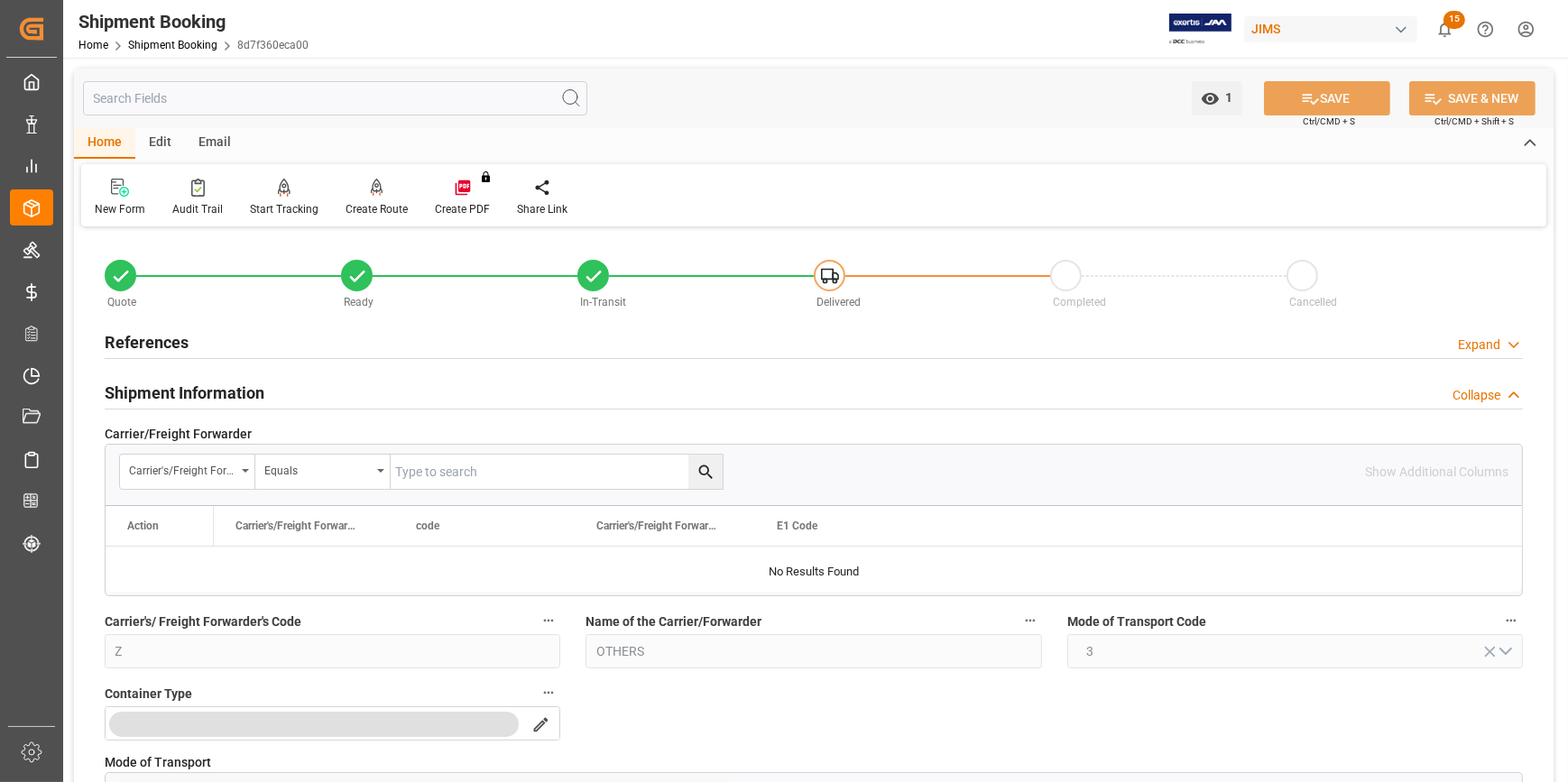
click at [144, 347] on h2 "References" at bounding box center [146, 342] width 84 height 24
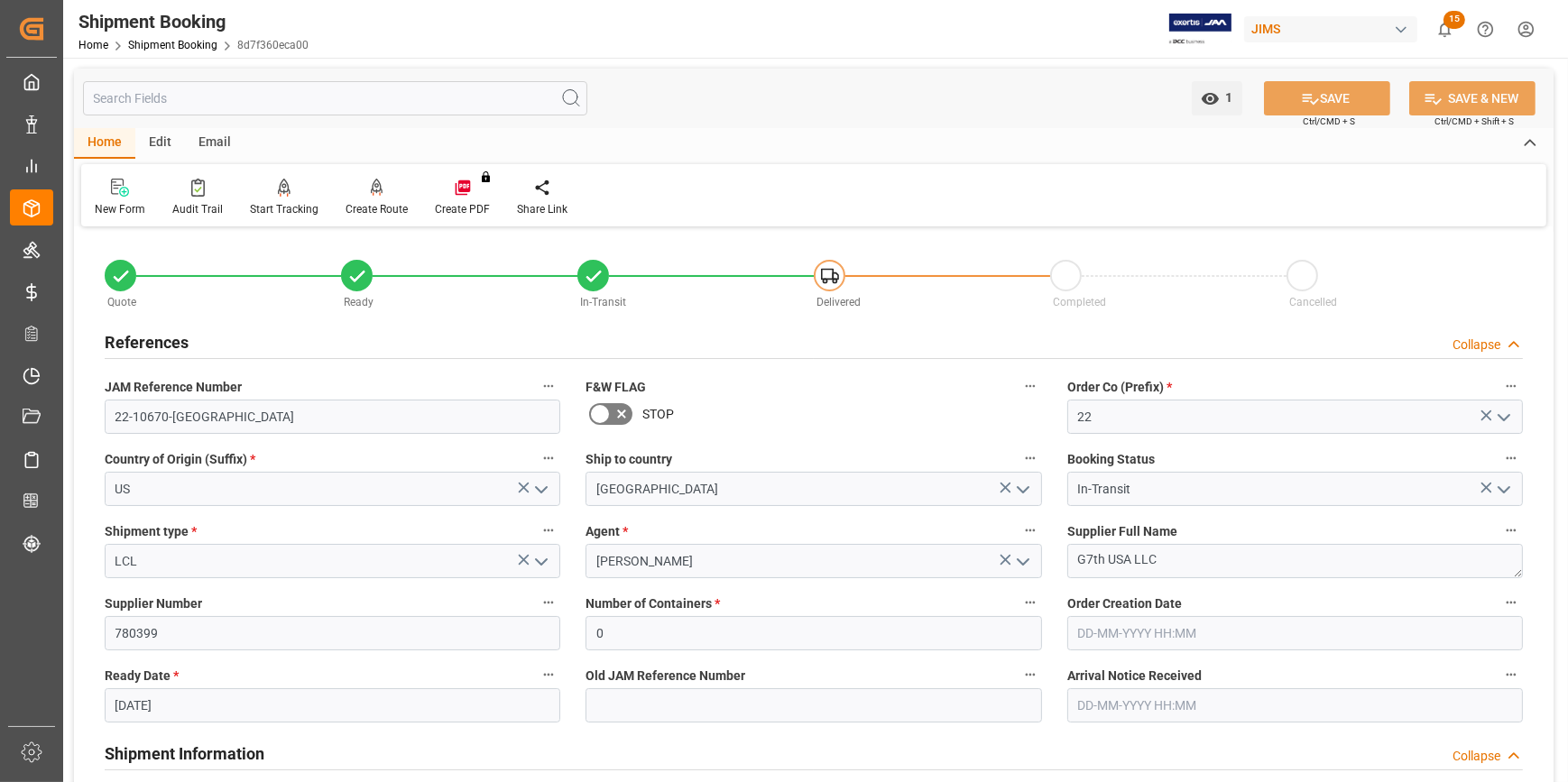
click at [534, 565] on icon "open menu" at bounding box center [541, 562] width 21 height 21
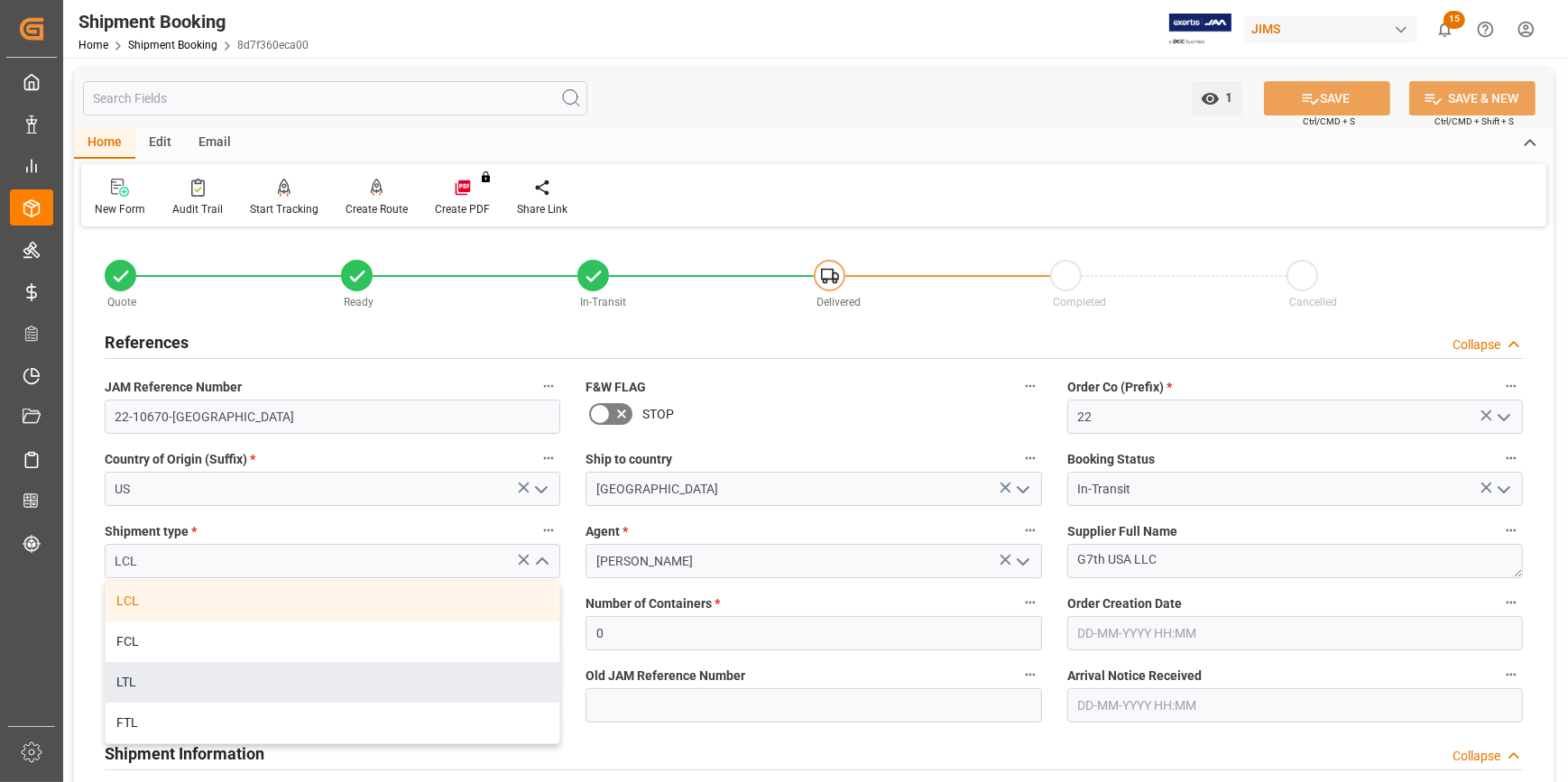
click at [232, 669] on div "LTL" at bounding box center [332, 682] width 454 height 41
type input "LTL"
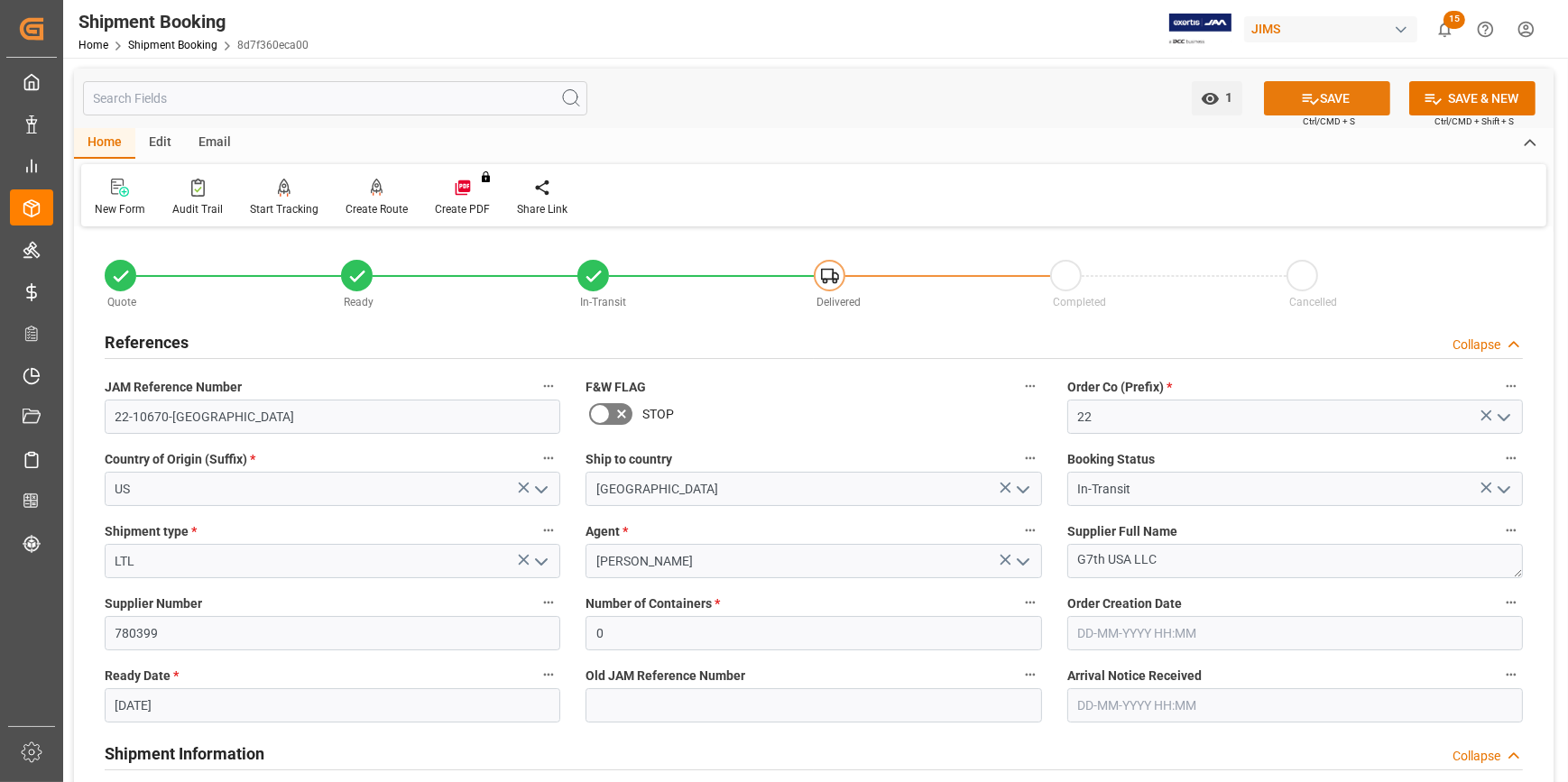
click at [1350, 103] on button "SAVE" at bounding box center [1327, 98] width 126 height 34
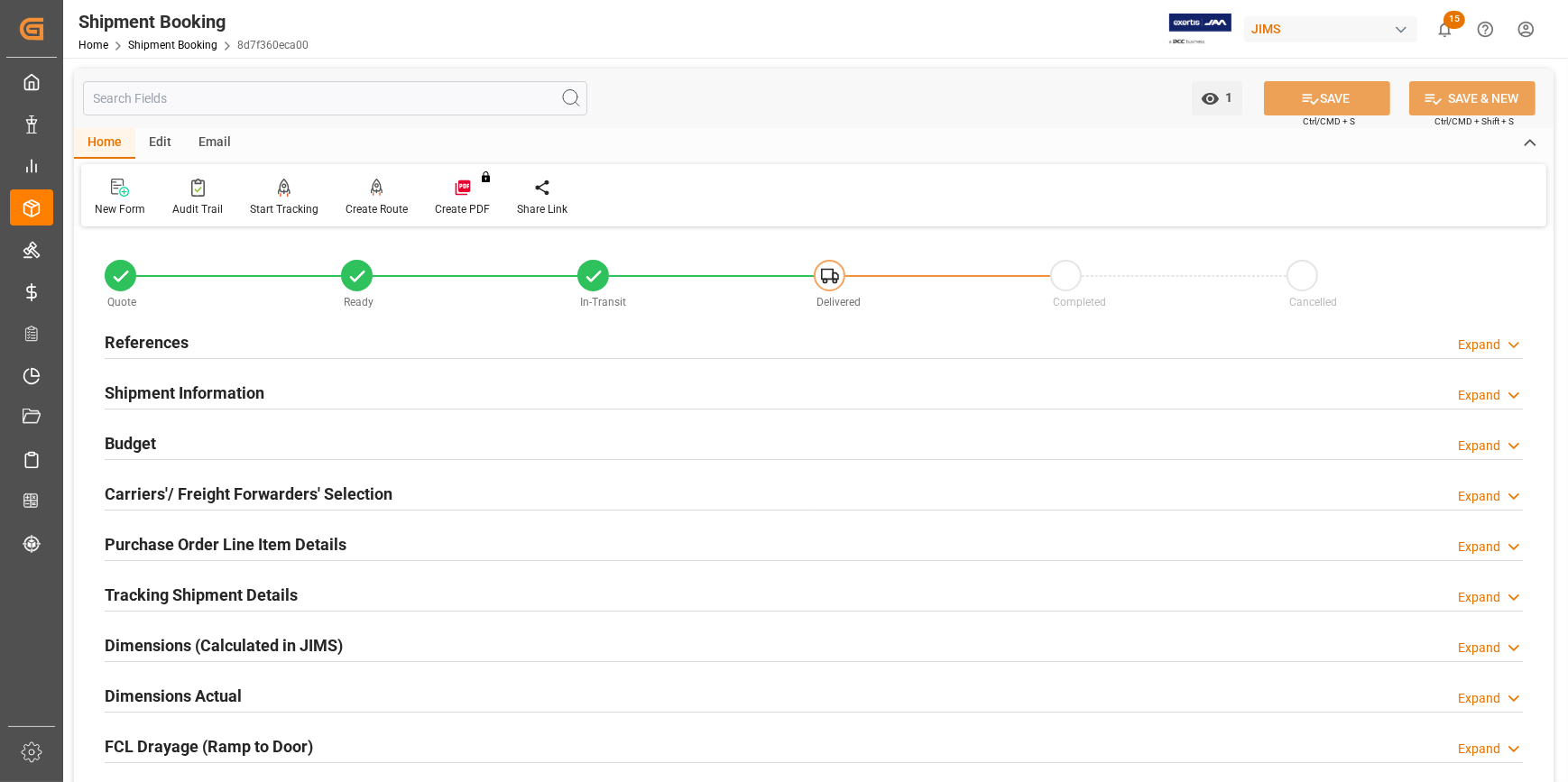
click at [181, 386] on h2 "Shipment Information" at bounding box center [184, 392] width 160 height 24
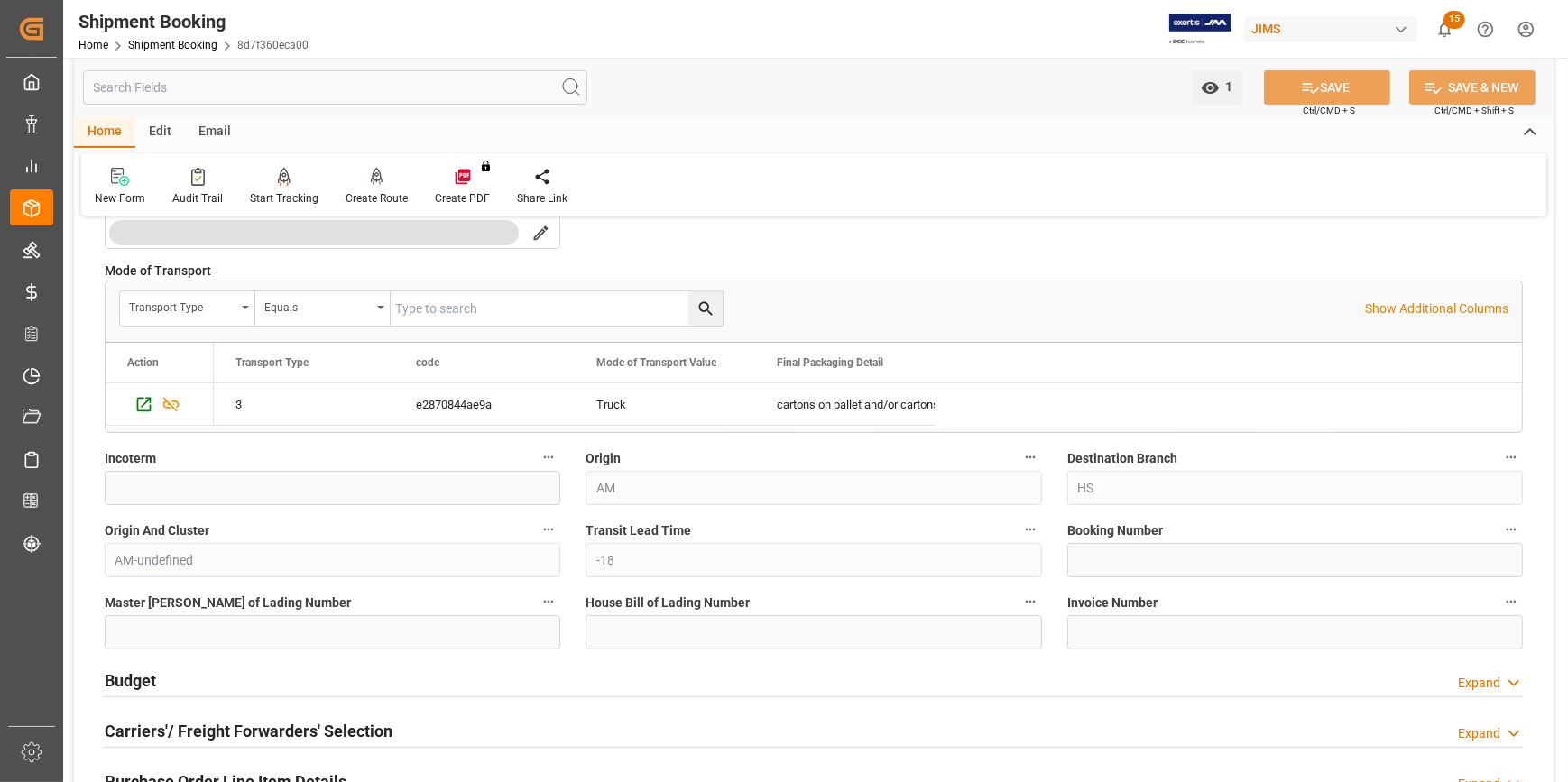
scroll to position [737, 0]
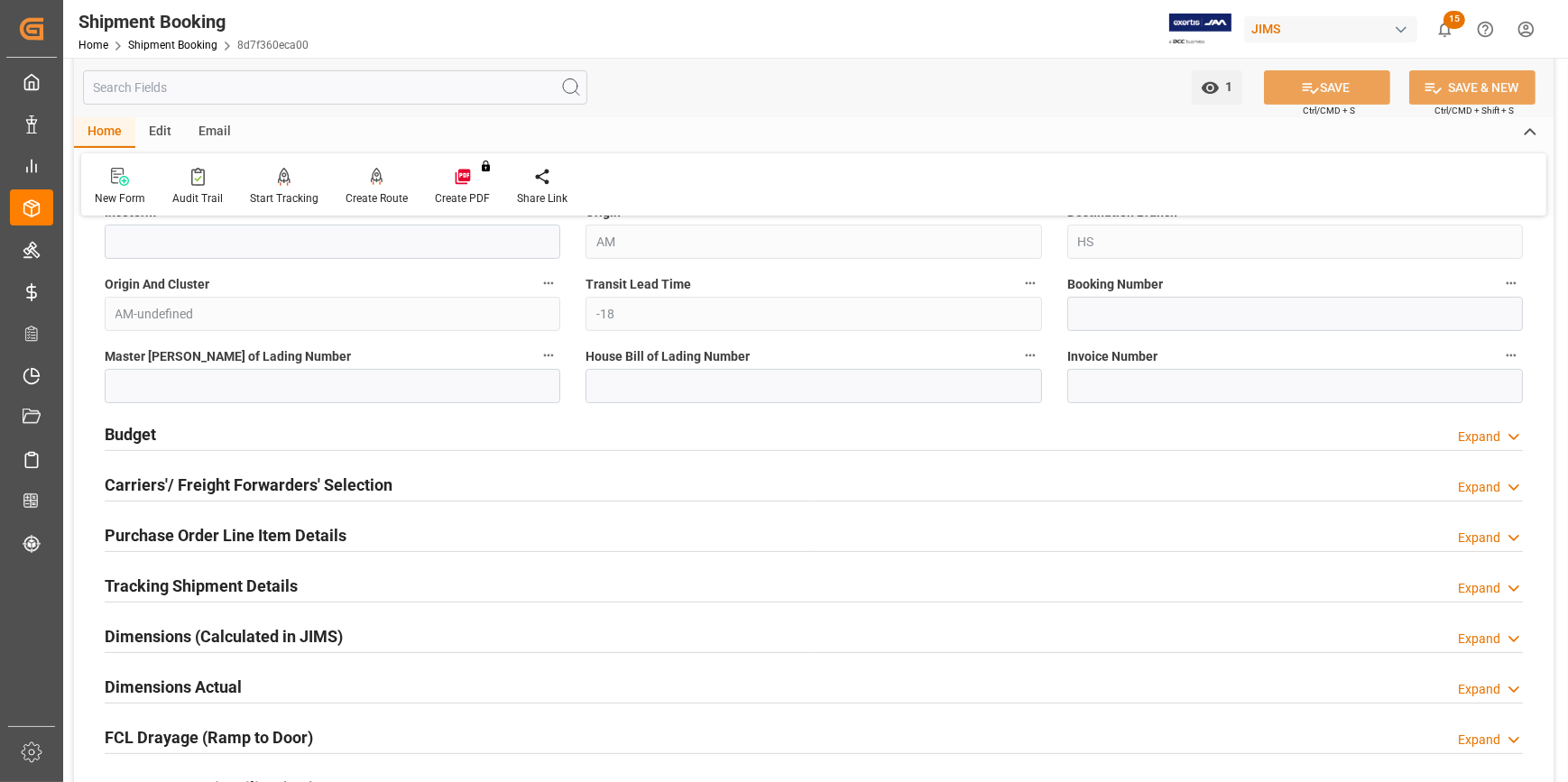
click at [215, 531] on h2 "Purchase Order Line Item Details" at bounding box center [225, 535] width 241 height 24
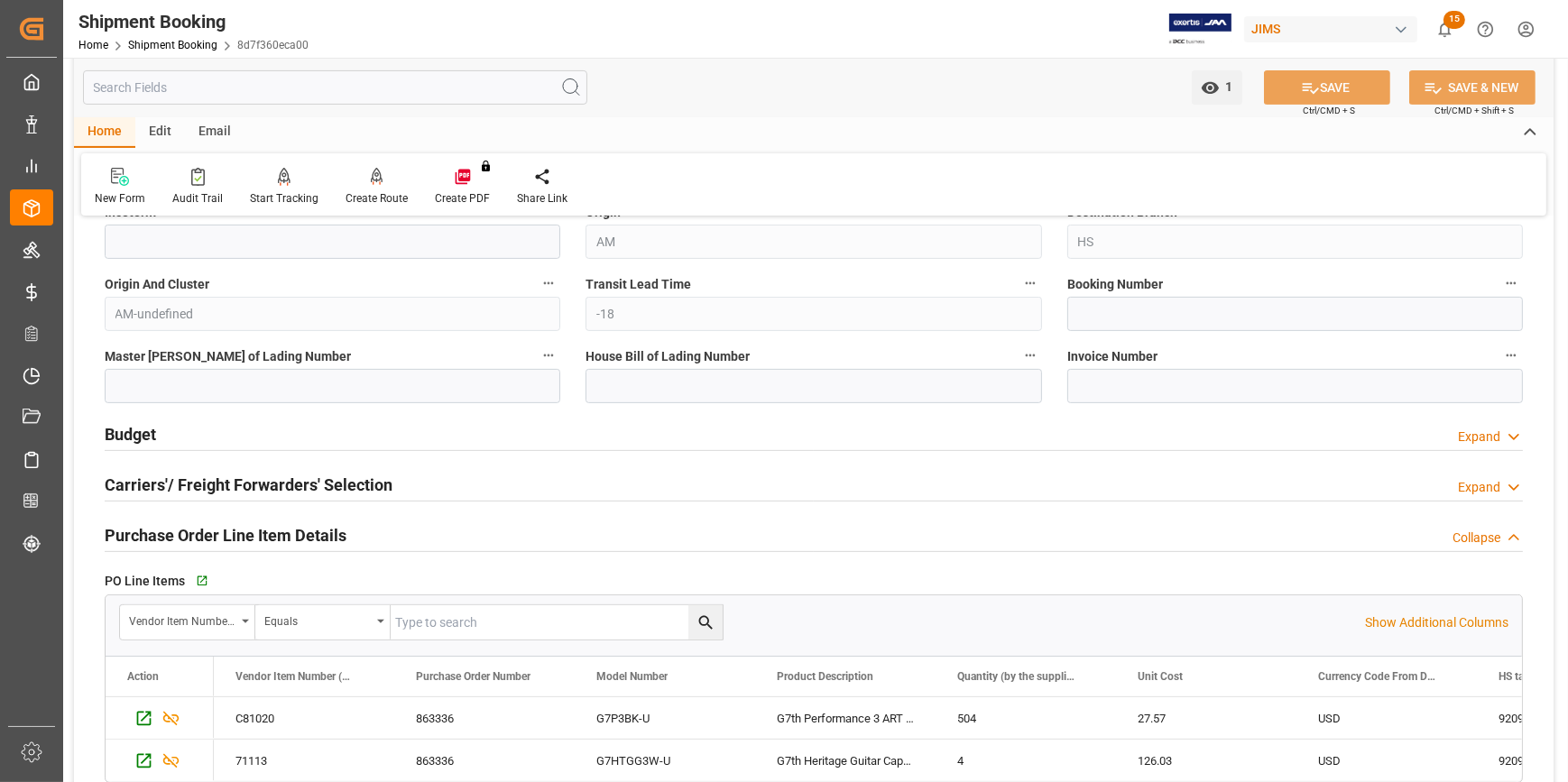
click at [228, 481] on h2 "Carriers'/ Freight Forwarders' Selection" at bounding box center [248, 485] width 288 height 24
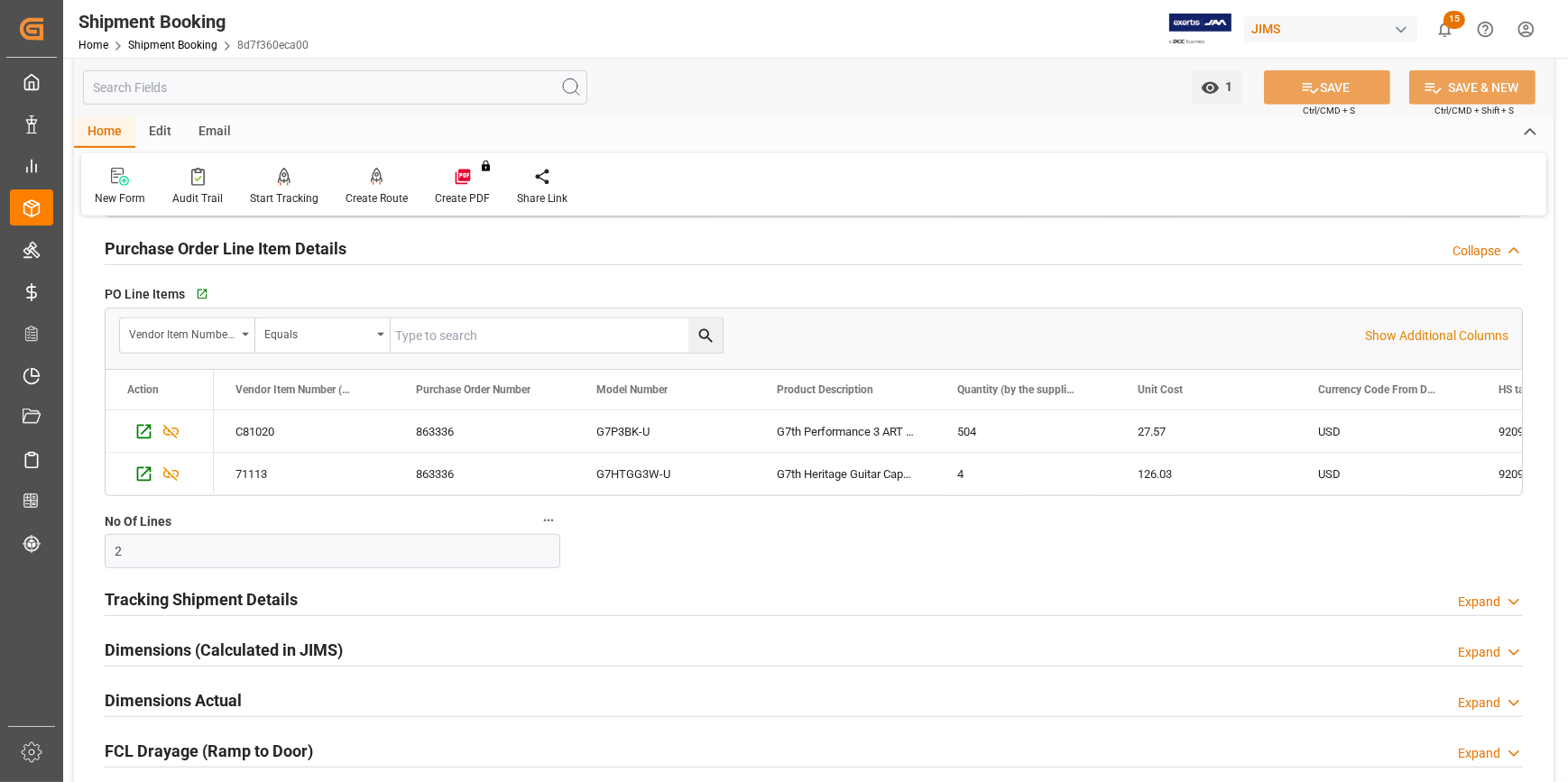
scroll to position [1640, 0]
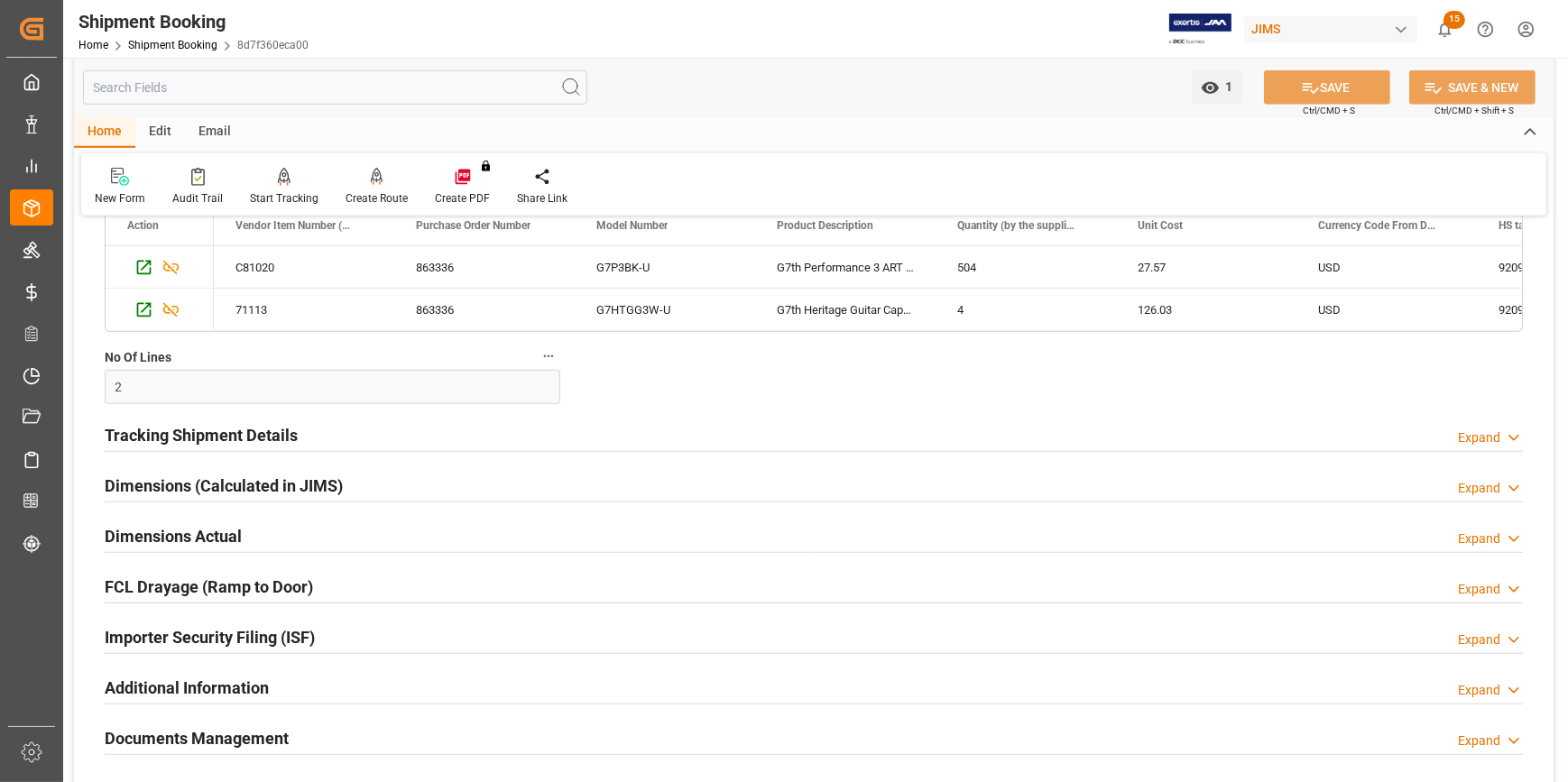
click at [196, 434] on h2 "Tracking Shipment Details" at bounding box center [201, 435] width 193 height 24
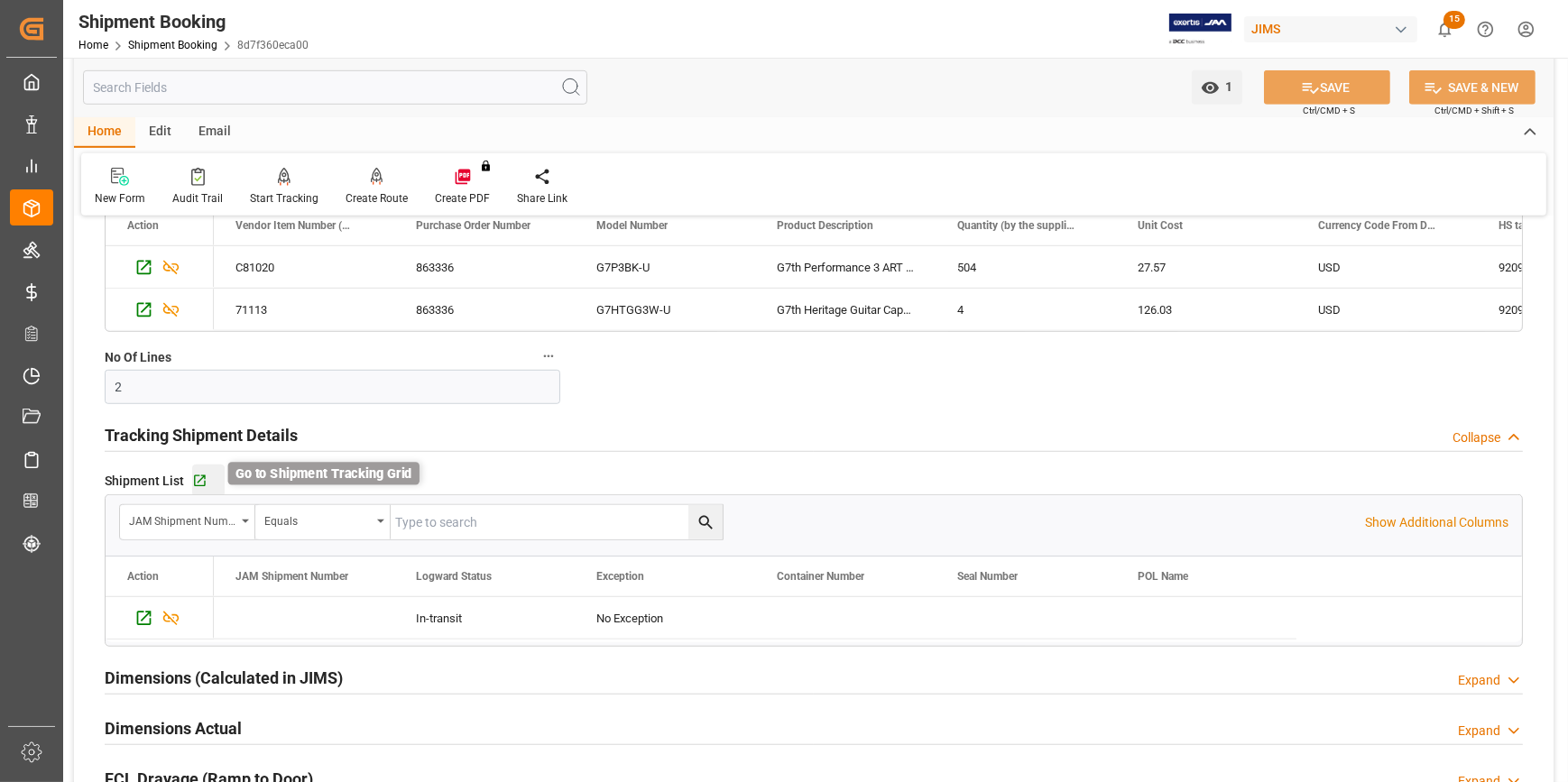
click at [198, 479] on icon "button" at bounding box center [200, 482] width 16 height 16
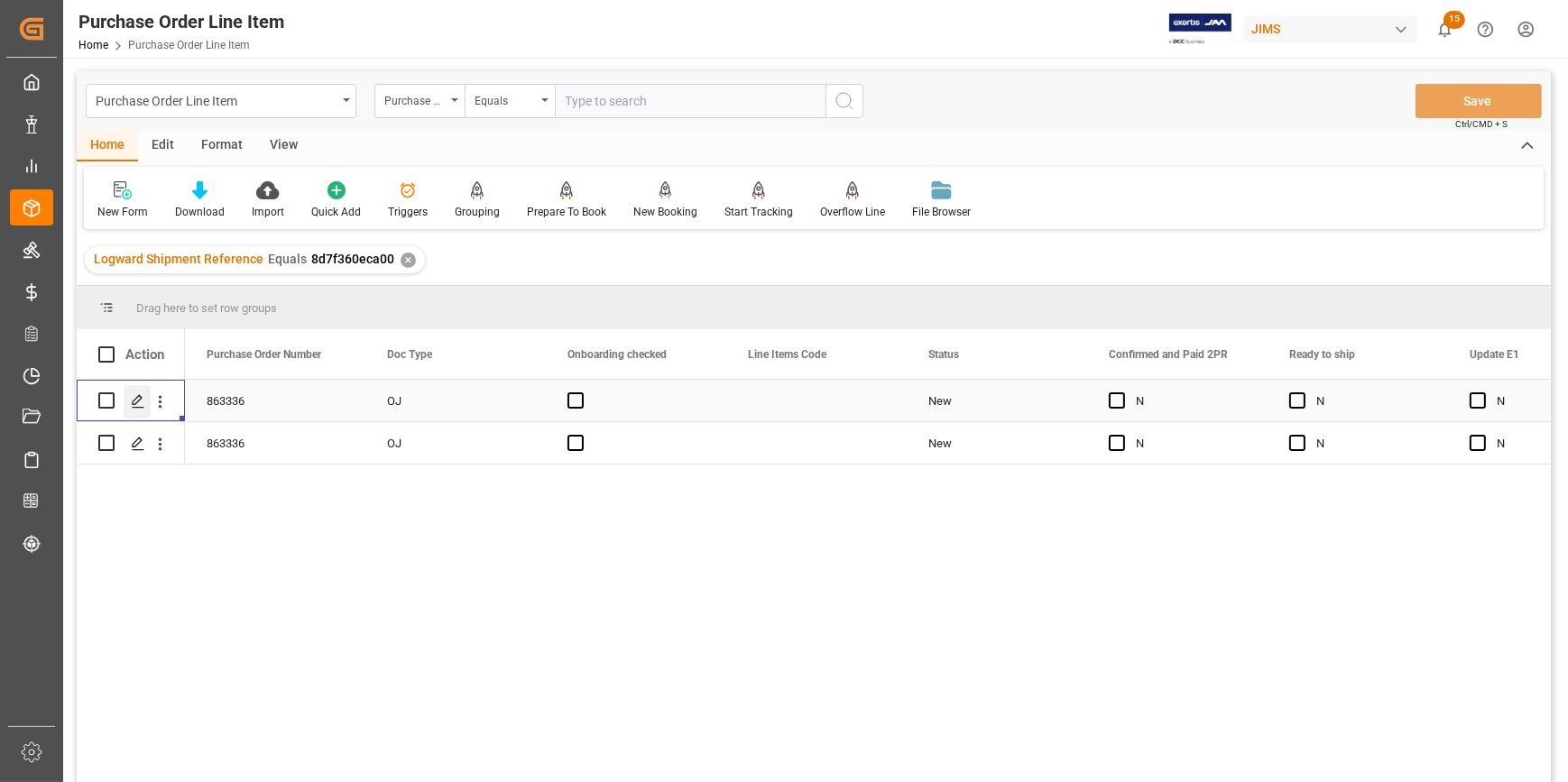
click at [133, 405] on icon "Press SPACE to select this row." at bounding box center [138, 401] width 15 height 15
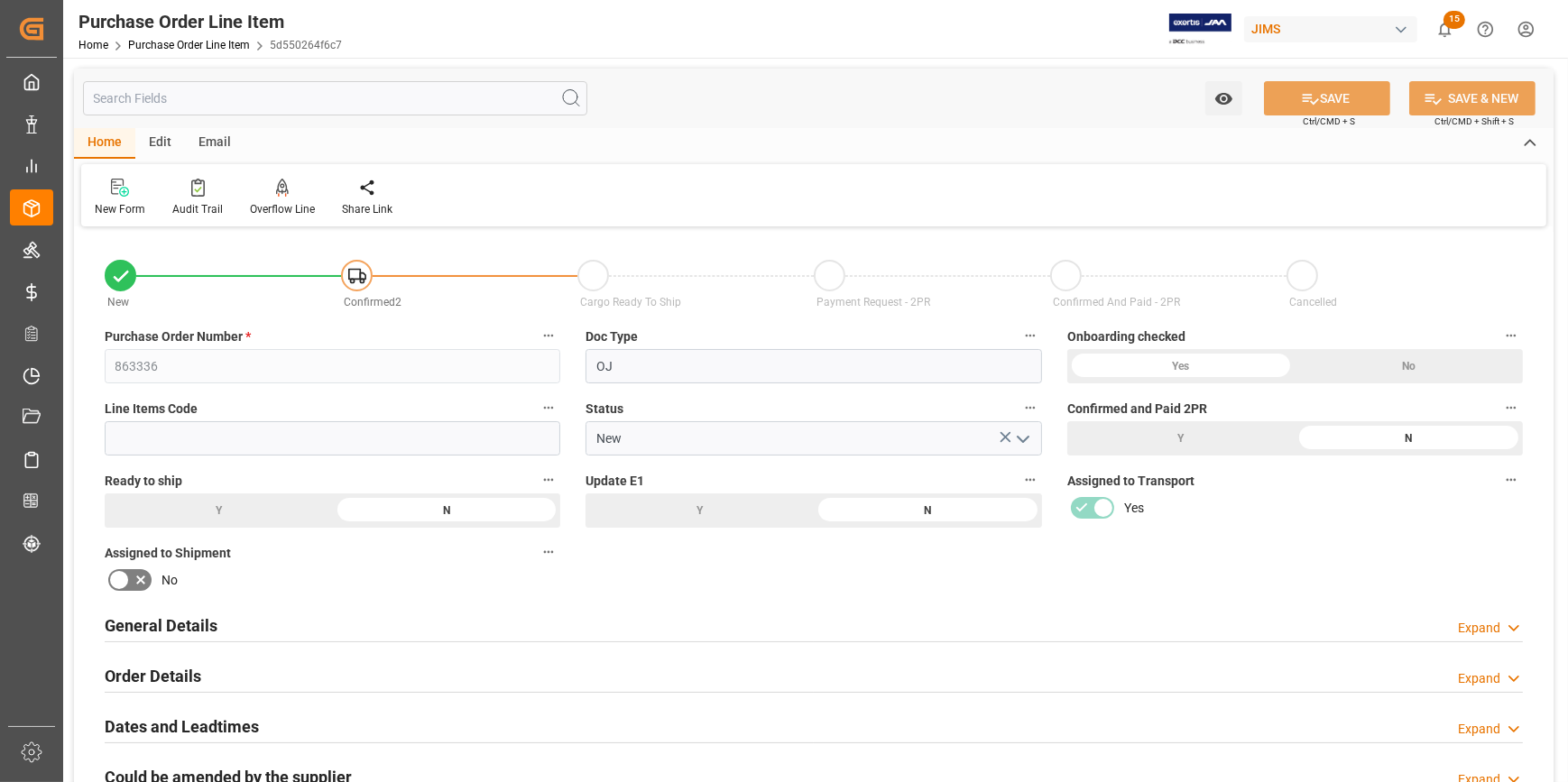
scroll to position [245, 0]
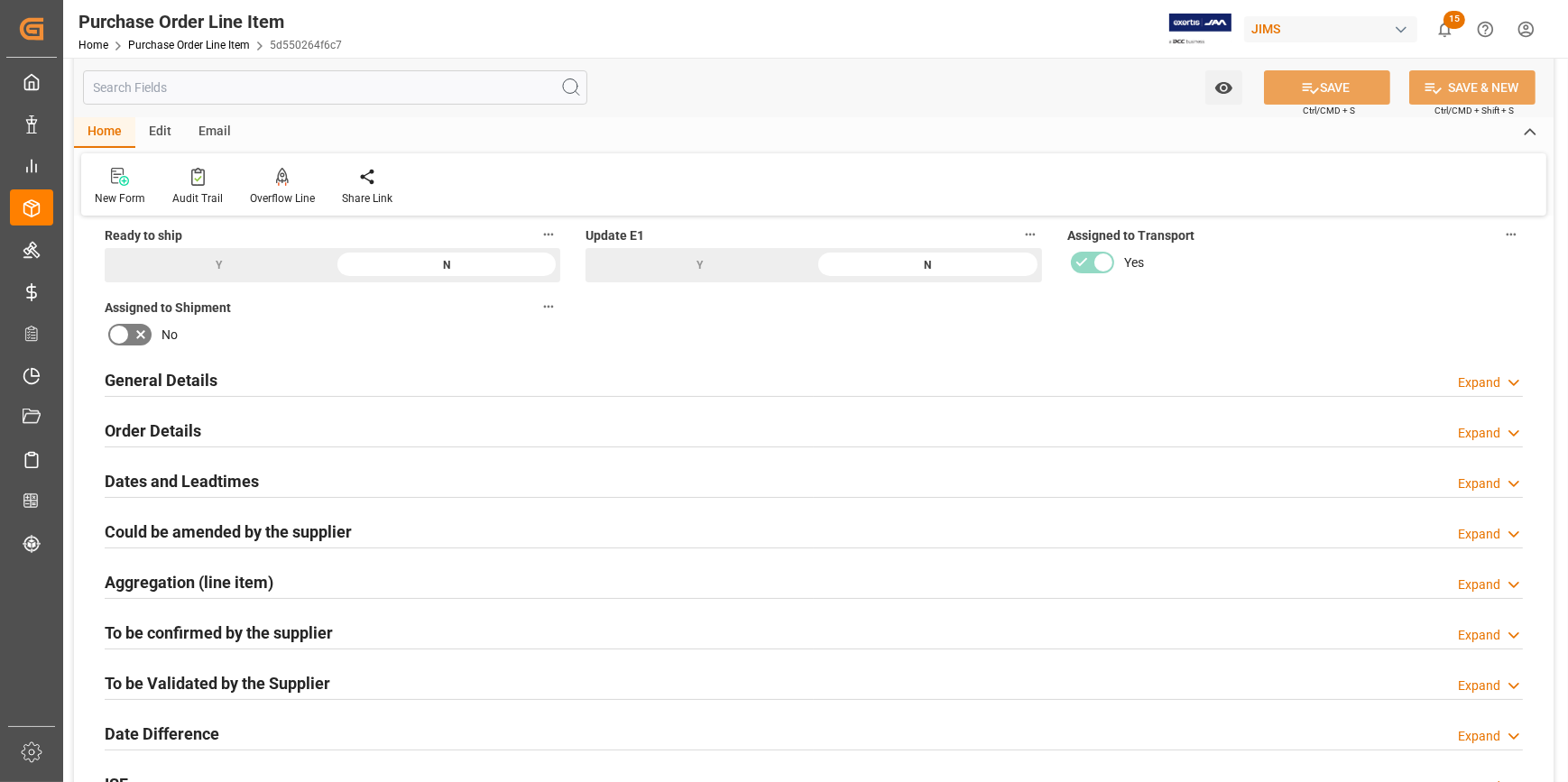
click at [195, 380] on h2 "General Details" at bounding box center [161, 380] width 112 height 24
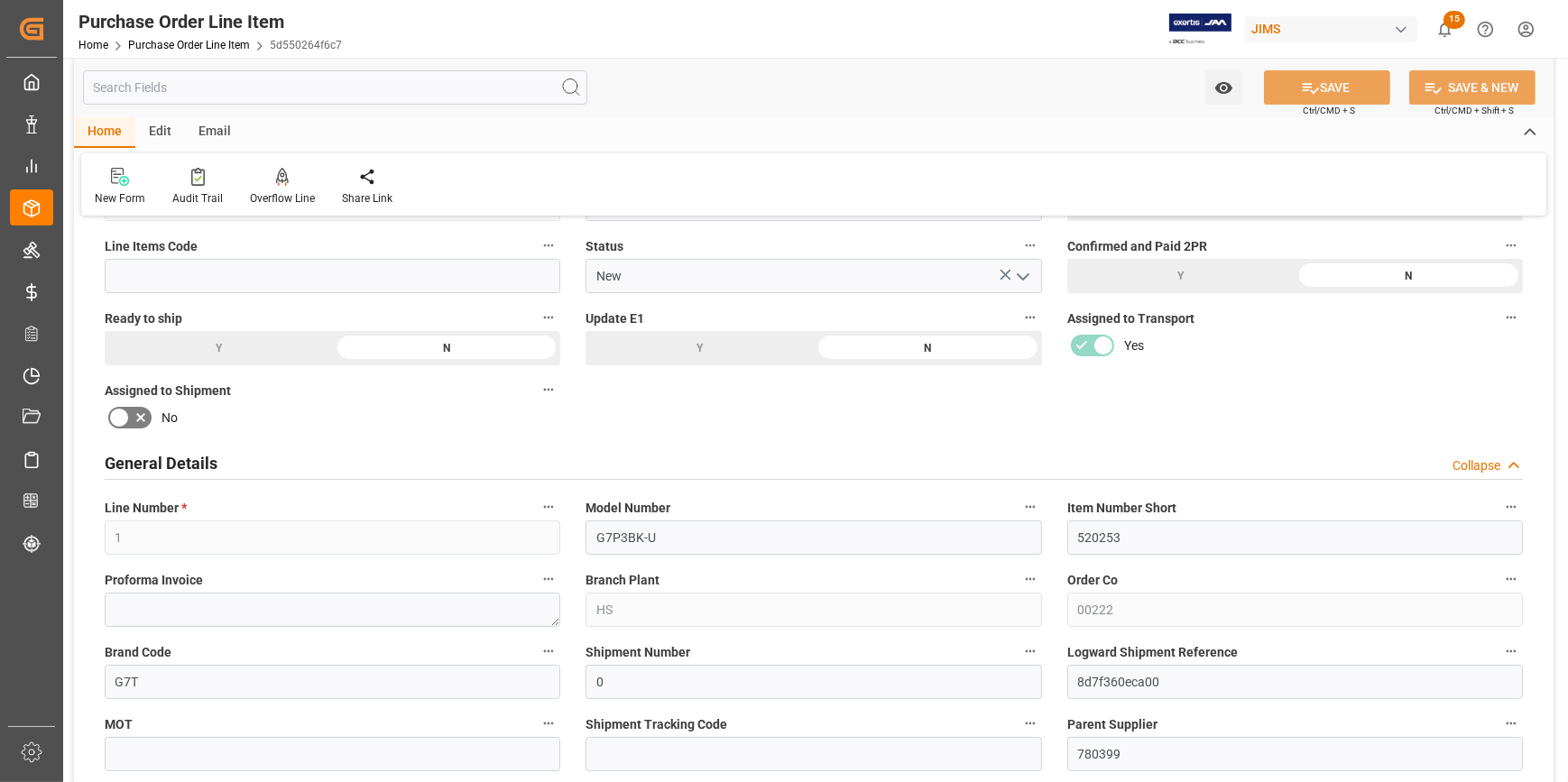
scroll to position [163, 0]
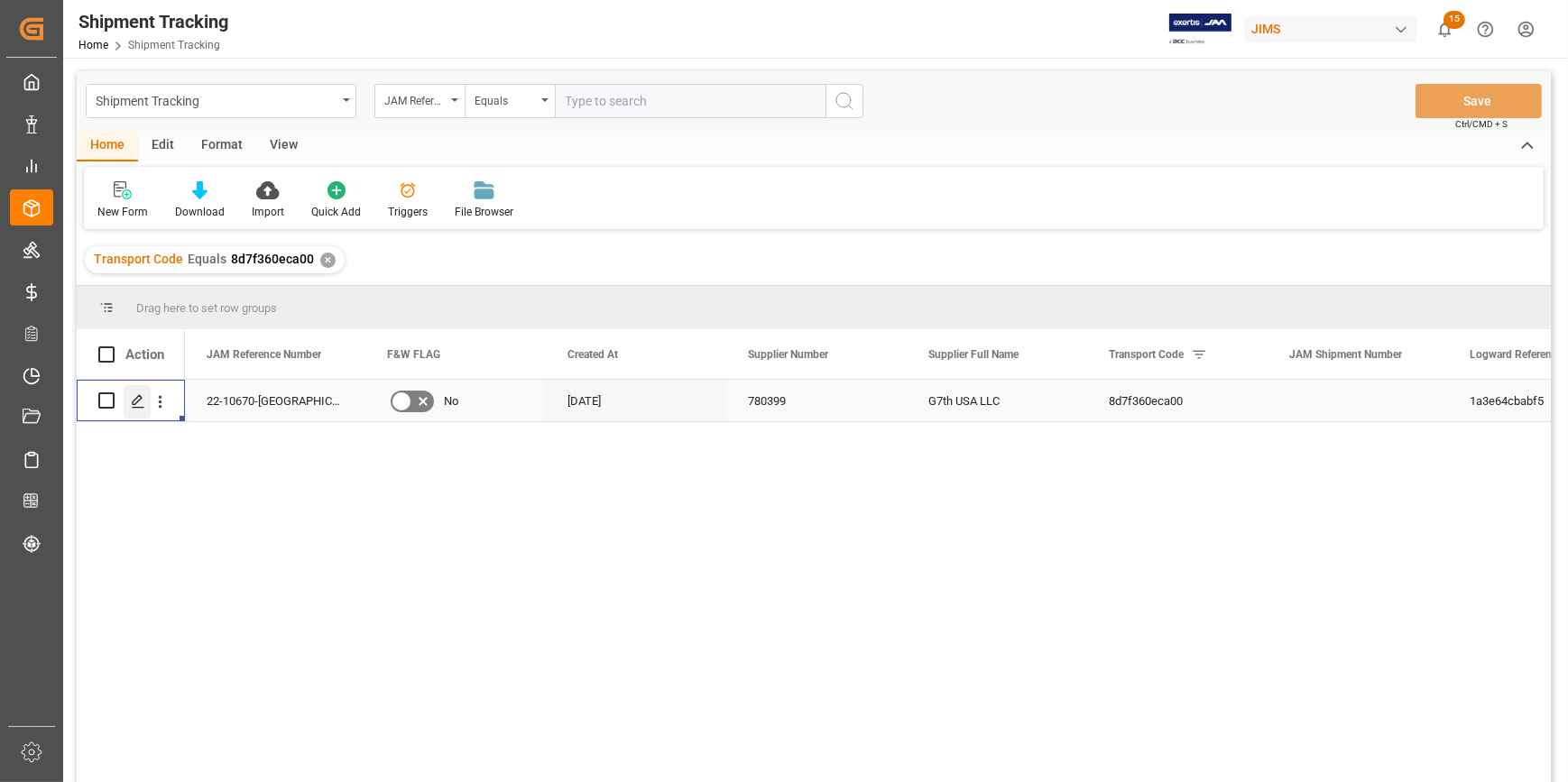
click at [136, 396] on icon "Press SPACE to select this row." at bounding box center [138, 401] width 15 height 15
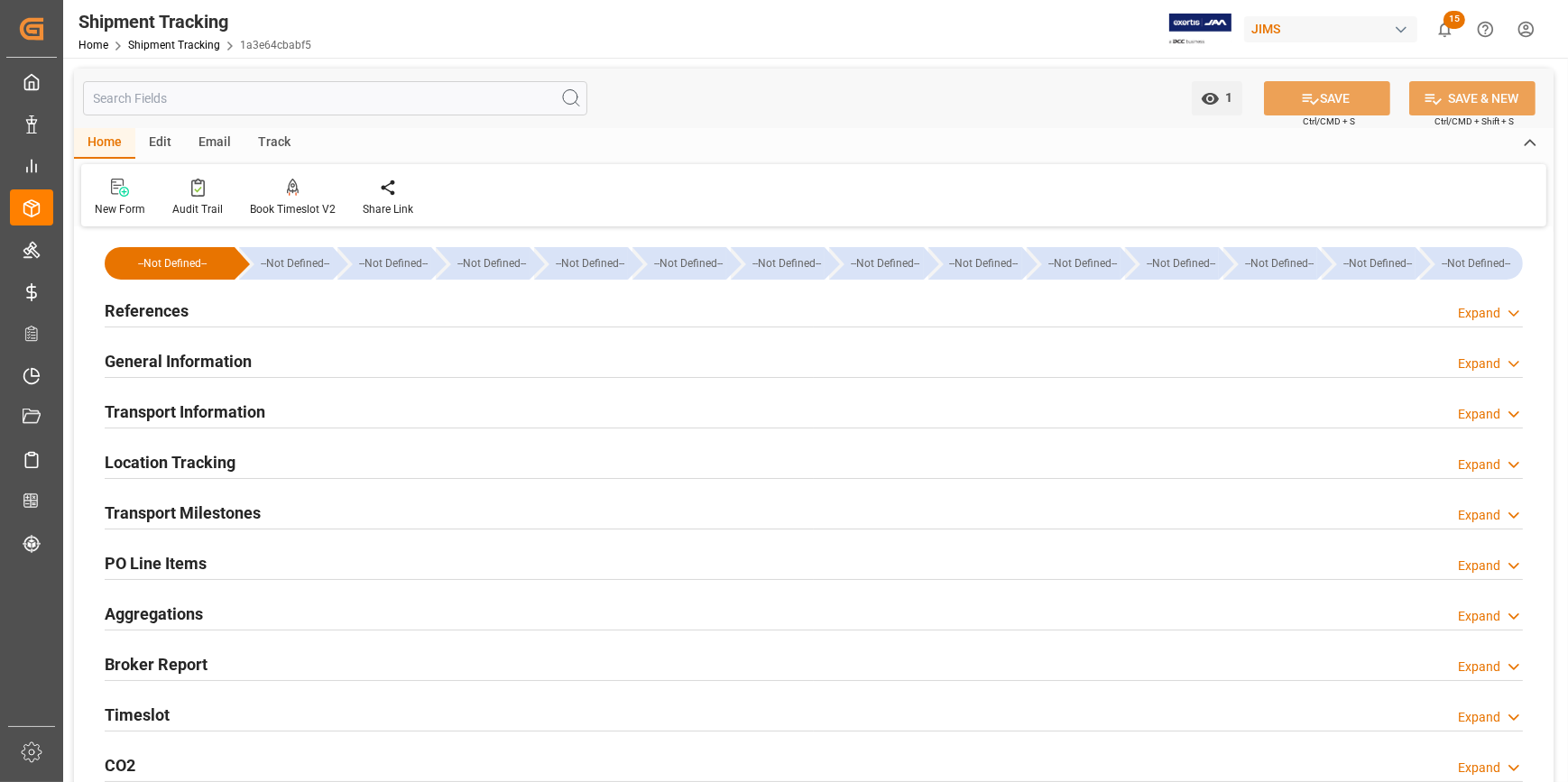
type input "20-08-2025"
click at [189, 324] on div "References Expand" at bounding box center [813, 309] width 1418 height 34
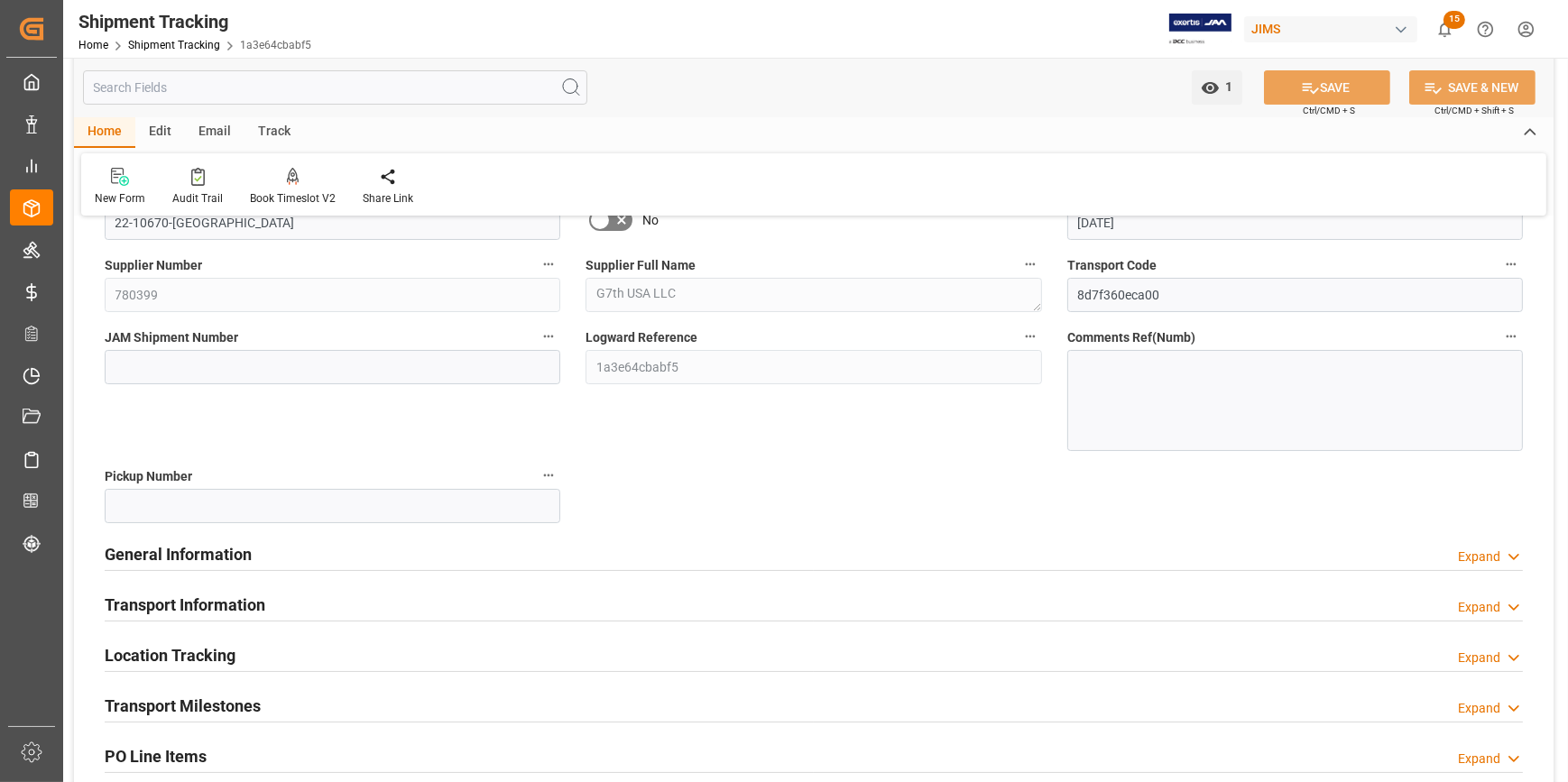
scroll to position [163, 0]
click at [217, 695] on h2 "Transport Milestones" at bounding box center [182, 704] width 156 height 24
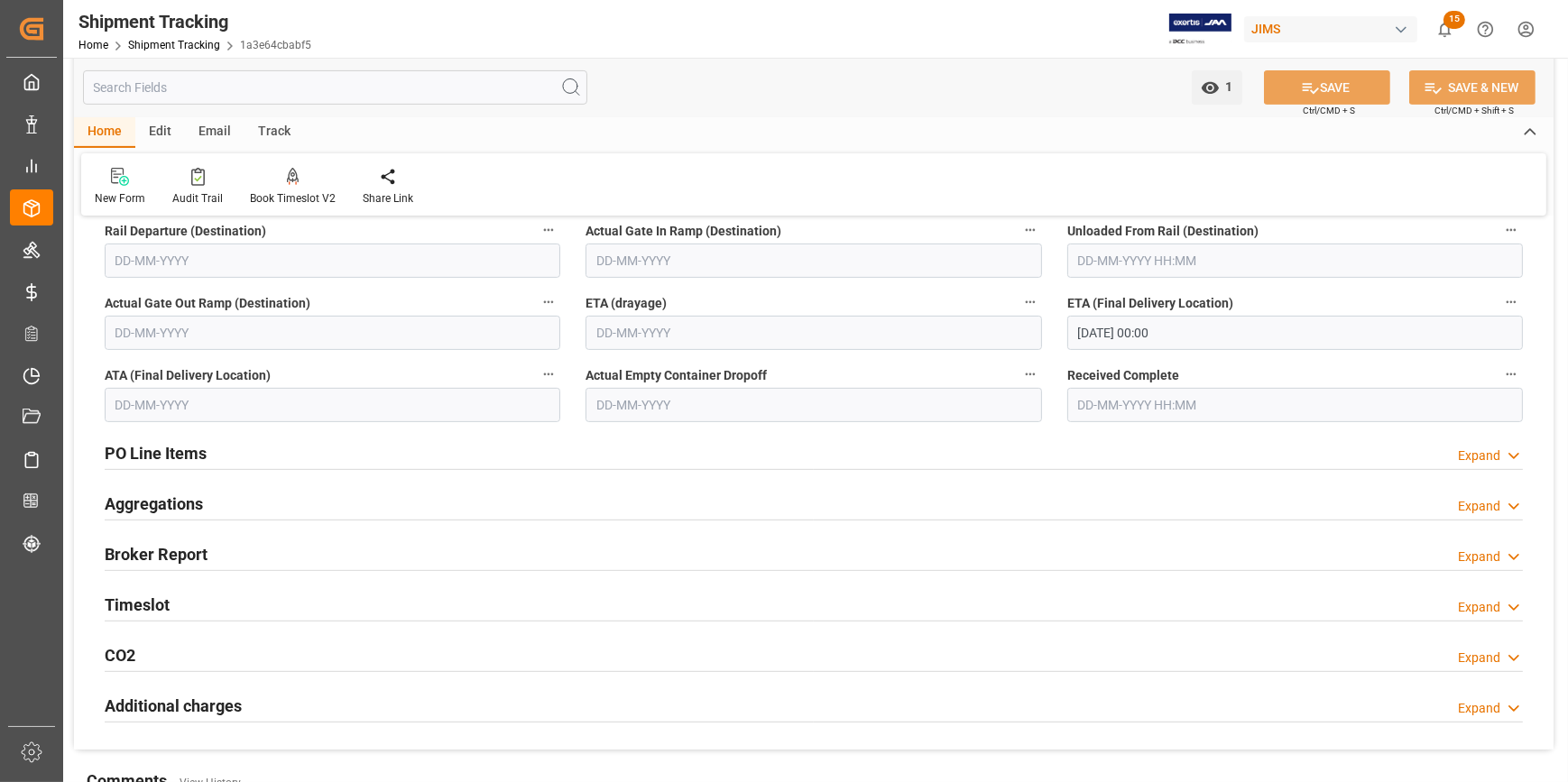
scroll to position [902, 0]
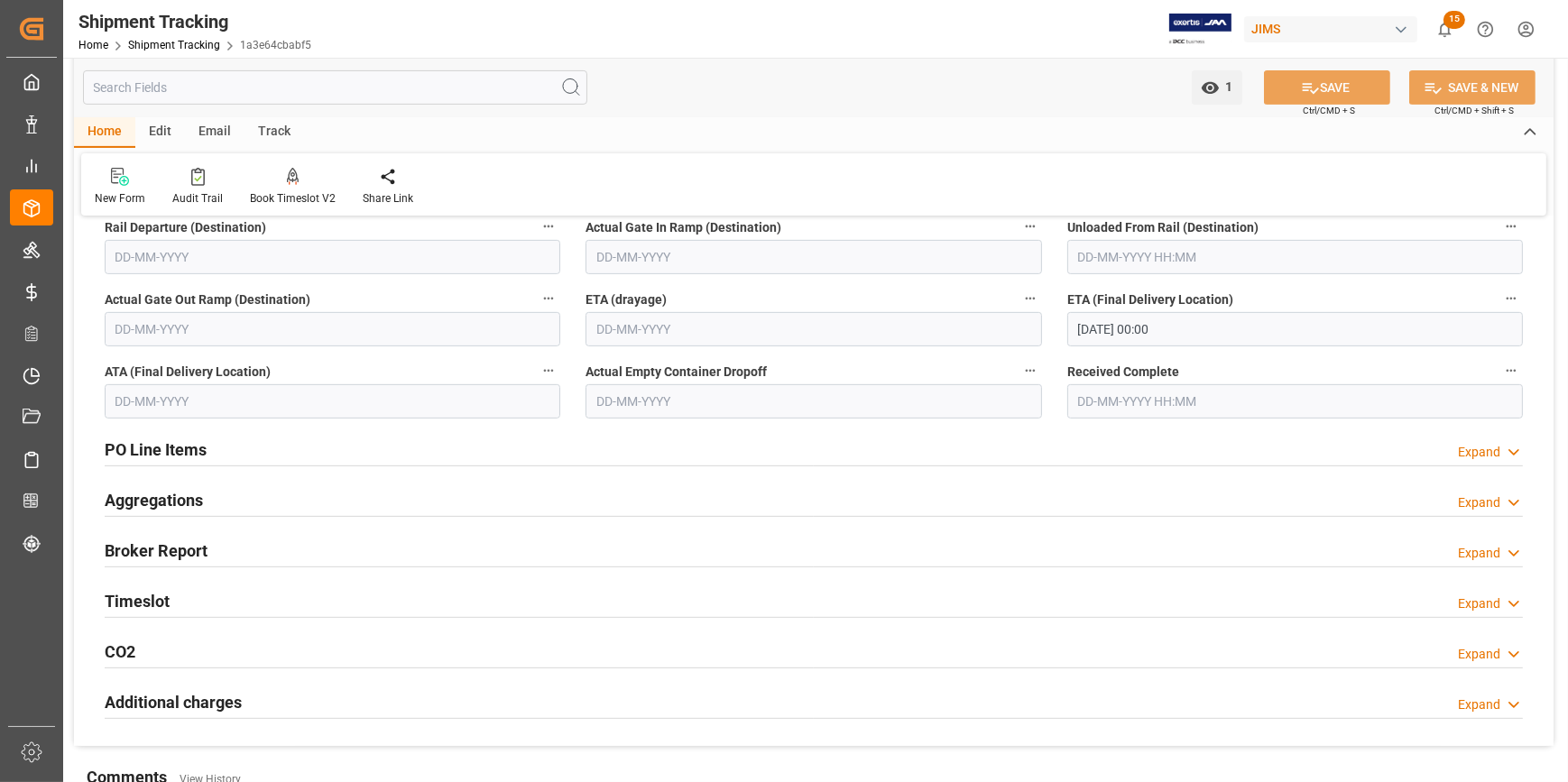
click at [124, 452] on h2 "PO Line Items" at bounding box center [155, 449] width 102 height 24
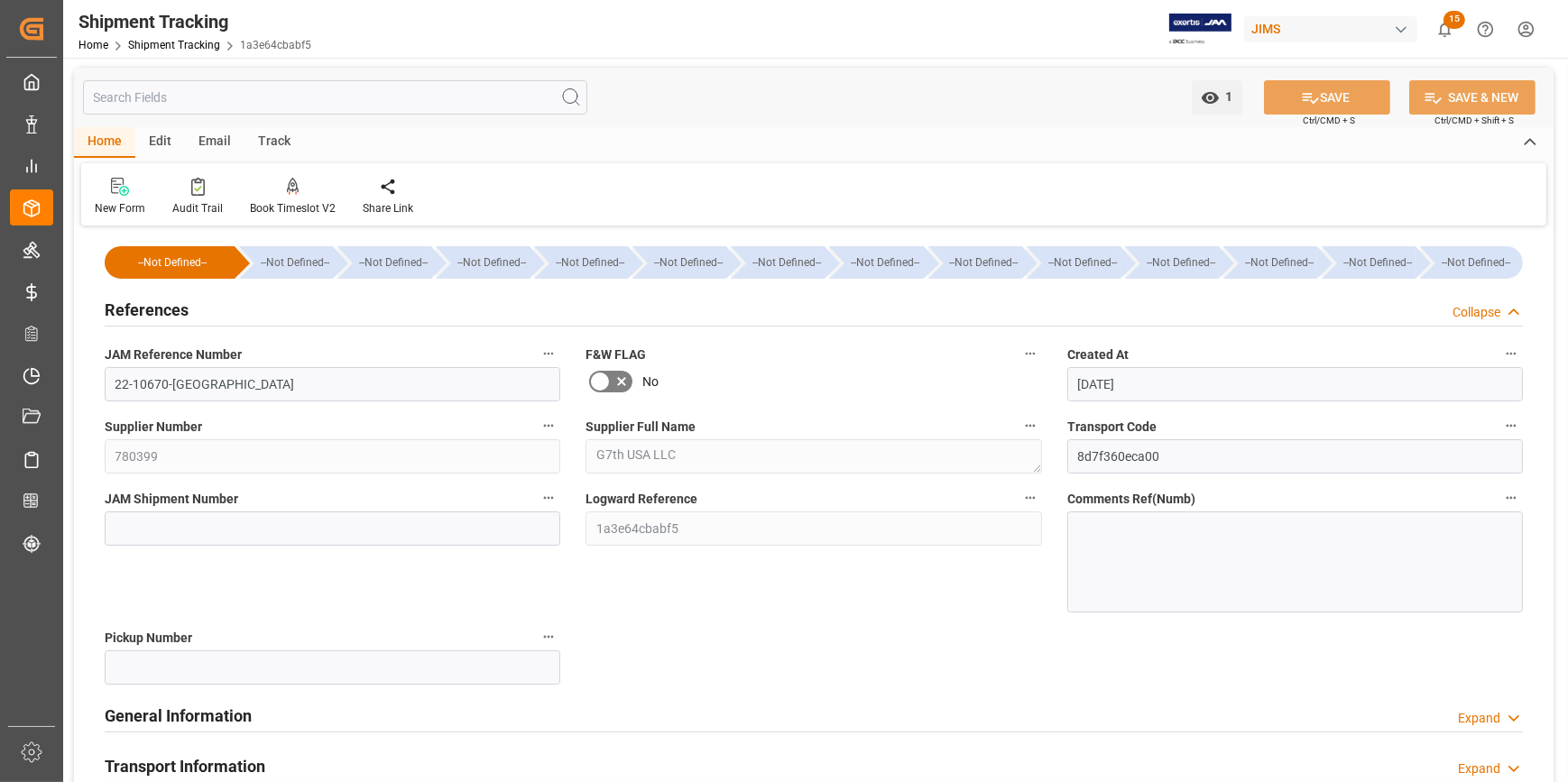
scroll to position [0, 0]
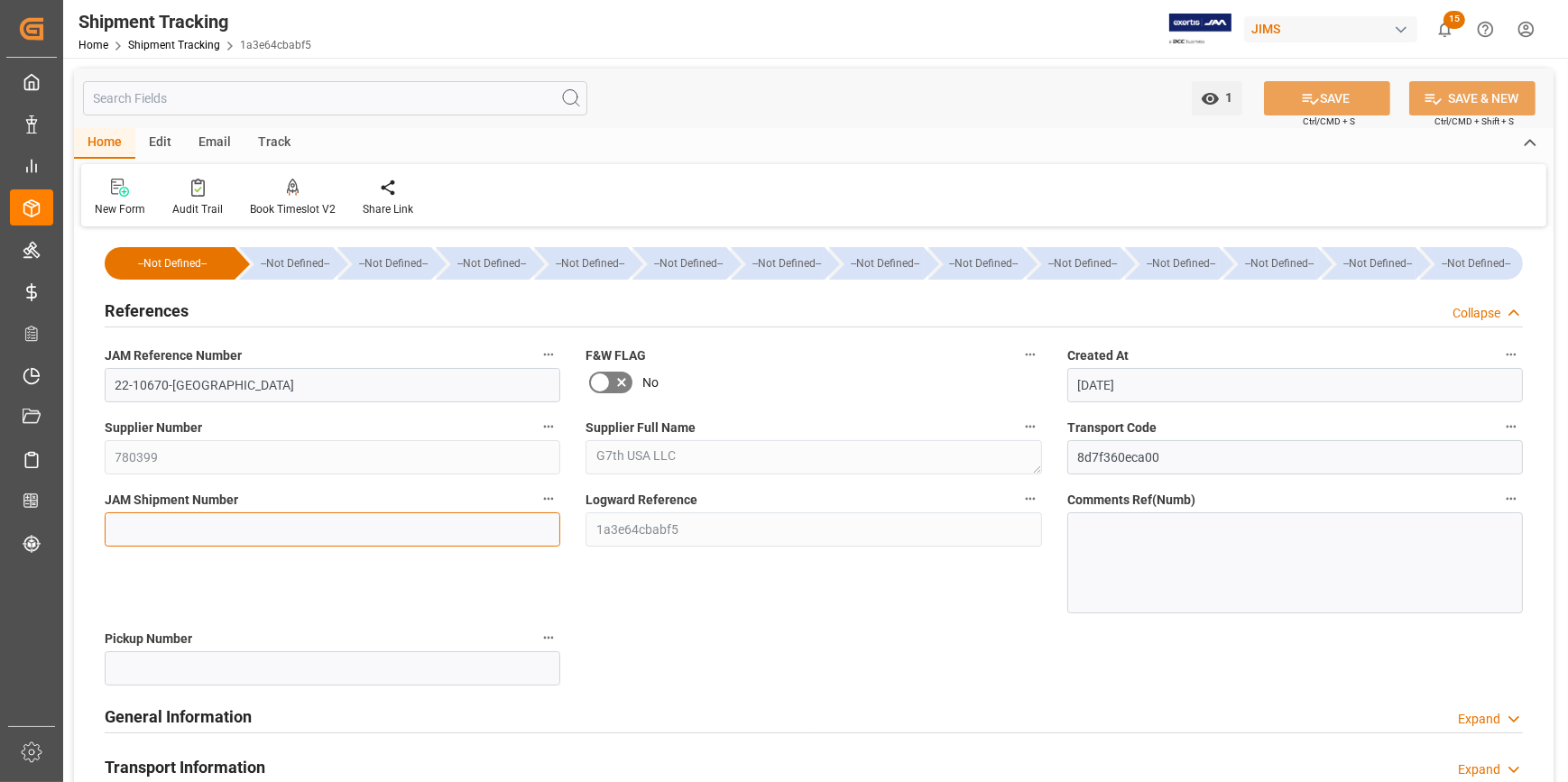
click at [190, 532] on input at bounding box center [332, 529] width 455 height 34
paste input "73028"
type input "73028"
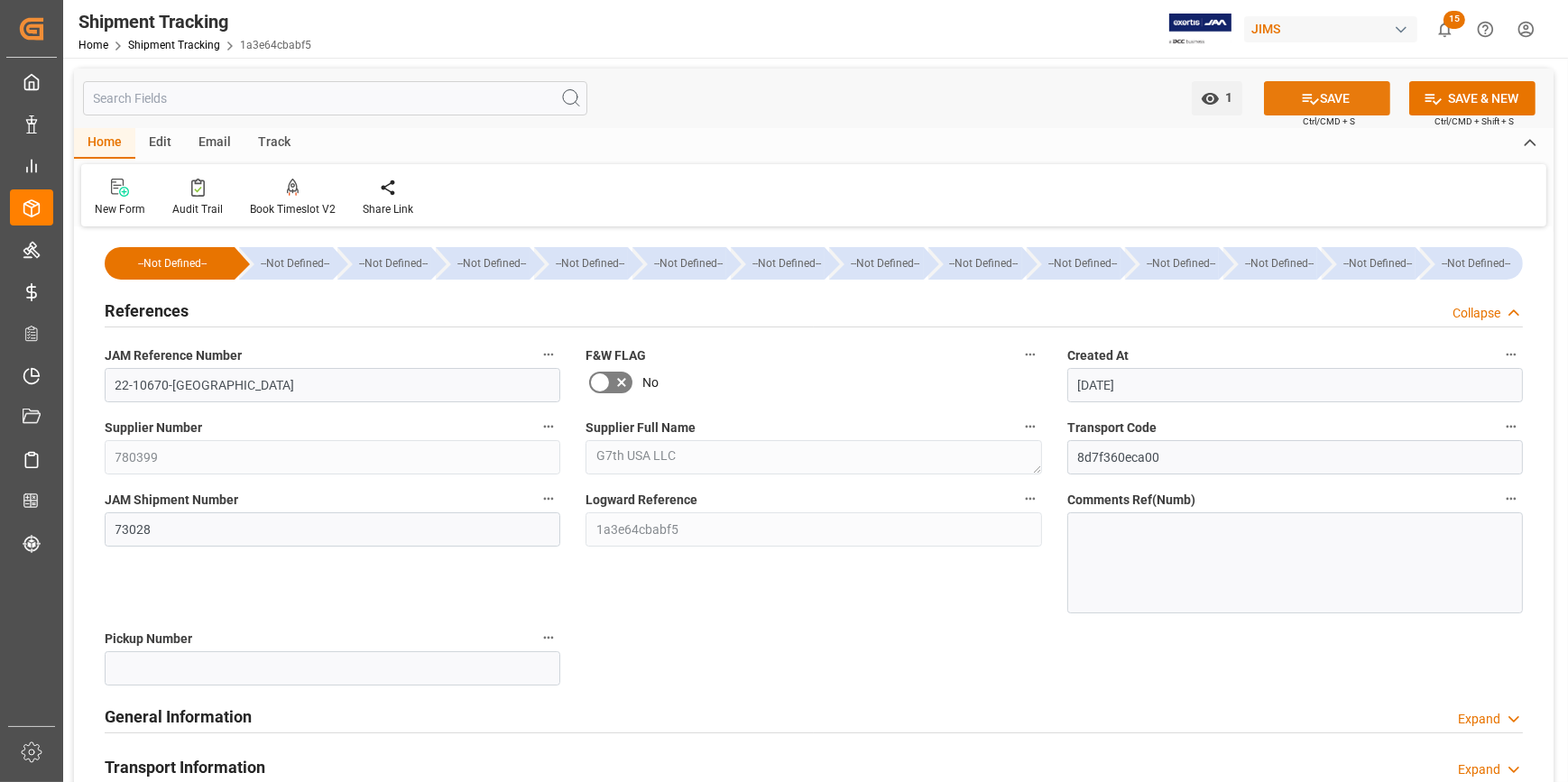
click at [1326, 95] on button "SAVE" at bounding box center [1327, 98] width 126 height 34
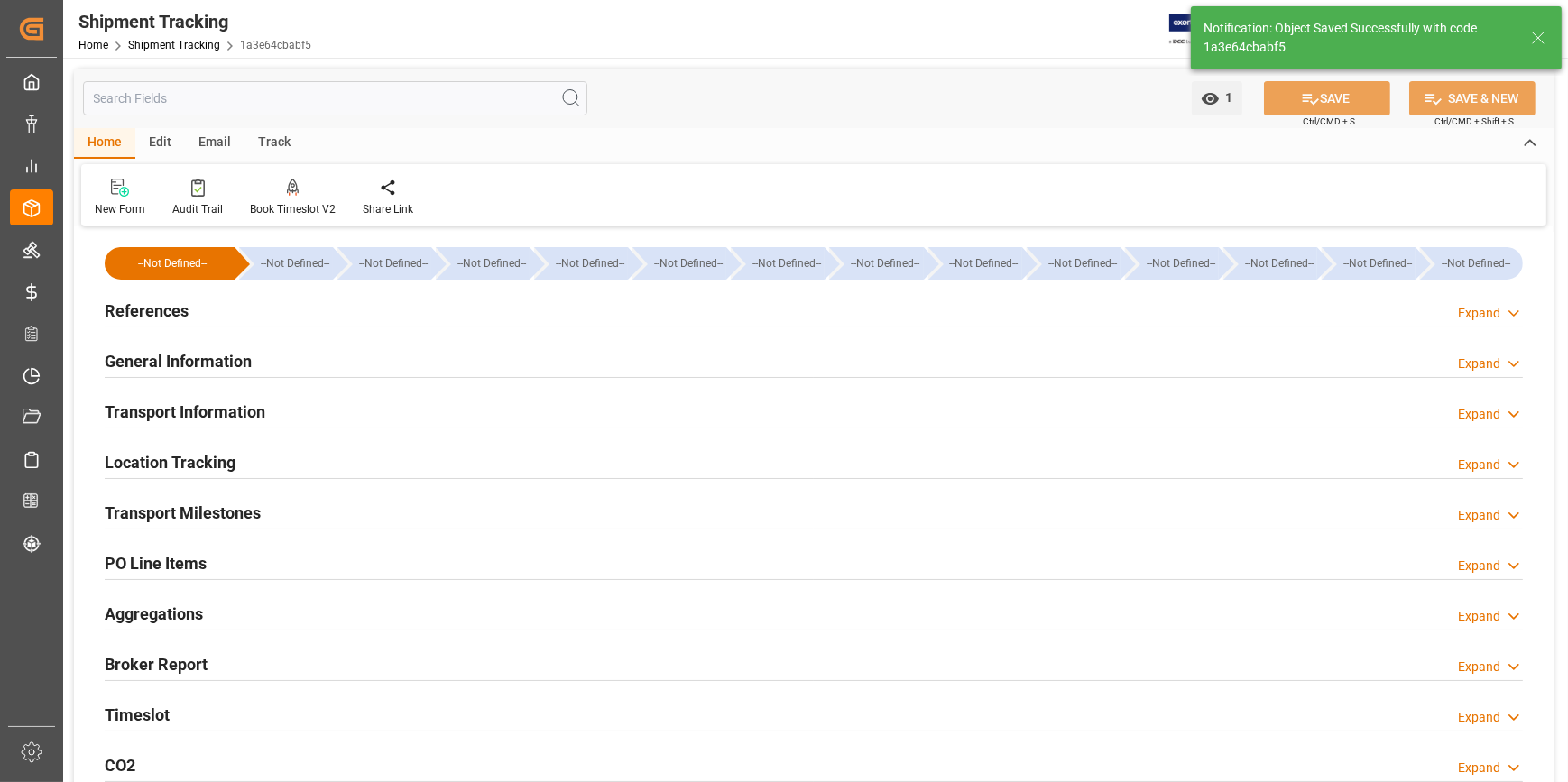
click at [172, 517] on h2 "Transport Milestones" at bounding box center [182, 513] width 156 height 24
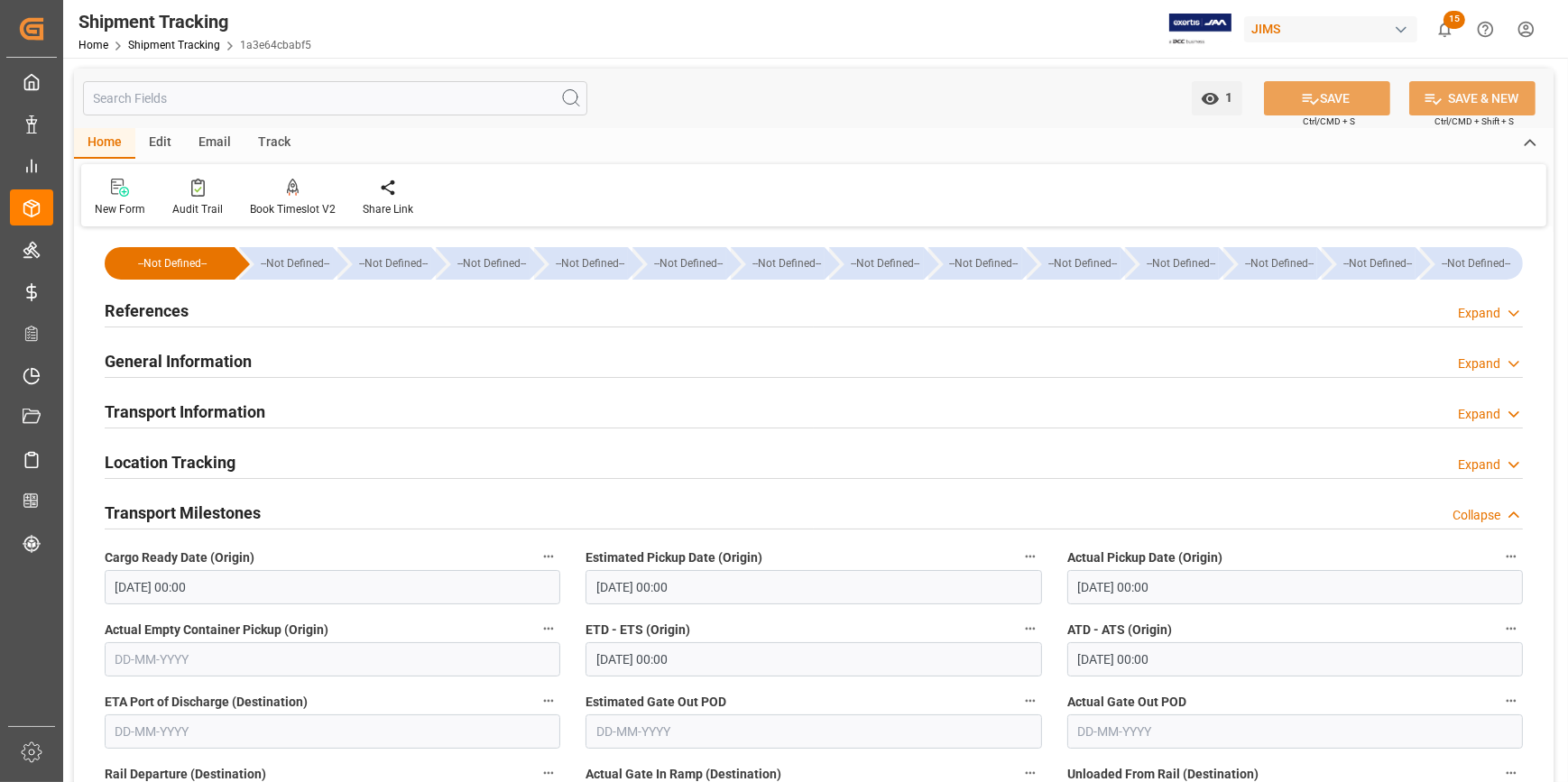
click at [162, 366] on h2 "General Information" at bounding box center [178, 360] width 147 height 24
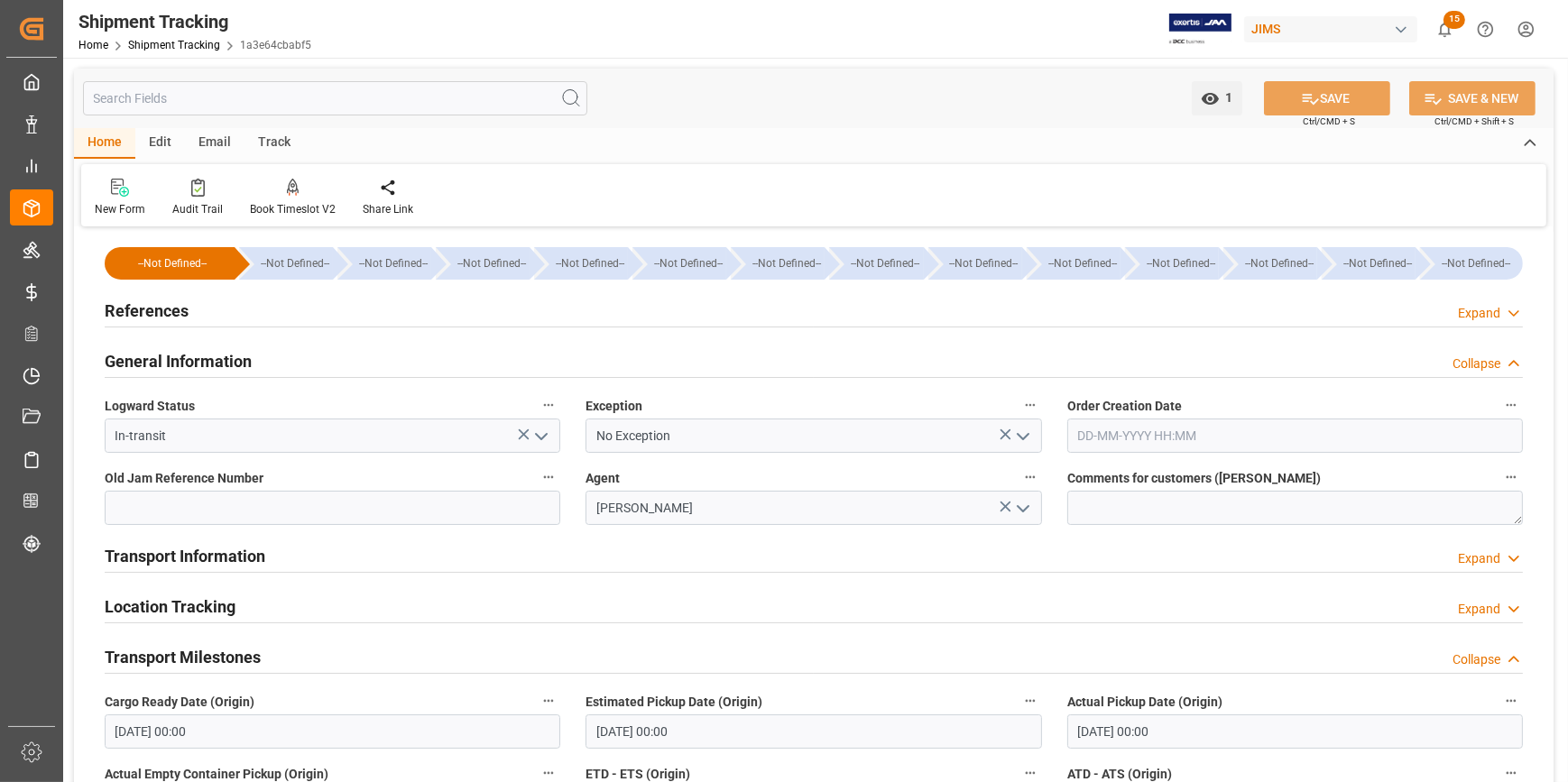
drag, startPoint x: 174, startPoint y: 560, endPoint x: 333, endPoint y: 561, distance: 159.0
click at [175, 562] on h2 "Transport Information" at bounding box center [185, 555] width 161 height 24
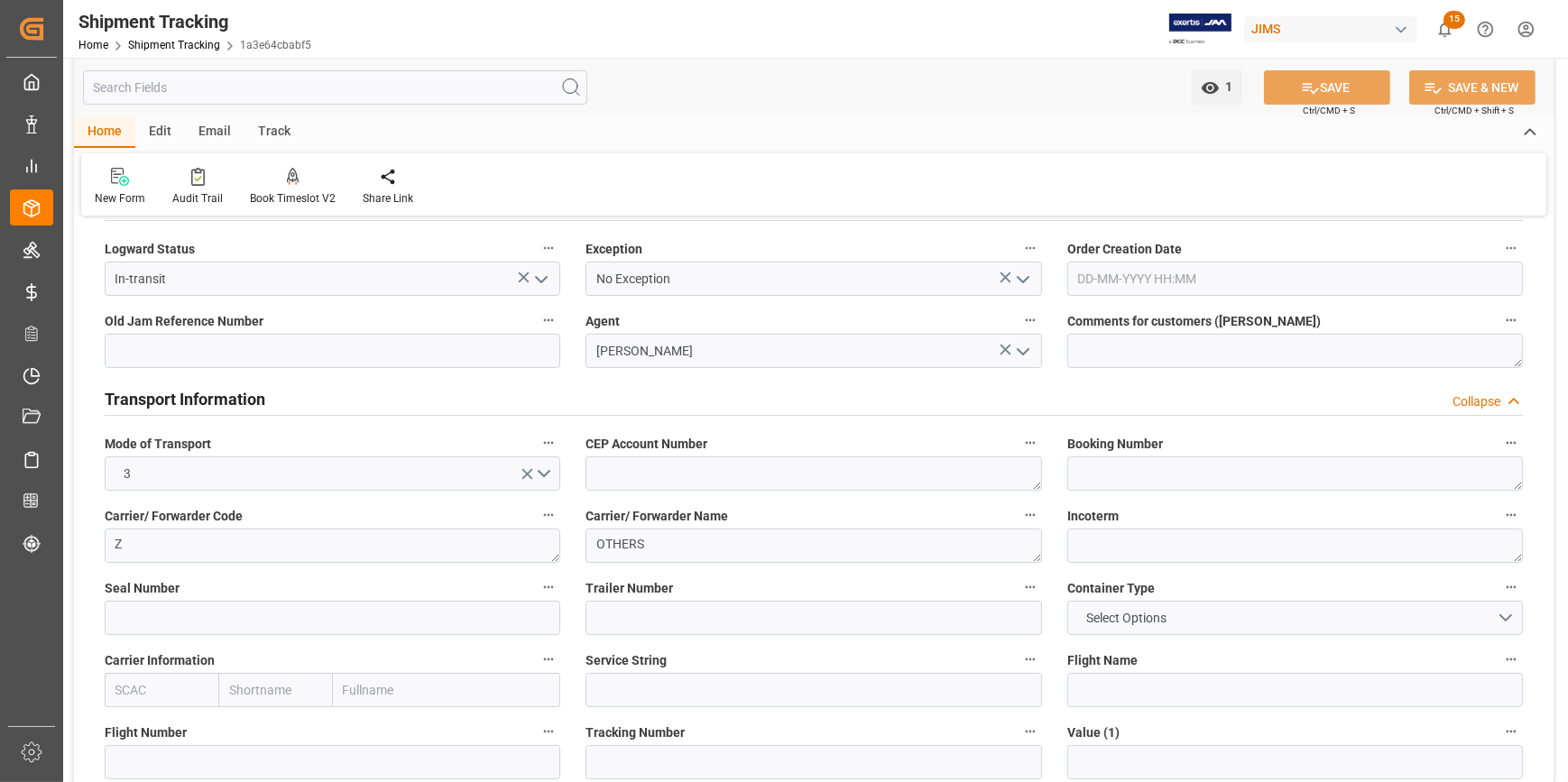
scroll to position [163, 0]
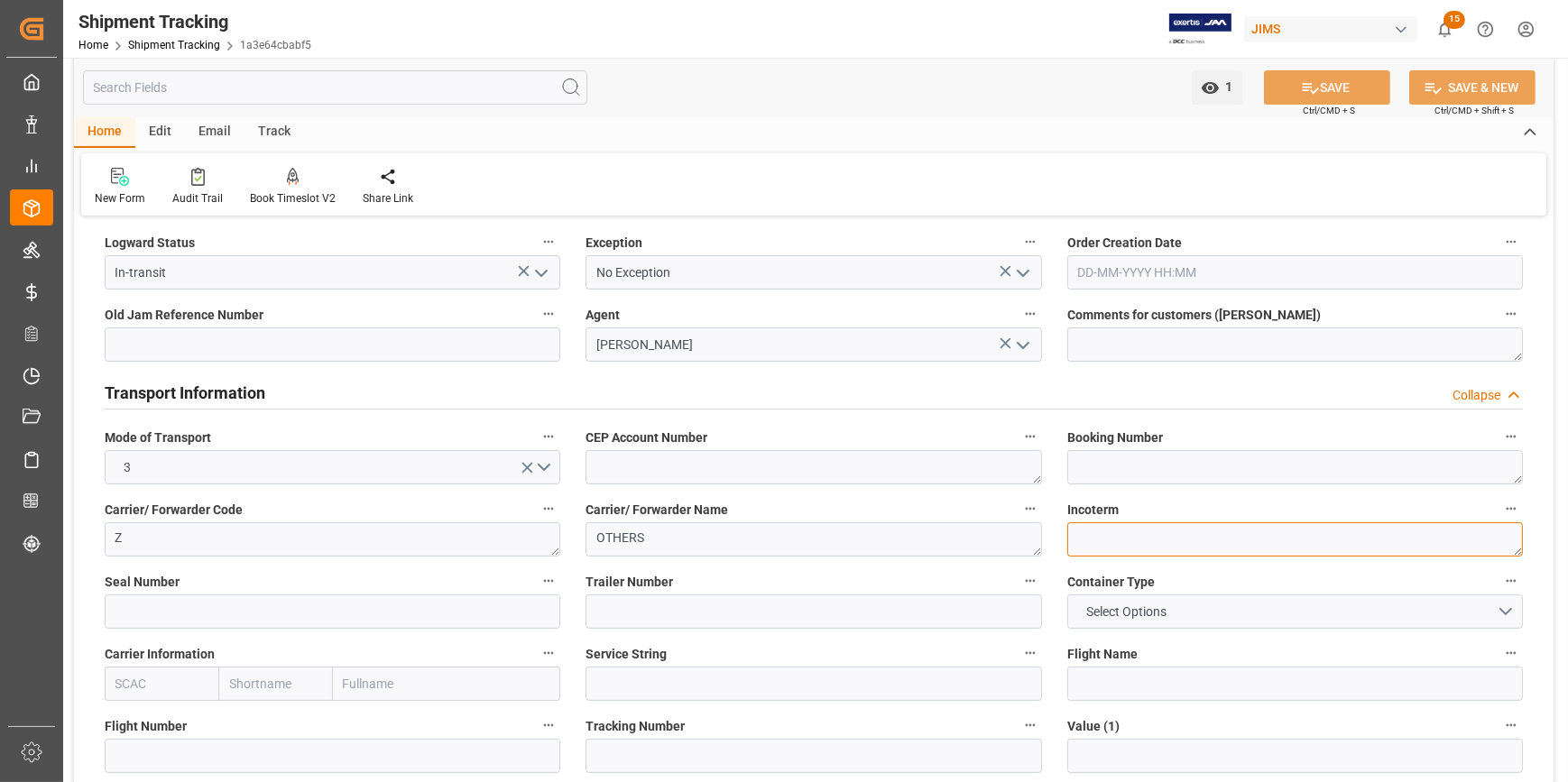
click at [1080, 547] on textarea at bounding box center [1295, 539] width 455 height 34
type textarea "d"
type textarea "DDP"
click at [1326, 84] on button "SAVE" at bounding box center [1327, 87] width 126 height 34
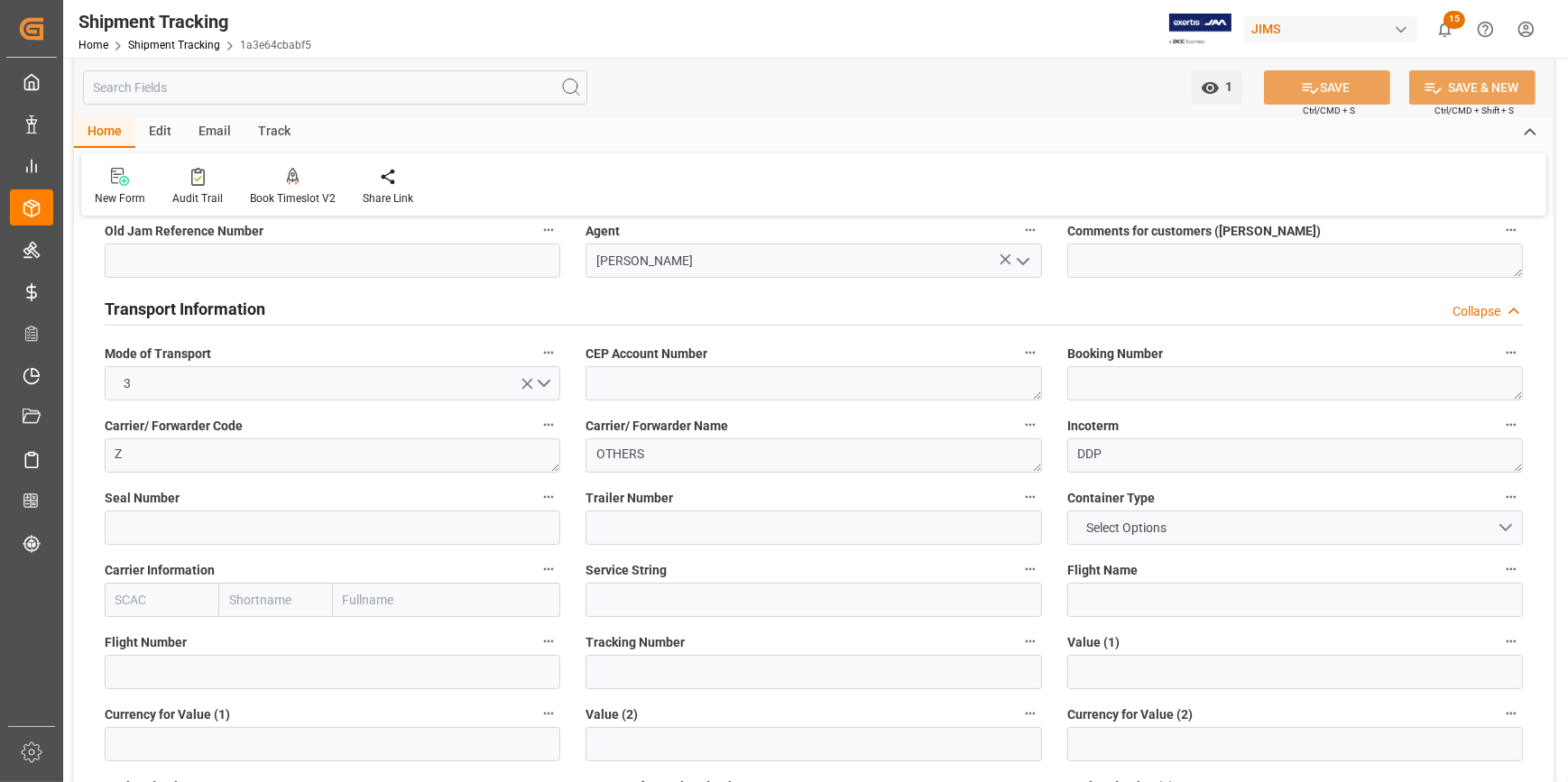
scroll to position [245, 0]
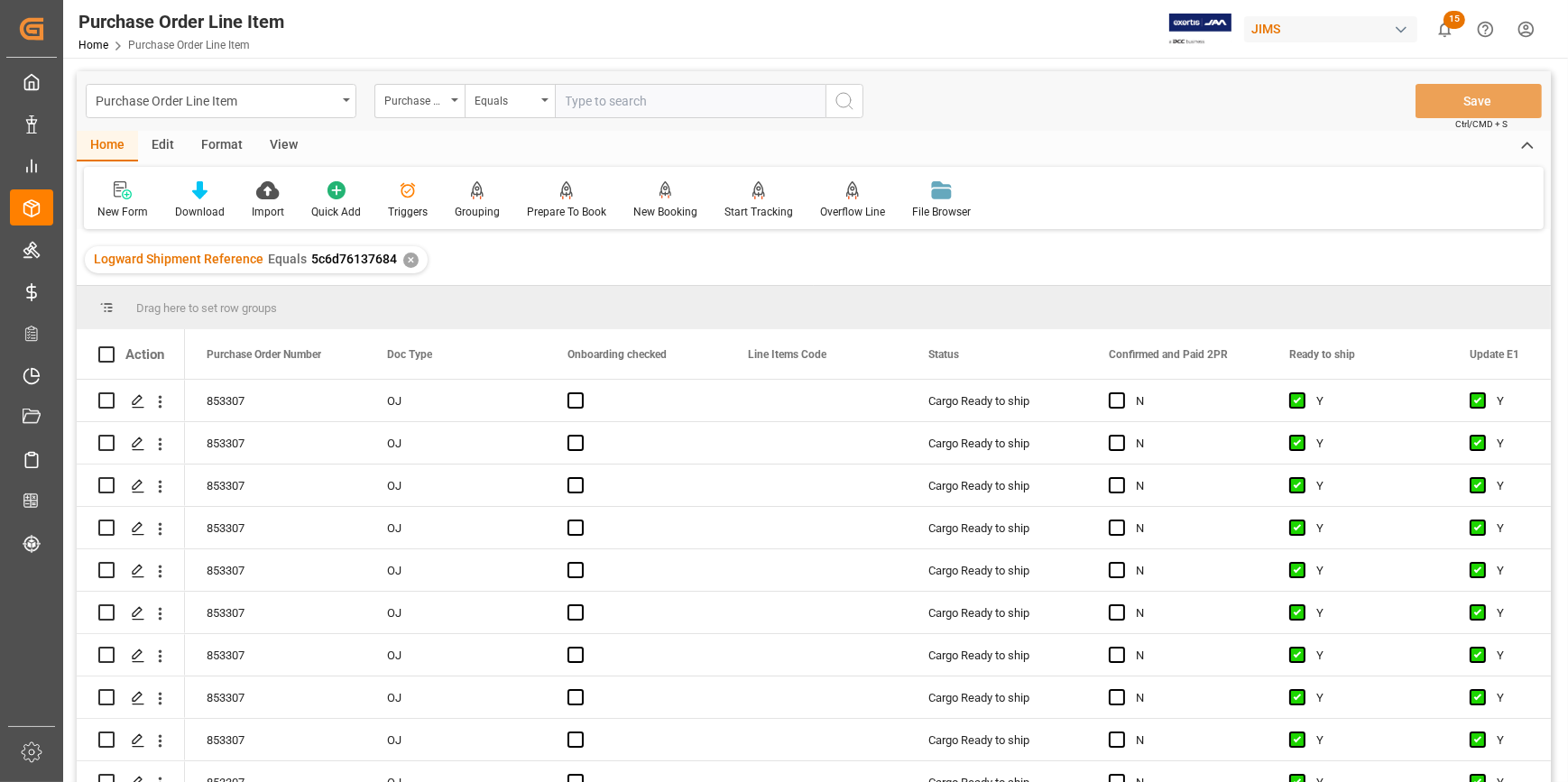
click at [289, 144] on div "View" at bounding box center [283, 146] width 55 height 31
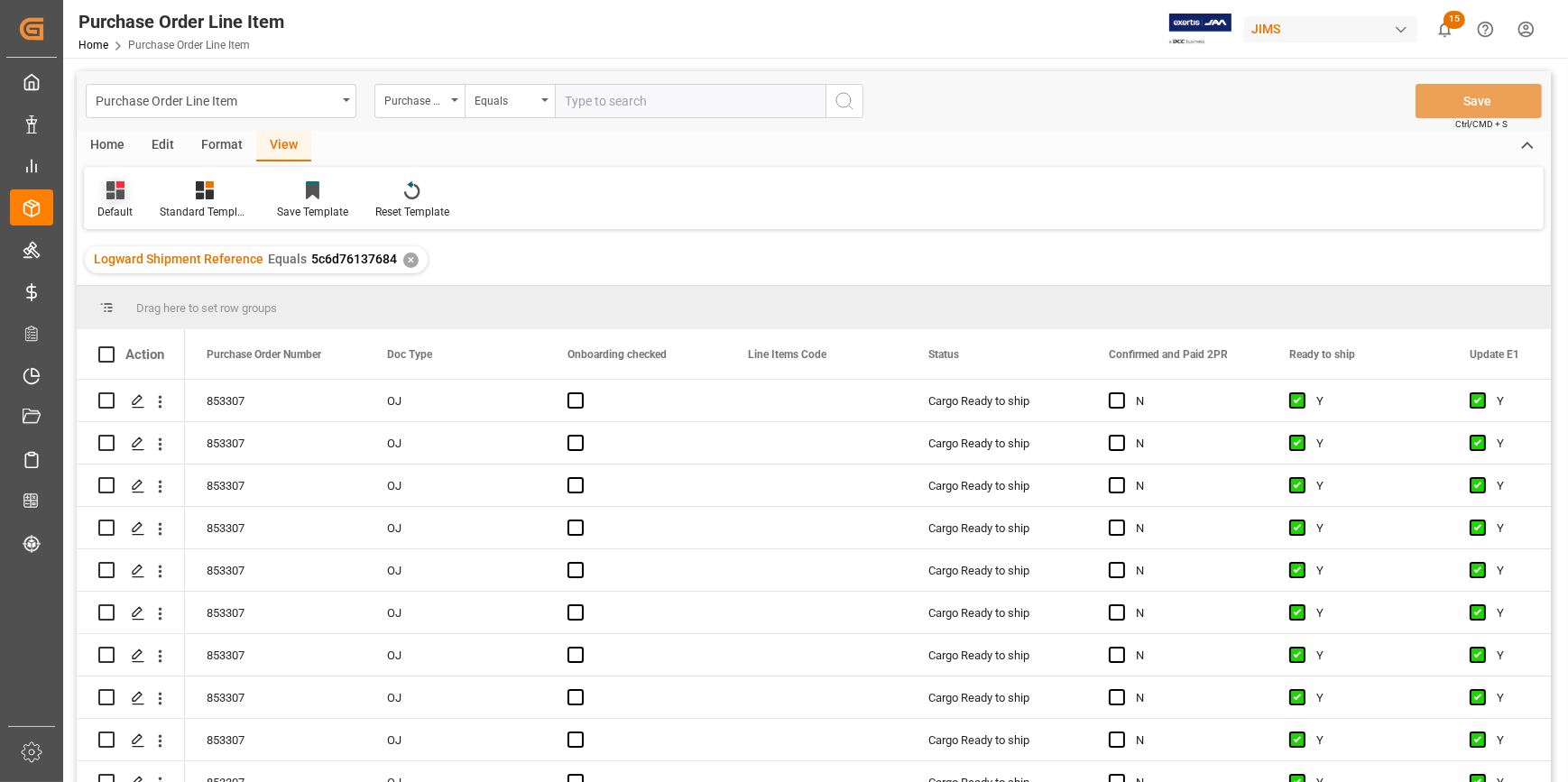
click at [122, 205] on div "Default" at bounding box center [115, 211] width 35 height 16
click at [176, 297] on div "ISF Manufacturer Info." at bounding box center [185, 292] width 158 height 19
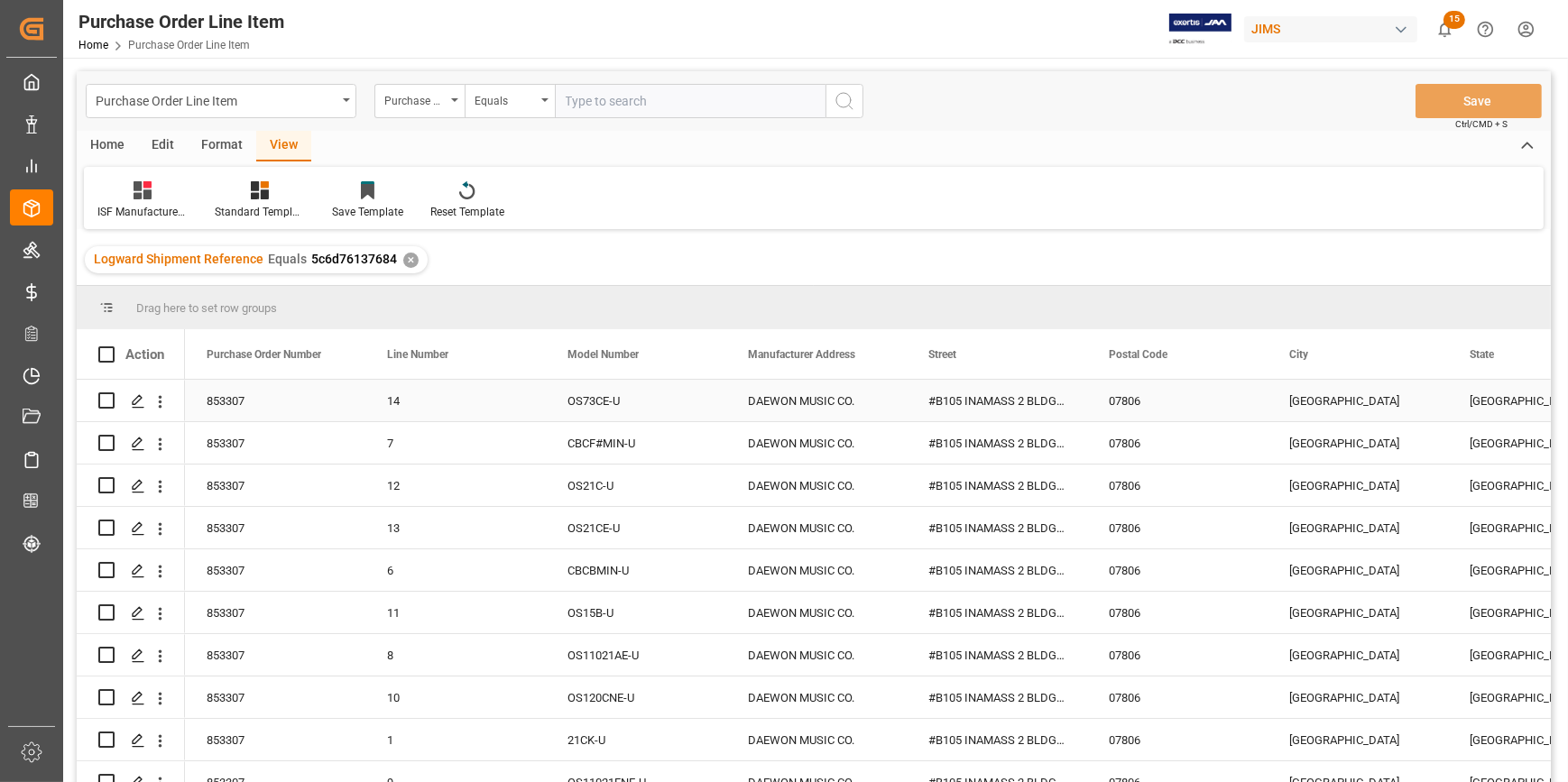
click at [1239, 402] on div "07806" at bounding box center [1177, 400] width 180 height 42
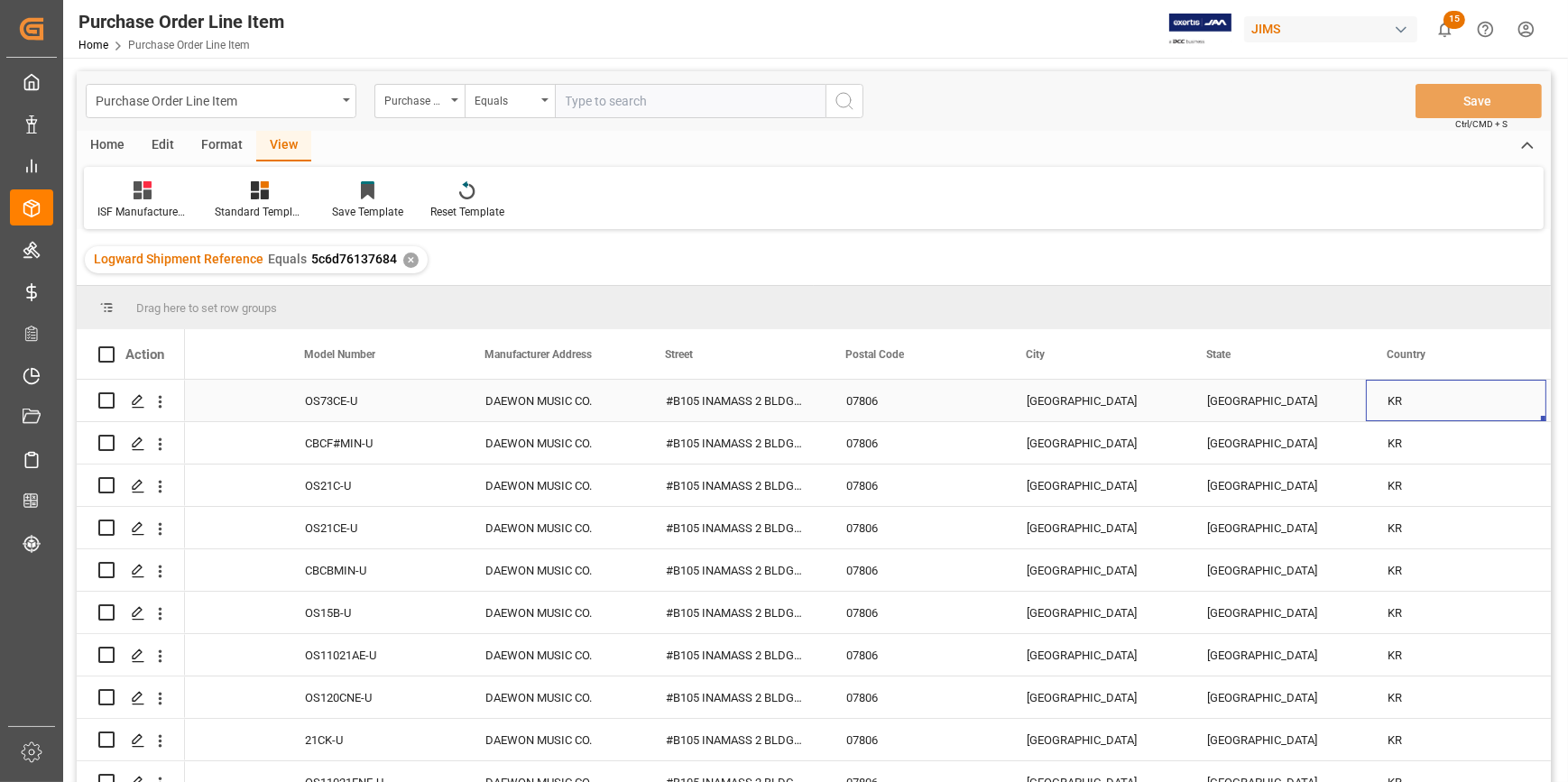
click at [1044, 405] on div "[GEOGRAPHIC_DATA]" at bounding box center [1095, 400] width 180 height 42
click at [1044, 405] on input "[GEOGRAPHIC_DATA]" at bounding box center [1095, 411] width 151 height 34
type input "GANGSEO-GU"
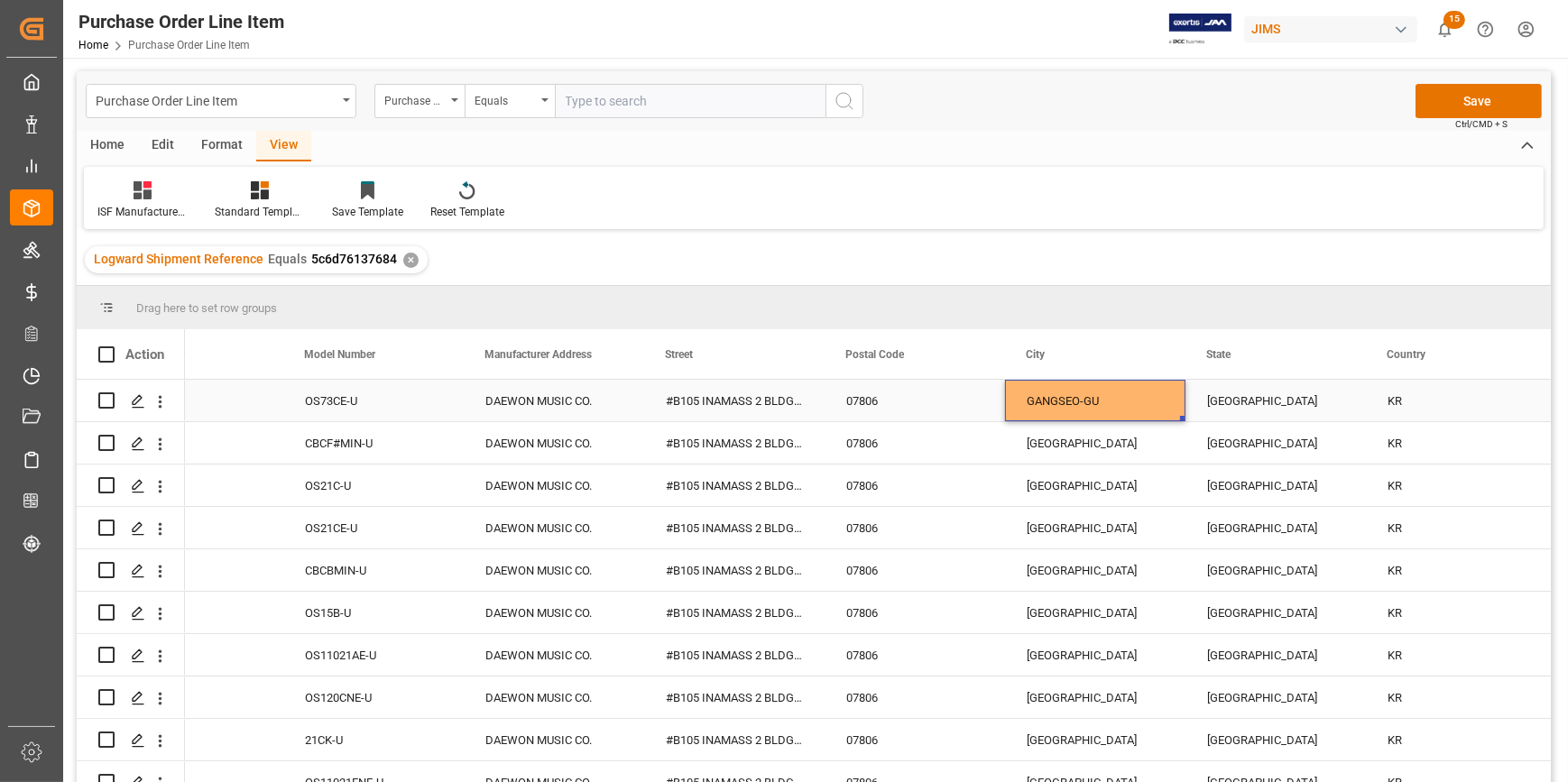
click at [1099, 409] on div "GANGSEO-GU" at bounding box center [1095, 400] width 180 height 42
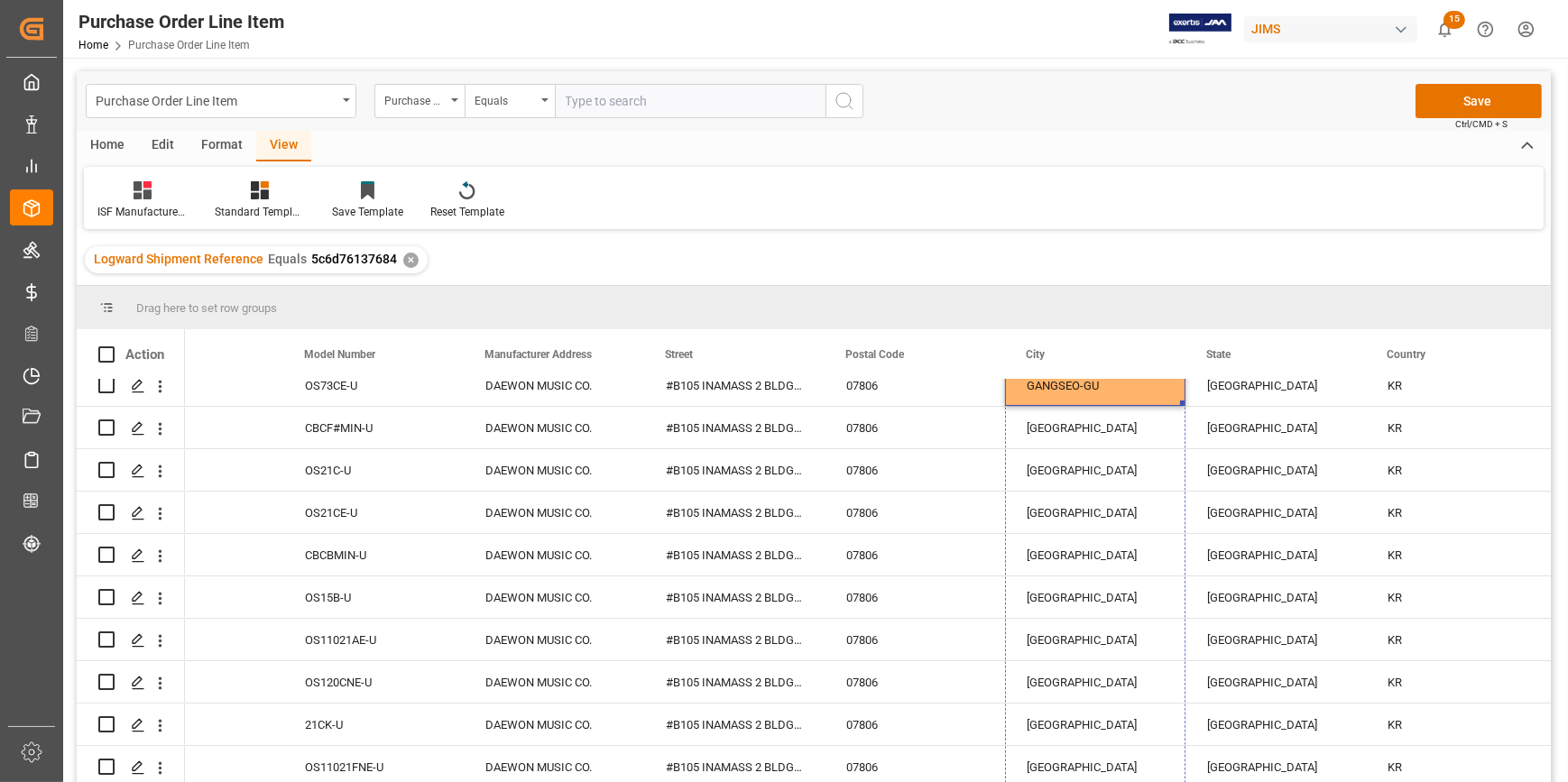
drag, startPoint x: 1181, startPoint y: 419, endPoint x: 1198, endPoint y: 820, distance: 401.4
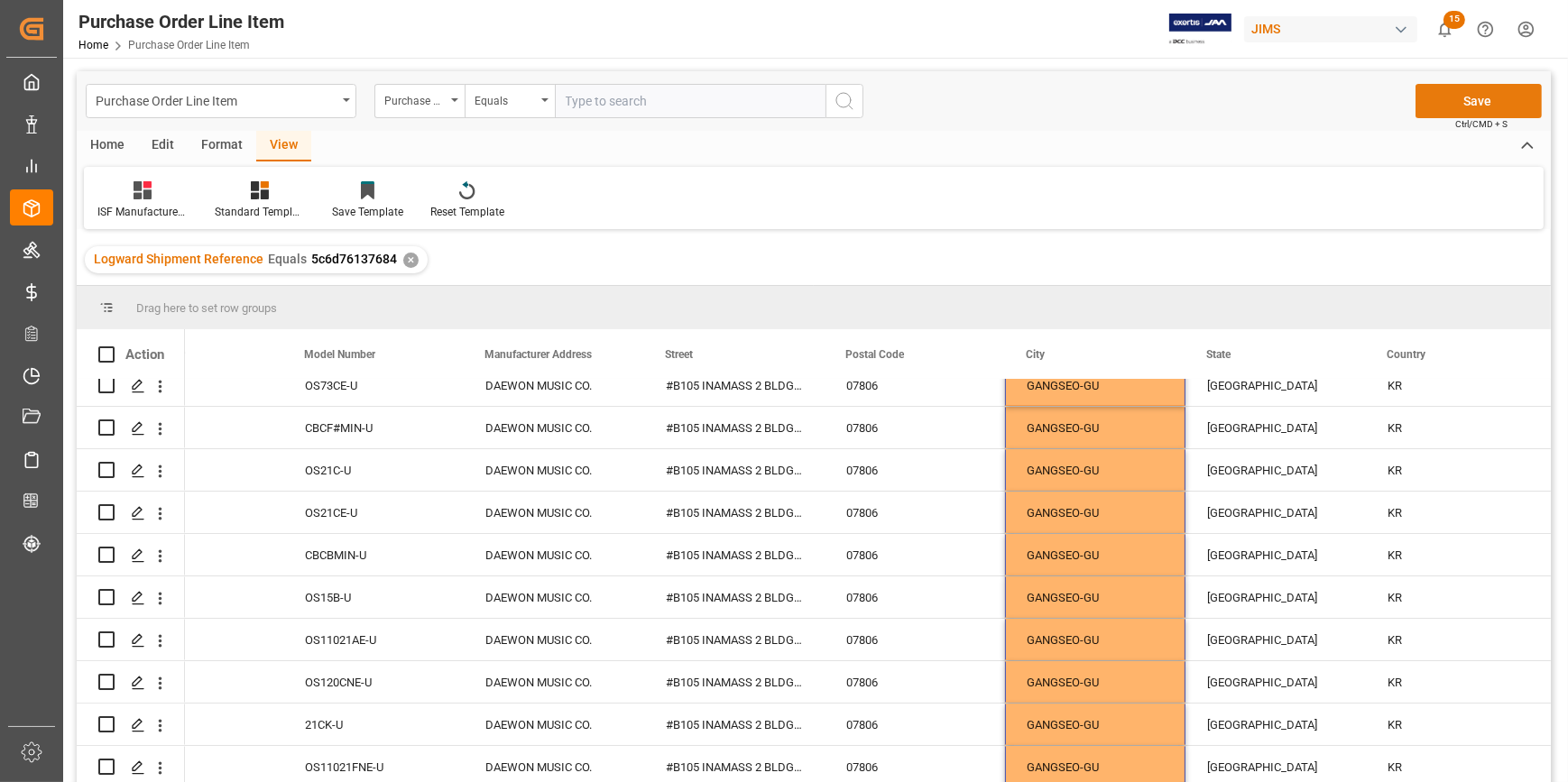
click at [1484, 100] on button "Save" at bounding box center [1478, 101] width 126 height 34
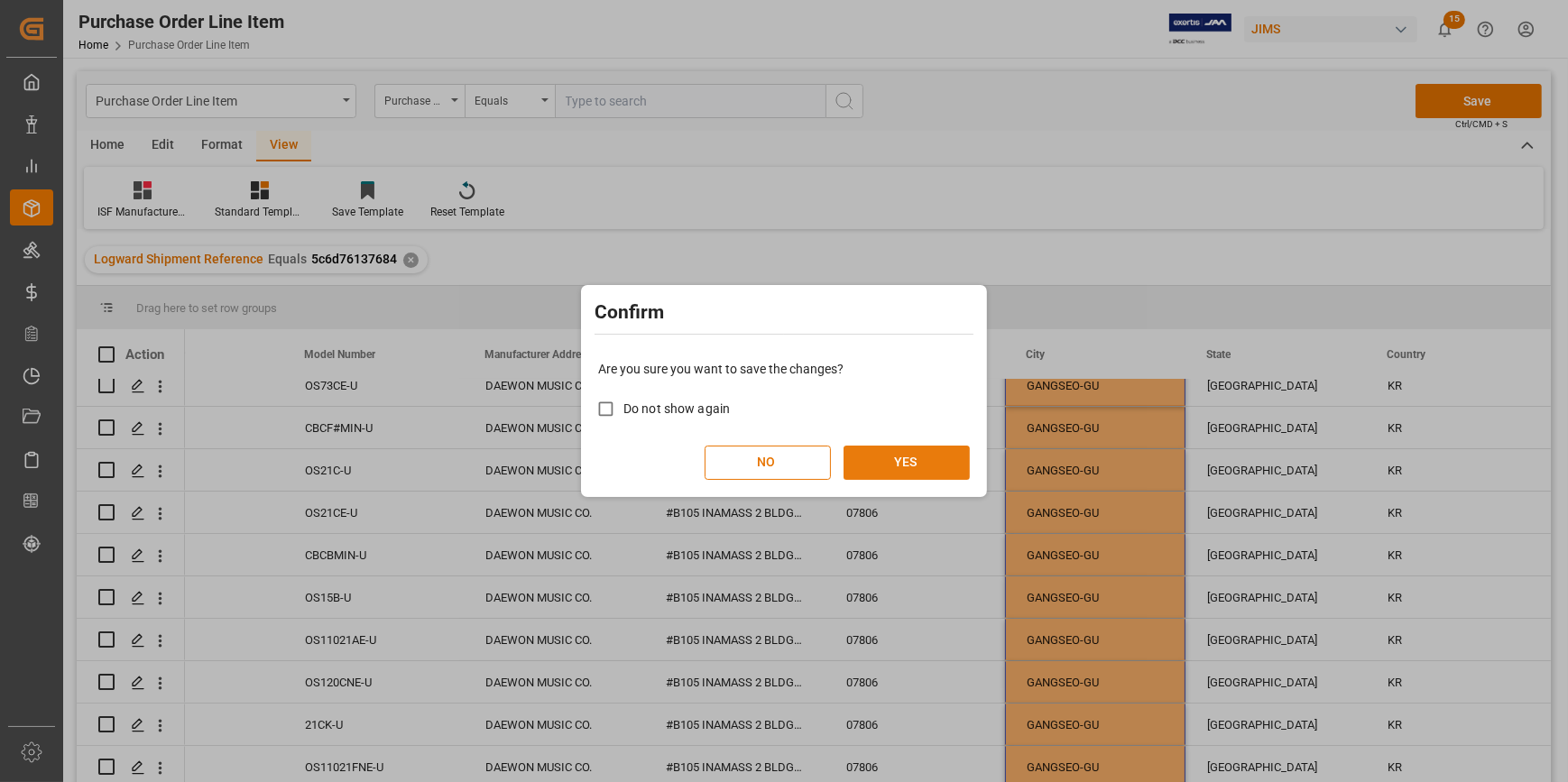
click at [919, 451] on button "YES" at bounding box center [906, 462] width 126 height 34
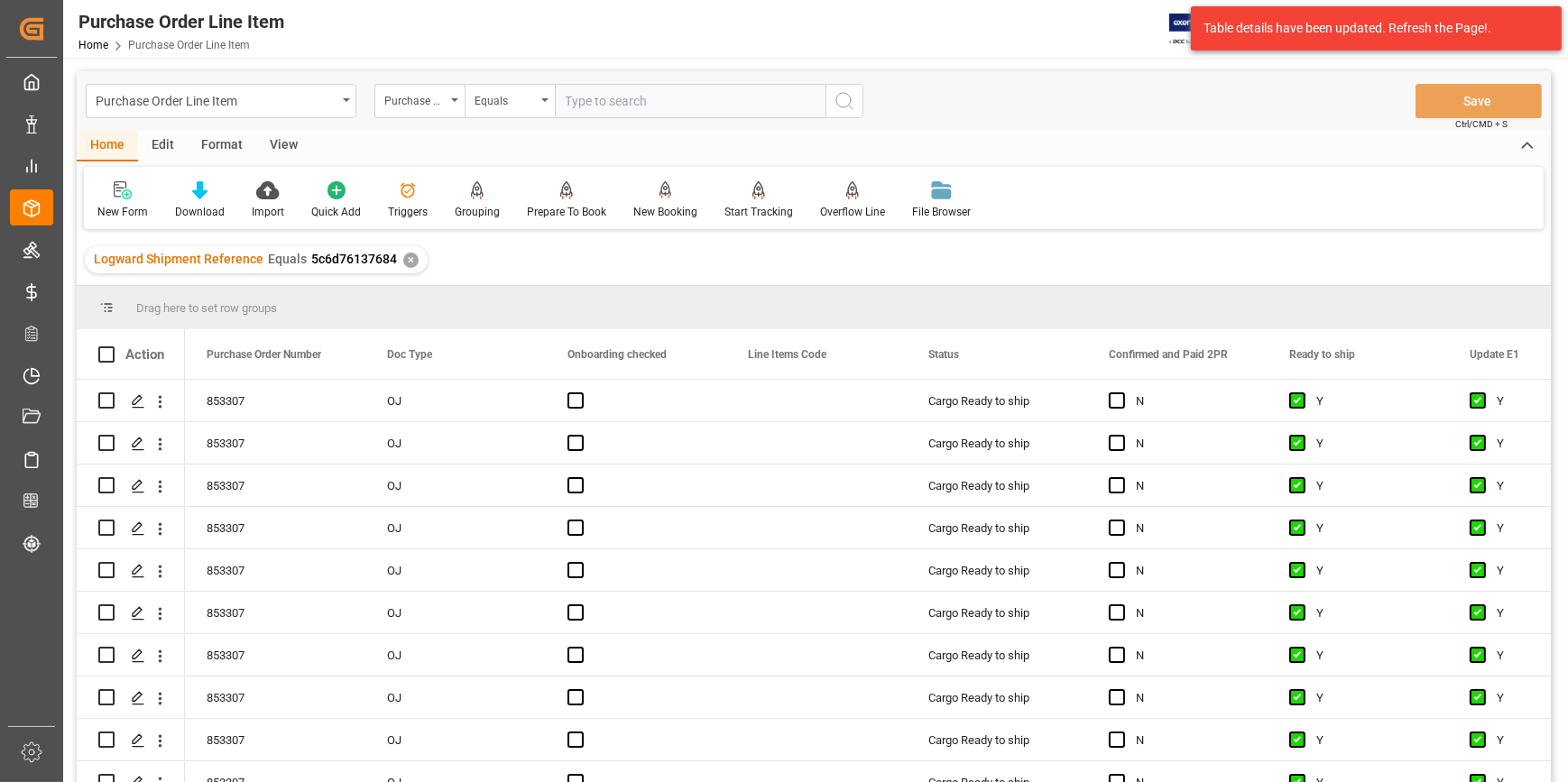
click at [284, 149] on div "View" at bounding box center [283, 146] width 55 height 31
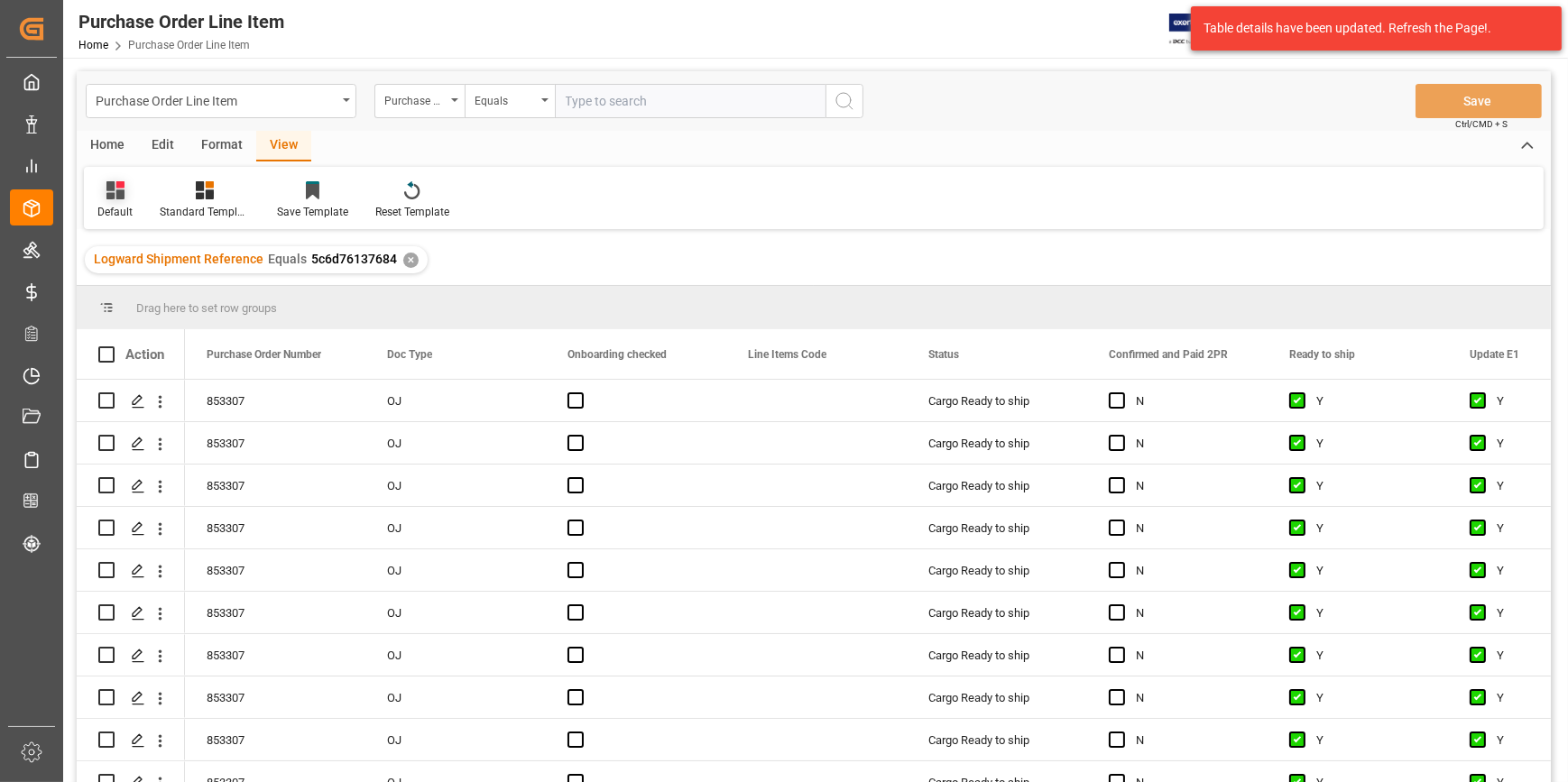
click at [109, 207] on div "Default" at bounding box center [115, 211] width 35 height 16
click at [146, 286] on div "ISF Manufacturer Info." at bounding box center [185, 292] width 158 height 19
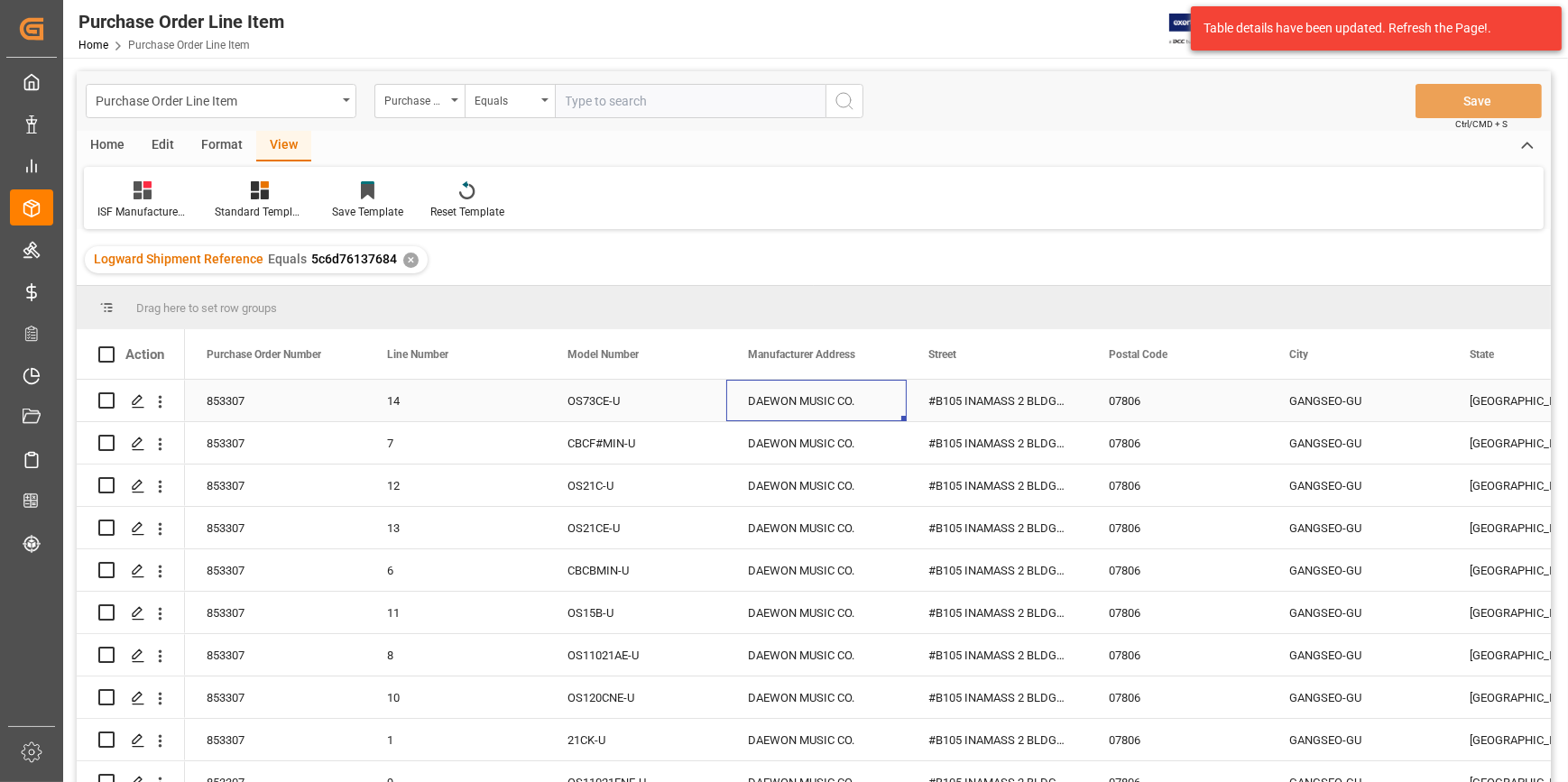
click at [769, 403] on div "DAEWON MUSIC CO." at bounding box center [816, 400] width 180 height 42
click at [768, 402] on div "DAEWON MUSIC CO." at bounding box center [816, 400] width 180 height 42
click at [768, 402] on input "DAEWON MUSIC CO." at bounding box center [816, 411] width 151 height 34
click at [758, 413] on input "DAEWON MUSIC CO." at bounding box center [816, 411] width 151 height 34
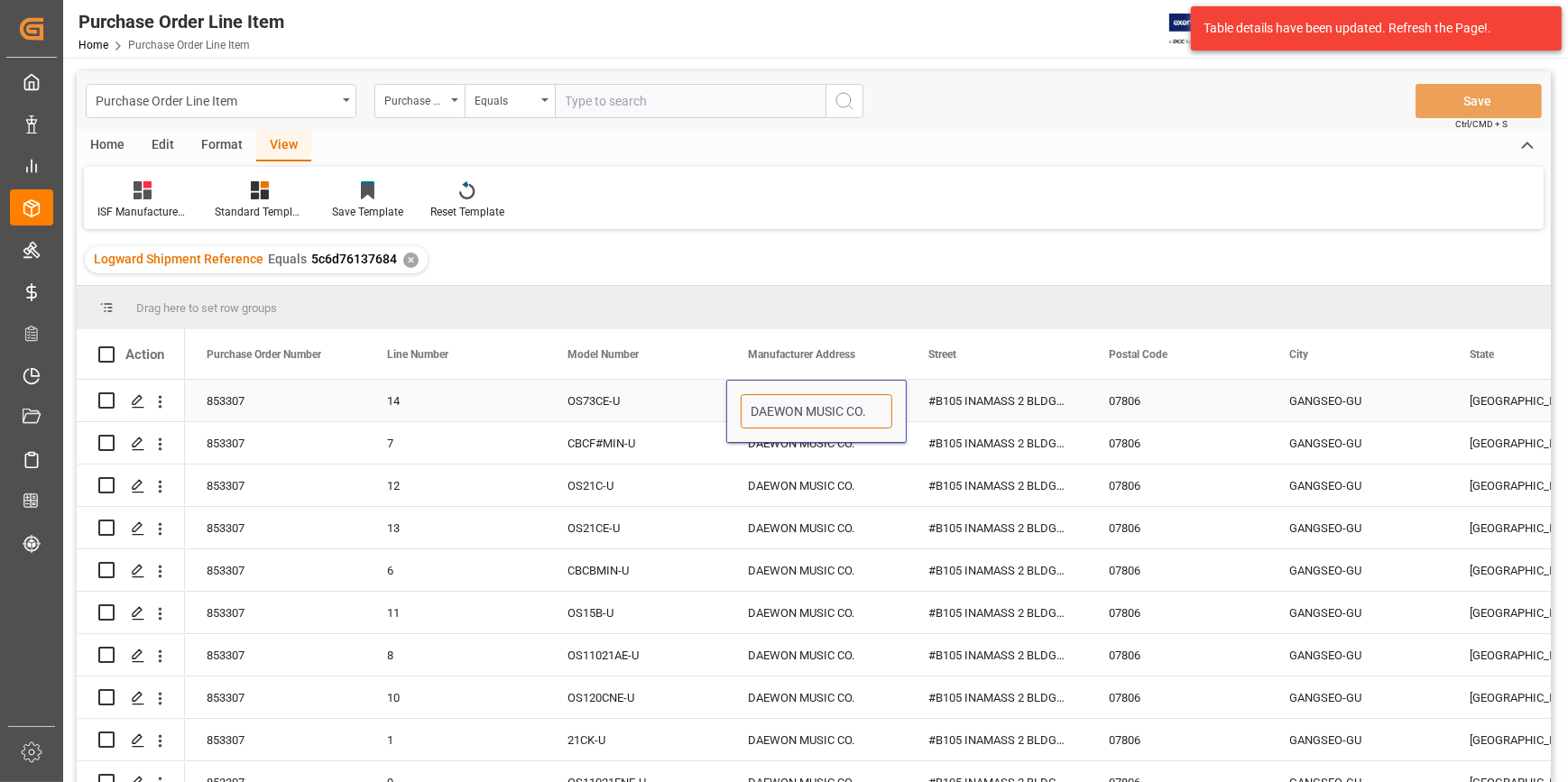
click at [758, 413] on input "DAEWON MUSIC CO." at bounding box center [816, 411] width 151 height 34
paste input "KO-SIN TRADING"
type input "KO-SIN TRADING"
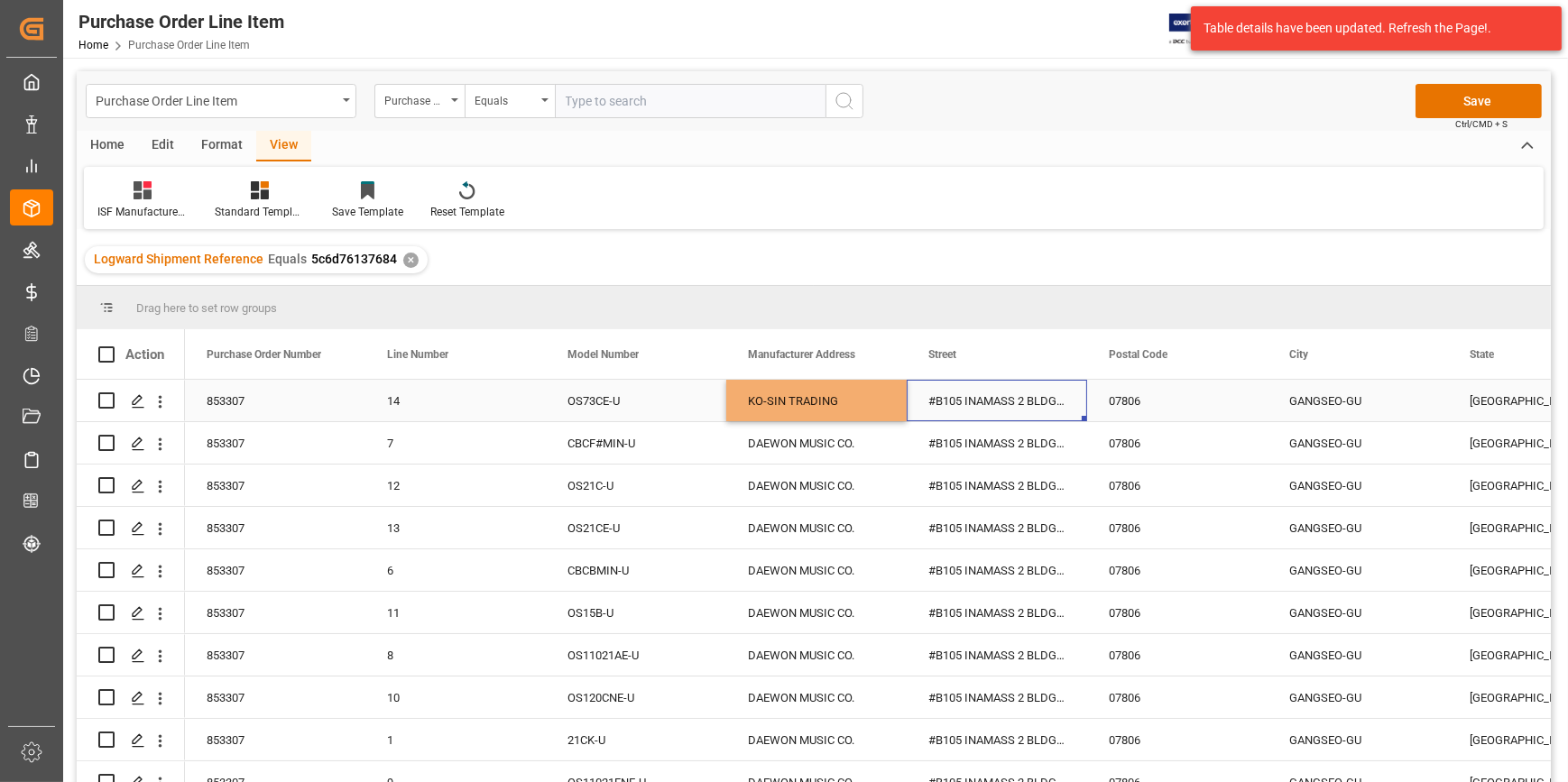
click at [959, 401] on div "#B105 INAMASS 2 BLDG, 35 MAGOKJUNGANG 2-RO, [GEOGRAPHIC_DATA],[GEOGRAPHIC_DATA]" at bounding box center [996, 400] width 180 height 42
click at [956, 410] on div "#B105 INAMASS 2 BLDG, 35 MAGOKJUNGANG 2-RO, [GEOGRAPHIC_DATA],[GEOGRAPHIC_DATA]" at bounding box center [996, 400] width 180 height 42
click at [956, 410] on input "#B105 INAMASS 2 BLDG, 35 MAGOKJUNGANG 2-RO, [GEOGRAPHIC_DATA],[GEOGRAPHIC_DATA]" at bounding box center [996, 411] width 151 height 34
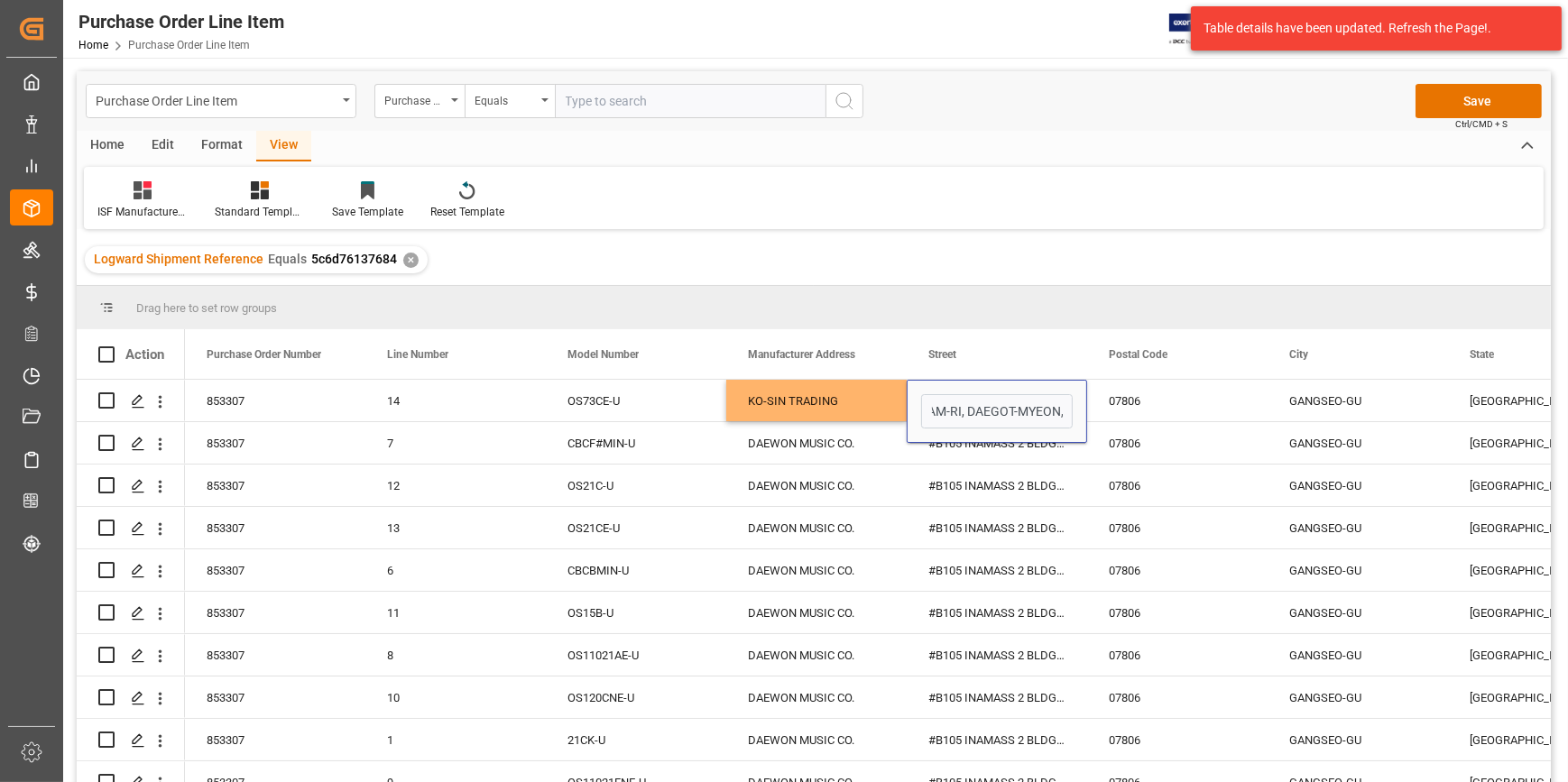
type input "#404, SWAEAM-RI, DAEGOT-MYEON,"
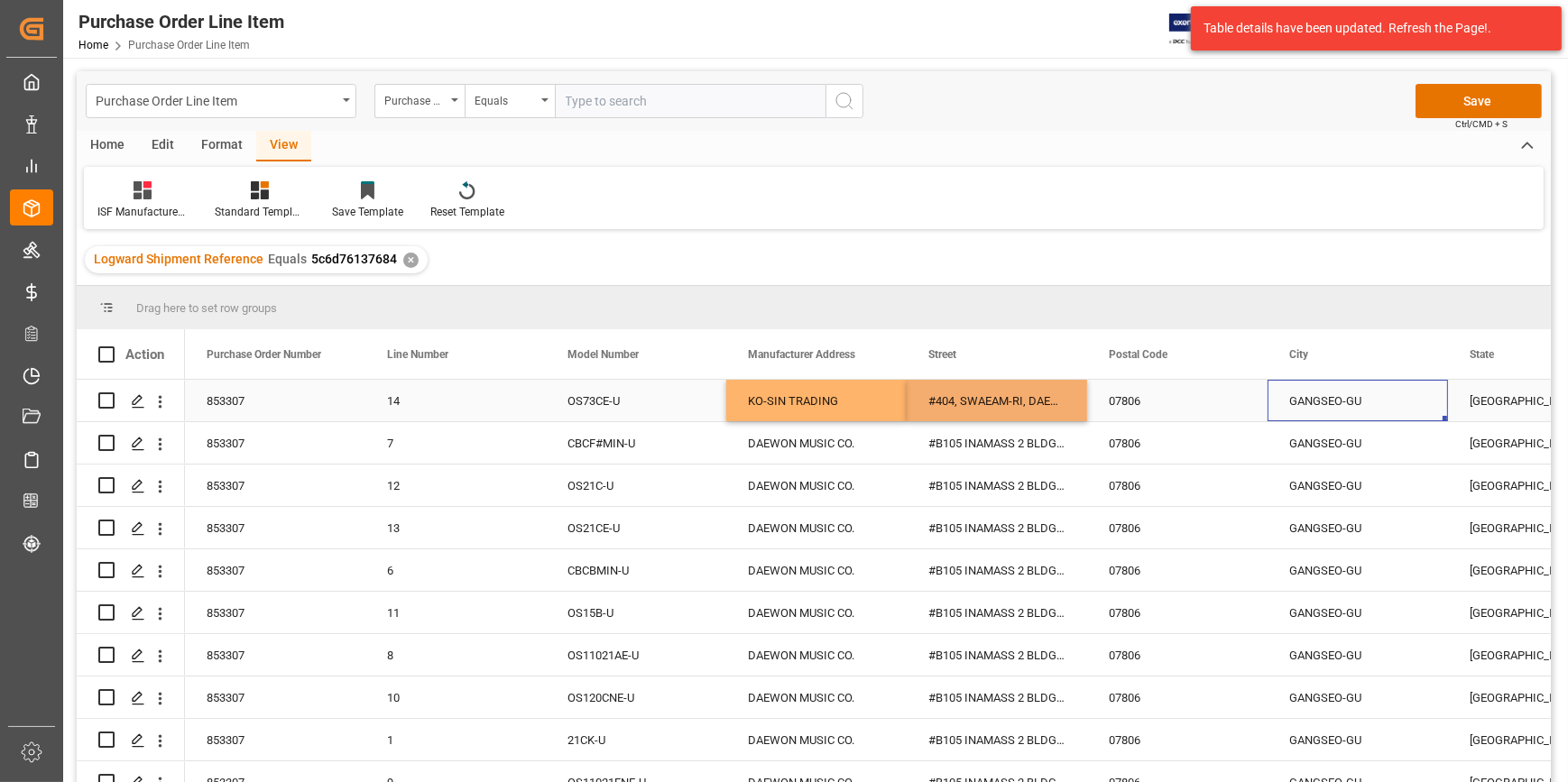
click at [1301, 400] on div "GANGSEO-GU" at bounding box center [1358, 400] width 180 height 42
type input "GIMPO-SI"
click at [1472, 413] on div "[GEOGRAPHIC_DATA]" at bounding box center [1538, 400] width 180 height 42
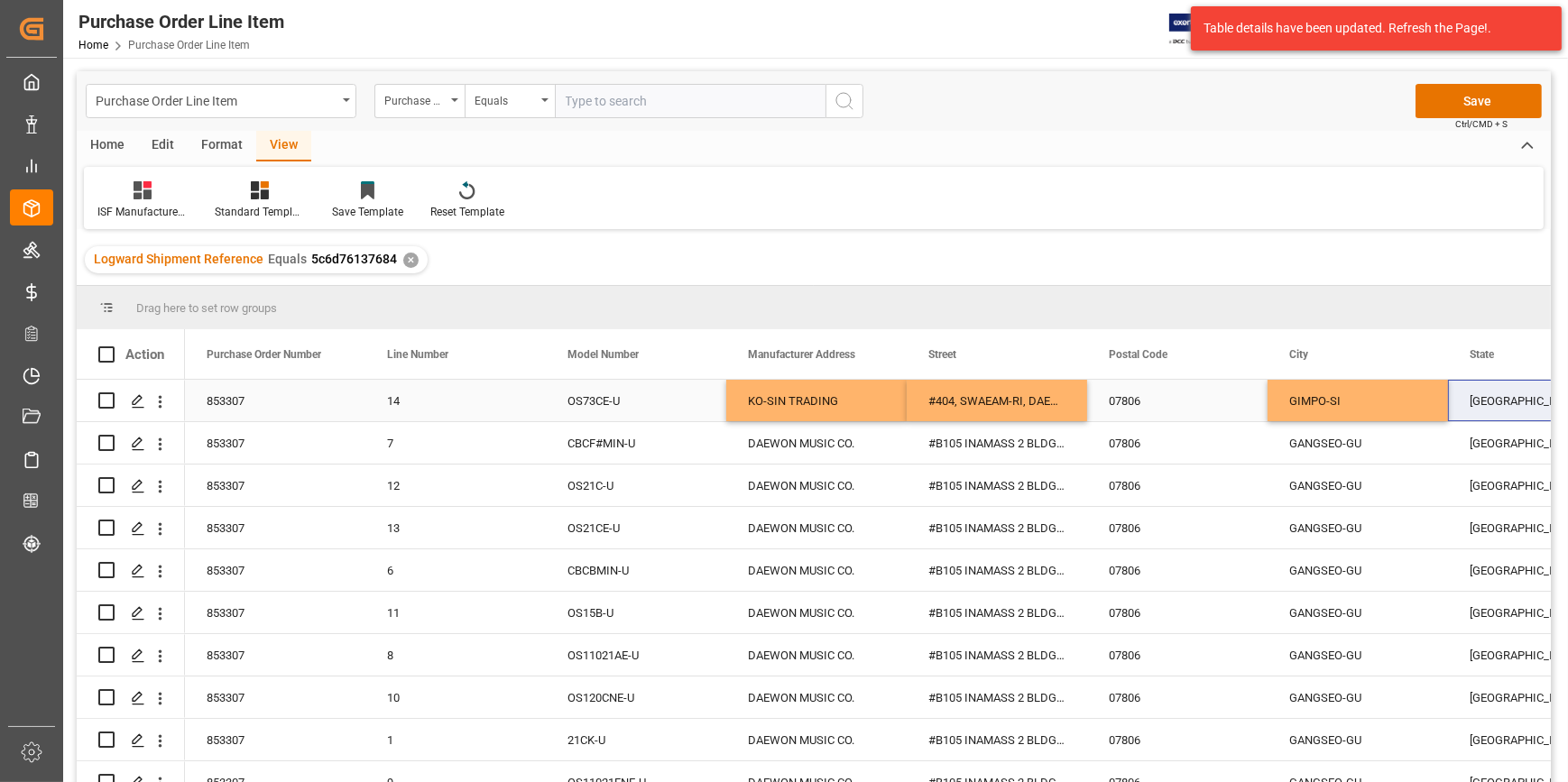
click at [1504, 402] on div "[GEOGRAPHIC_DATA]" at bounding box center [1538, 400] width 180 height 42
type input "GYEONGGI-DO"
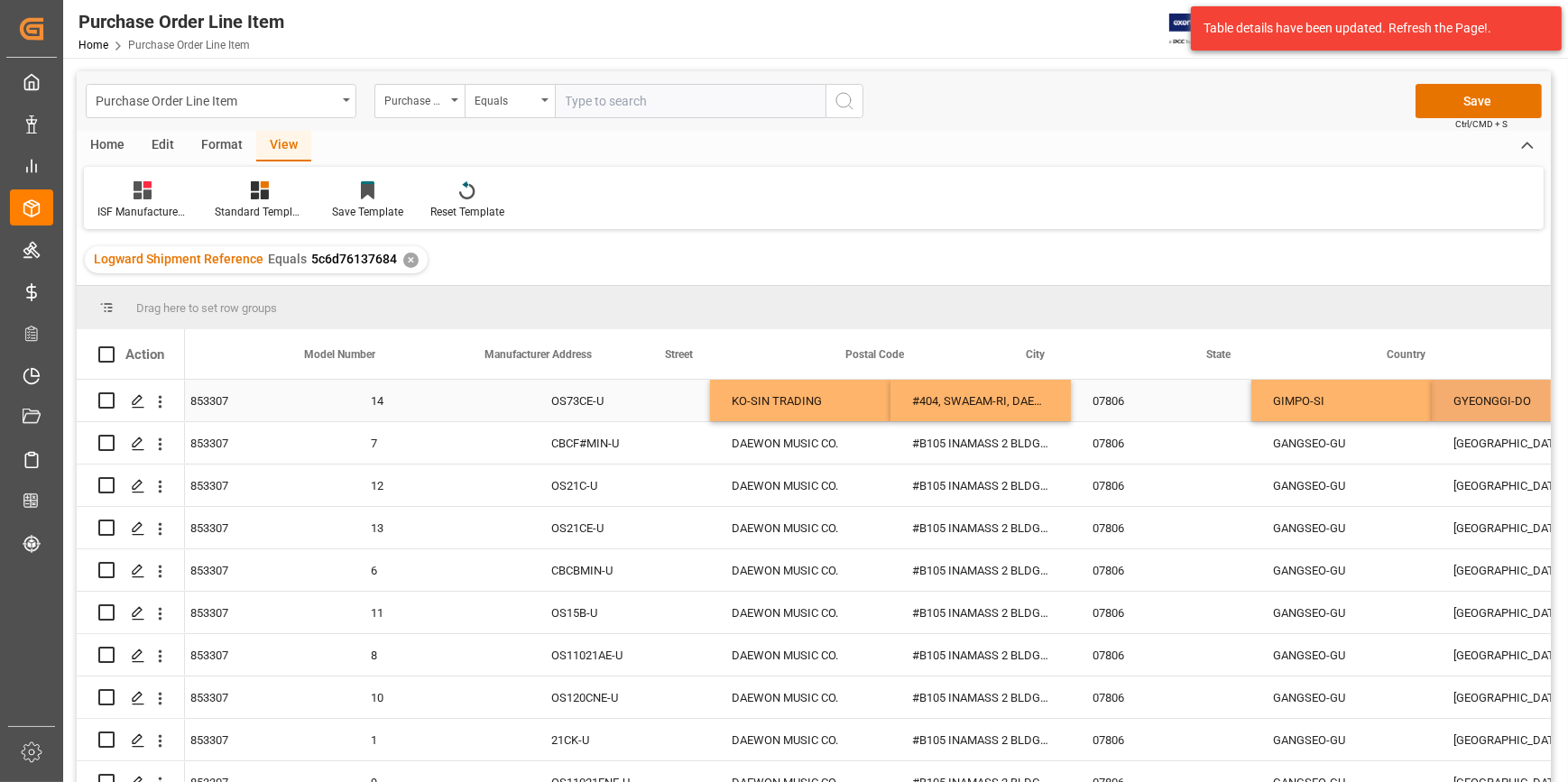
scroll to position [0, 263]
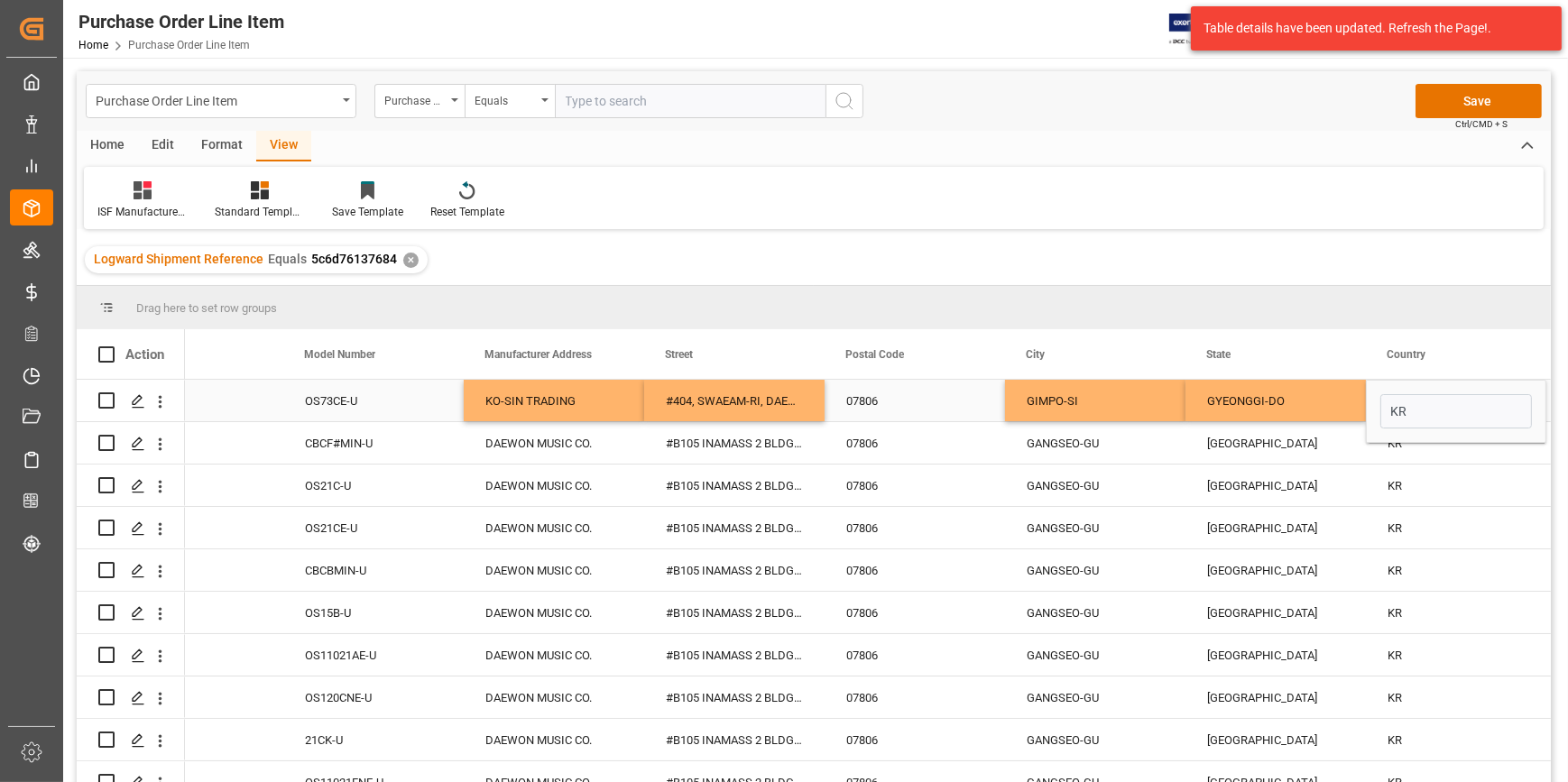
click at [865, 405] on div "07806" at bounding box center [915, 400] width 180 height 42
click at [865, 405] on input "07806" at bounding box center [915, 411] width 151 height 34
type input "07500"
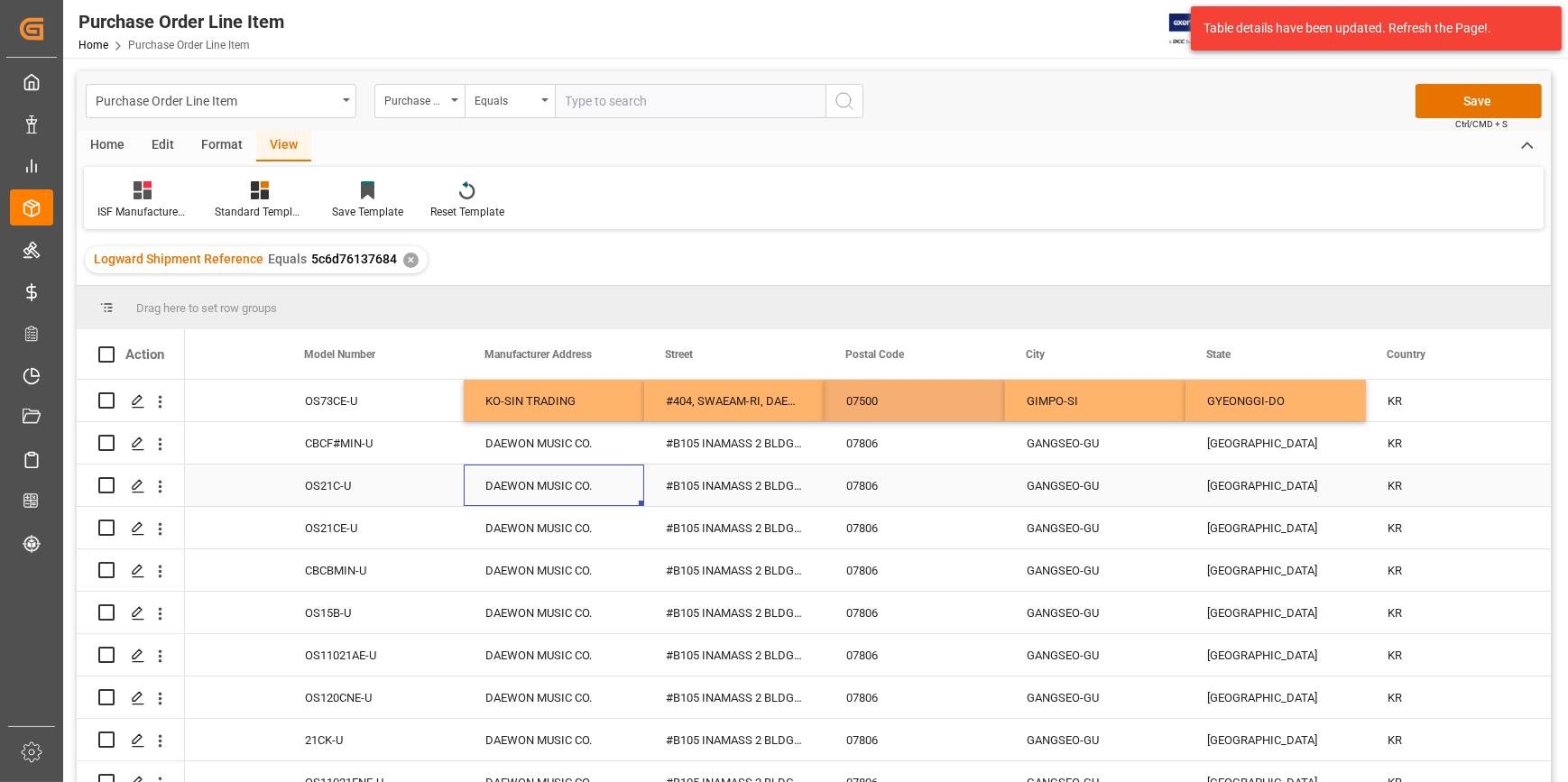
click at [627, 501] on div "DAEWON MUSIC CO." at bounding box center [553, 485] width 180 height 42
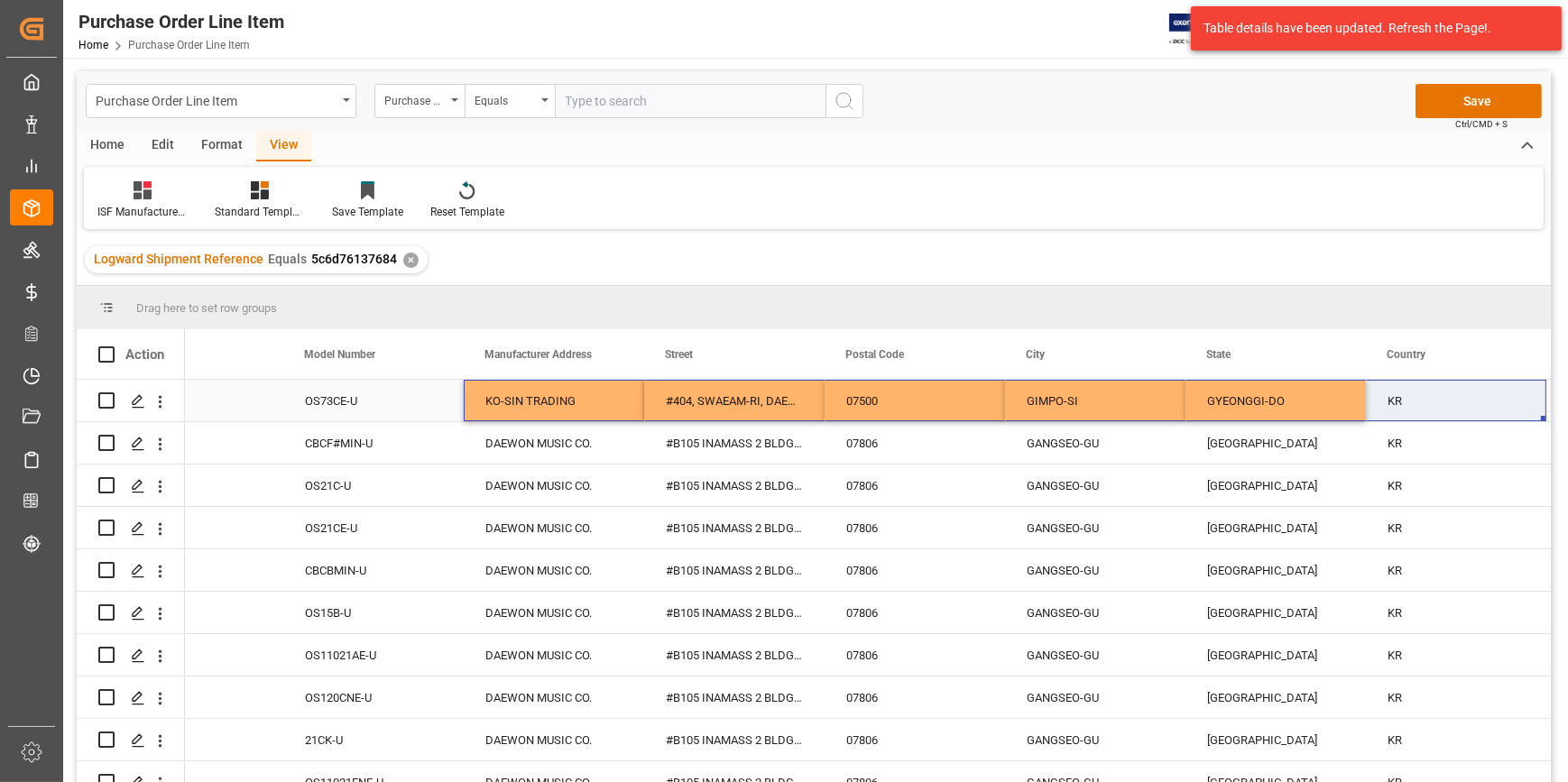
drag, startPoint x: 524, startPoint y: 404, endPoint x: 1383, endPoint y: 396, distance: 859.0
click at [1383, 396] on div "853307 14 OS73CE-U KO-SIN TRADING #404, SWAEAM-RI, DAEGOT-MYEON, 07500 GIMPO-SI…" at bounding box center [1095, 401] width 2345 height 43
drag, startPoint x: 576, startPoint y: 404, endPoint x: 1411, endPoint y: 393, distance: 835.1
click at [1411, 393] on div "853307 14 OS73CE-U KO-SIN TRADING #404, SWAEAM-RI, DAEGOT-MYEON, 07500 GIMPO-SI…" at bounding box center [1095, 401] width 2345 height 43
click at [455, 660] on div "OS11021AE-U" at bounding box center [373, 654] width 180 height 42
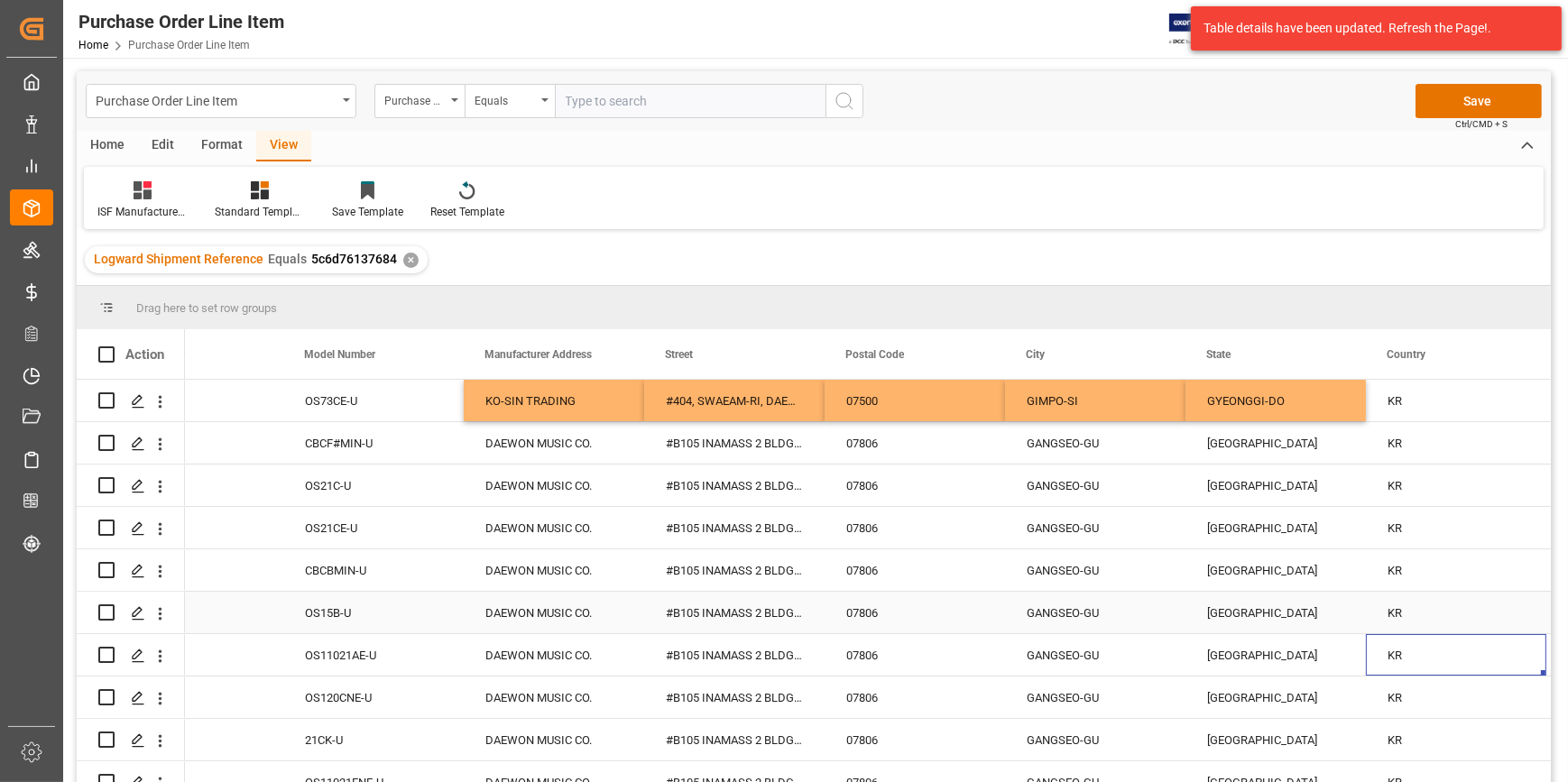
scroll to position [0, 443]
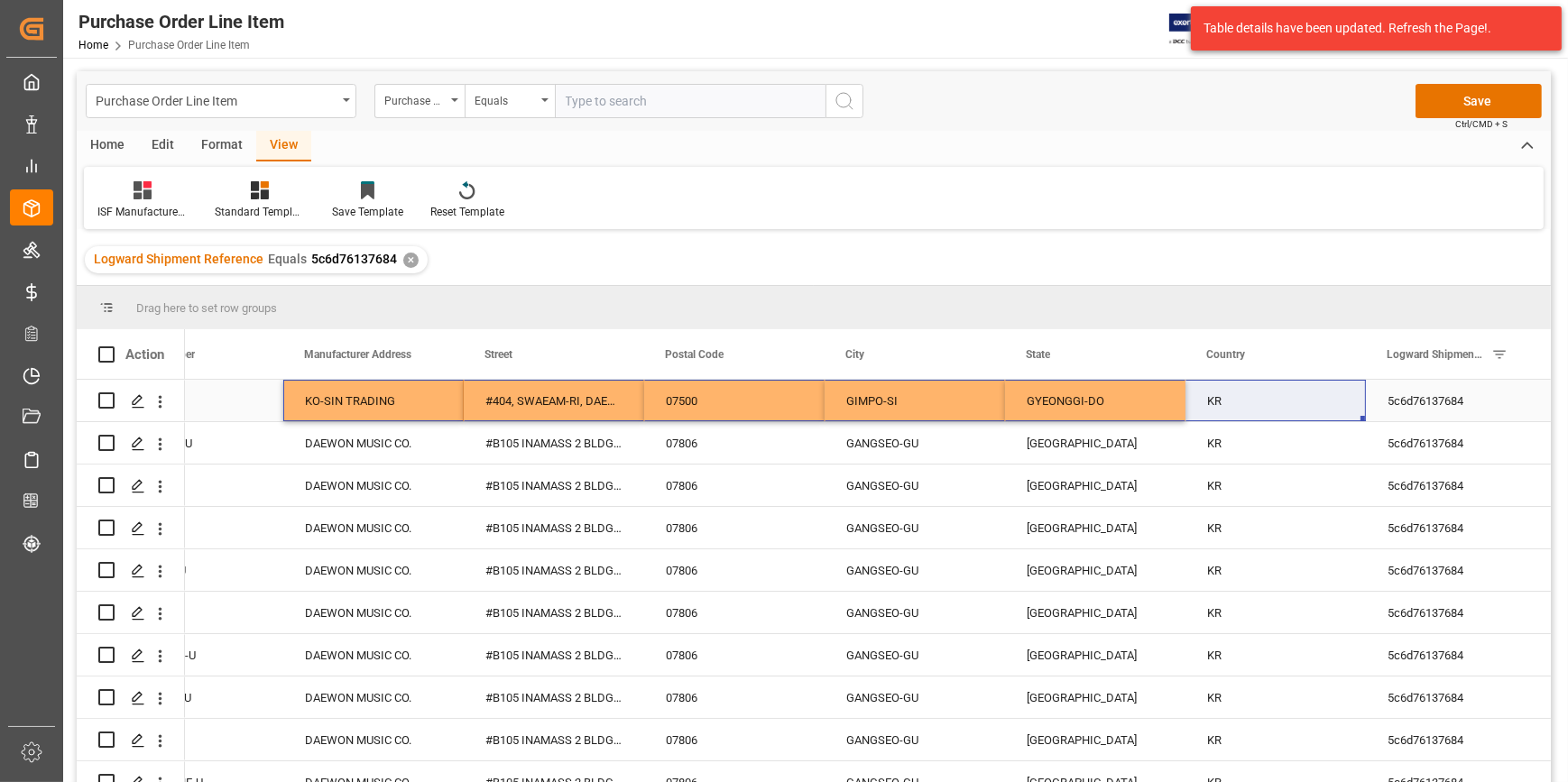
drag, startPoint x: 374, startPoint y: 391, endPoint x: 1225, endPoint y: 402, distance: 851.1
click at [1225, 402] on div "14 OS73CE-U KO-SIN TRADING #404, SWAEAM-RI, DAEGOT-MYEON, 07500 GIMPO-SI GYEONG…" at bounding box center [915, 401] width 2345 height 43
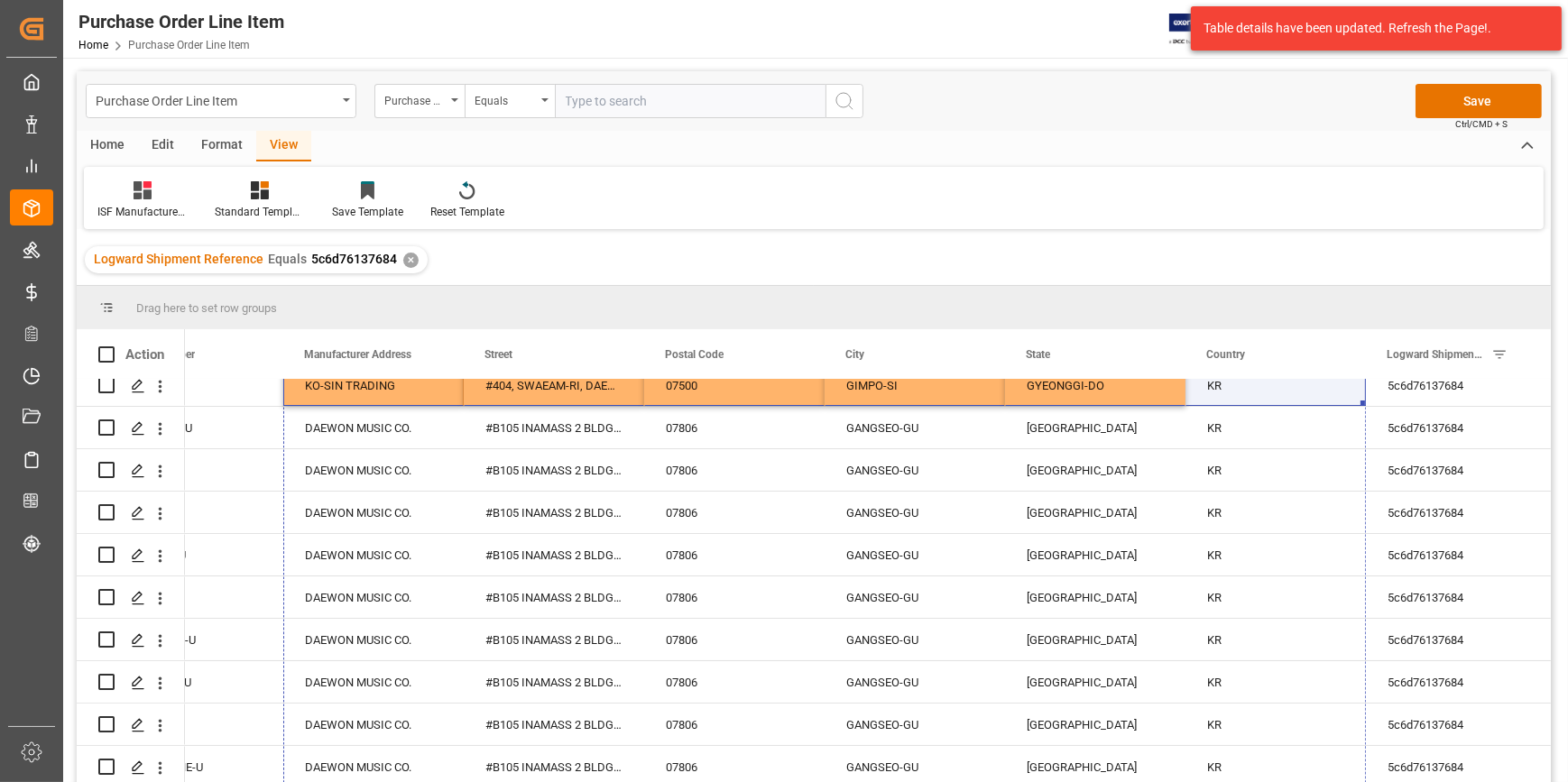
drag, startPoint x: 1361, startPoint y: 418, endPoint x: 1316, endPoint y: 795, distance: 379.7
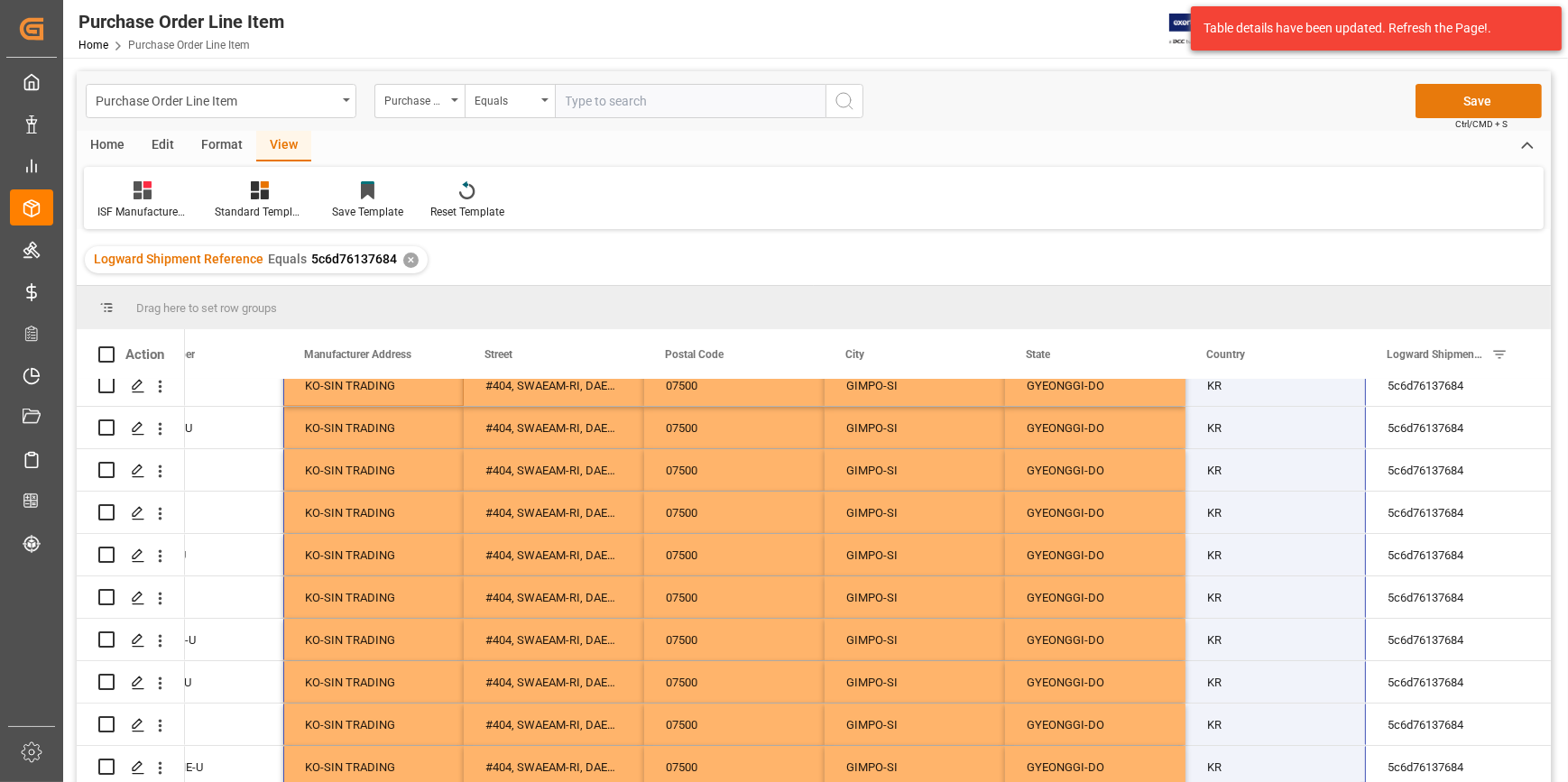
click at [1462, 103] on button "Save" at bounding box center [1478, 101] width 126 height 34
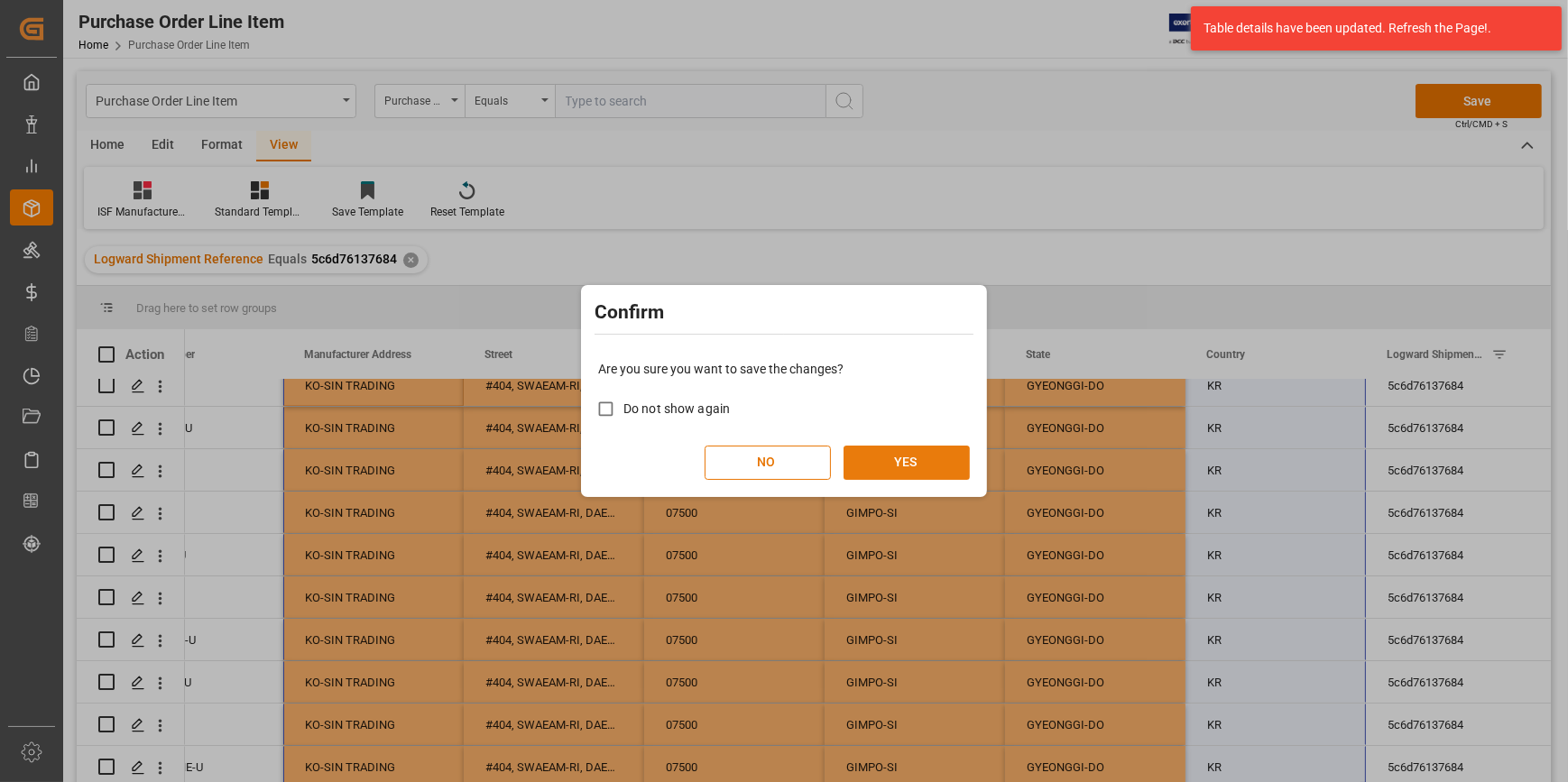
click at [881, 464] on button "YES" at bounding box center [906, 462] width 126 height 34
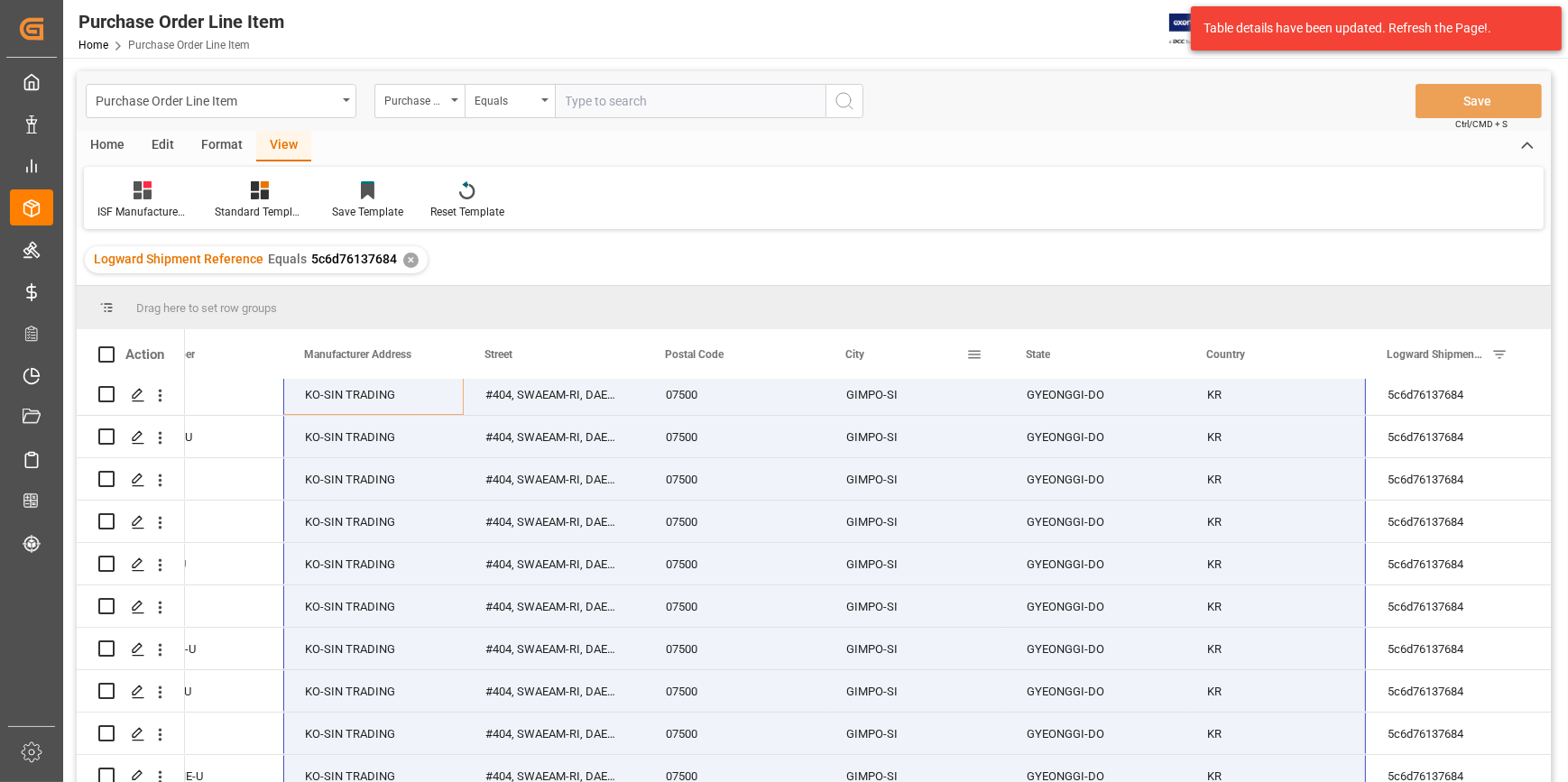
scroll to position [0, 0]
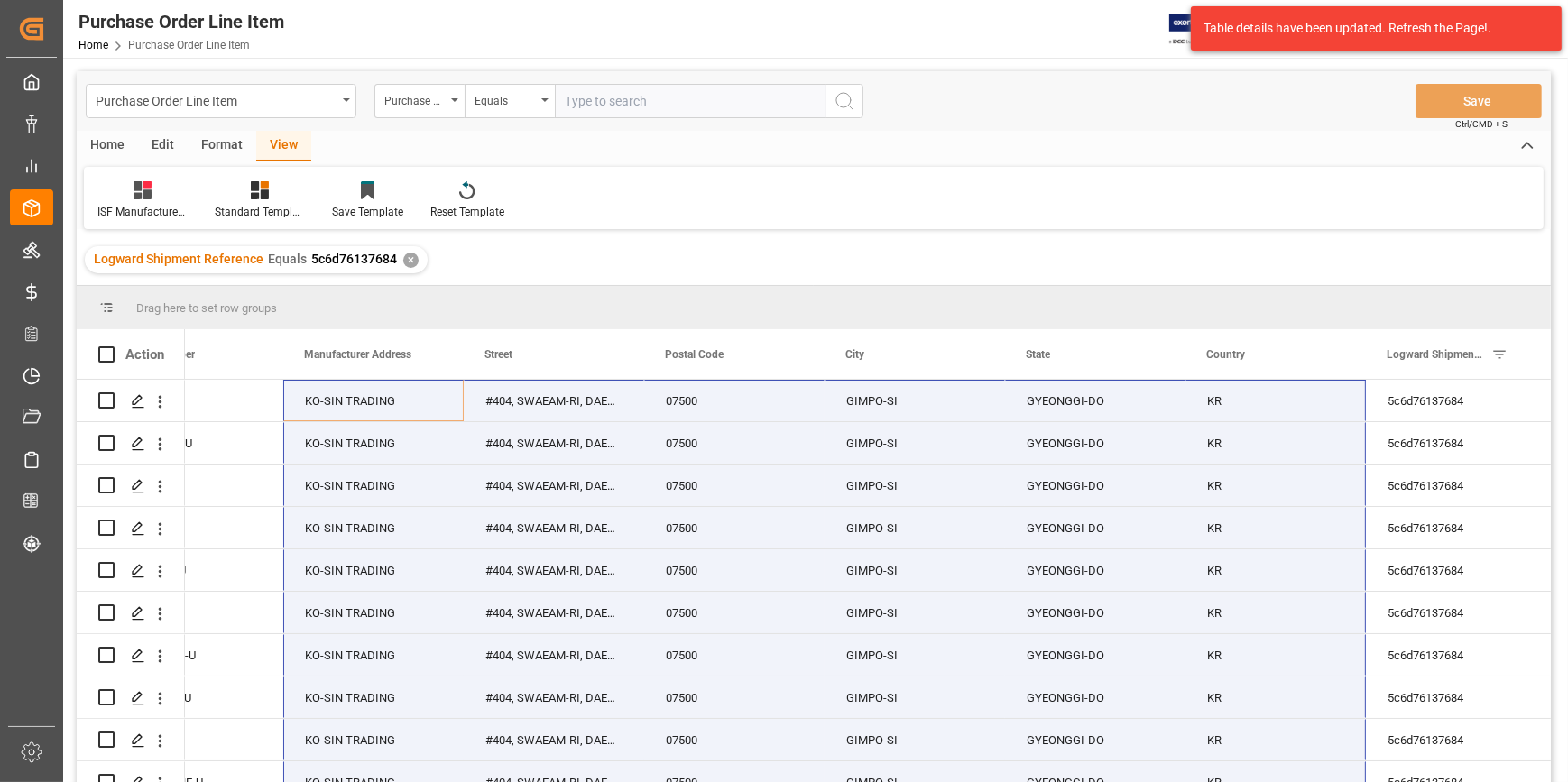
click at [869, 27] on div "Purchase Order Line Item Home Purchase Order Line Item JIMS 15 Notifications On…" at bounding box center [808, 29] width 1517 height 58
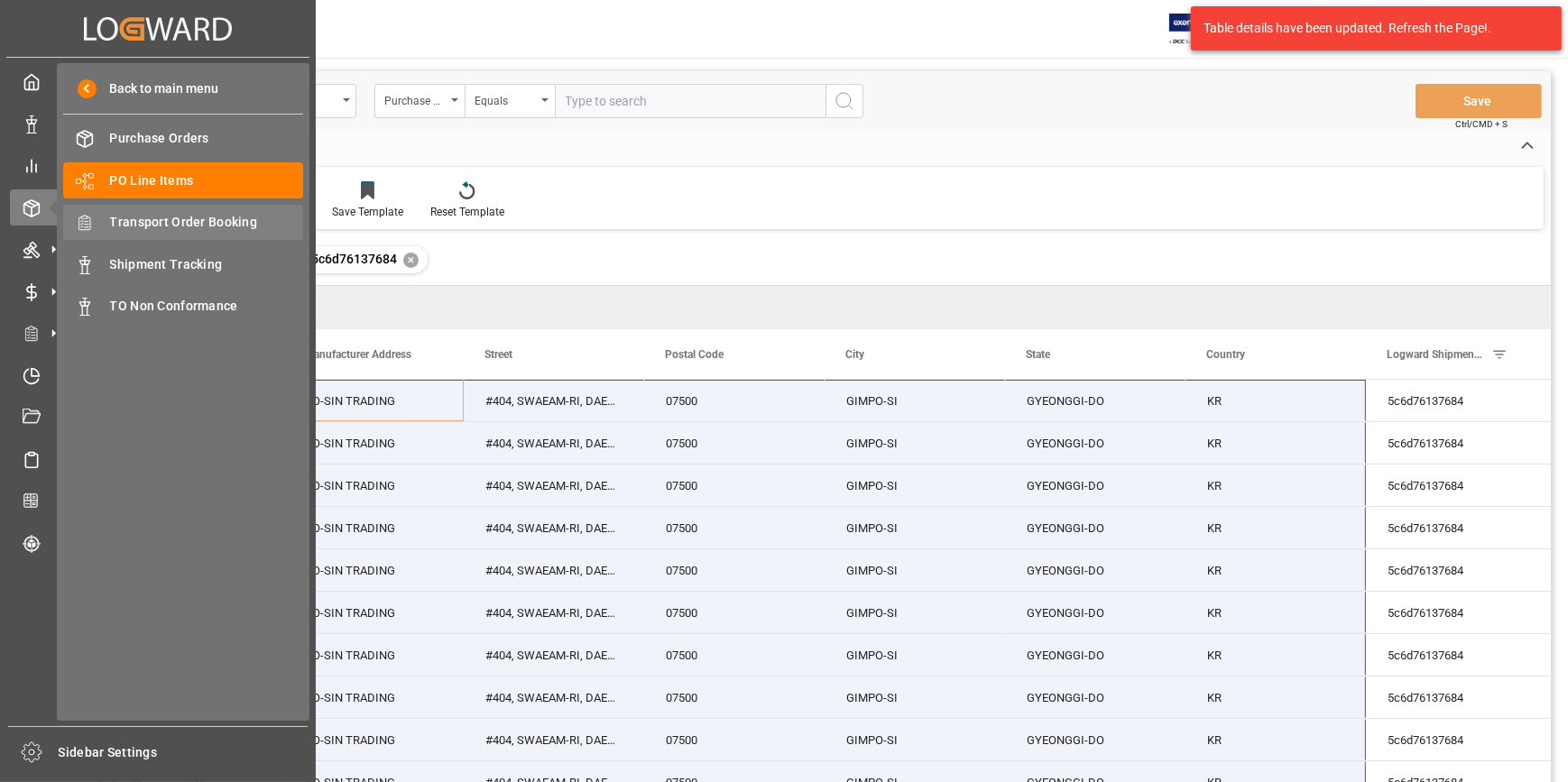
click at [136, 231] on span "Transport Order Booking" at bounding box center [207, 223] width 194 height 19
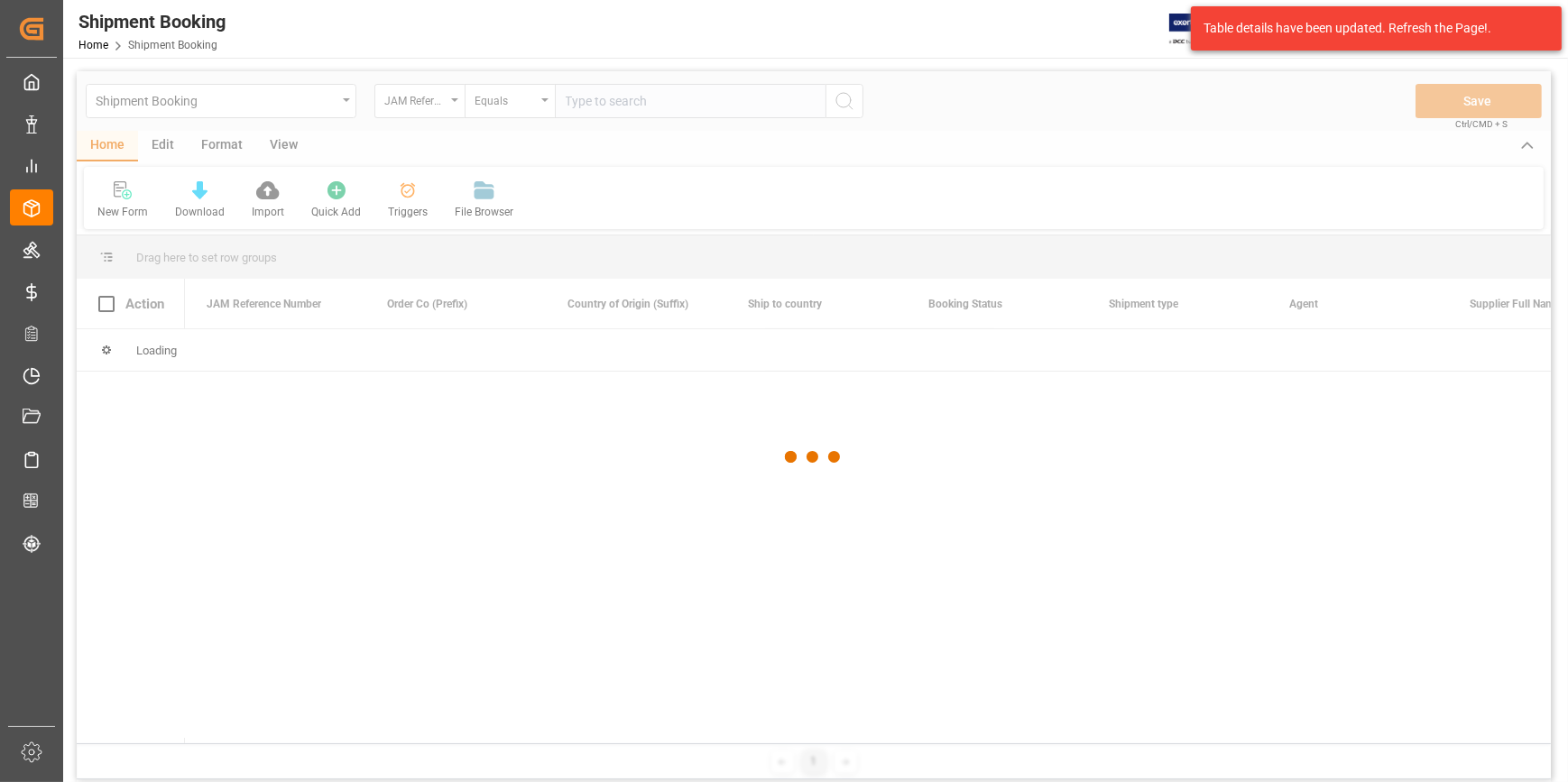
click at [704, 715] on div at bounding box center [813, 457] width 1474 height 771
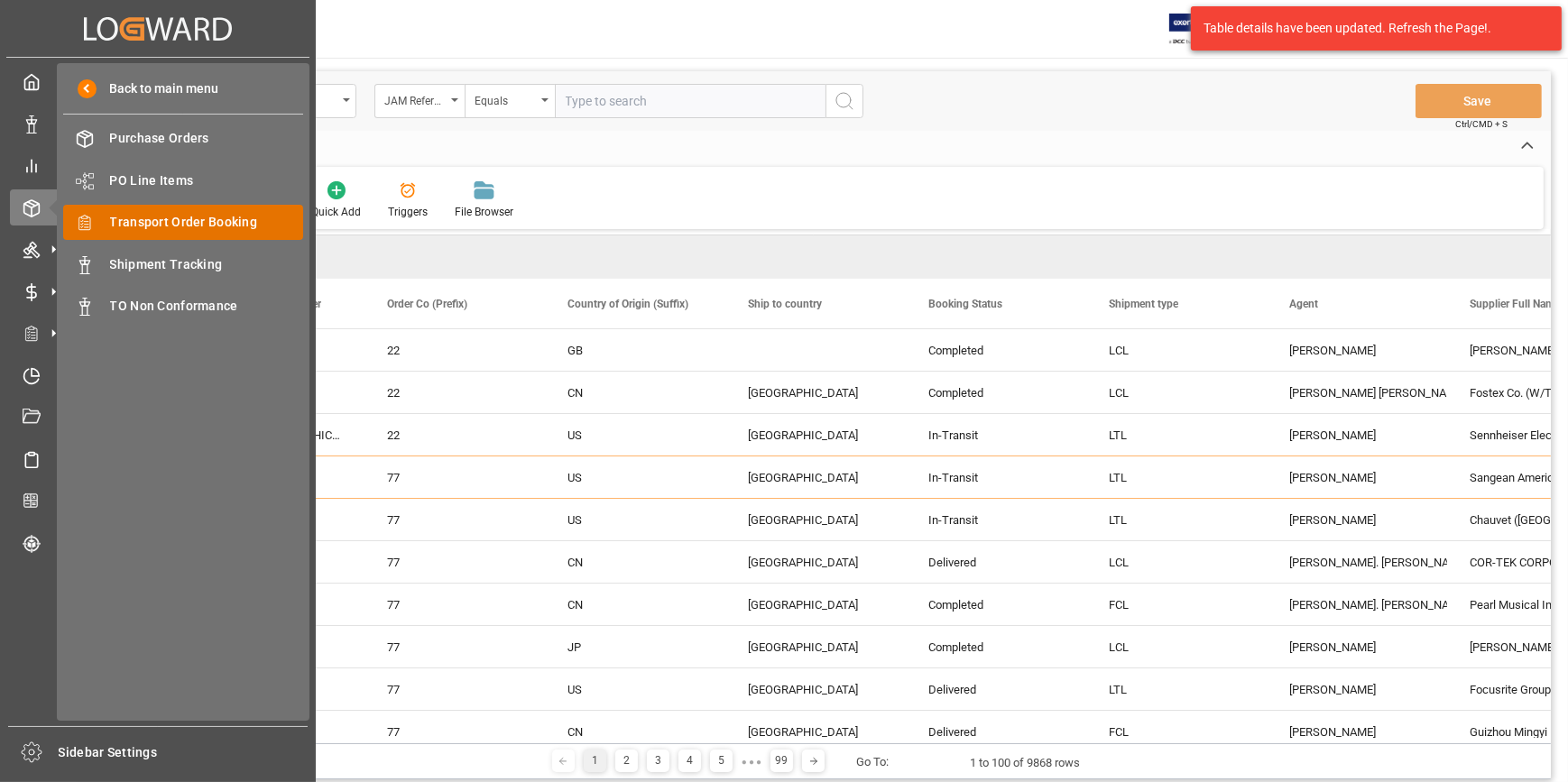
drag, startPoint x: 165, startPoint y: 217, endPoint x: 198, endPoint y: 225, distance: 34.0
click at [165, 217] on span "Transport Order Booking" at bounding box center [207, 223] width 194 height 19
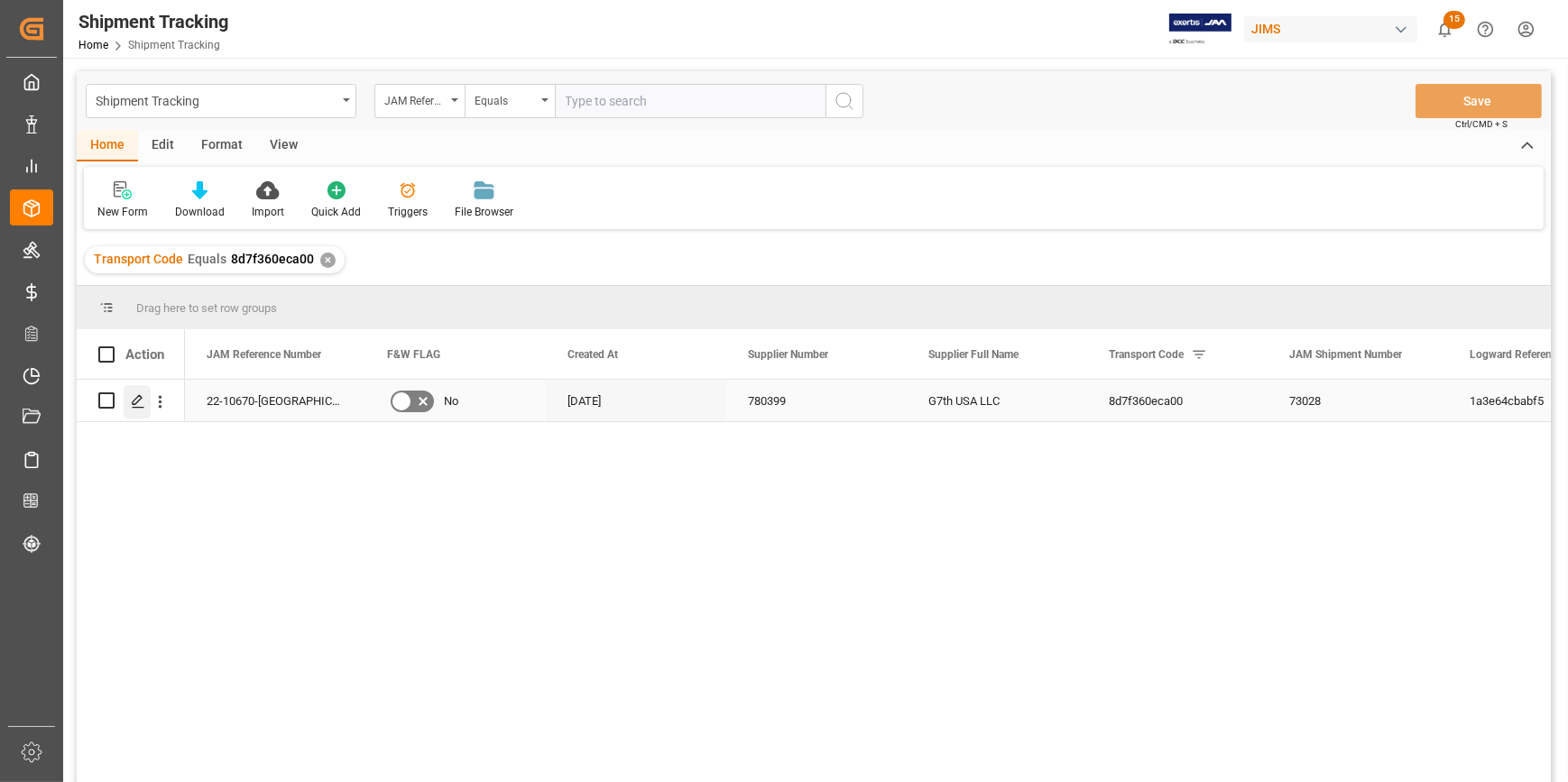
click at [137, 408] on icon "Press SPACE to select this row." at bounding box center [138, 401] width 15 height 15
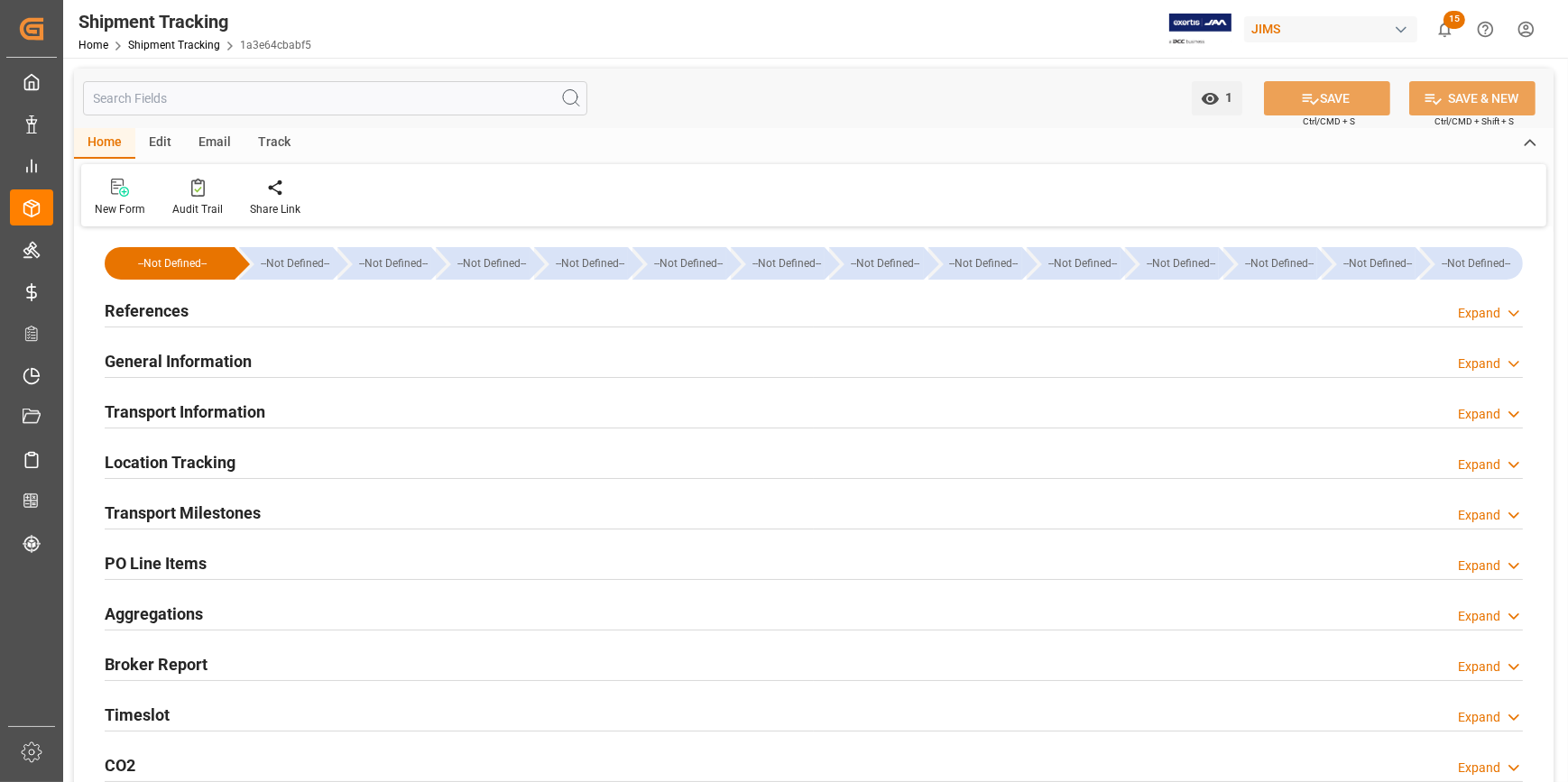
type input "[DATE] 00:00"
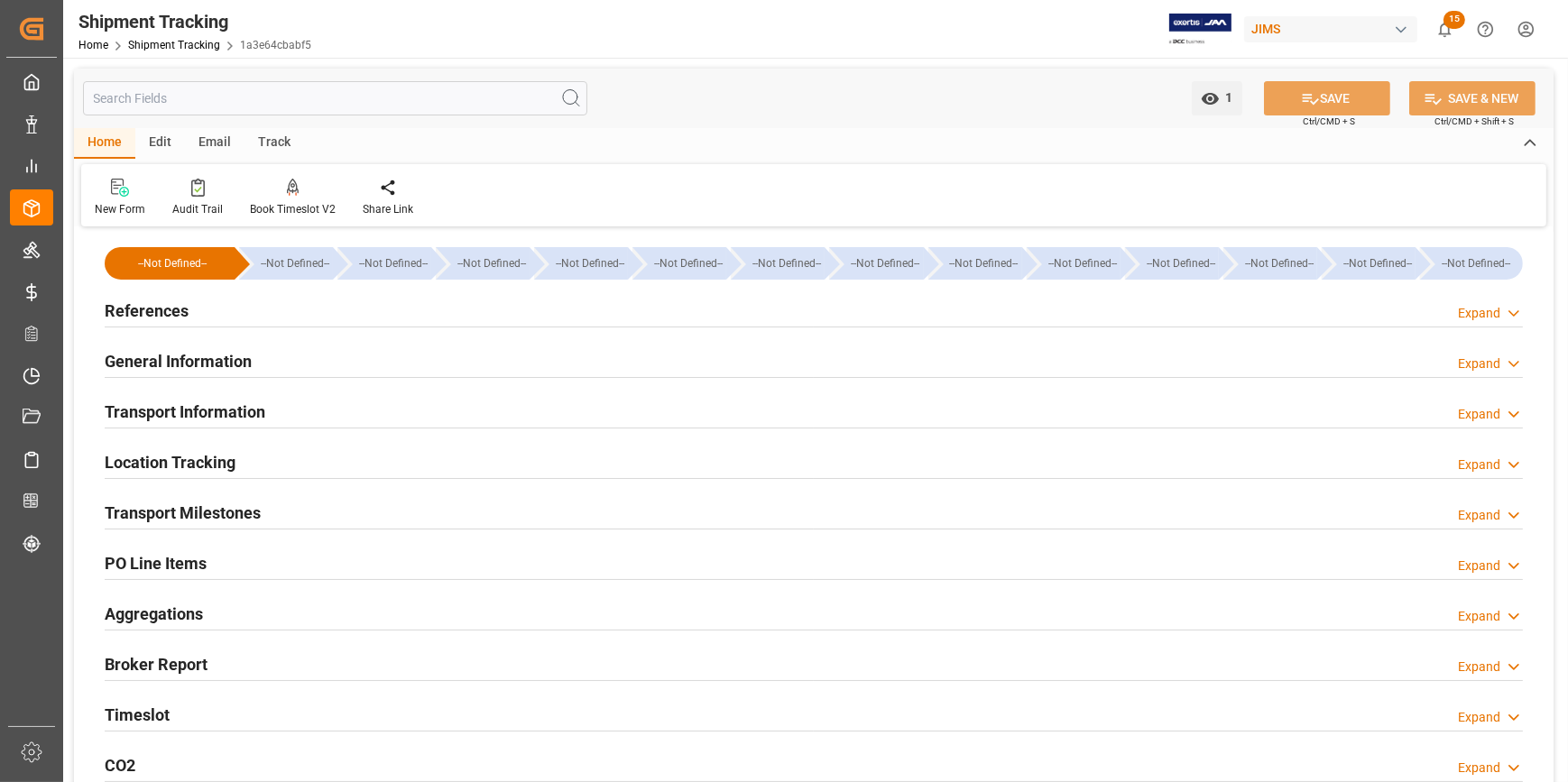
click at [242, 511] on h2 "Transport Milestones" at bounding box center [182, 513] width 156 height 24
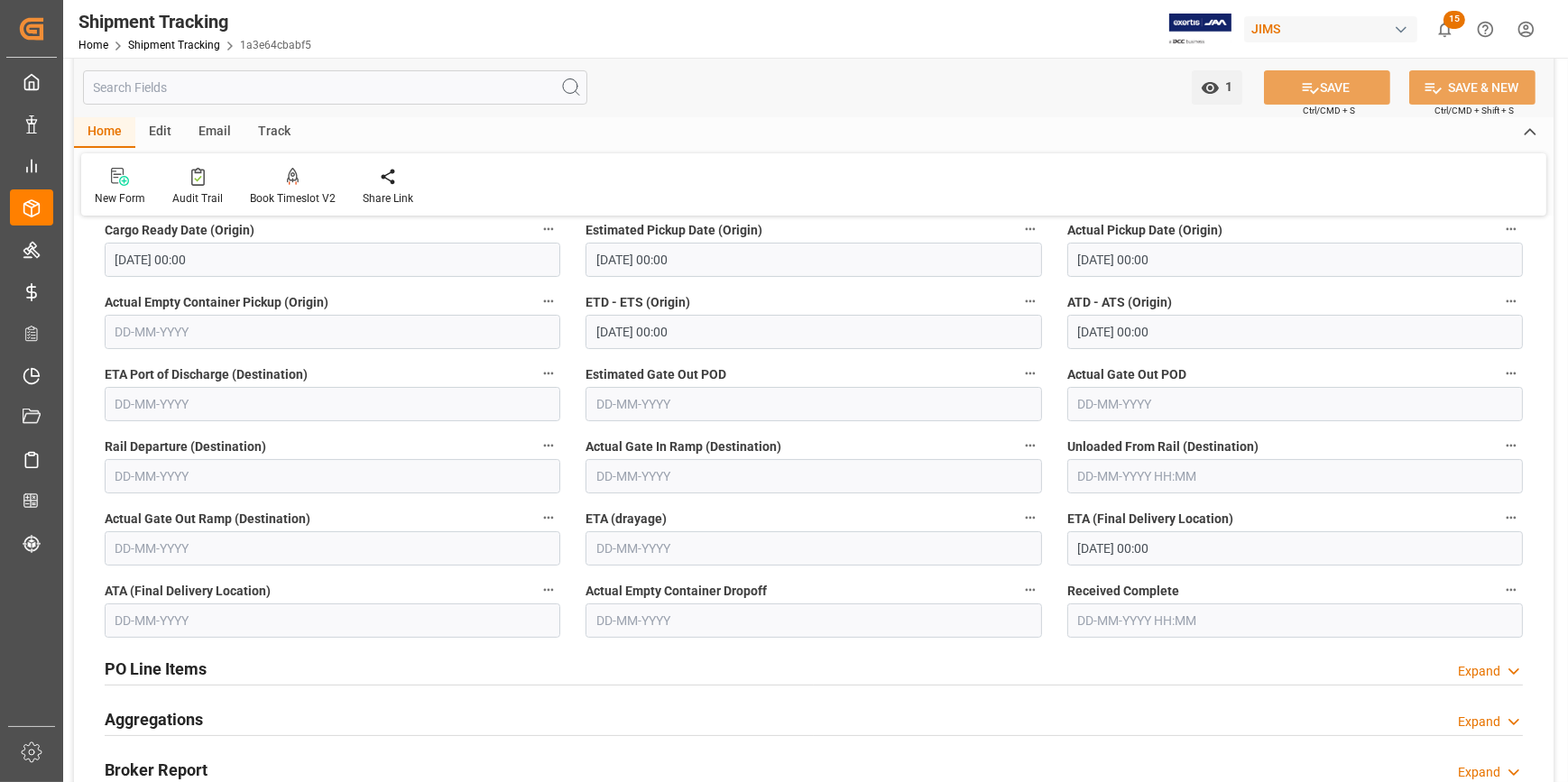
scroll to position [328, 0]
click at [1065, 555] on div "ETA (Final Delivery Location) [DATE] 00:00" at bounding box center [1295, 536] width 481 height 72
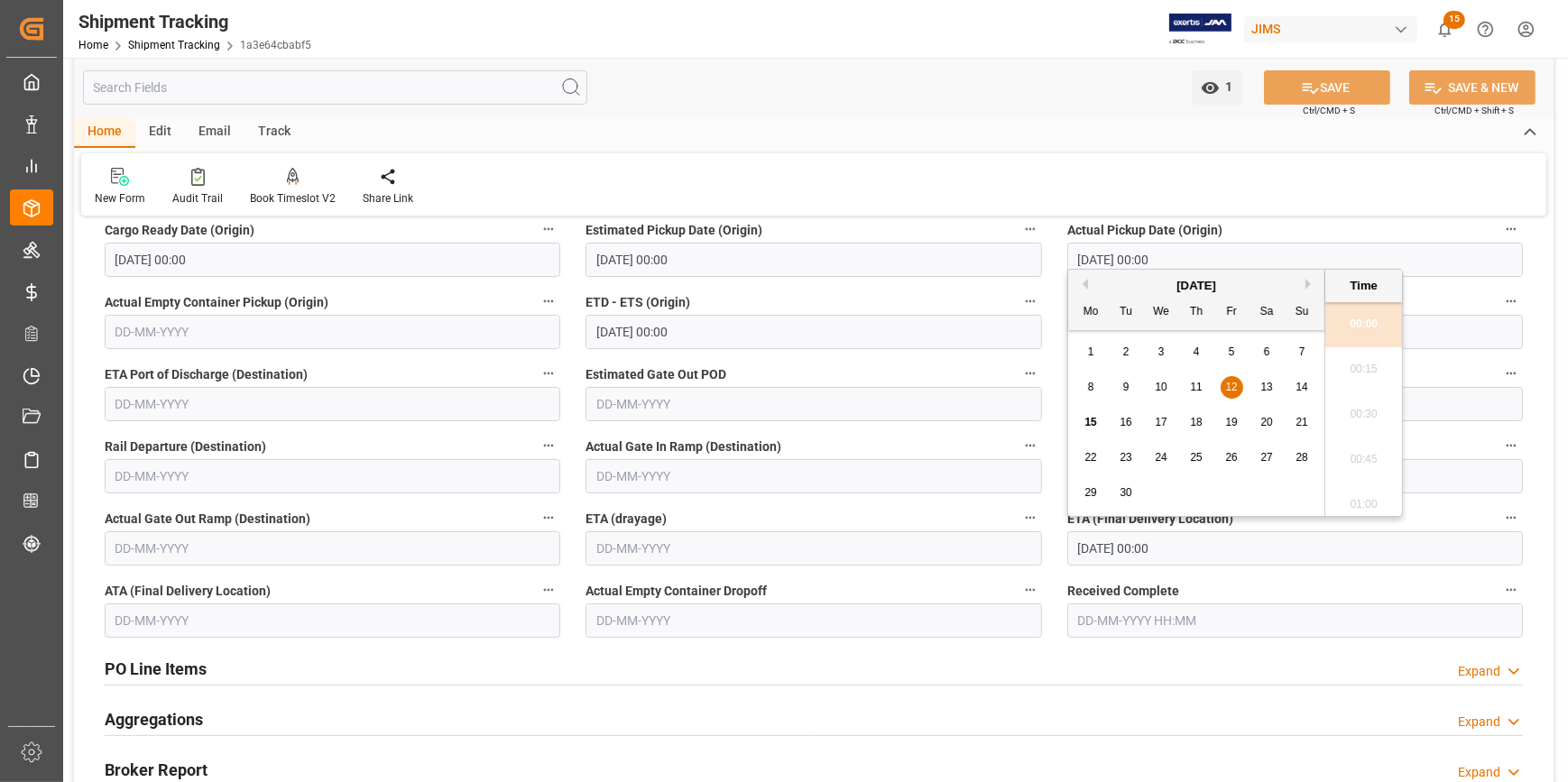
click at [1085, 549] on input "[DATE] 00:00" at bounding box center [1295, 547] width 455 height 34
click at [1127, 423] on span "16" at bounding box center [1125, 422] width 12 height 13
type input "[DATE] 00:00"
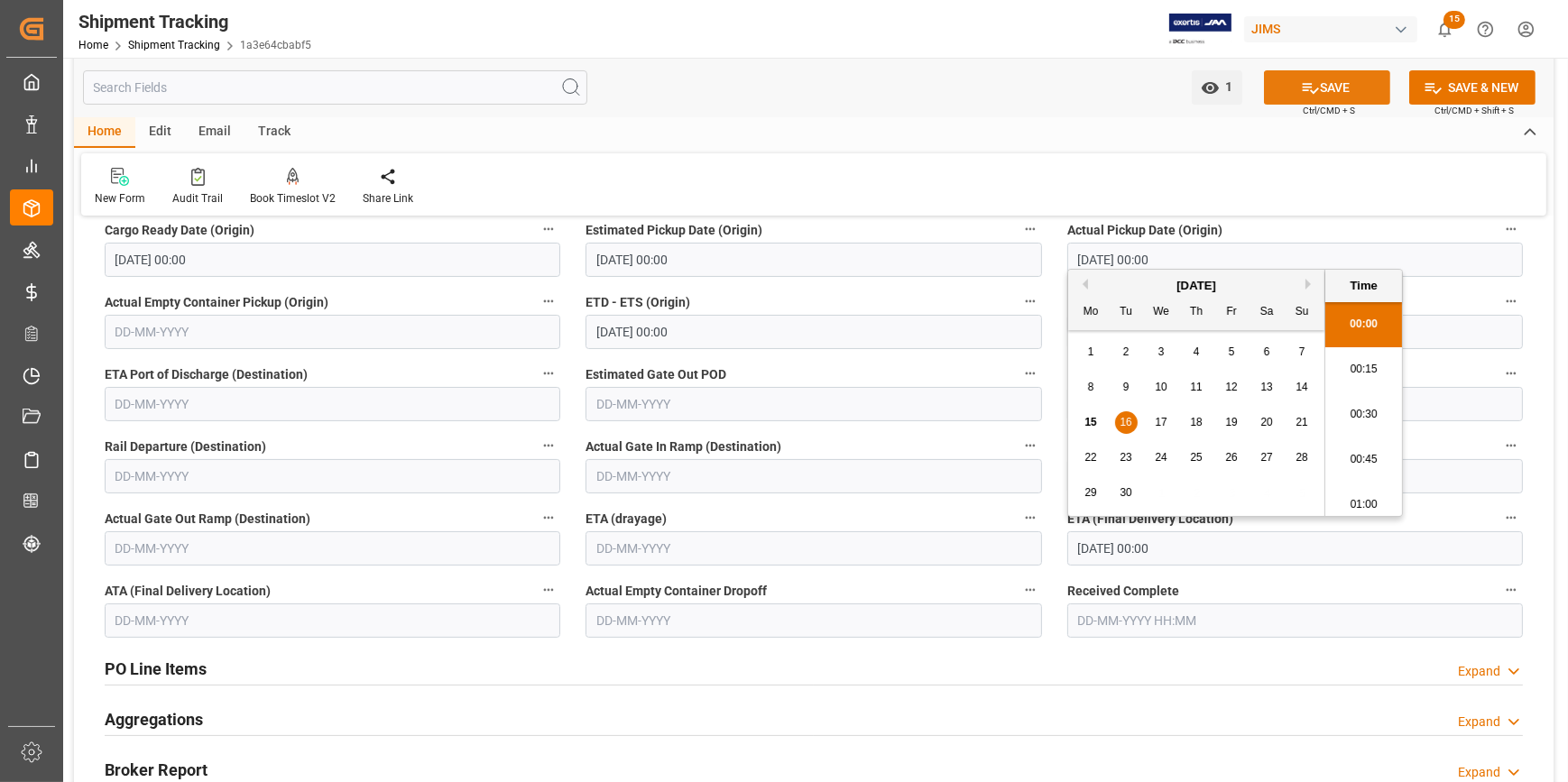
click at [1315, 91] on icon at bounding box center [1310, 88] width 19 height 19
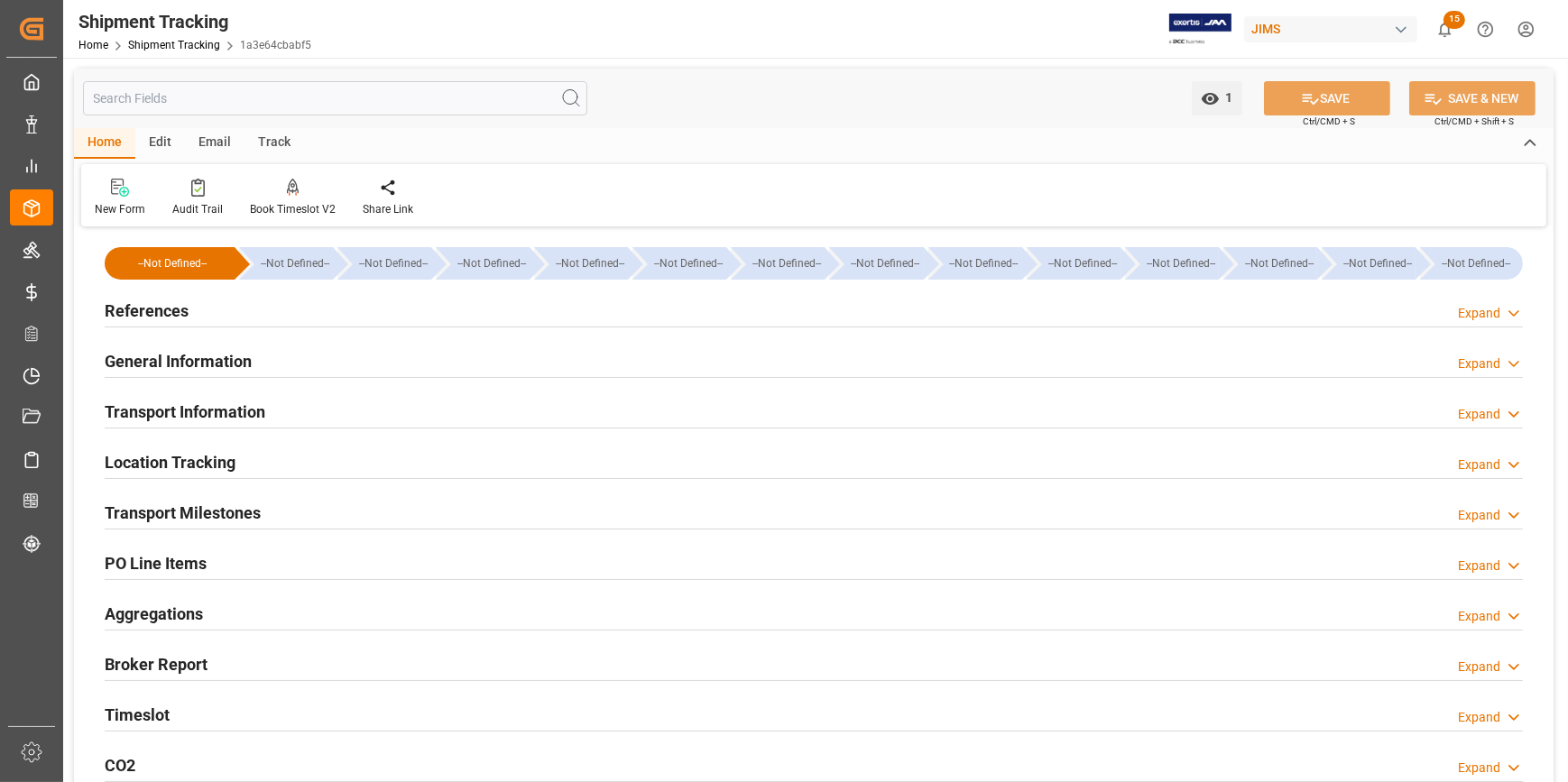
scroll to position [0, 0]
click at [149, 305] on h2 "References" at bounding box center [146, 310] width 84 height 24
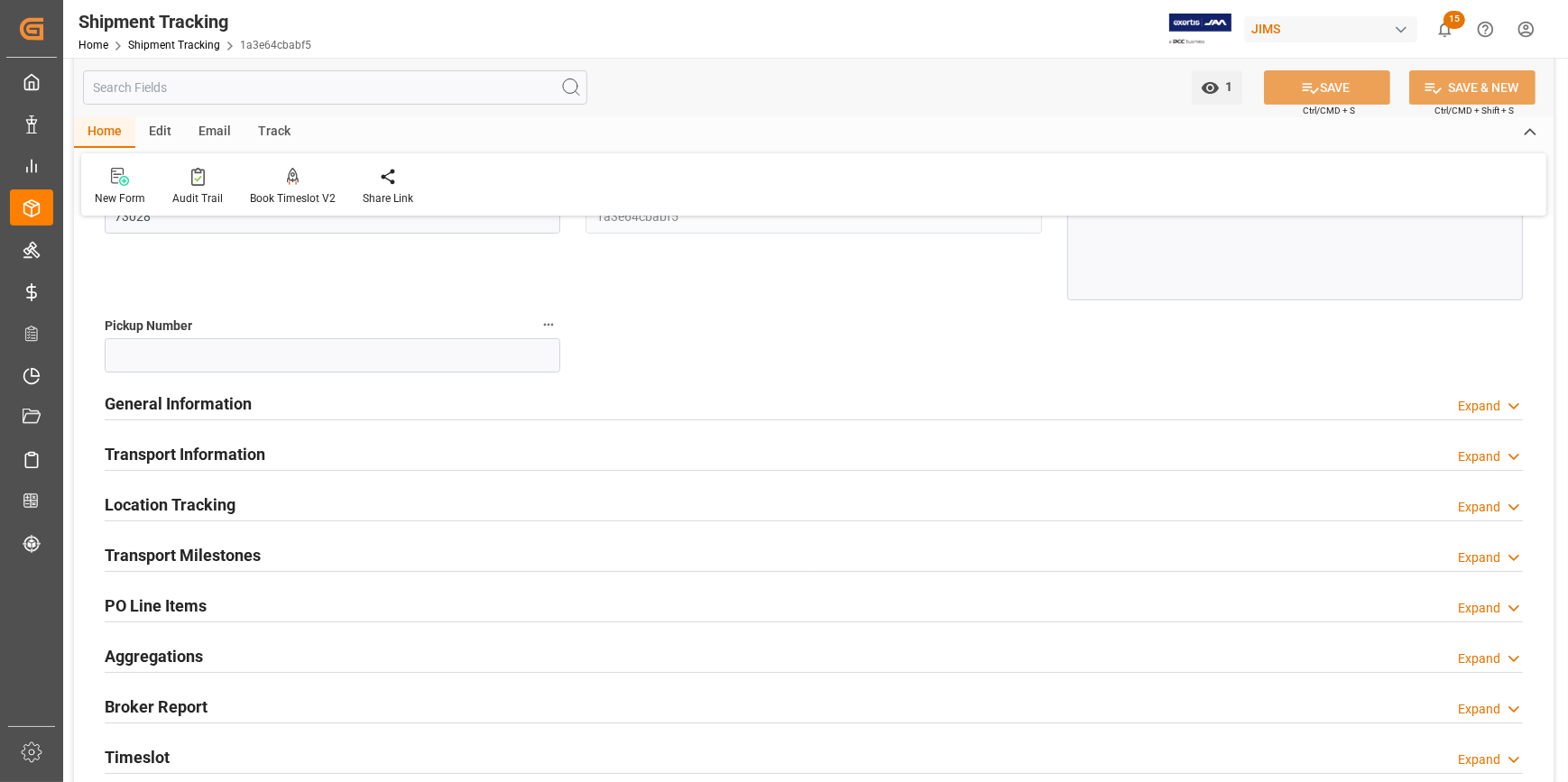
scroll to position [328, 0]
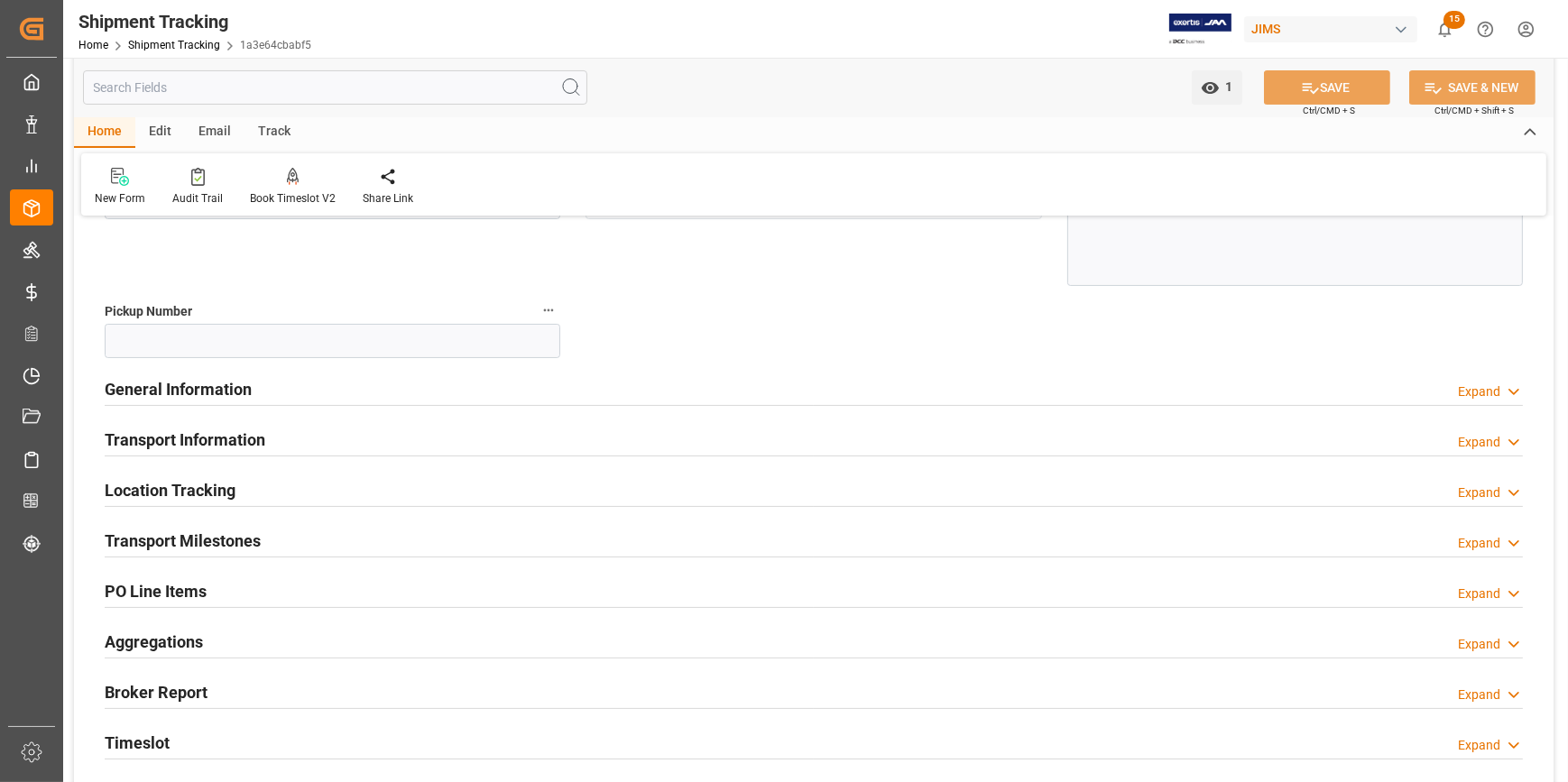
click at [163, 735] on h2 "Timeslot" at bounding box center [137, 742] width 65 height 24
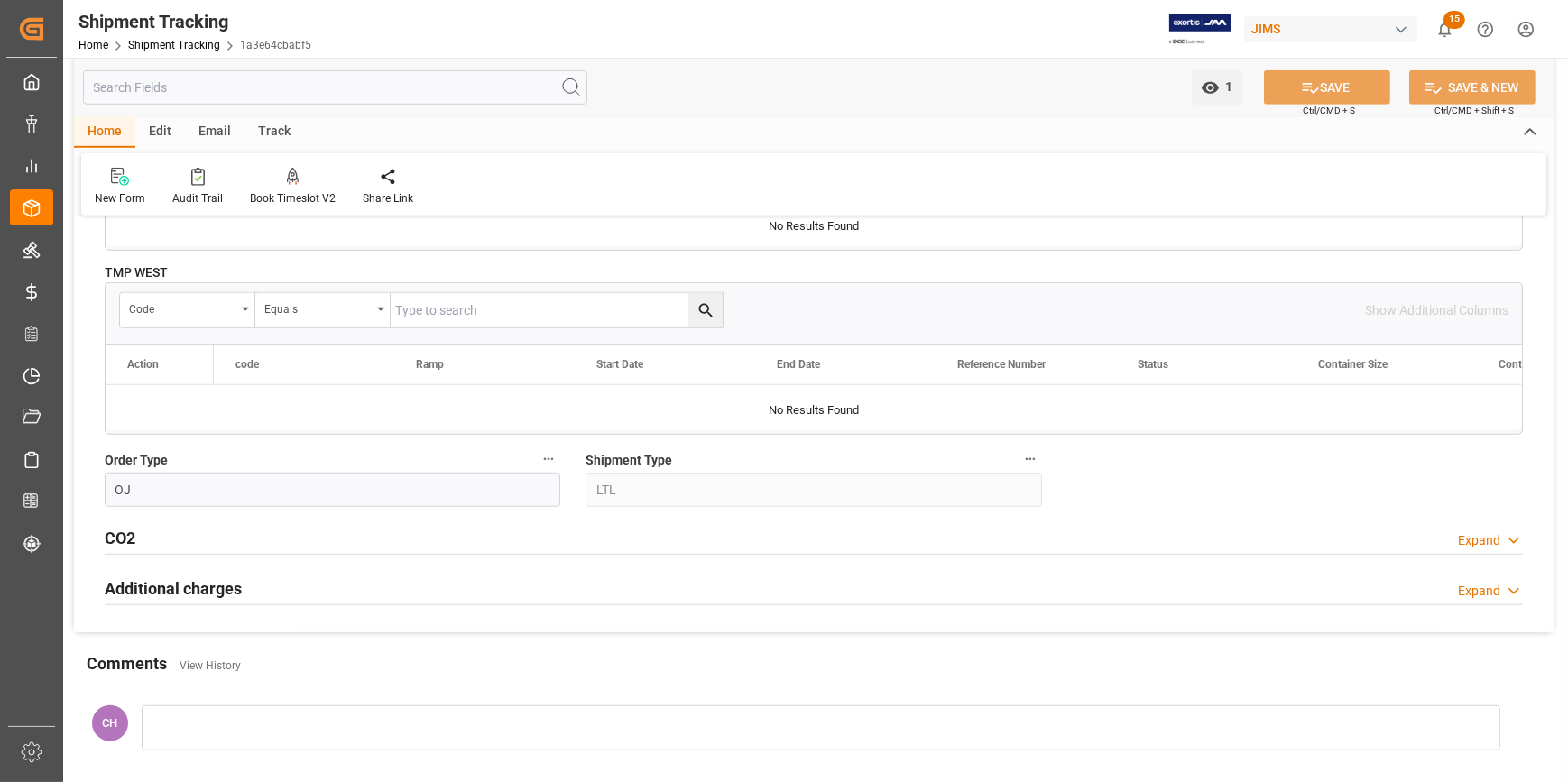
scroll to position [1692, 0]
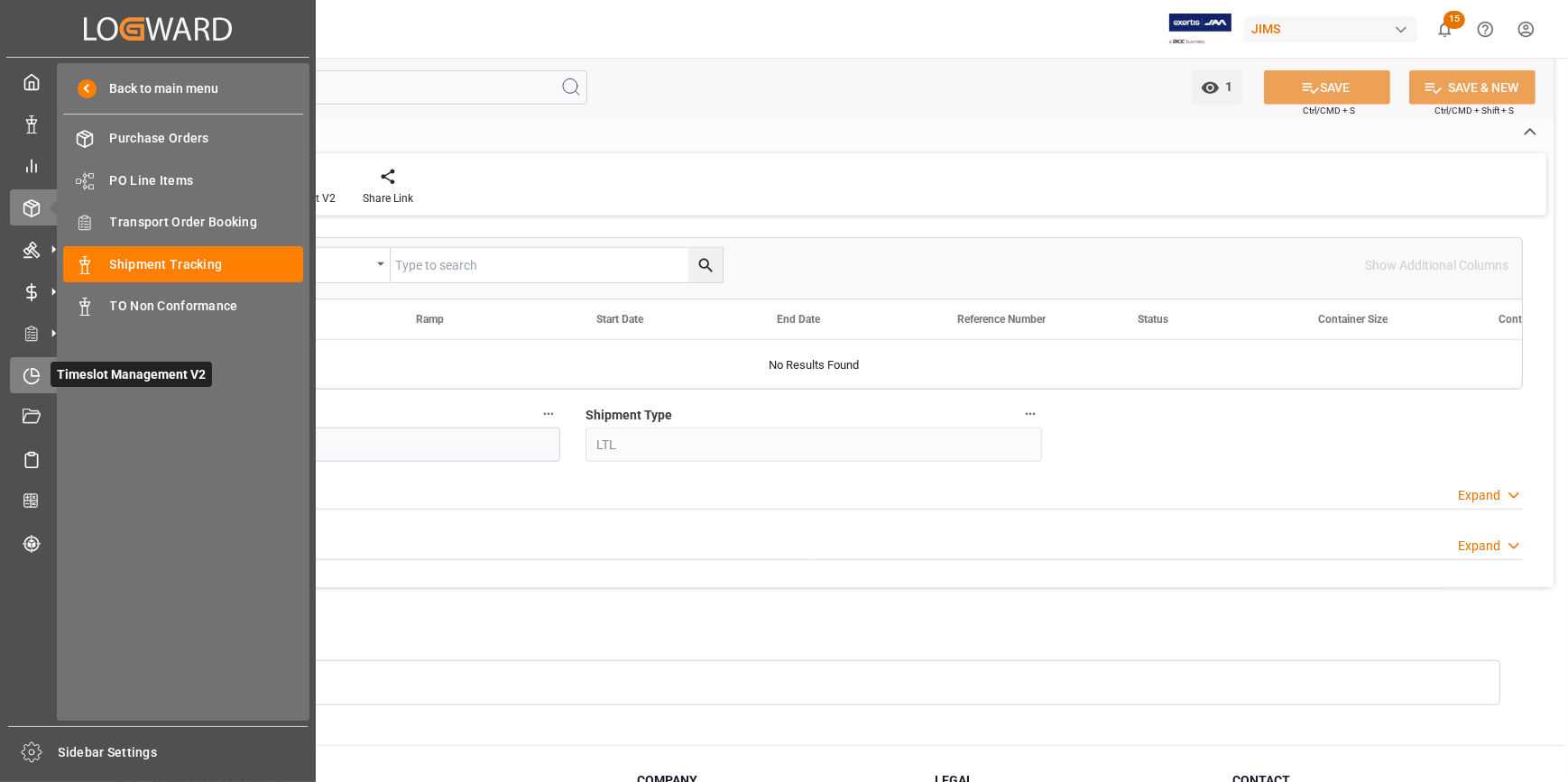
click at [34, 381] on icon at bounding box center [31, 376] width 18 height 18
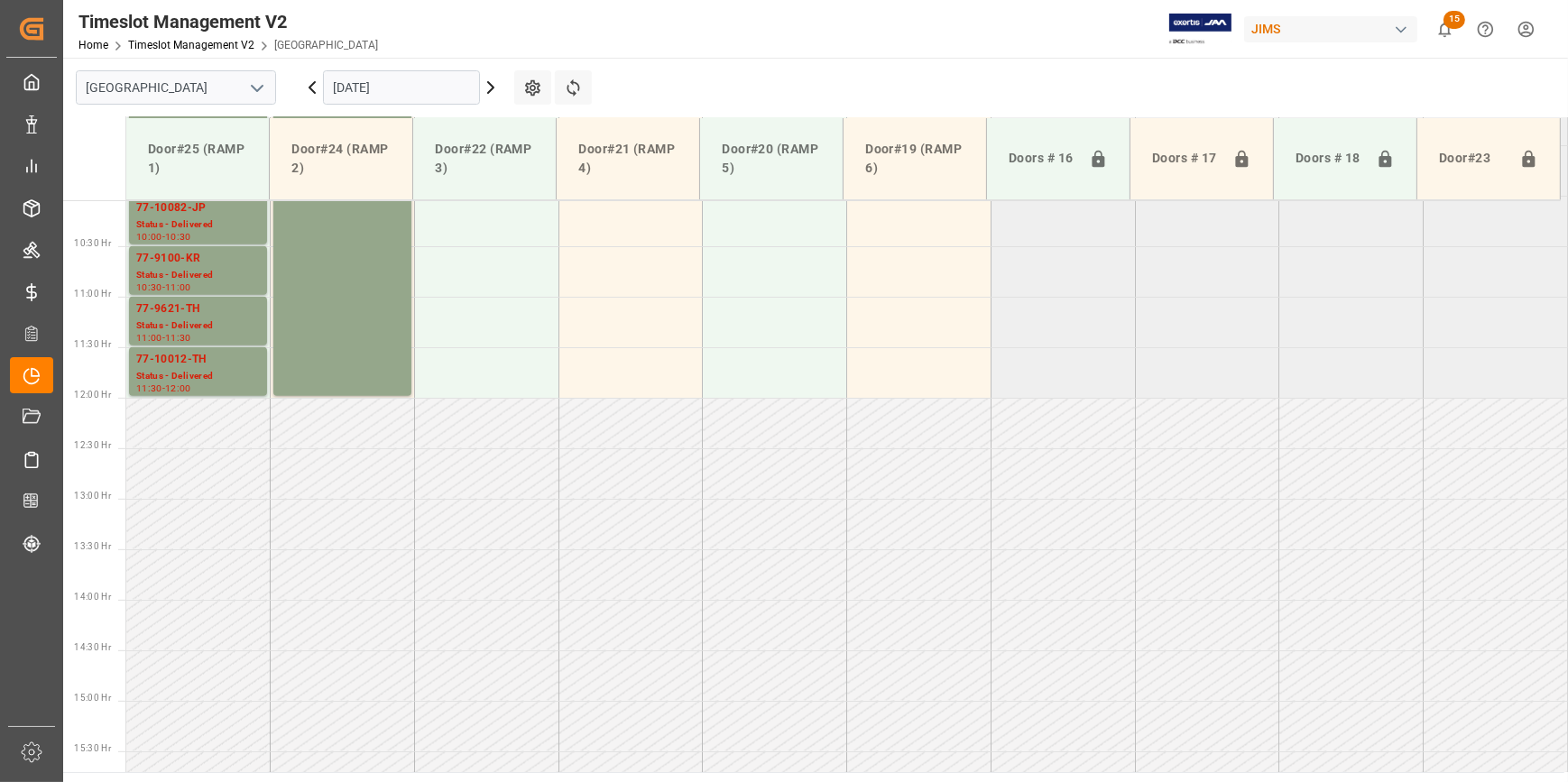
scroll to position [1017, 0]
click at [249, 89] on icon "open menu" at bounding box center [257, 88] width 21 height 21
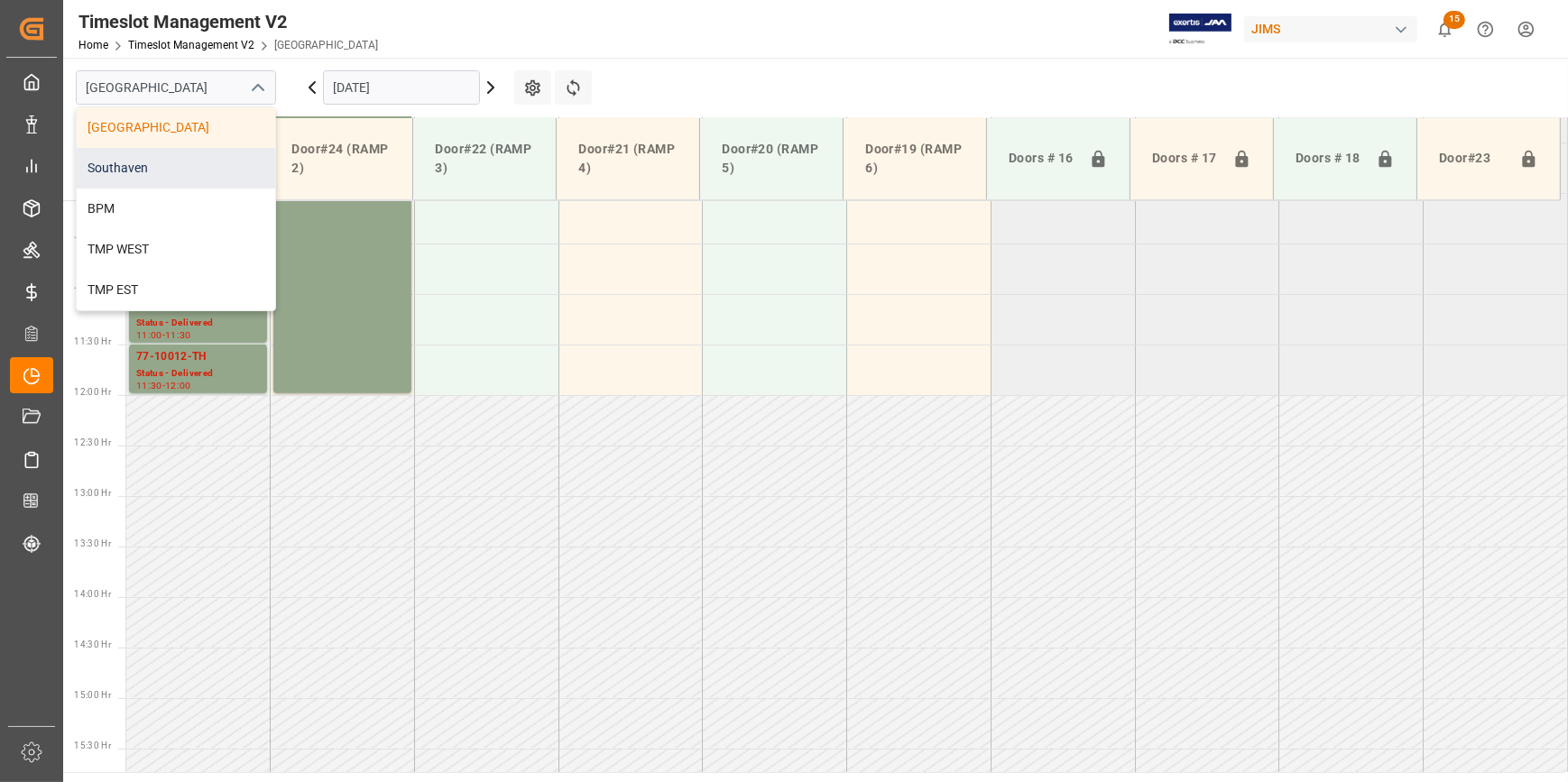
click at [141, 173] on div "Southaven" at bounding box center [175, 169] width 199 height 41
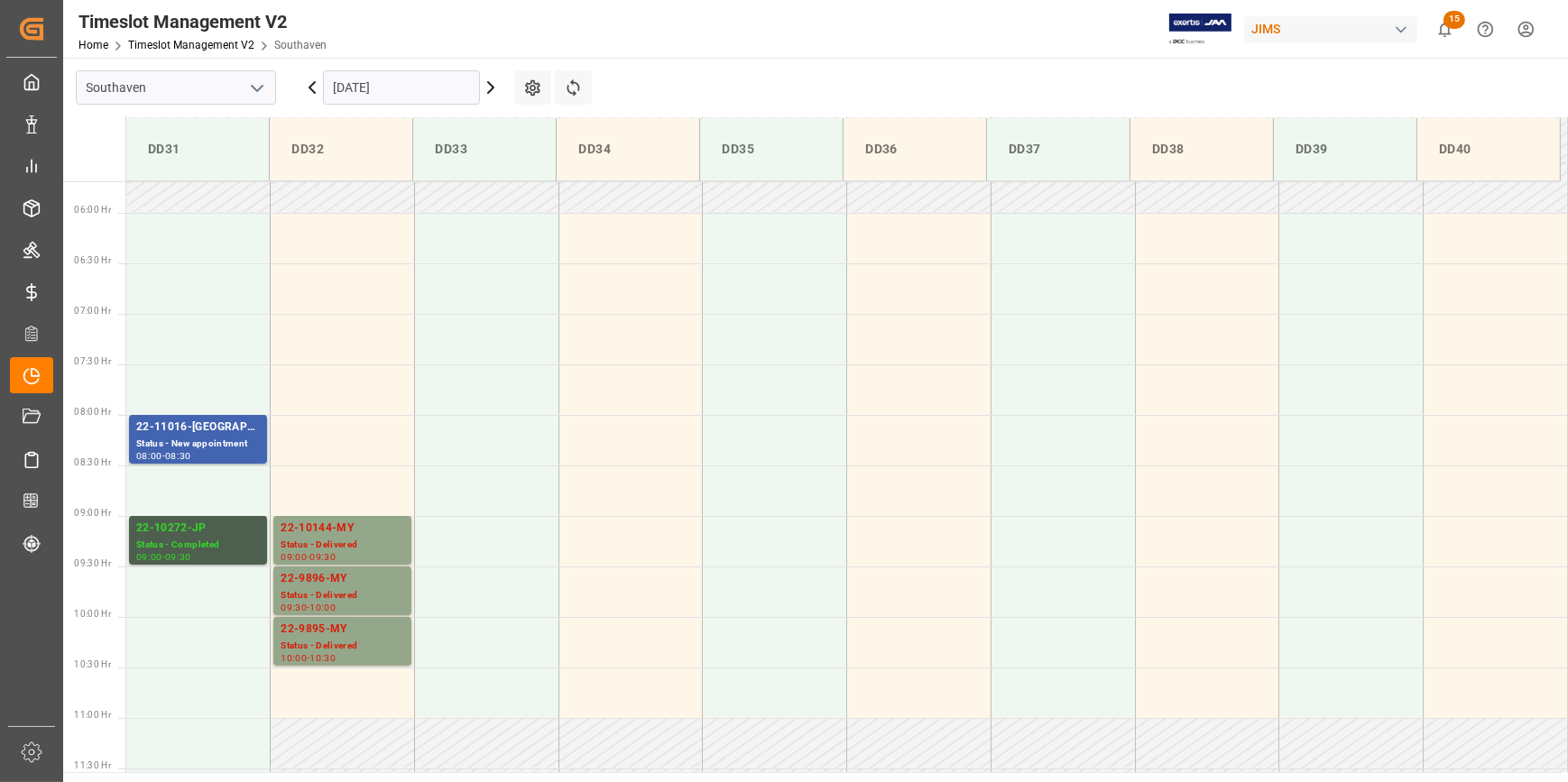
scroll to position [574, 0]
click at [346, 84] on input "[DATE]" at bounding box center [401, 87] width 157 height 34
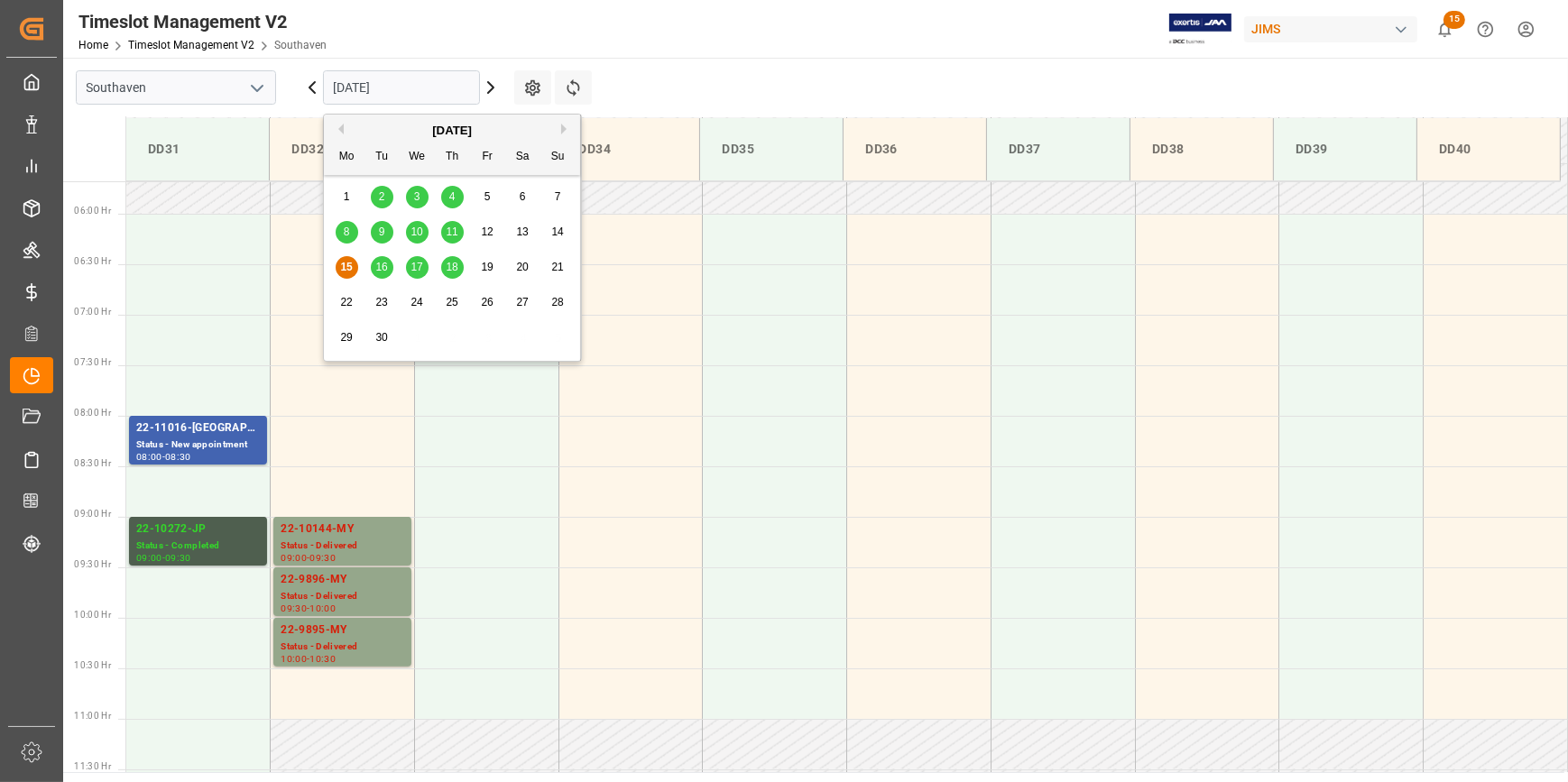
click at [455, 233] on span "11" at bounding box center [452, 232] width 12 height 13
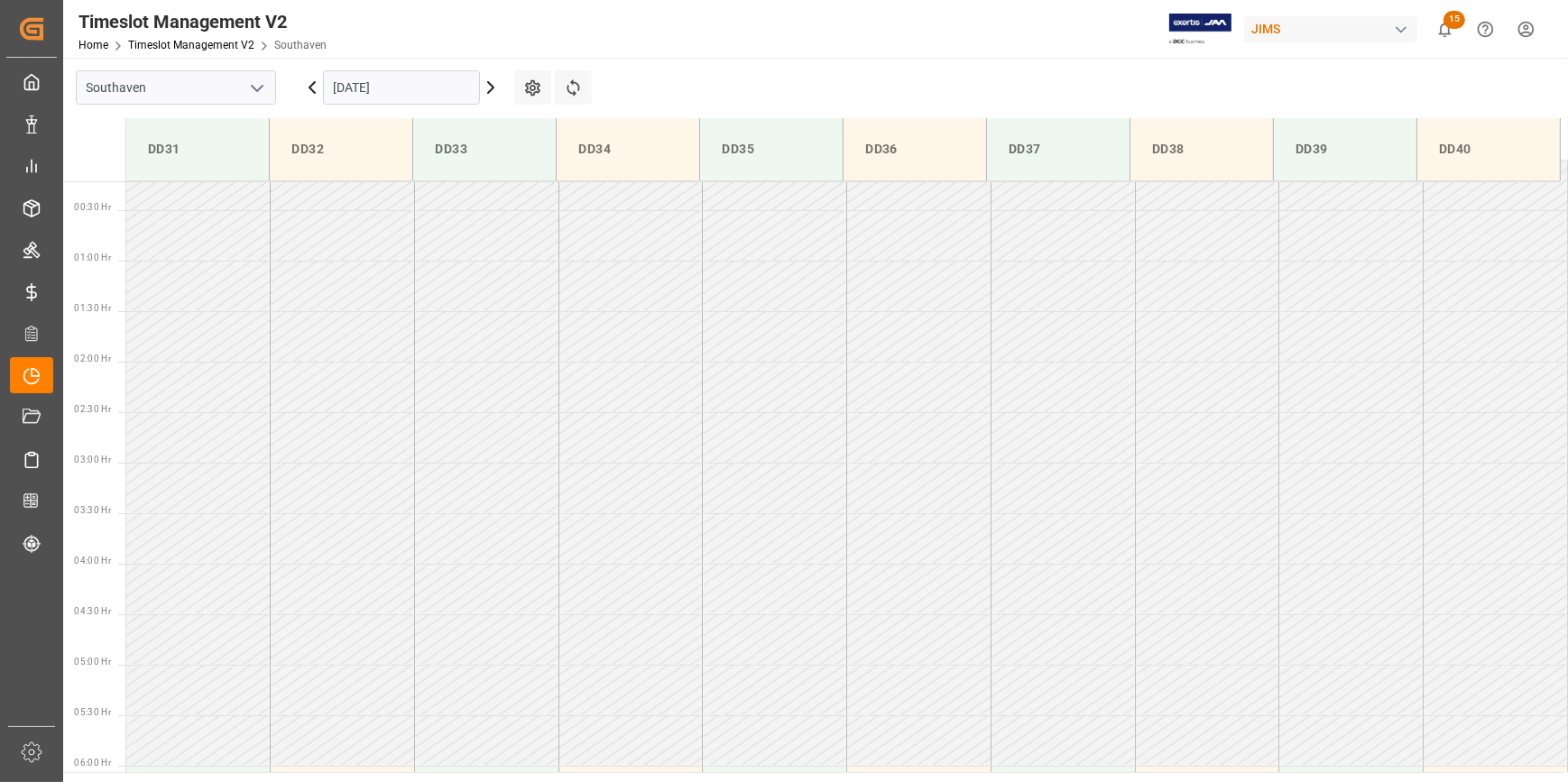
scroll to position [15, 0]
click at [494, 89] on icon at bounding box center [490, 87] width 21 height 21
click at [310, 90] on icon at bounding box center [312, 87] width 21 height 21
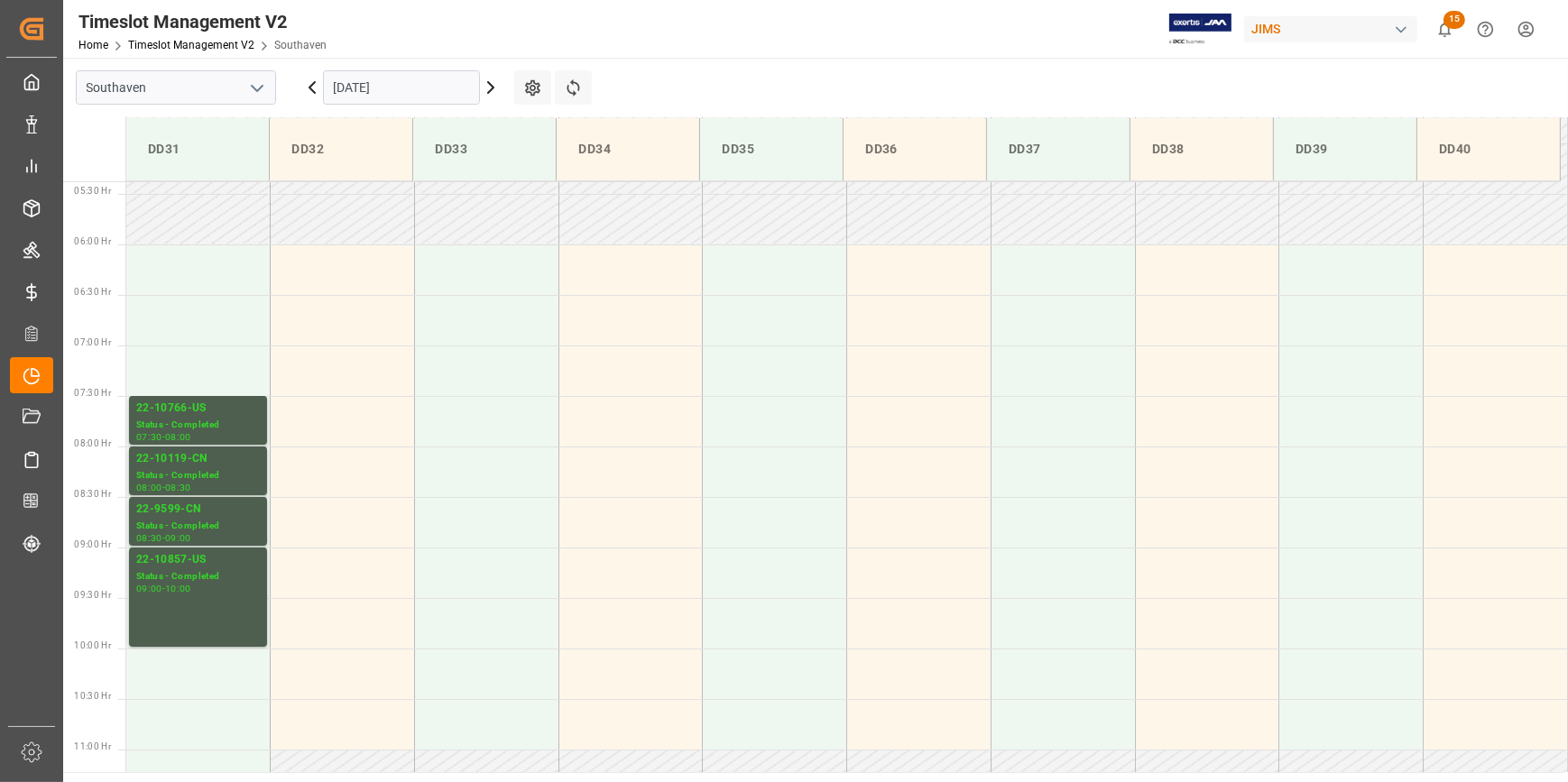
scroll to position [506, 0]
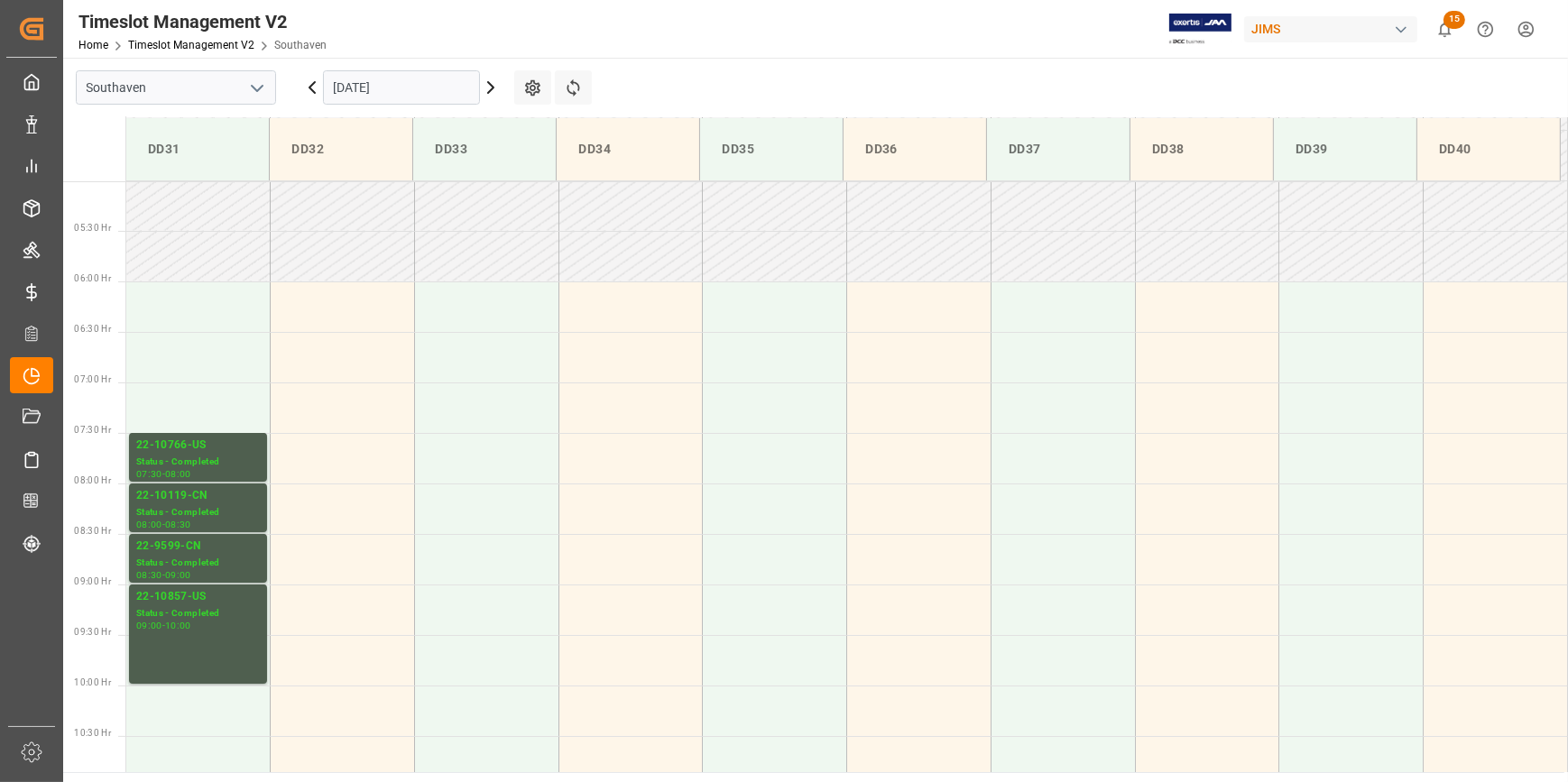
click at [312, 87] on icon at bounding box center [312, 87] width 21 height 21
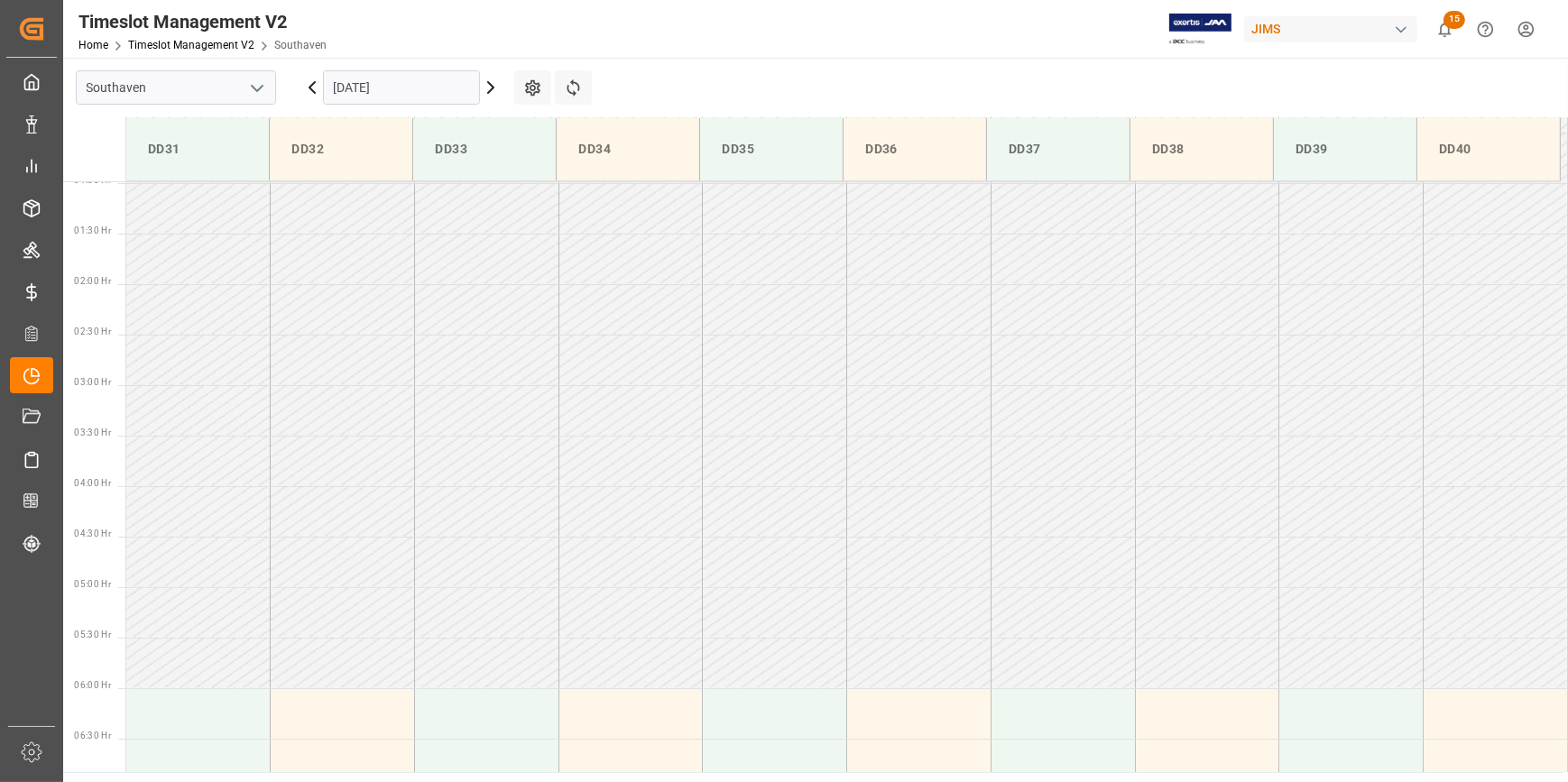
scroll to position [97, 0]
click at [486, 93] on icon at bounding box center [490, 87] width 21 height 21
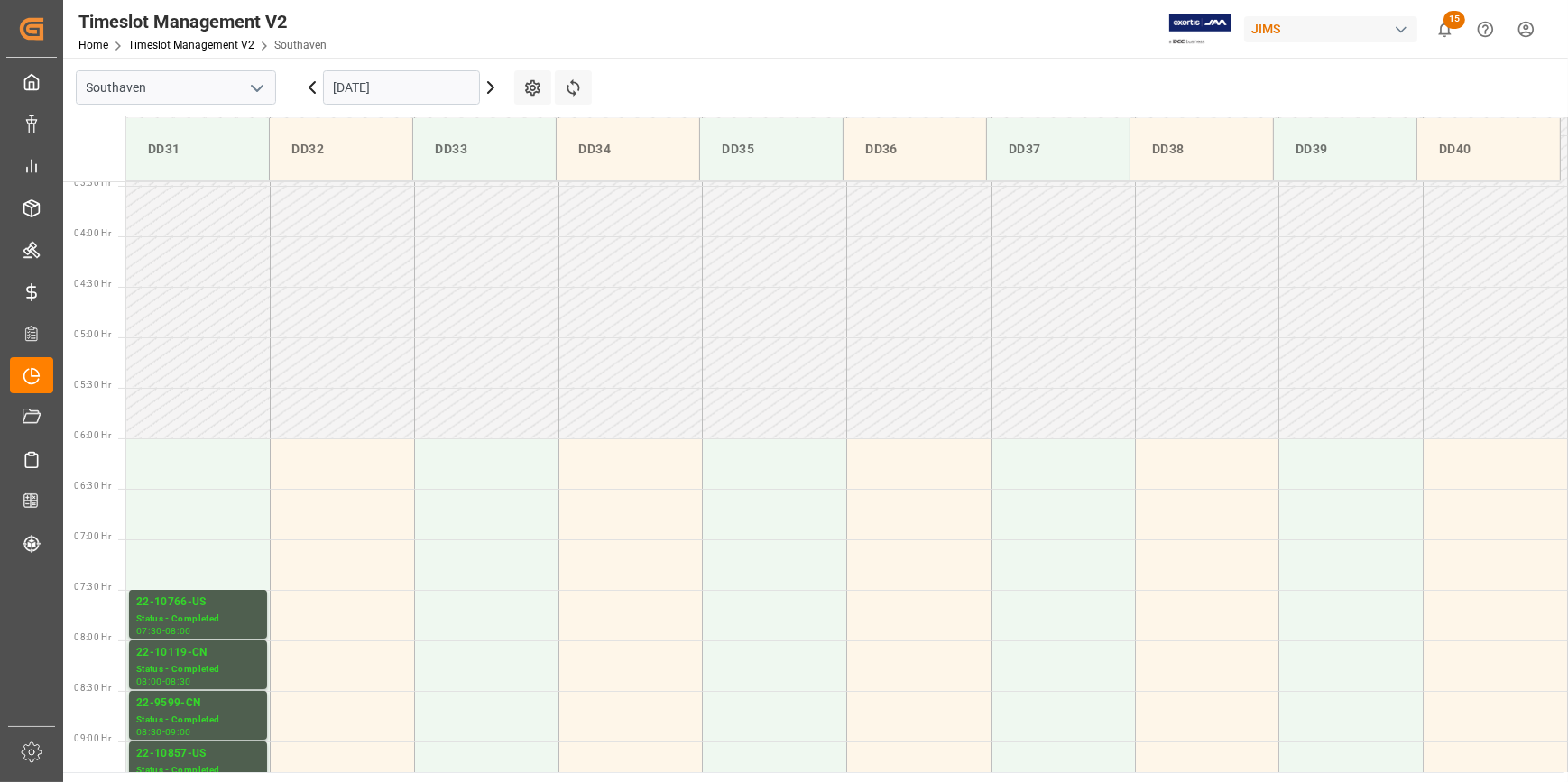
scroll to position [343, 0]
click at [492, 87] on icon at bounding box center [491, 87] width 6 height 11
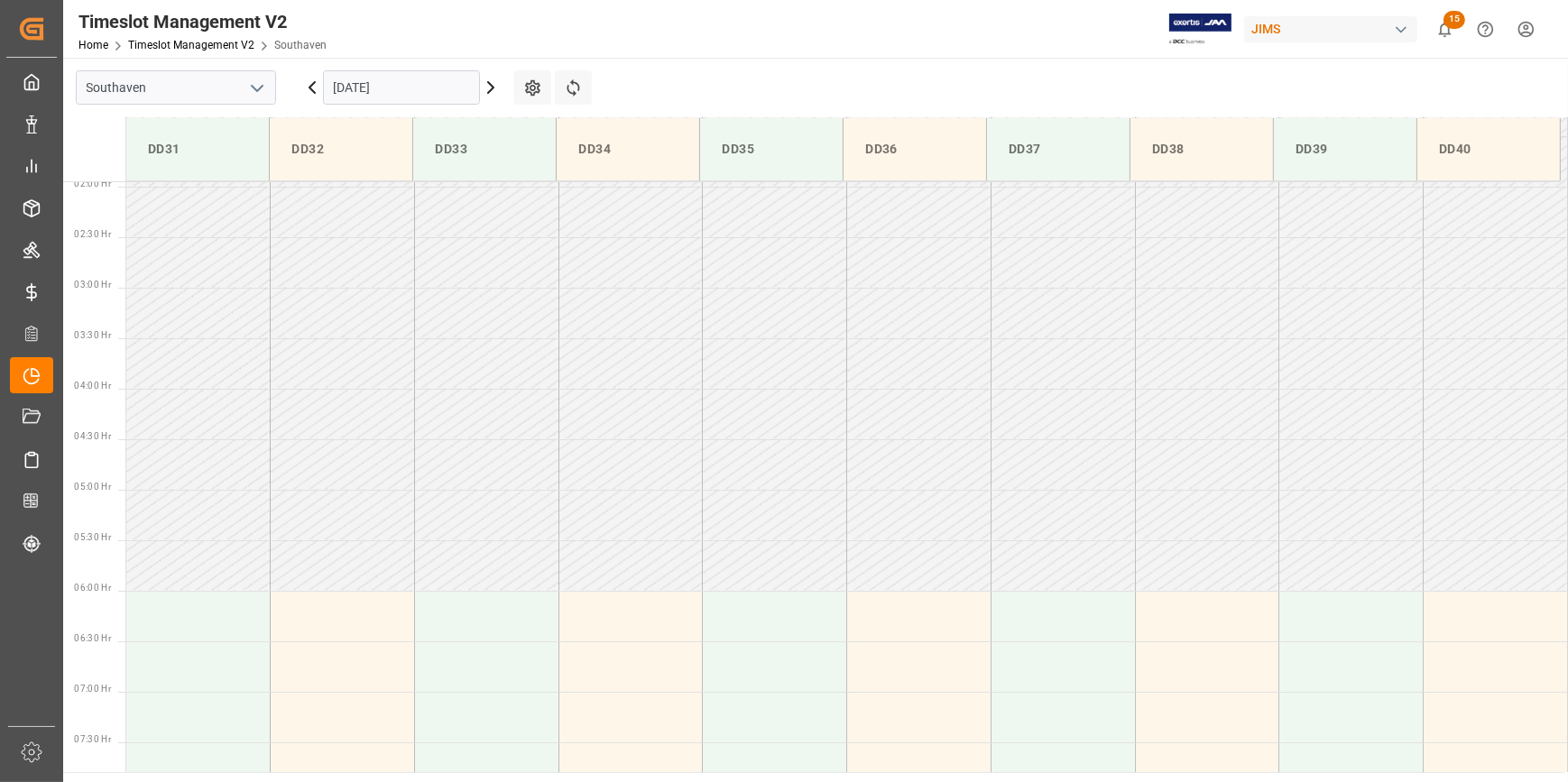
scroll to position [0, 0]
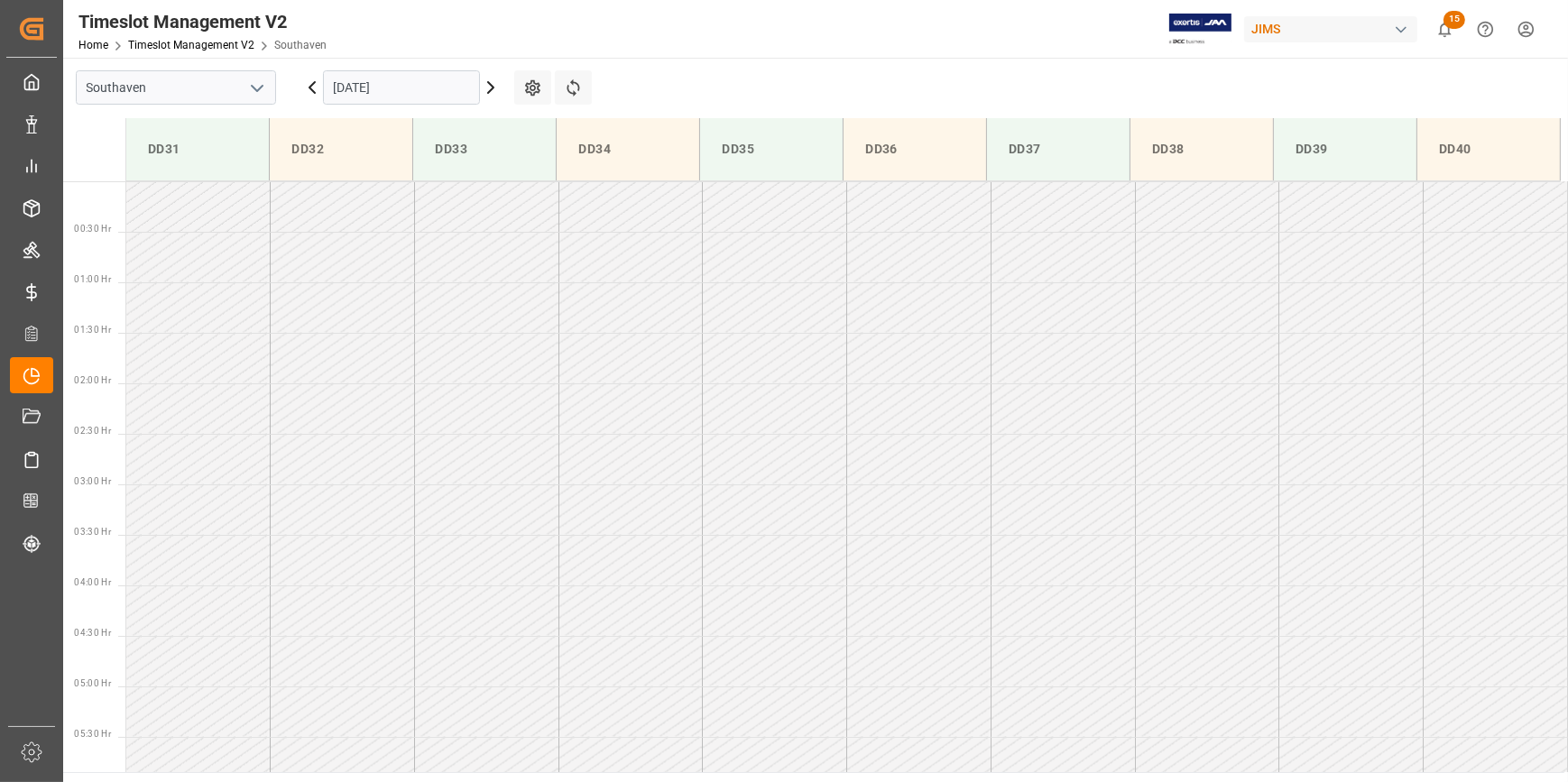
click at [488, 90] on icon at bounding box center [491, 87] width 6 height 11
